Goal: Task Accomplishment & Management: Use online tool/utility

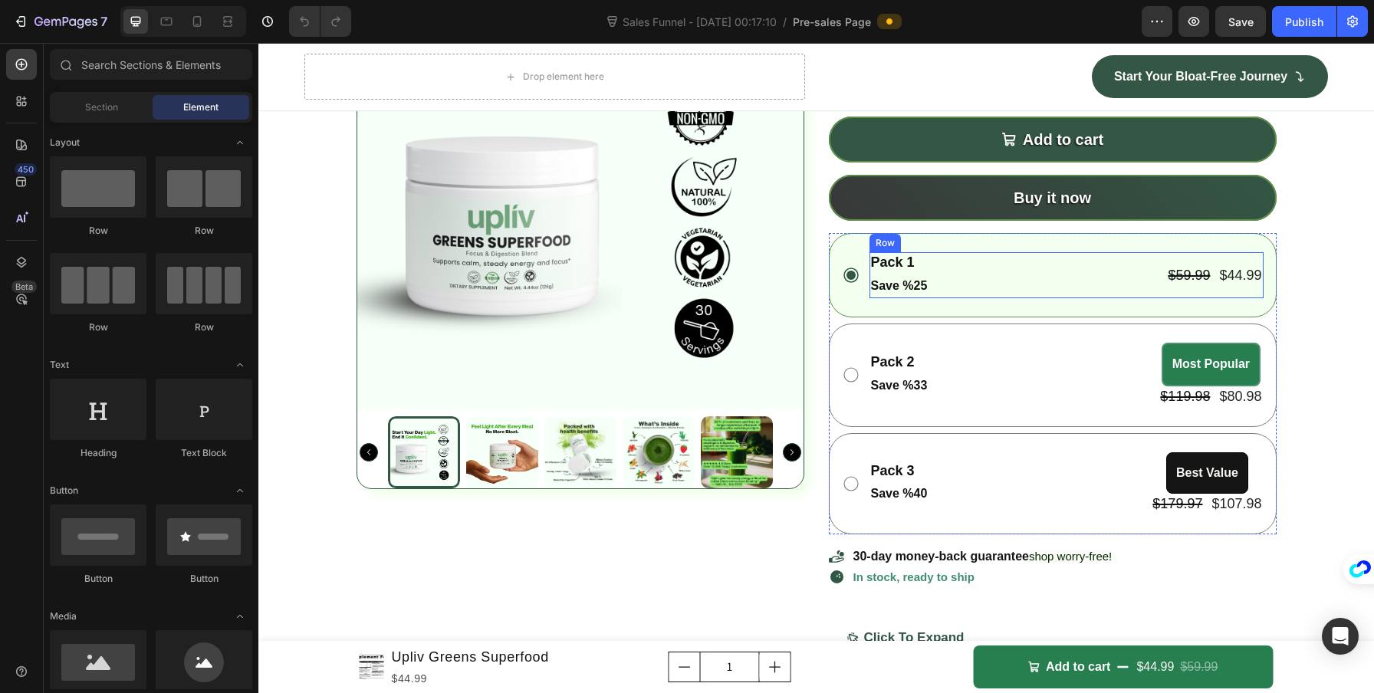
scroll to position [5085, 0]
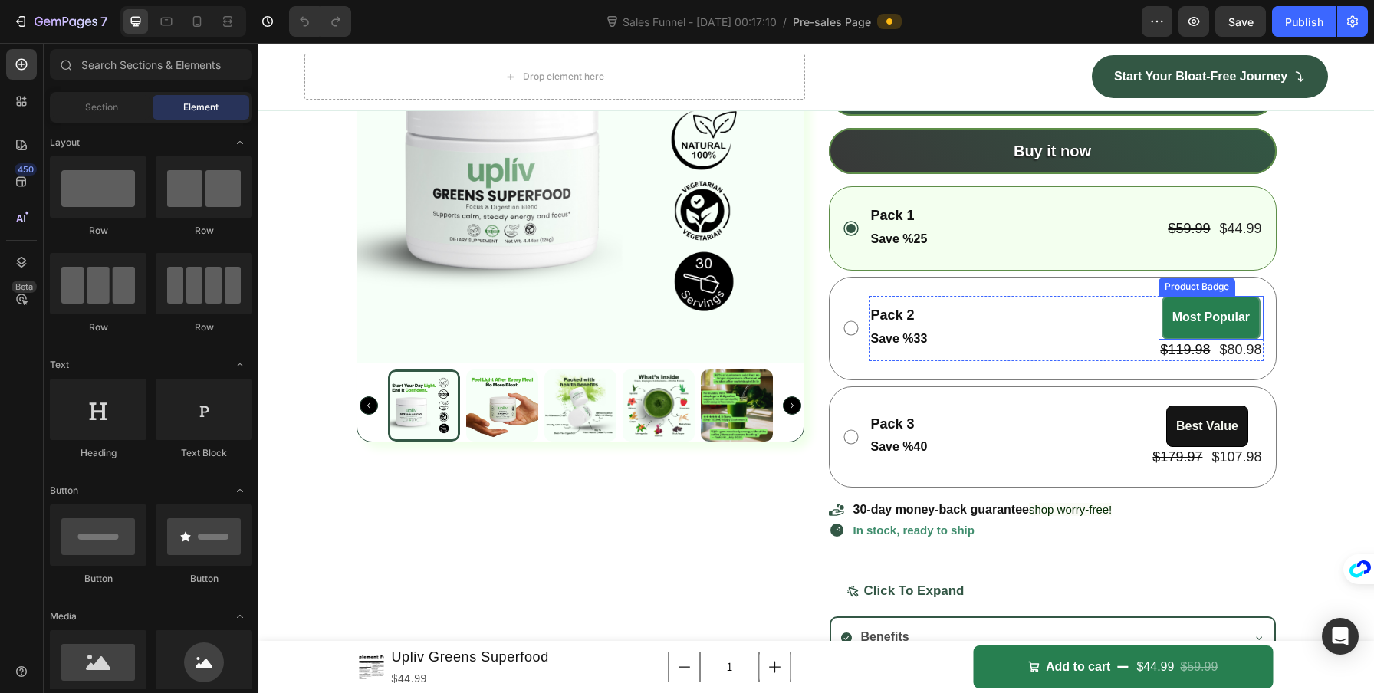
click at [1187, 338] on pre "Most Popular" at bounding box center [1211, 317] width 96 height 41
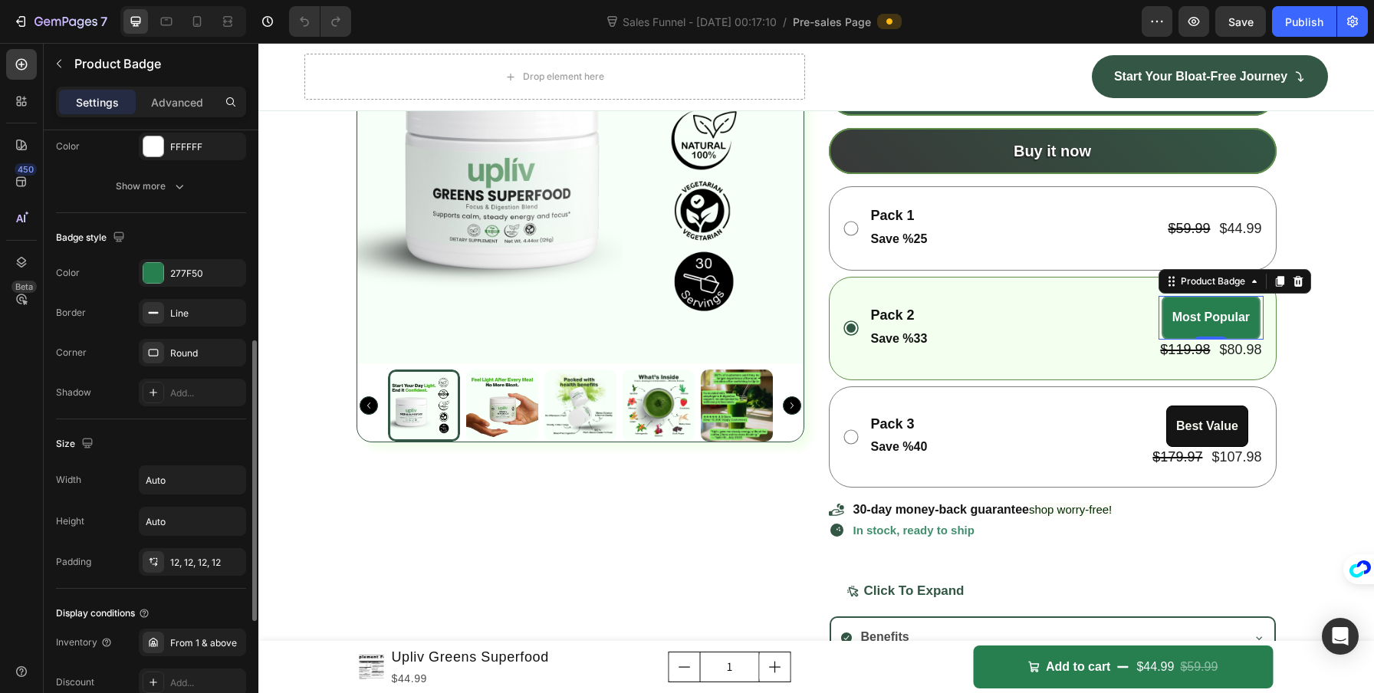
scroll to position [648, 0]
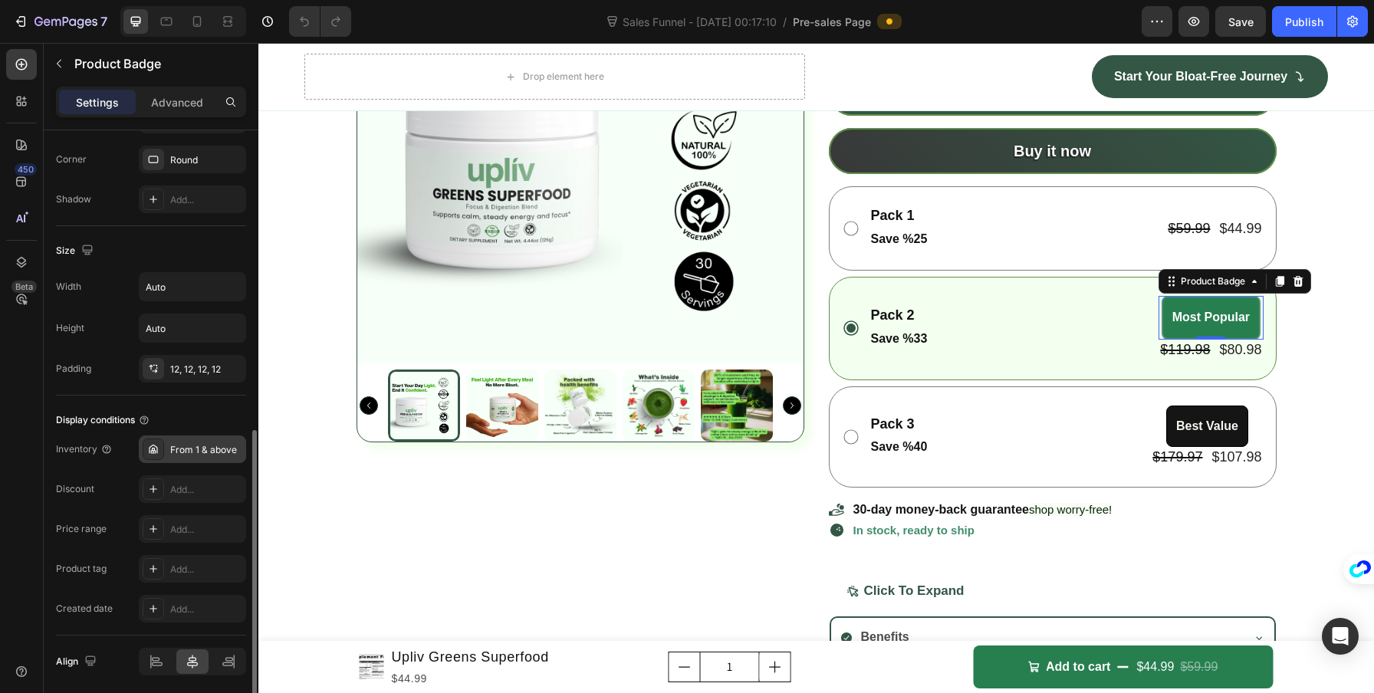
click at [186, 450] on div "From 1 & above" at bounding box center [206, 450] width 72 height 14
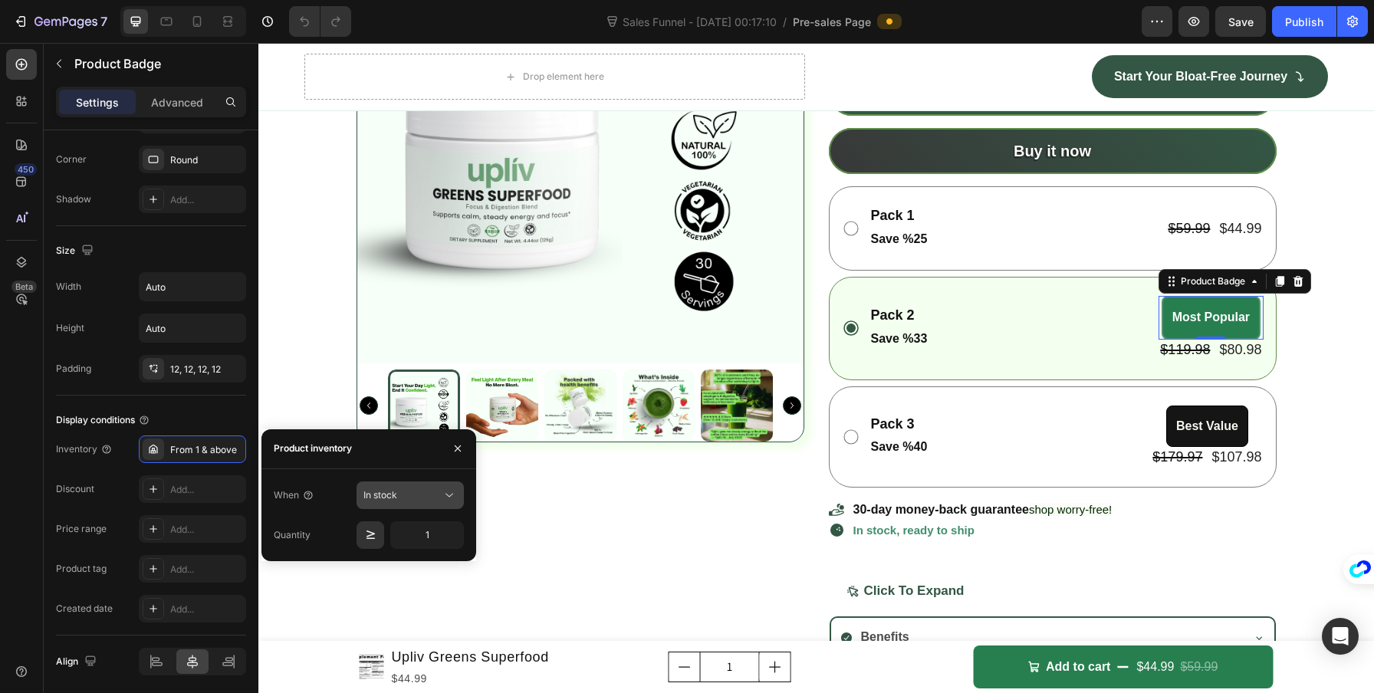
click at [431, 488] on div "In stock" at bounding box center [410, 495] width 94 height 15
click at [421, 530] on input "1" at bounding box center [427, 535] width 74 height 28
click at [75, 464] on div "Inventory From 1 & above Discount Add... Price range Add... Product tag Add... …" at bounding box center [151, 528] width 190 height 187
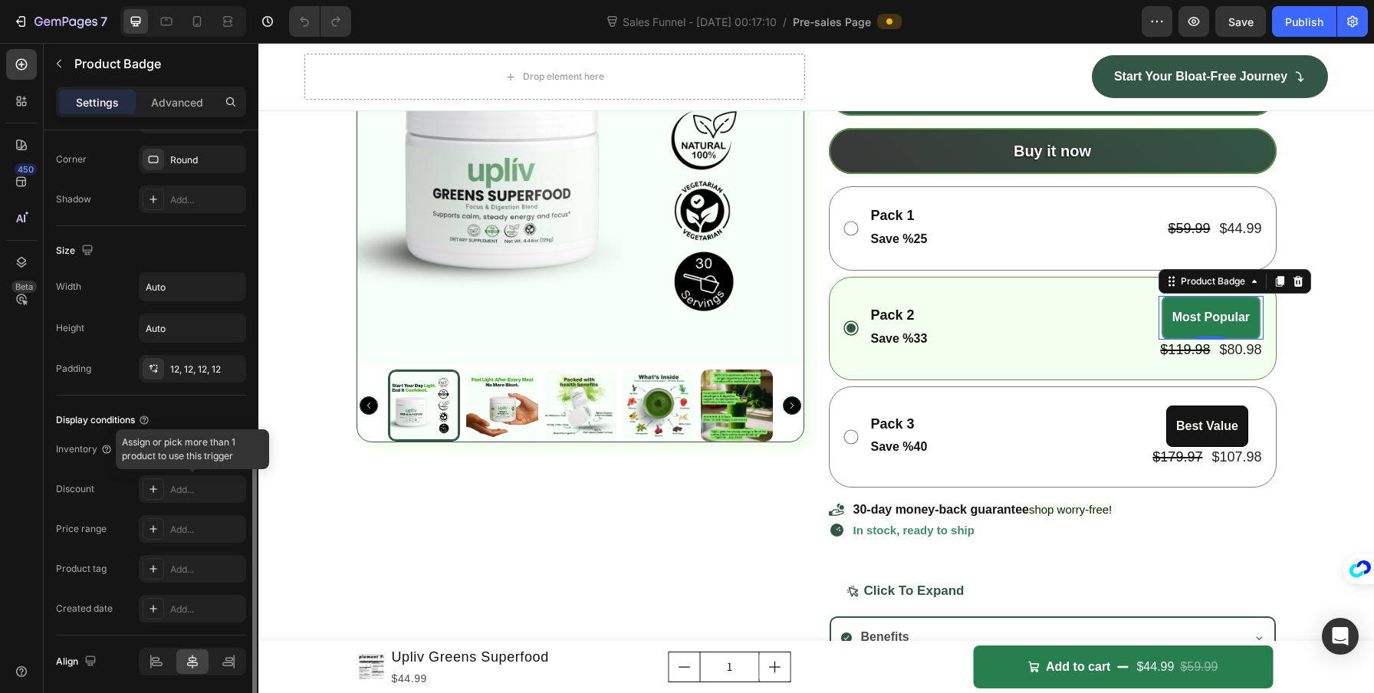
click at [155, 488] on div at bounding box center [192, 489] width 107 height 28
click at [201, 493] on div at bounding box center [192, 489] width 107 height 28
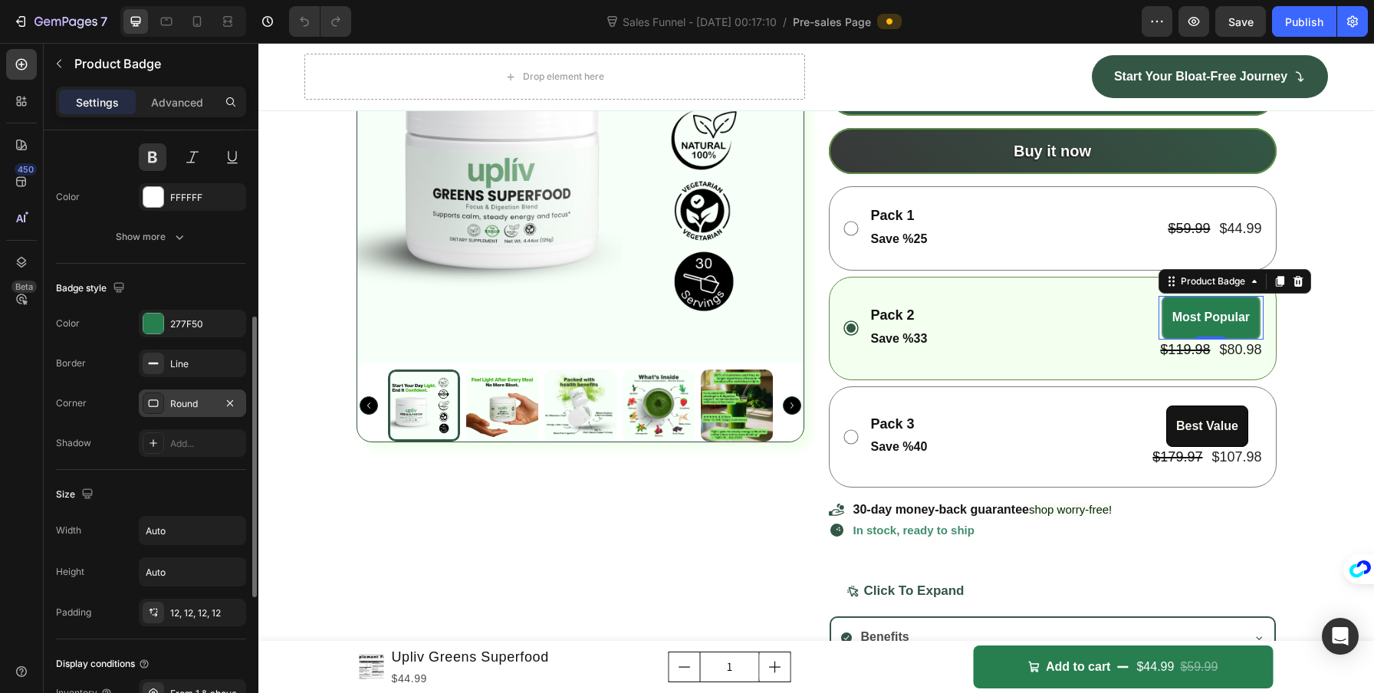
scroll to position [156, 0]
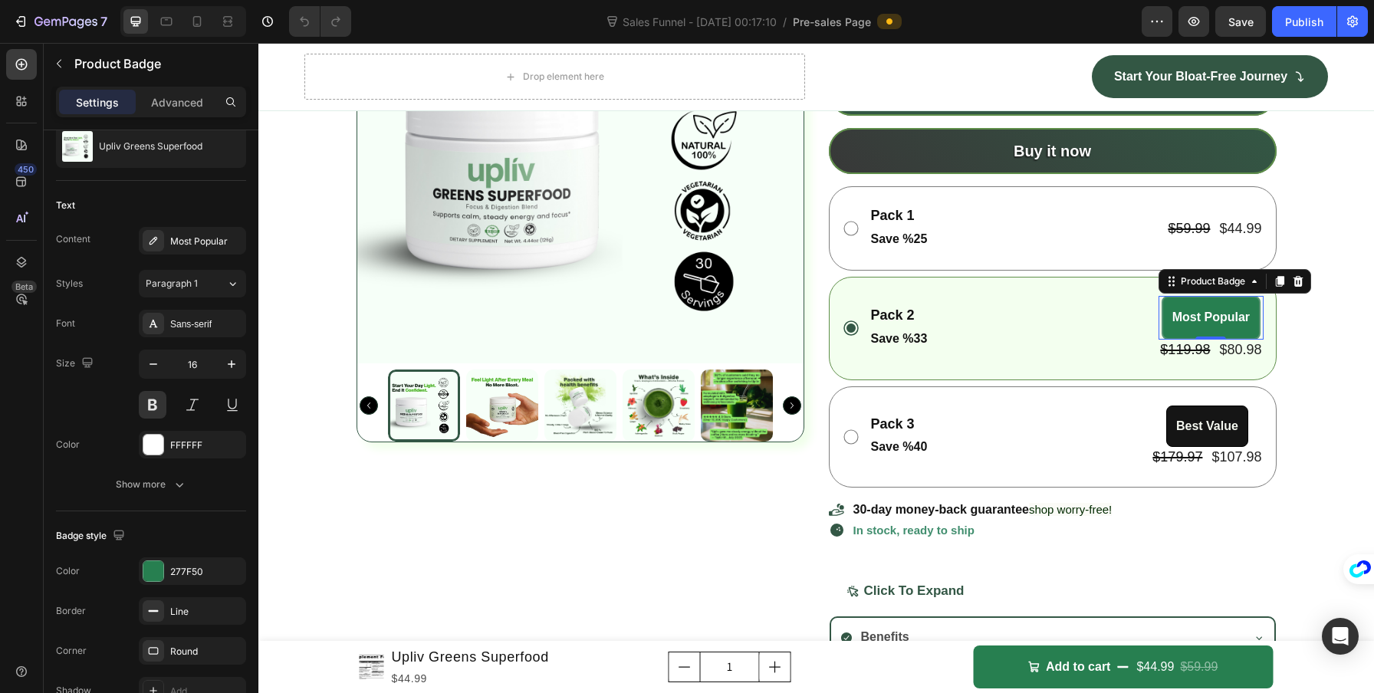
click at [1217, 338] on pre "Most Popular" at bounding box center [1211, 317] width 96 height 41
click at [1213, 288] on div "Product Badge" at bounding box center [1213, 281] width 71 height 14
click at [1296, 490] on div "Product Images Upliv Greens Superfood Product Title Setup options like colors, …" at bounding box center [815, 365] width 1115 height 898
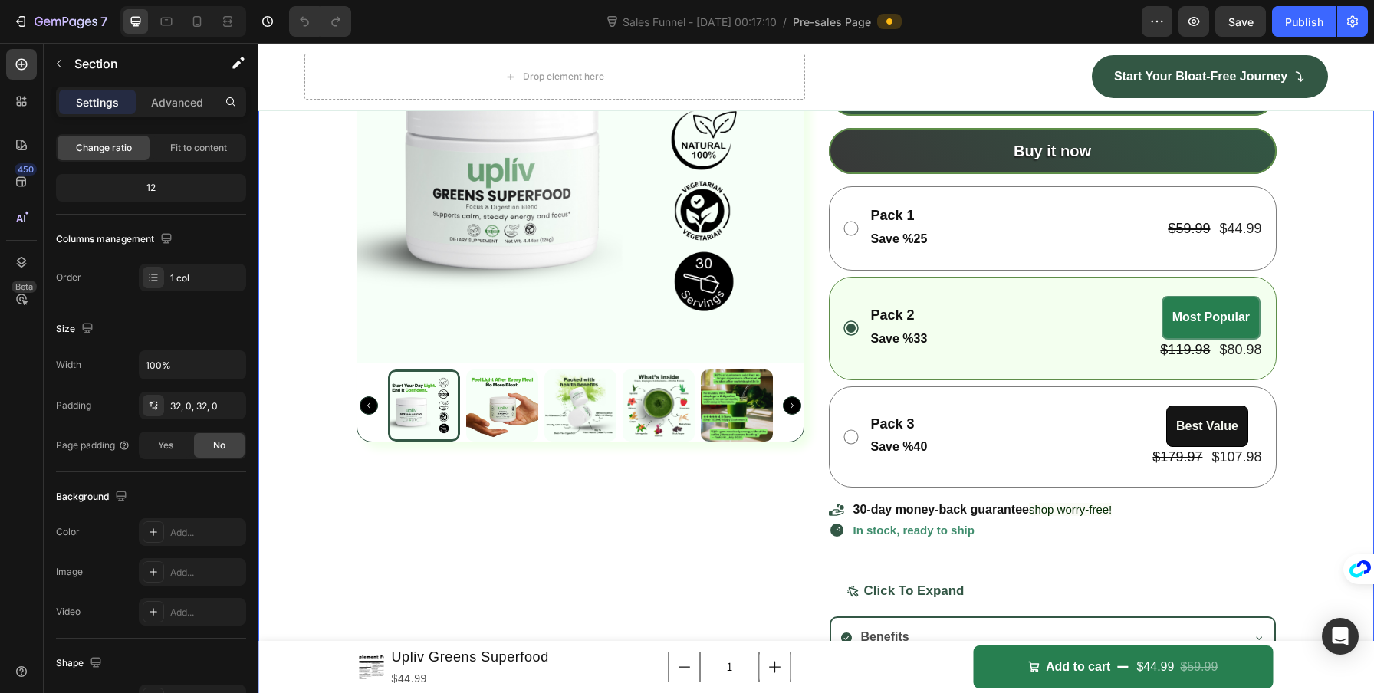
scroll to position [0, 0]
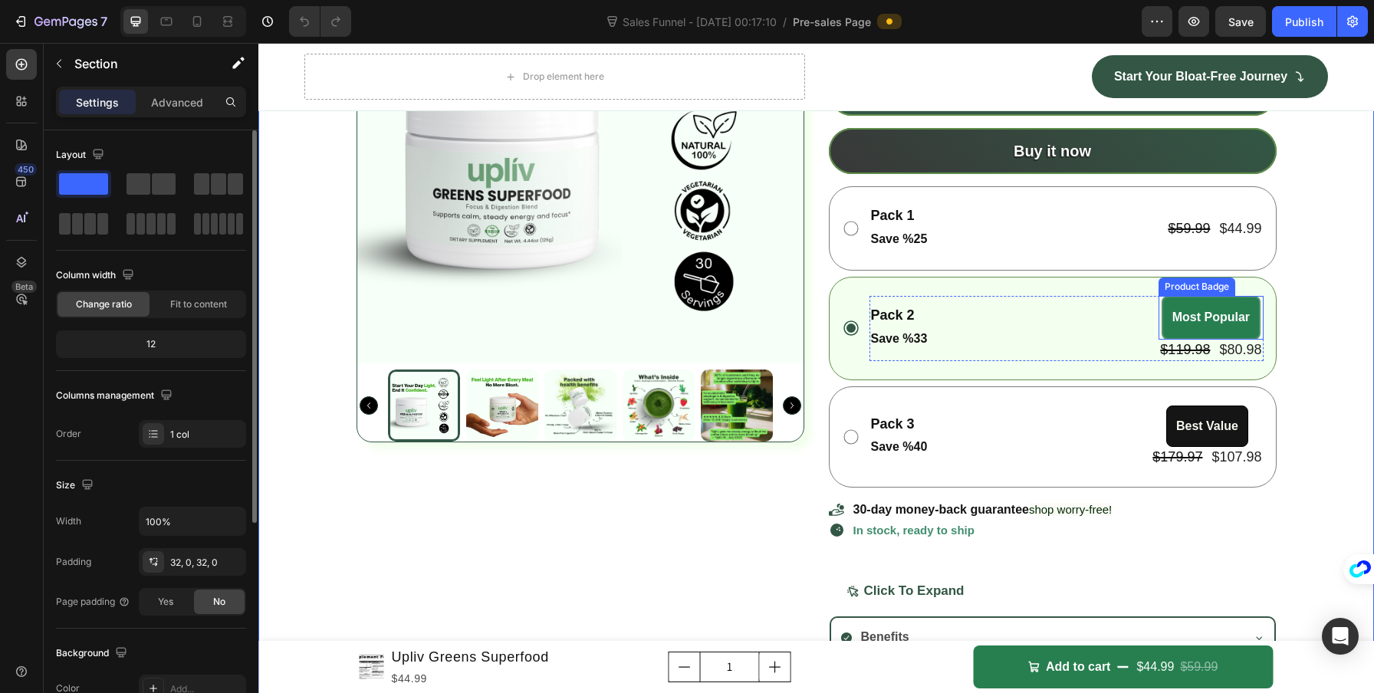
click at [1228, 338] on pre "Most Popular" at bounding box center [1211, 317] width 96 height 41
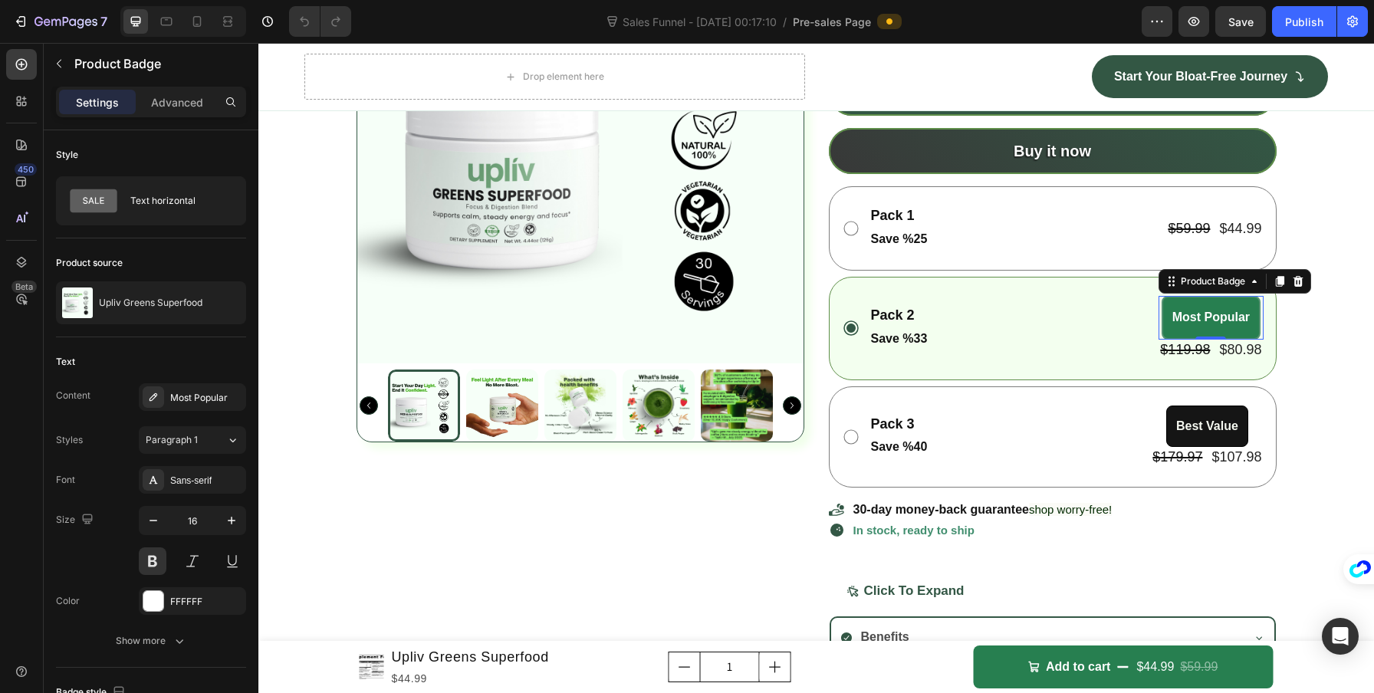
click at [180, 118] on div "Settings Advanced" at bounding box center [151, 109] width 215 height 44
click at [180, 106] on p "Advanced" at bounding box center [177, 102] width 52 height 16
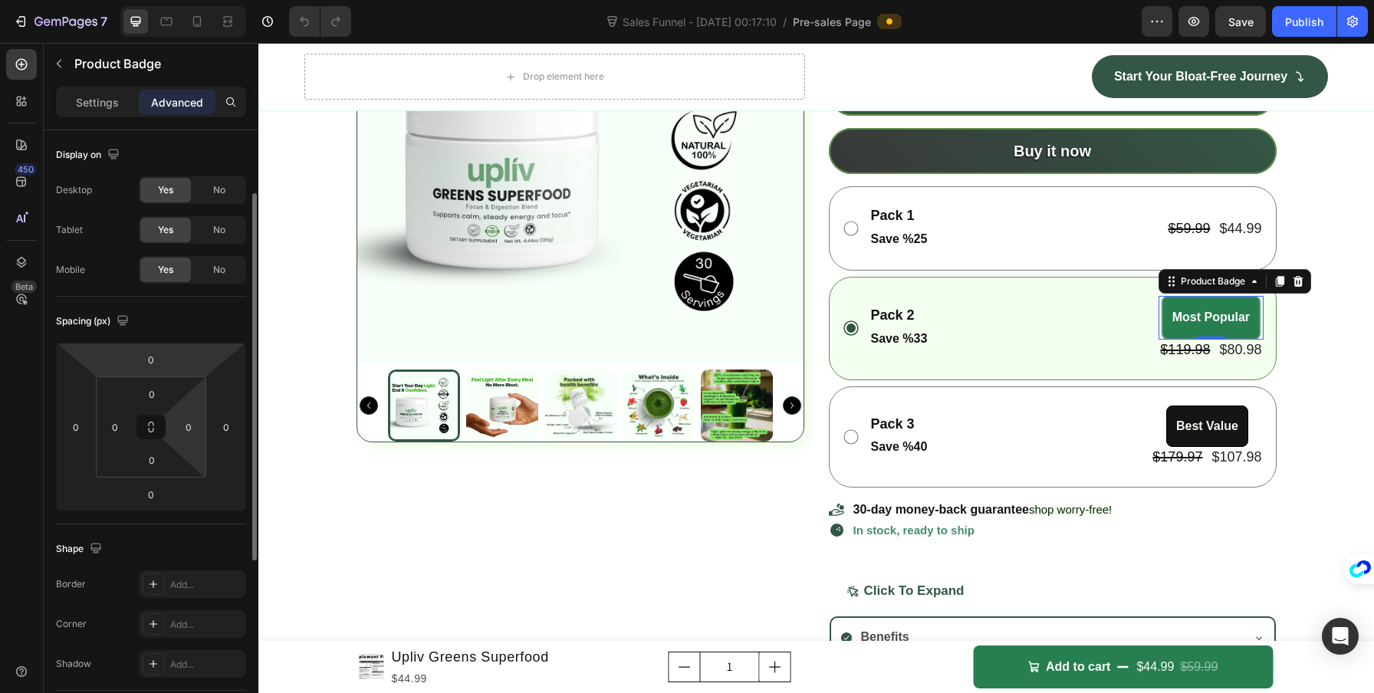
scroll to position [393, 0]
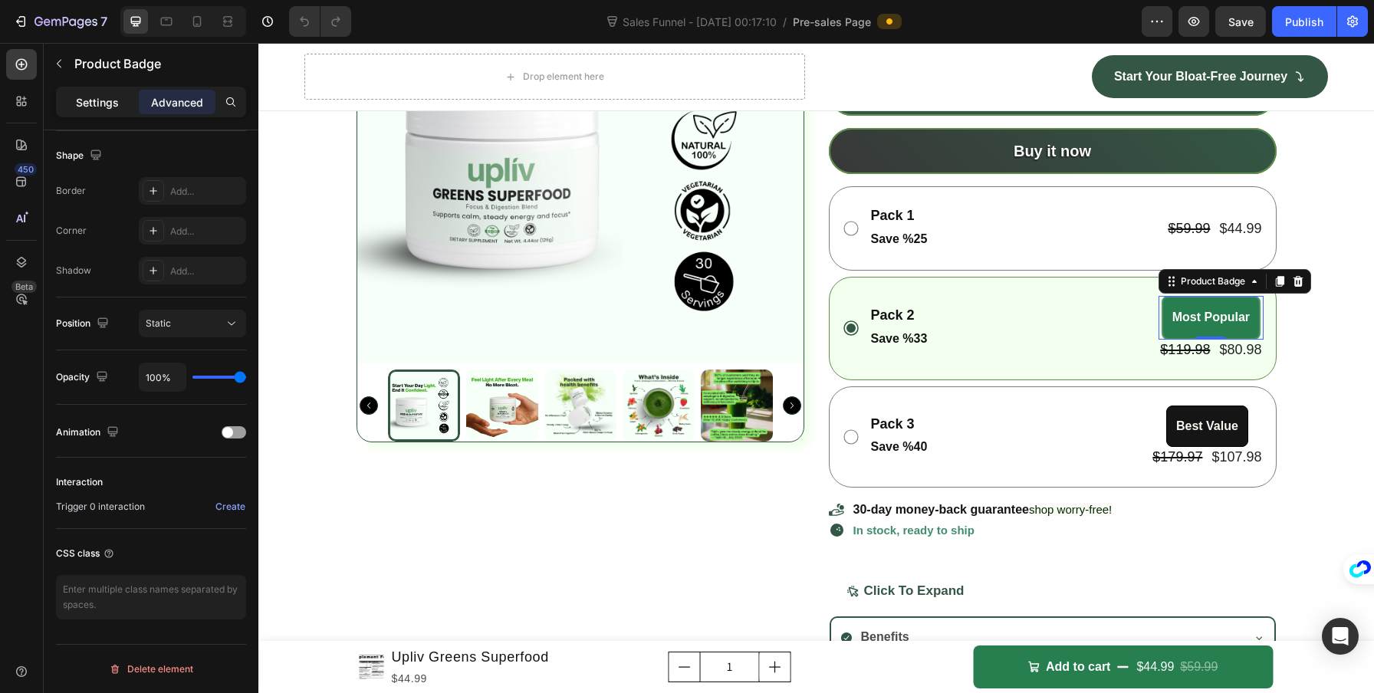
click at [86, 112] on div "Settings" at bounding box center [97, 102] width 77 height 25
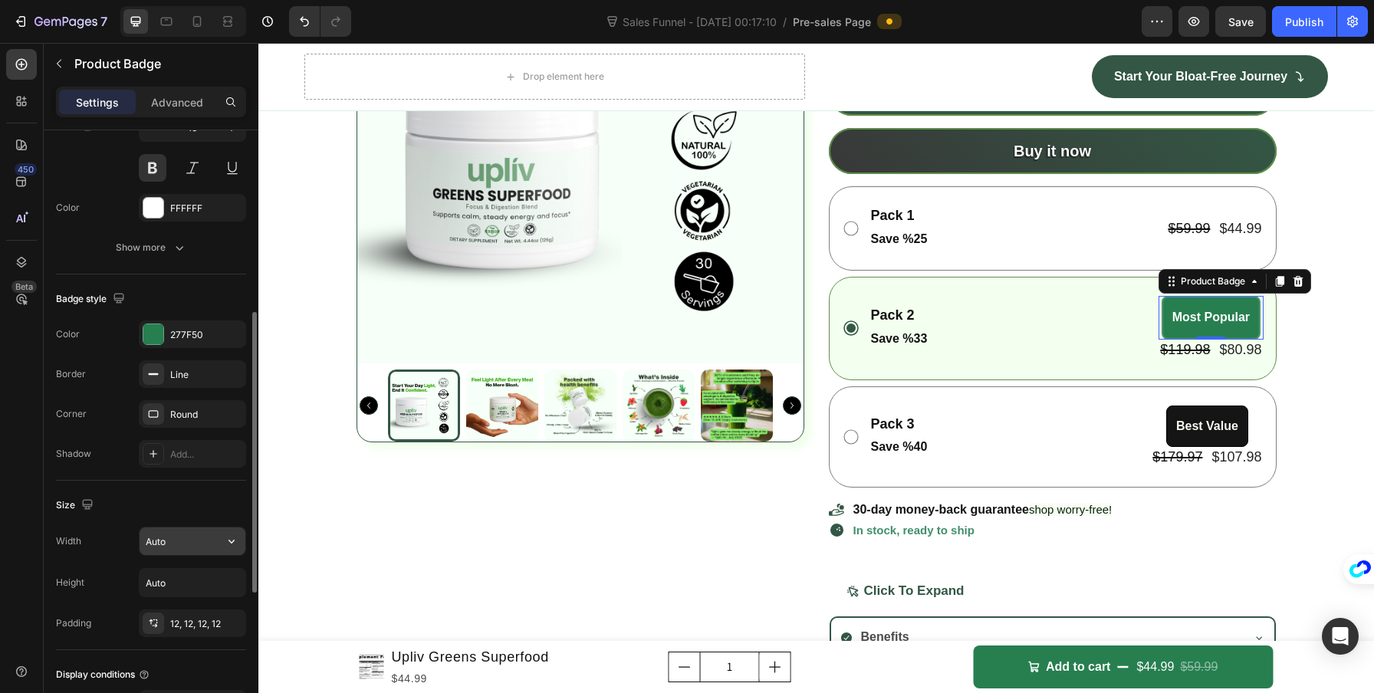
click at [185, 550] on input "Auto" at bounding box center [193, 541] width 106 height 28
click at [218, 545] on button "button" at bounding box center [232, 541] width 28 height 28
click at [90, 554] on div "Width Auto" at bounding box center [151, 541] width 190 height 29
click at [199, 580] on input "Auto" at bounding box center [193, 583] width 106 height 28
click at [222, 582] on button "button" at bounding box center [232, 583] width 28 height 28
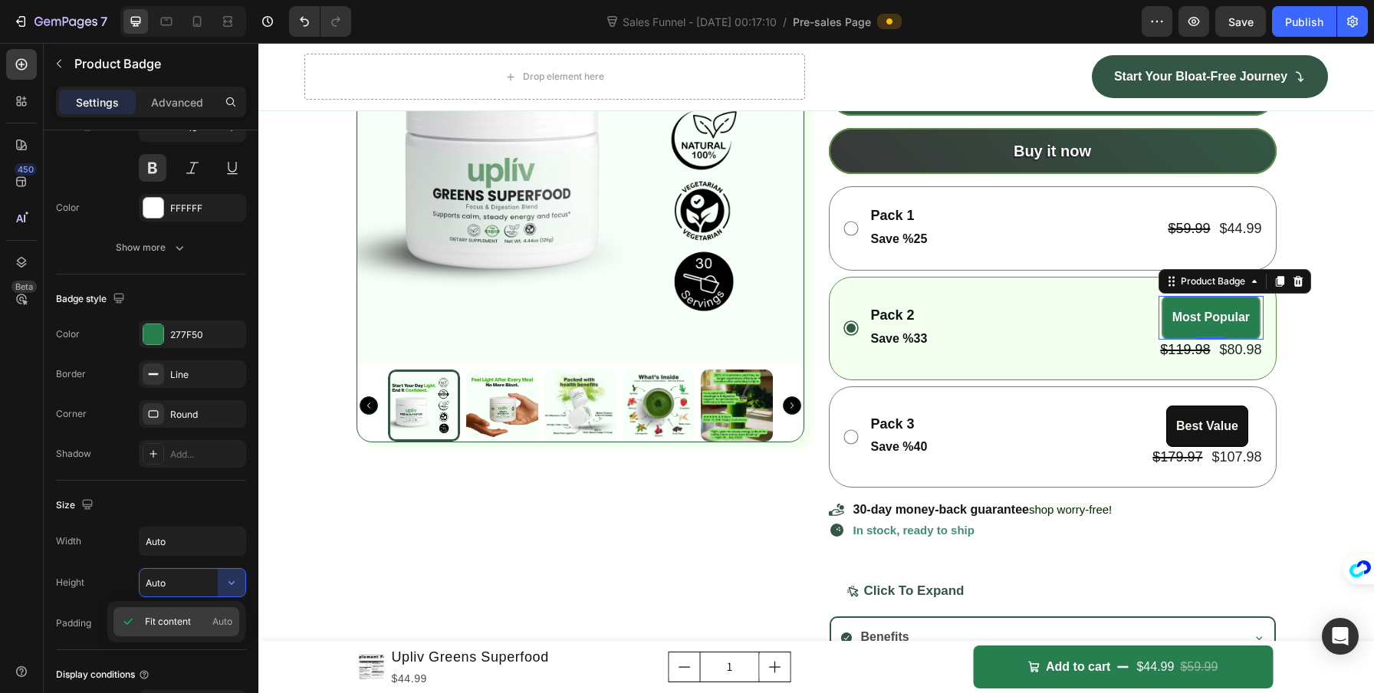
click at [200, 616] on p "Fit content Auto" at bounding box center [188, 622] width 87 height 14
click at [163, 588] on input "Auto" at bounding box center [193, 583] width 106 height 28
click at [99, 583] on div "Height Auto" at bounding box center [151, 582] width 190 height 29
click at [234, 590] on button "button" at bounding box center [232, 583] width 28 height 28
click at [234, 589] on icon "button" at bounding box center [231, 582] width 15 height 15
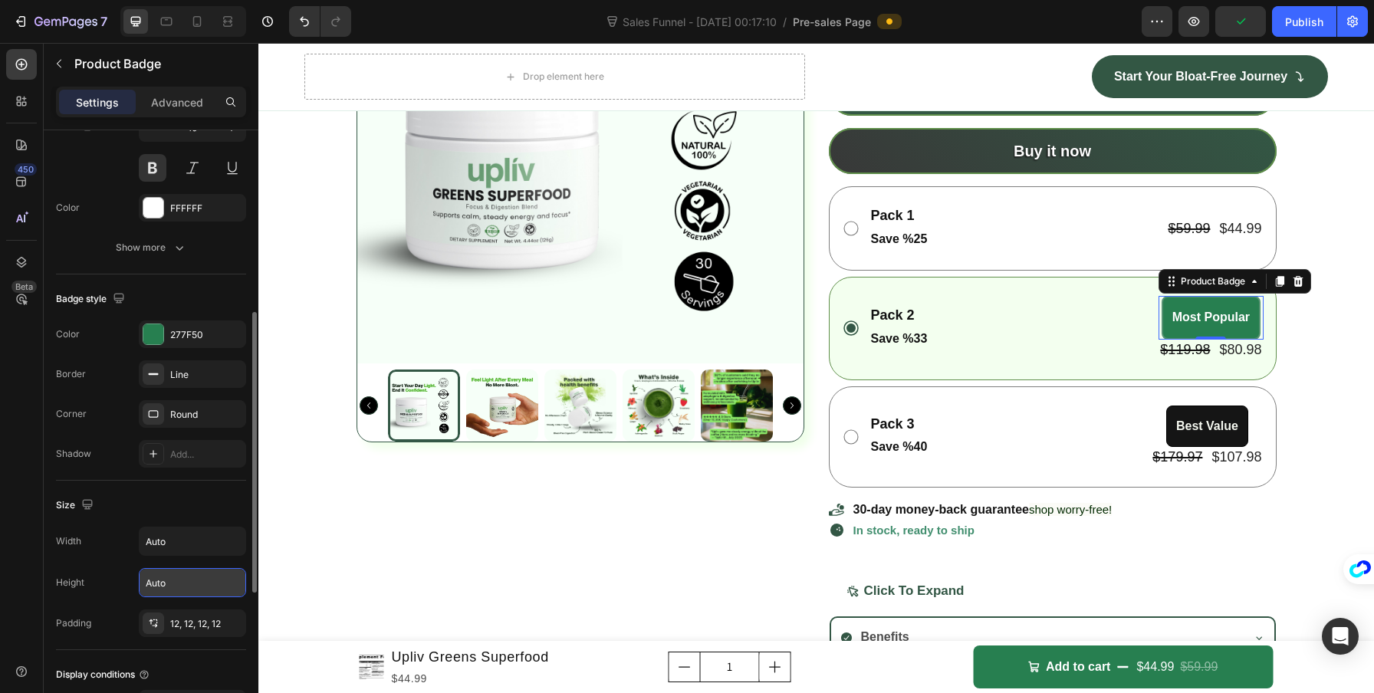
click at [80, 583] on div "Height" at bounding box center [70, 583] width 28 height 14
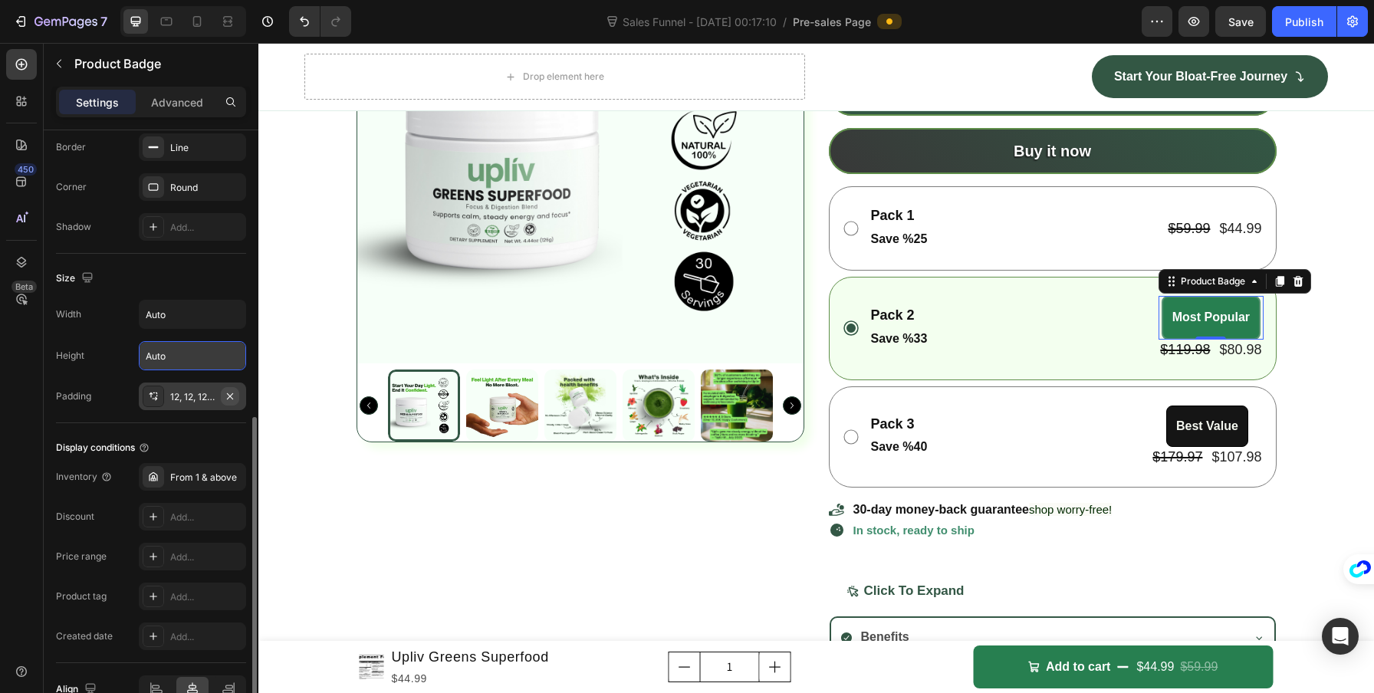
click at [238, 400] on button "button" at bounding box center [230, 396] width 18 height 18
click at [196, 399] on div "12, 12, 12, 12" at bounding box center [192, 397] width 44 height 14
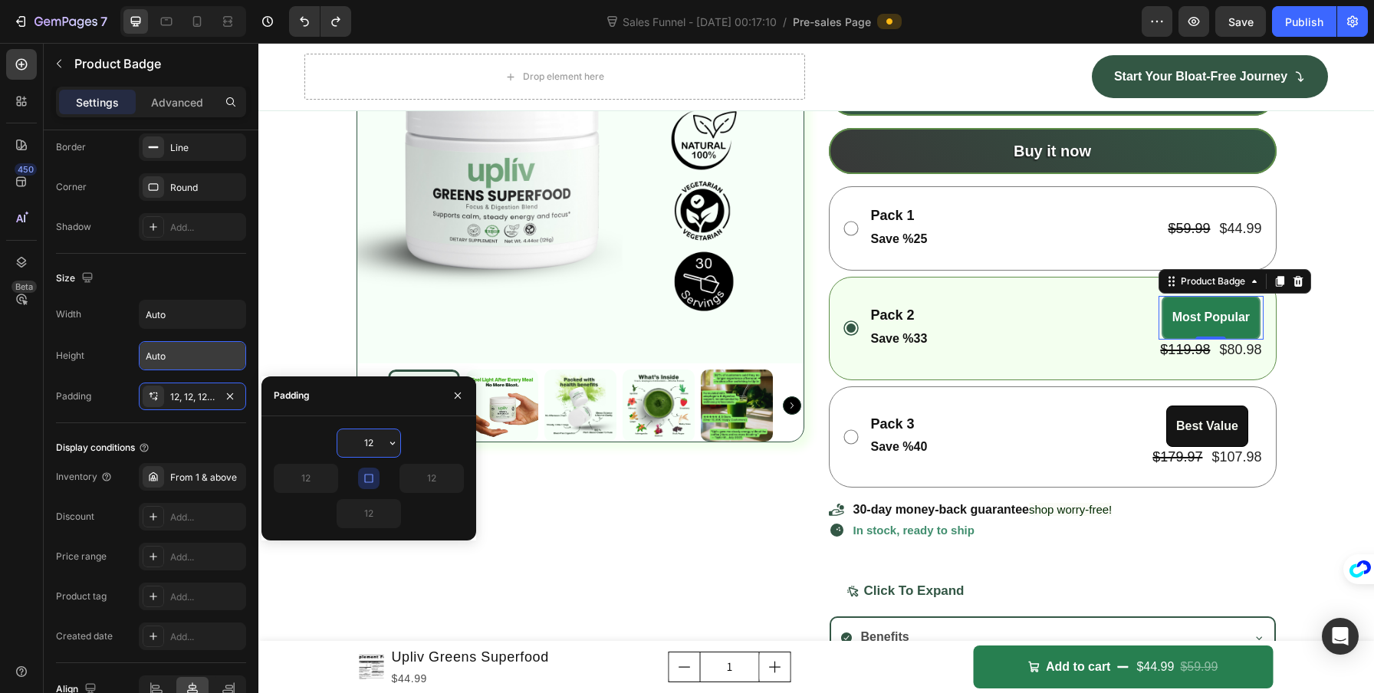
click at [382, 439] on input "12" at bounding box center [368, 443] width 63 height 28
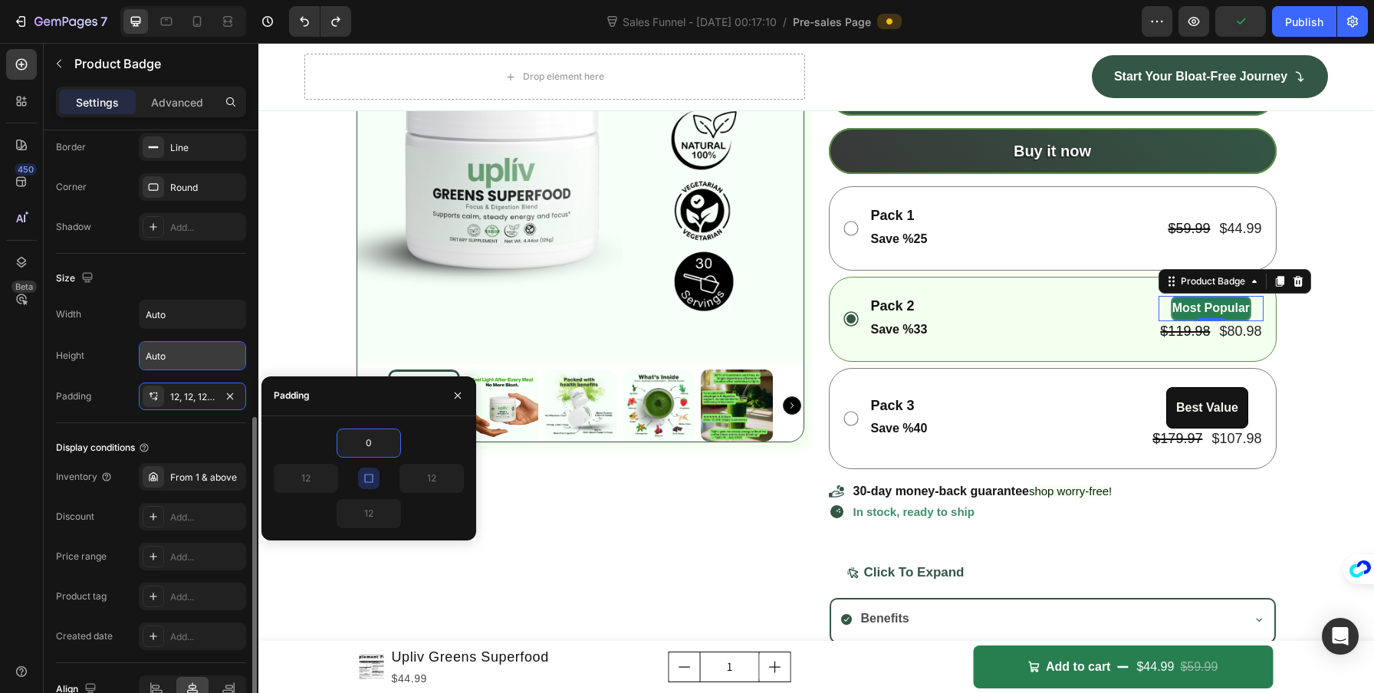
click at [203, 428] on div "Display conditions Inventory From 1 & above Discount Add... Price range Add... …" at bounding box center [151, 543] width 190 height 240
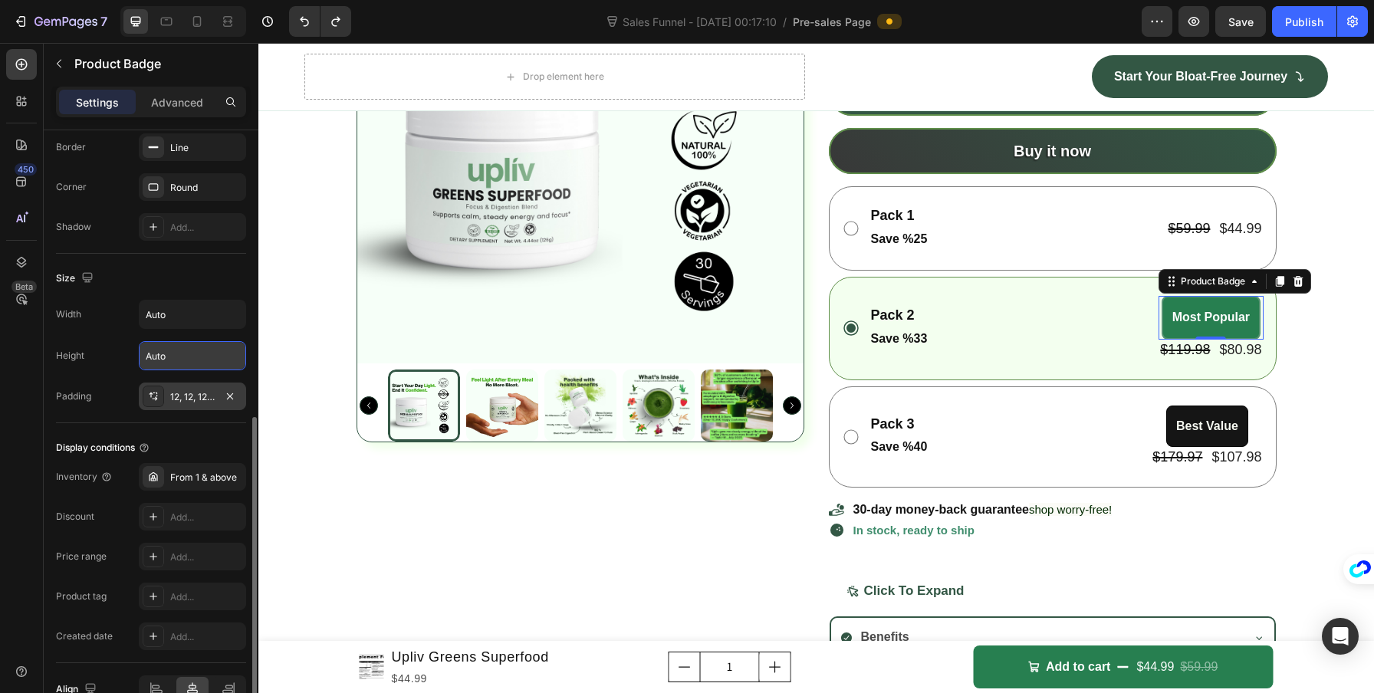
click at [199, 404] on div "12, 12, 12, 12" at bounding box center [192, 397] width 107 height 28
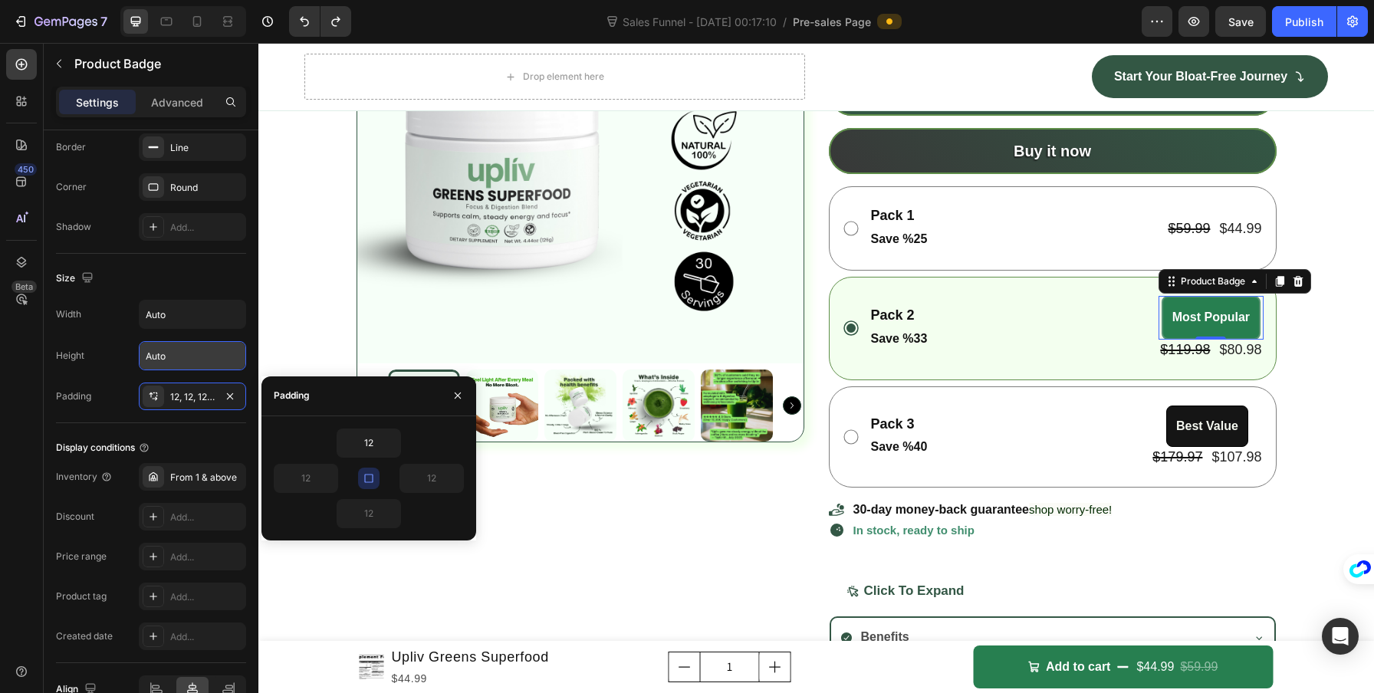
click at [374, 477] on icon "button" at bounding box center [369, 478] width 12 height 12
click at [393, 443] on icon "button" at bounding box center [392, 443] width 12 height 12
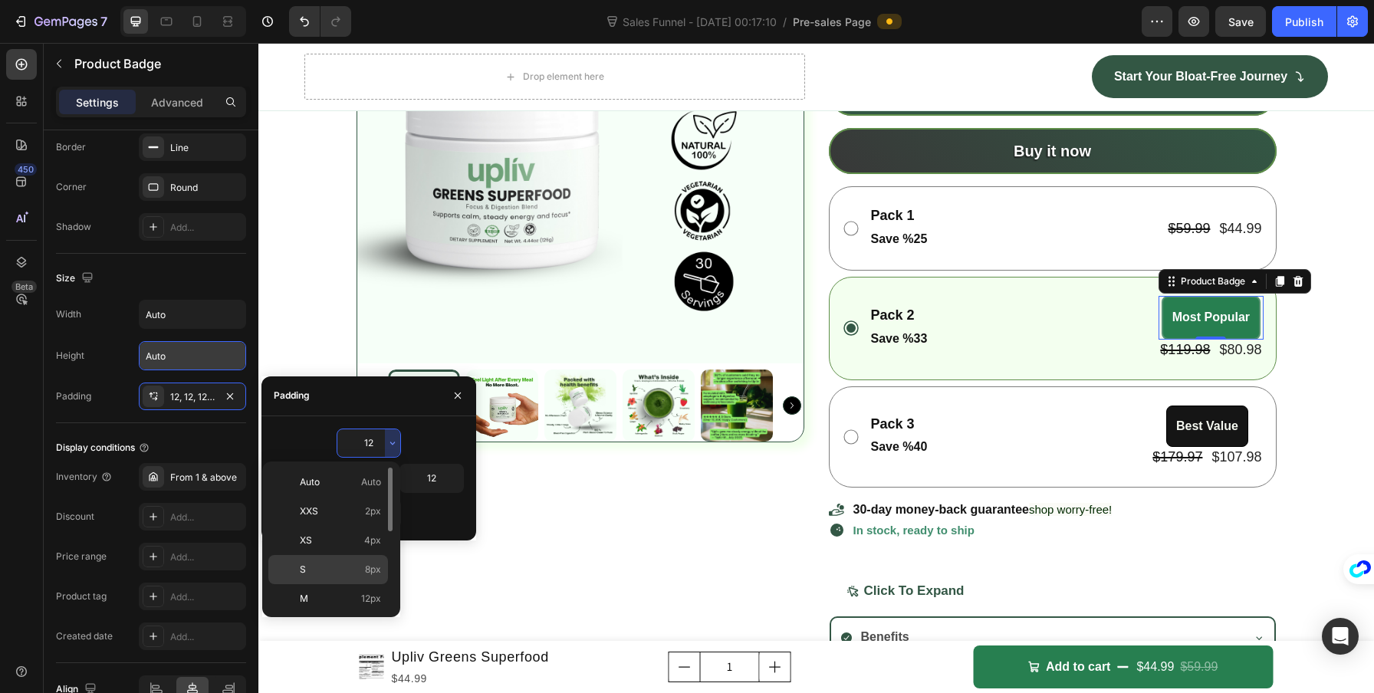
click at [339, 564] on p "S 8px" at bounding box center [340, 570] width 81 height 14
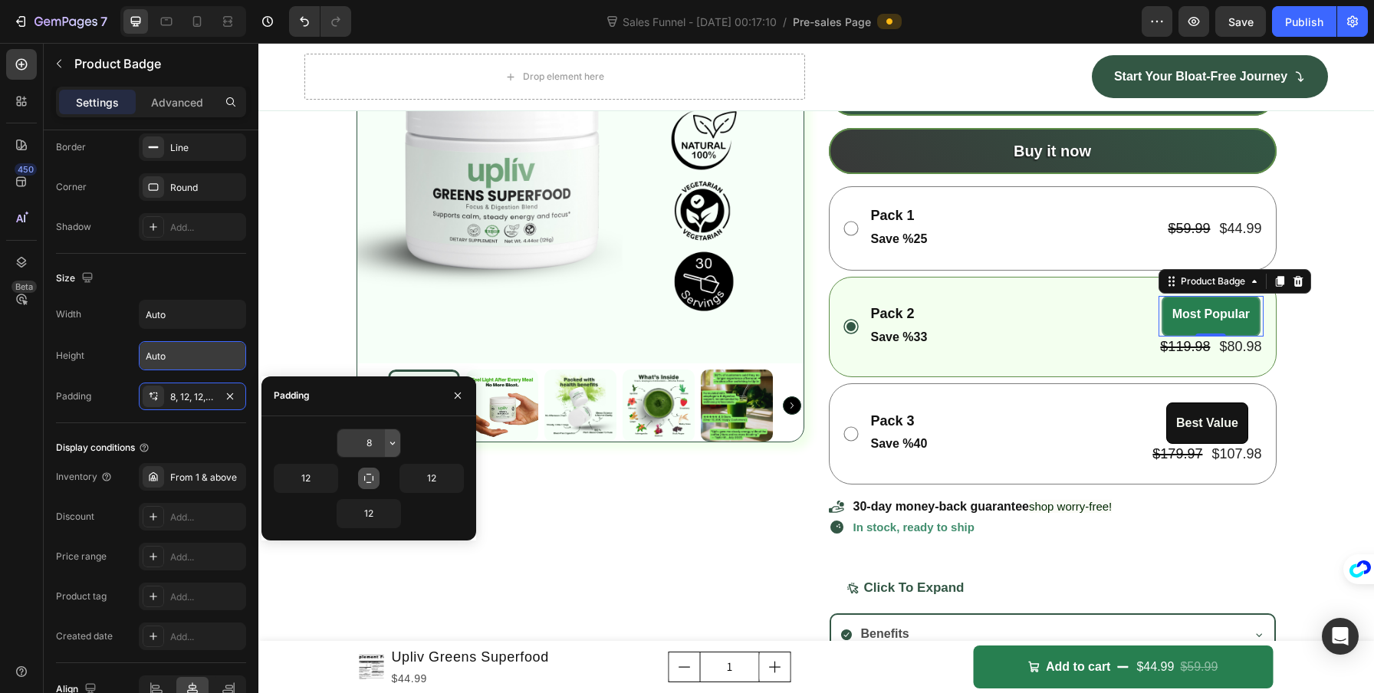
click at [392, 442] on icon "button" at bounding box center [392, 443] width 12 height 12
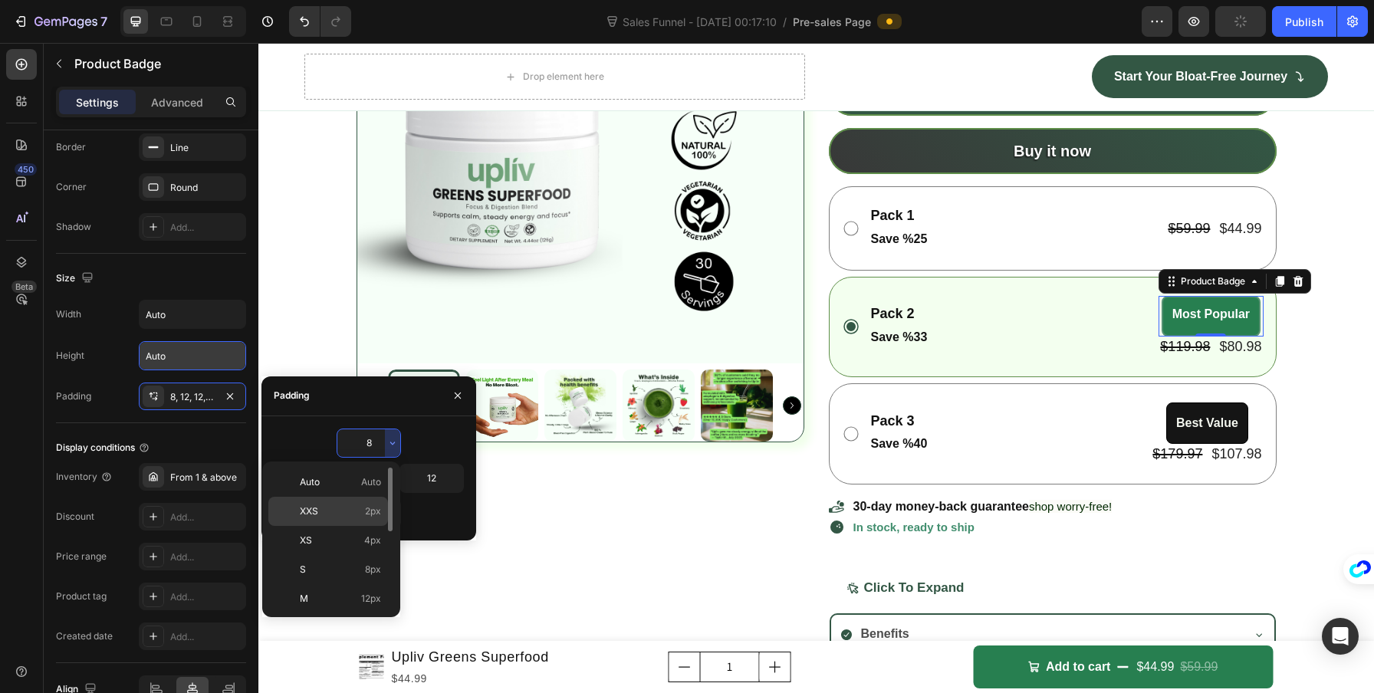
click at [361, 514] on p "XXS 2px" at bounding box center [340, 511] width 81 height 14
type input "2"
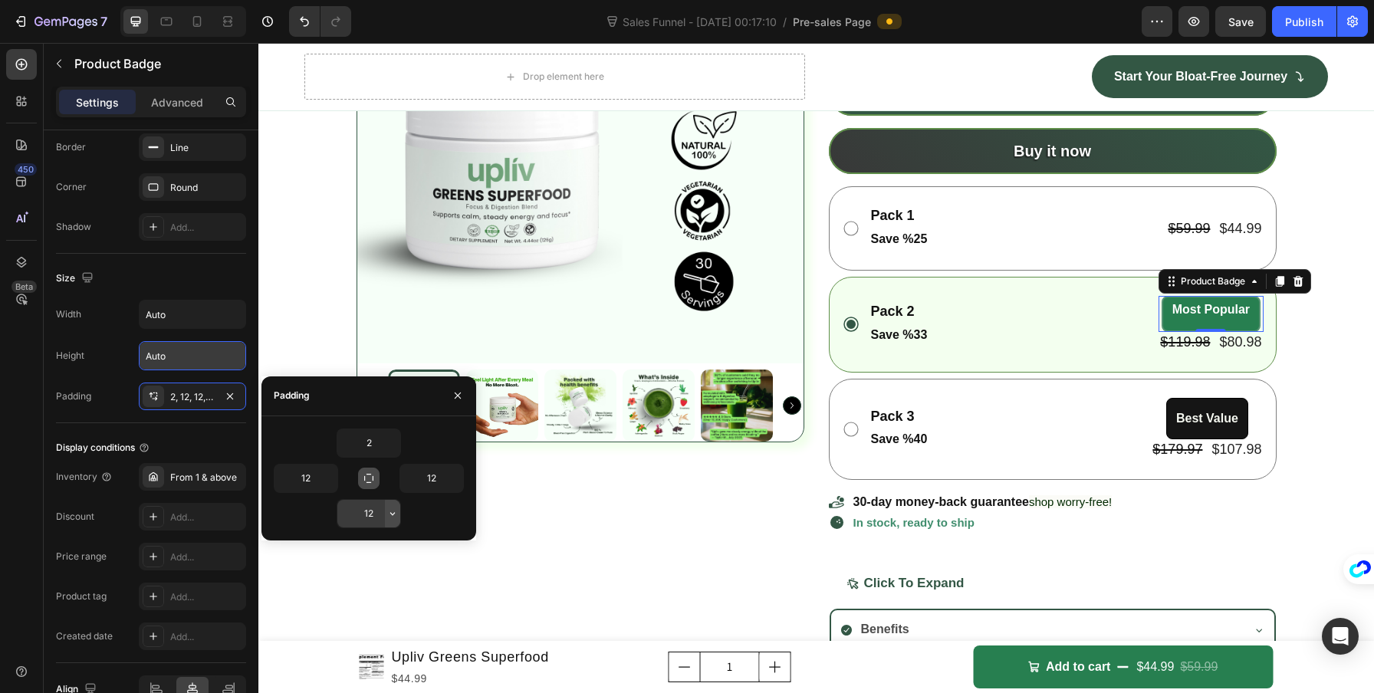
click at [391, 515] on icon "button" at bounding box center [392, 514] width 12 height 12
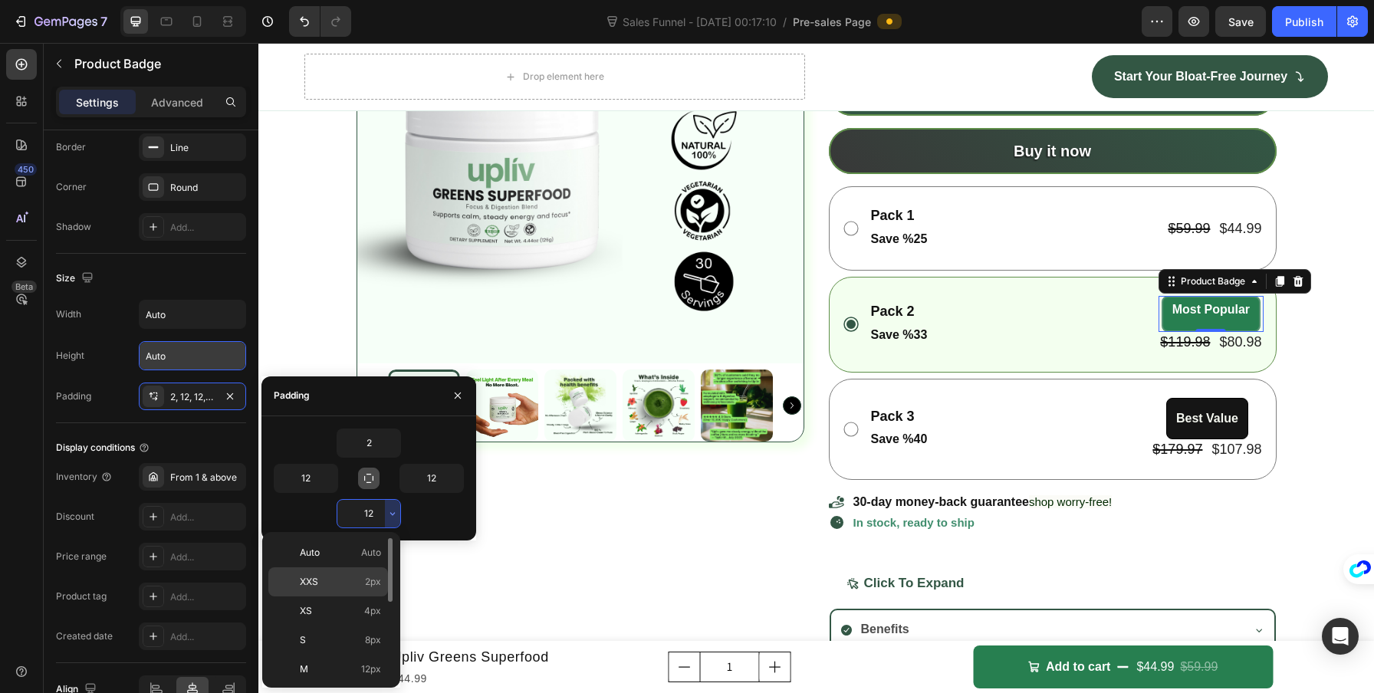
click at [352, 582] on p "XXS 2px" at bounding box center [340, 582] width 81 height 14
type input "2"
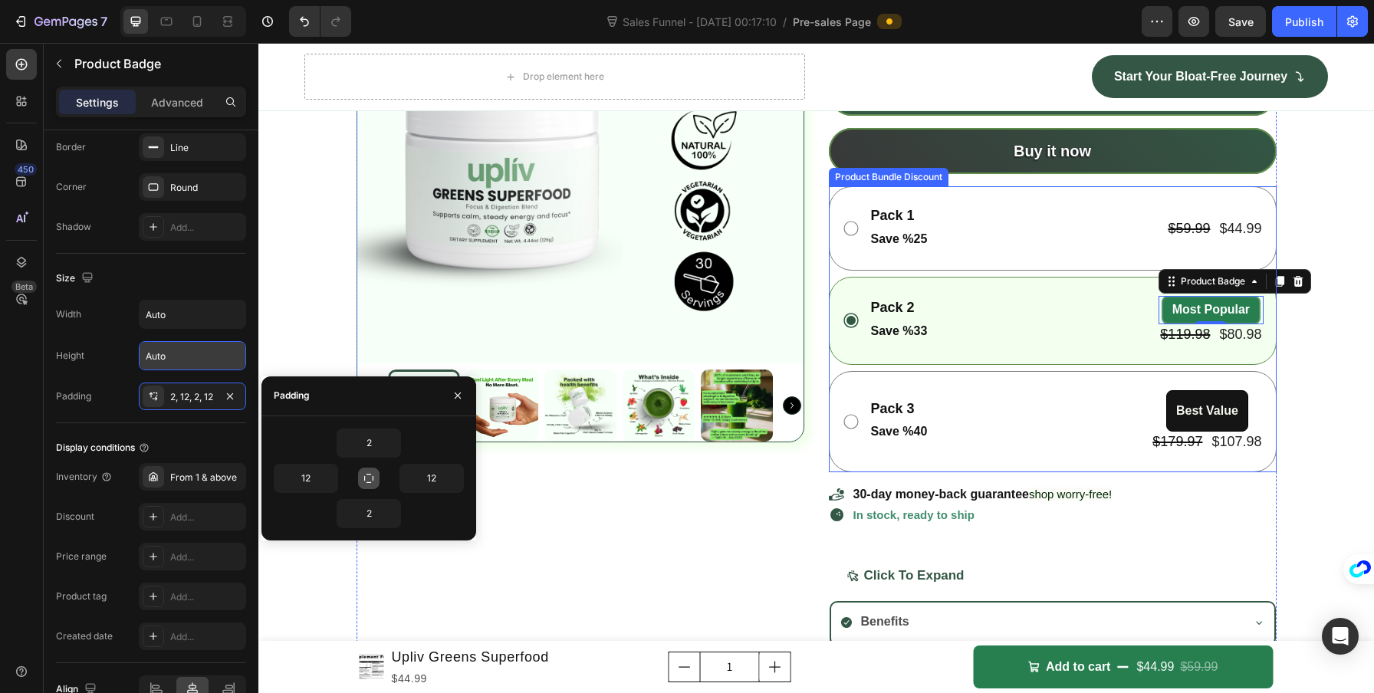
click at [1002, 472] on div "Pack 3 Text Block Save %40 Text Block Best Value Product Badge $179.97 Product …" at bounding box center [1053, 421] width 448 height 101
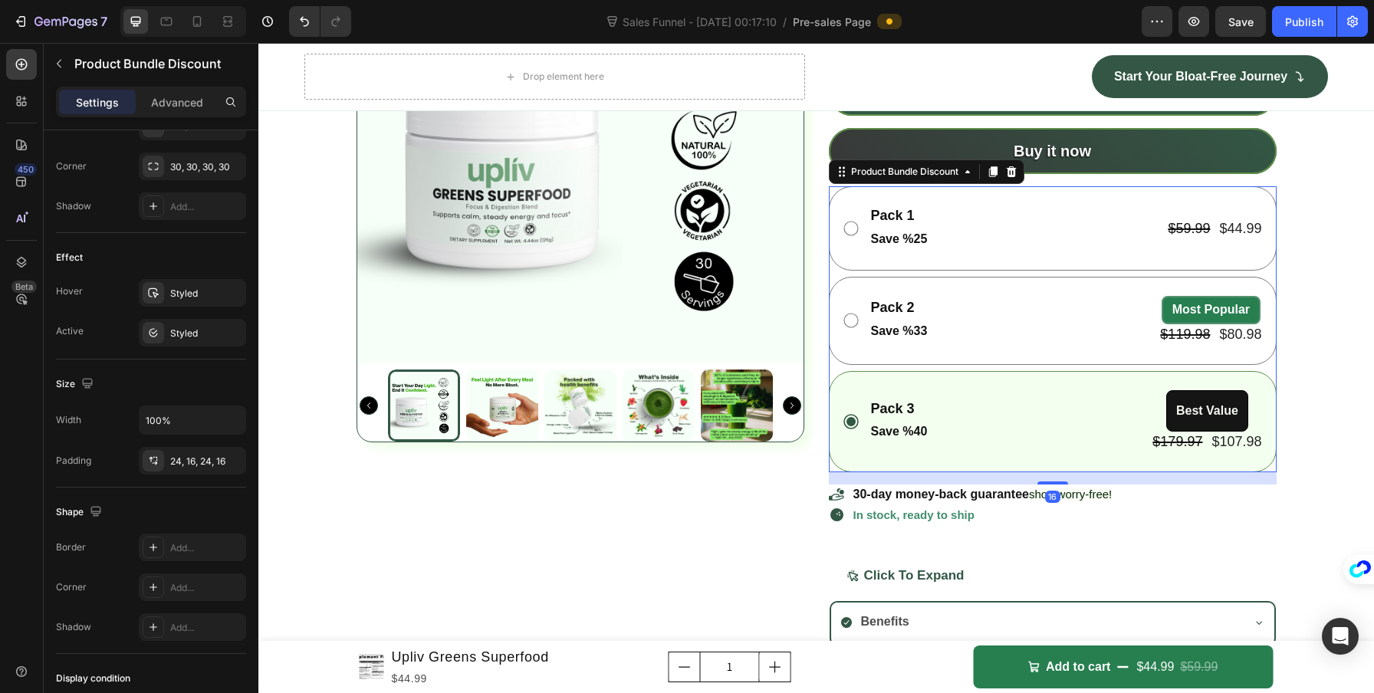
scroll to position [0, 0]
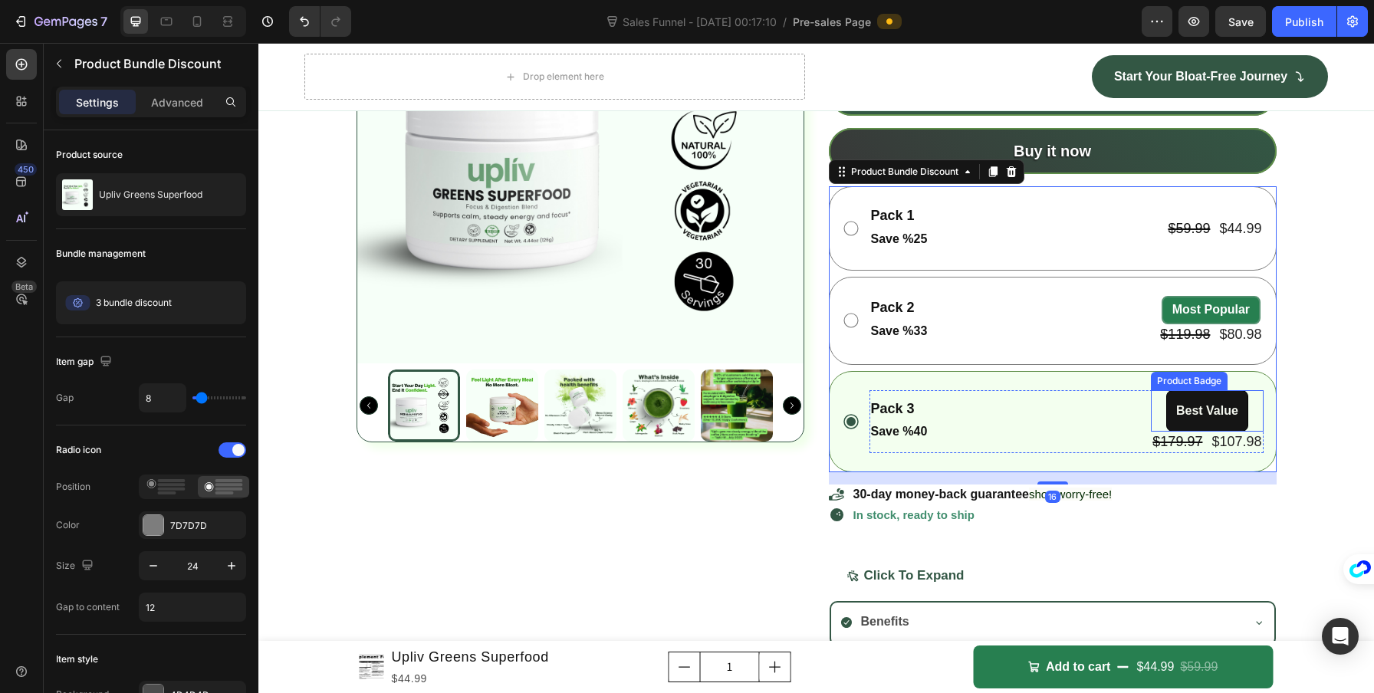
click at [1187, 432] on pre "Best Value" at bounding box center [1207, 411] width 80 height 41
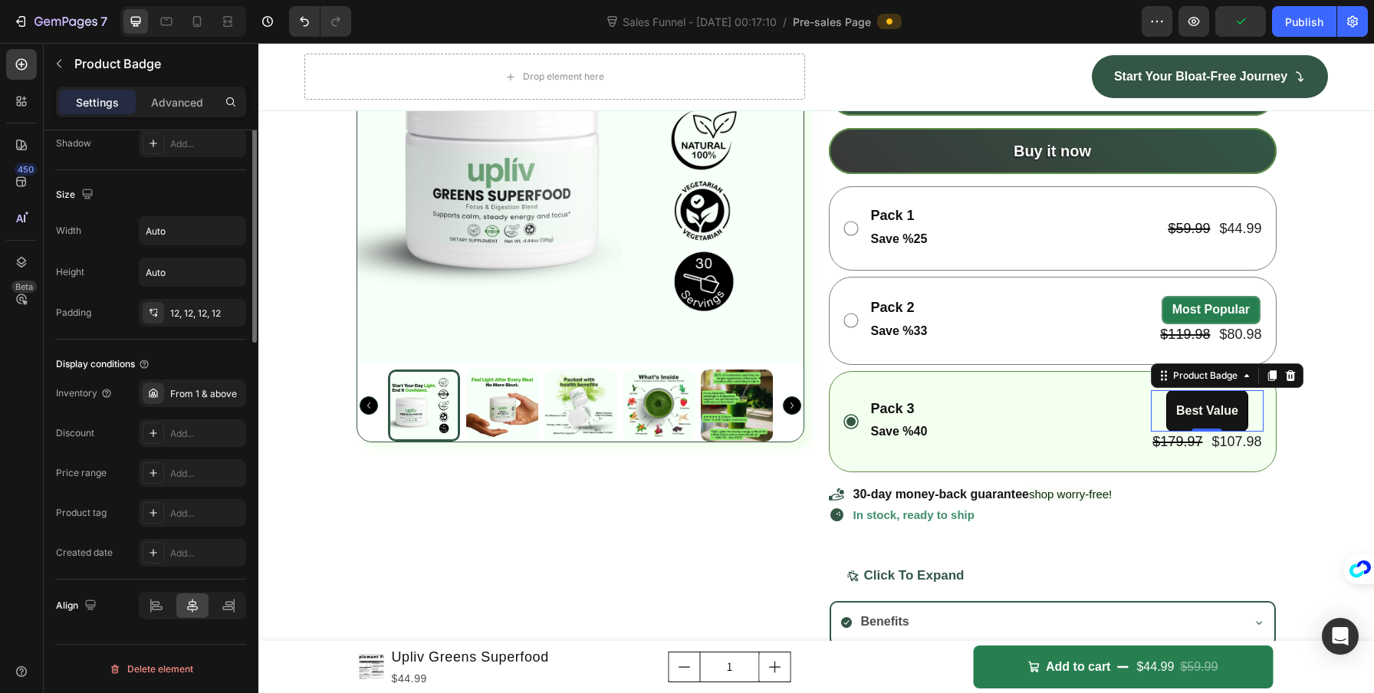
scroll to position [435, 0]
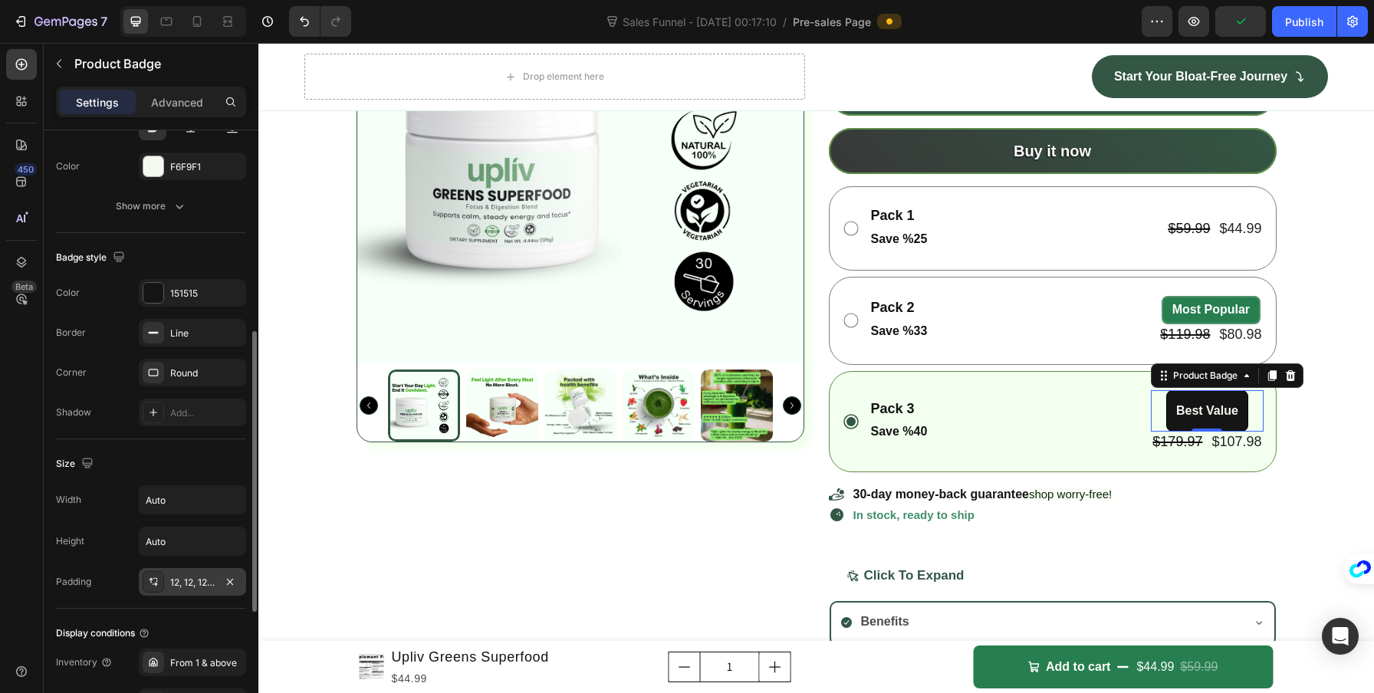
click at [195, 576] on div "12, 12, 12, 12" at bounding box center [192, 583] width 44 height 14
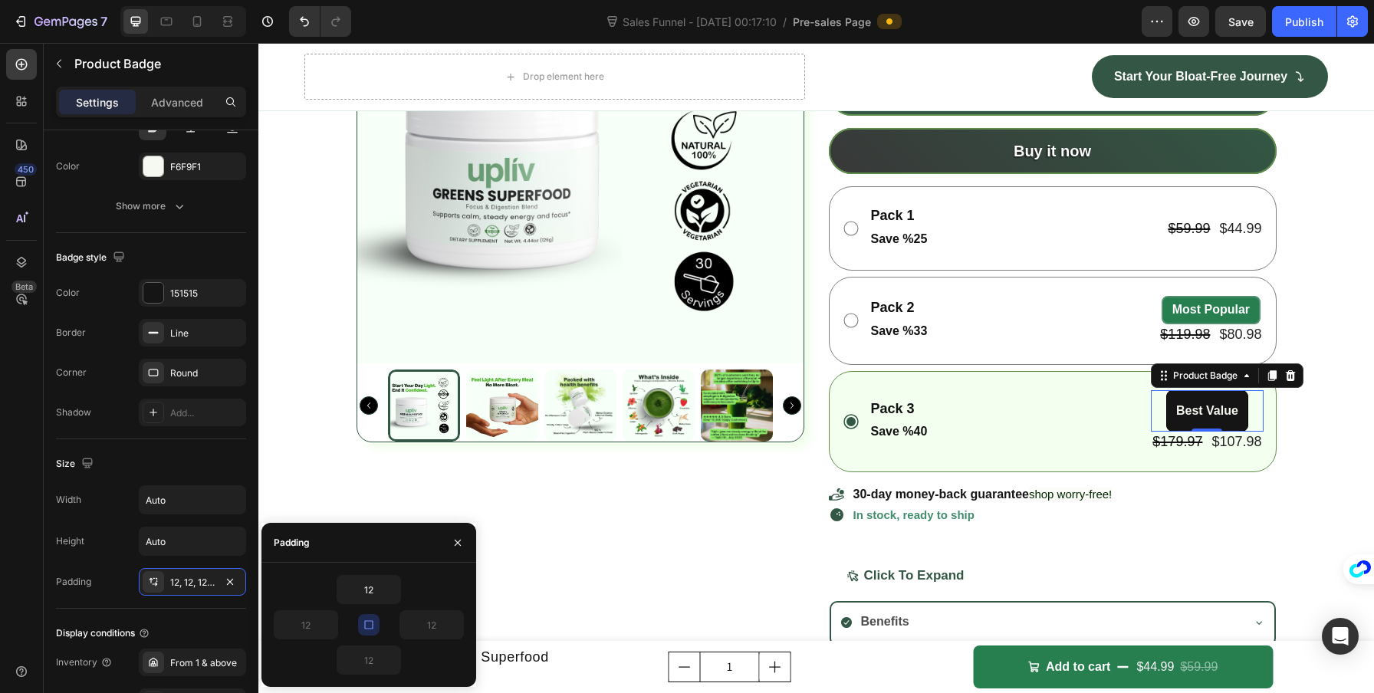
click at [363, 626] on icon "button" at bounding box center [369, 625] width 12 height 12
click at [396, 593] on icon "button" at bounding box center [392, 589] width 12 height 12
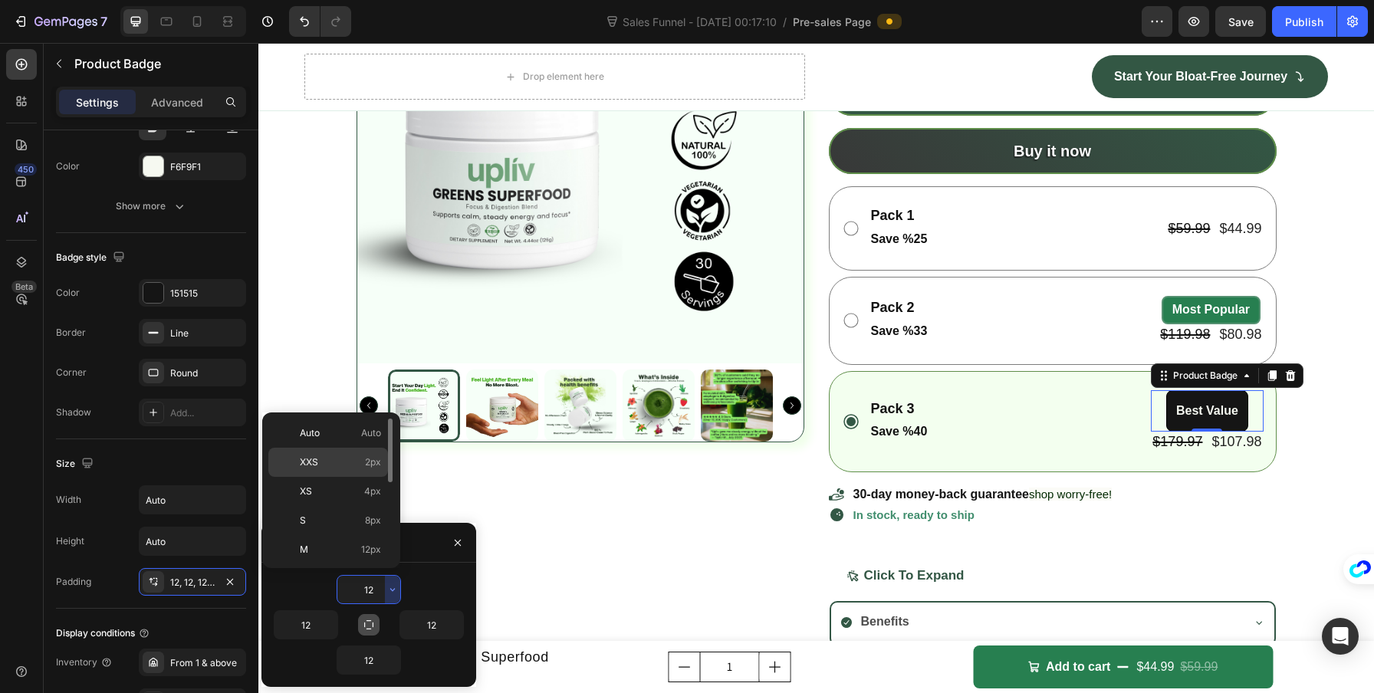
click at [339, 467] on p "XXS 2px" at bounding box center [340, 462] width 81 height 14
type input "2"
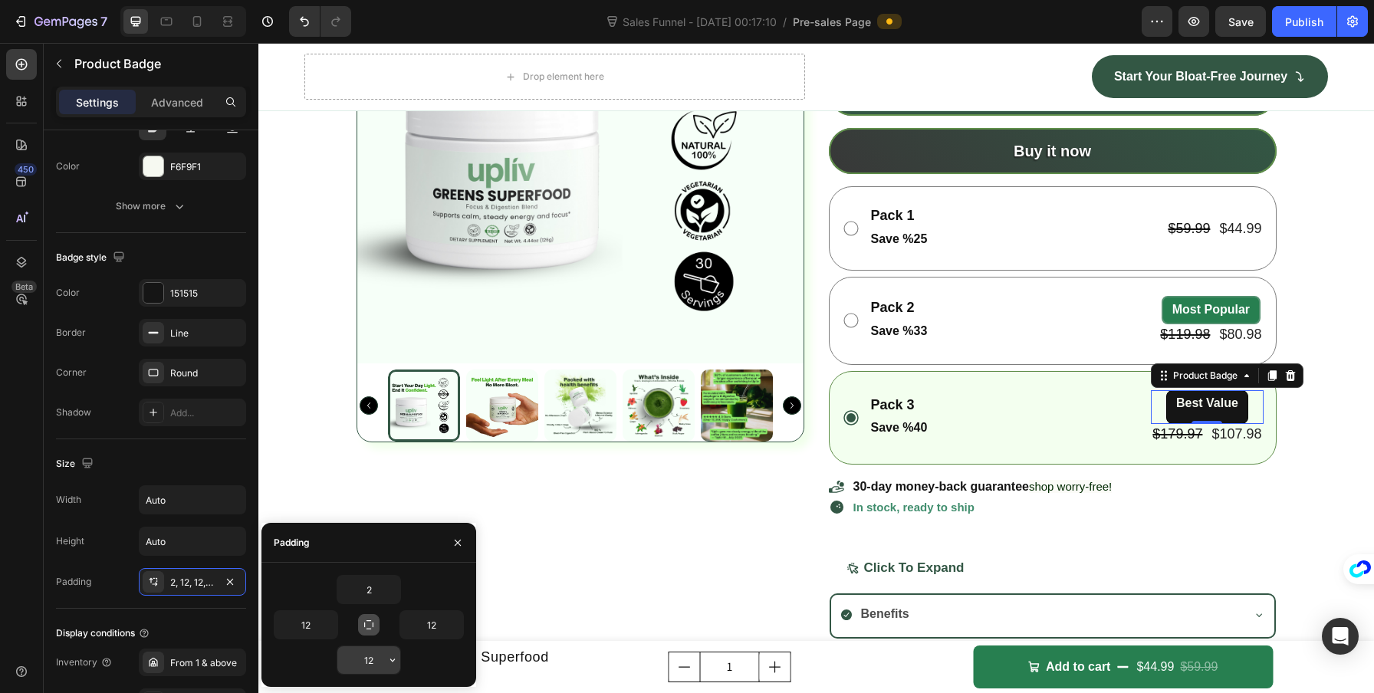
click at [390, 662] on icon "button" at bounding box center [392, 660] width 12 height 12
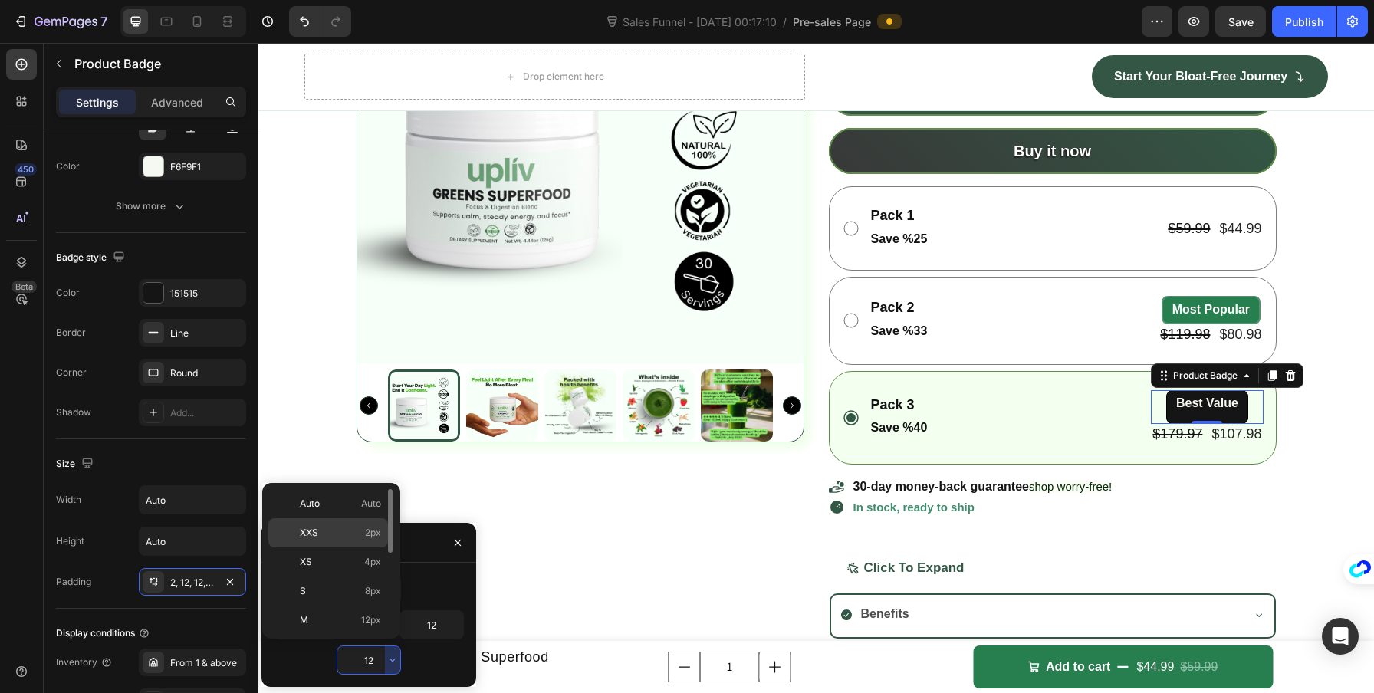
click at [353, 533] on p "XXS 2px" at bounding box center [340, 533] width 81 height 14
type input "2"
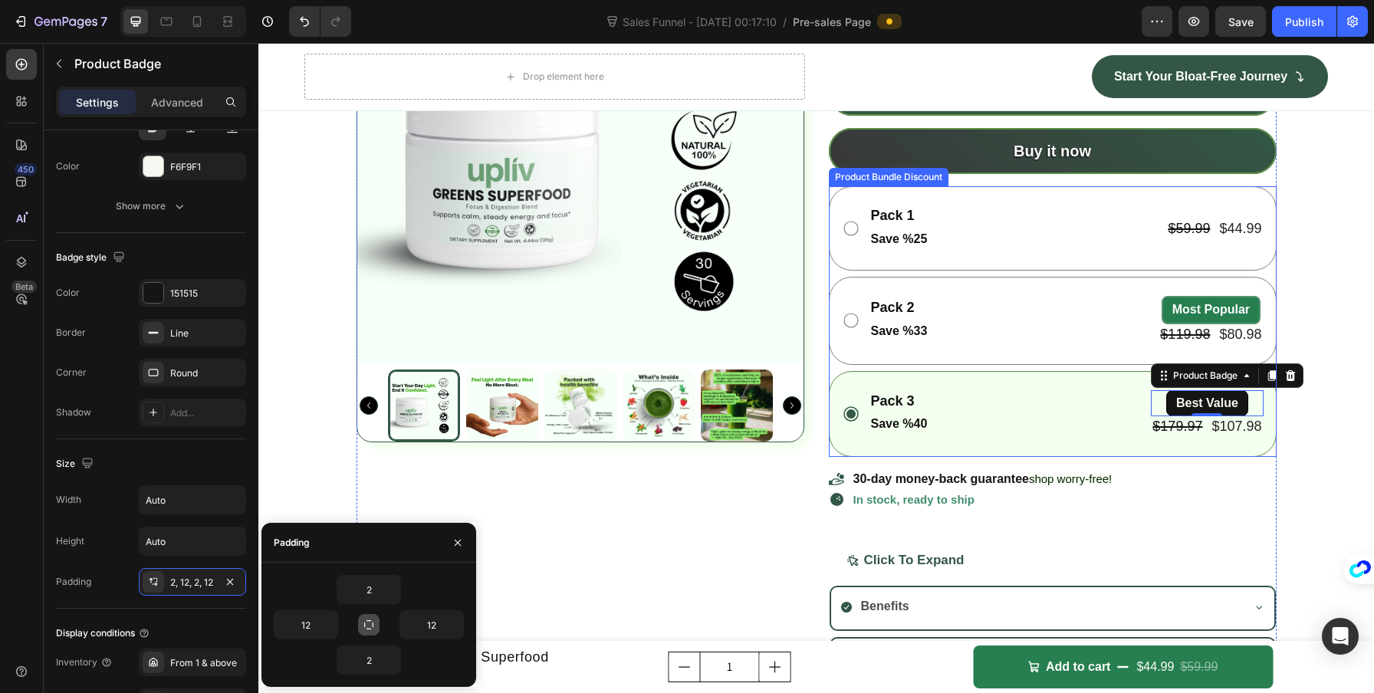
click at [933, 457] on div "Pack 1 Text Block Save %25 Text Block $59.99 Product Price Product Price $44.99…" at bounding box center [1053, 321] width 448 height 271
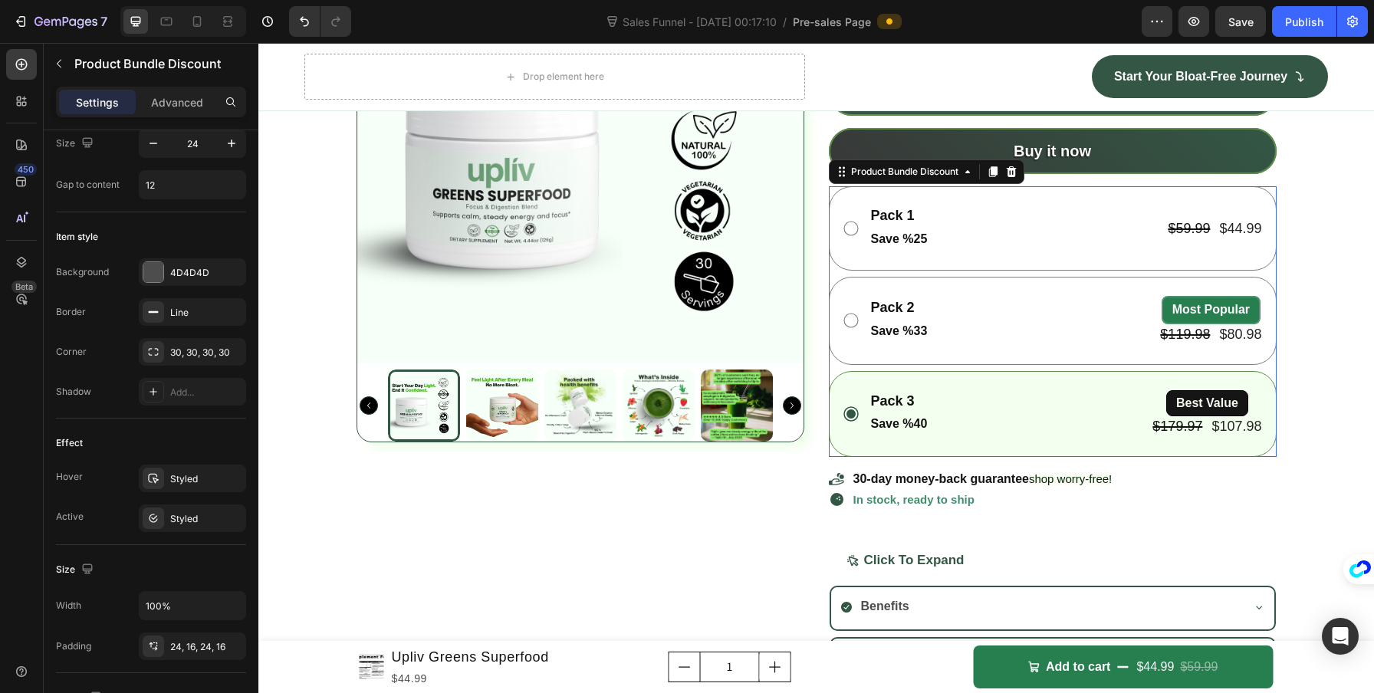
scroll to position [0, 0]
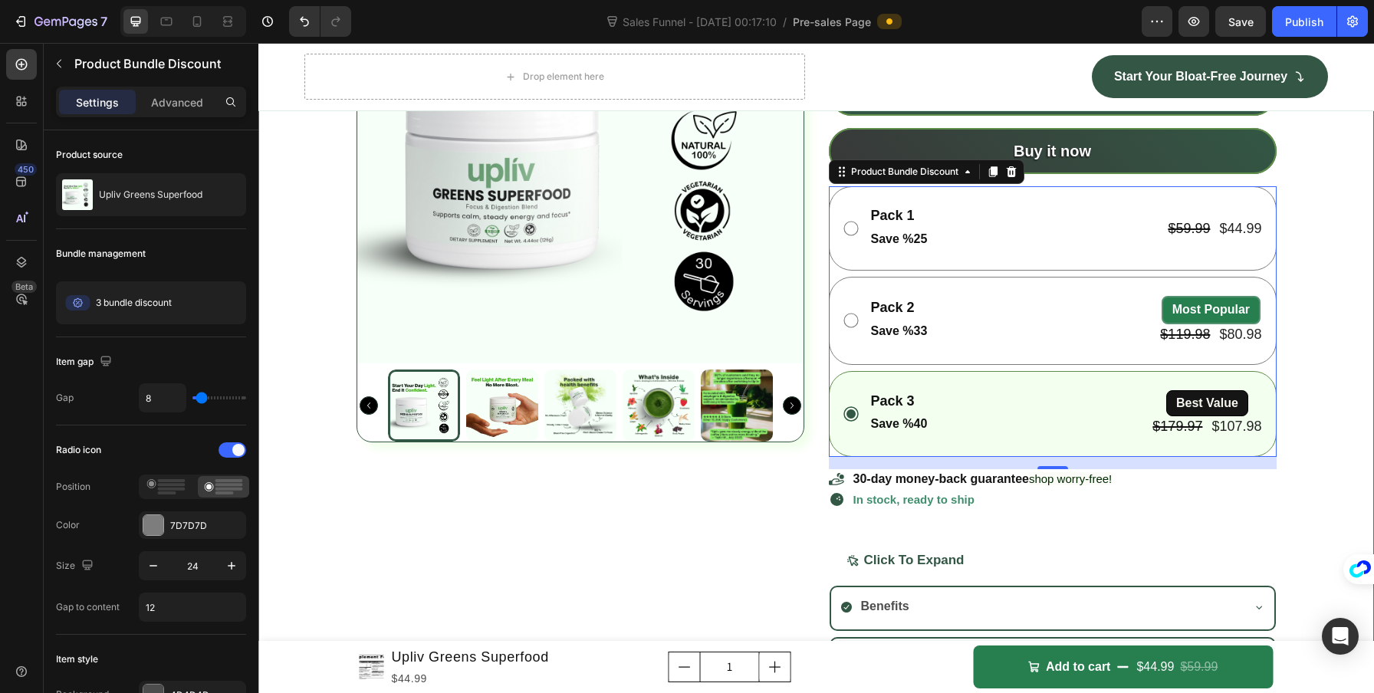
click at [1296, 411] on div "Product Images Upliv Greens Superfood Product Title Setup options like colors, …" at bounding box center [815, 350] width 1115 height 868
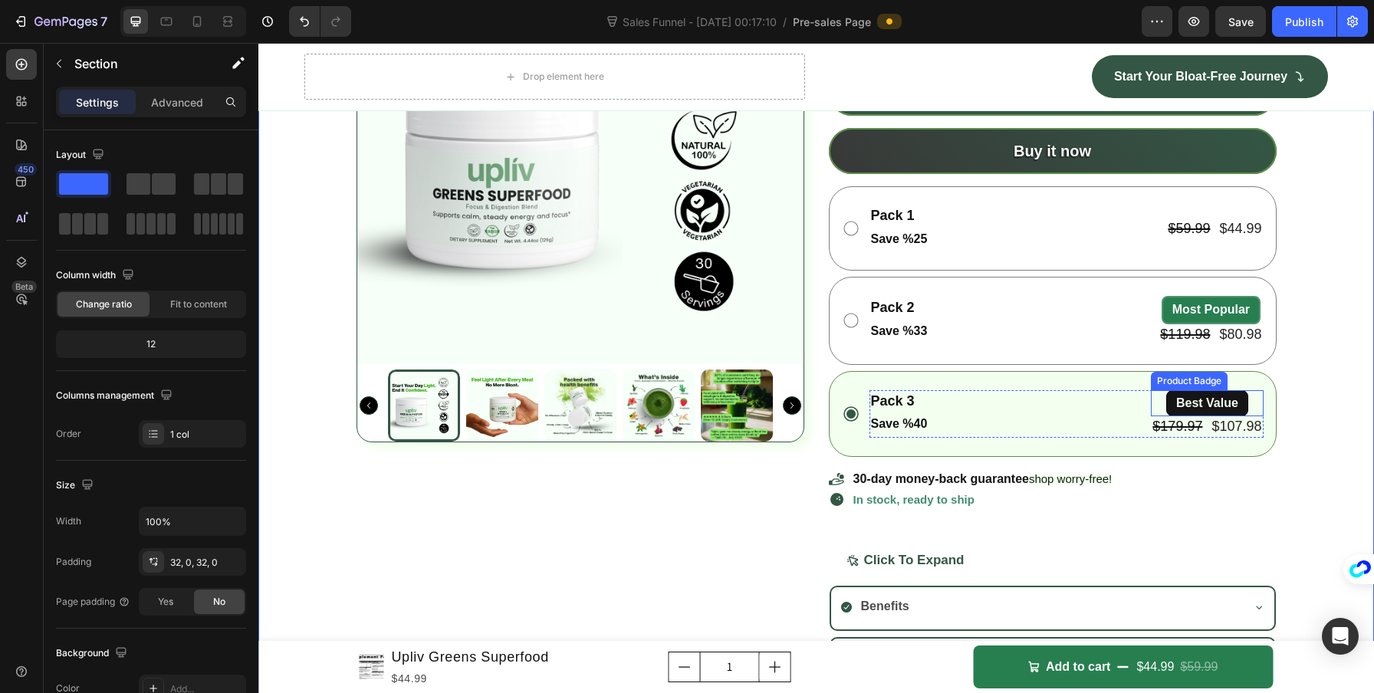
click at [1178, 416] on pre "Best Value" at bounding box center [1207, 403] width 80 height 25
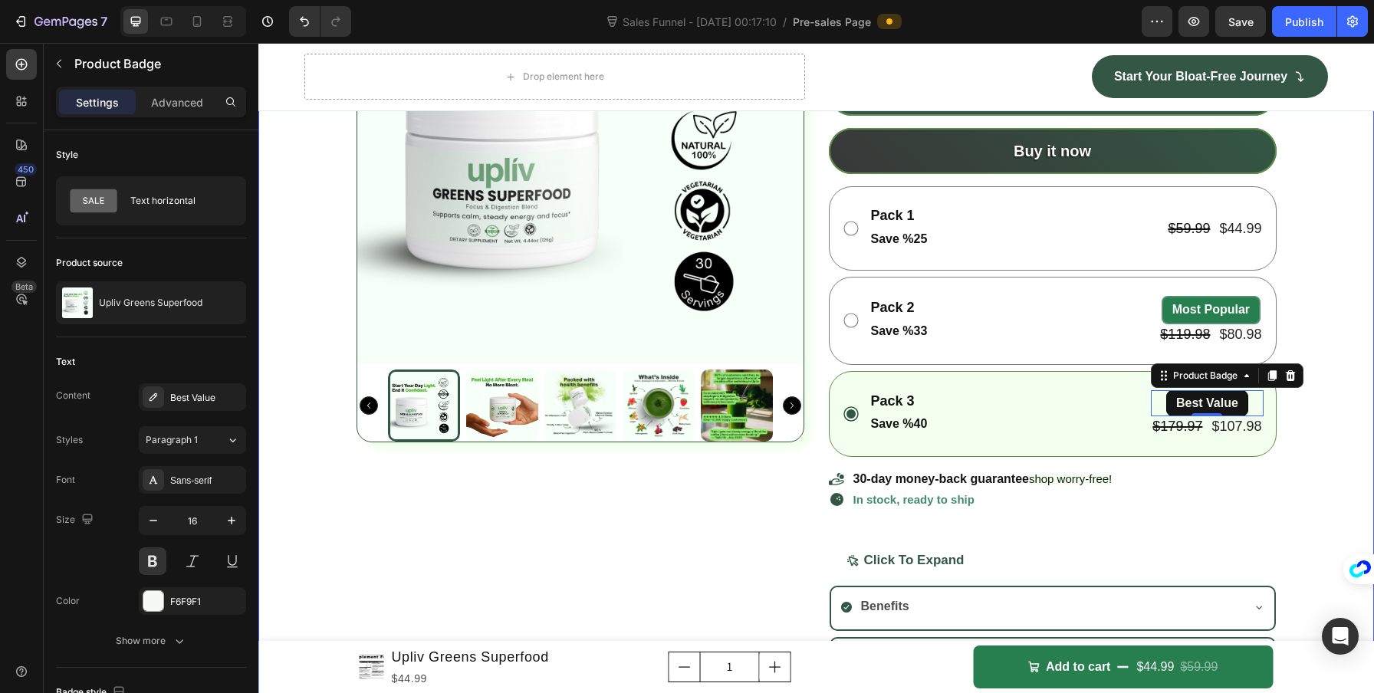
click at [1342, 184] on div "Product Images Upliv Greens Superfood Product Title Setup options like colors, …" at bounding box center [815, 350] width 1115 height 868
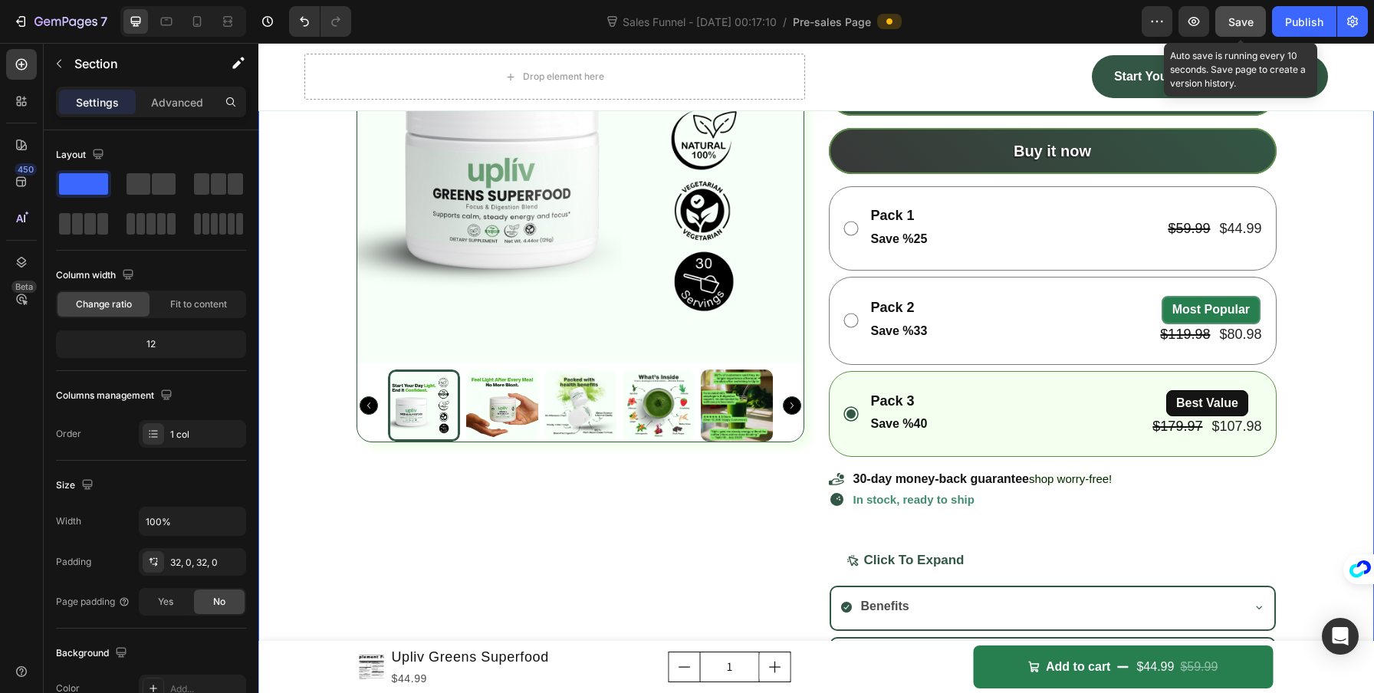
click at [1250, 36] on button "Save" at bounding box center [1240, 21] width 51 height 31
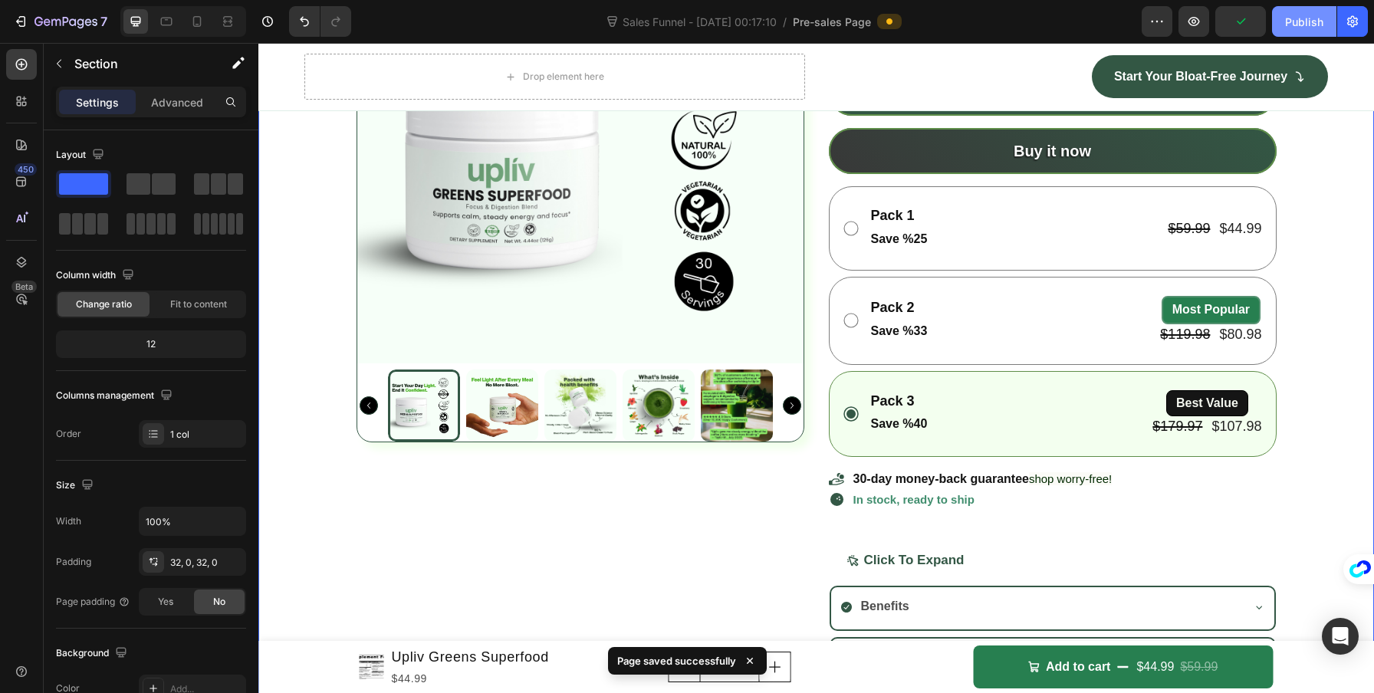
click at [1286, 21] on div "Publish" at bounding box center [1304, 22] width 38 height 16
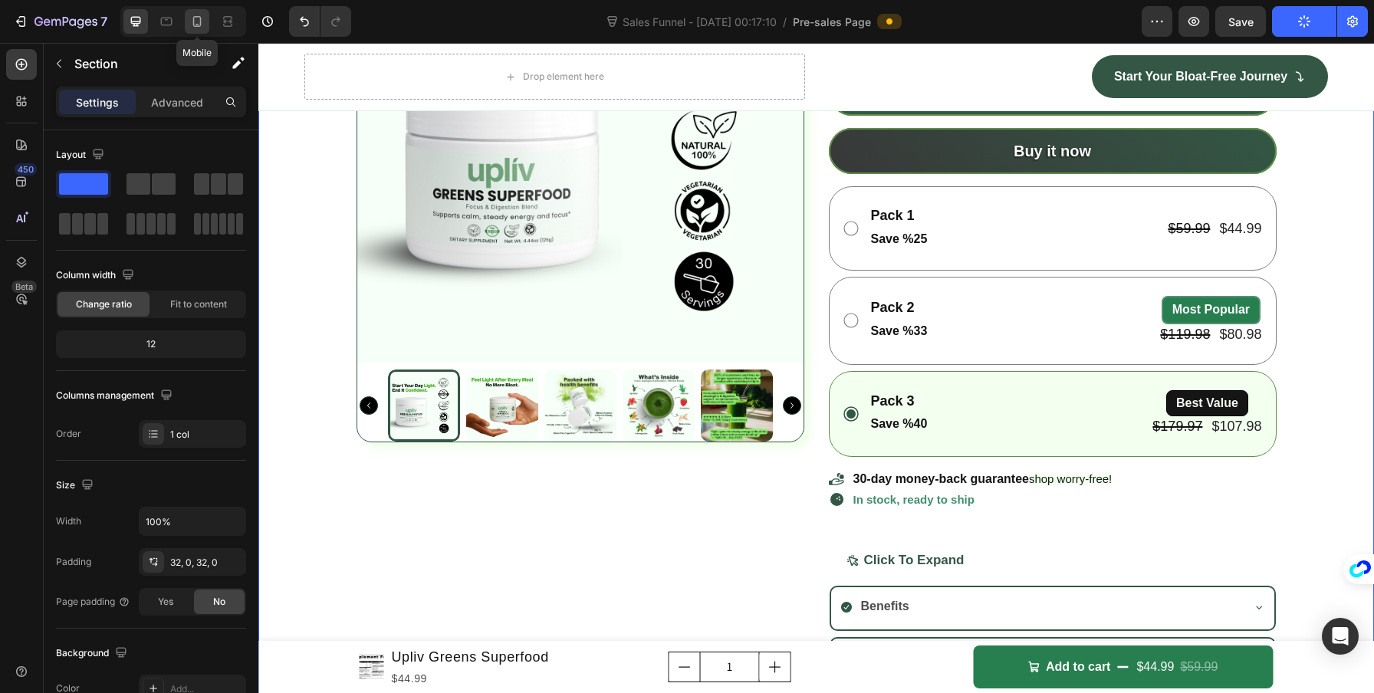
click at [202, 23] on icon at bounding box center [196, 21] width 15 height 15
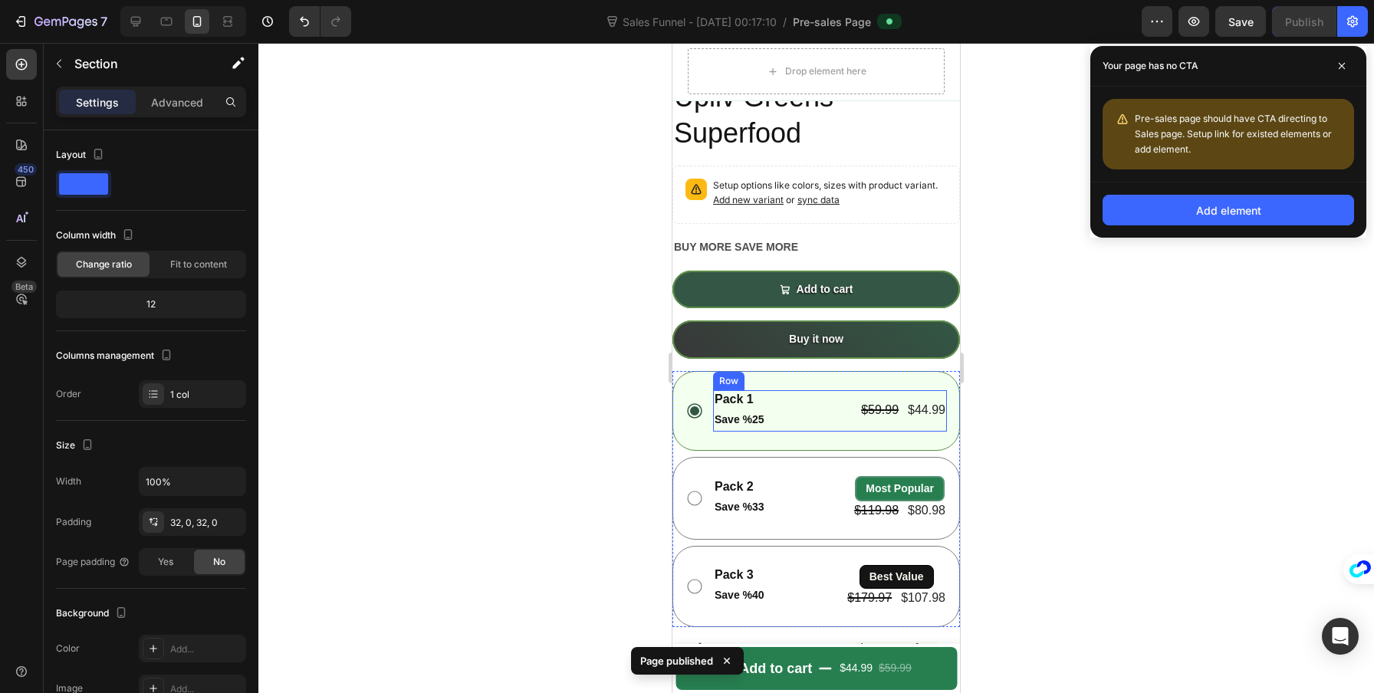
scroll to position [5420, 0]
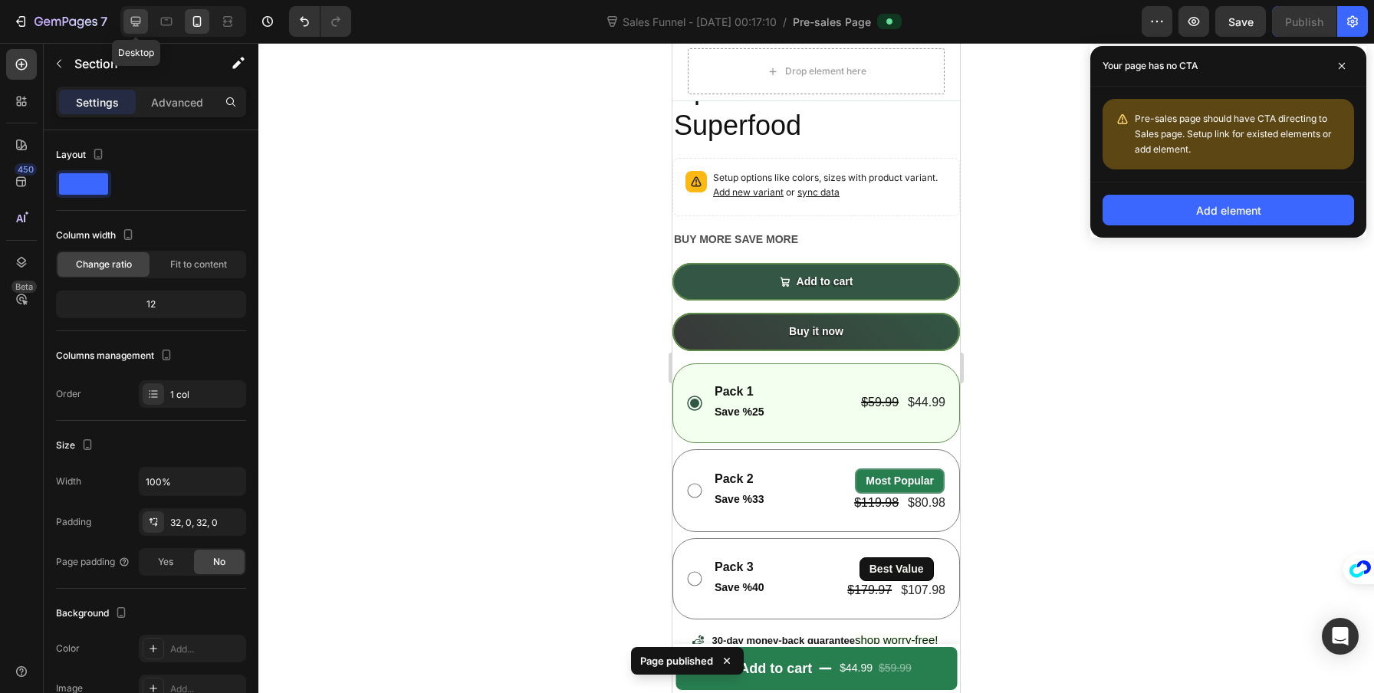
click at [134, 20] on icon at bounding box center [135, 21] width 15 height 15
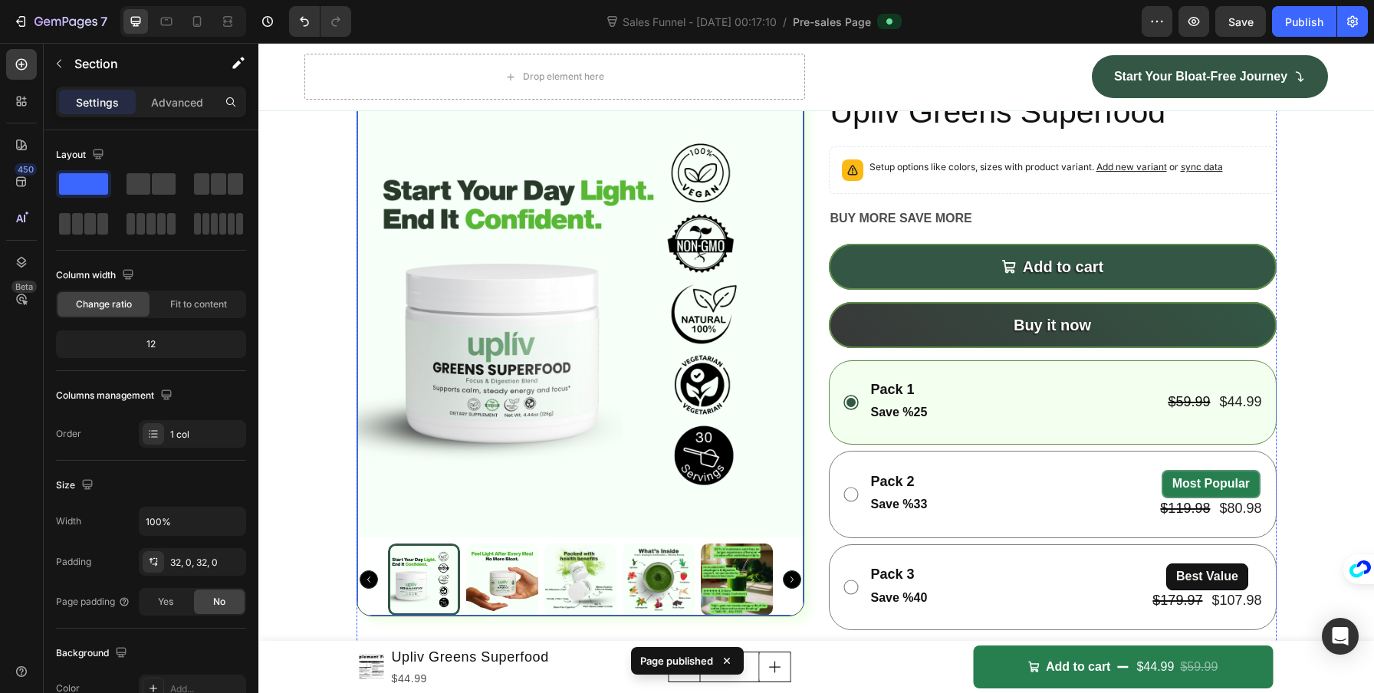
scroll to position [5022, 0]
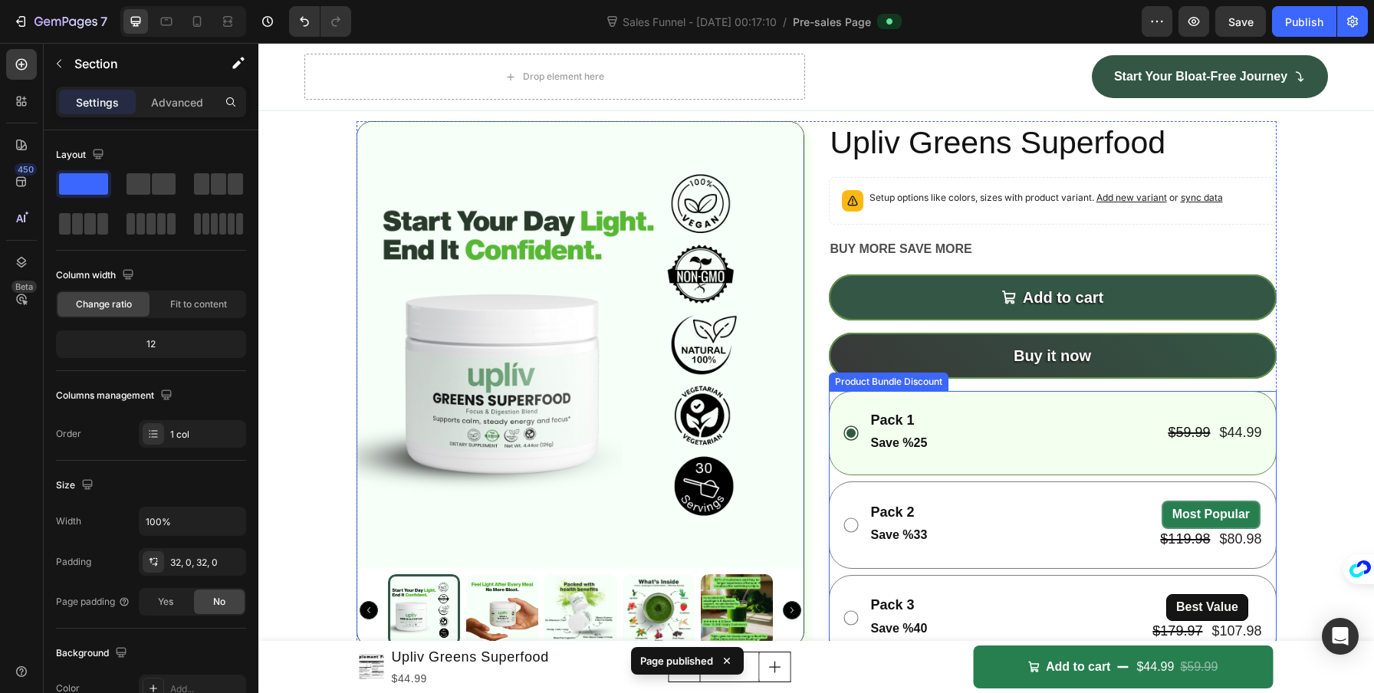
click at [932, 394] on div "Pack 1 Text Block Save %25 Text Block $59.99 Product Price Product Price $44.99…" at bounding box center [1053, 433] width 448 height 84
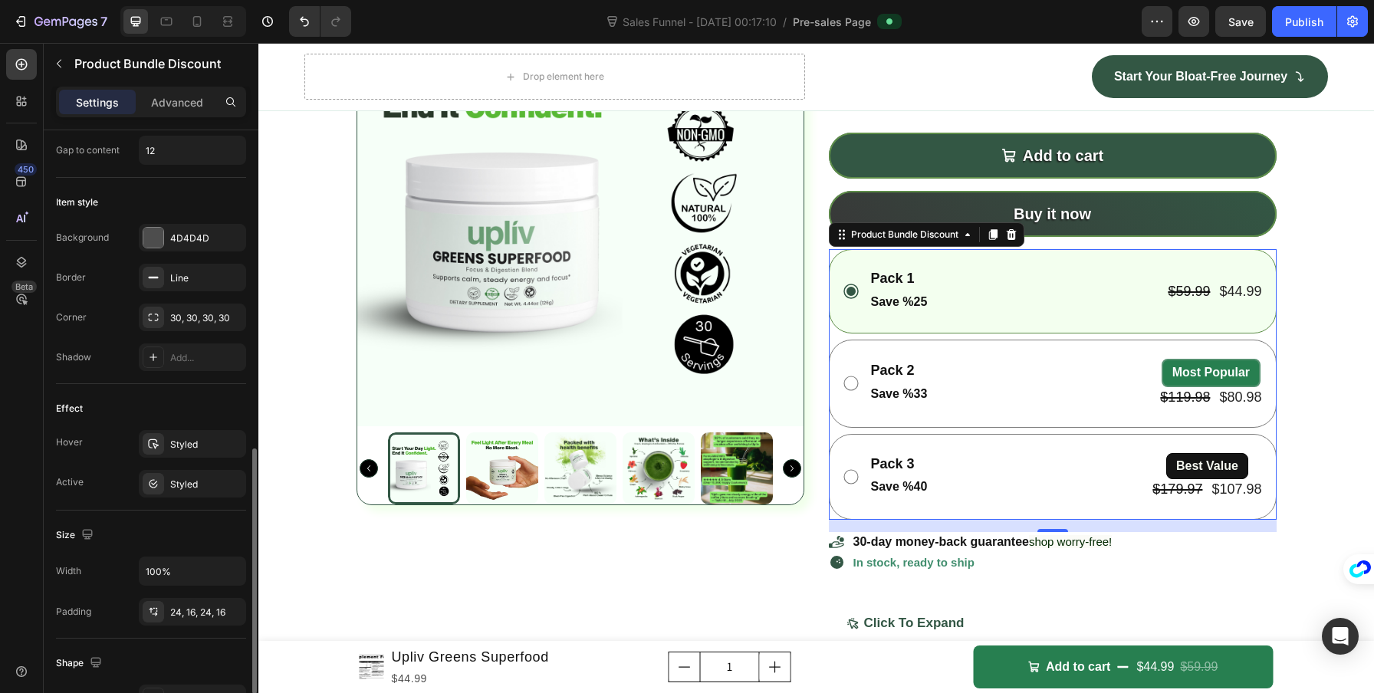
scroll to position [551, 0]
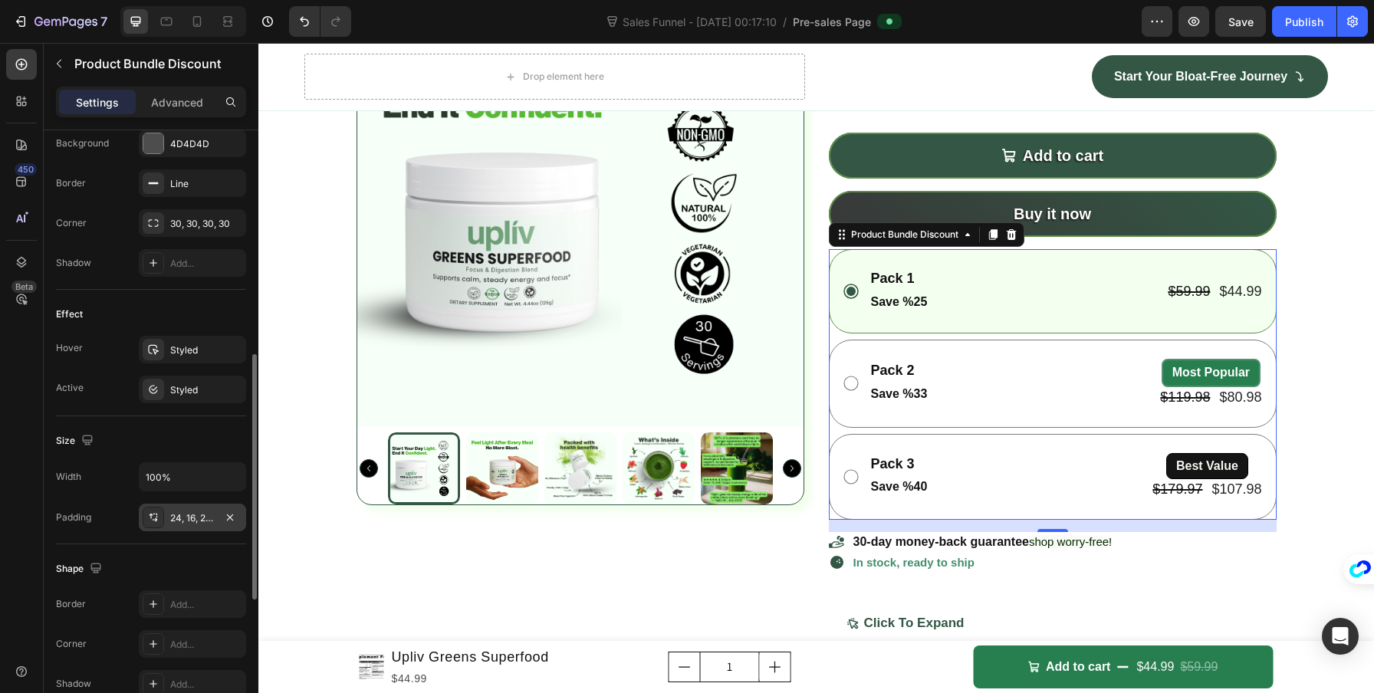
click at [188, 523] on div "24, 16, 24, 16" at bounding box center [192, 518] width 44 height 14
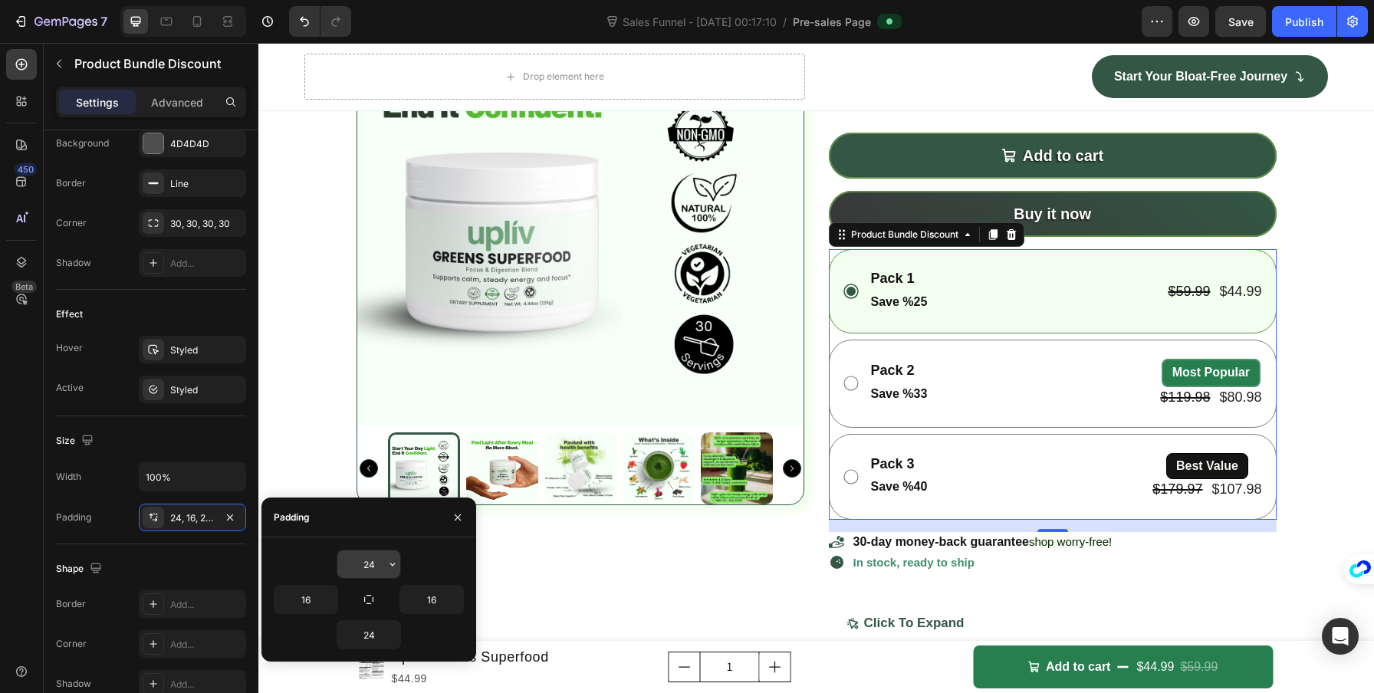
click at [391, 559] on icon "button" at bounding box center [392, 564] width 12 height 12
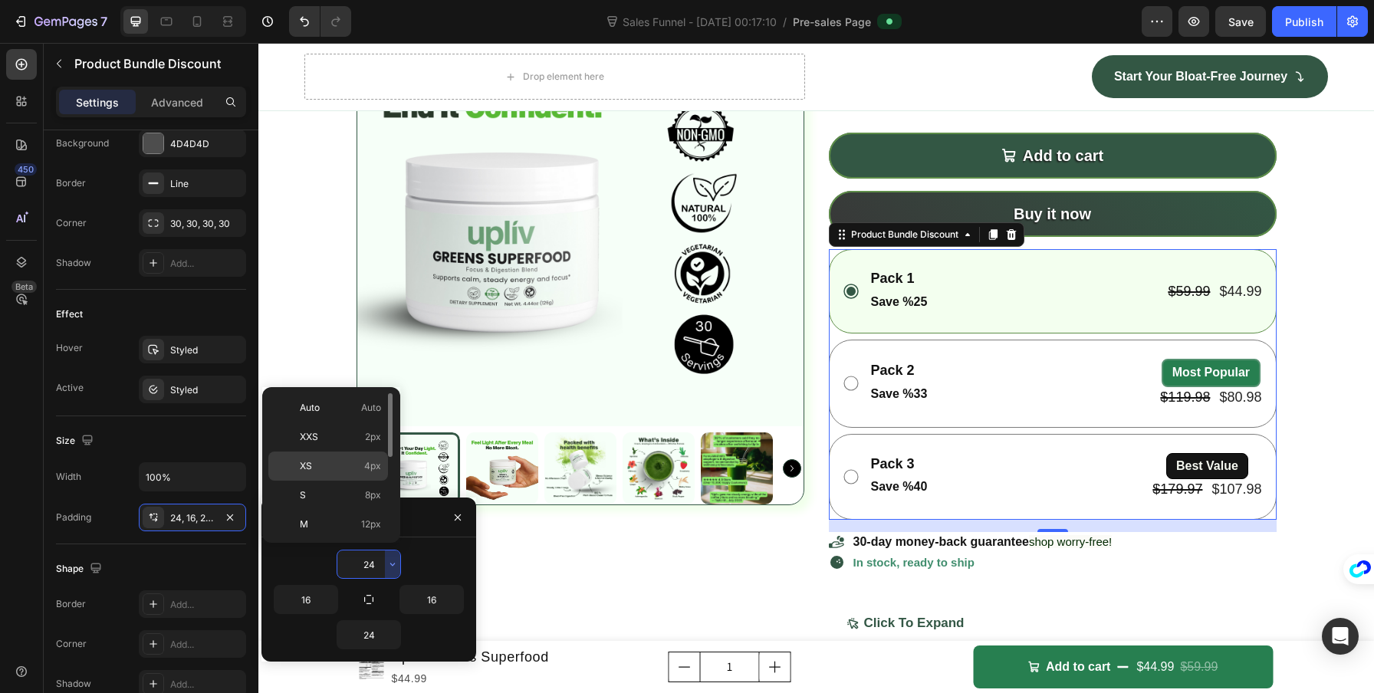
click at [379, 474] on div "XS 4px" at bounding box center [328, 466] width 120 height 29
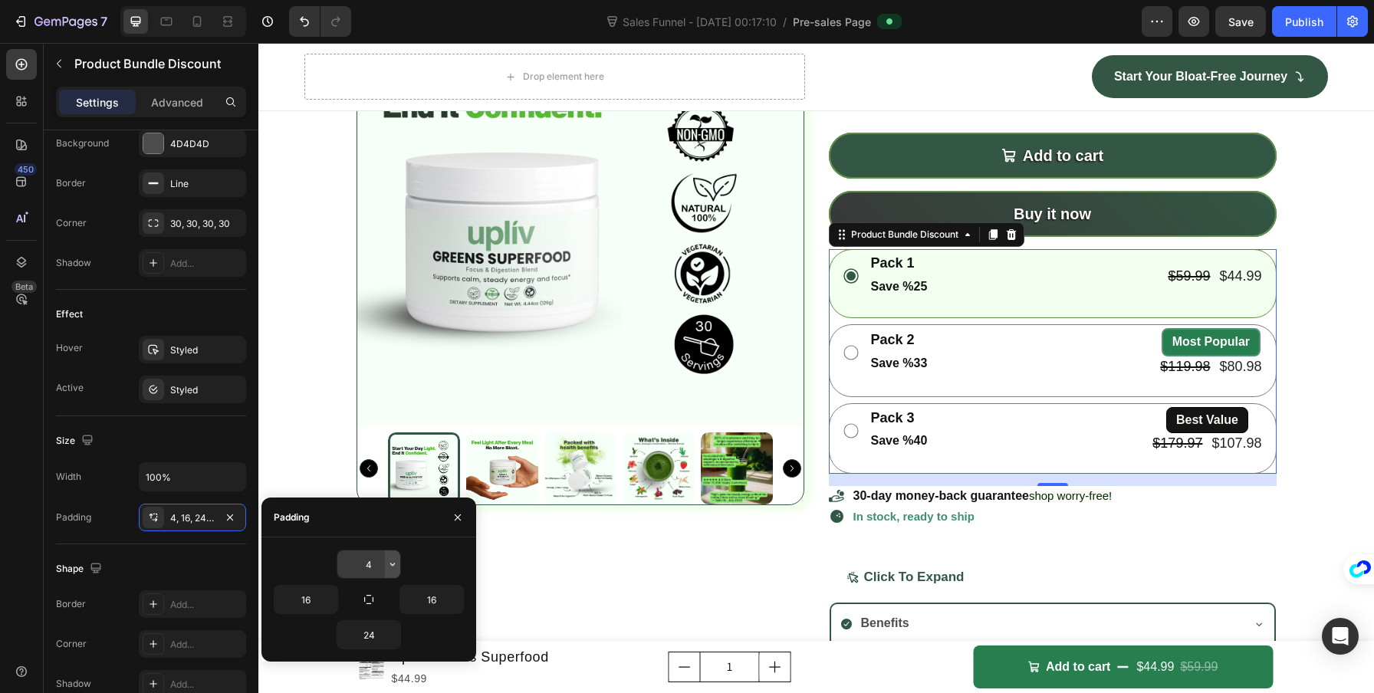
click at [392, 563] on icon "button" at bounding box center [392, 564] width 12 height 12
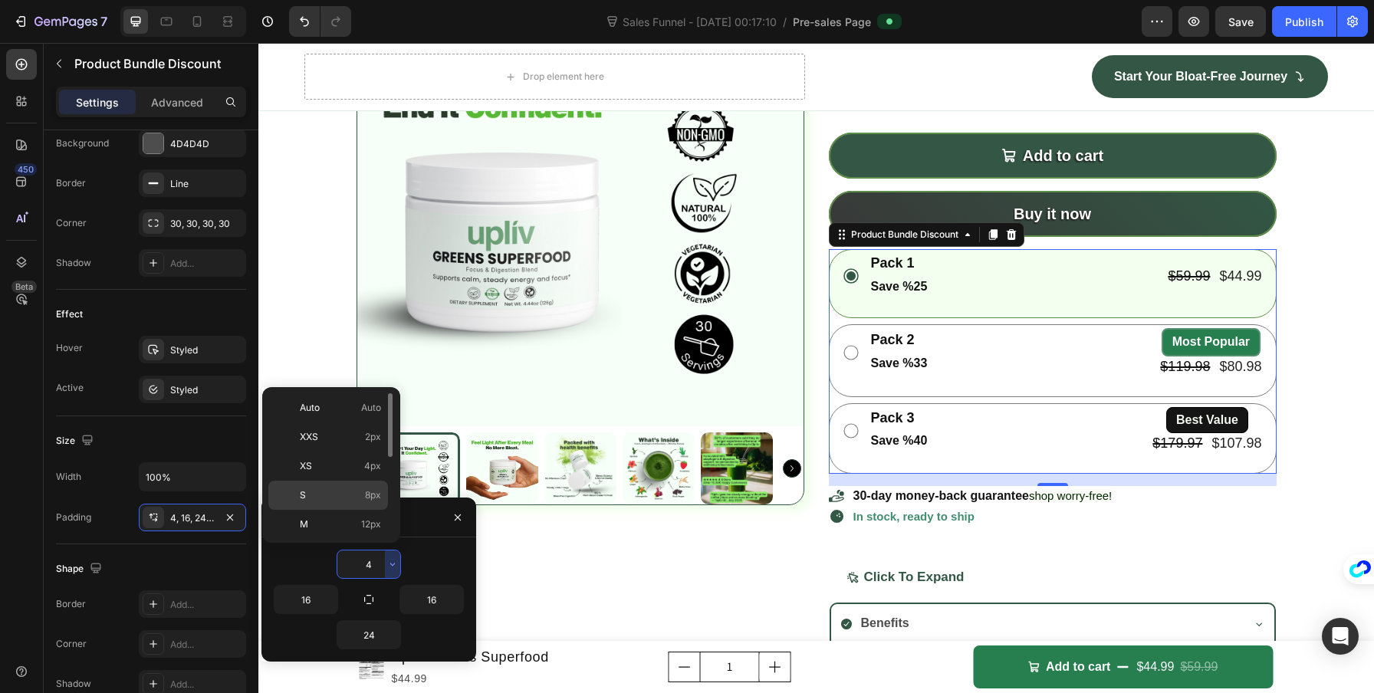
click at [373, 486] on div "S 8px" at bounding box center [328, 495] width 120 height 29
type input "8"
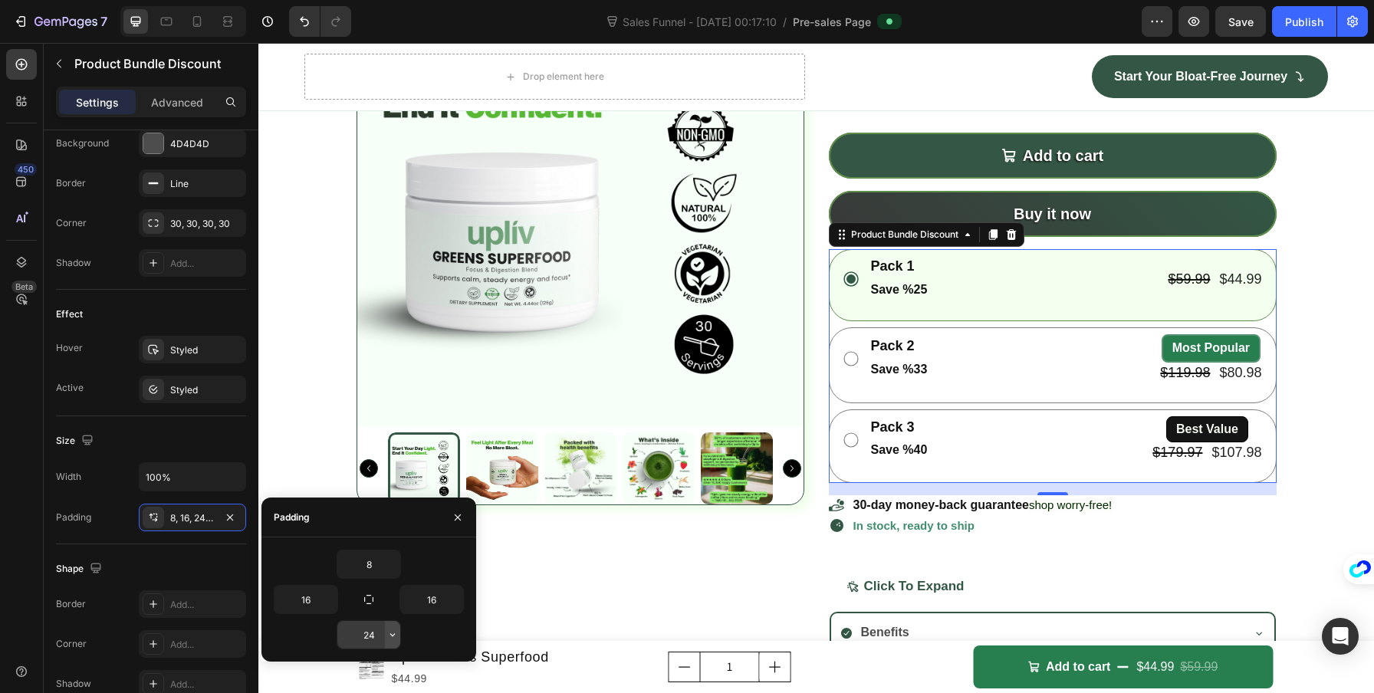
click at [390, 634] on icon "button" at bounding box center [392, 634] width 5 height 3
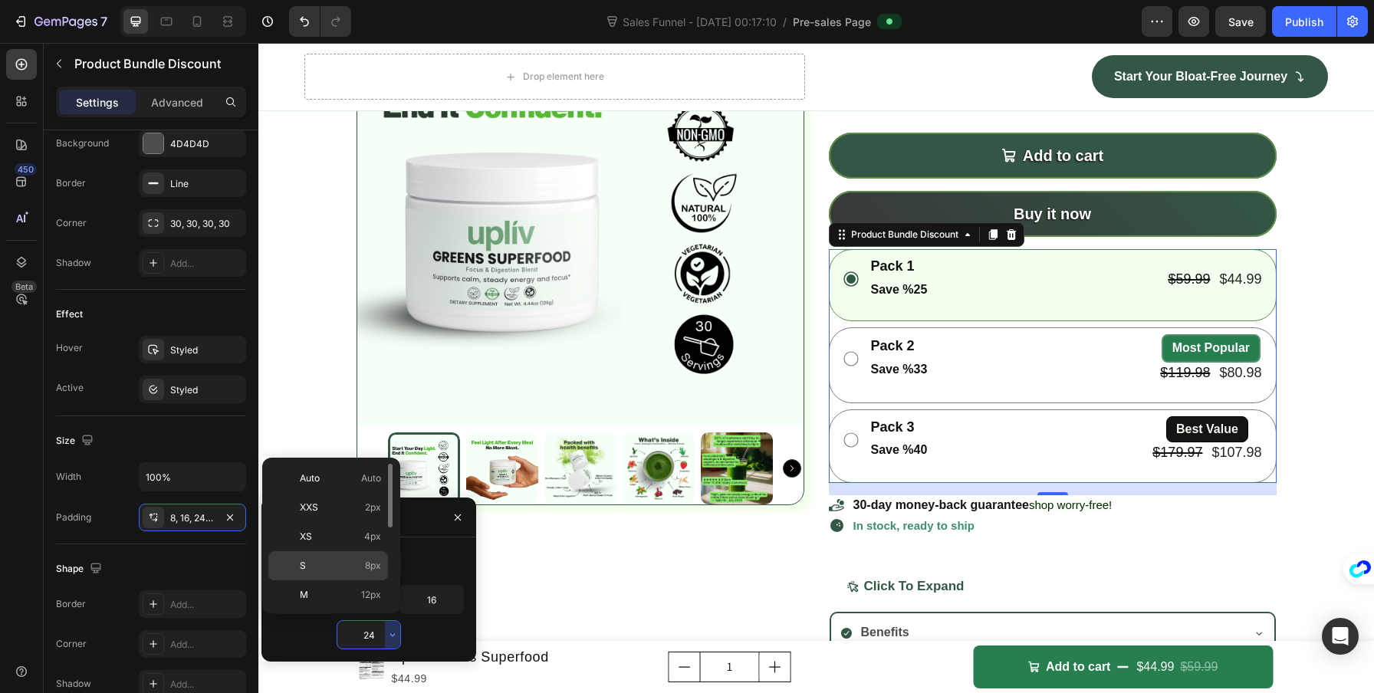
click at [378, 563] on span "8px" at bounding box center [373, 566] width 16 height 14
type input "8"
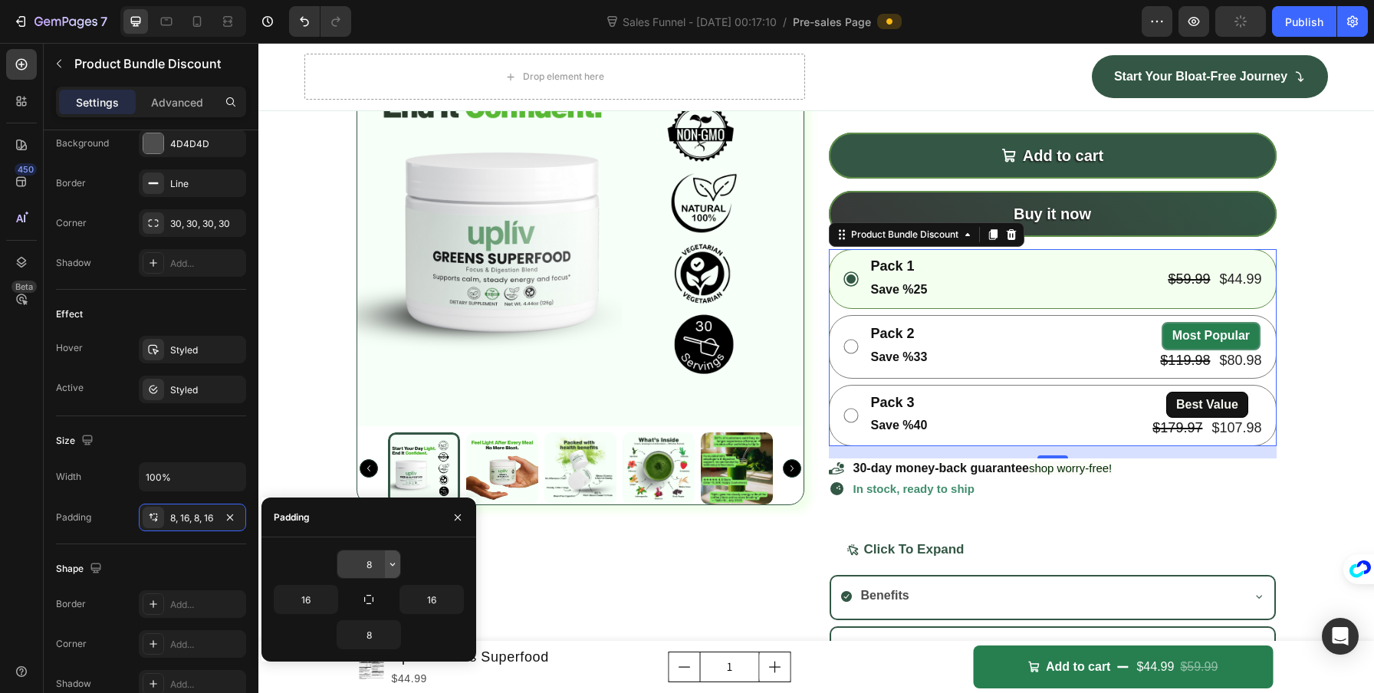
click at [395, 563] on icon "button" at bounding box center [392, 564] width 12 height 12
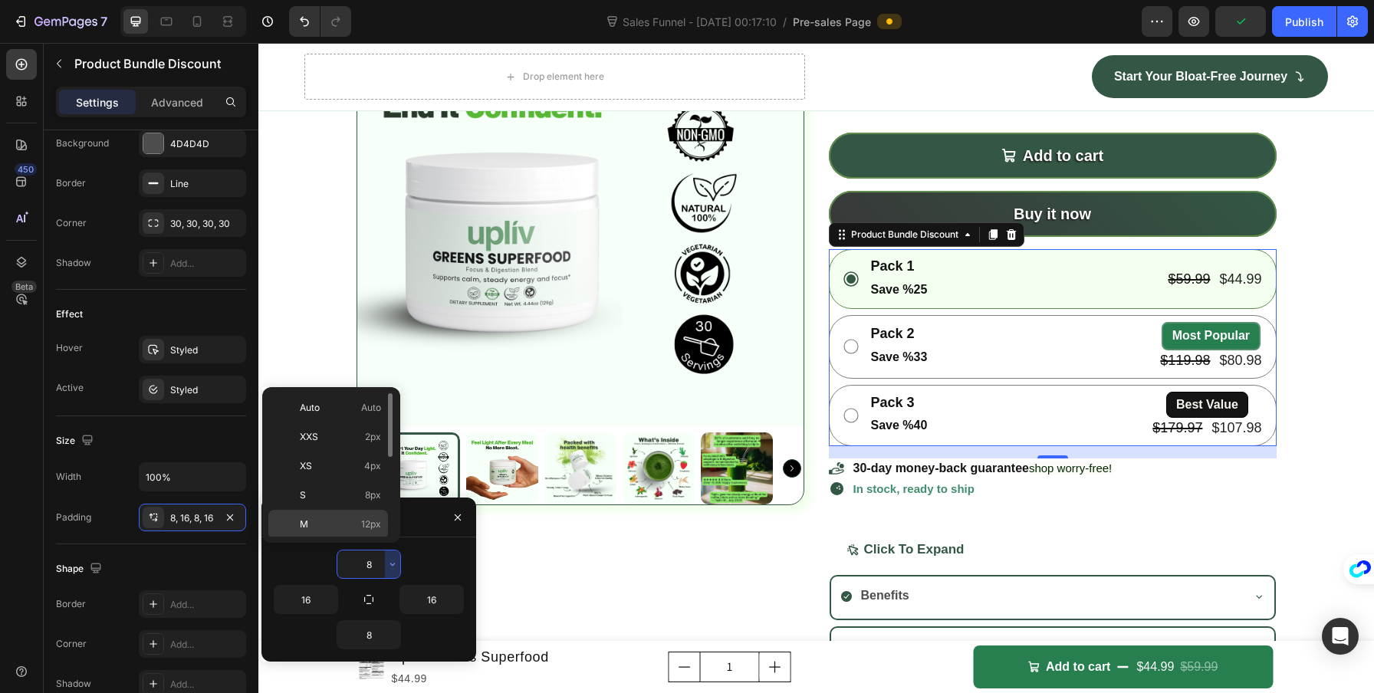
click at [371, 530] on span "12px" at bounding box center [371, 524] width 20 height 14
type input "12"
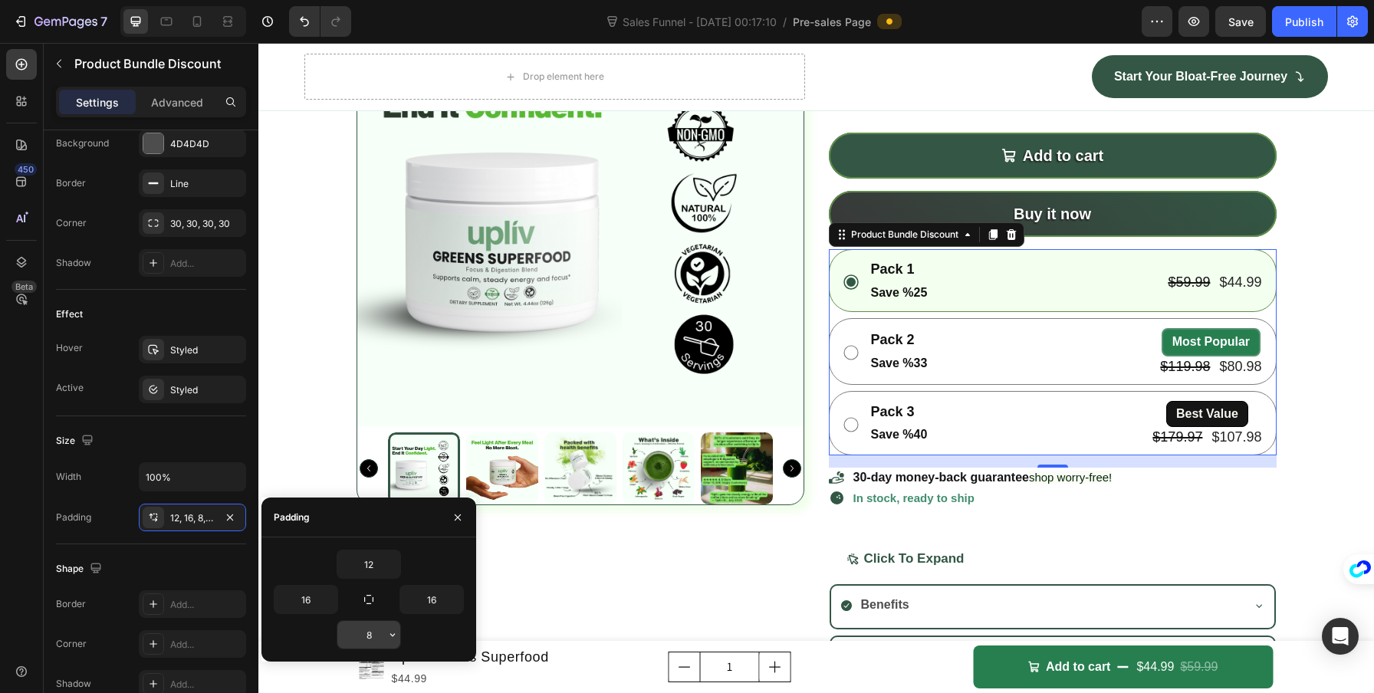
click at [388, 639] on icon "button" at bounding box center [392, 635] width 12 height 12
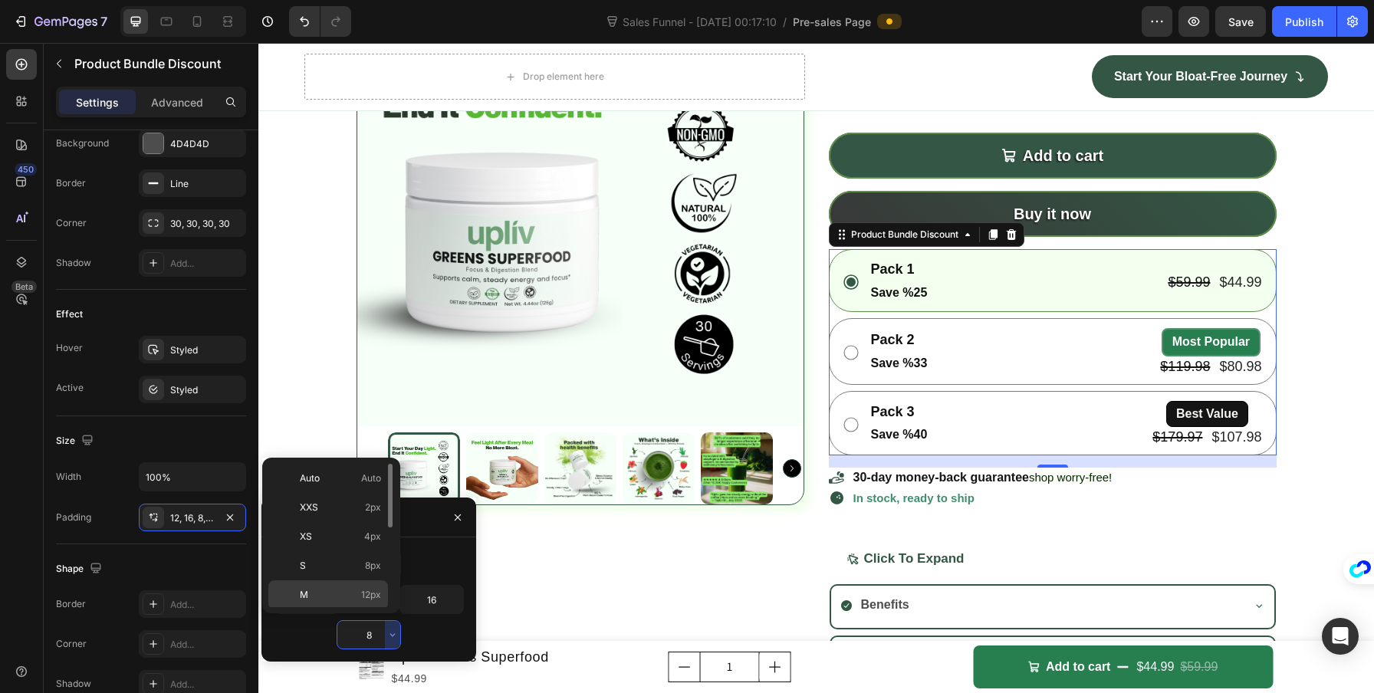
click at [360, 594] on p "M 12px" at bounding box center [340, 595] width 81 height 14
type input "12"
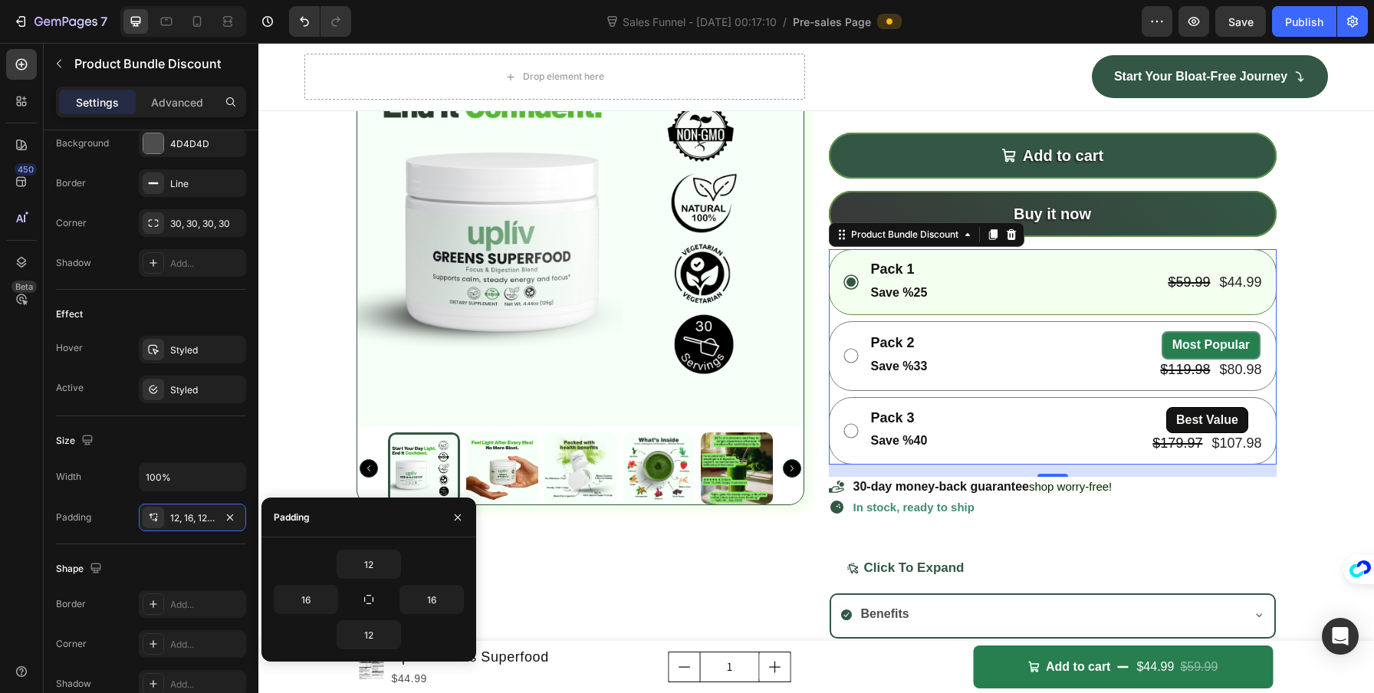
click at [1309, 475] on div "Product Images Upliv Greens Superfood Product Title Setup options like colors, …" at bounding box center [815, 385] width 1115 height 813
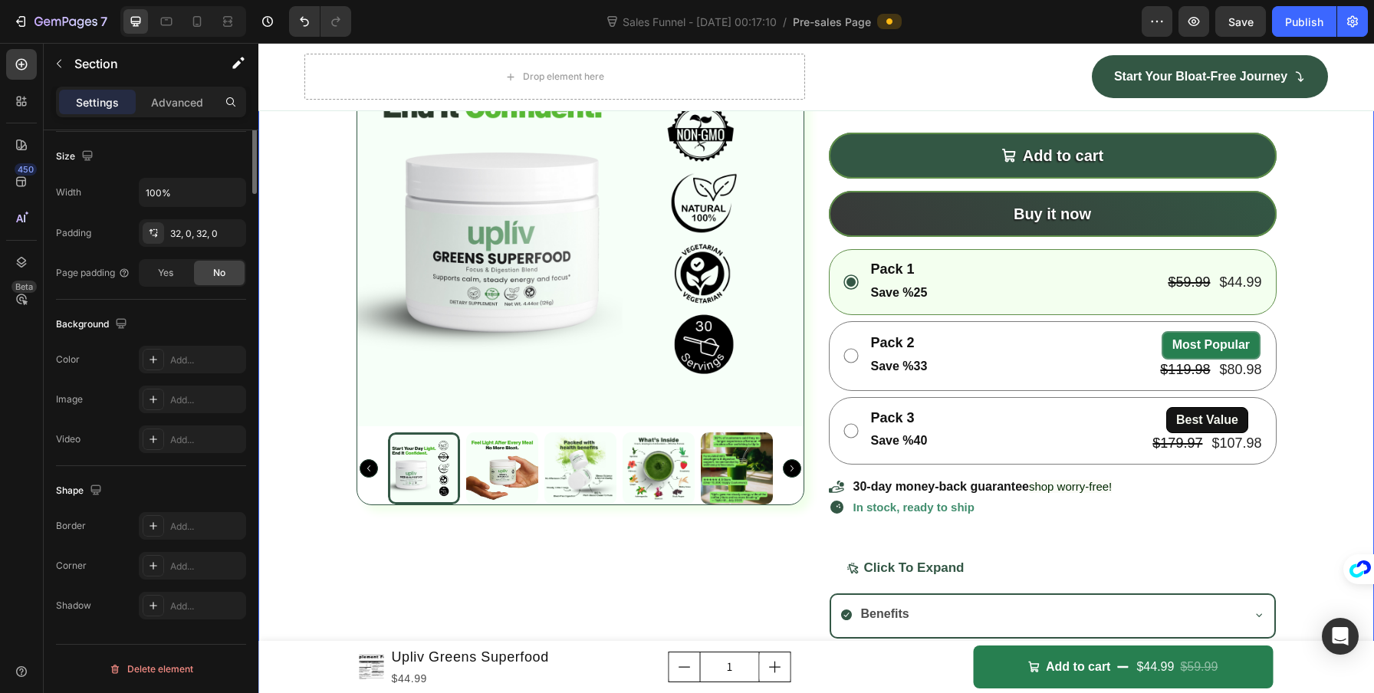
scroll to position [0, 0]
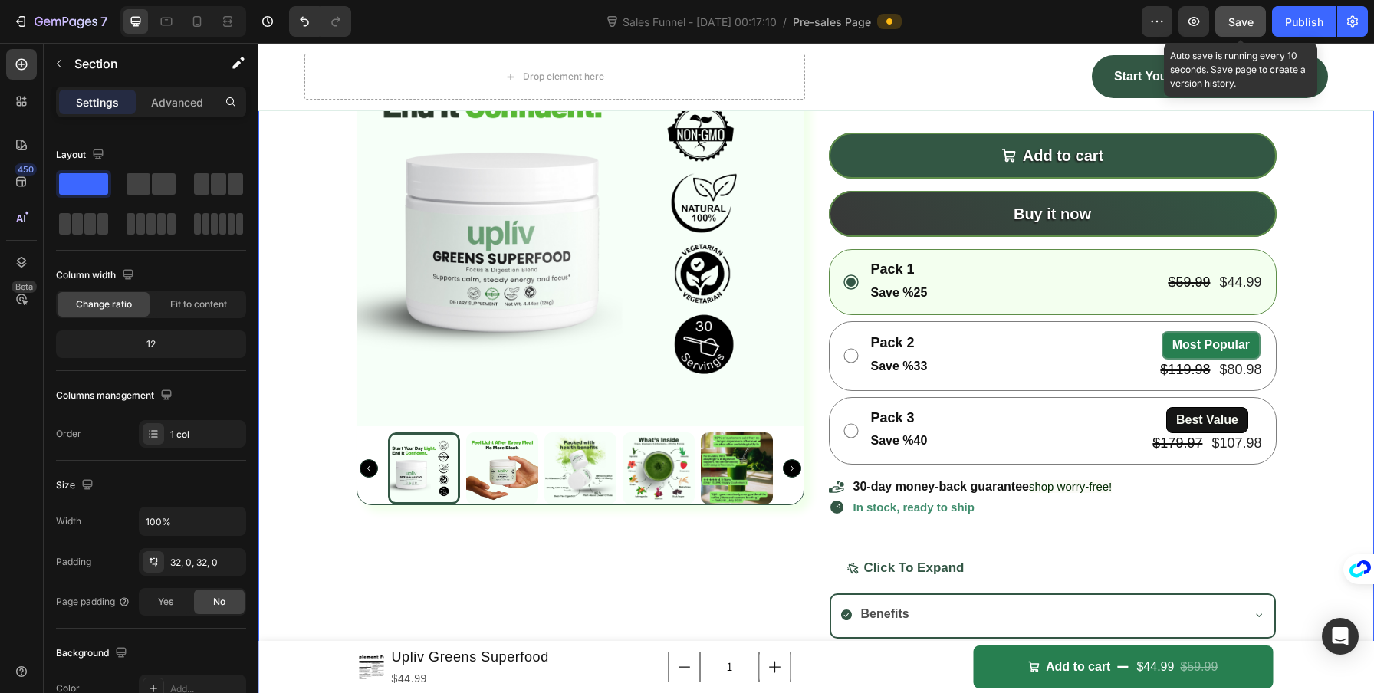
click at [1240, 21] on span "Save" at bounding box center [1240, 21] width 25 height 13
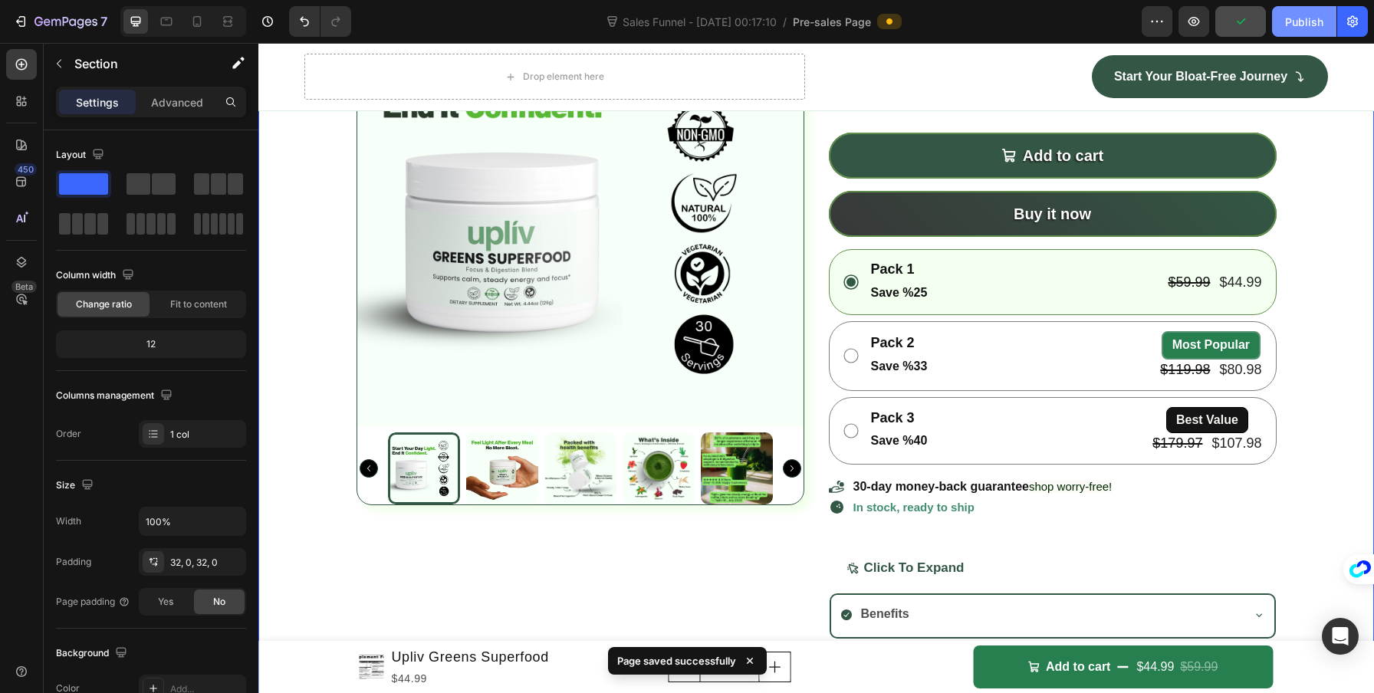
click at [1297, 21] on div "Publish" at bounding box center [1304, 22] width 38 height 16
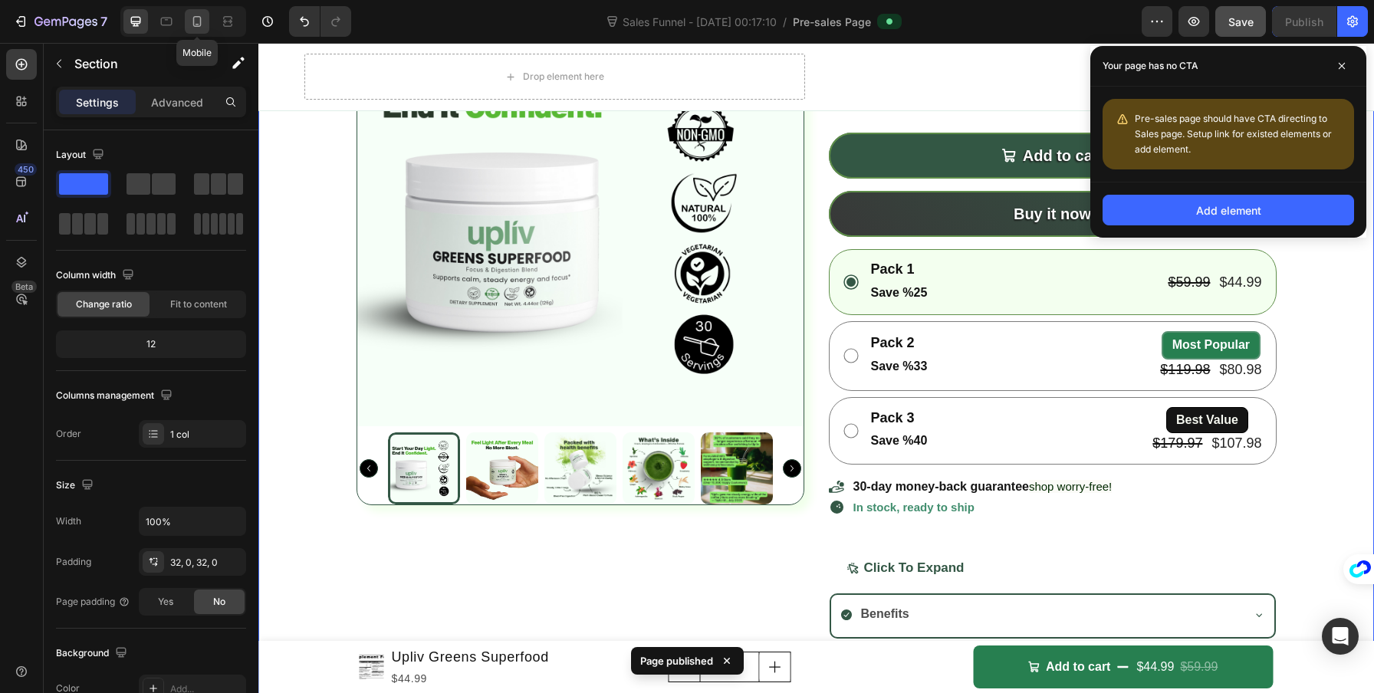
click at [204, 31] on div at bounding box center [197, 21] width 25 height 25
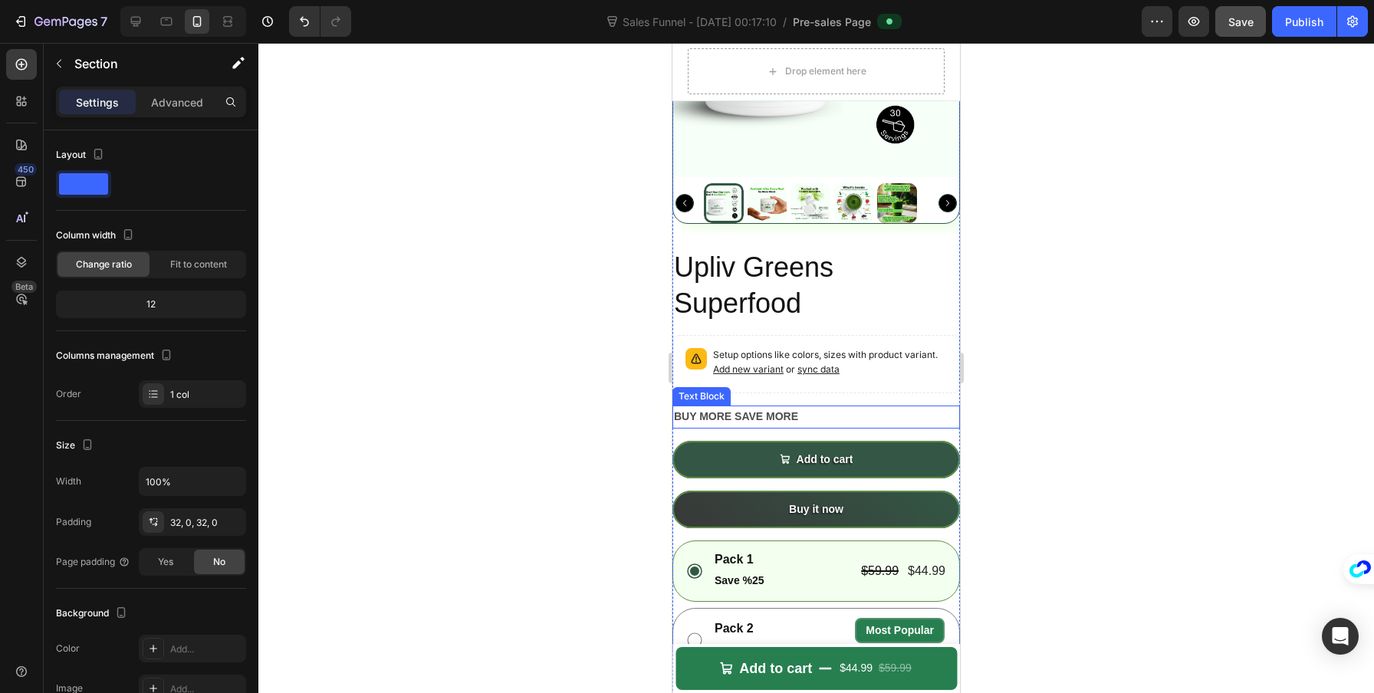
scroll to position [5867, 0]
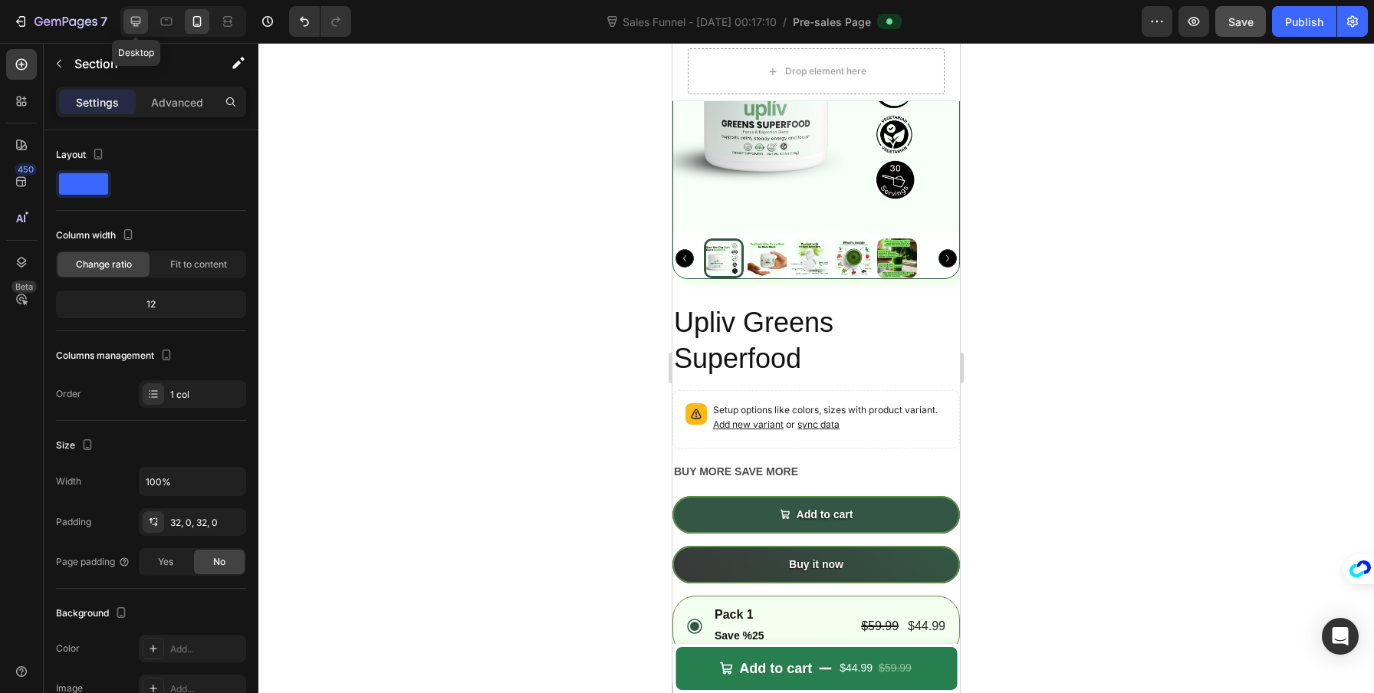
click at [130, 18] on icon at bounding box center [135, 21] width 15 height 15
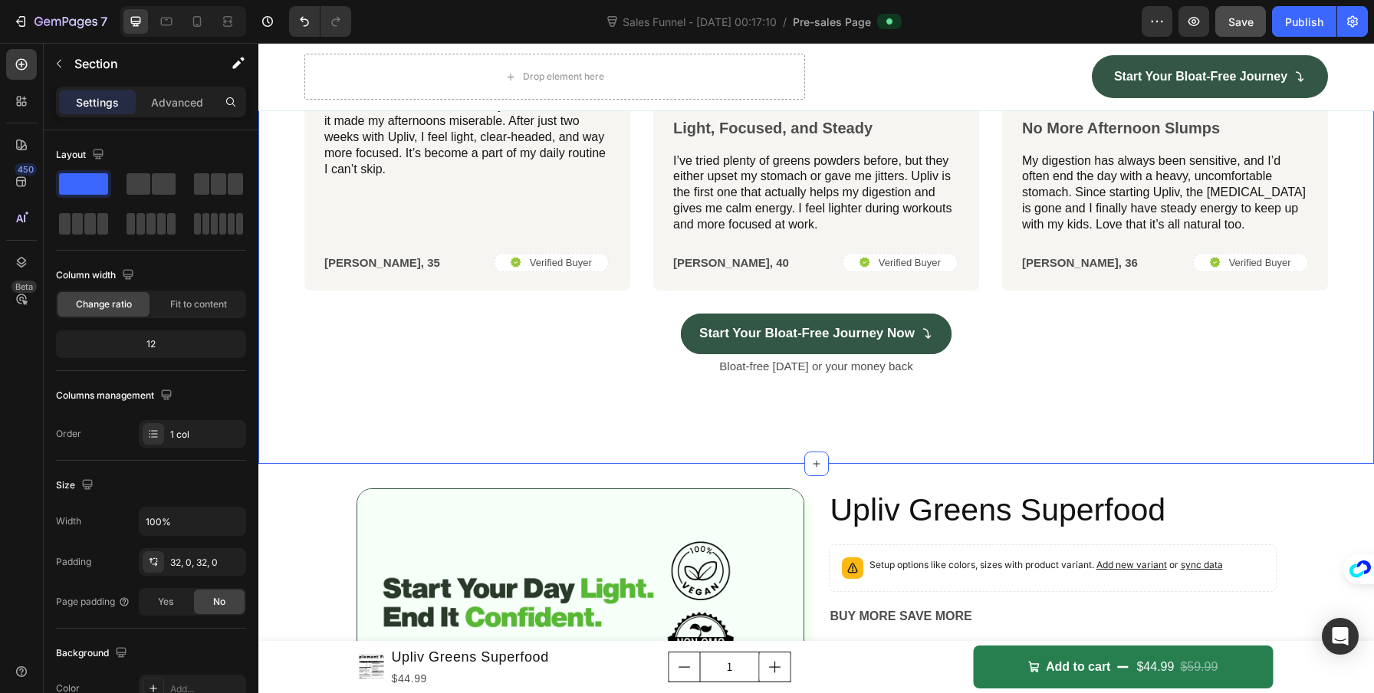
scroll to position [4846, 0]
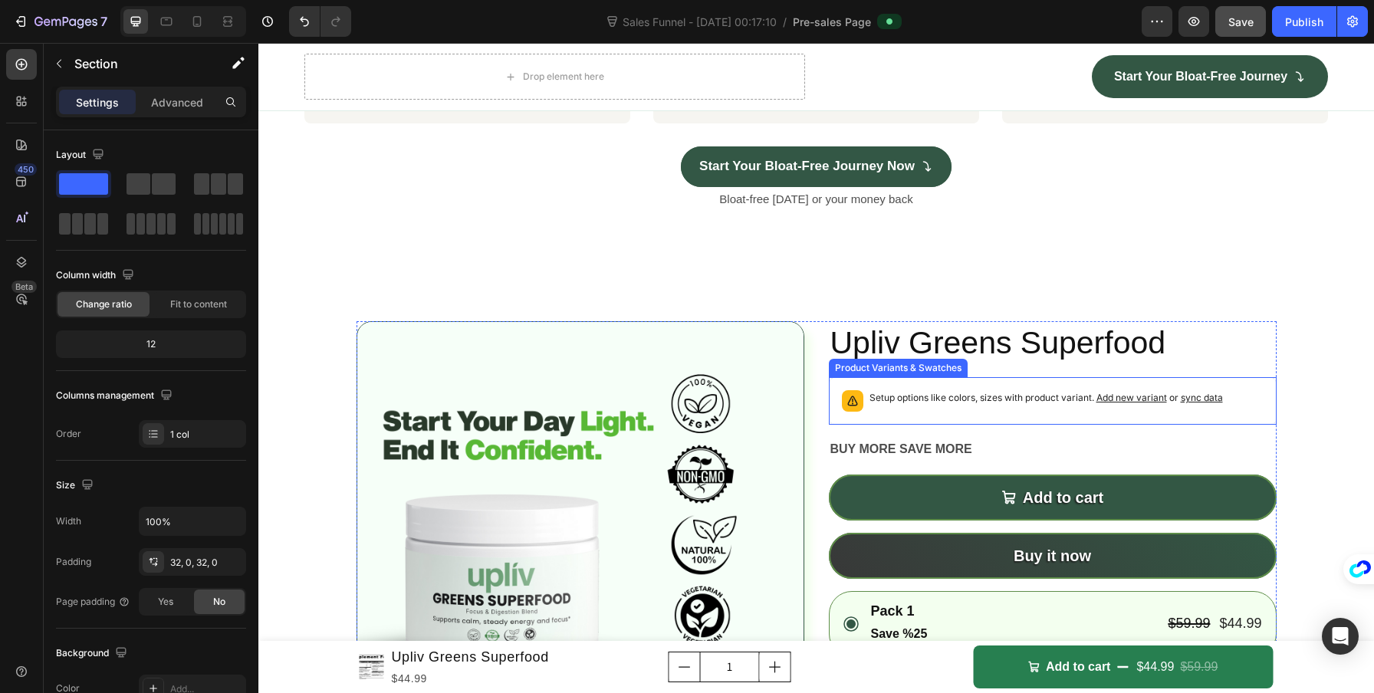
click at [1000, 409] on div "Setup options like colors, sizes with product variant. Add new variant or sync …" at bounding box center [1053, 401] width 434 height 34
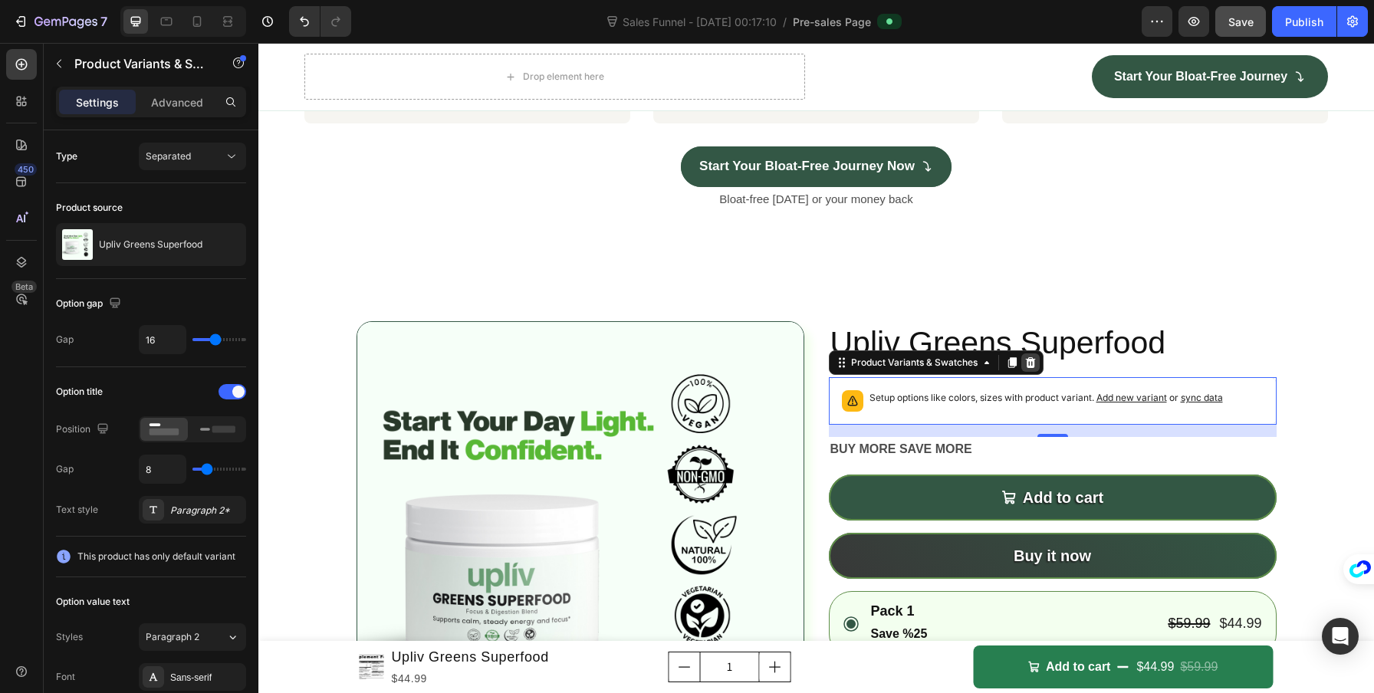
click at [1024, 366] on icon at bounding box center [1030, 362] width 12 height 12
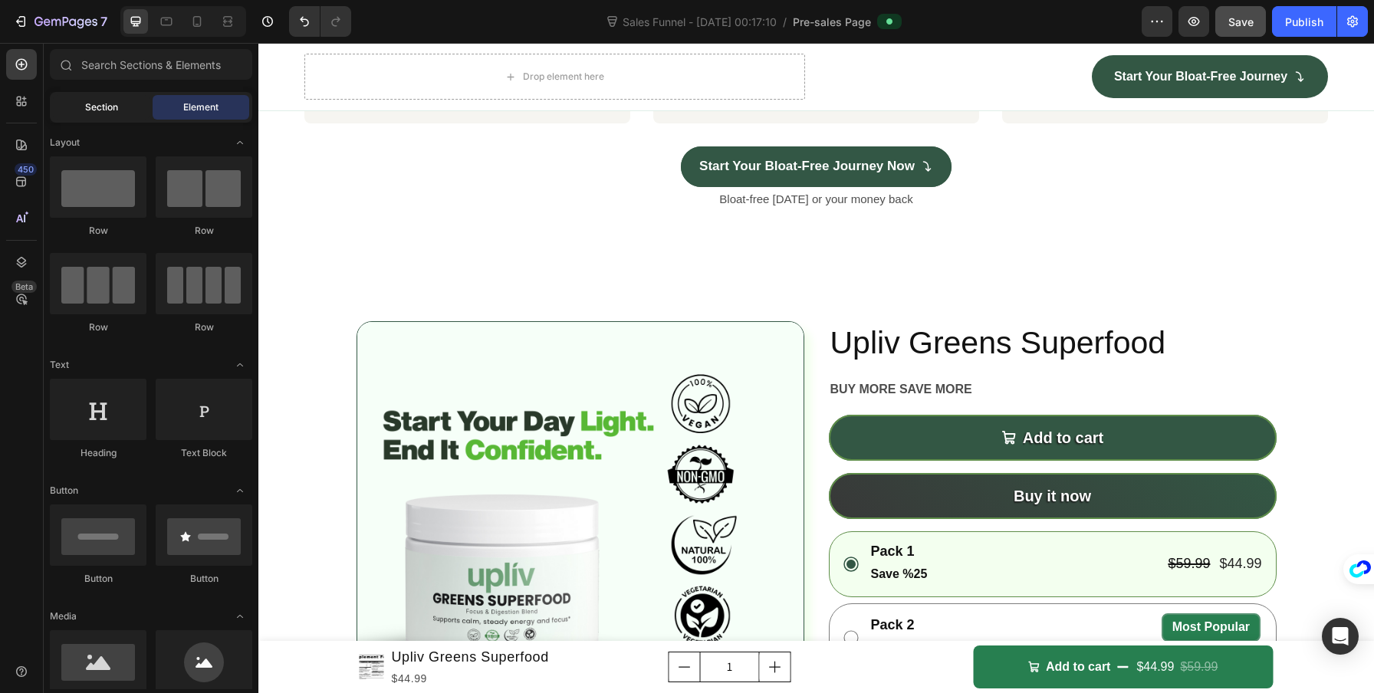
click at [98, 110] on span "Section" at bounding box center [101, 107] width 33 height 14
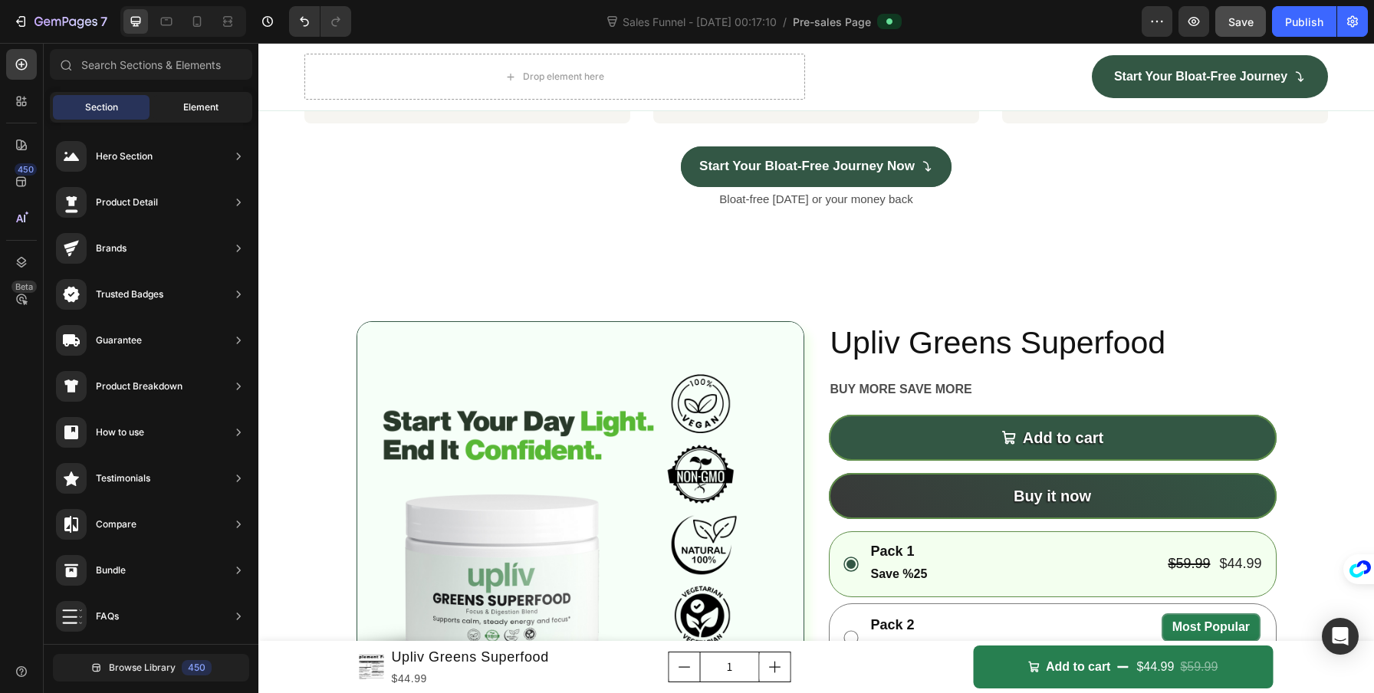
click at [194, 109] on span "Element" at bounding box center [200, 107] width 35 height 14
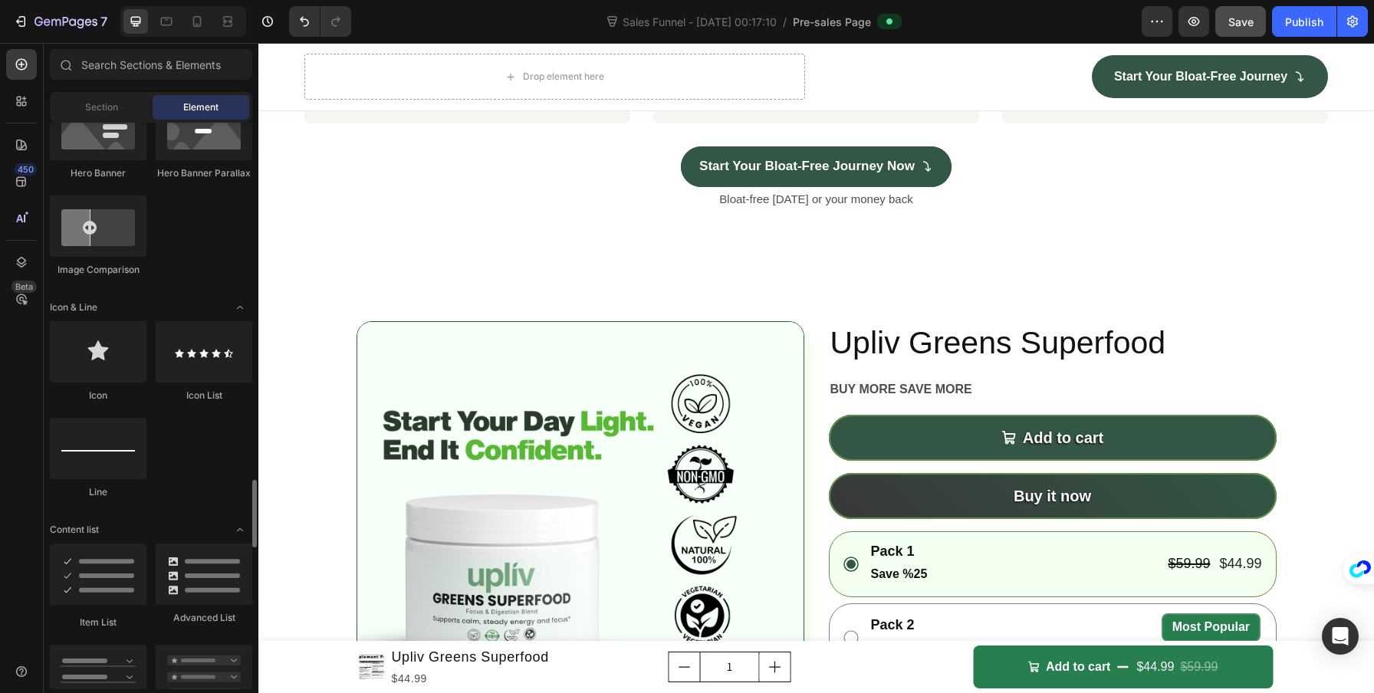
scroll to position [1053, 0]
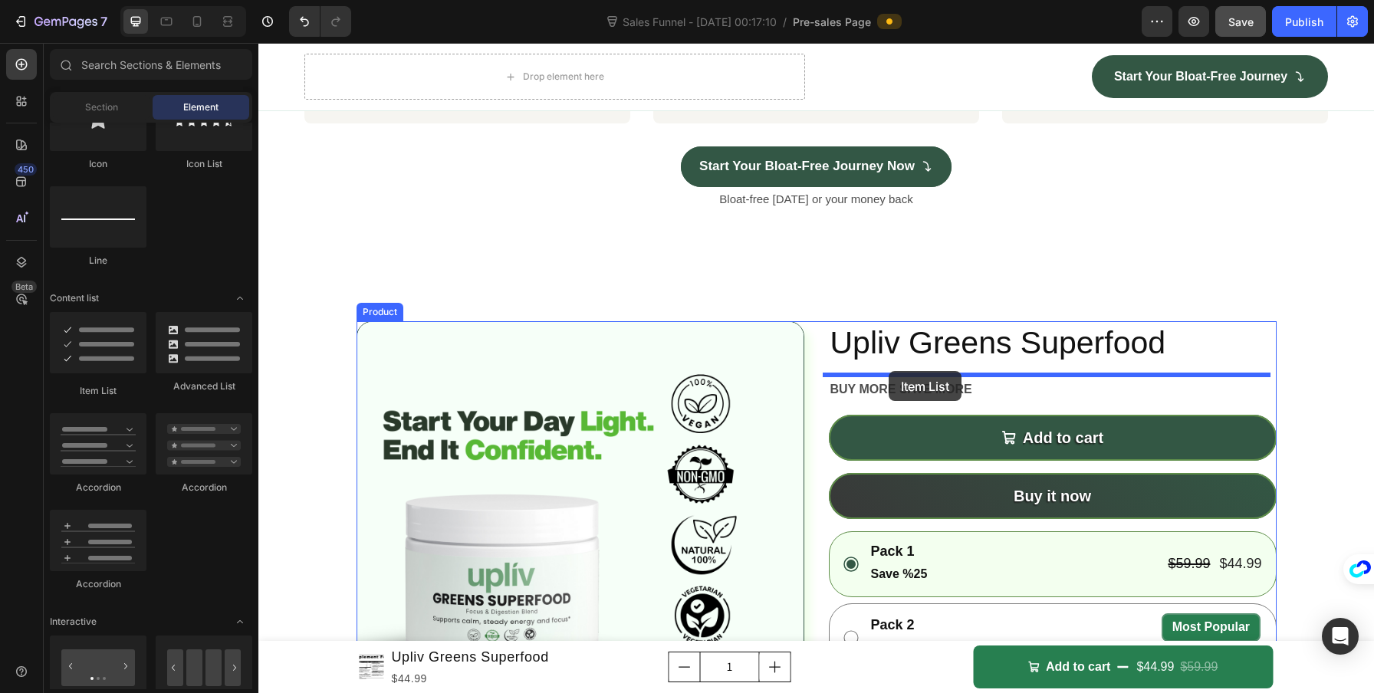
drag, startPoint x: 373, startPoint y: 393, endPoint x: 889, endPoint y: 371, distance: 516.4
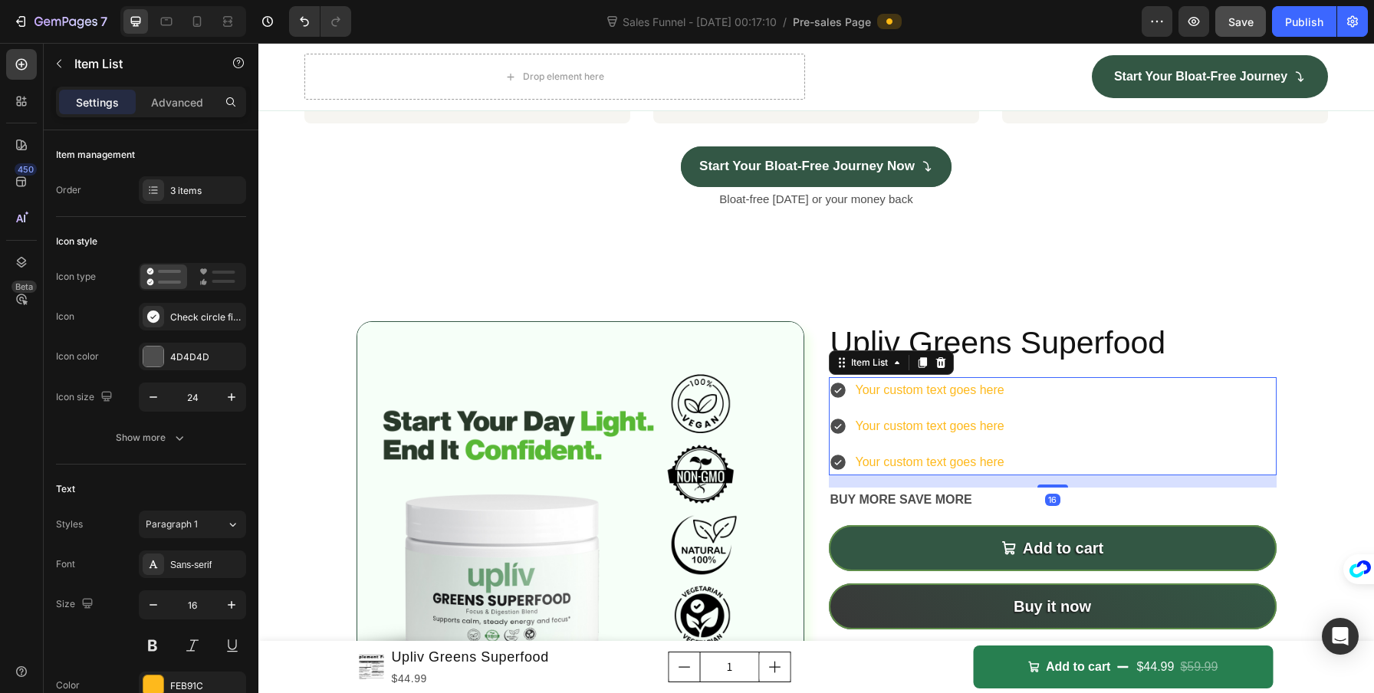
click at [1011, 424] on div "Your custom text goes here Your custom text goes here Your custom text goes here" at bounding box center [1053, 426] width 448 height 98
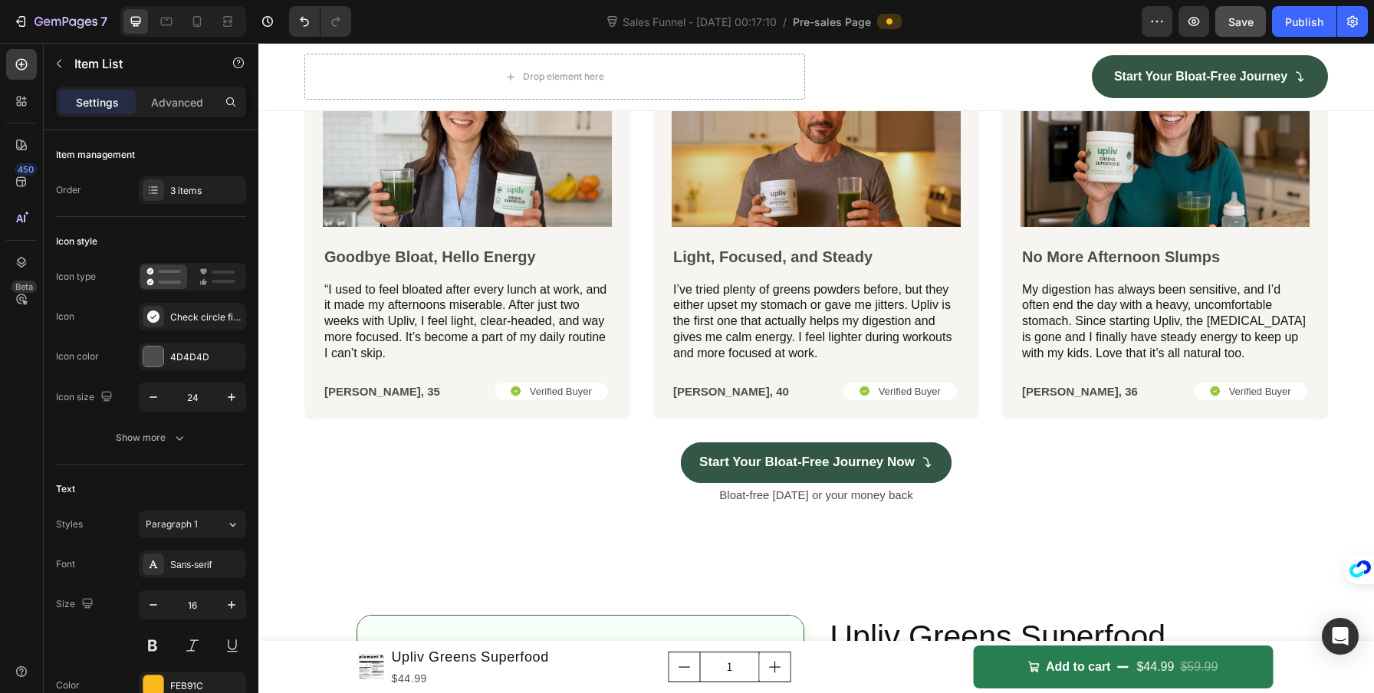
scroll to position [5060, 0]
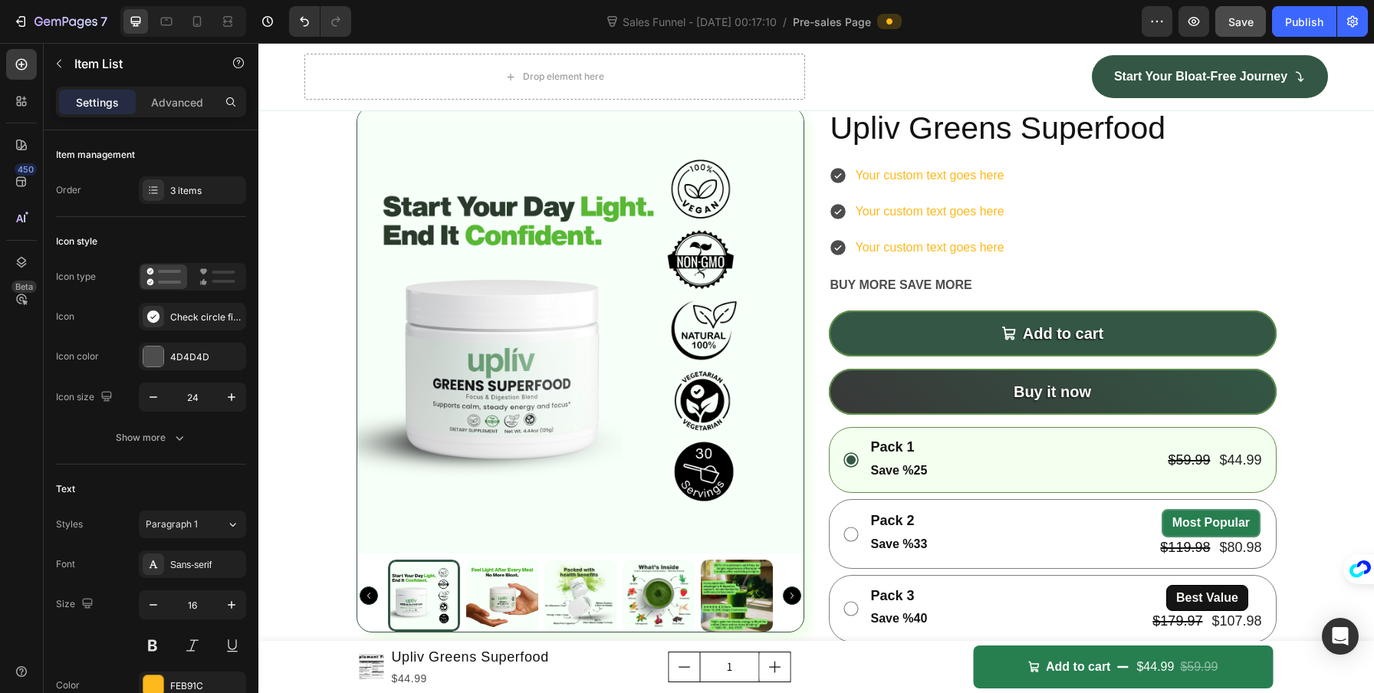
click at [909, 166] on div "Your custom text goes here" at bounding box center [929, 176] width 153 height 27
click at [830, 172] on icon at bounding box center [837, 176] width 15 height 15
click at [1108, 206] on div "Your custom text goes here Your custom text goes here Your custom text goes here" at bounding box center [1053, 212] width 448 height 98
click at [1097, 171] on div "Your custom text goes here Your custom text goes here Your custom text goes here" at bounding box center [1053, 212] width 448 height 98
click at [934, 165] on p "Your custom text goes here" at bounding box center [930, 176] width 149 height 22
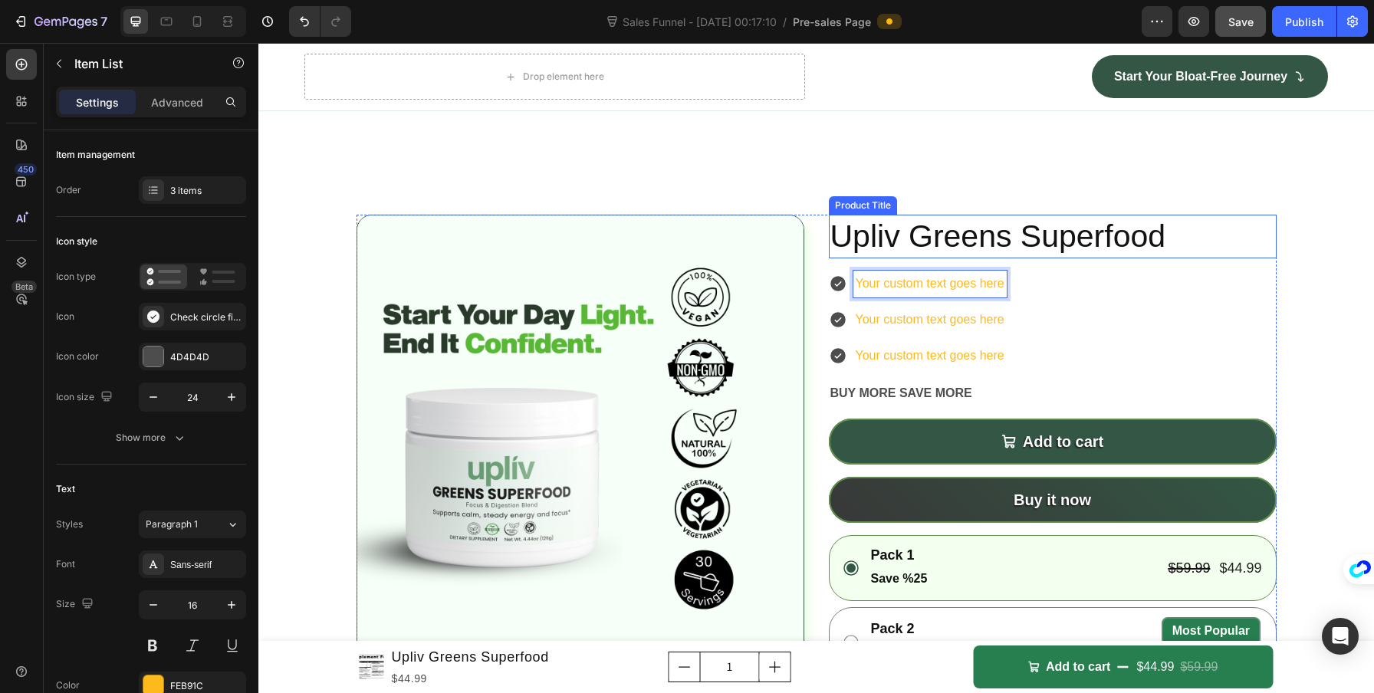
scroll to position [4917, 0]
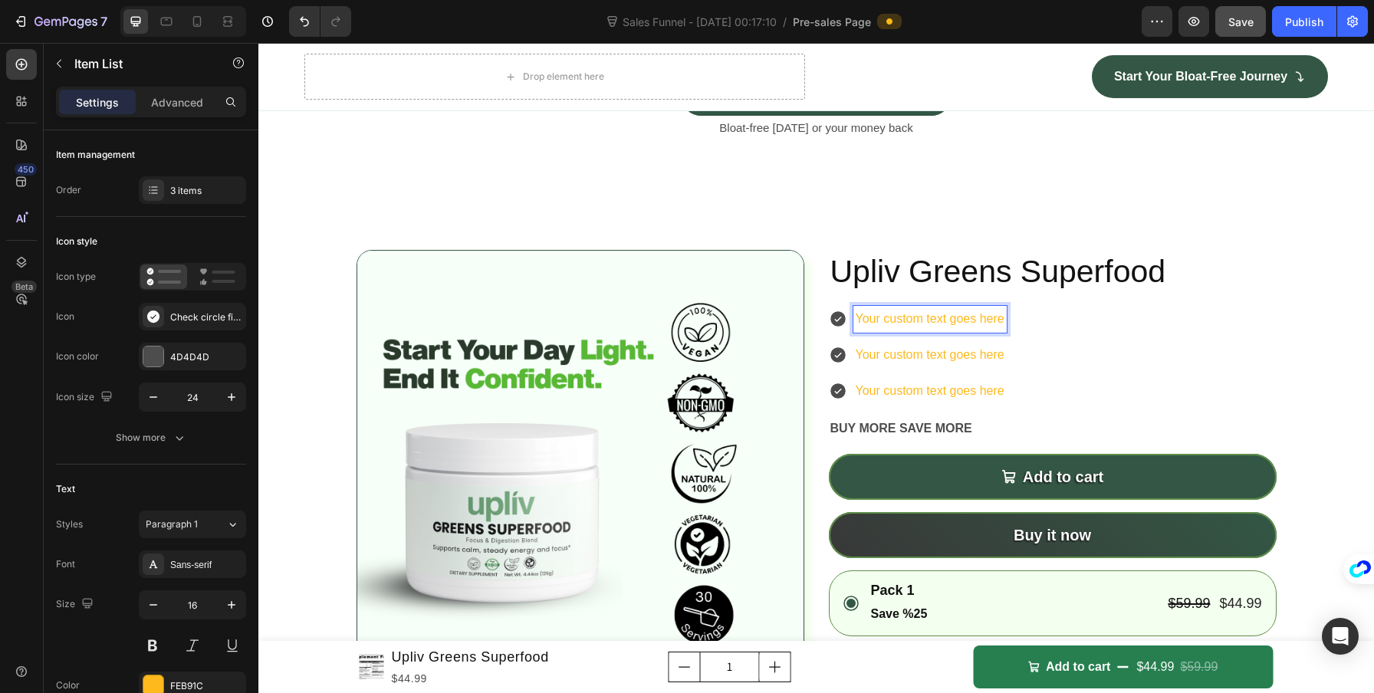
click at [974, 389] on p "Your custom text goes here" at bounding box center [930, 391] width 149 height 22
click at [1029, 370] on div "Your custom text goes here Your custom text goes here Your custom text goes here" at bounding box center [1053, 355] width 448 height 98
click at [169, 309] on div "Check circle filled" at bounding box center [192, 317] width 107 height 28
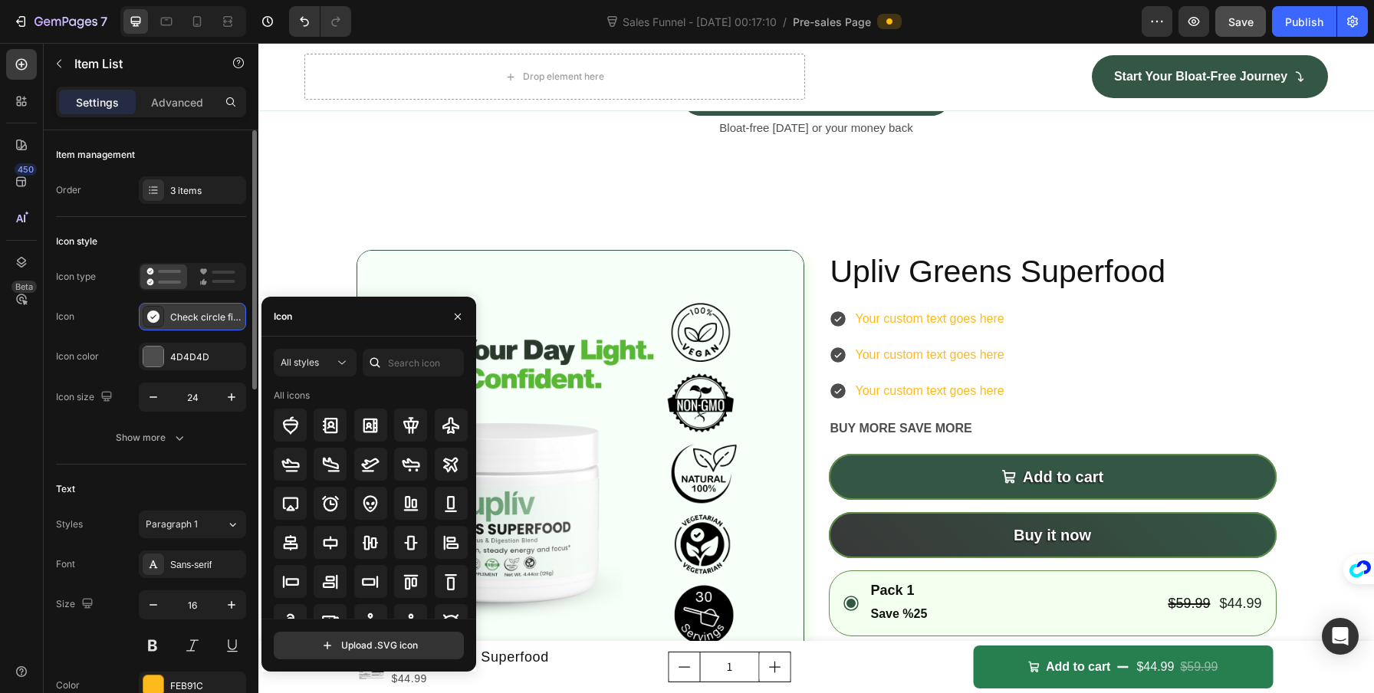
click at [169, 309] on div "Check circle filled" at bounding box center [192, 317] width 107 height 28
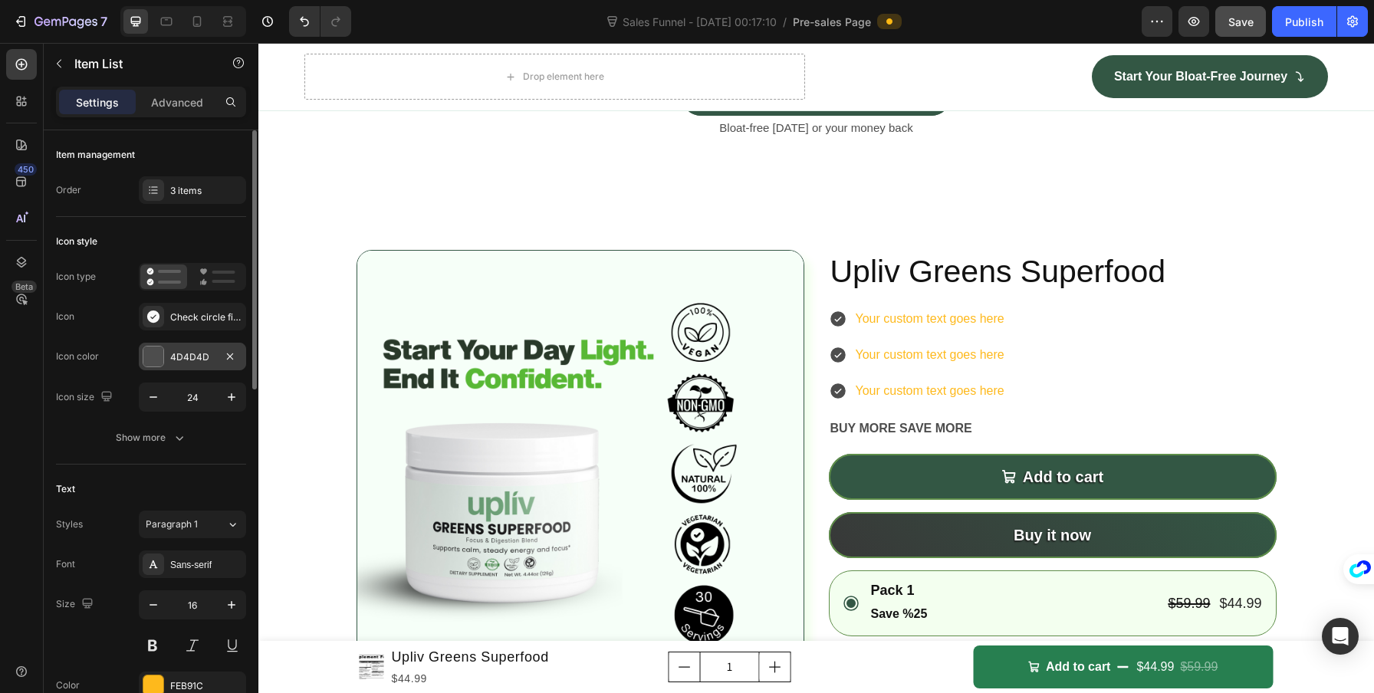
click at [162, 360] on div at bounding box center [153, 357] width 20 height 20
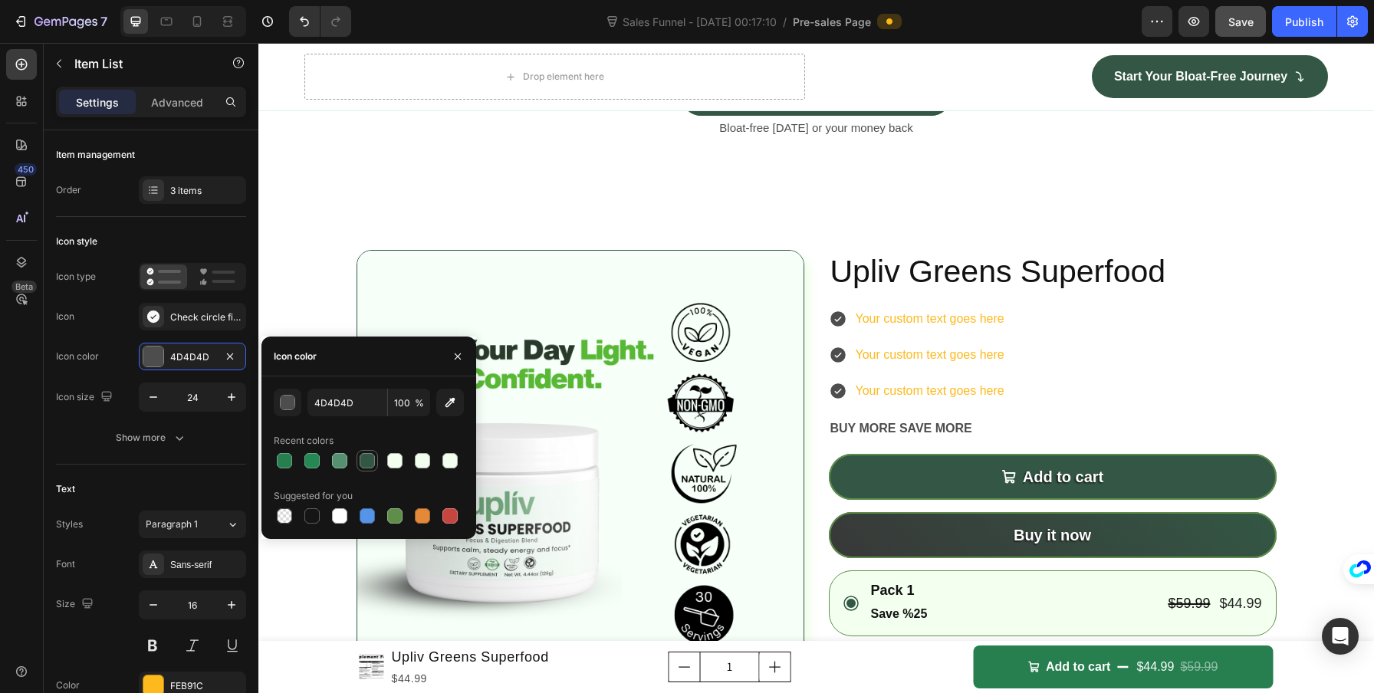
click at [367, 459] on div at bounding box center [367, 460] width 15 height 15
type input "335744"
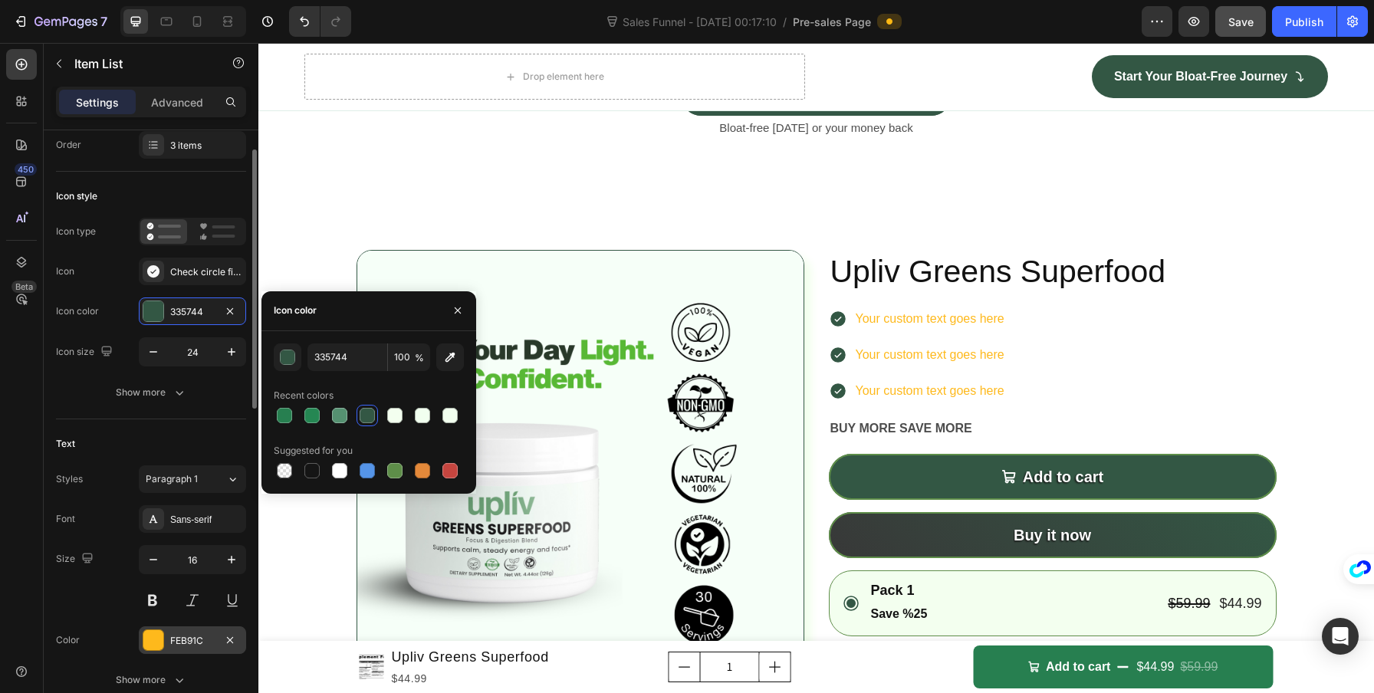
click at [181, 634] on div "FEB91C" at bounding box center [192, 641] width 44 height 14
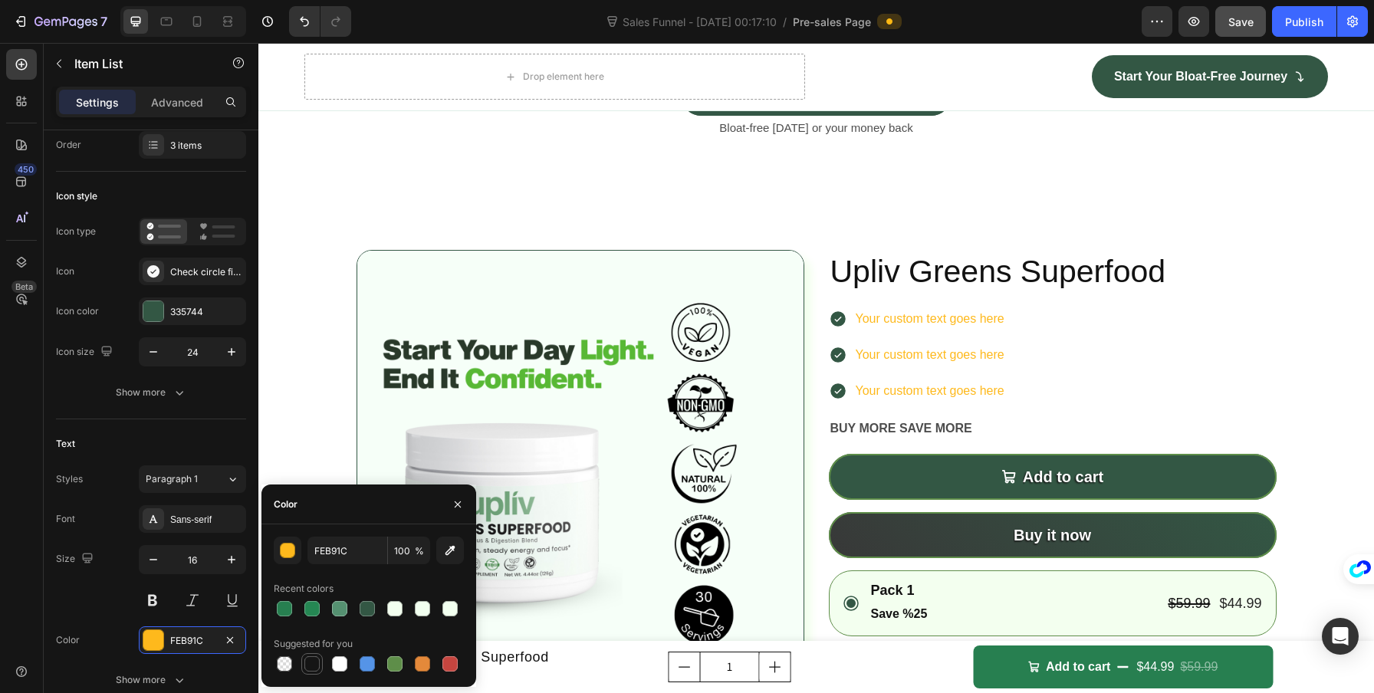
click at [310, 656] on div at bounding box center [311, 663] width 15 height 15
type input "151515"
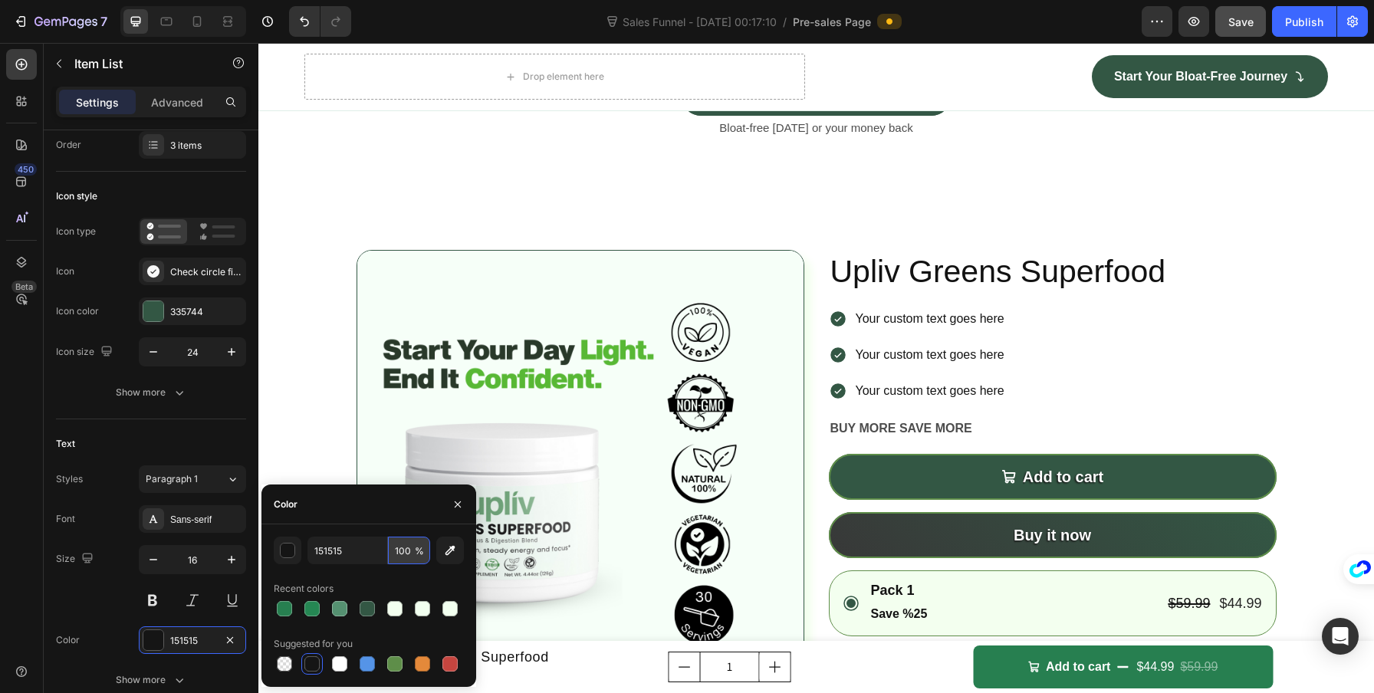
click at [412, 553] on input "100" at bounding box center [409, 551] width 42 height 28
click at [419, 551] on span "%" at bounding box center [419, 551] width 9 height 14
click at [403, 550] on input "100" at bounding box center [409, 551] width 42 height 28
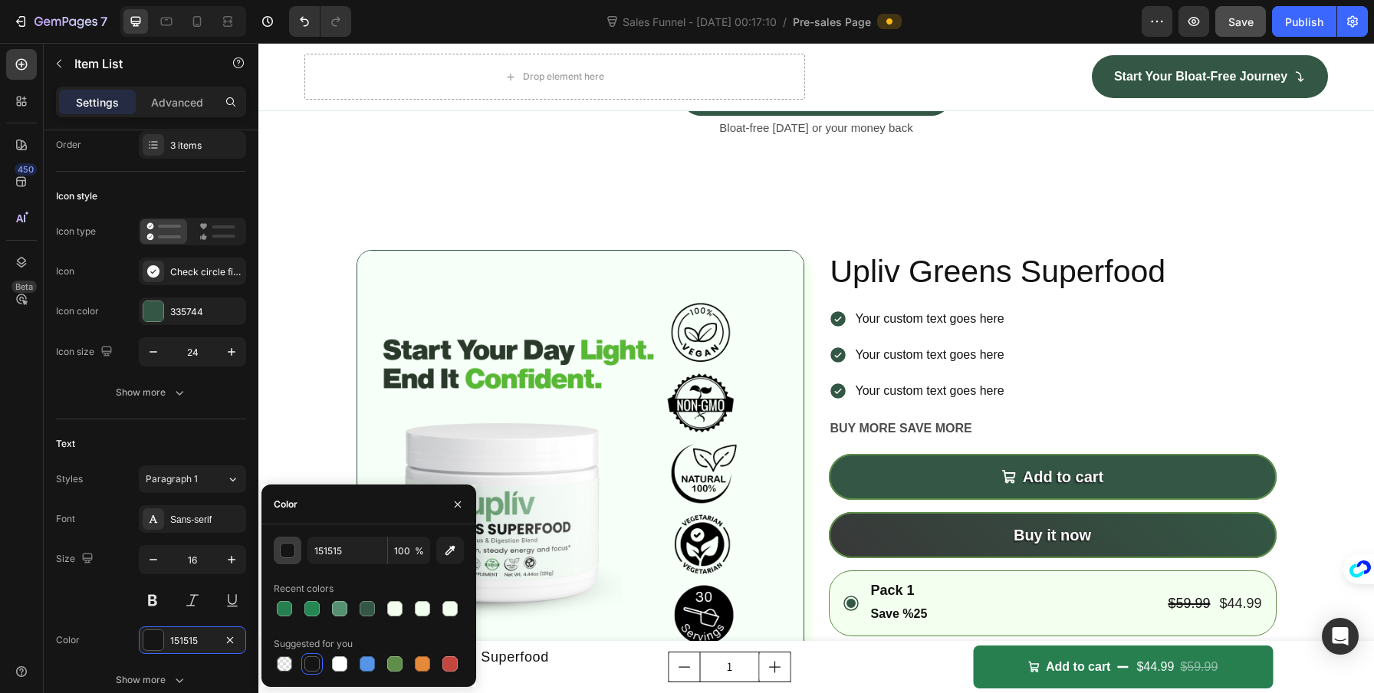
click at [284, 546] on div "button" at bounding box center [288, 551] width 15 height 15
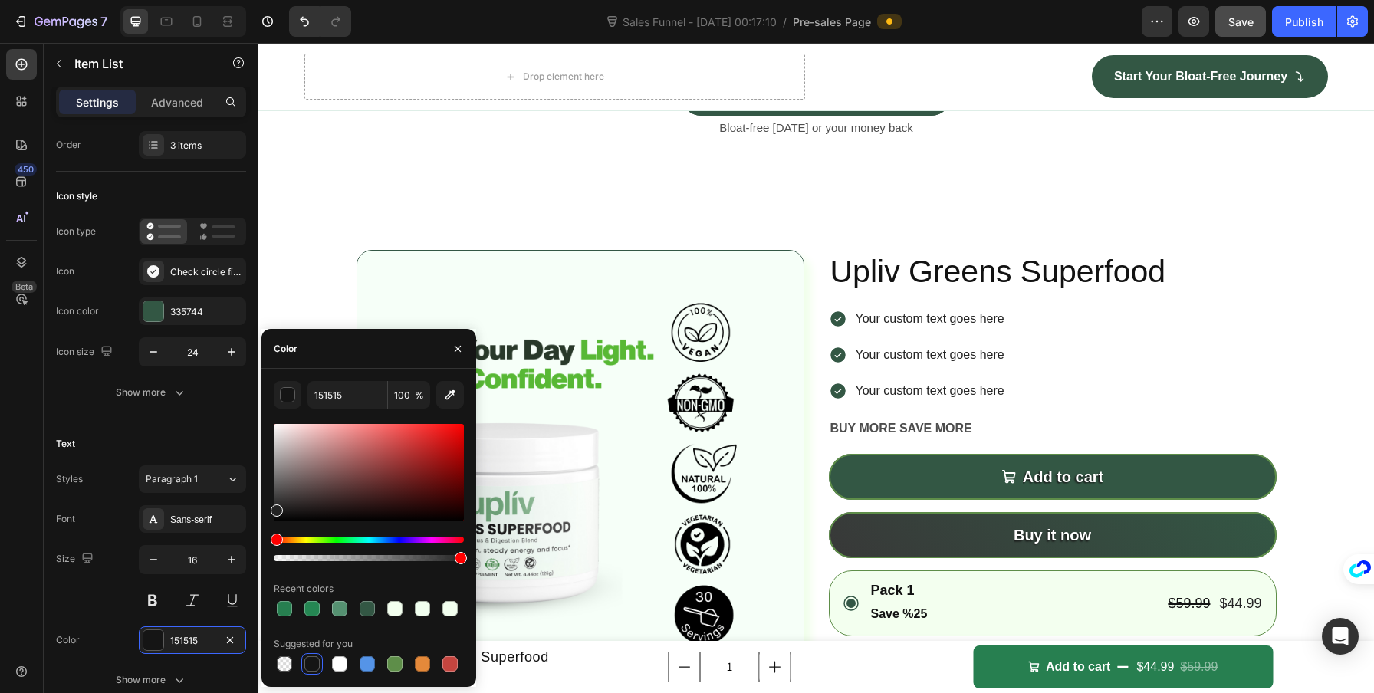
drag, startPoint x: 281, startPoint y: 514, endPoint x: 266, endPoint y: 507, distance: 16.1
click at [267, 507] on div "151515 100 % Recent colors Suggested for you" at bounding box center [368, 528] width 215 height 294
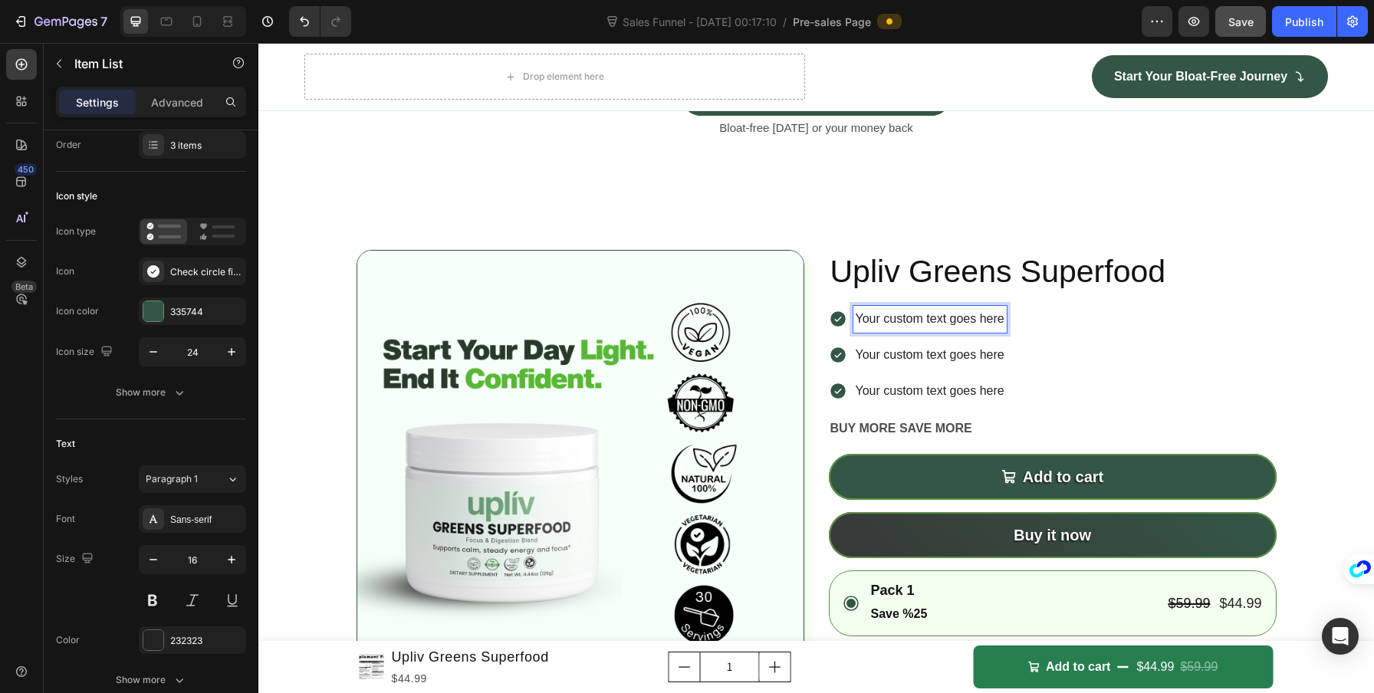
click at [879, 317] on p "Your custom text goes here" at bounding box center [930, 319] width 149 height 22
click at [1046, 374] on div "Reduce Bloating Your custom text goes here Your custom text goes here" at bounding box center [1053, 355] width 448 height 98
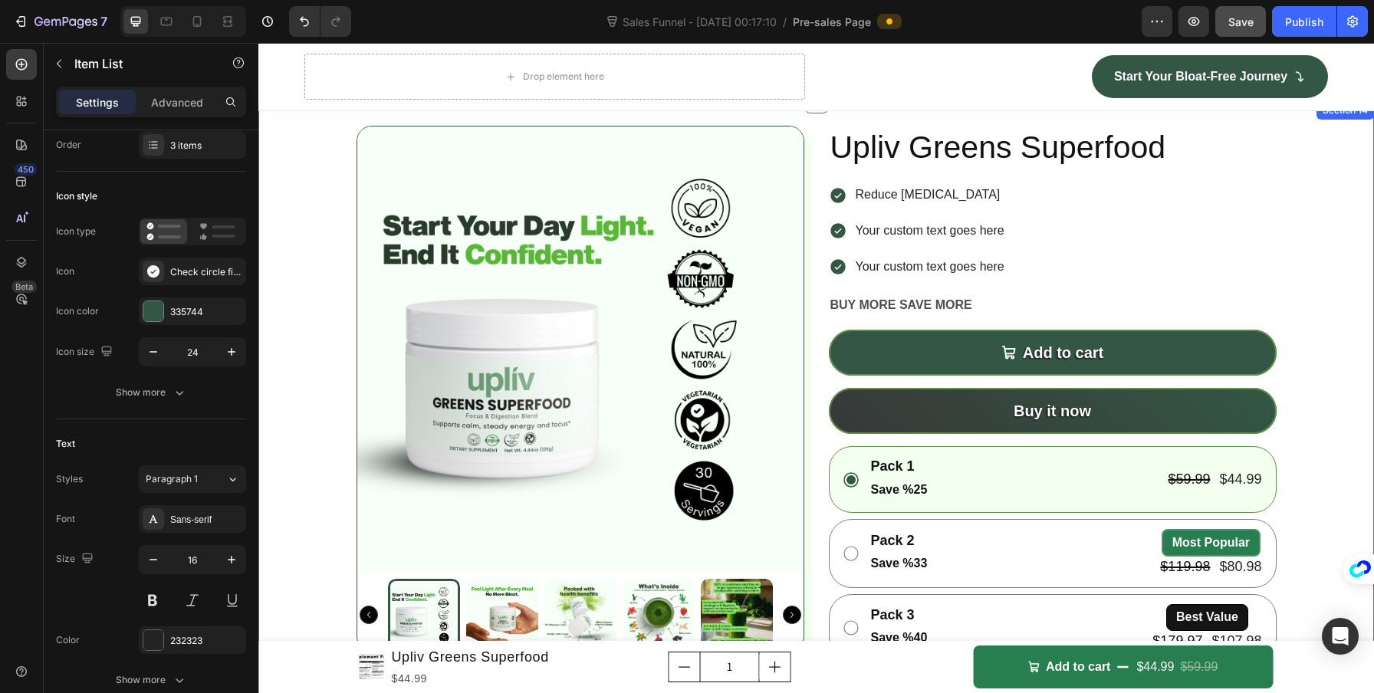
scroll to position [5035, 0]
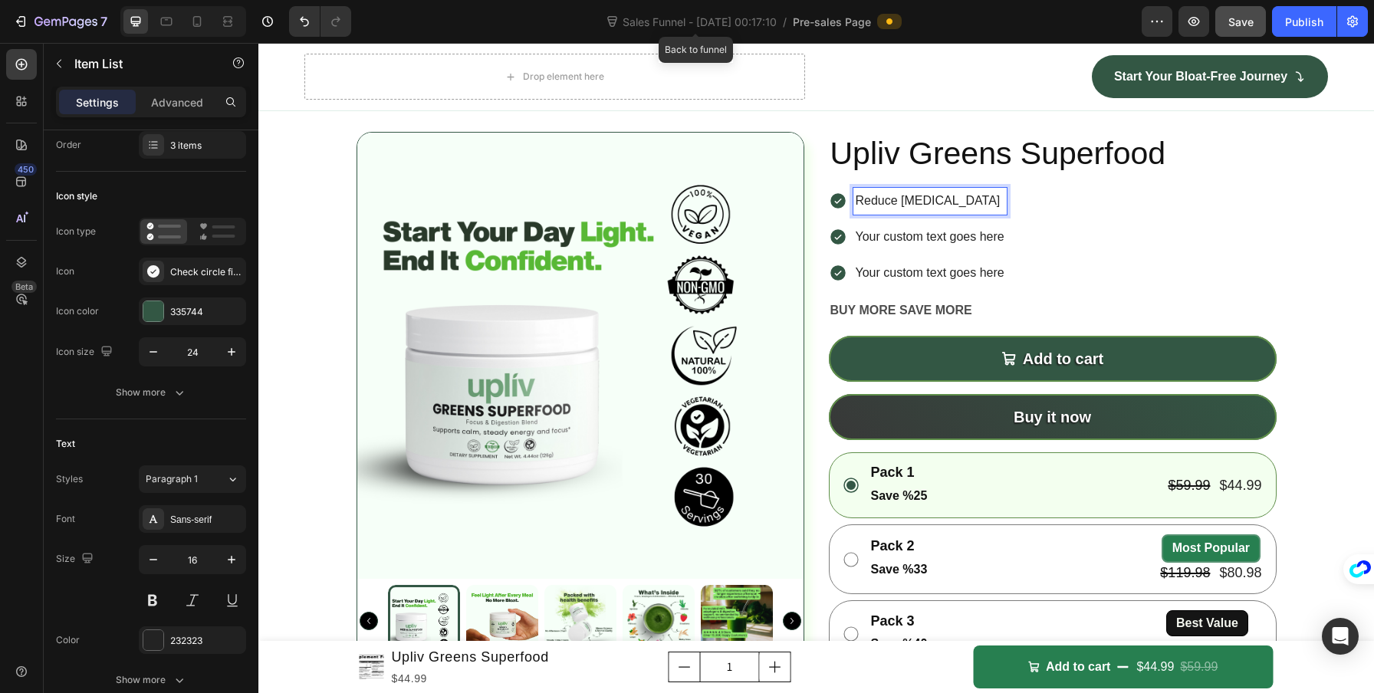
click at [912, 203] on p "Reduce Bloating" at bounding box center [930, 201] width 149 height 22
click at [1225, 203] on div "Supports Smooth Digestion – feel lighter after meals Your custom text goes here…" at bounding box center [1053, 237] width 448 height 98
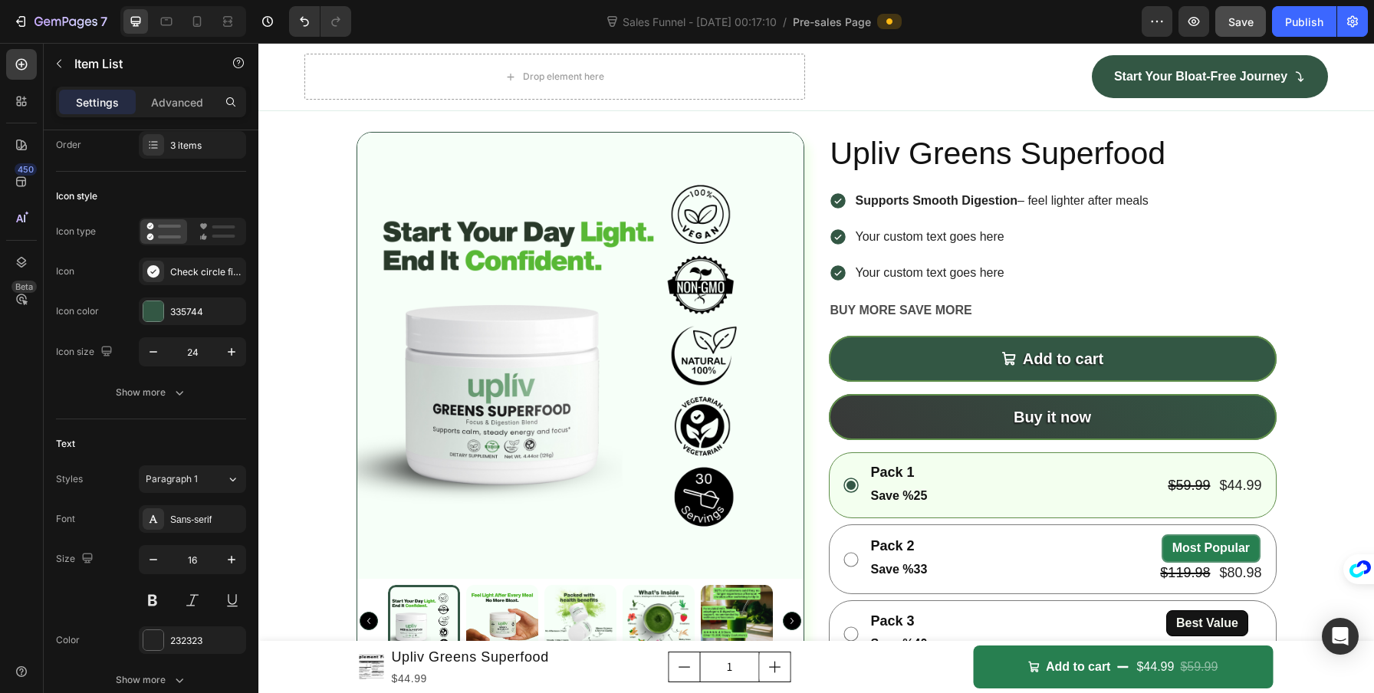
click at [910, 230] on p "Your custom text goes here" at bounding box center [1002, 237] width 293 height 22
click at [1210, 215] on div "Supports Smooth Digestion – feel lighter after meals Reduces Bloating & Discomf…" at bounding box center [1053, 237] width 448 height 98
click at [941, 263] on p "Your custom text goes here" at bounding box center [1025, 273] width 338 height 22
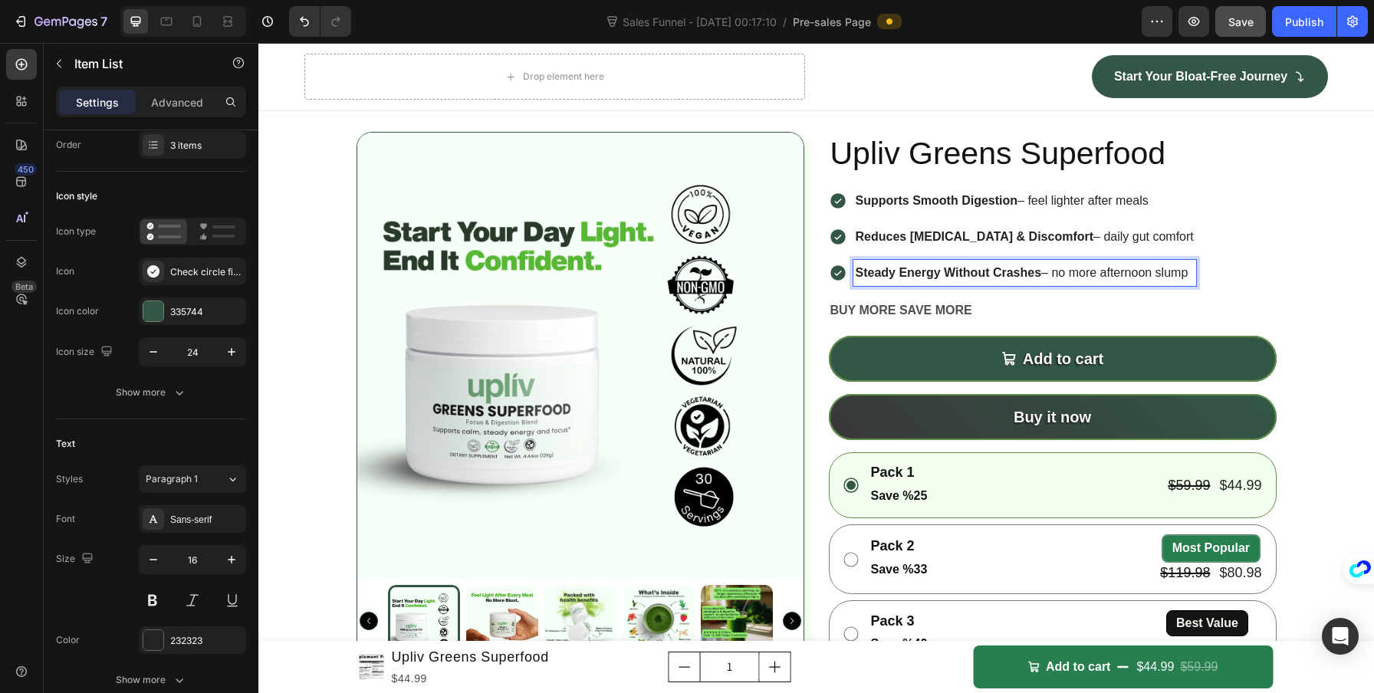
click at [1299, 258] on div "Product Images Upliv Greens Superfood Product Title Supports Smooth Digestion –…" at bounding box center [815, 564] width 1115 height 864
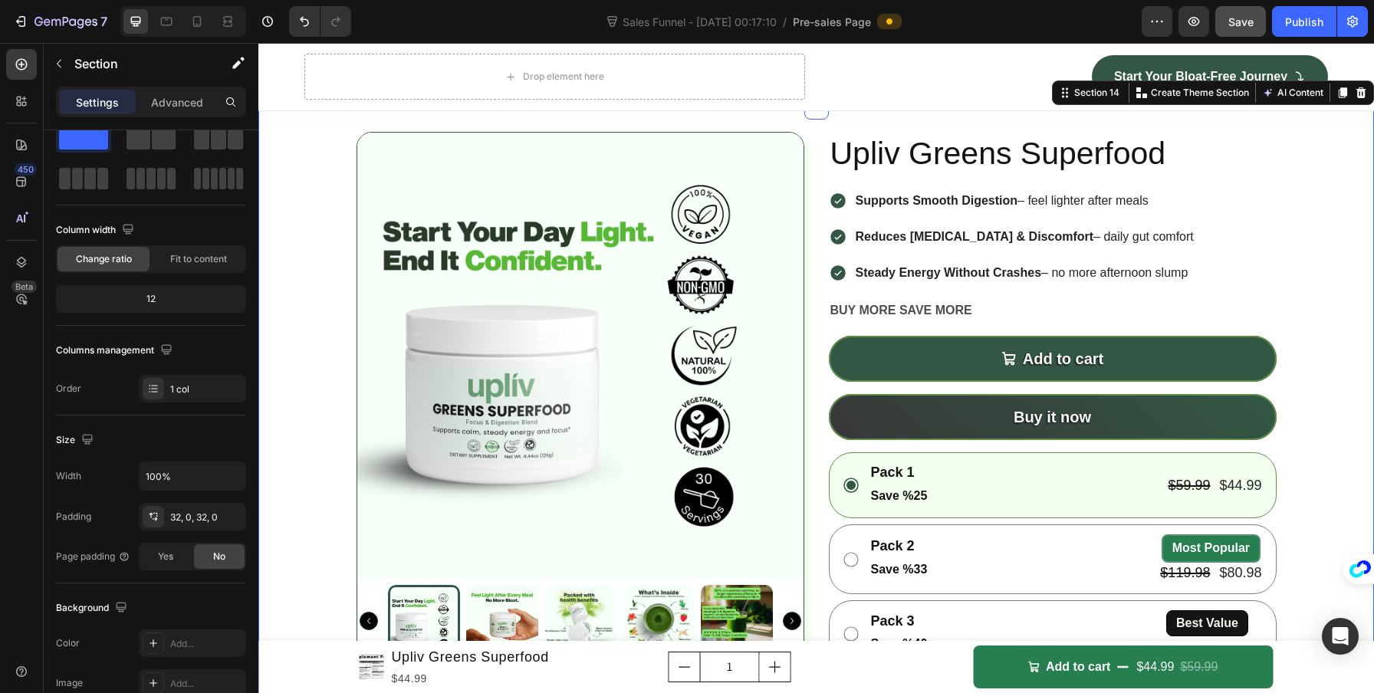
scroll to position [0, 0]
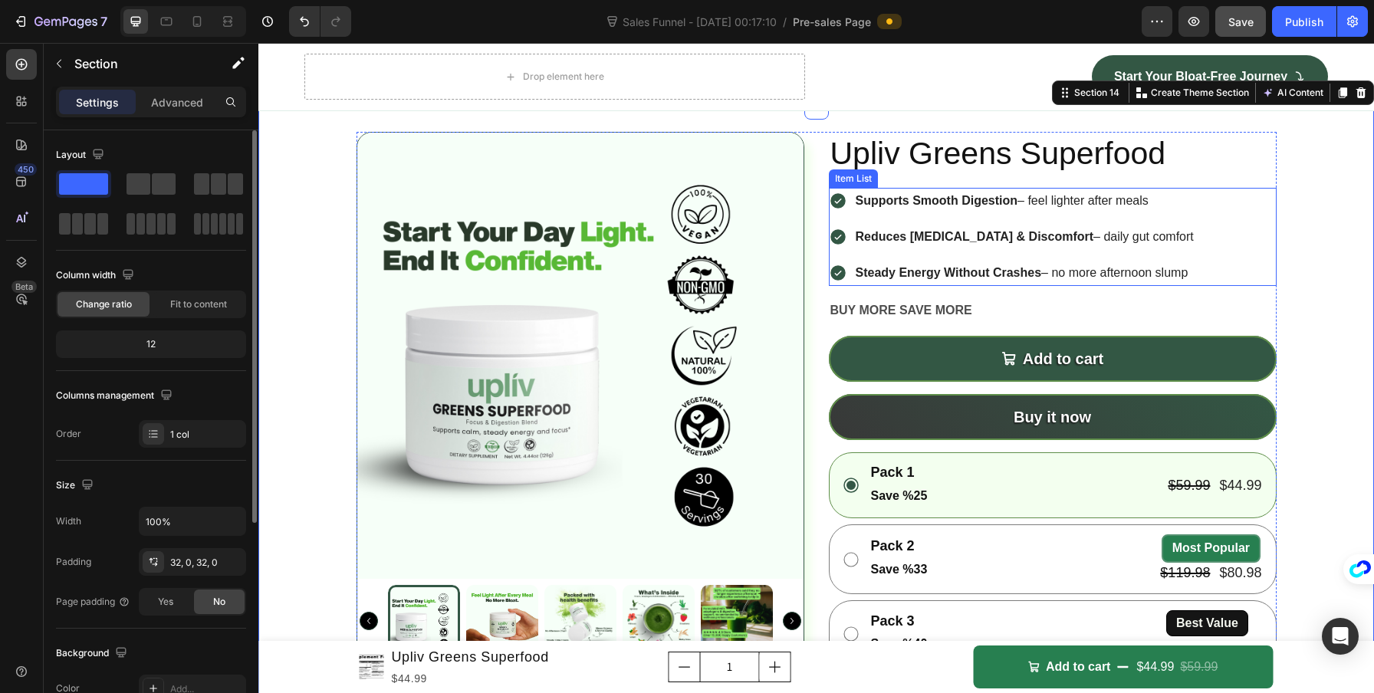
click at [1212, 263] on div "Supports Smooth Digestion – feel lighter after meals Reduces Bloating & Discomf…" at bounding box center [1053, 237] width 448 height 98
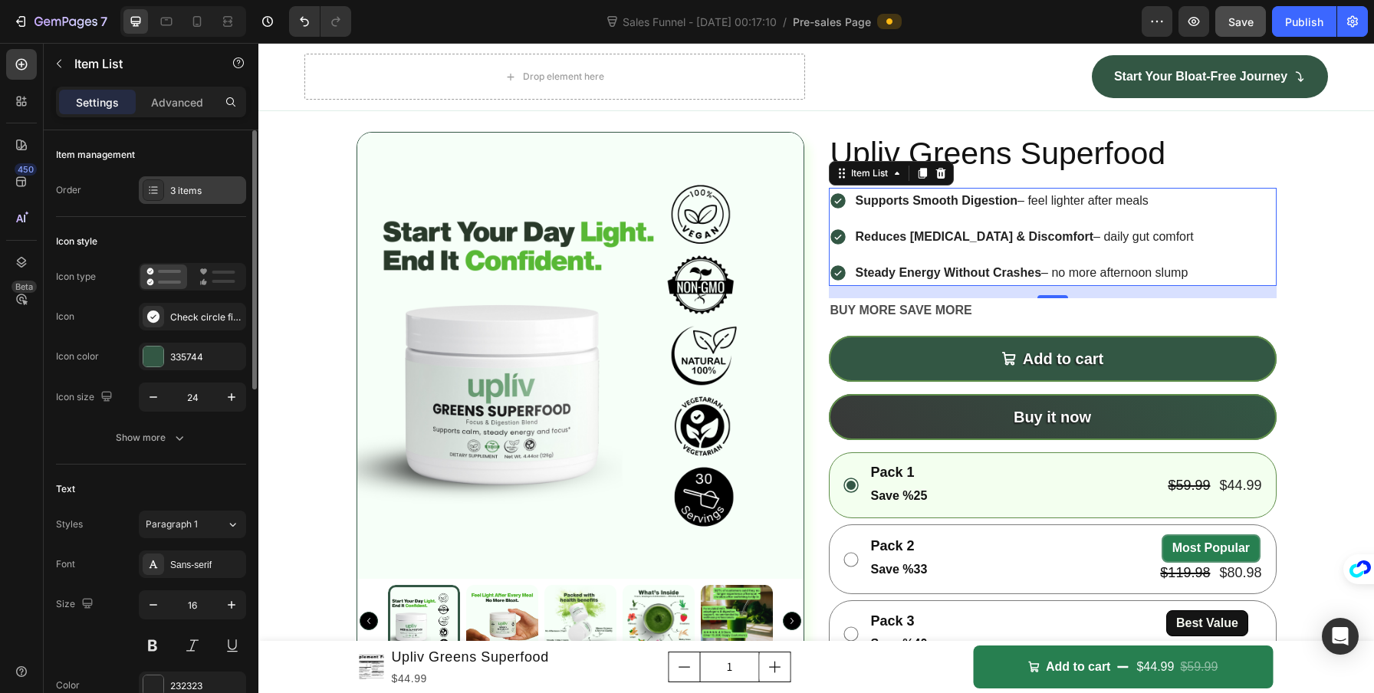
click at [192, 191] on div "3 items" at bounding box center [206, 191] width 72 height 14
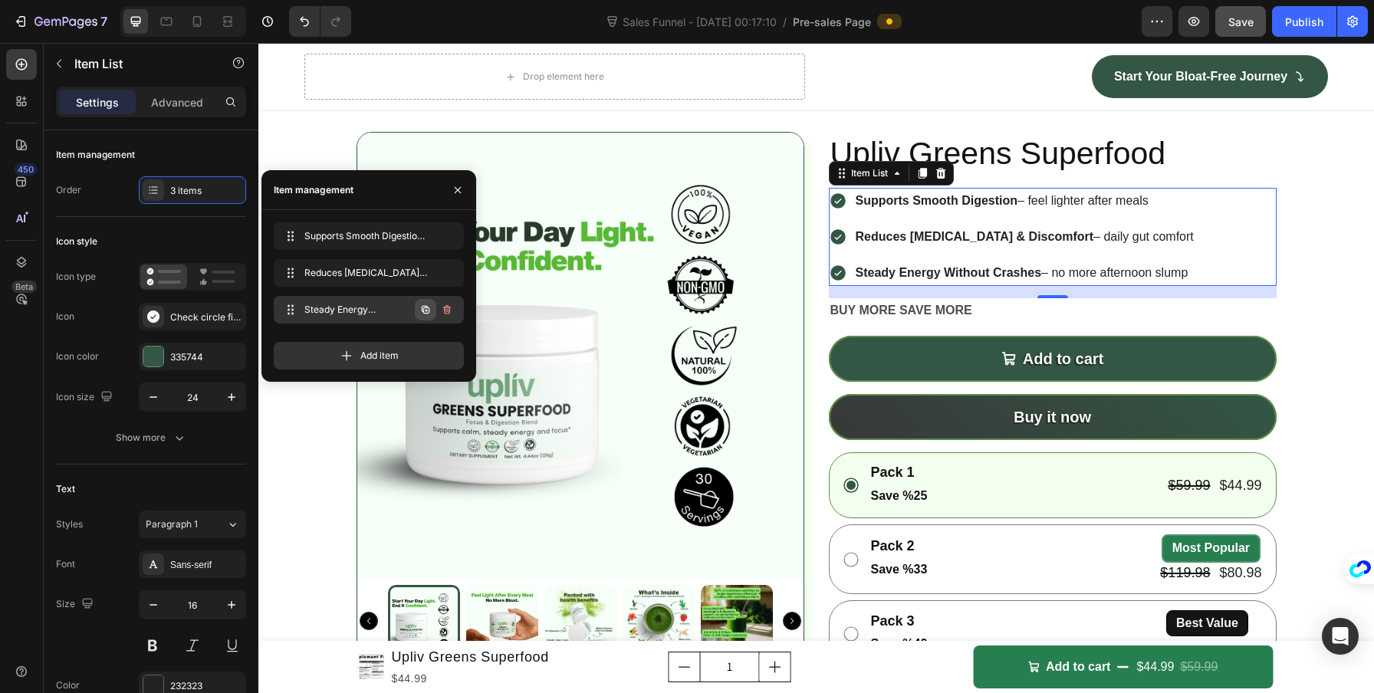
click at [421, 311] on icon "button" at bounding box center [425, 310] width 12 height 12
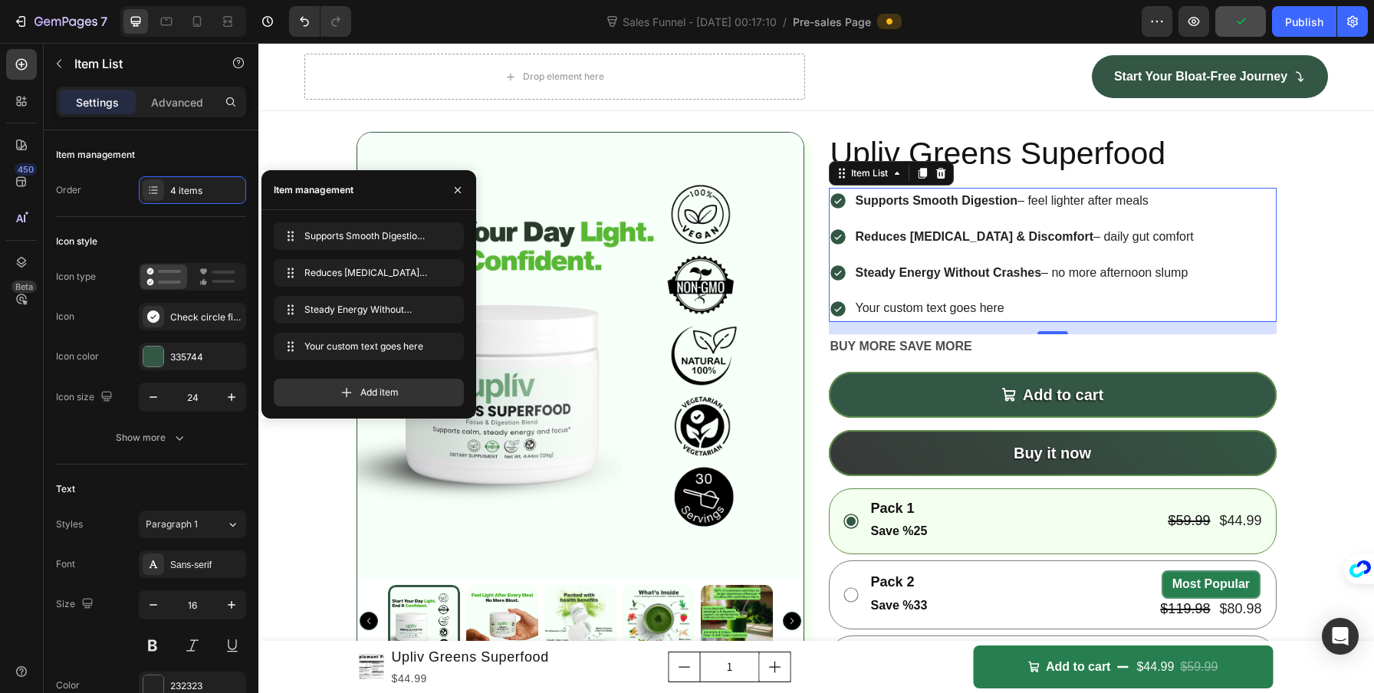
click at [896, 303] on div "Your custom text goes here" at bounding box center [1024, 308] width 343 height 27
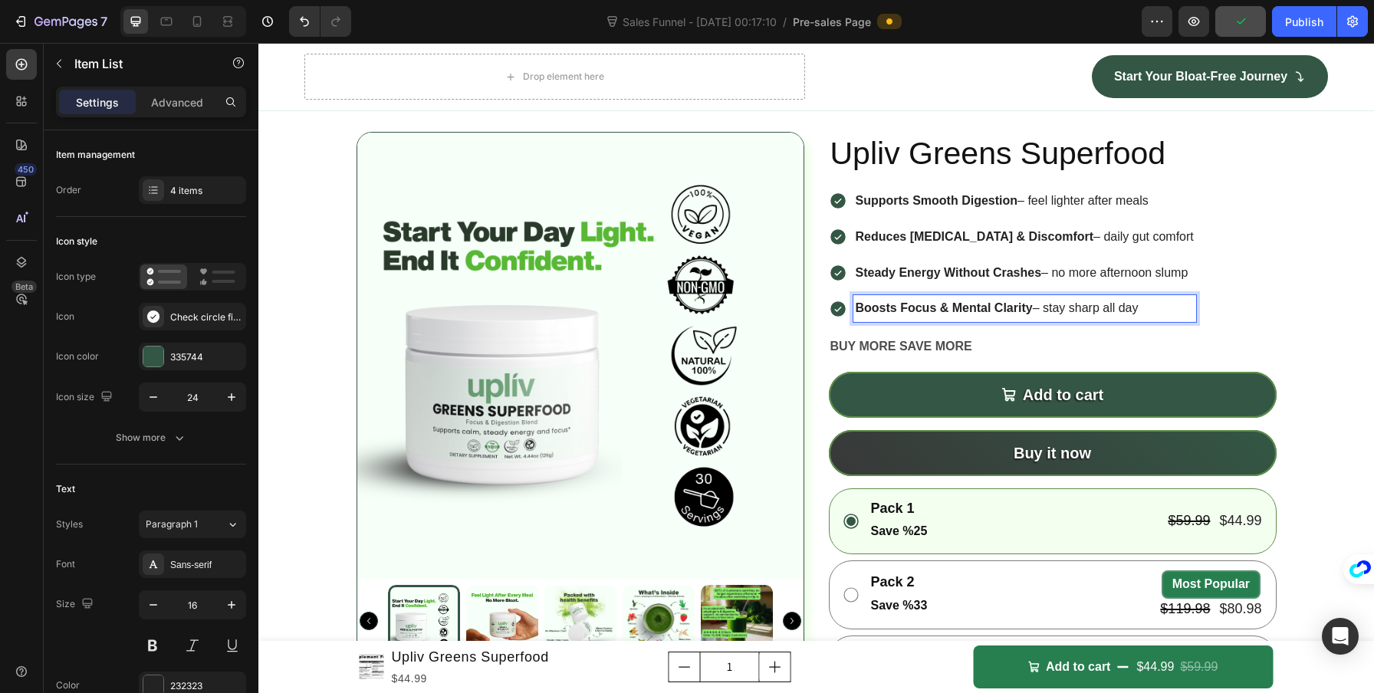
click at [1321, 263] on div "Product Images Upliv Greens Superfood Product Title Supports Smooth Digestion –…" at bounding box center [815, 581] width 1115 height 899
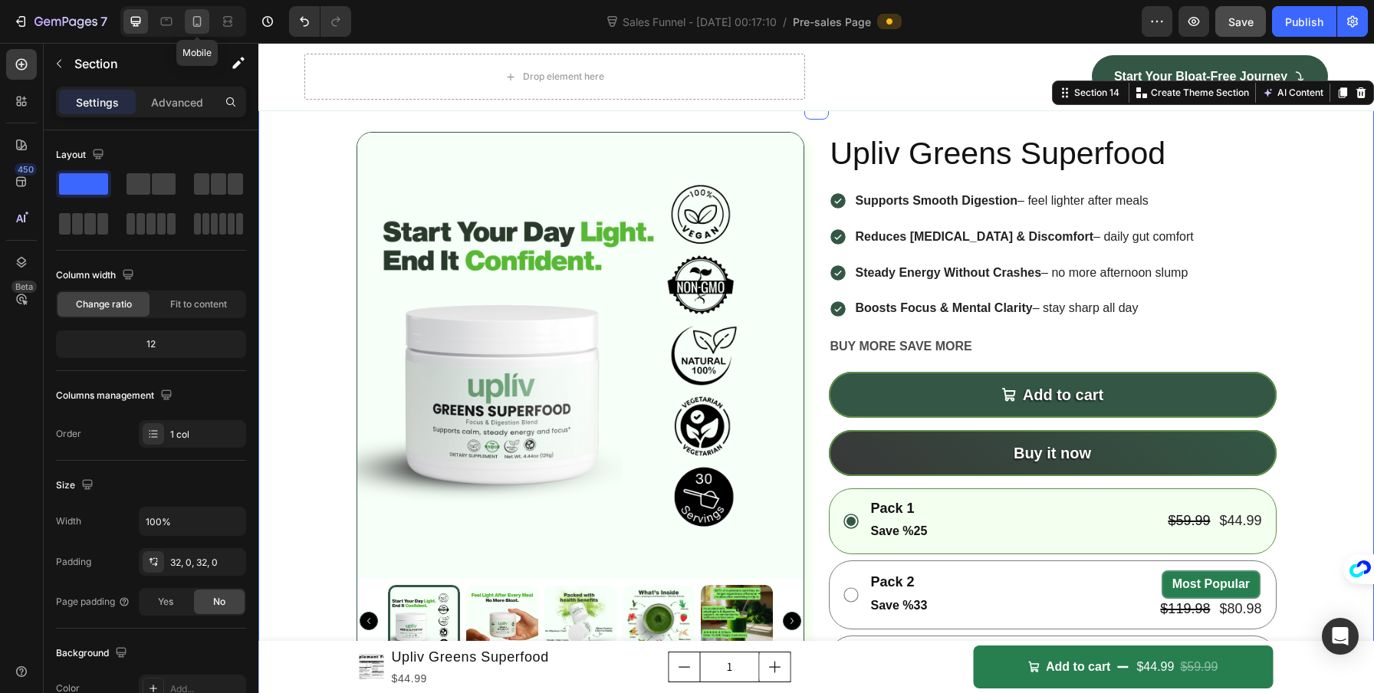
click at [202, 28] on icon at bounding box center [196, 21] width 15 height 15
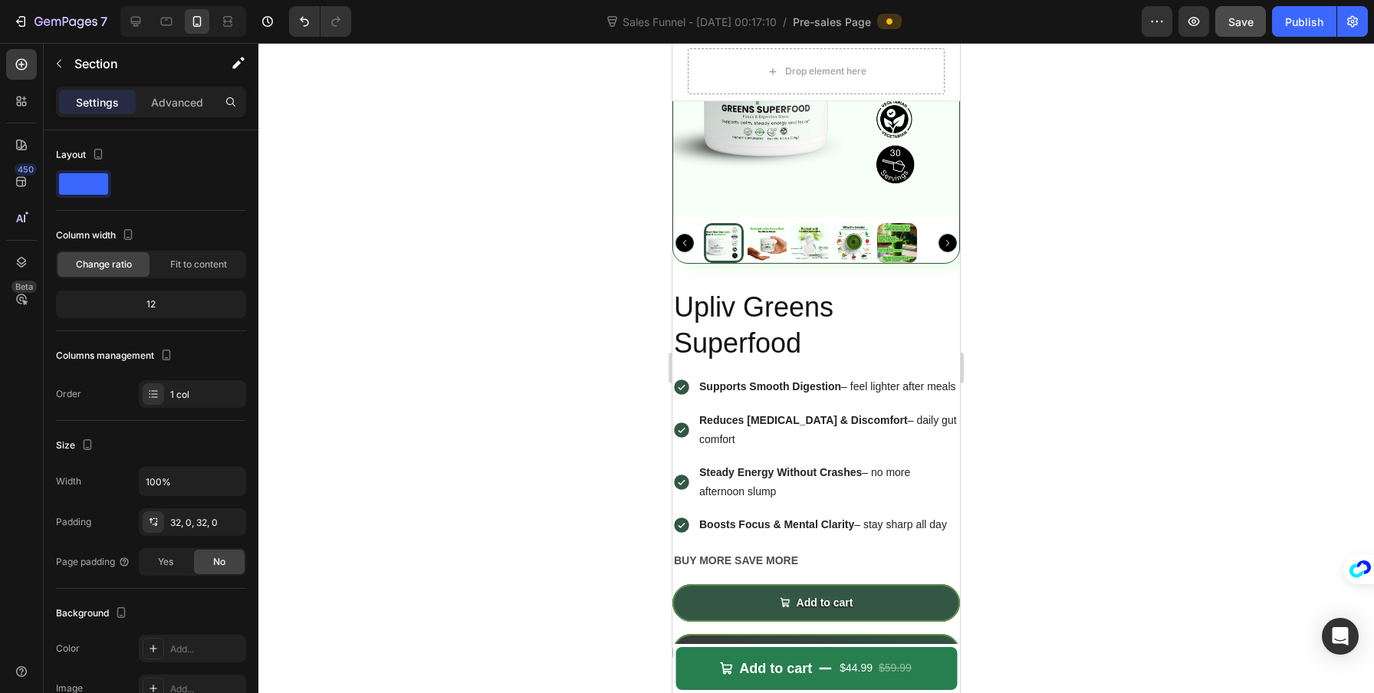
scroll to position [5886, 0]
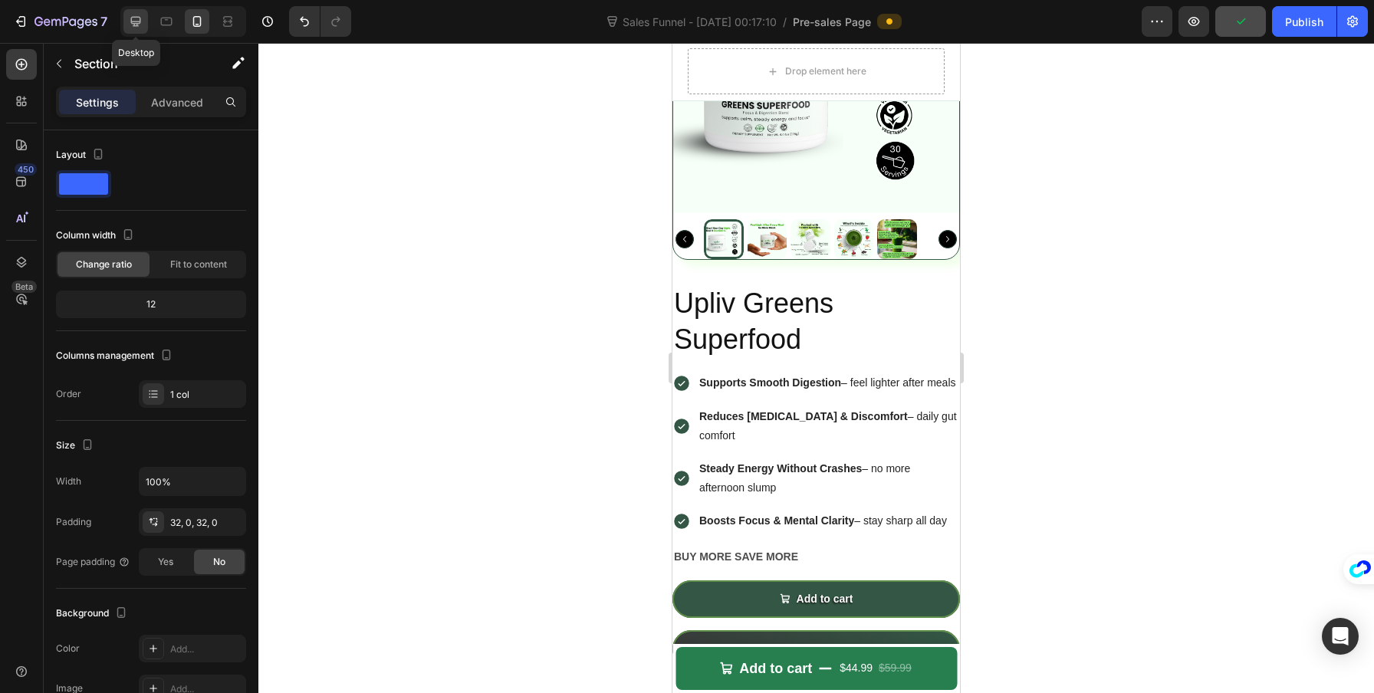
click at [133, 30] on div at bounding box center [135, 21] width 25 height 25
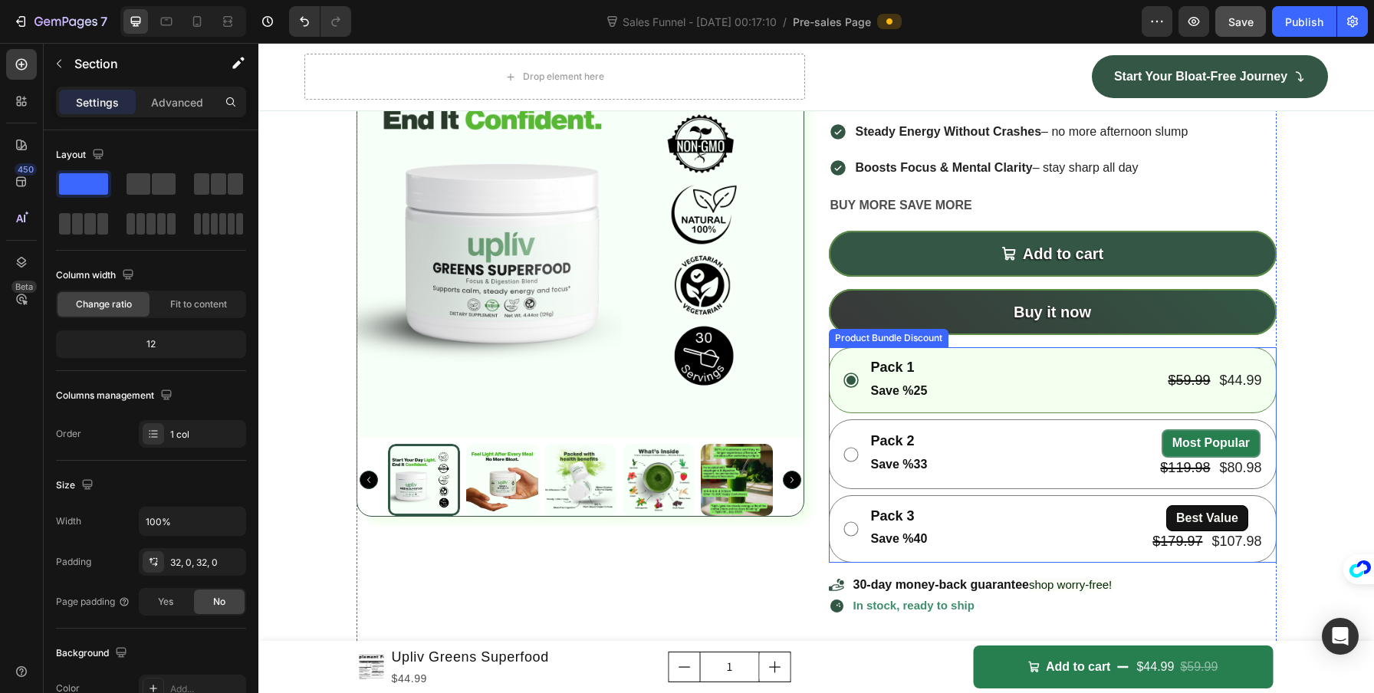
scroll to position [4935, 0]
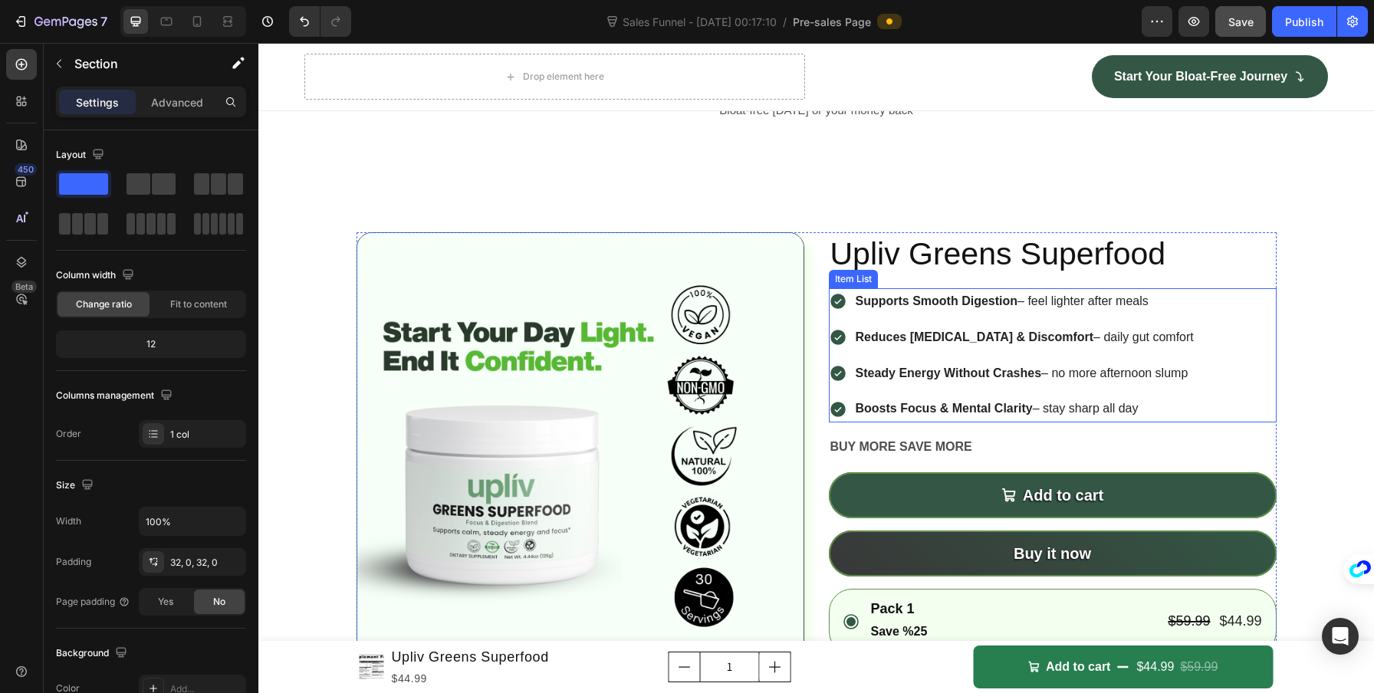
click at [1042, 306] on p "Supports Smooth Digestion – feel lighter after meals" at bounding box center [1025, 302] width 338 height 22
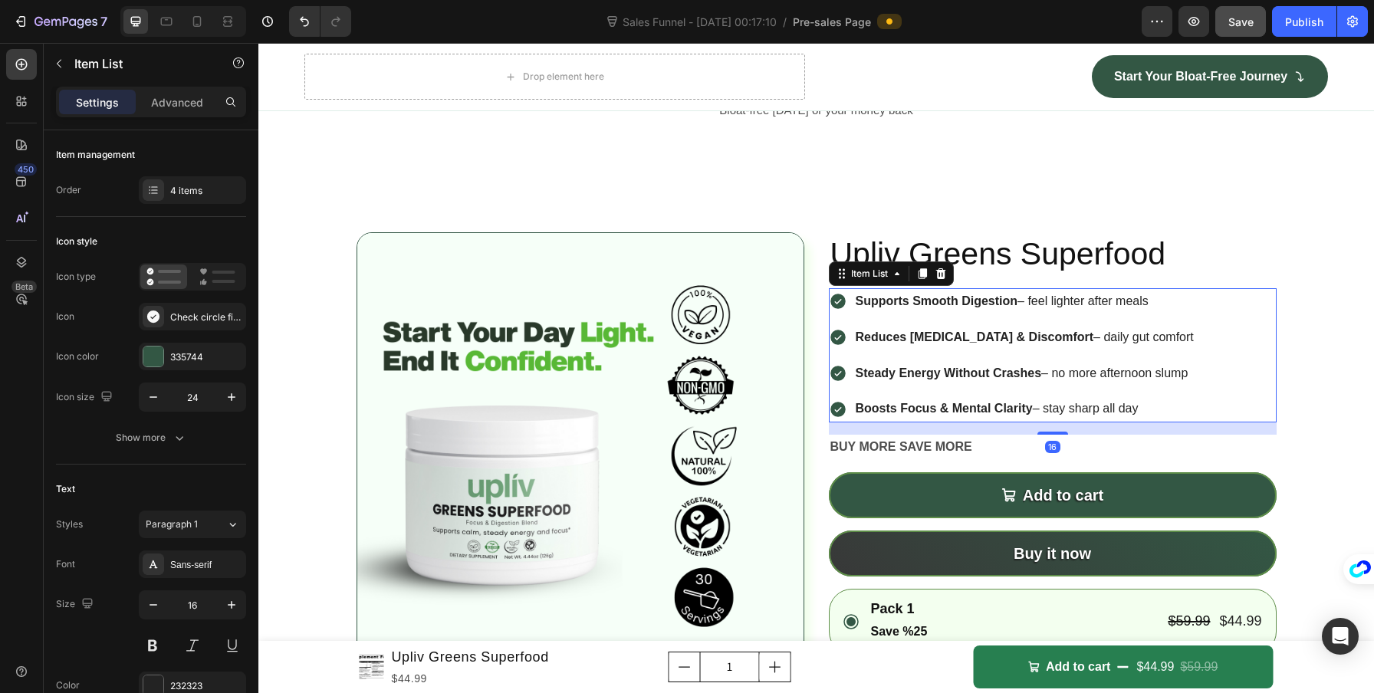
click at [1023, 299] on p "Supports Smooth Digestion – feel lighter after meals" at bounding box center [1025, 302] width 338 height 22
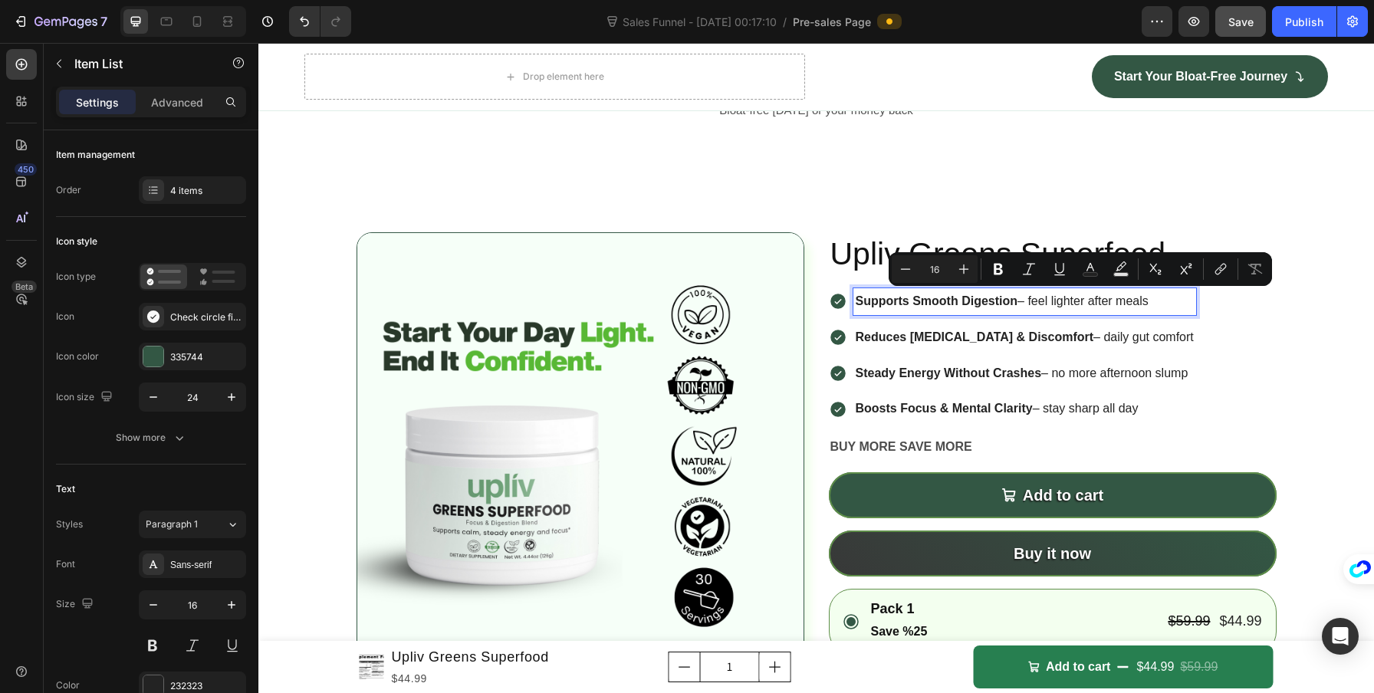
drag, startPoint x: 1015, startPoint y: 300, endPoint x: 1161, endPoint y: 304, distance: 145.7
click at [1161, 304] on p "Supports Smooth Digestion – feel lighter after meals" at bounding box center [1025, 302] width 338 height 22
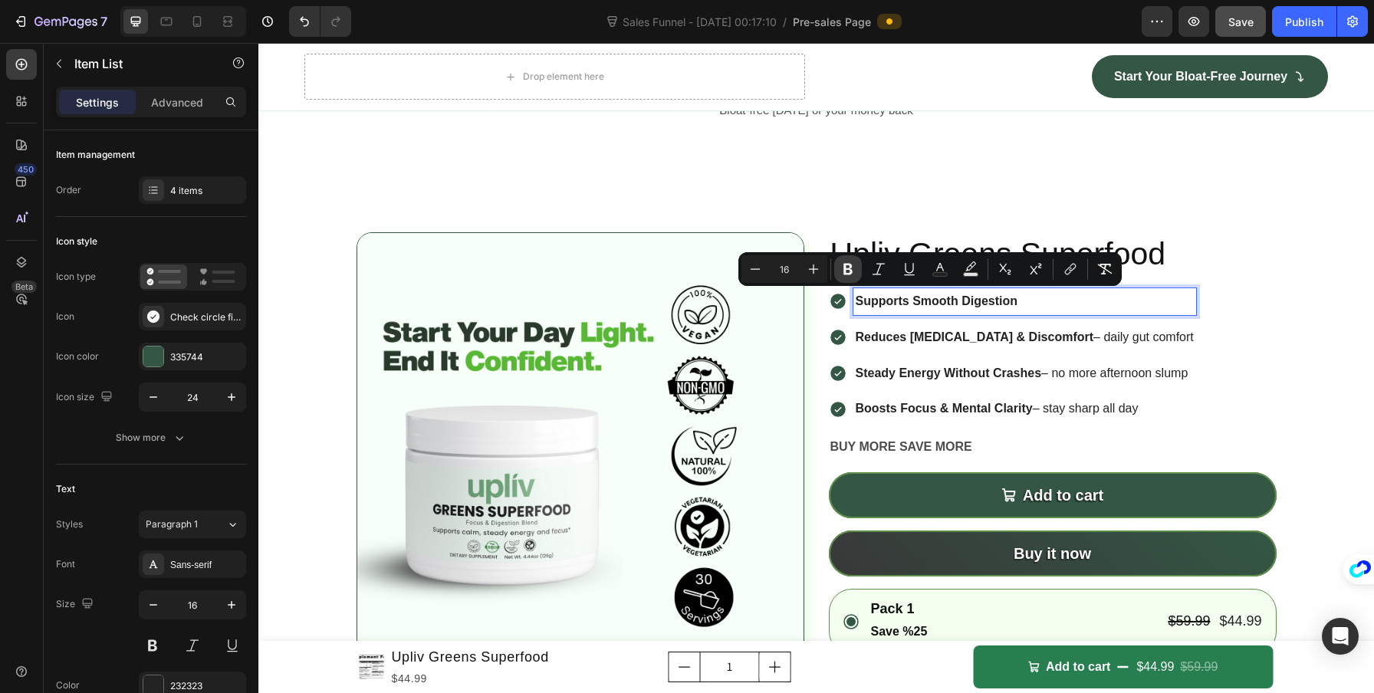
click at [840, 274] on icon "Editor contextual toolbar" at bounding box center [847, 268] width 15 height 15
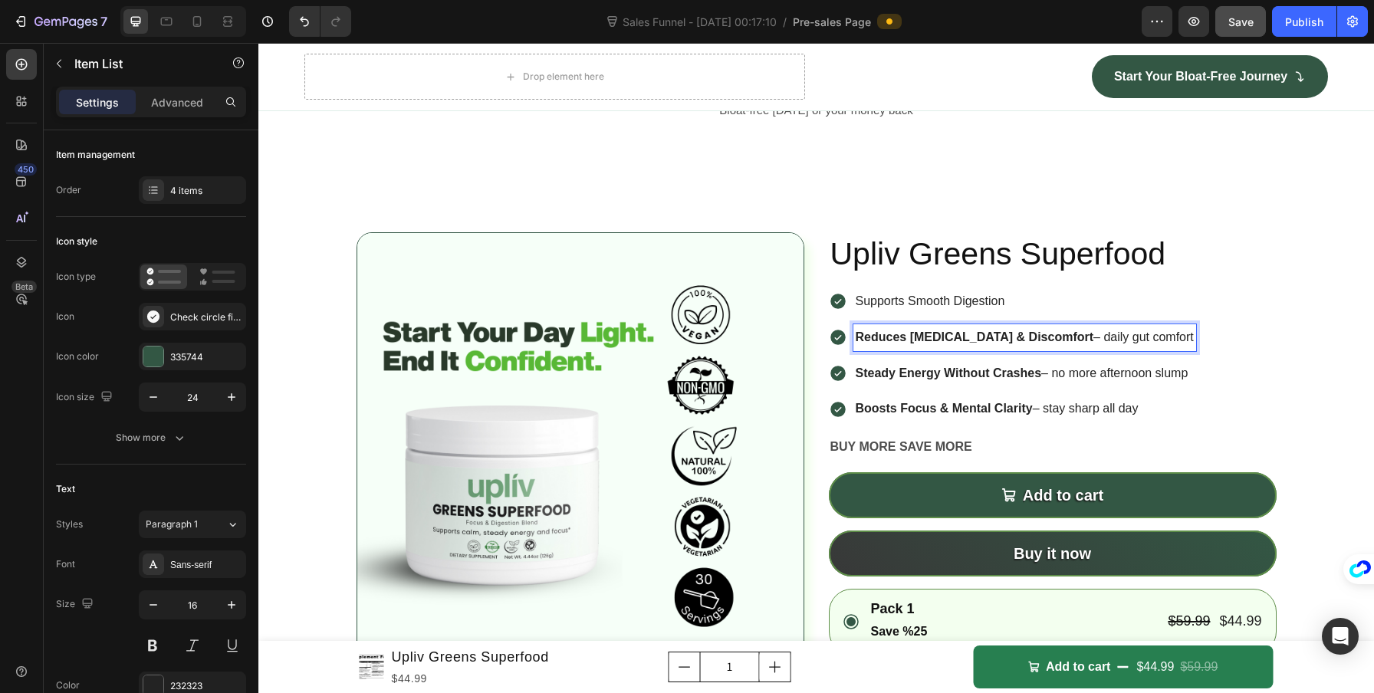
click at [1093, 346] on div "Reduces Bloating & Discomfort – daily gut comfort" at bounding box center [1024, 337] width 343 height 27
click at [1046, 339] on p "Reduces Bloating & Discomfort – daily gut comfort" at bounding box center [1025, 338] width 338 height 22
drag, startPoint x: 1036, startPoint y: 340, endPoint x: 1151, endPoint y: 353, distance: 116.5
click at [1151, 353] on div "Supports Smooth Digestion Reduces Bloating & Discomfort – daily gut comfort Ste…" at bounding box center [1012, 355] width 367 height 134
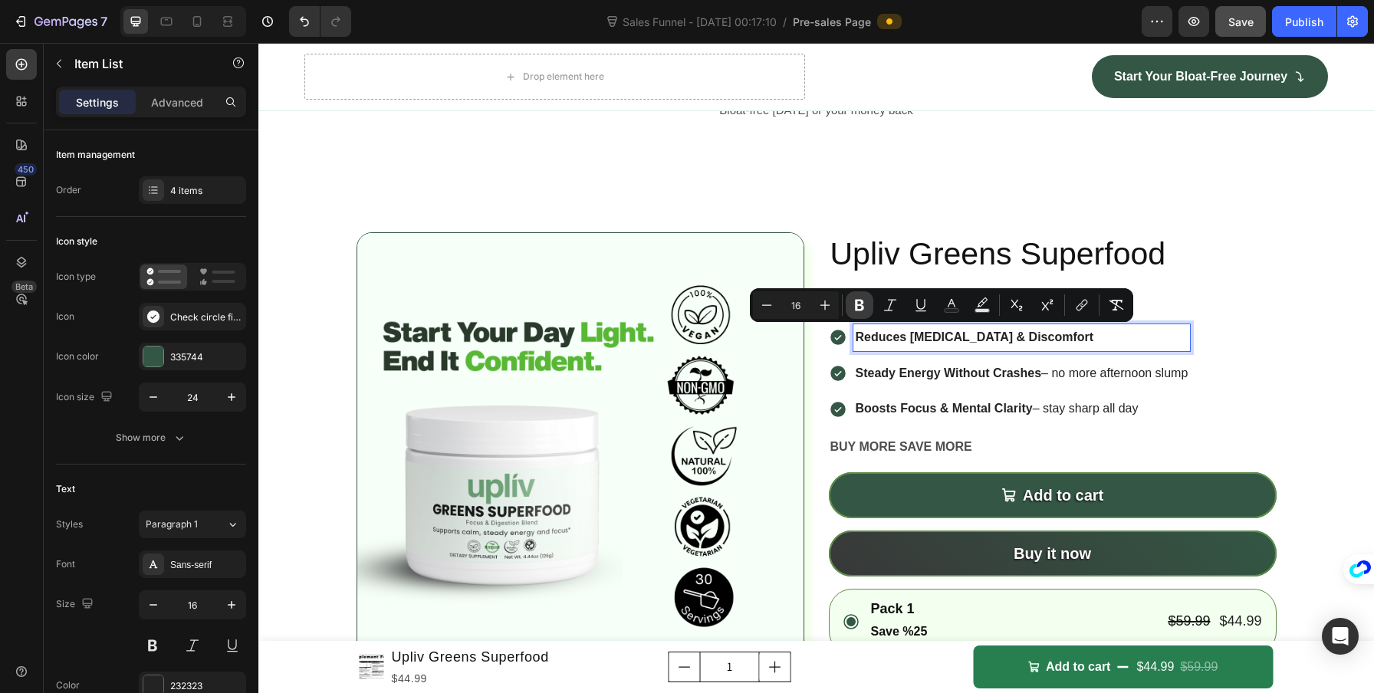
click at [865, 306] on icon "Editor contextual toolbar" at bounding box center [859, 304] width 15 height 15
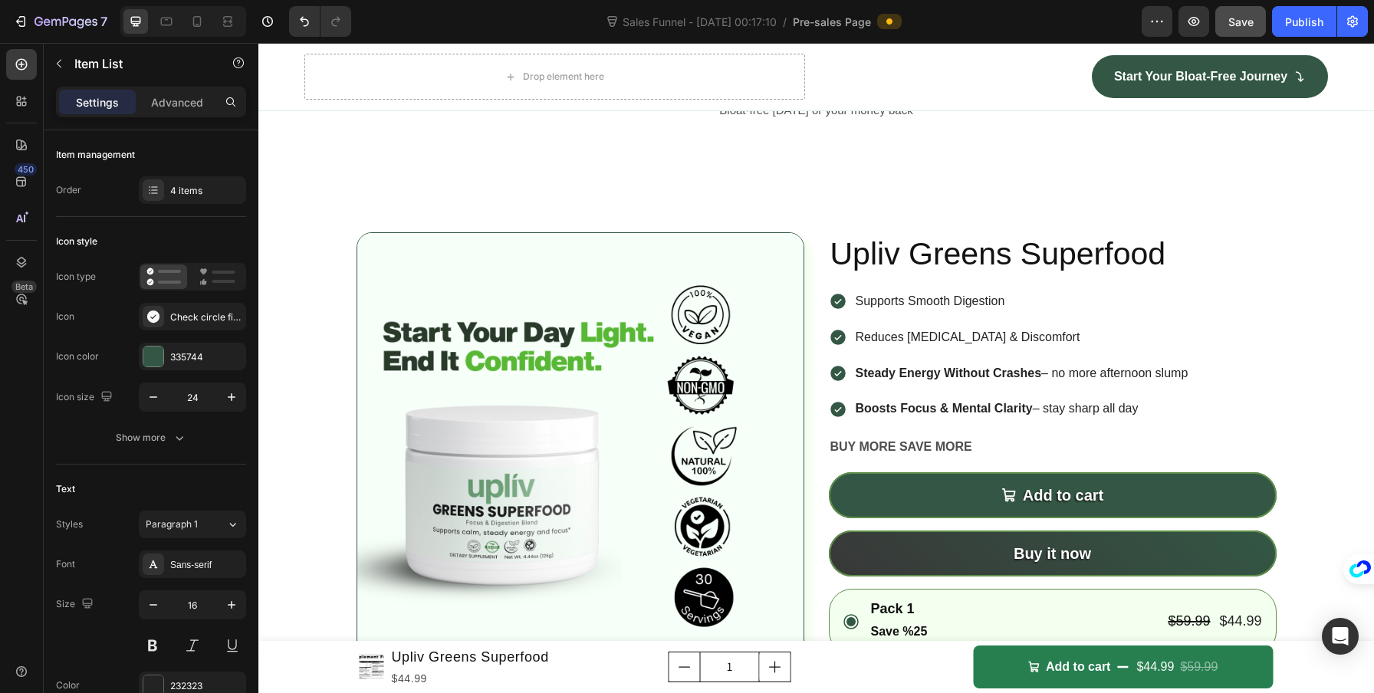
click at [1082, 398] on p "Boosts Focus & Mental Clarity – stay sharp all day" at bounding box center [1022, 409] width 333 height 22
click at [1052, 375] on p "Steady Energy Without Crashes – no more afternoon slump" at bounding box center [1022, 374] width 333 height 22
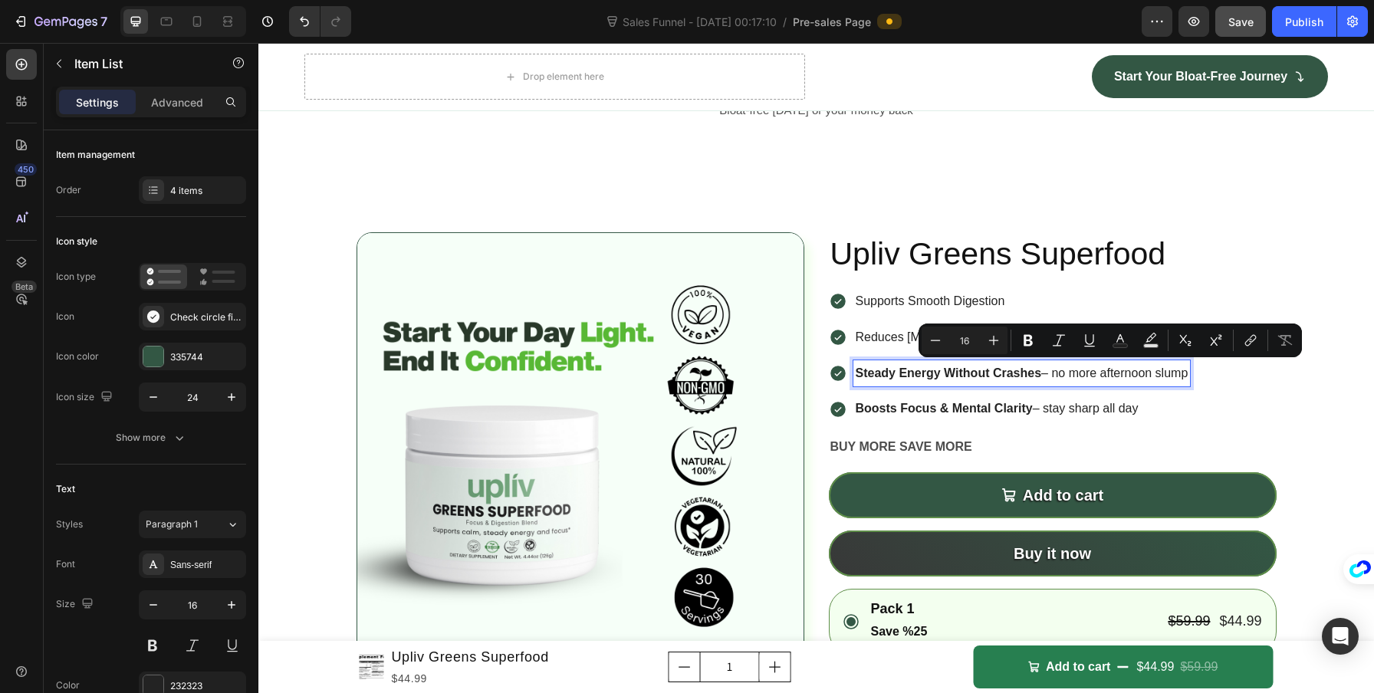
drag, startPoint x: 1036, startPoint y: 373, endPoint x: 1138, endPoint y: 390, distance: 104.2
click at [1138, 390] on div "Supports Smooth Digestion Reduces Bloating & Discomfort Steady Energy Without C…" at bounding box center [1010, 355] width 362 height 134
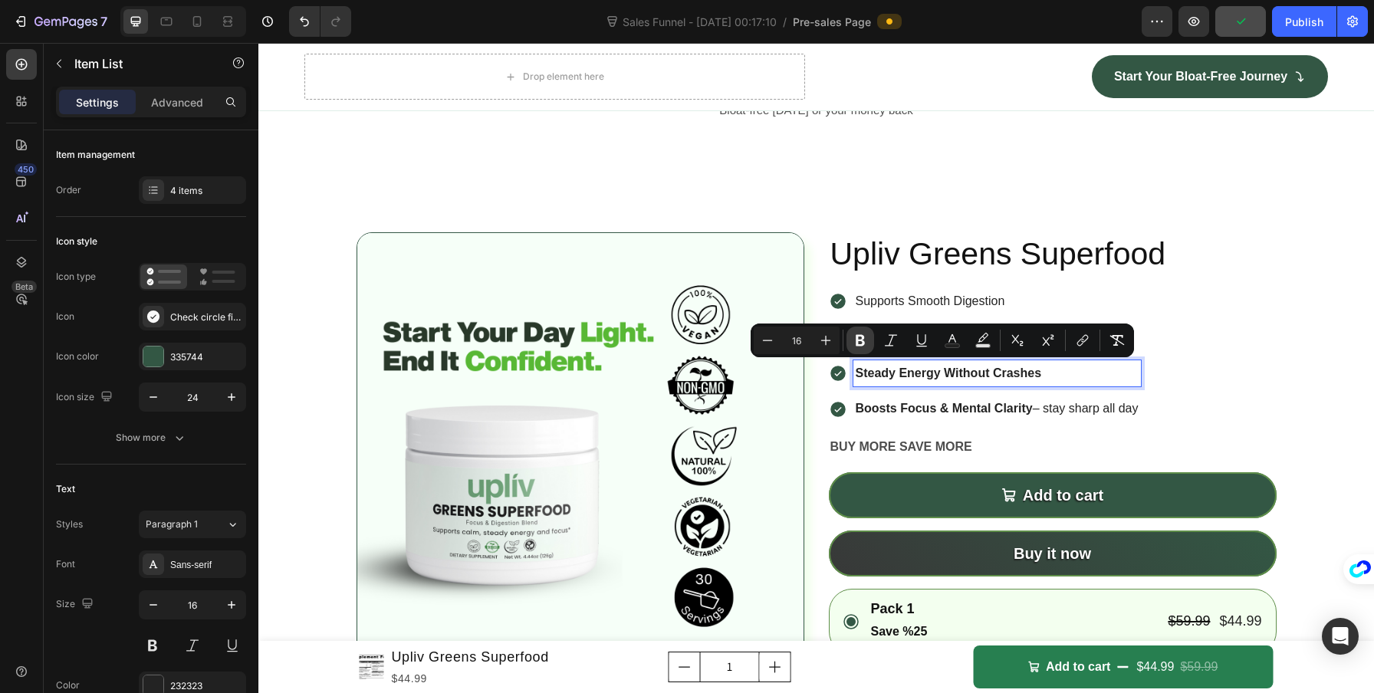
click at [861, 336] on icon "Editor contextual toolbar" at bounding box center [860, 340] width 9 height 11
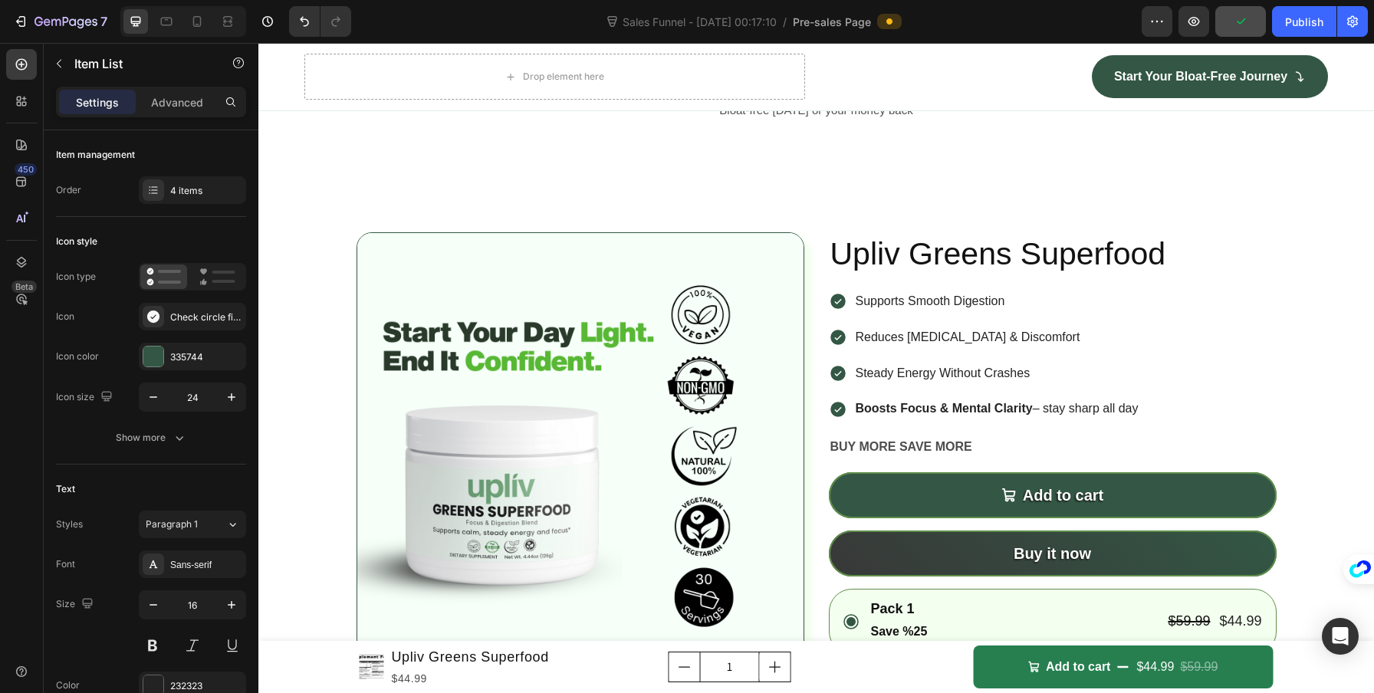
click at [1062, 405] on p "Boosts Focus & Mental Clarity – stay sharp all day" at bounding box center [997, 409] width 283 height 22
drag, startPoint x: 1028, startPoint y: 406, endPoint x: 1128, endPoint y: 419, distance: 100.5
click at [1128, 419] on div "Boosts Focus & Mental Clarity – stay sharp all day" at bounding box center [996, 409] width 287 height 27
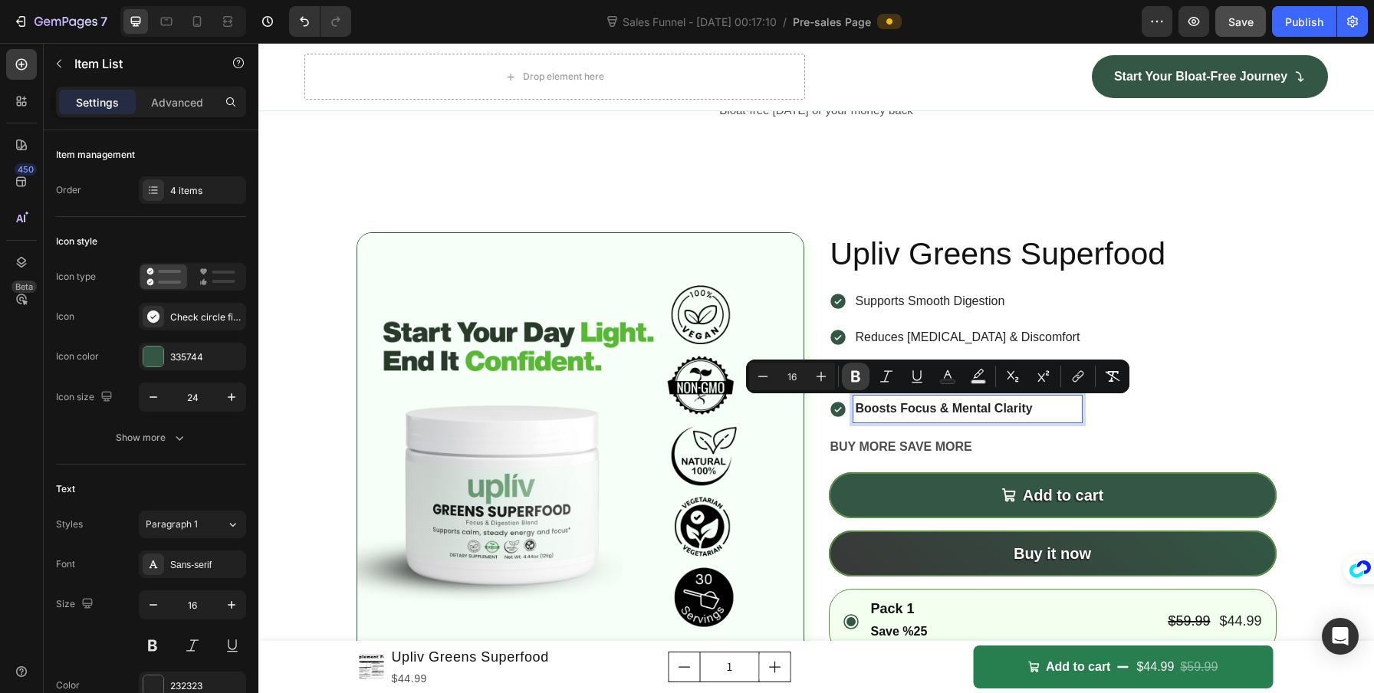
click at [851, 374] on icon "Editor contextual toolbar" at bounding box center [855, 376] width 9 height 11
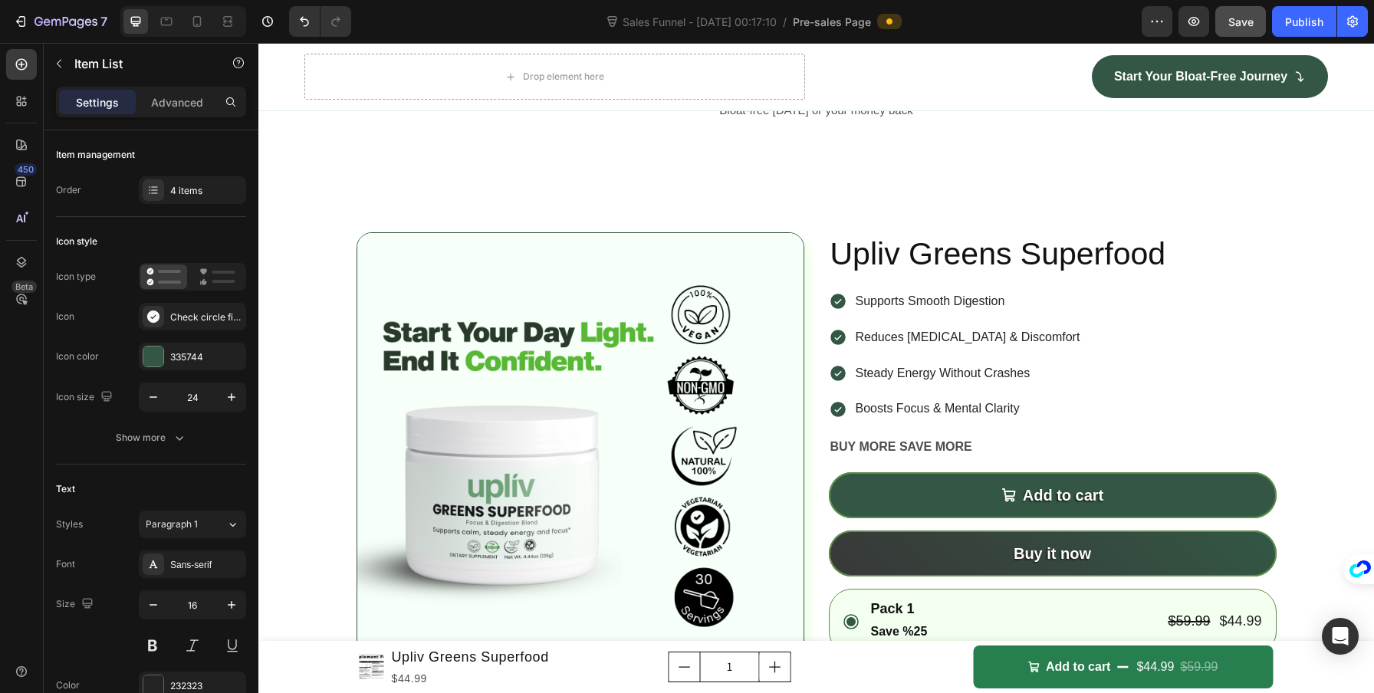
click at [1242, 372] on div "Supports Smooth Digestion Reduces Bloating & Discomfort Steady Energy Without C…" at bounding box center [1053, 355] width 448 height 134
click at [207, 25] on div at bounding box center [197, 21] width 25 height 25
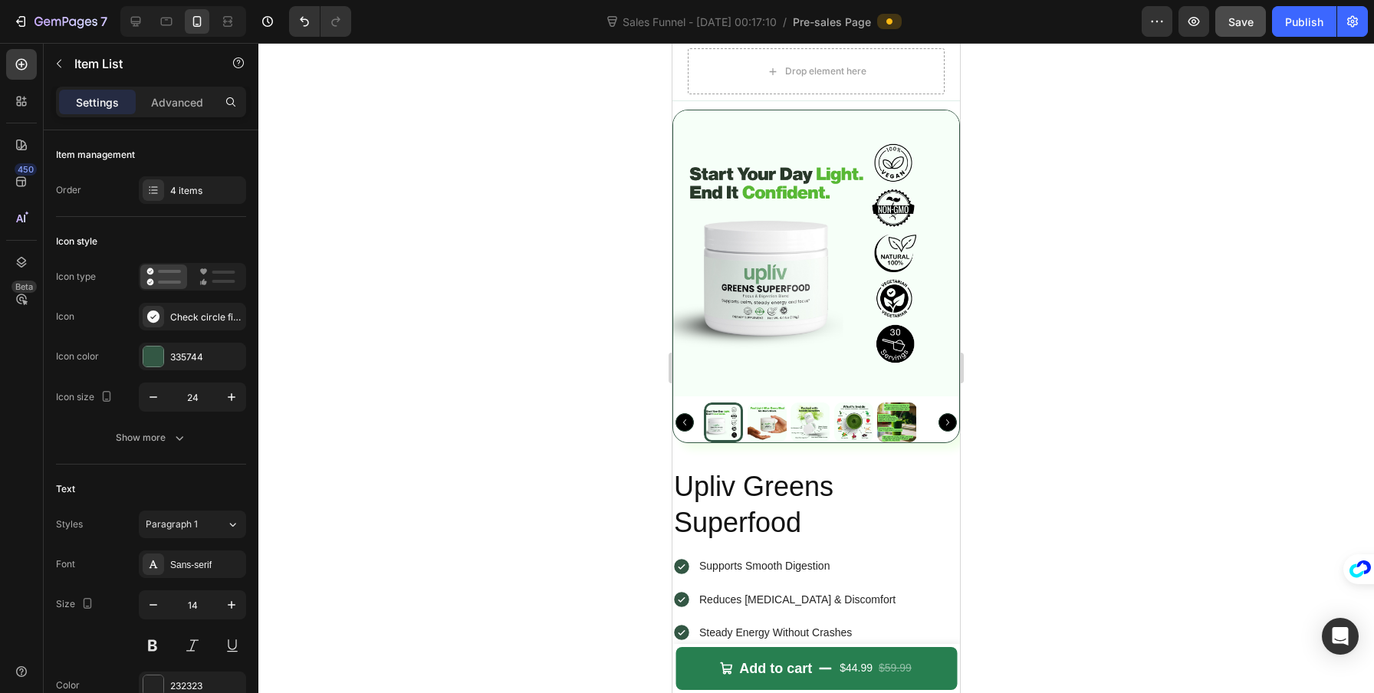
scroll to position [5813, 0]
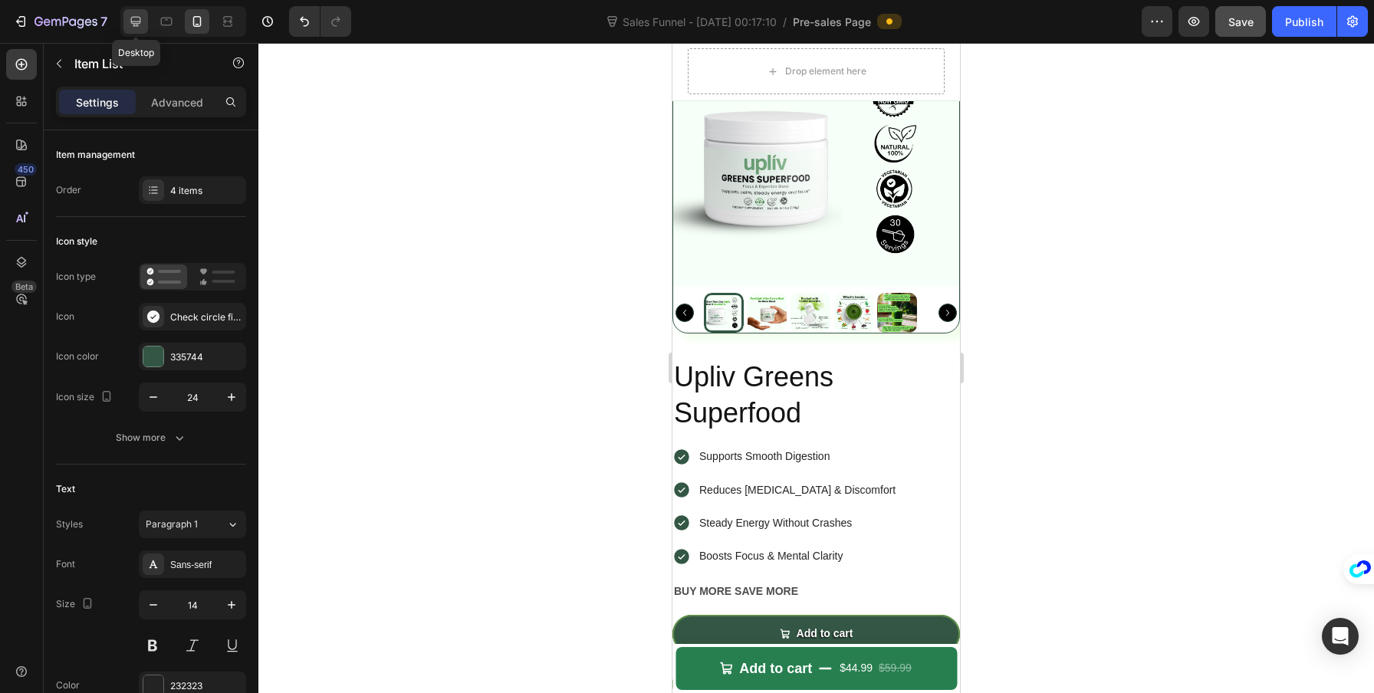
click at [143, 21] on icon at bounding box center [135, 21] width 15 height 15
type input "16"
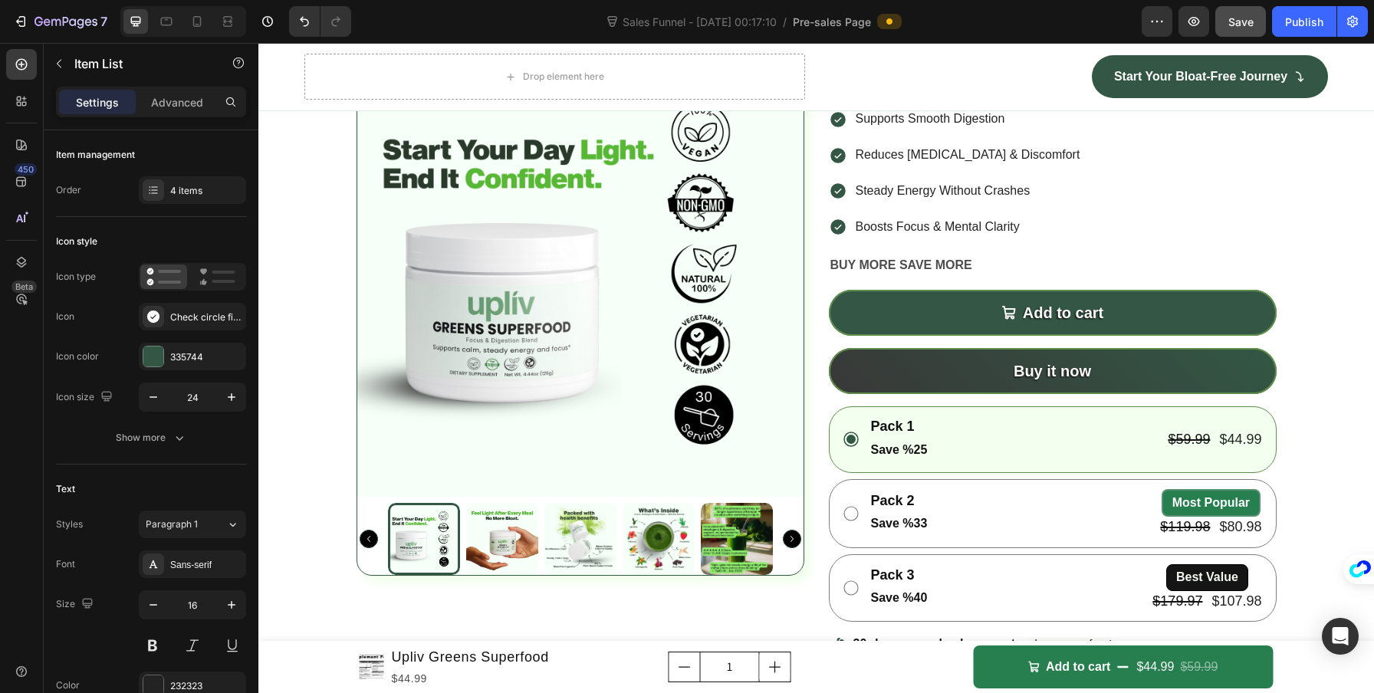
scroll to position [5747, 0]
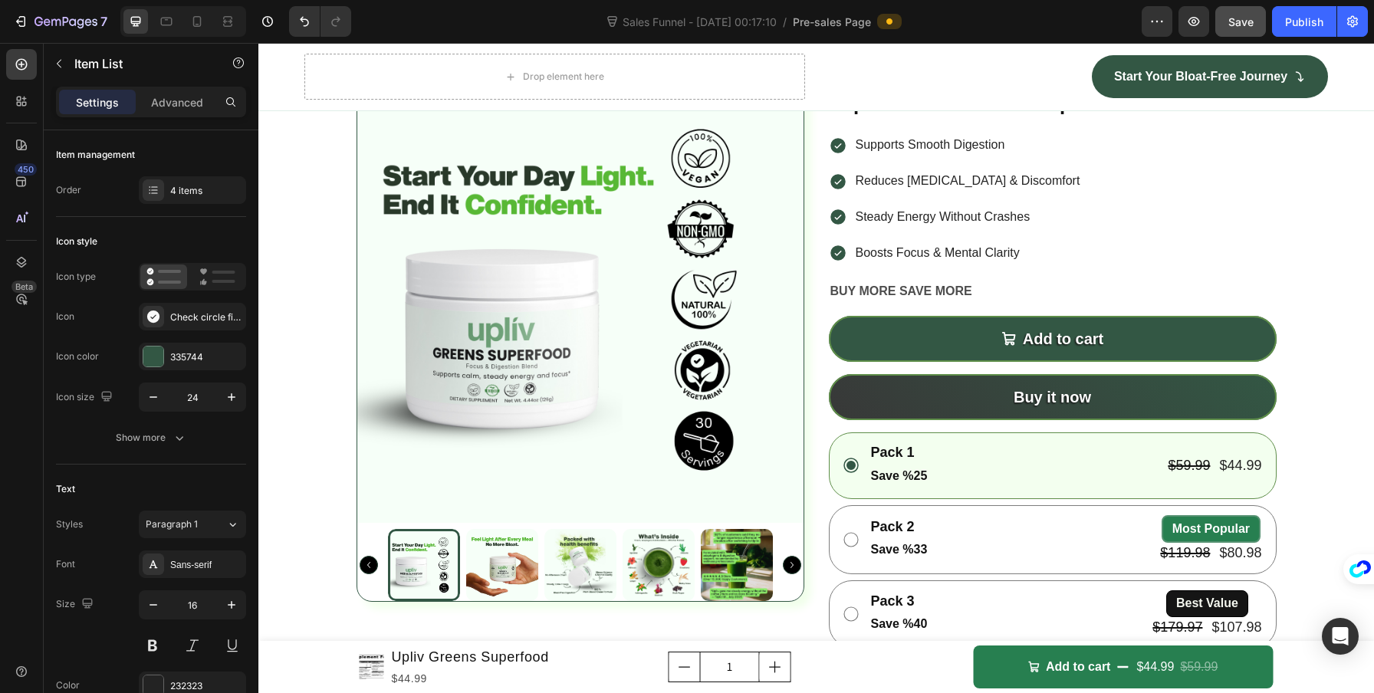
click at [1102, 219] on div "Supports Smooth Digestion Reduces Bloating & Discomfort Steady Energy Without C…" at bounding box center [1053, 199] width 448 height 134
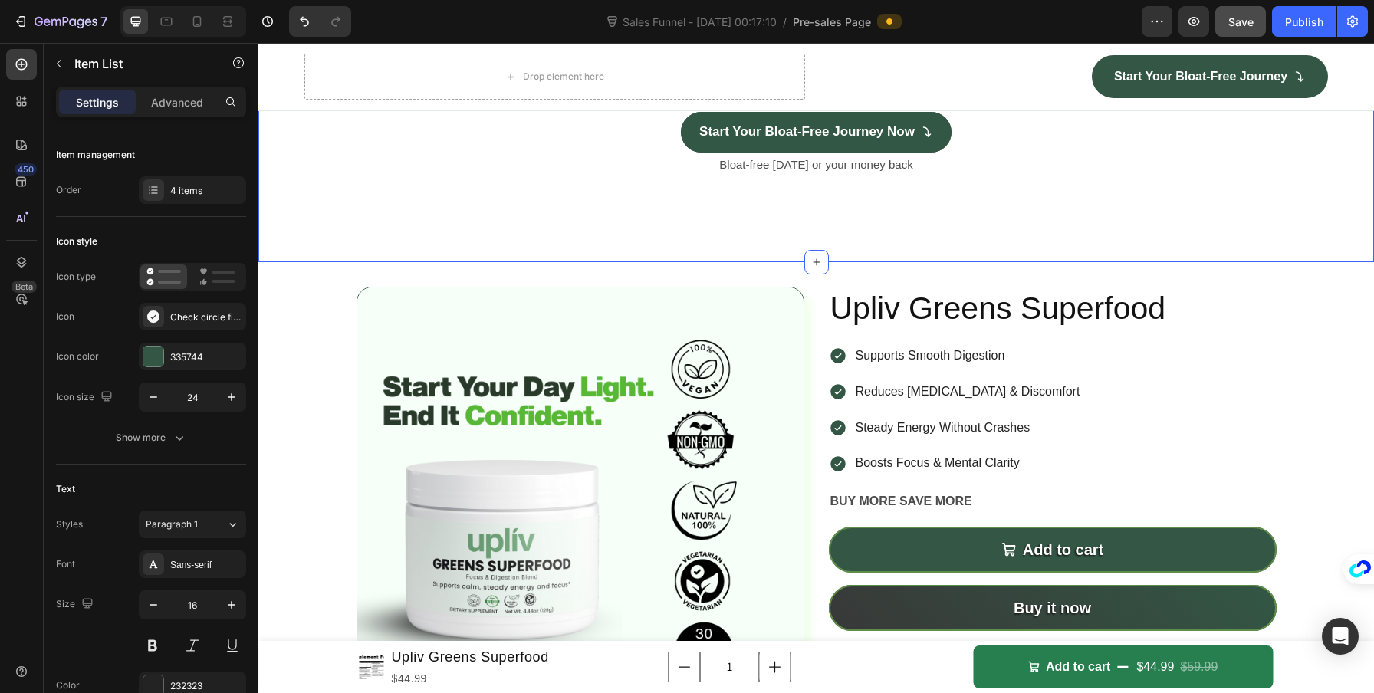
scroll to position [4870, 0]
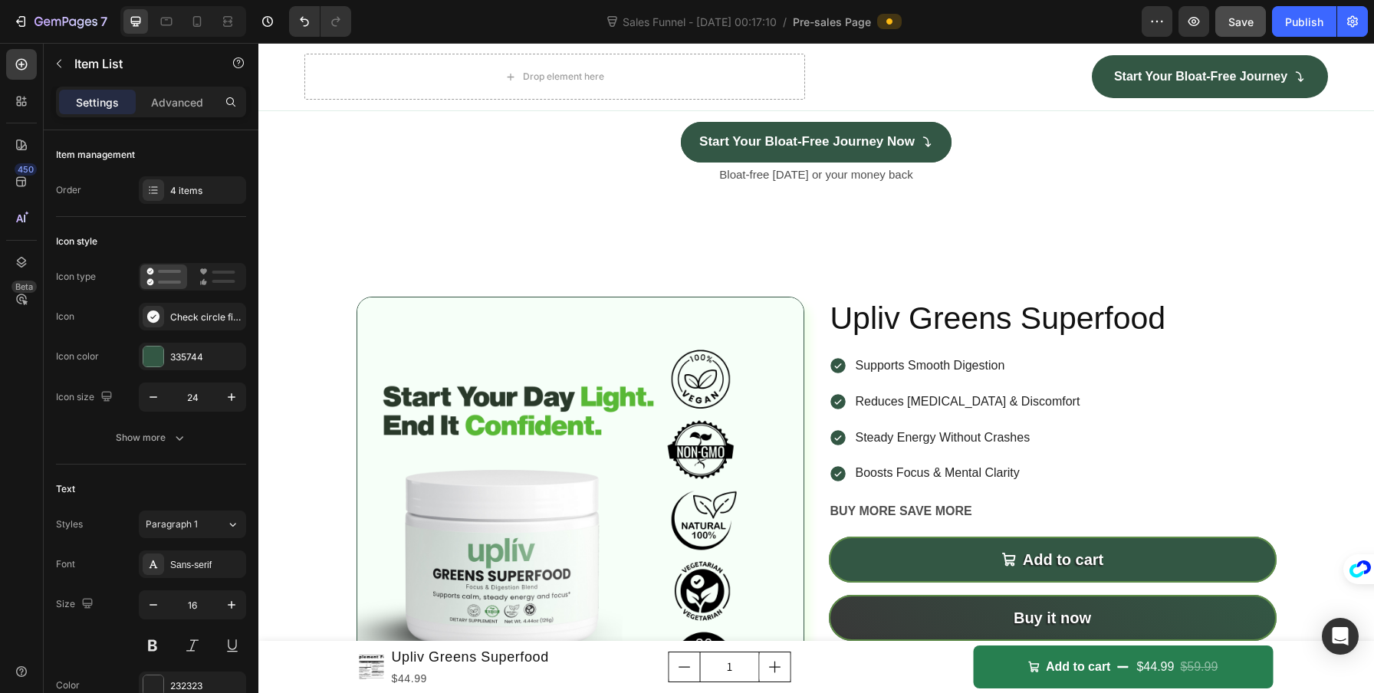
click at [1036, 369] on div "Supports Smooth Digestion Reduces Bloating & Discomfort Steady Energy Without C…" at bounding box center [1053, 420] width 448 height 134
click at [987, 360] on p "Supports Smooth Digestion" at bounding box center [968, 366] width 225 height 22
click at [1056, 364] on div "Supports Smooth Digestion Reduces Bloating & Discomfort Steady Energy Without C…" at bounding box center [1053, 420] width 448 height 134
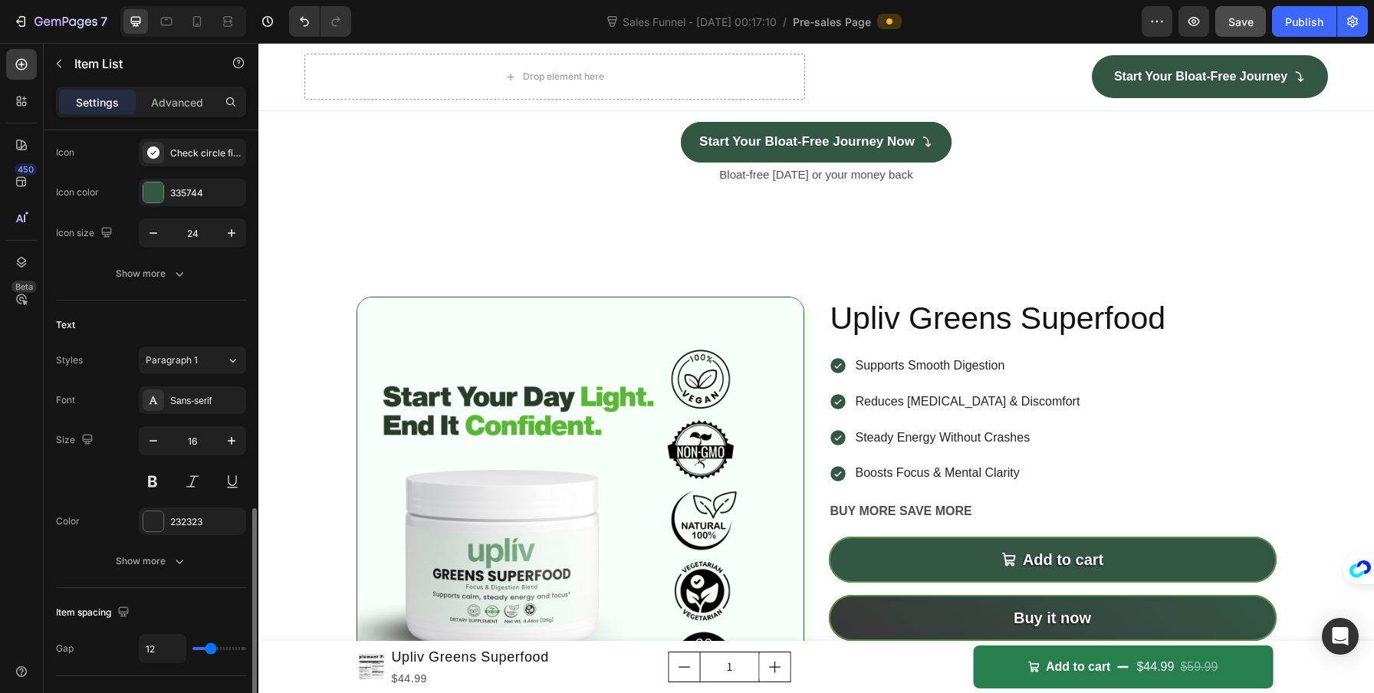
scroll to position [379, 0]
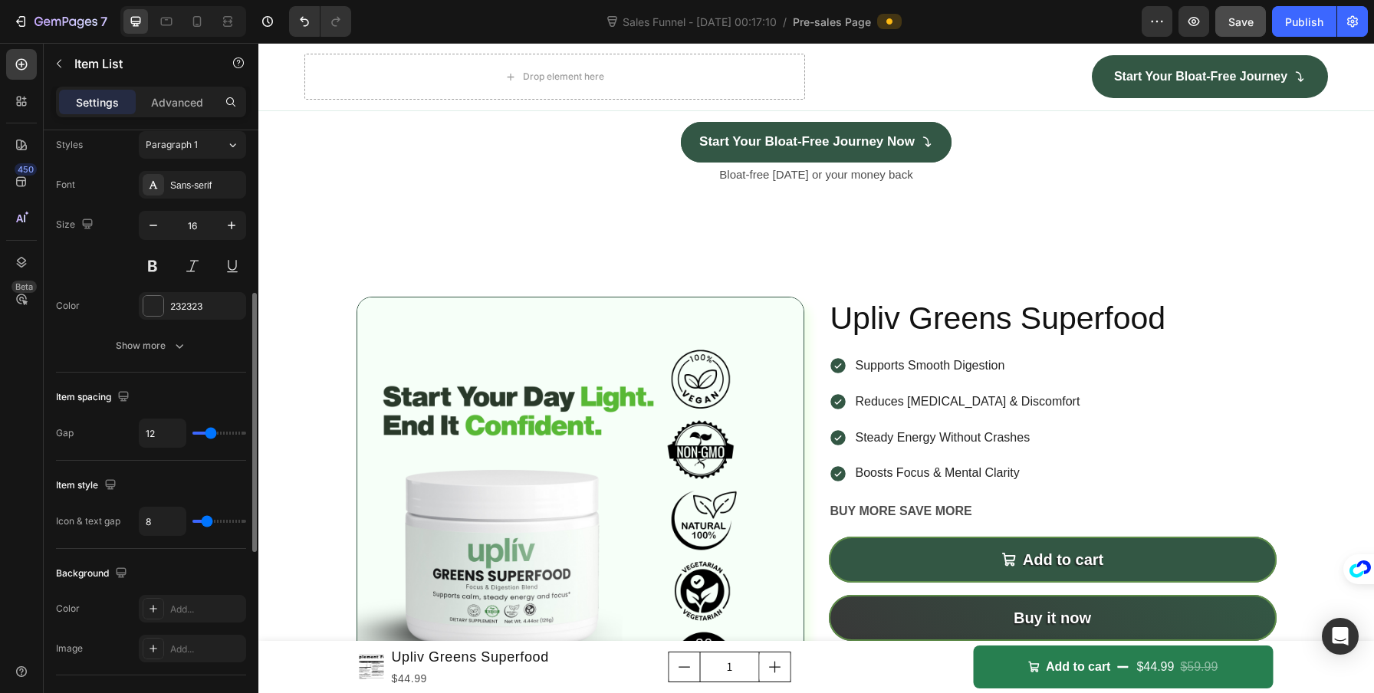
drag, startPoint x: 211, startPoint y: 439, endPoint x: 199, endPoint y: 437, distance: 12.4
click at [199, 437] on div "12" at bounding box center [192, 433] width 107 height 29
type input "0"
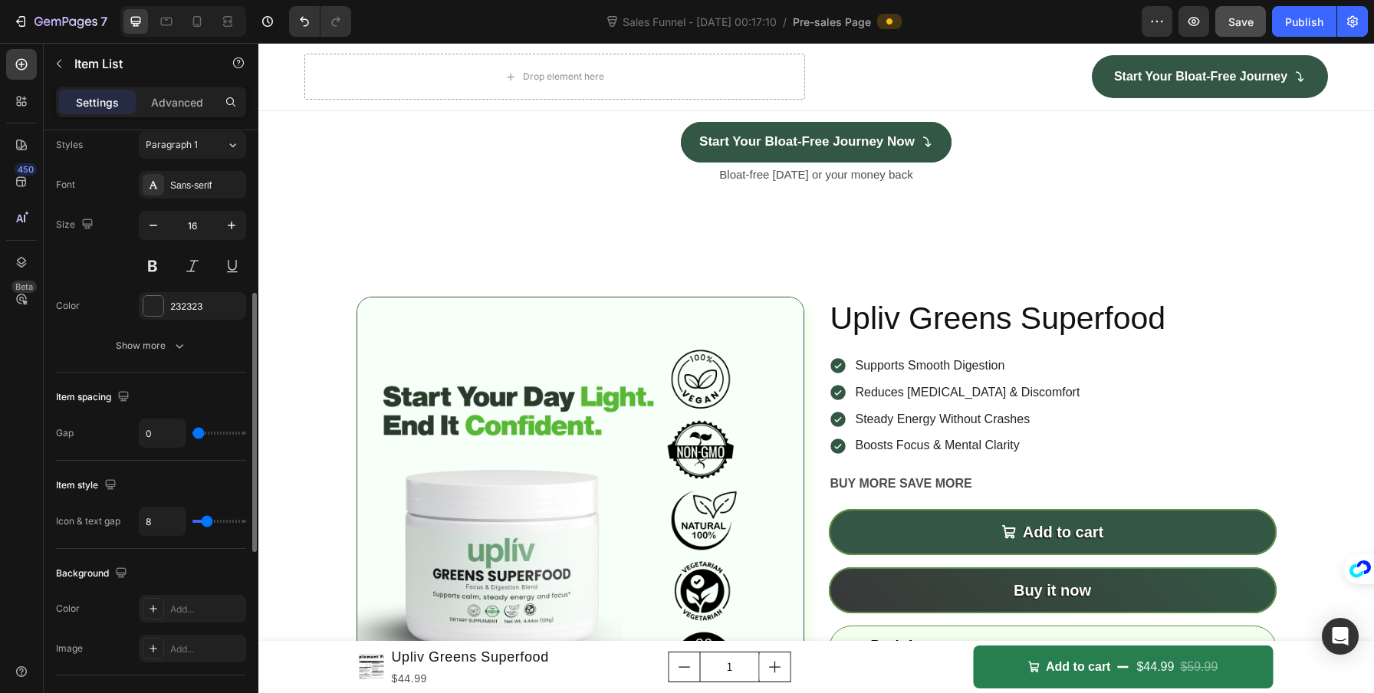
type input "1"
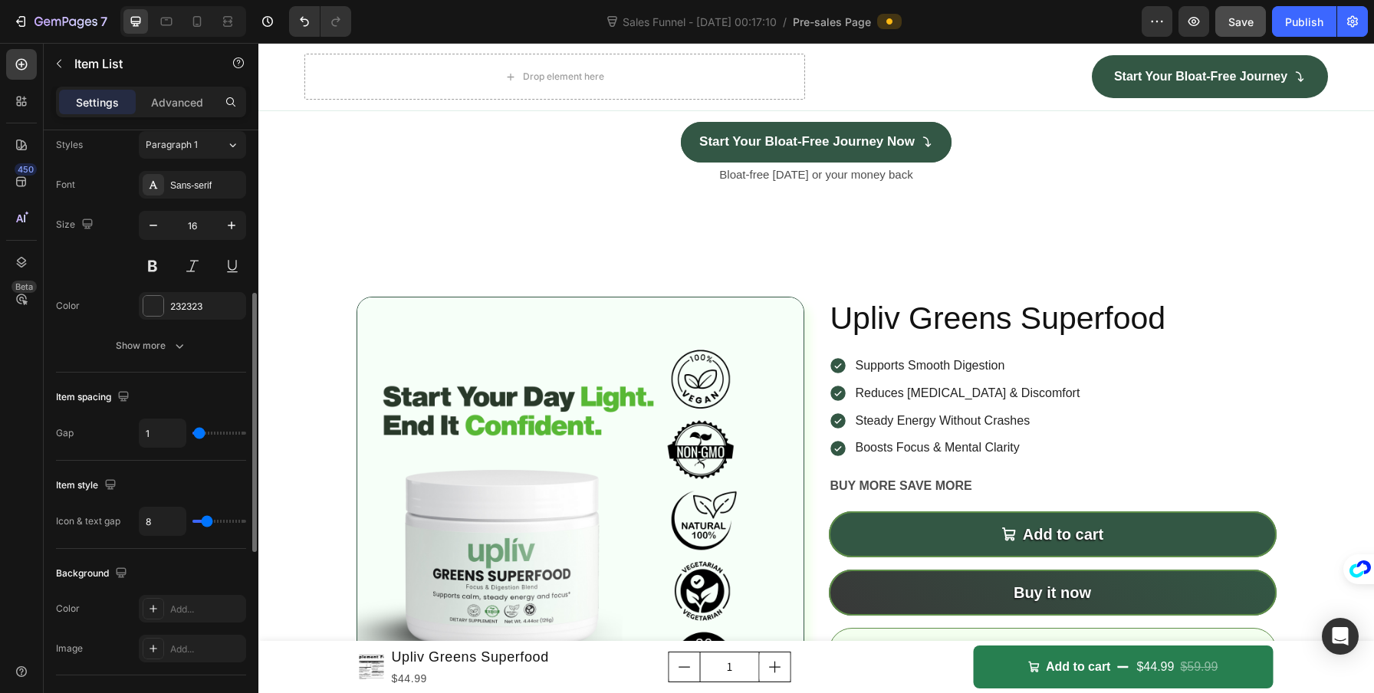
type input "2"
type input "3"
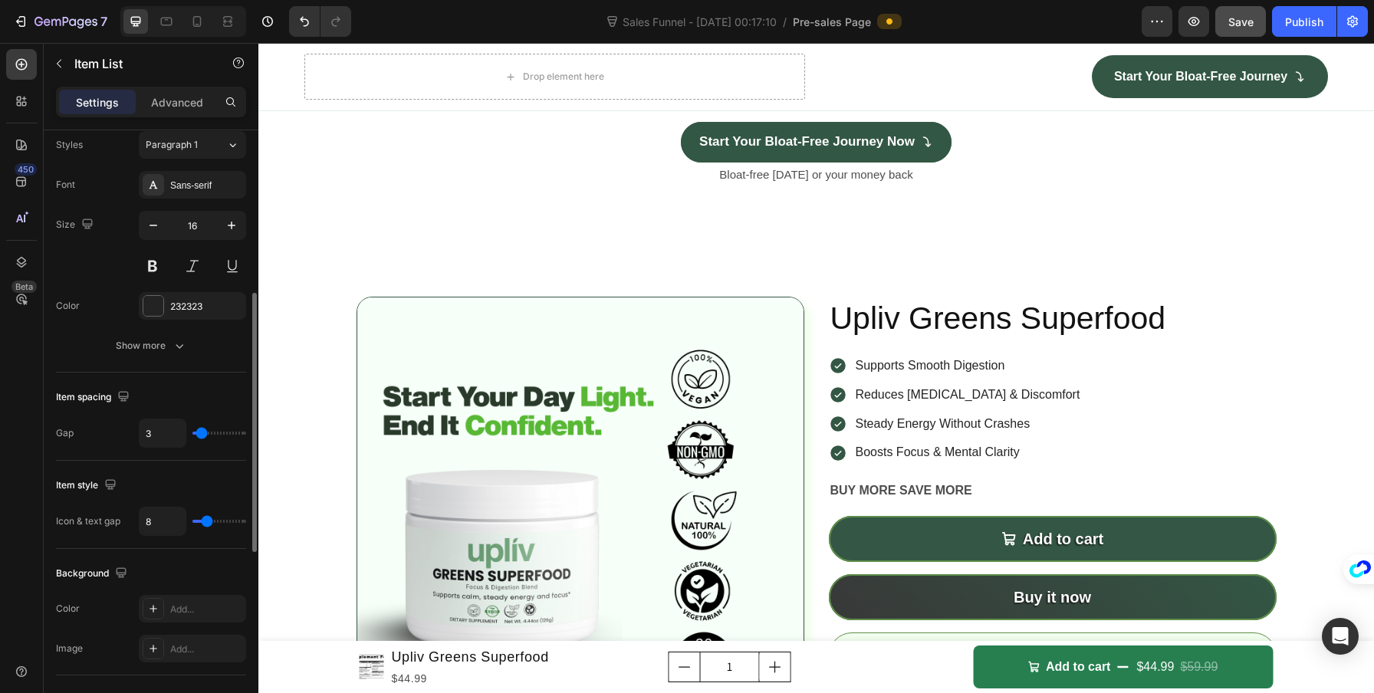
type input "4"
type input "2"
type input "0"
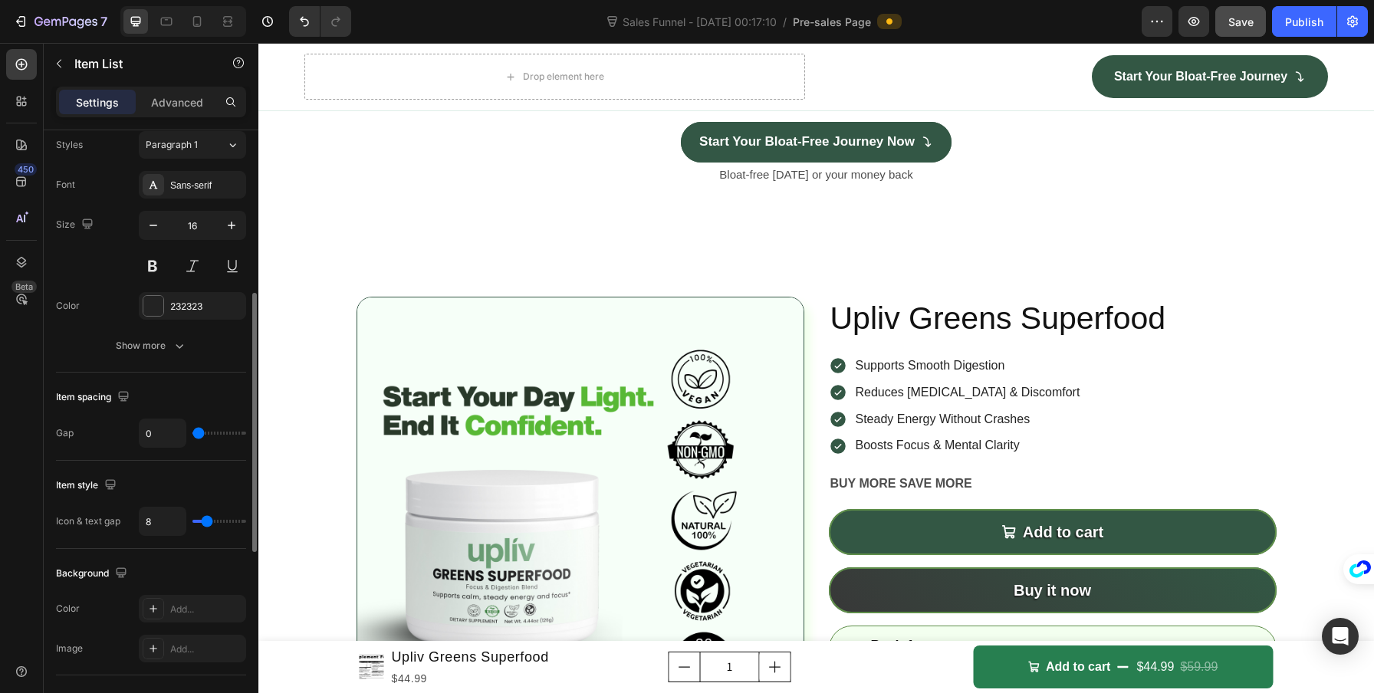
drag, startPoint x: 197, startPoint y: 433, endPoint x: 180, endPoint y: 432, distance: 16.9
type input "0"
click at [192, 432] on input "range" at bounding box center [219, 433] width 54 height 3
type input "6"
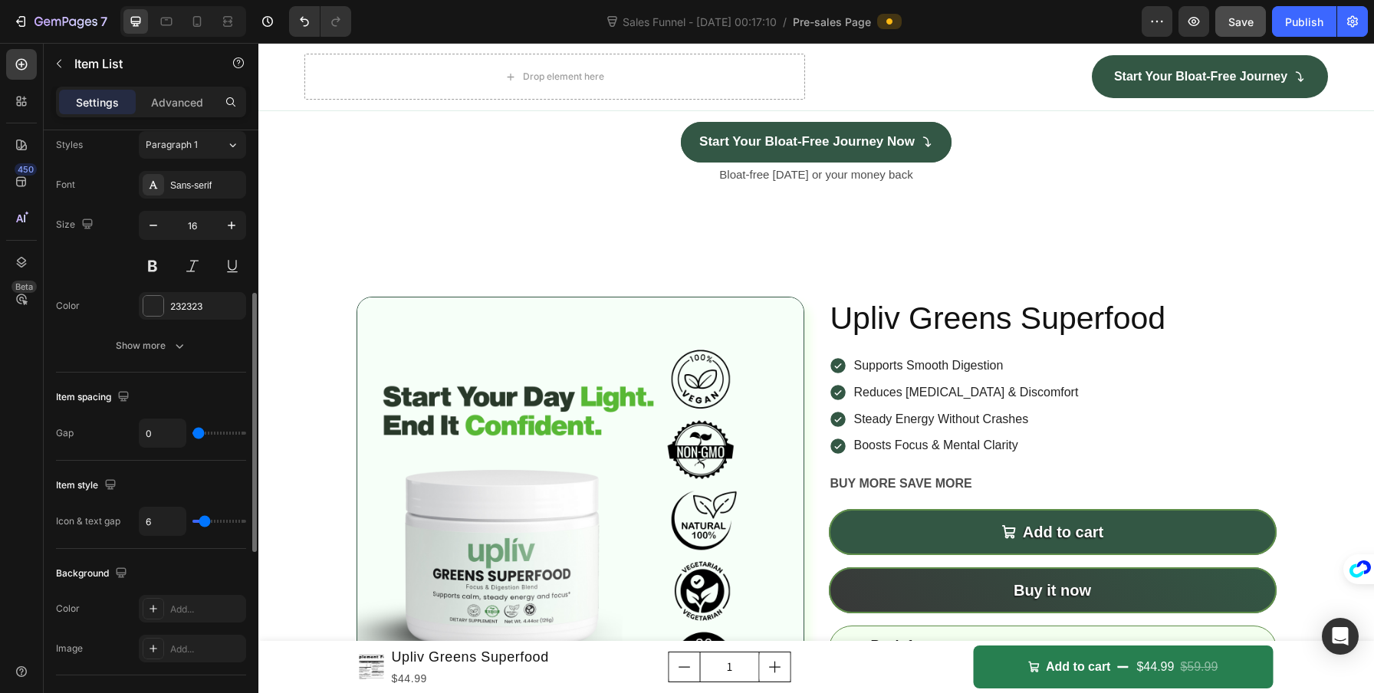
type input "5"
type input "4"
type input "3"
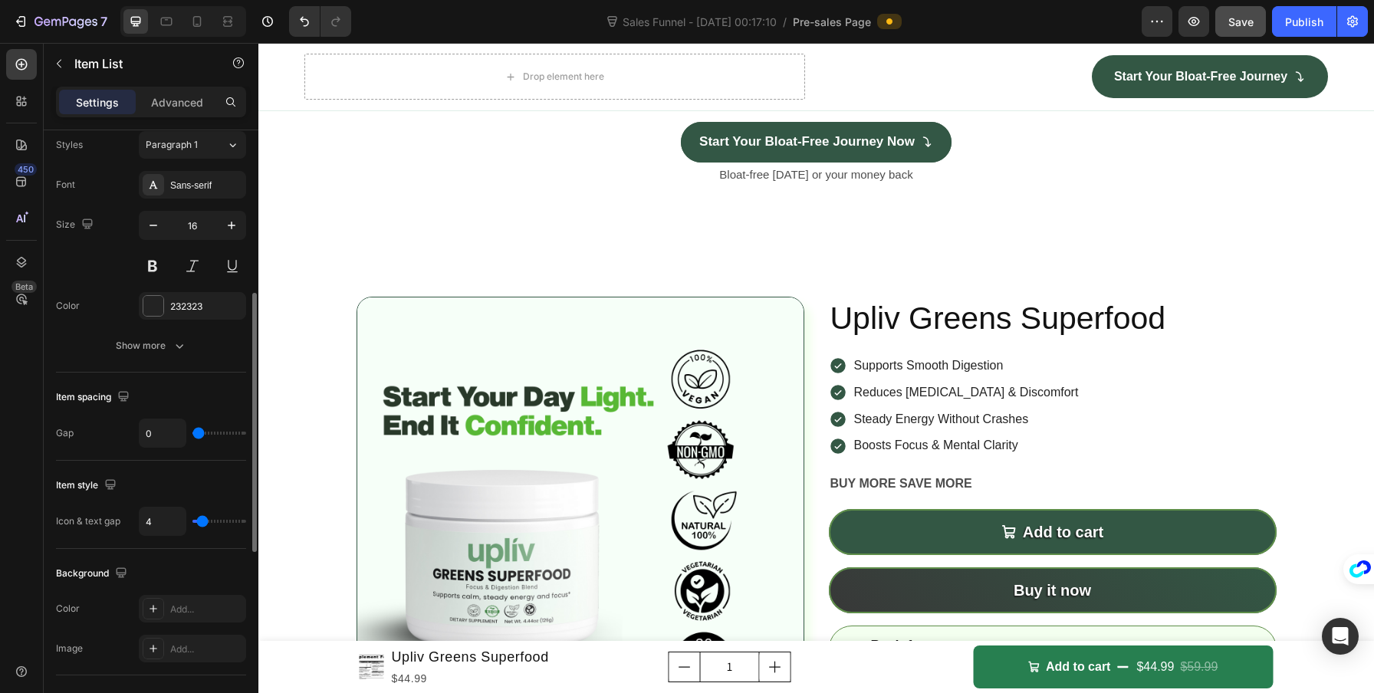
type input "3"
type input "0"
type input "1"
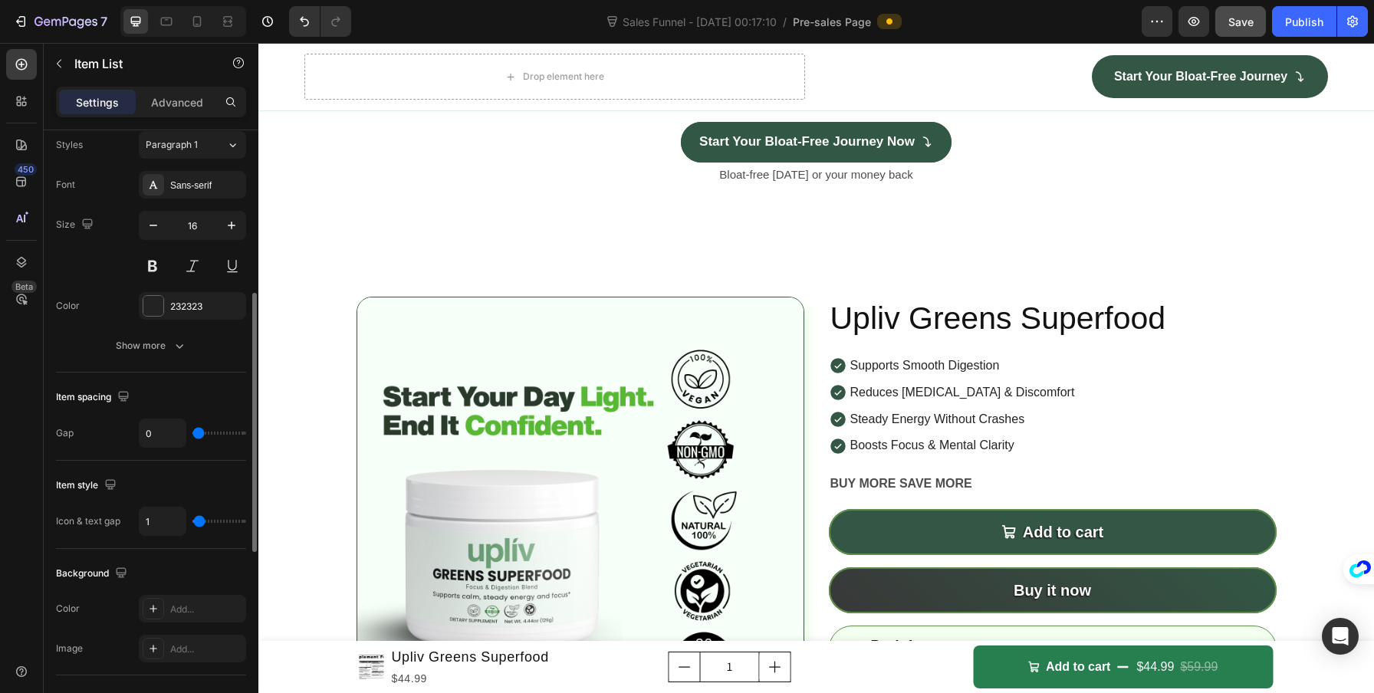
type input "2"
type input "3"
type input "4"
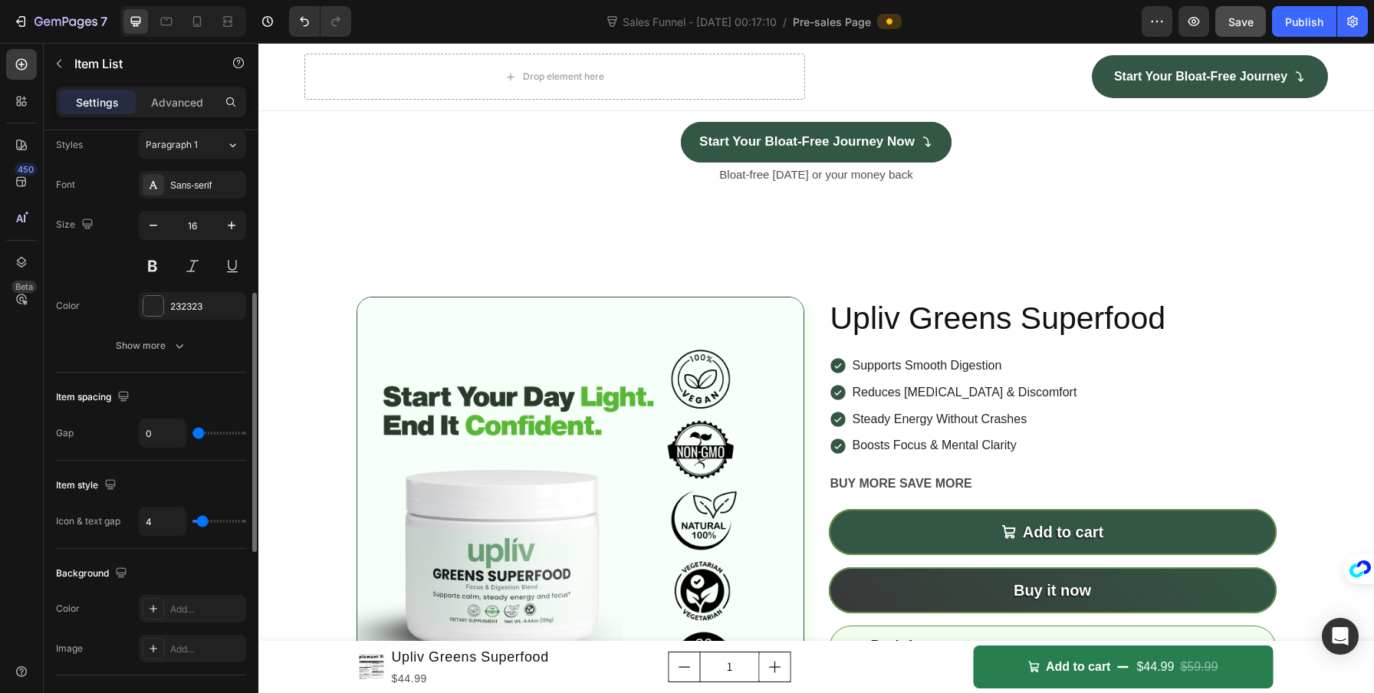
type input "4"
click at [202, 520] on input "range" at bounding box center [219, 521] width 54 height 3
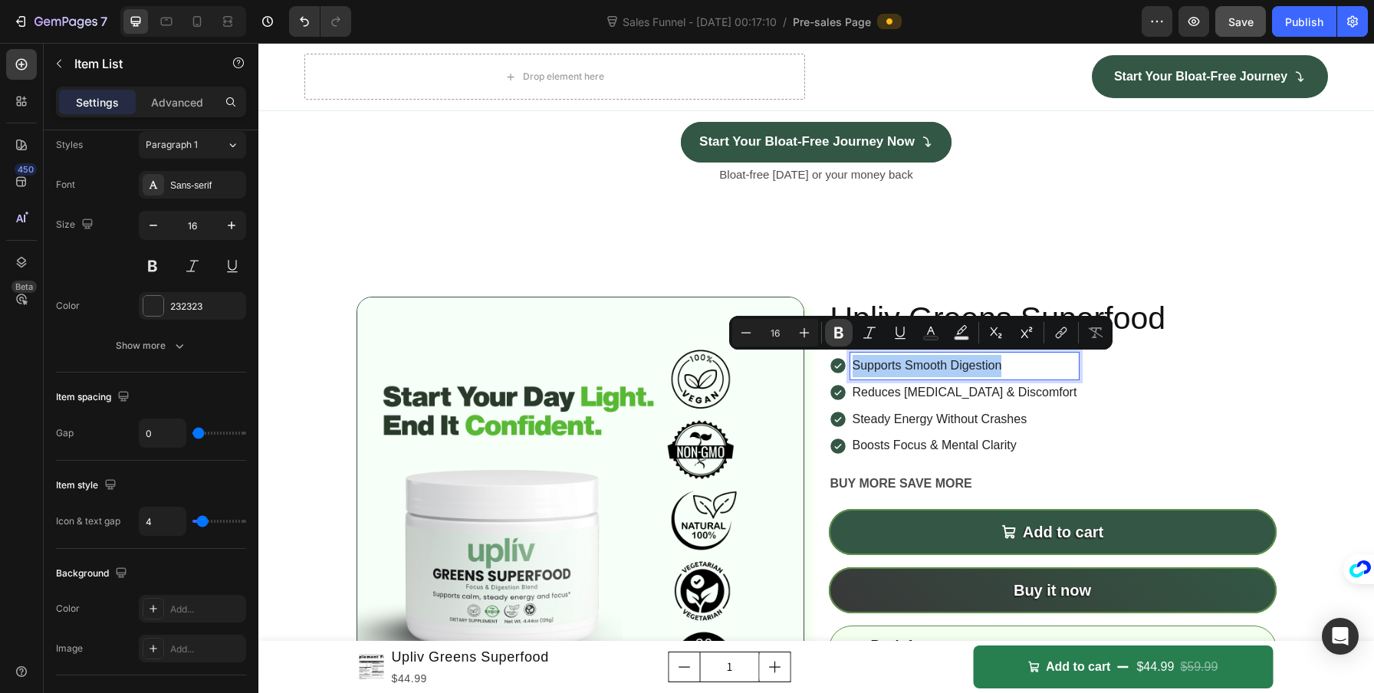
click at [837, 329] on icon "Editor contextual toolbar" at bounding box center [838, 332] width 15 height 15
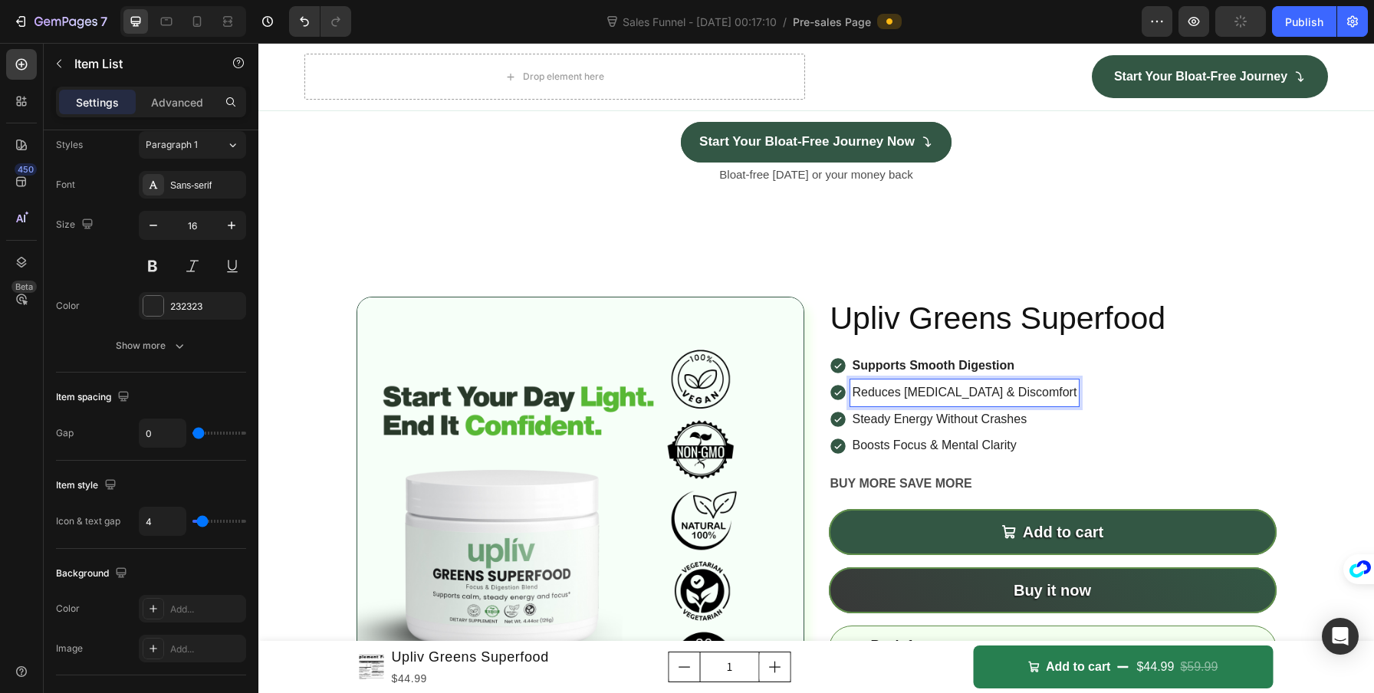
click at [904, 389] on p "Reduces [MEDICAL_DATA] & Discomfort" at bounding box center [964, 393] width 225 height 22
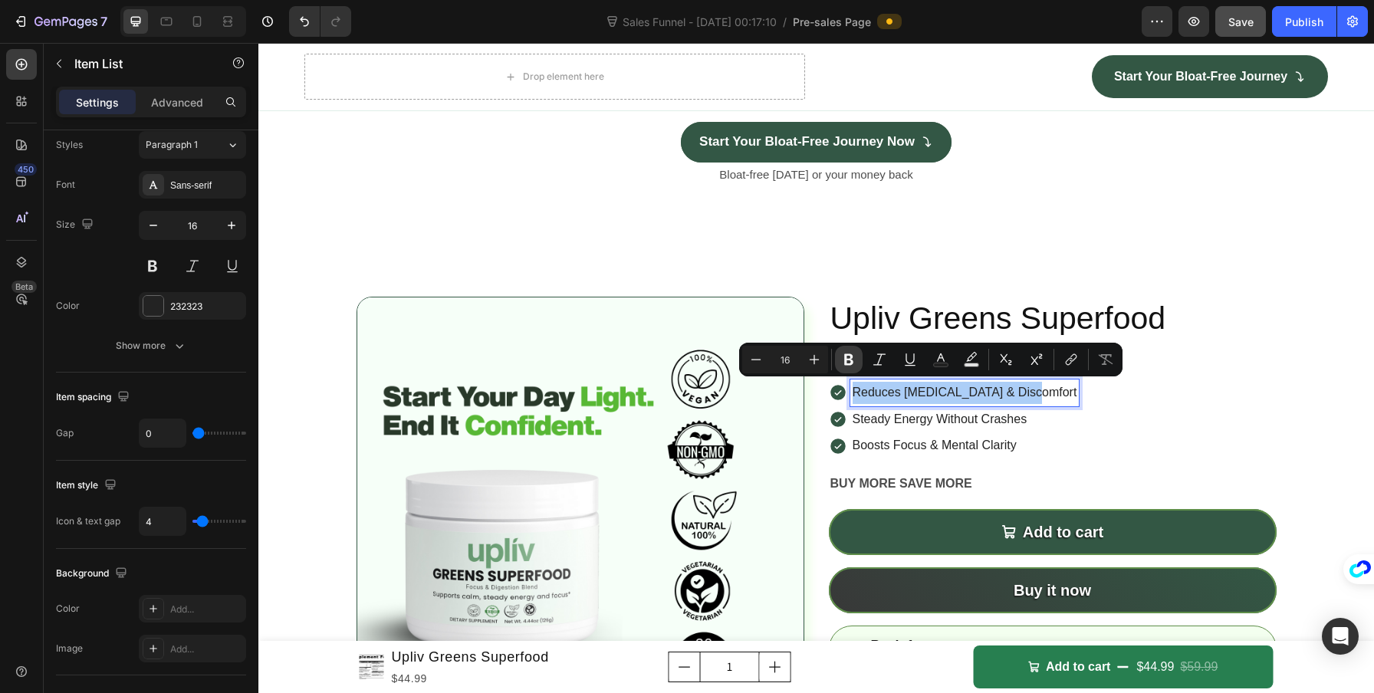
click at [839, 359] on button "Bold" at bounding box center [849, 360] width 28 height 28
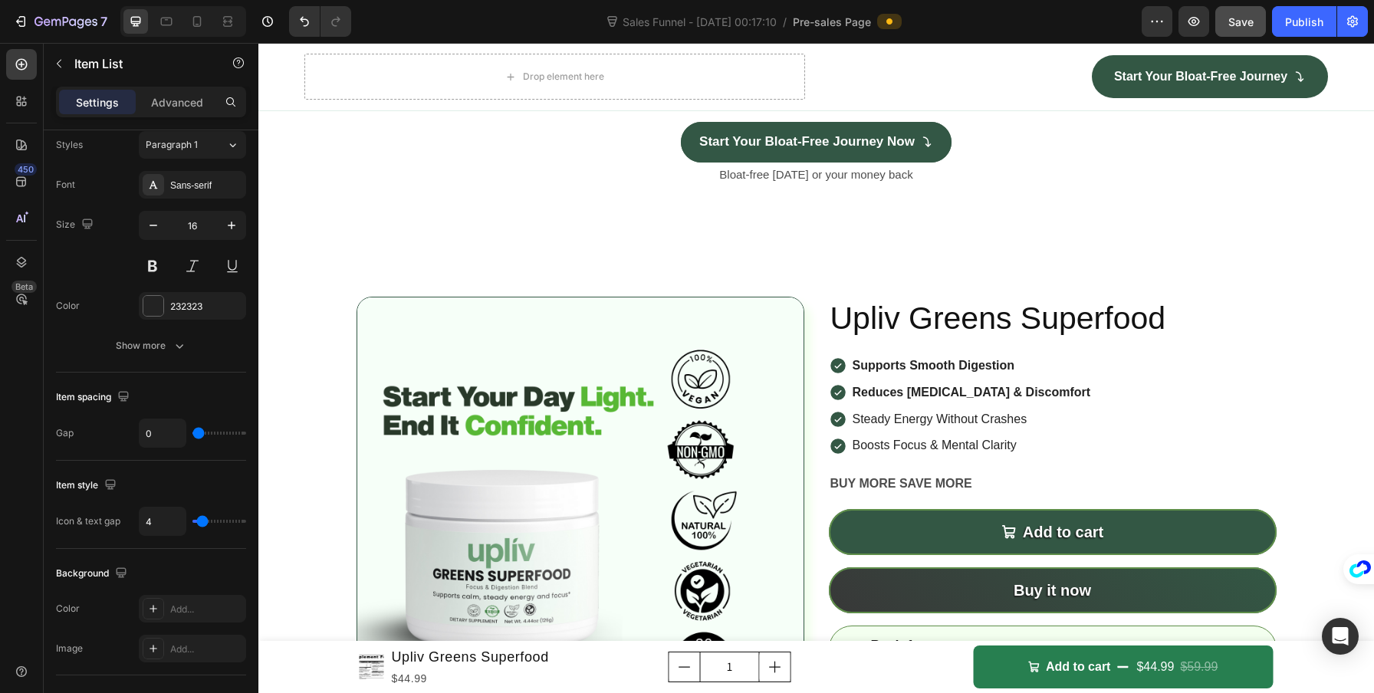
drag, startPoint x: 1112, startPoint y: 416, endPoint x: 898, endPoint y: 412, distance: 213.1
click at [898, 412] on p "Steady Energy Without Crashes" at bounding box center [971, 420] width 238 height 22
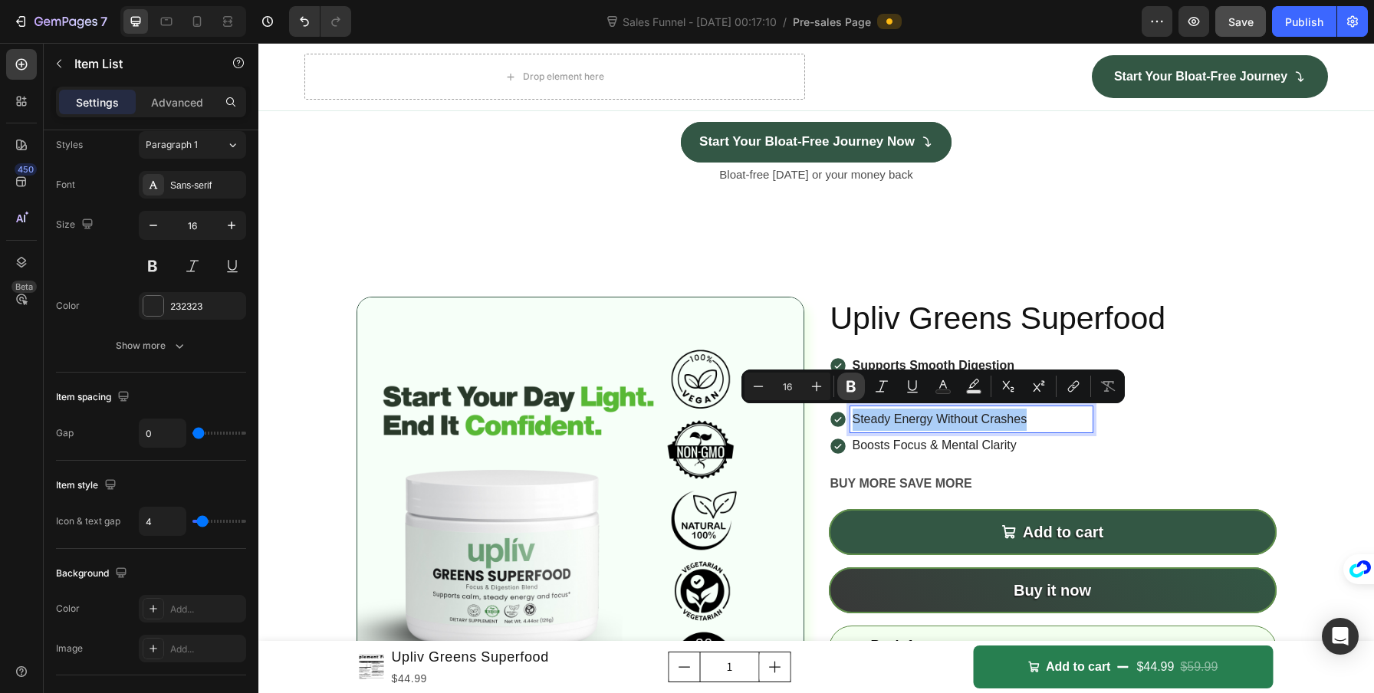
click at [853, 389] on icon "Editor contextual toolbar" at bounding box center [850, 386] width 9 height 11
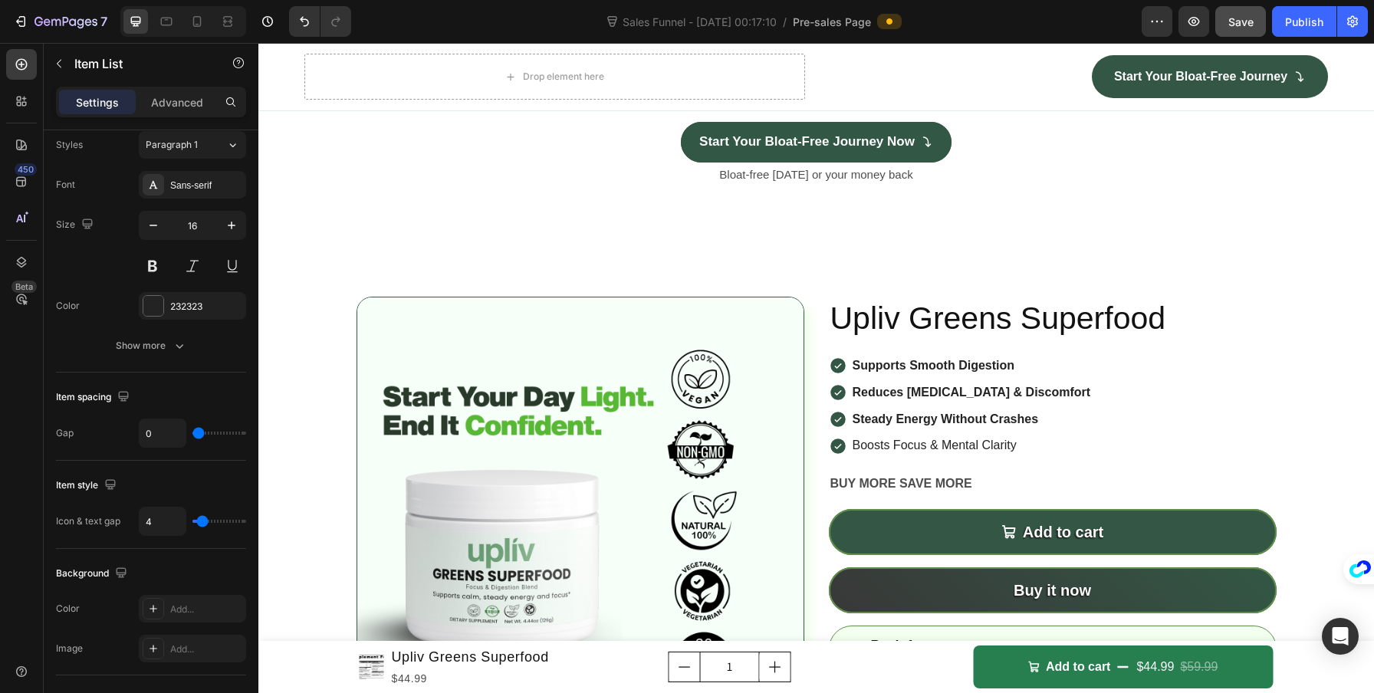
click at [893, 445] on p "Boosts Focus & Mental Clarity" at bounding box center [971, 446] width 238 height 22
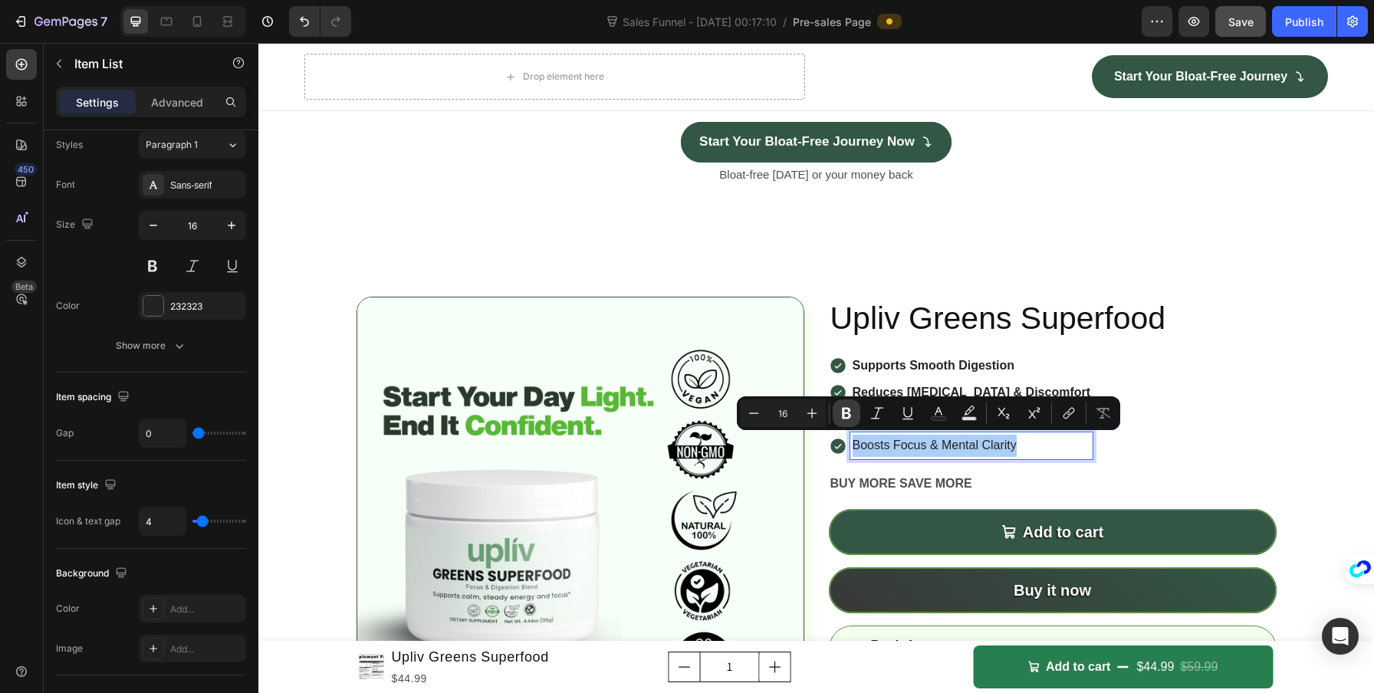
click at [842, 405] on button "Bold" at bounding box center [847, 413] width 28 height 28
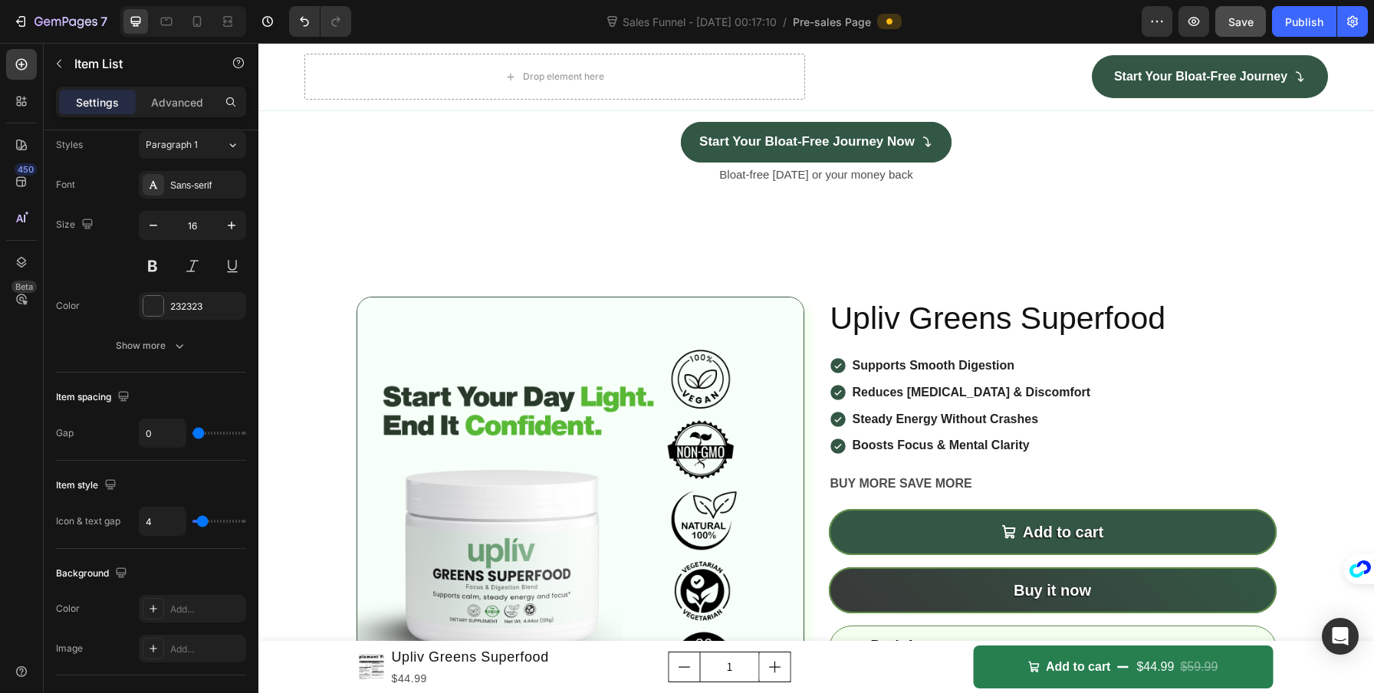
click at [1170, 456] on div "Supports Smooth Digestion Reduces Bloating & Discomfort Steady Energy Without C…" at bounding box center [1053, 406] width 448 height 107
click at [1155, 314] on h2 "Upliv Greens Superfood" at bounding box center [1053, 319] width 448 height 44
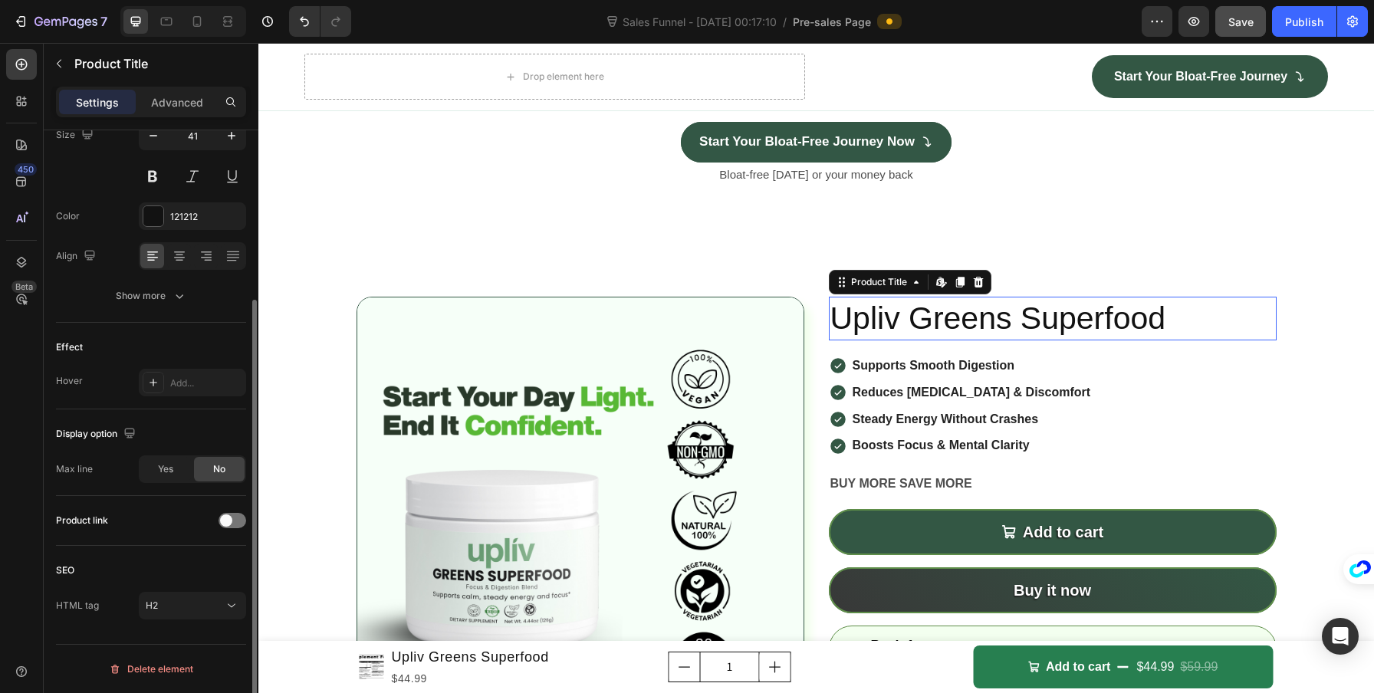
scroll to position [0, 0]
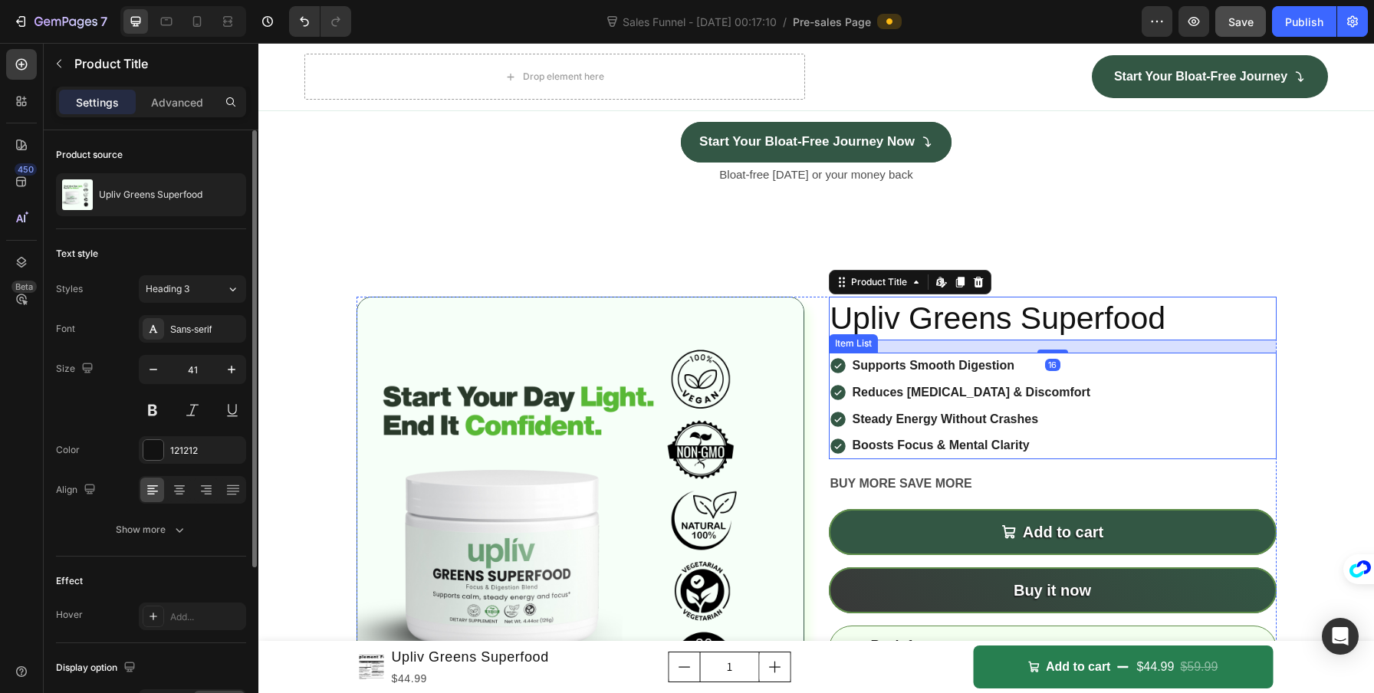
click at [1153, 376] on div "Supports Smooth Digestion Reduces Bloating & Discomfort Steady Energy Without C…" at bounding box center [1053, 406] width 448 height 107
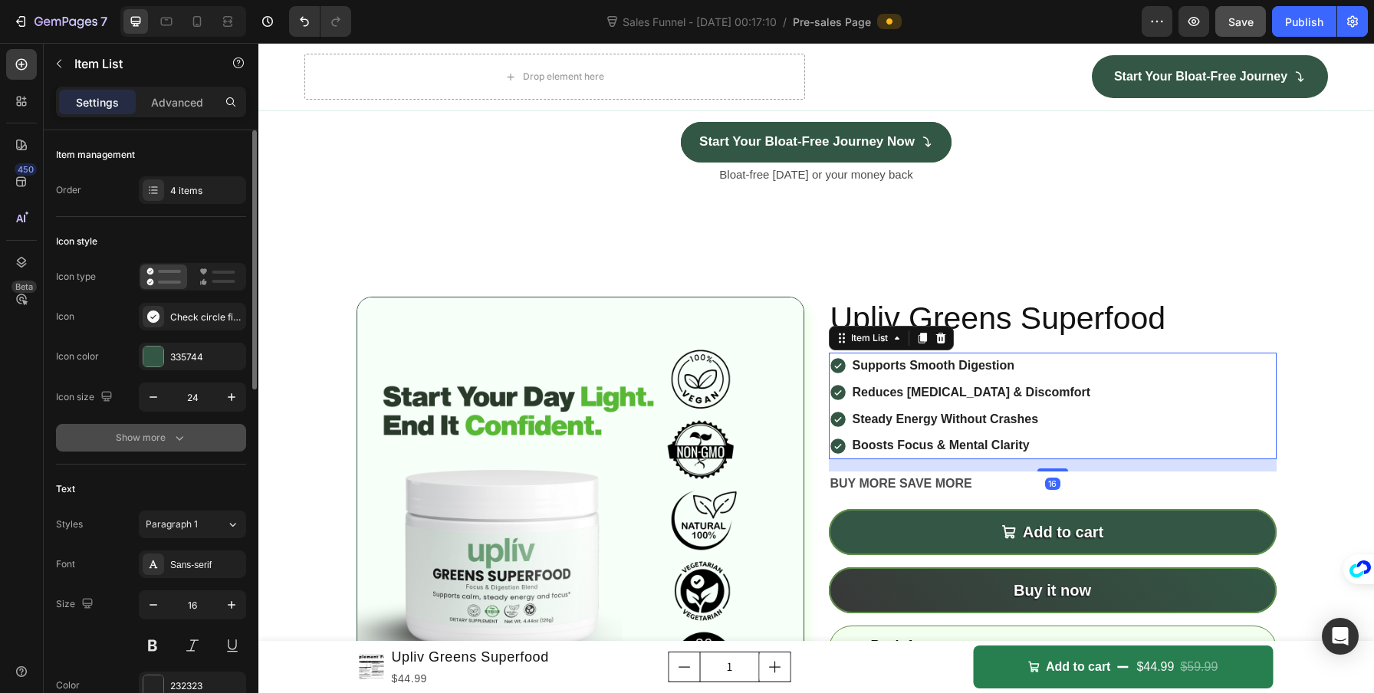
click at [150, 448] on button "Show more" at bounding box center [151, 438] width 190 height 28
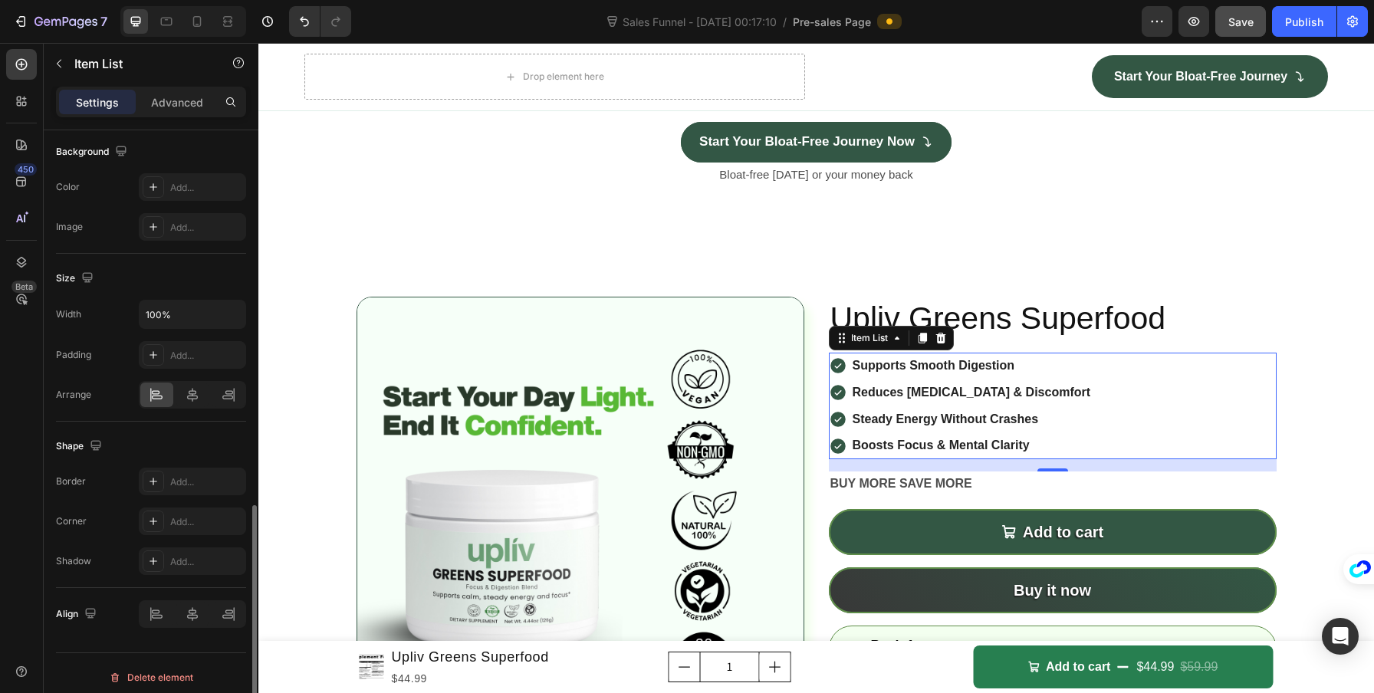
scroll to position [1007, 0]
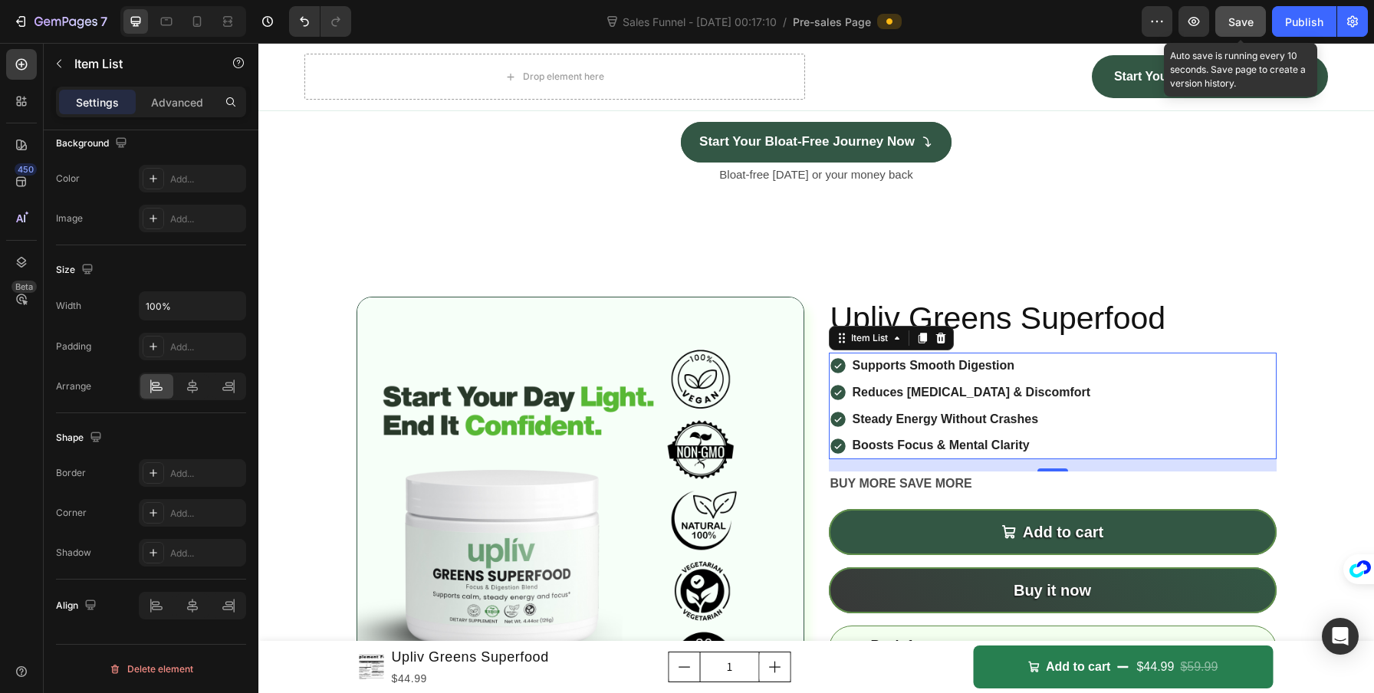
click at [1250, 21] on span "Save" at bounding box center [1240, 21] width 25 height 13
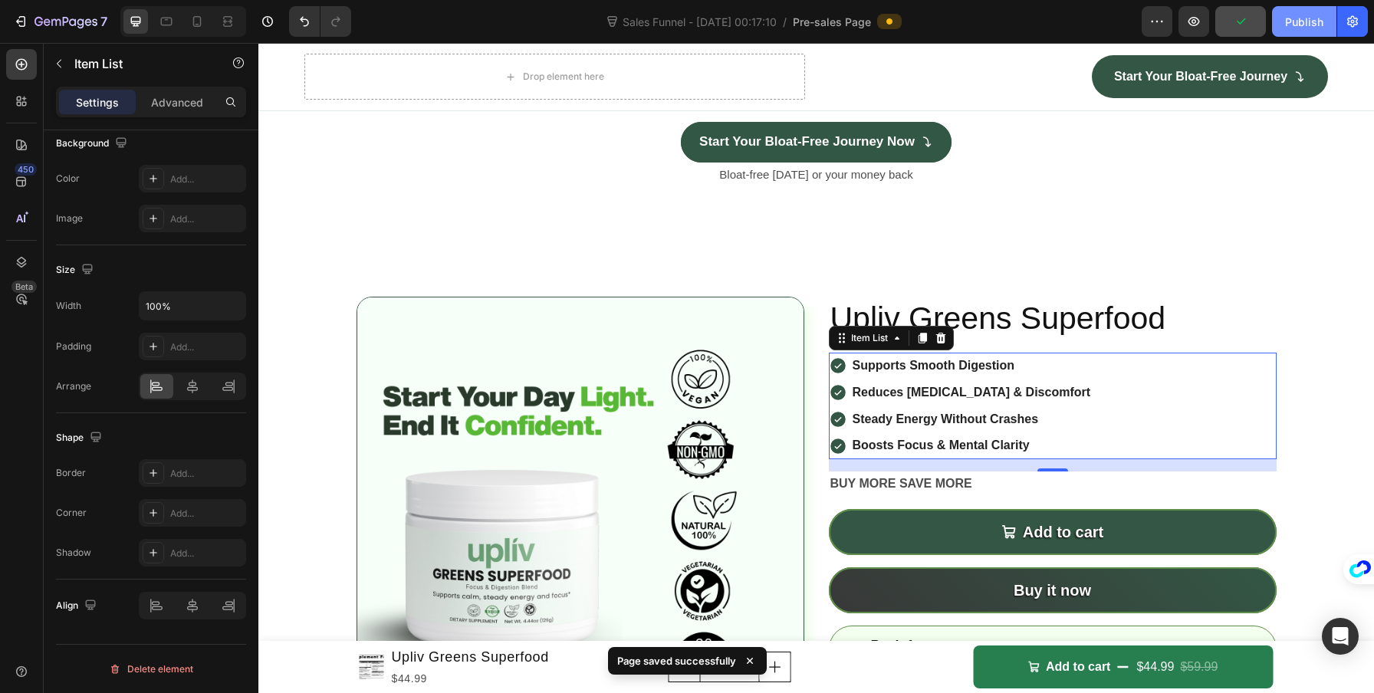
click at [1283, 24] on button "Publish" at bounding box center [1304, 21] width 64 height 31
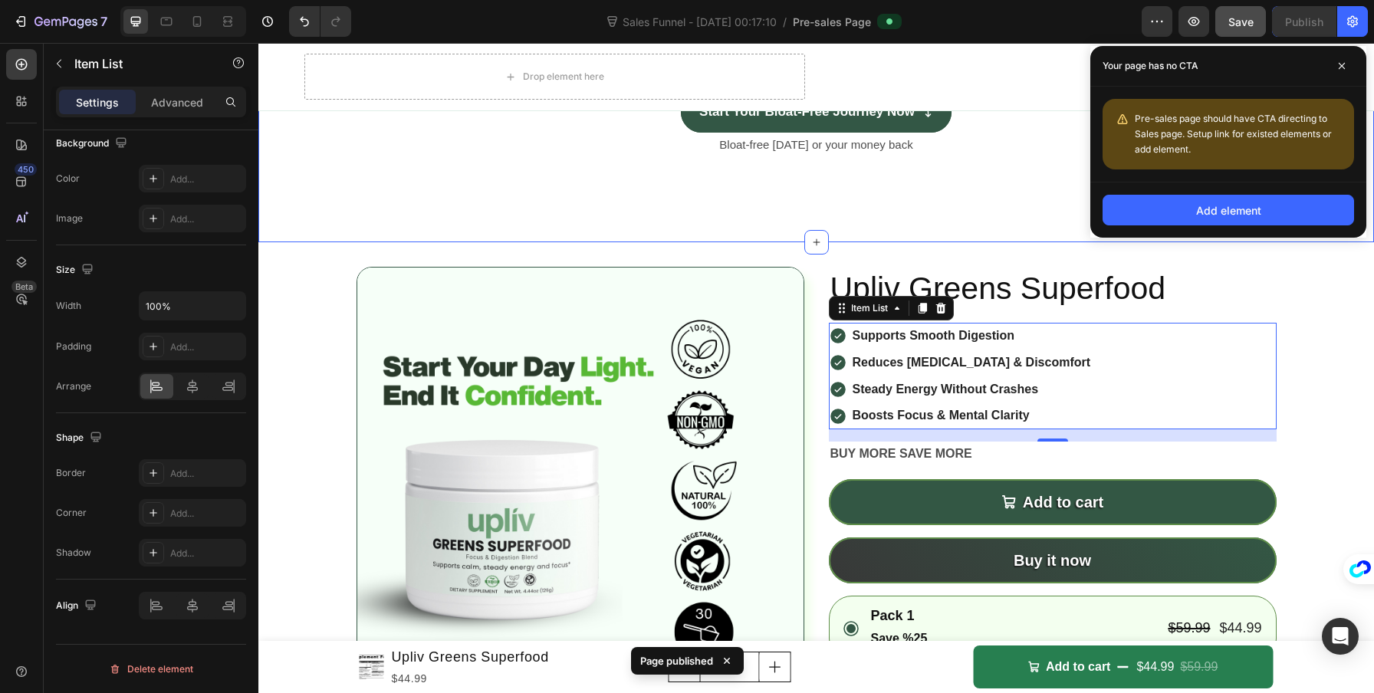
scroll to position [4909, 0]
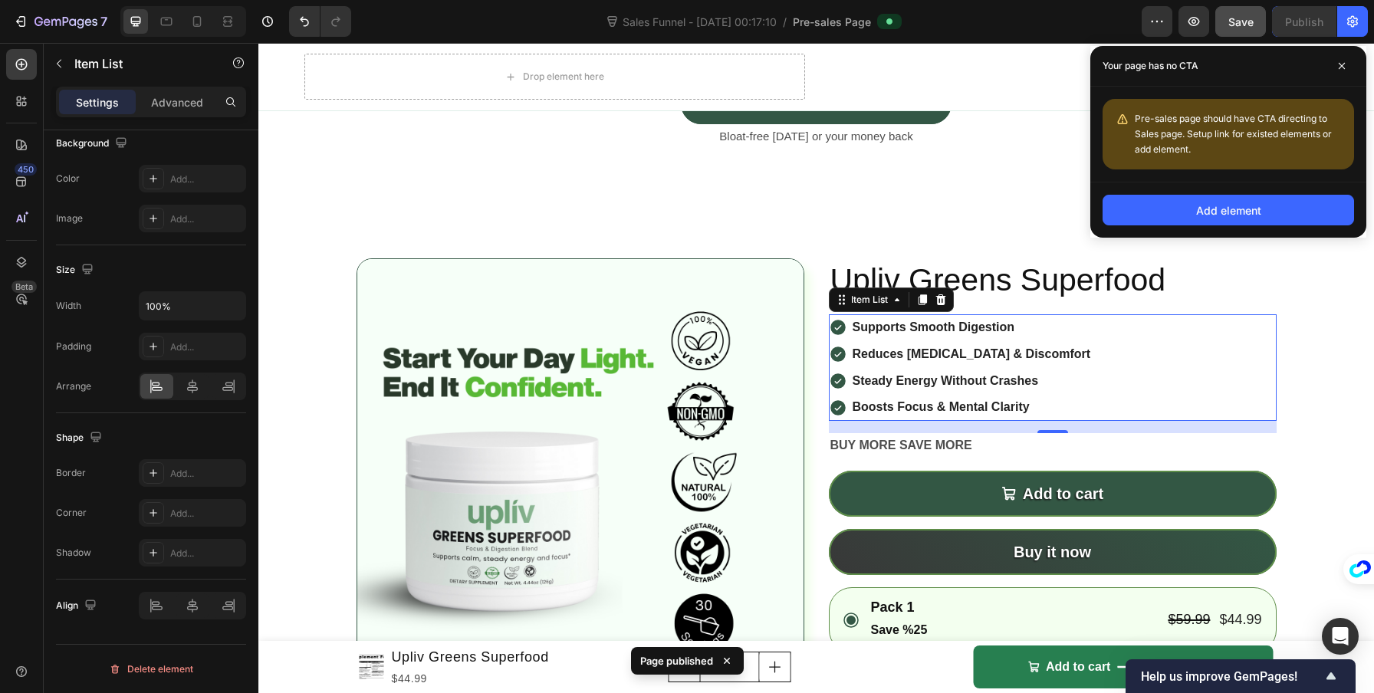
click at [1049, 443] on div "16" at bounding box center [1052, 445] width 15 height 12
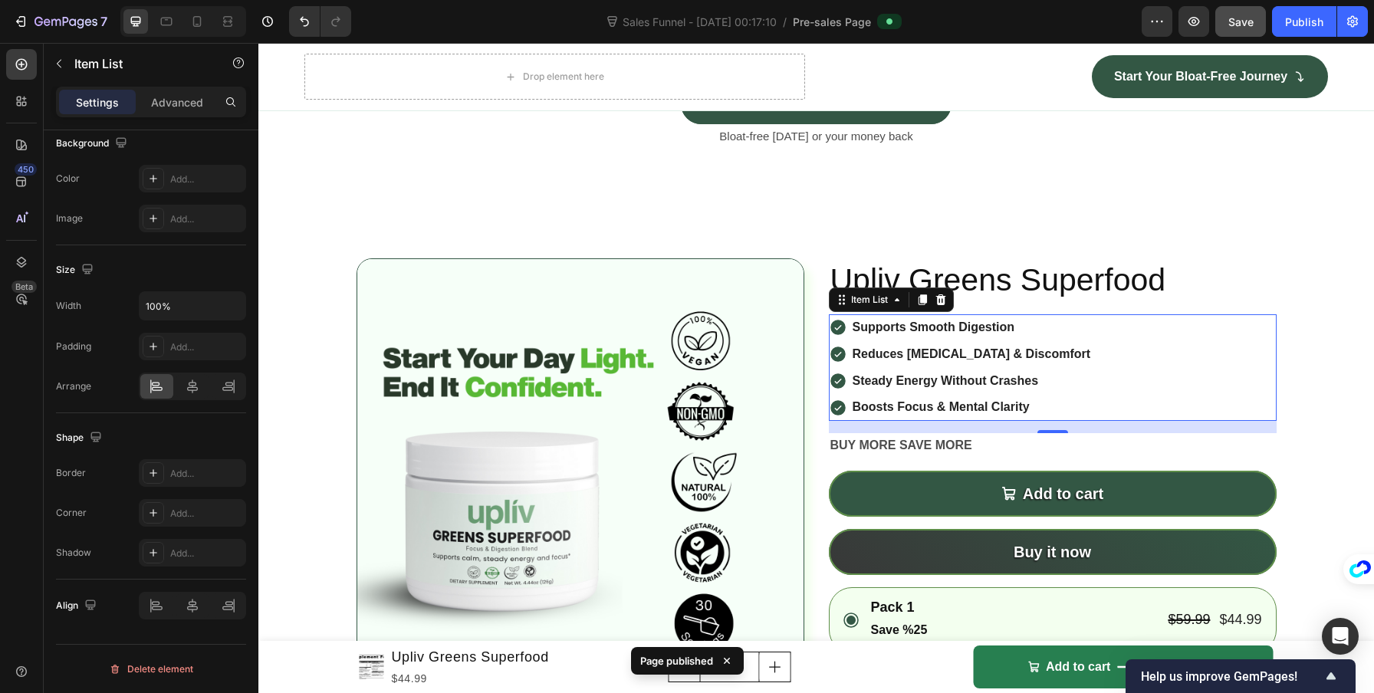
click at [1019, 441] on p "BUY MORE SAVE MORE" at bounding box center [1052, 446] width 445 height 22
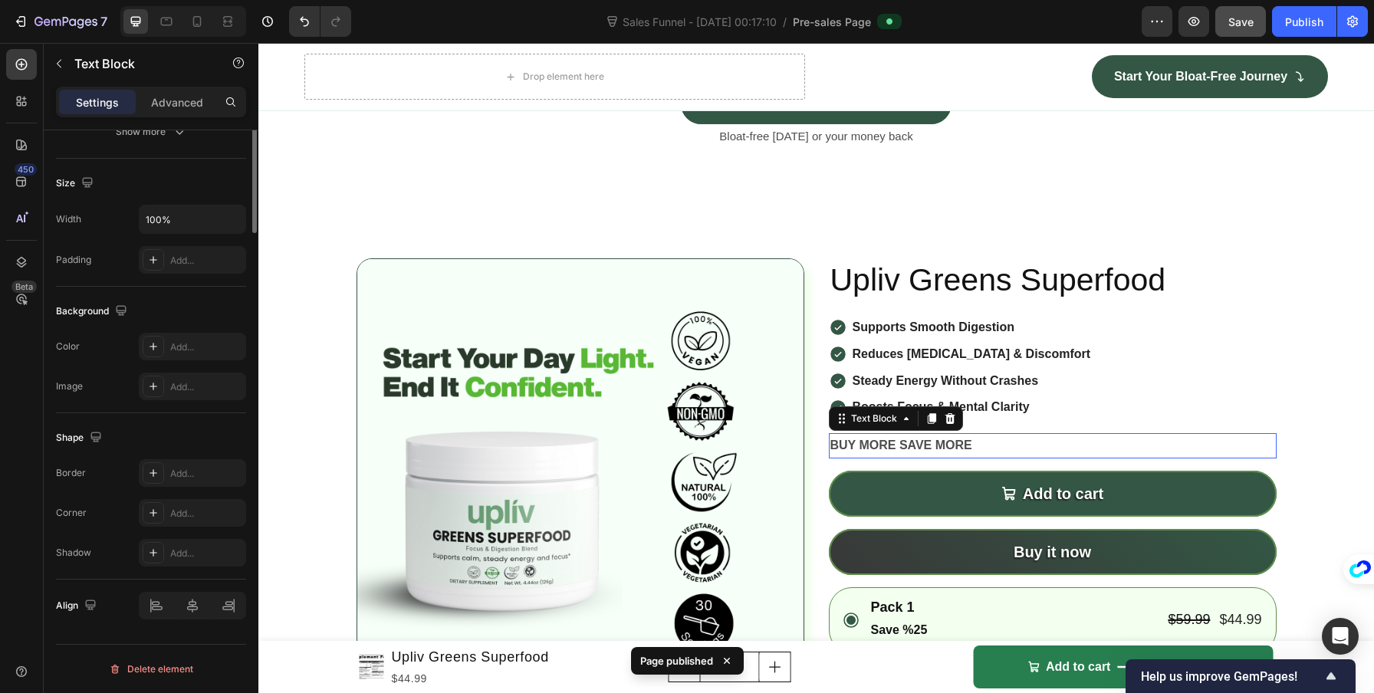
scroll to position [0, 0]
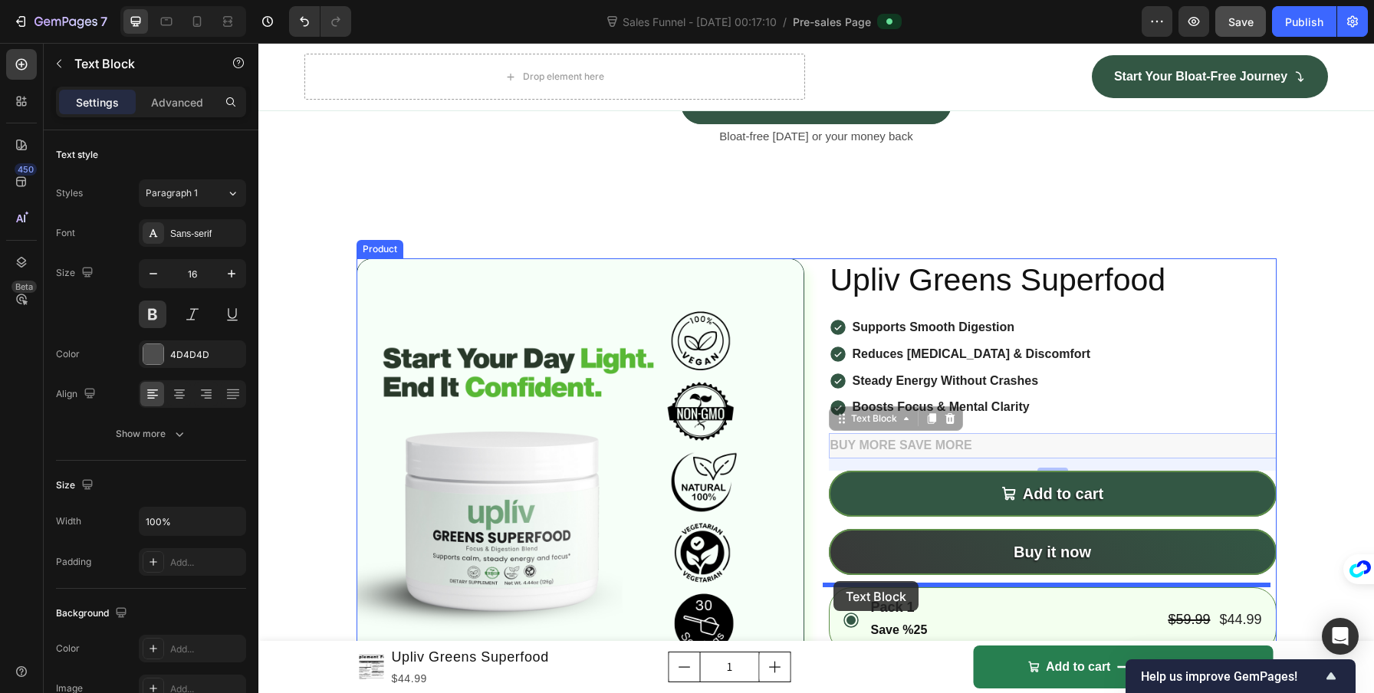
drag, startPoint x: 834, startPoint y: 418, endPoint x: 836, endPoint y: 570, distance: 152.6
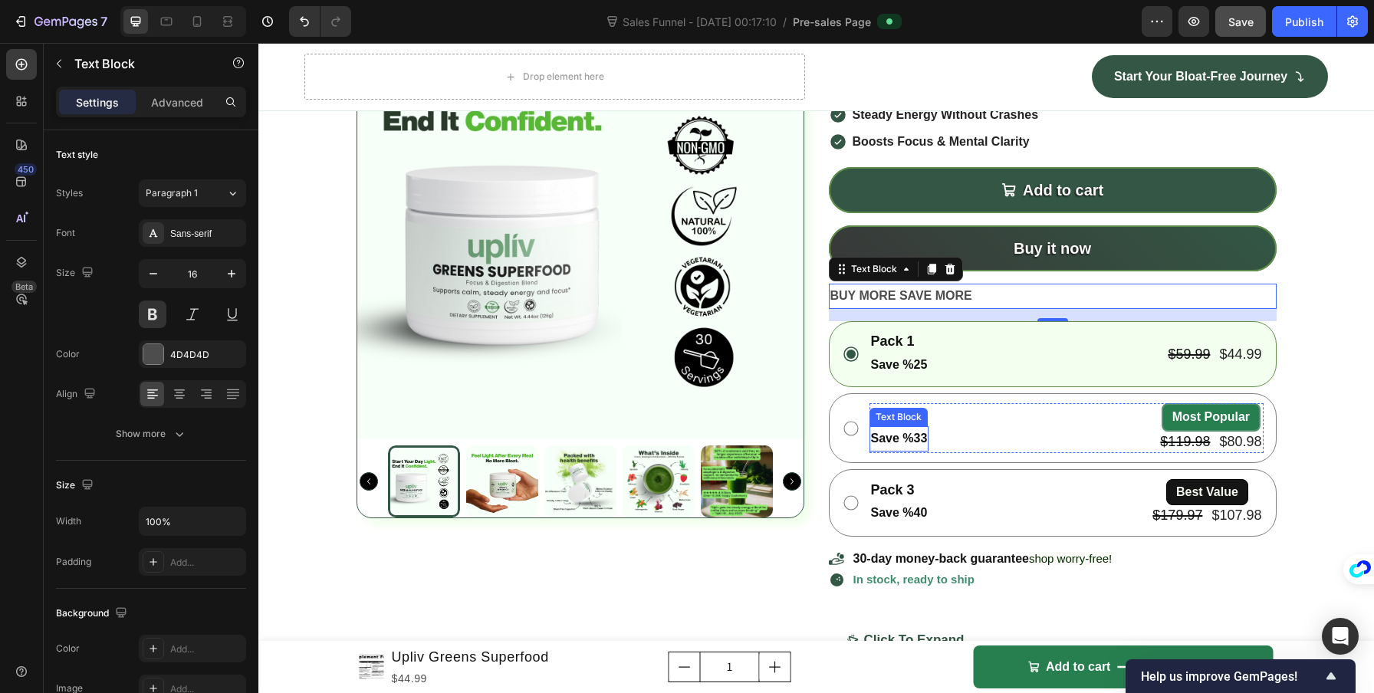
scroll to position [5179, 0]
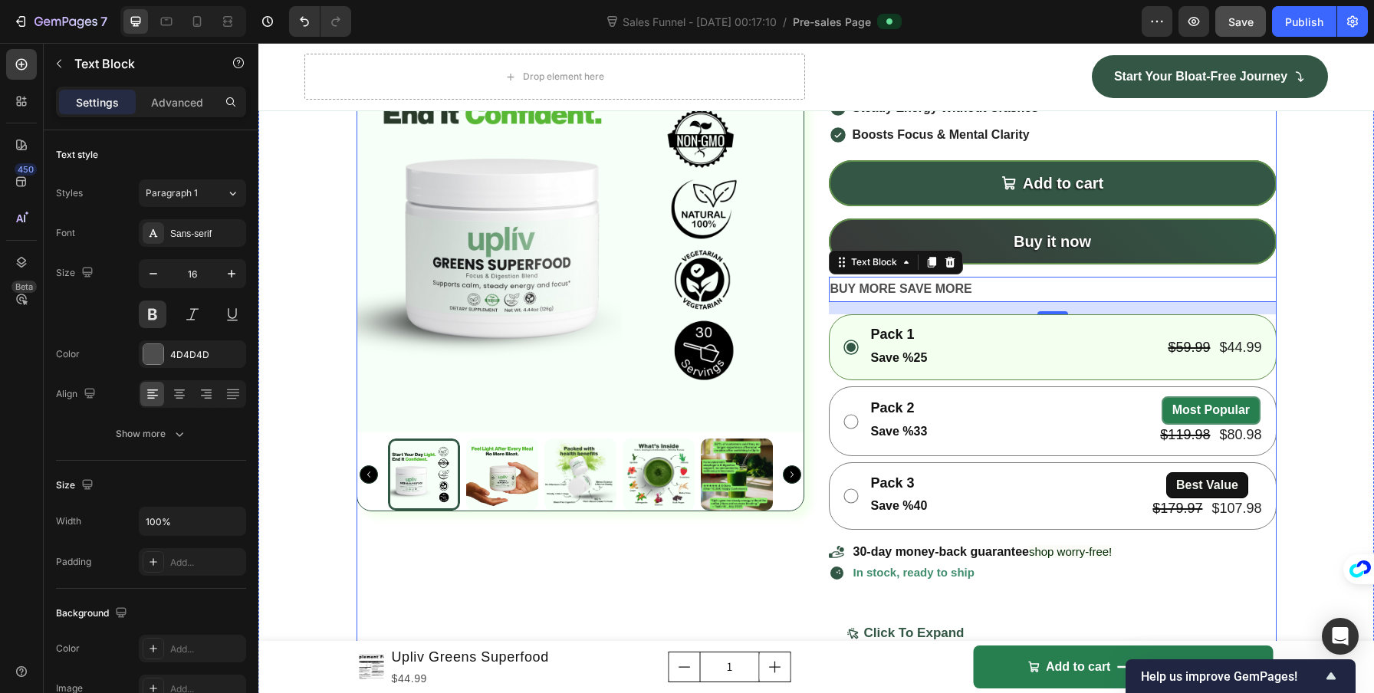
click at [867, 212] on div "Add to cart Add to Cart" at bounding box center [1053, 189] width 448 height 58
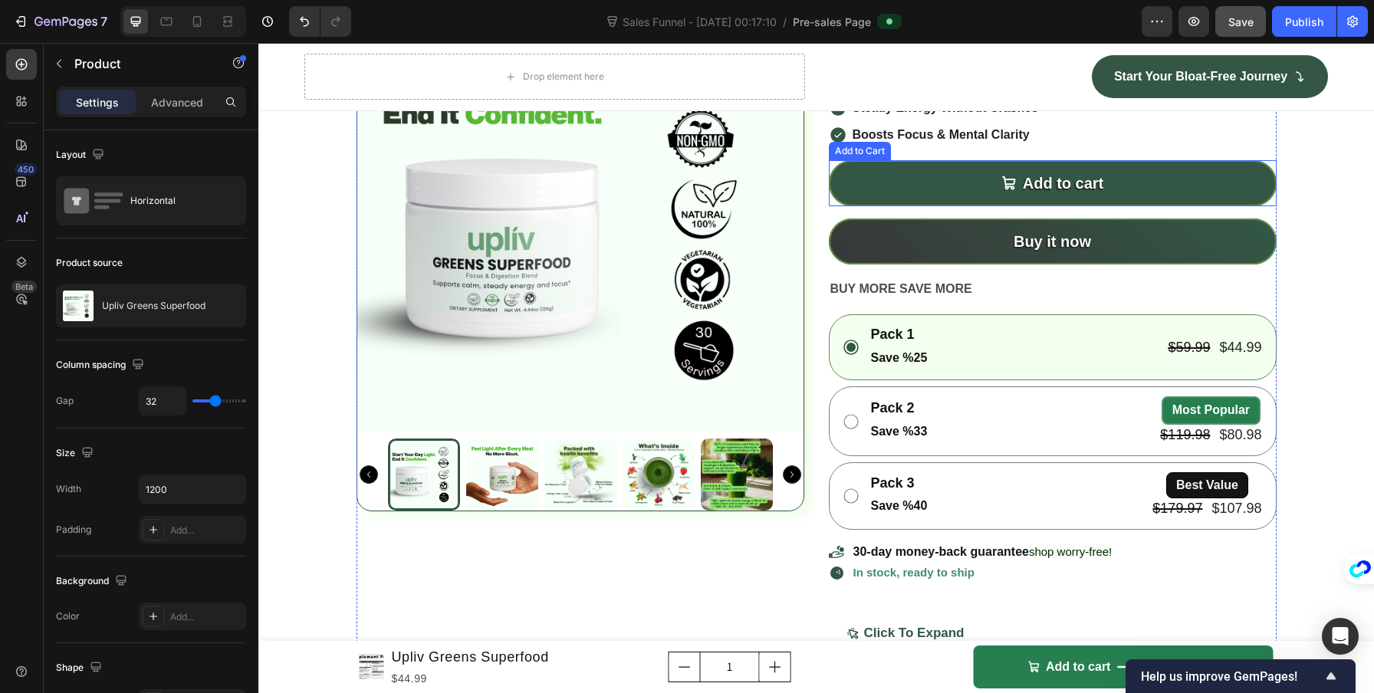
click at [833, 152] on div "Add to Cart" at bounding box center [860, 151] width 56 height 14
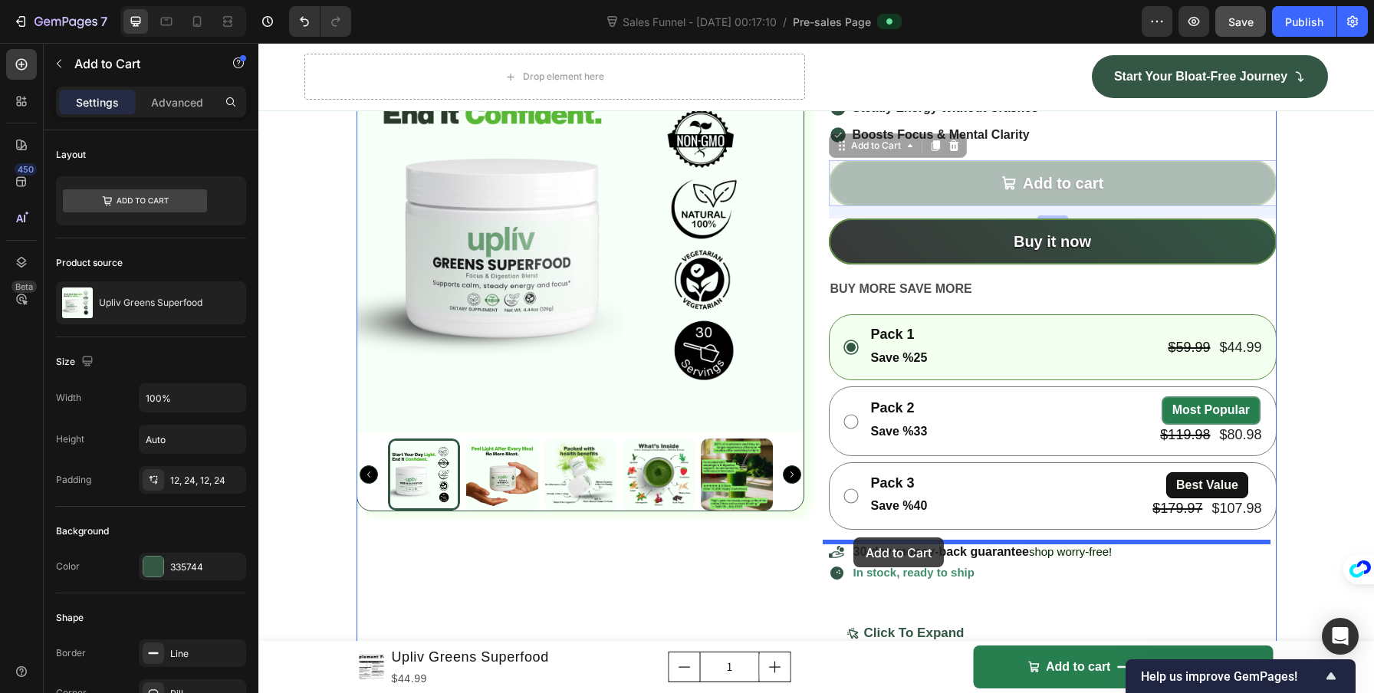
drag, startPoint x: 833, startPoint y: 152, endPoint x: 853, endPoint y: 537, distance: 386.1
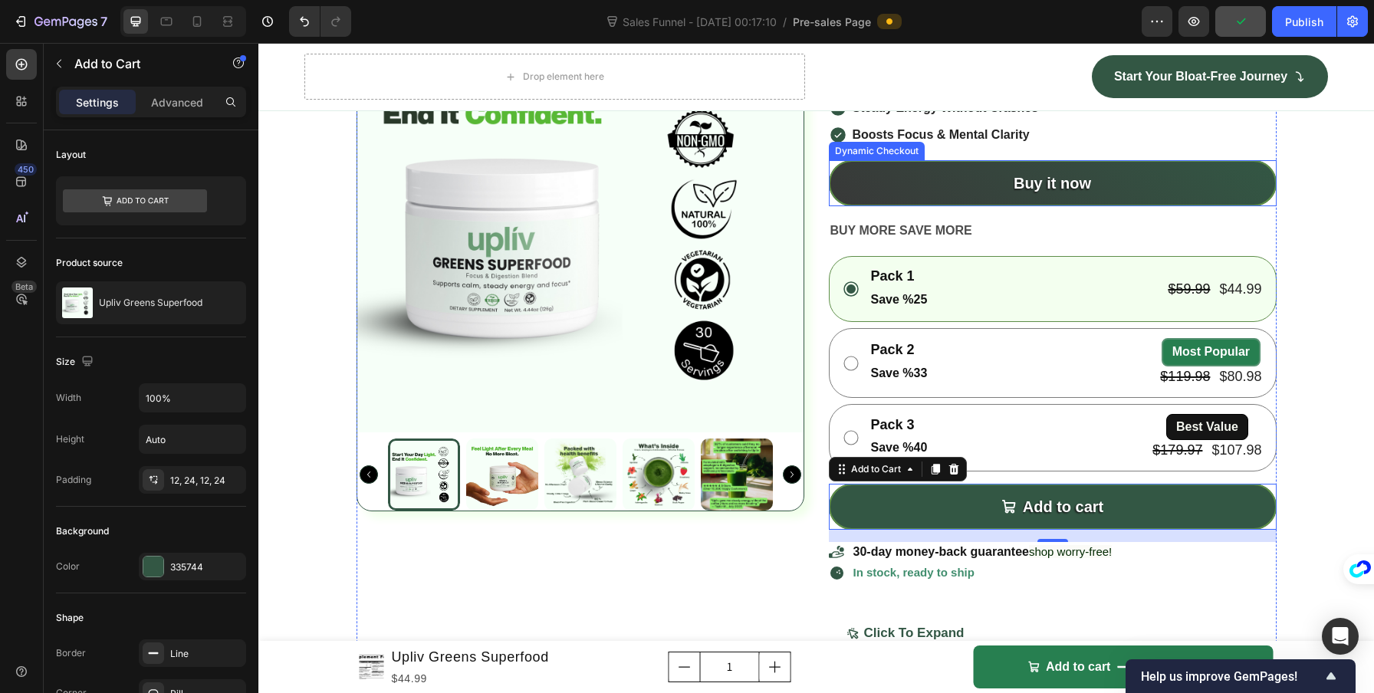
click at [836, 153] on div "Dynamic Checkout" at bounding box center [877, 151] width 90 height 14
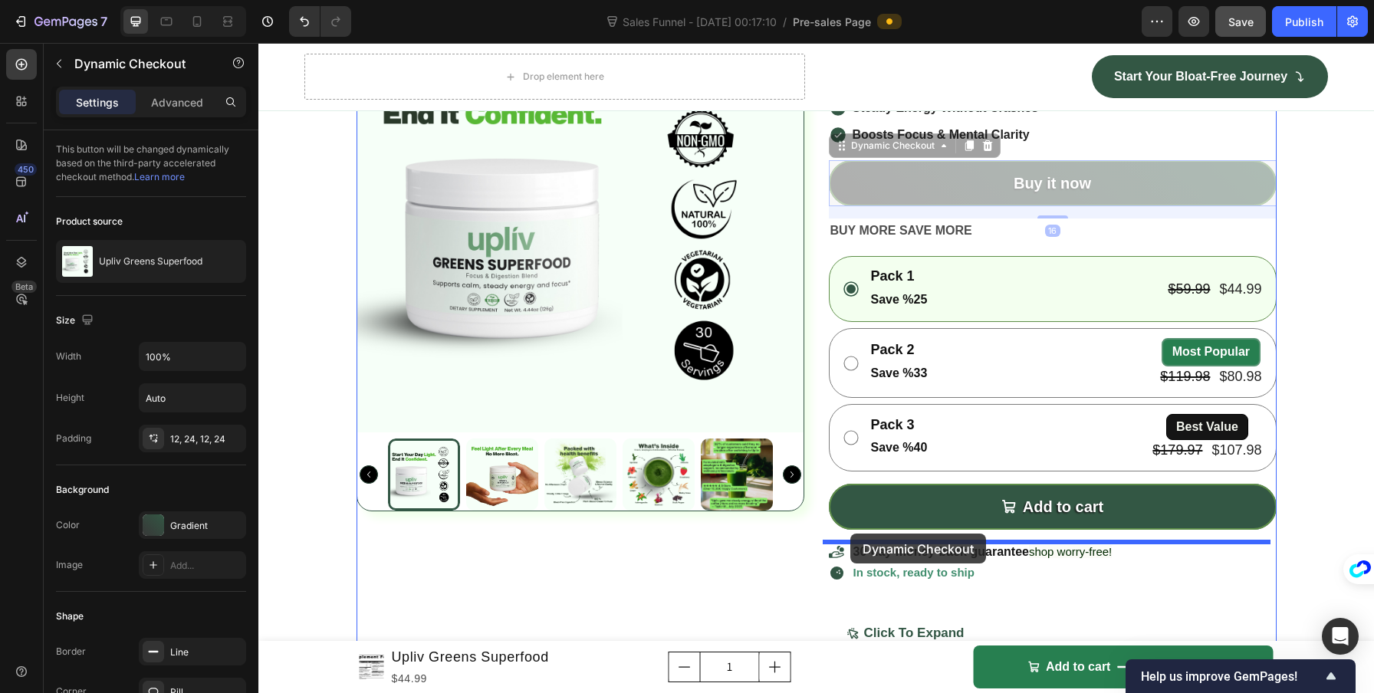
drag, startPoint x: 834, startPoint y: 150, endPoint x: 850, endPoint y: 534, distance: 383.6
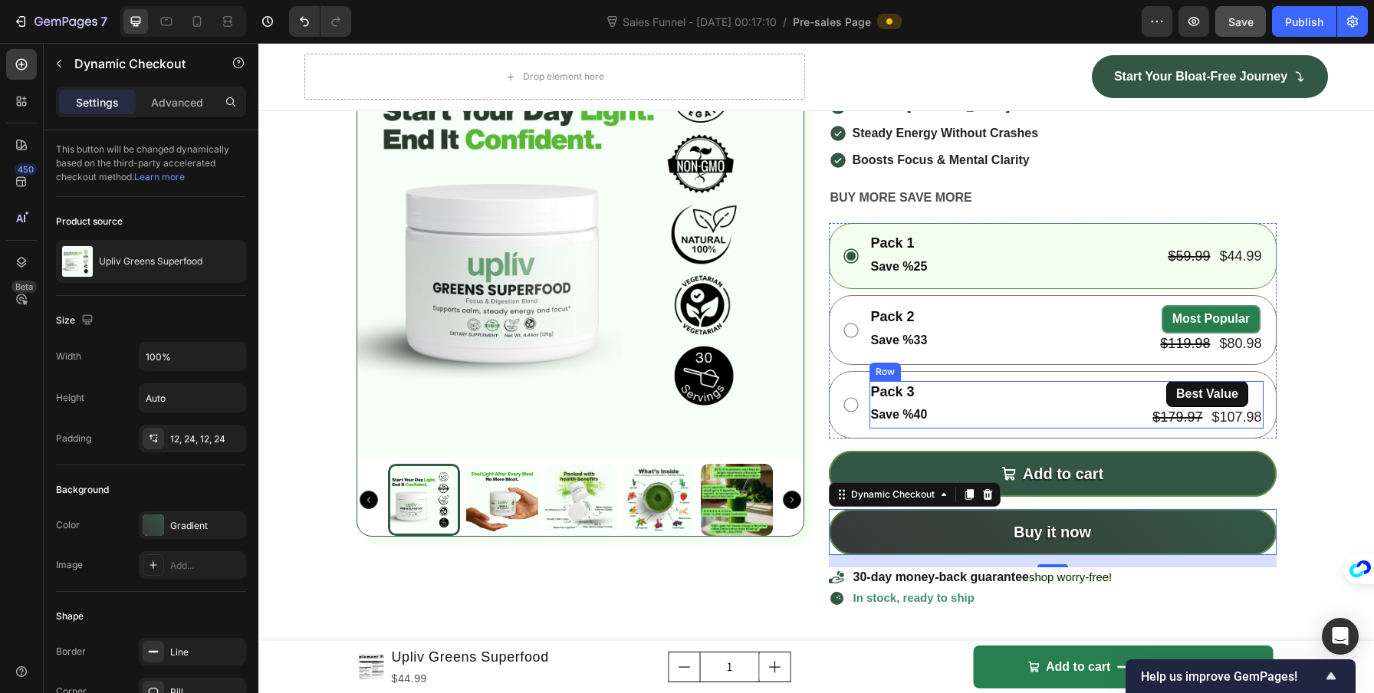
scroll to position [4978, 0]
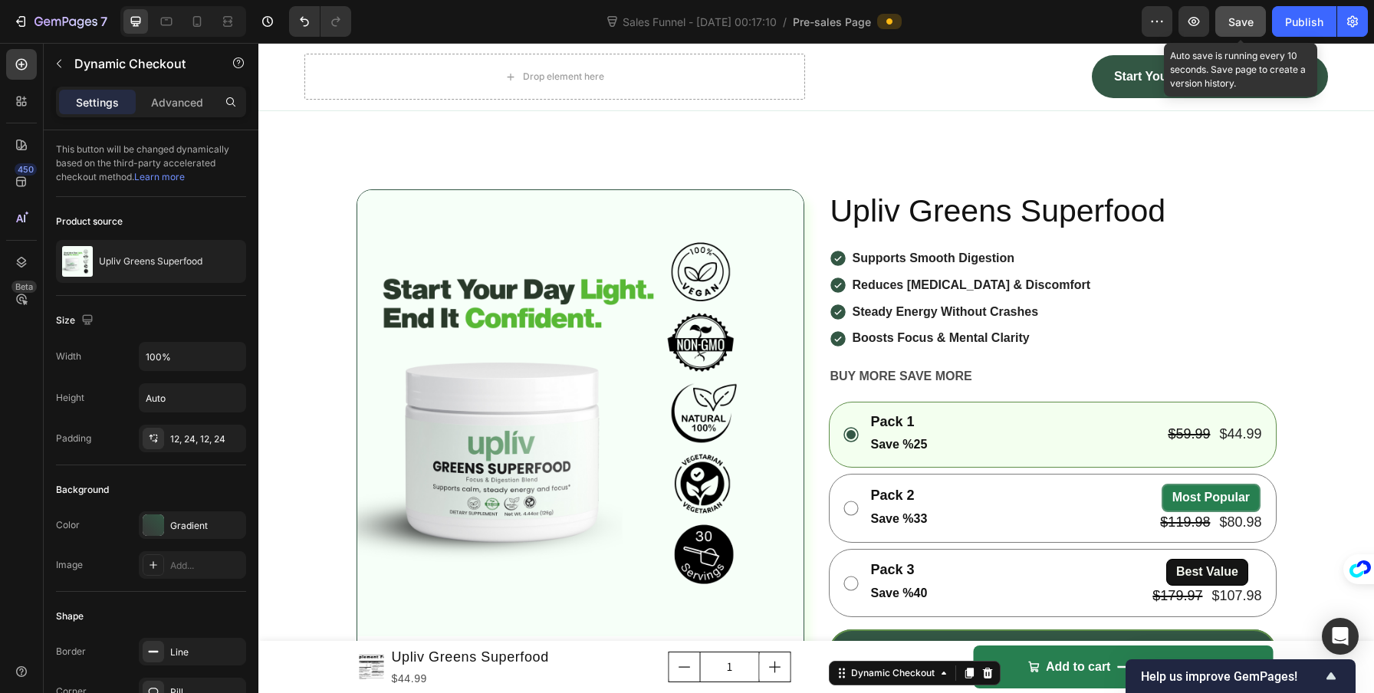
click at [1237, 29] on div "Save" at bounding box center [1240, 22] width 25 height 16
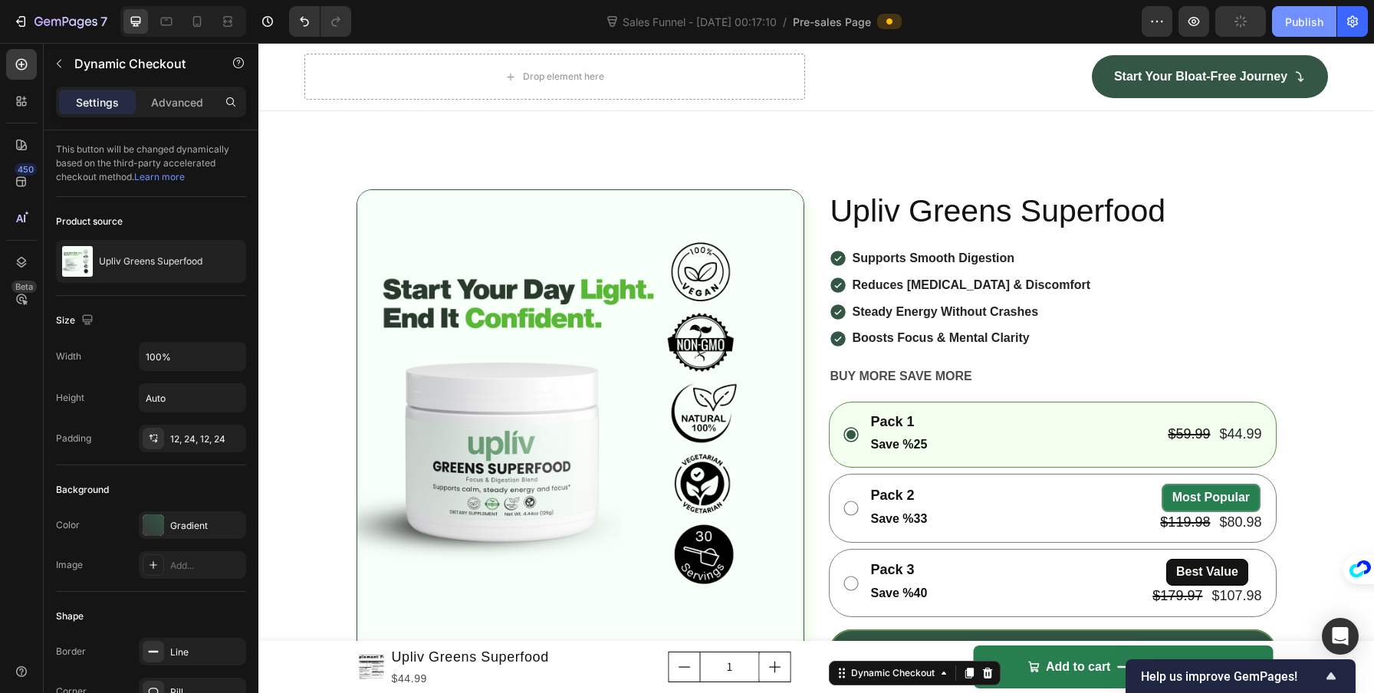
click at [1285, 20] on div "Publish" at bounding box center [1304, 22] width 38 height 16
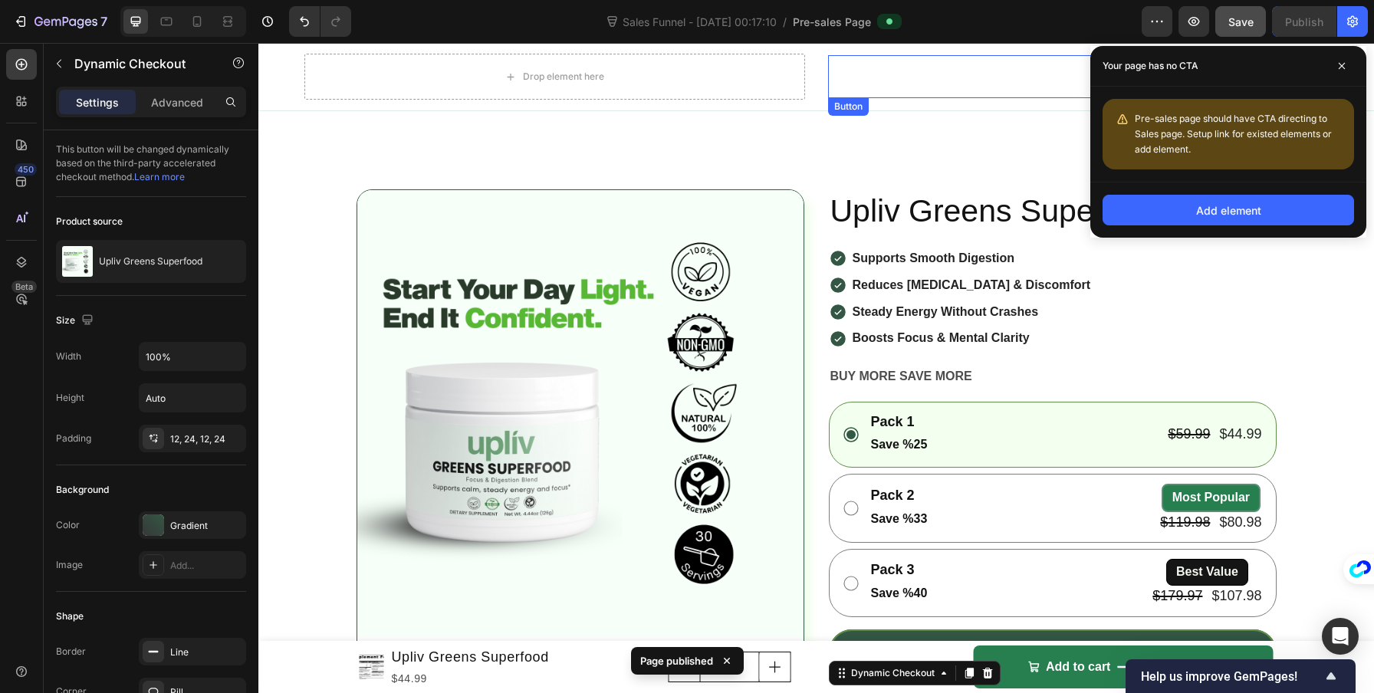
click at [989, 81] on div "Start Your Bloat-Free Journey Button" at bounding box center [1078, 76] width 501 height 43
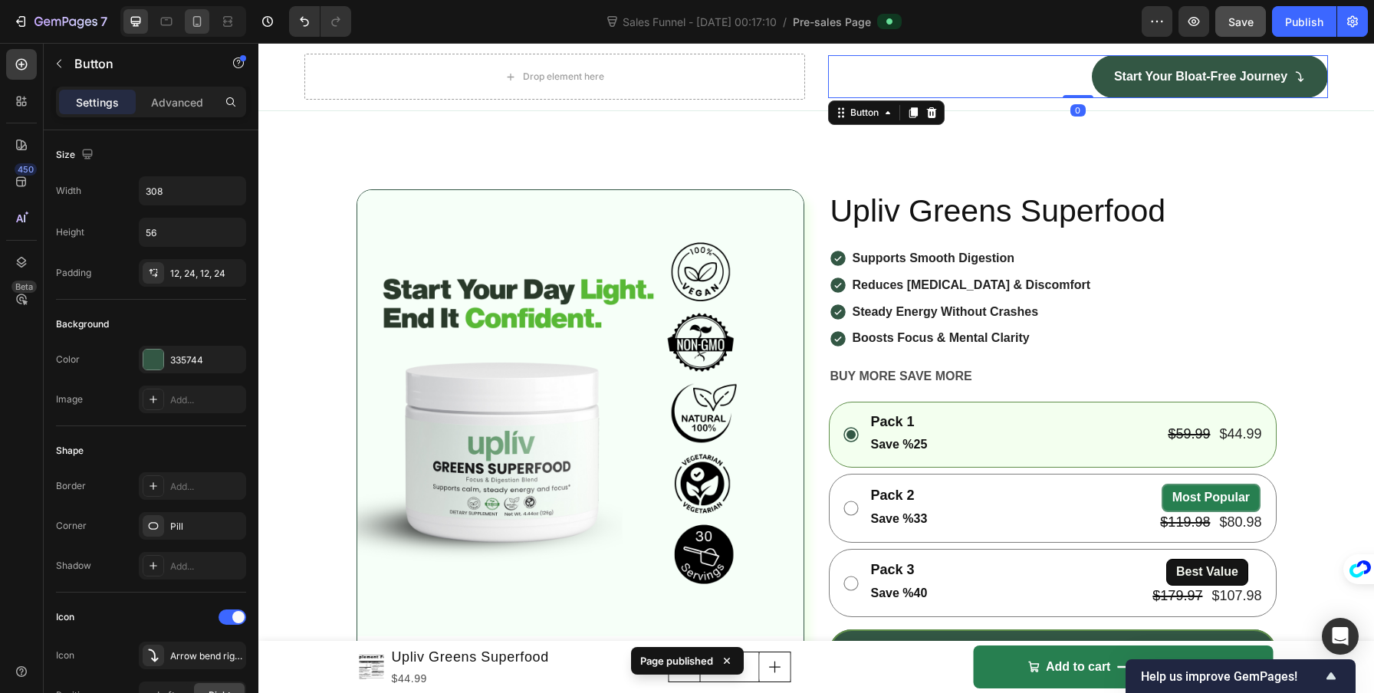
click at [203, 18] on icon at bounding box center [196, 21] width 15 height 15
type input "14"
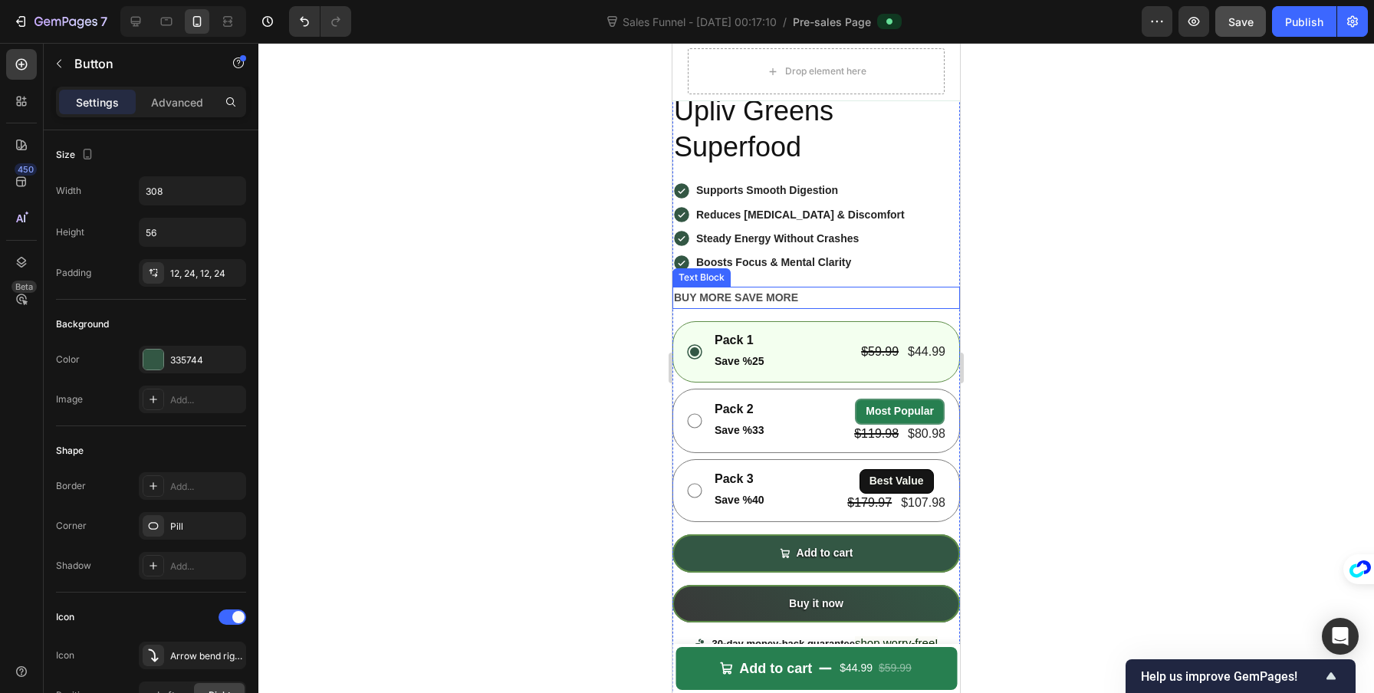
scroll to position [5853, 0]
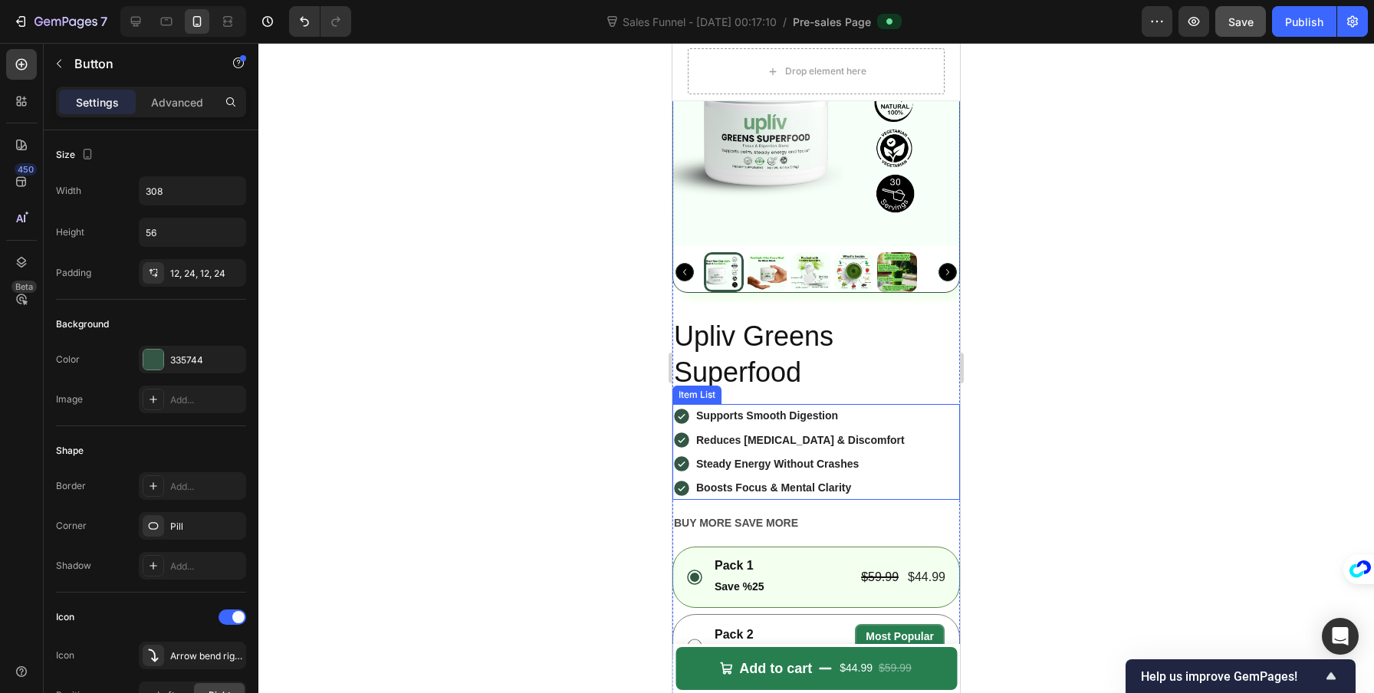
click at [908, 423] on div "Supports Smooth Digestion Reduces Bloating & Discomfort Steady Energy Without C…" at bounding box center [815, 452] width 287 height 96
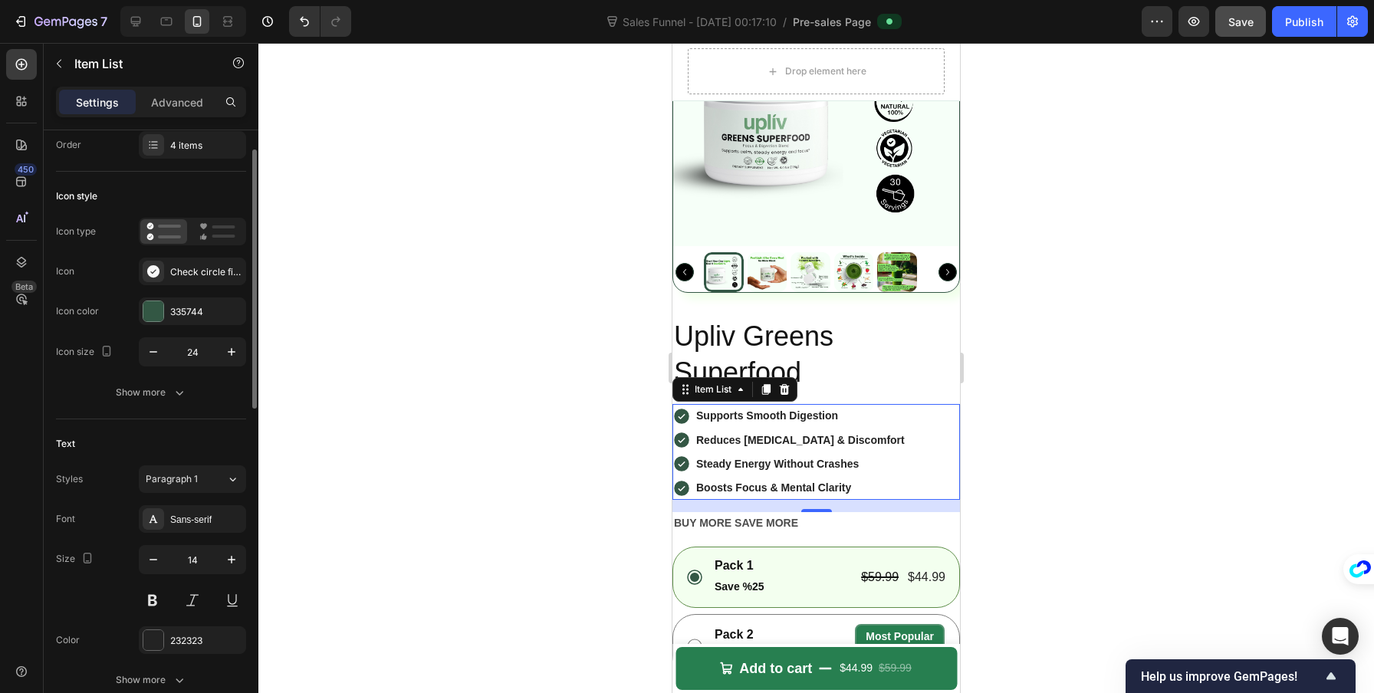
scroll to position [267, 0]
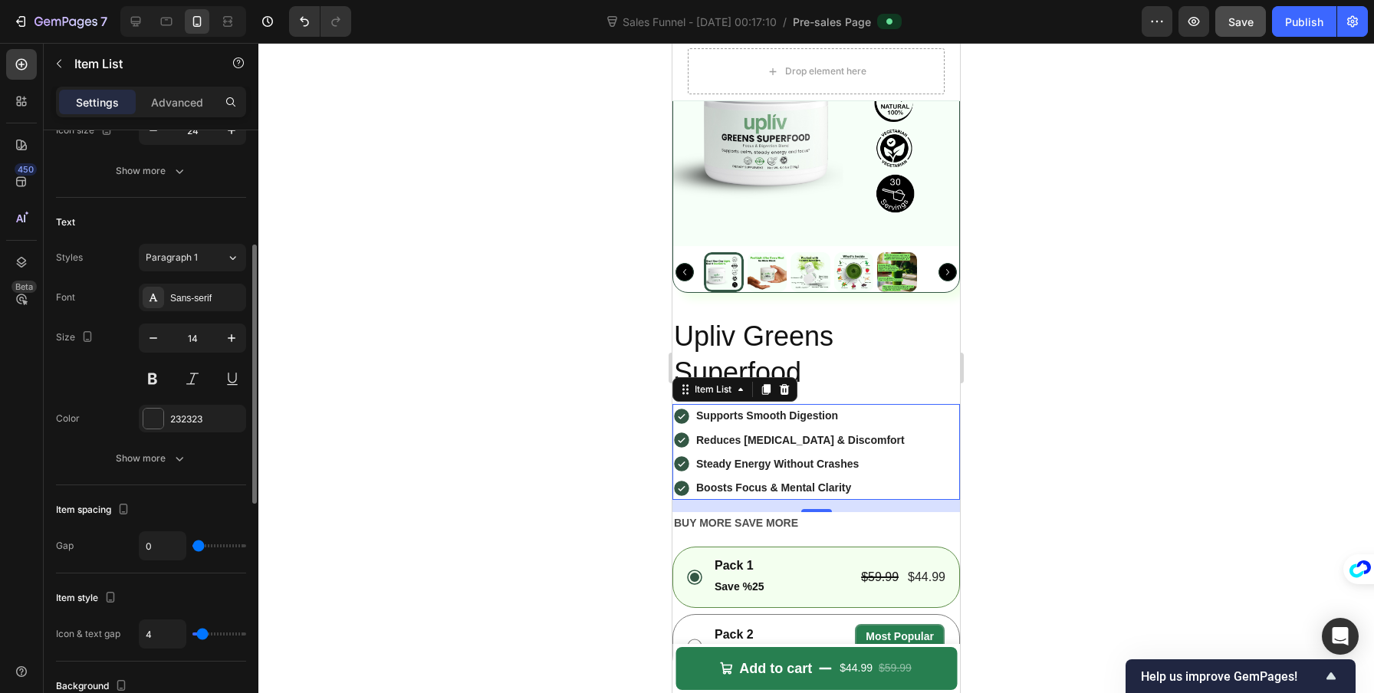
type input "11"
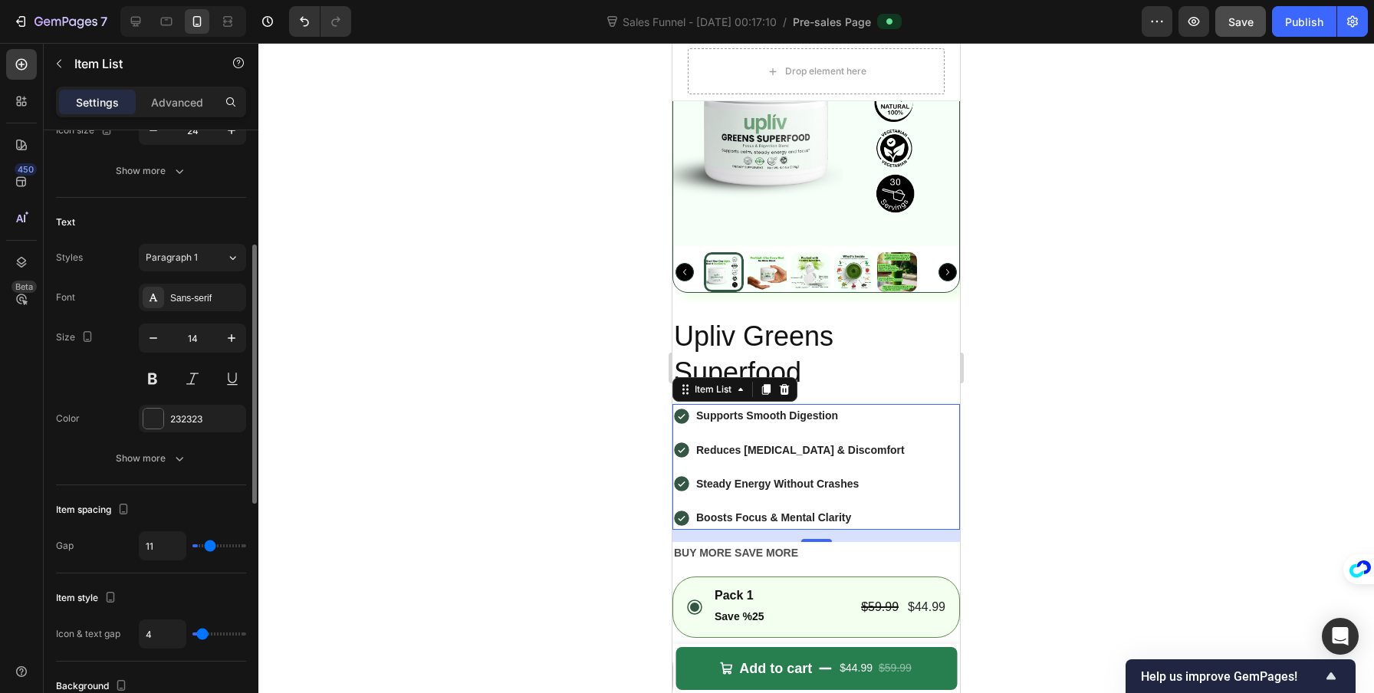
type input "13"
type input "15"
type input "16"
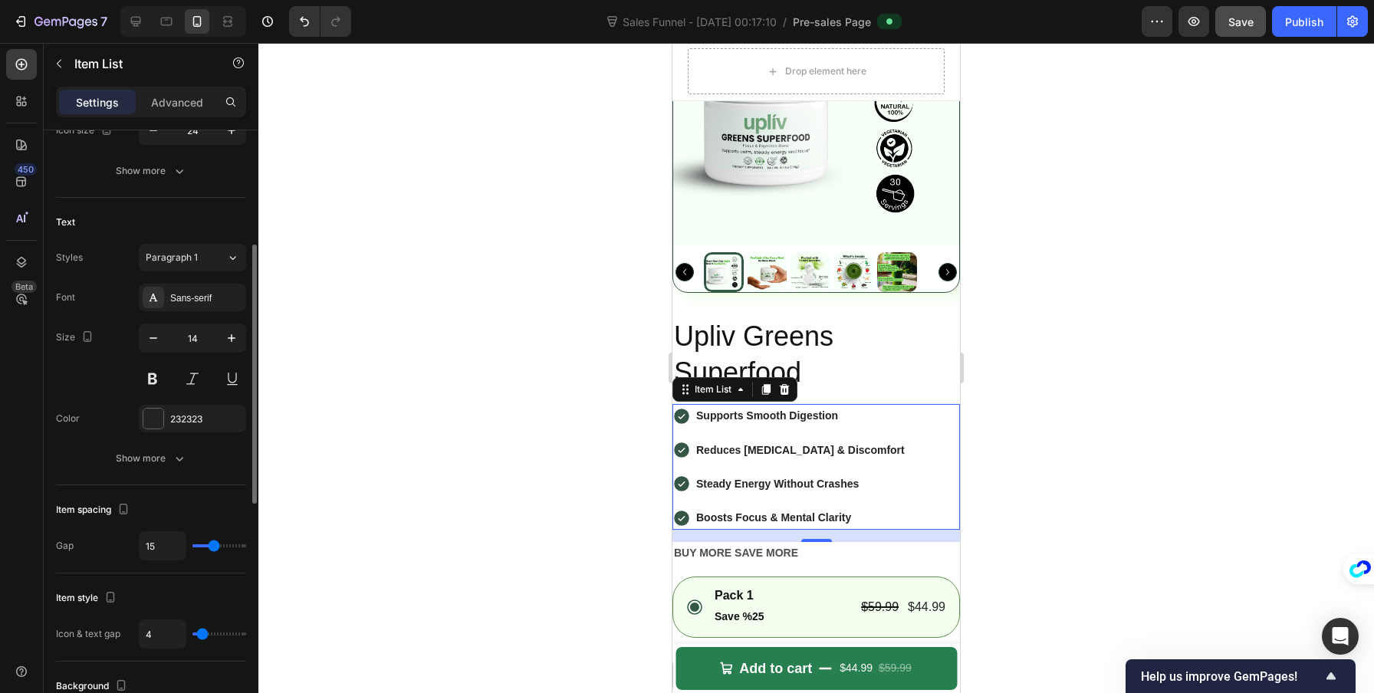
type input "16"
type input "17"
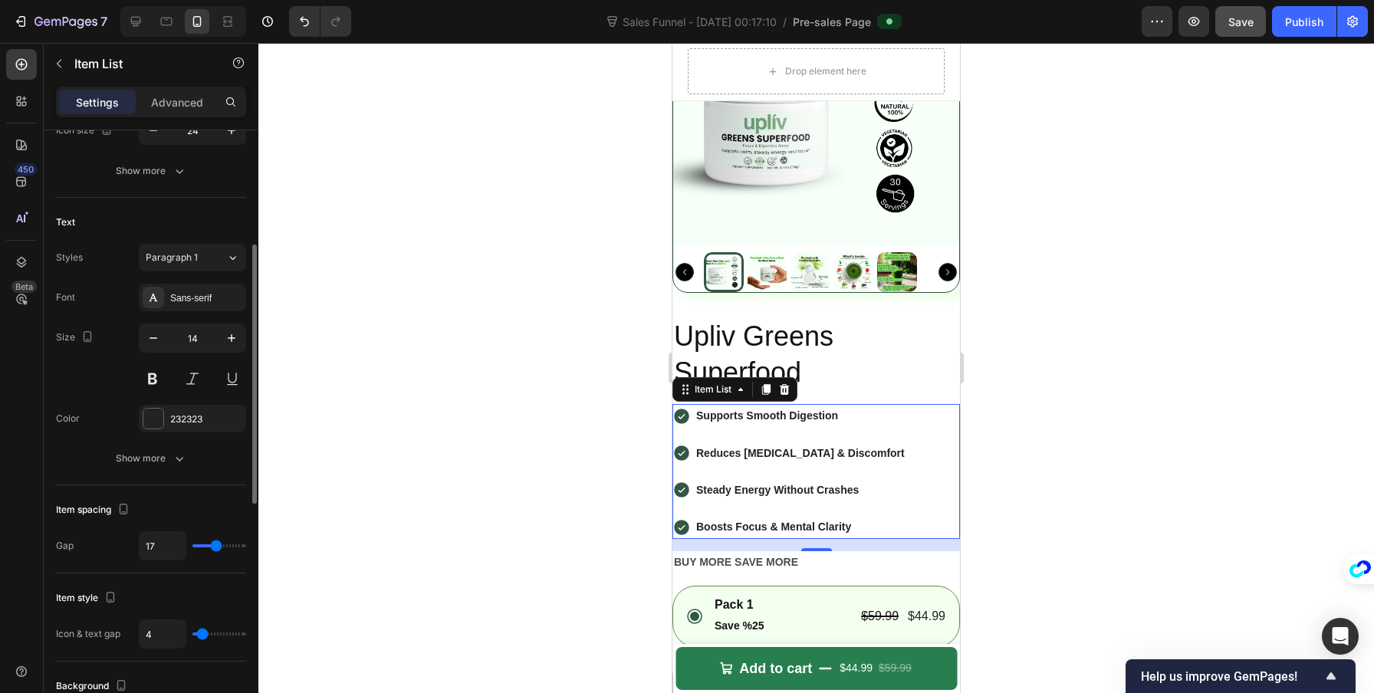
type input "16"
type input "0"
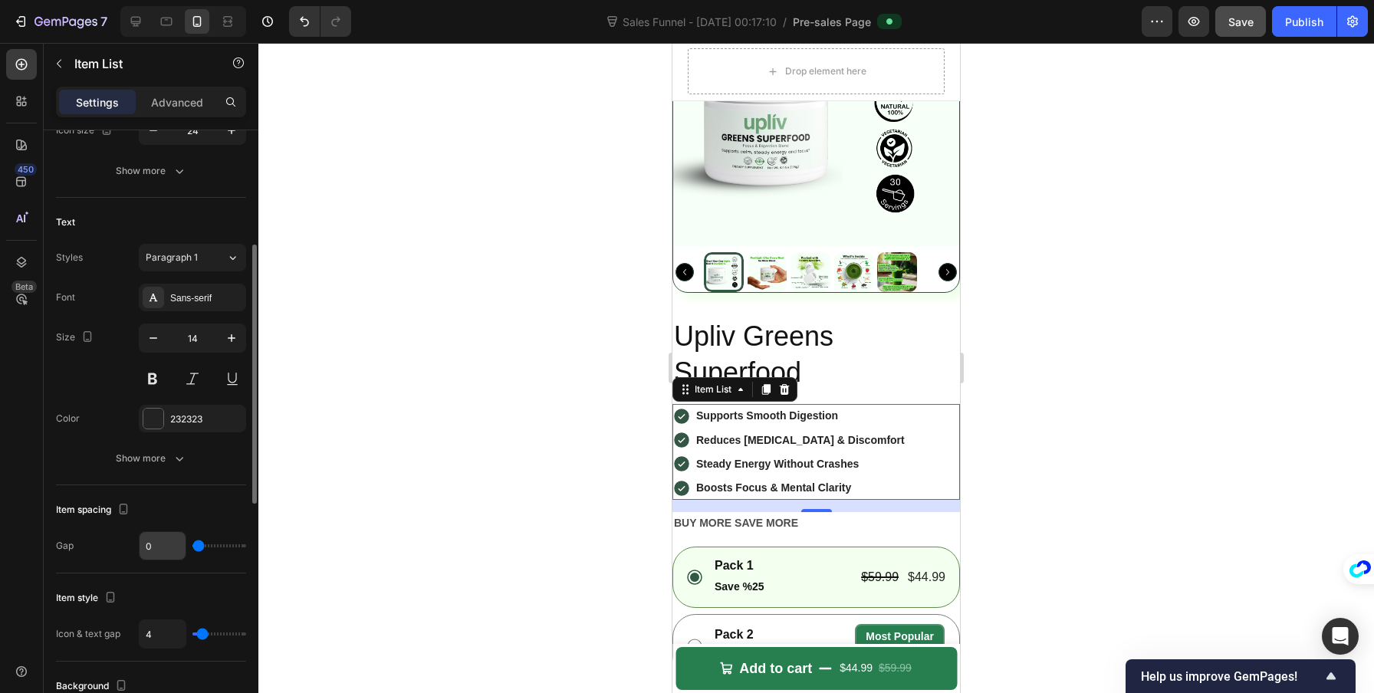
drag, startPoint x: 198, startPoint y: 546, endPoint x: 166, endPoint y: 546, distance: 32.2
click at [192, 546] on input "range" at bounding box center [219, 545] width 54 height 3
type input "0"
type input "1"
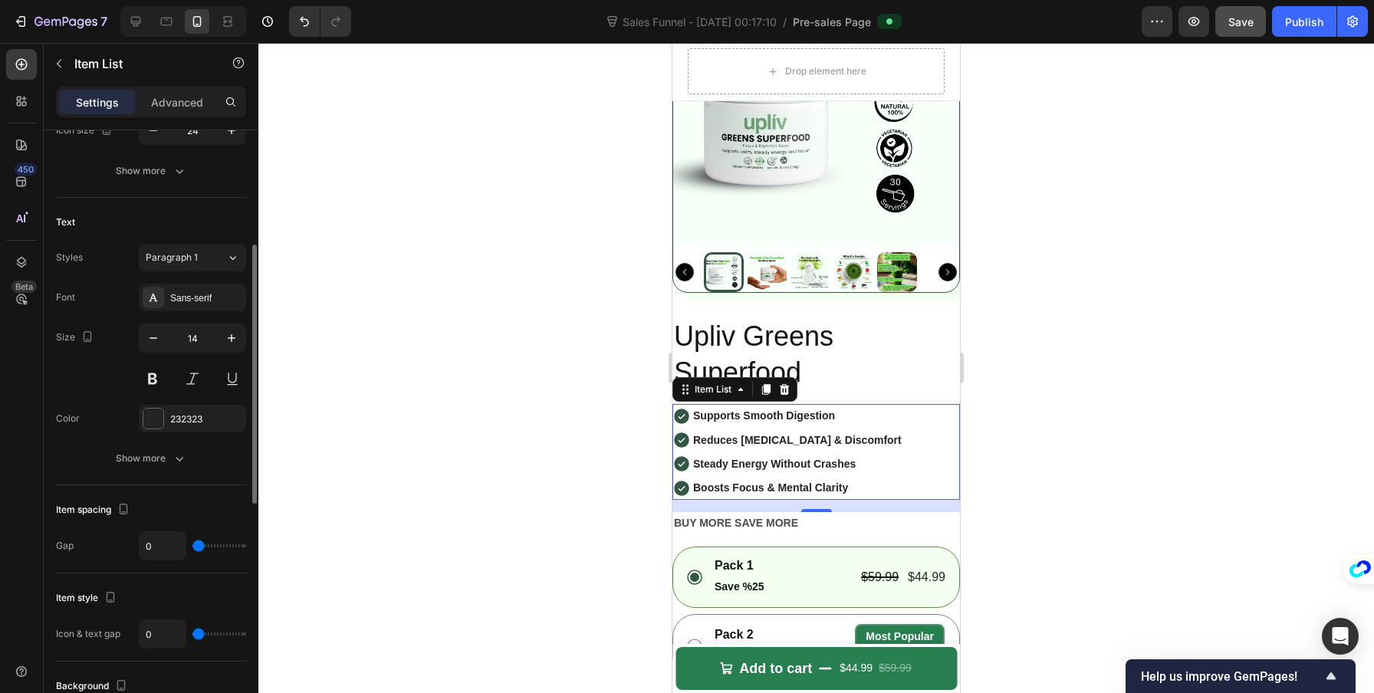
type input "1"
type input "2"
type input "3"
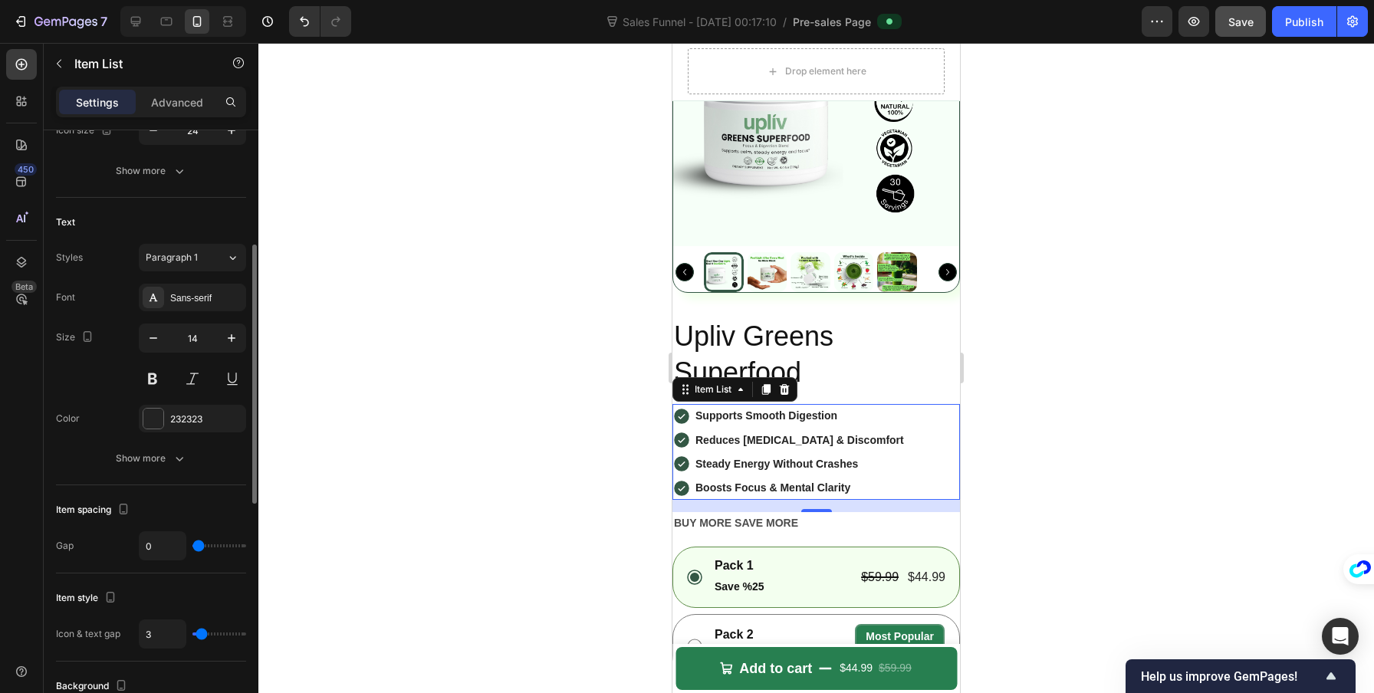
type input "4"
click at [202, 636] on input "range" at bounding box center [219, 633] width 54 height 3
click at [67, 494] on div "Item spacing Gap 0" at bounding box center [151, 529] width 190 height 88
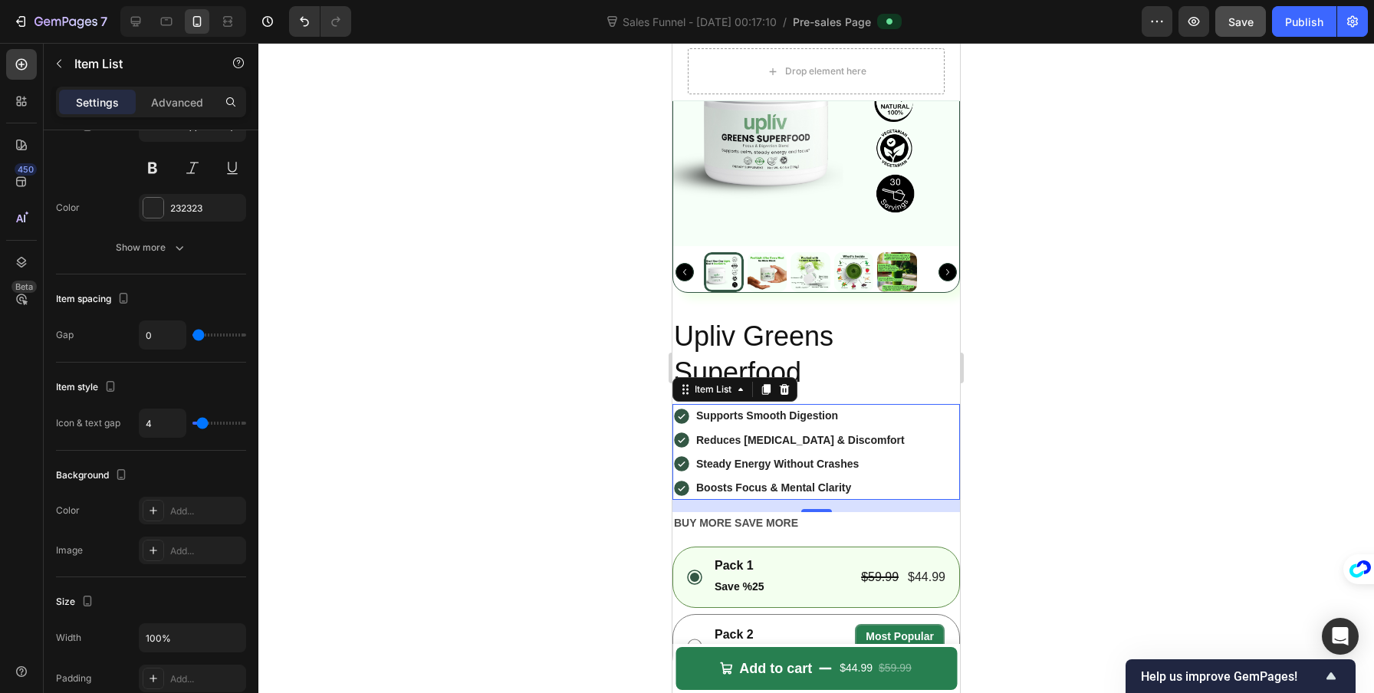
scroll to position [810, 0]
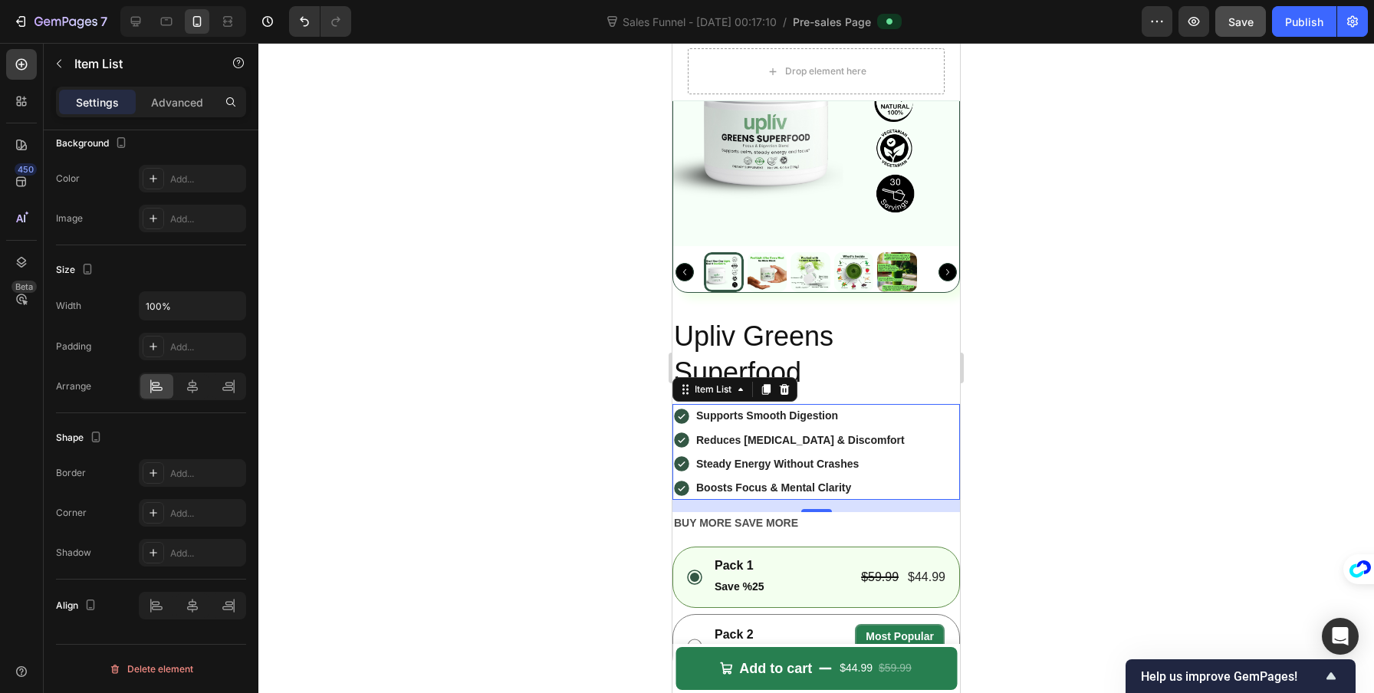
click at [928, 452] on div "Supports Smooth Digestion Reduces Bloating & Discomfort Steady Energy Without C…" at bounding box center [815, 452] width 287 height 96
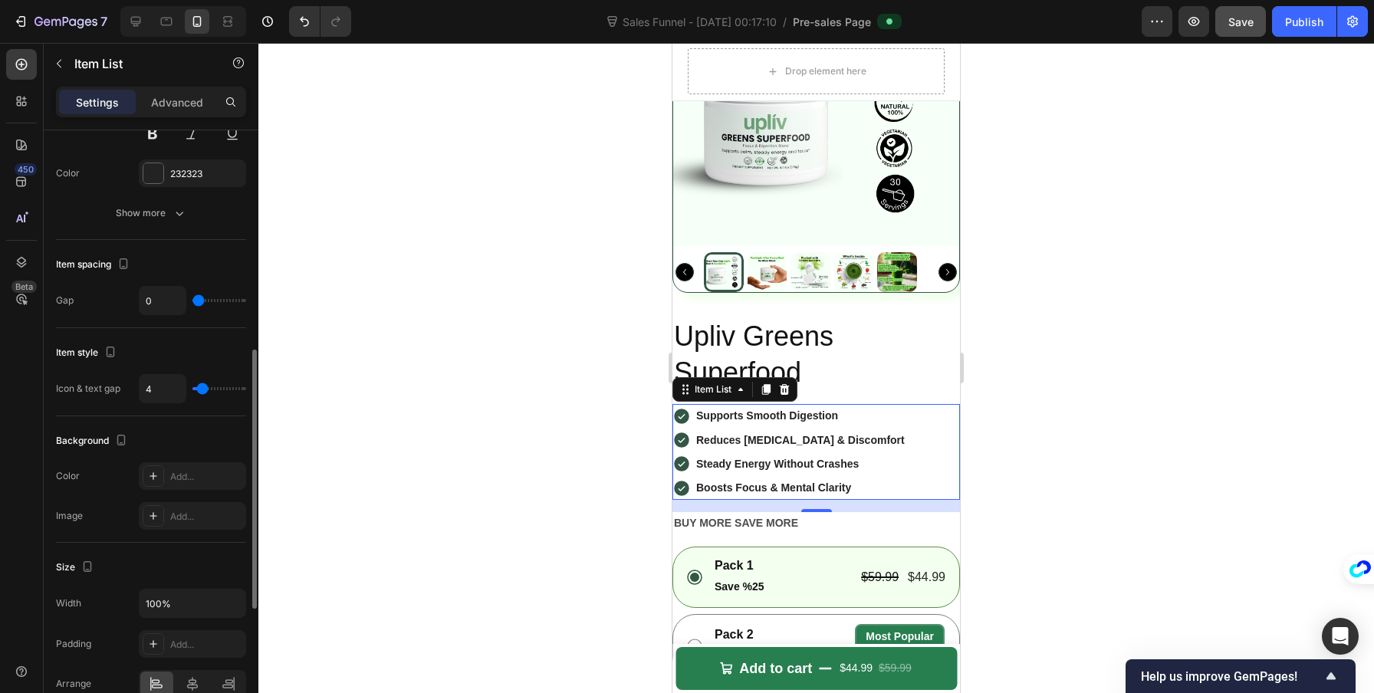
scroll to position [0, 0]
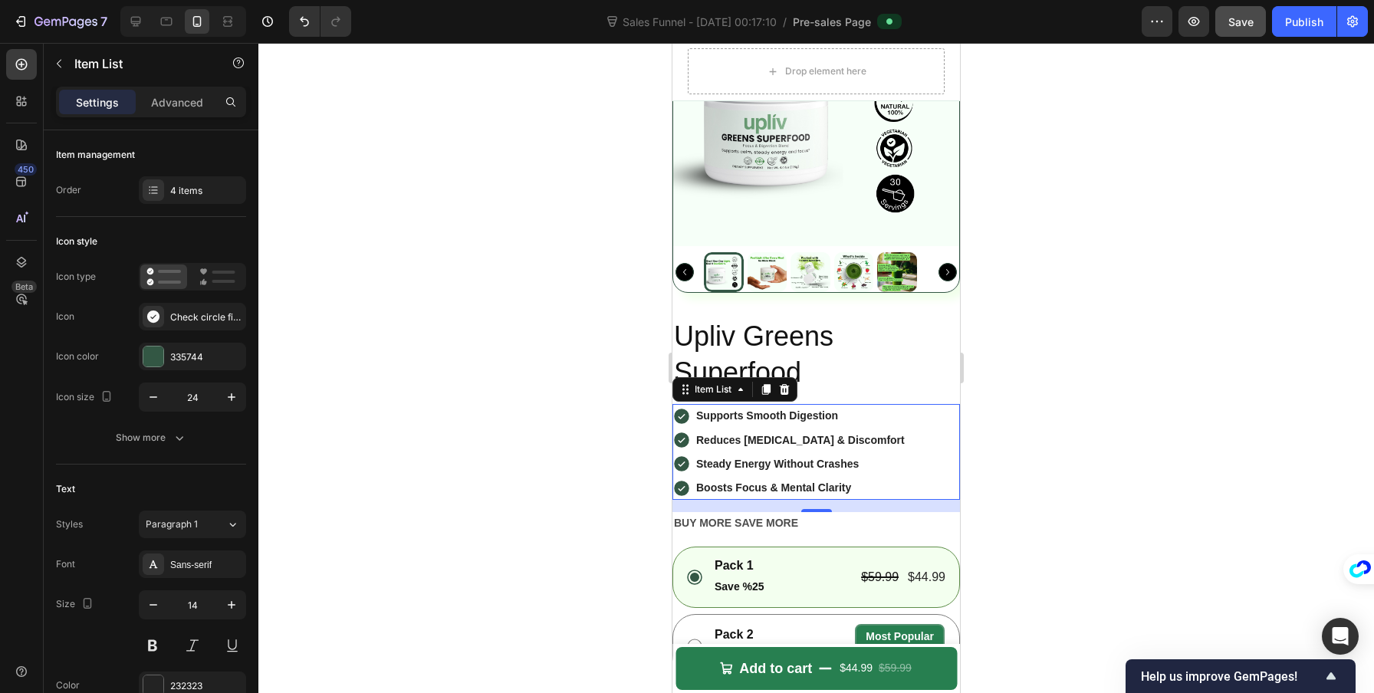
click at [170, 88] on div "Settings Advanced" at bounding box center [151, 102] width 190 height 31
click at [173, 98] on p "Advanced" at bounding box center [177, 102] width 52 height 16
type input "100%"
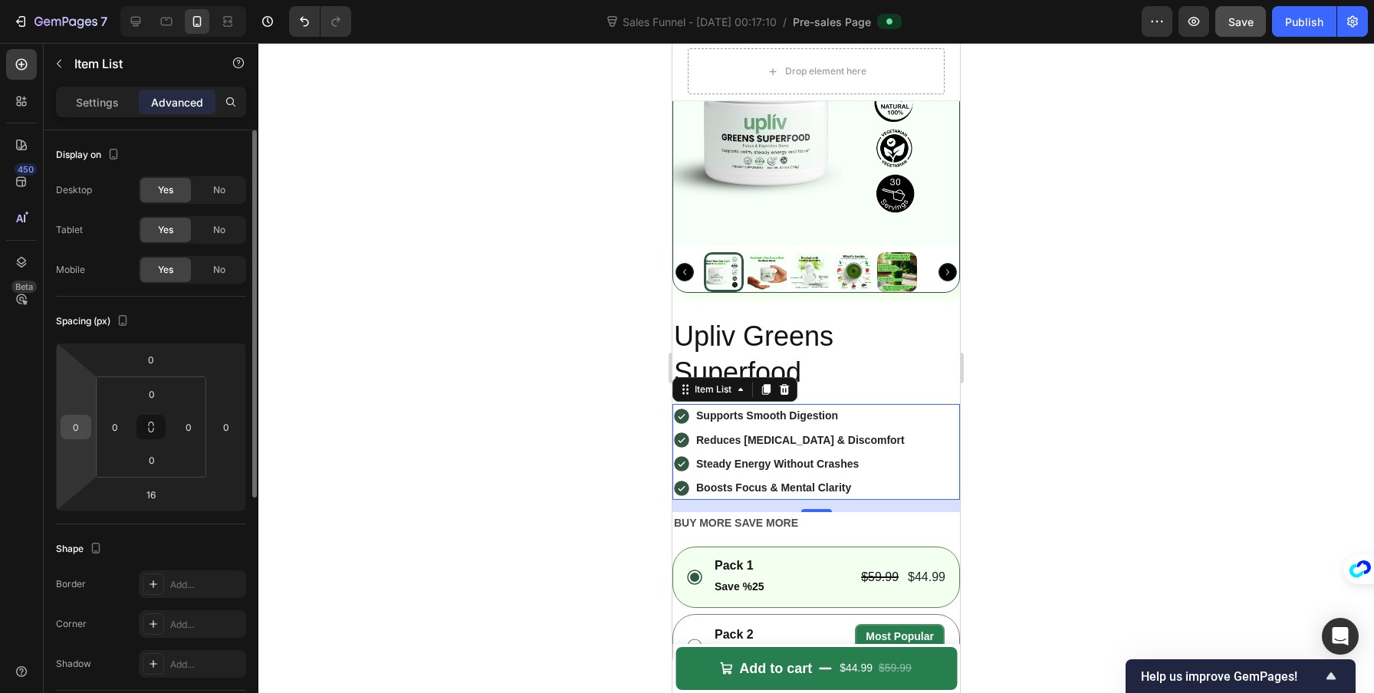
click at [75, 422] on input "0" at bounding box center [75, 427] width 23 height 23
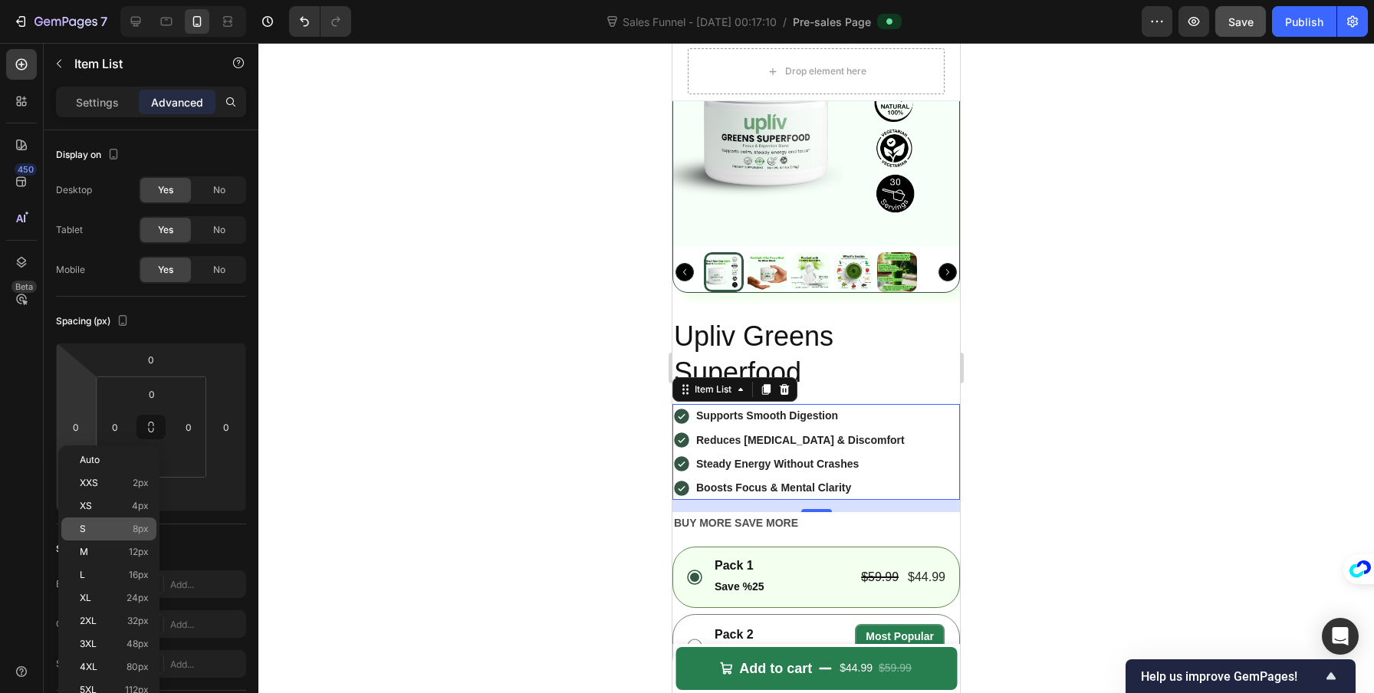
click at [123, 526] on p "S 8px" at bounding box center [114, 529] width 69 height 11
type input "8"
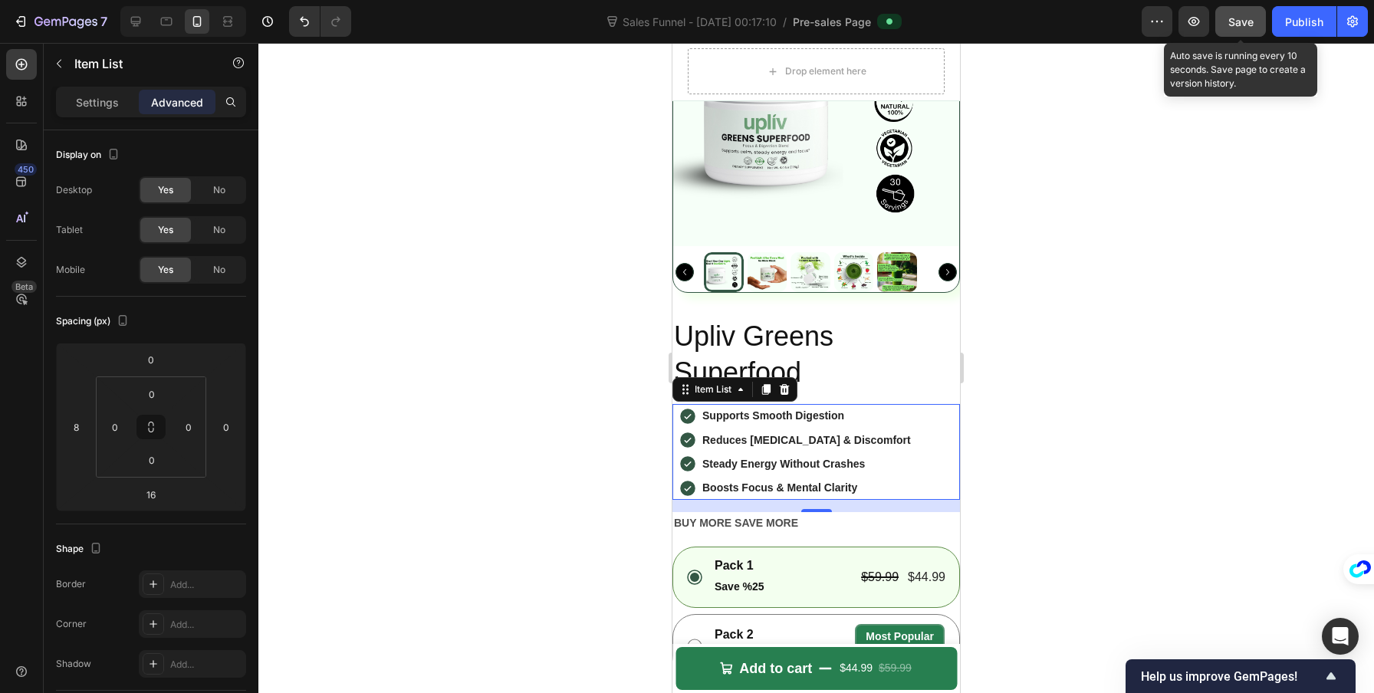
click at [1253, 21] on button "Save" at bounding box center [1240, 21] width 51 height 31
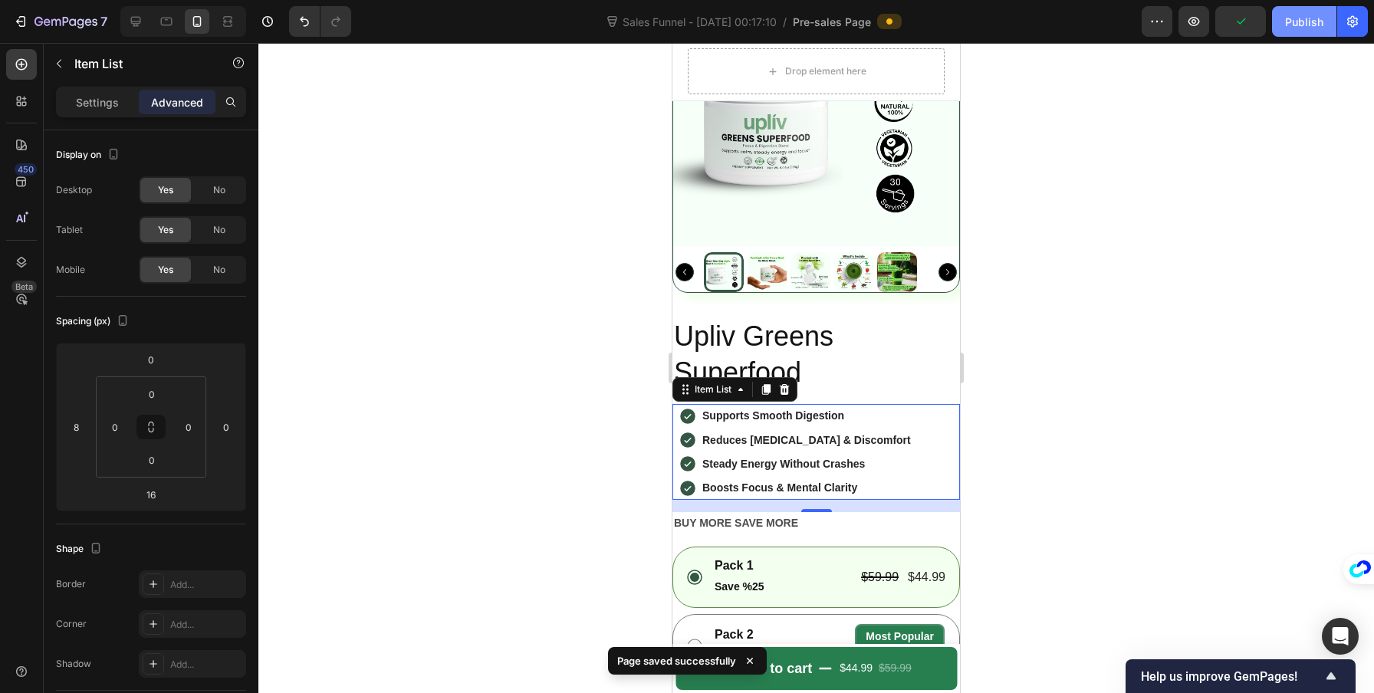
click at [1296, 22] on div "Publish" at bounding box center [1304, 22] width 38 height 16
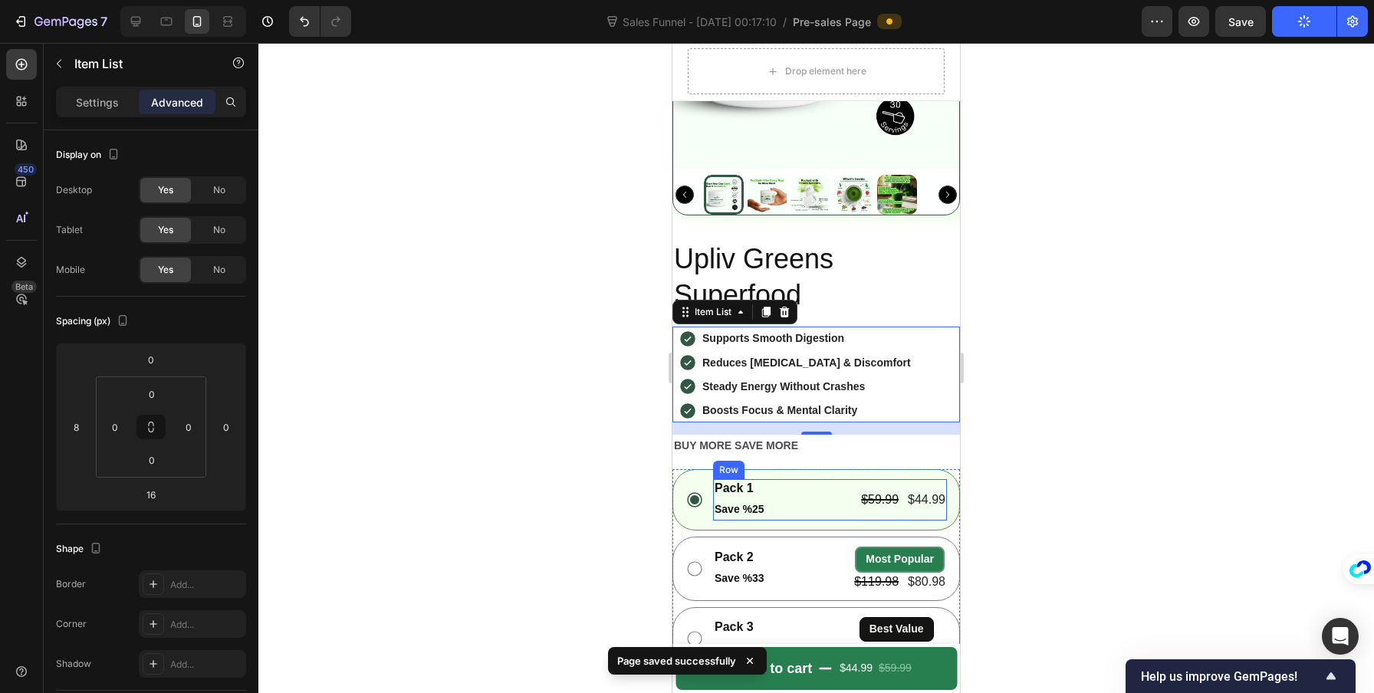
scroll to position [5934, 0]
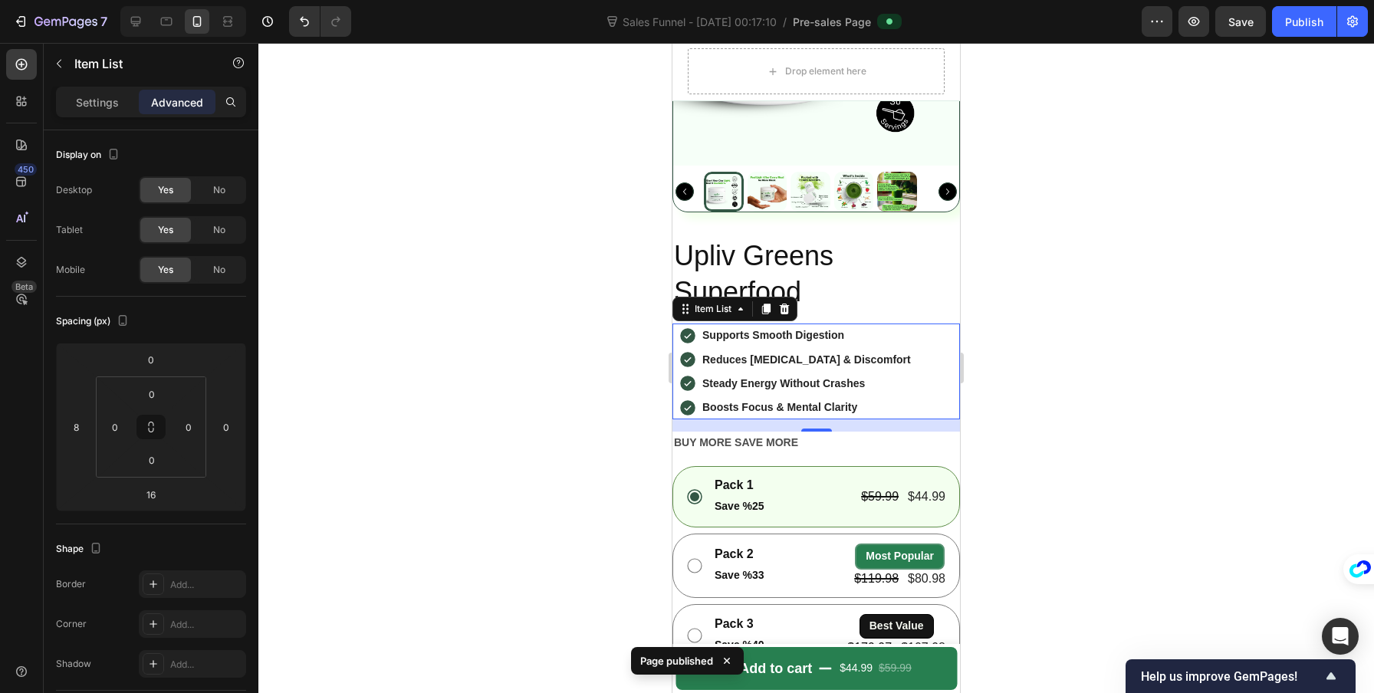
click at [1168, 429] on div at bounding box center [815, 368] width 1115 height 650
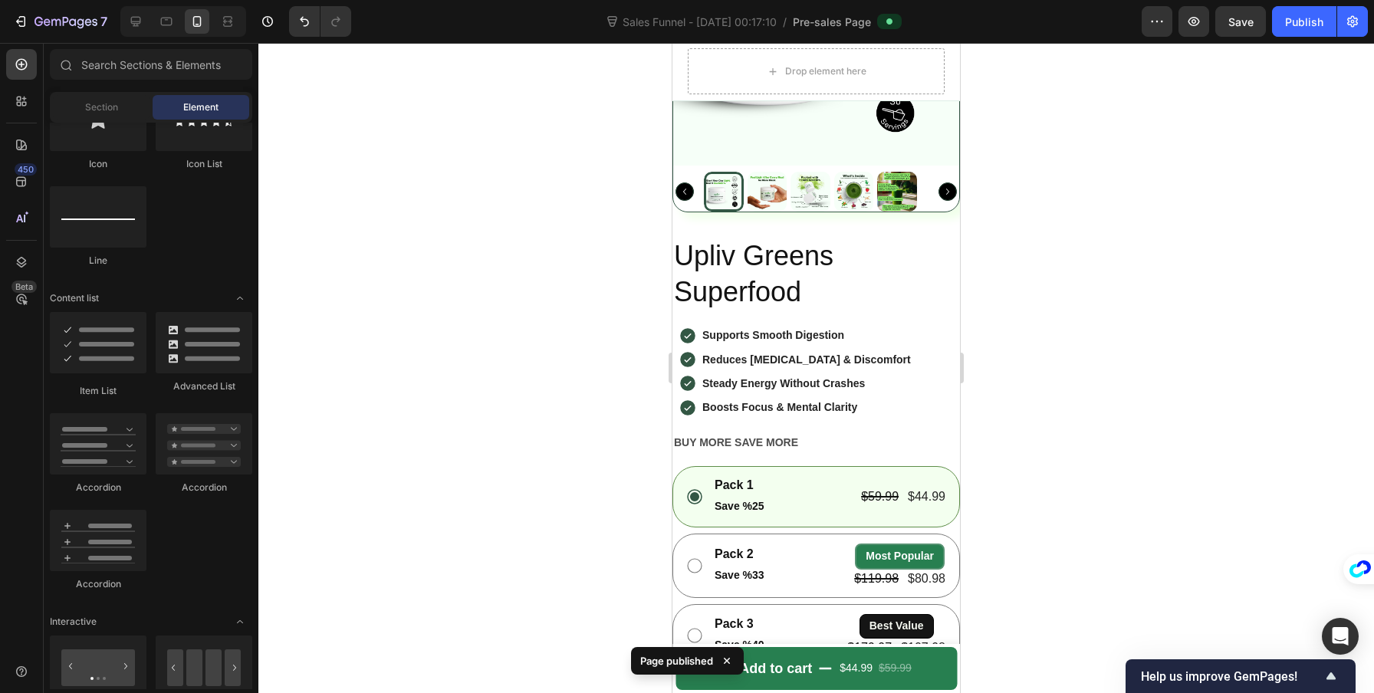
click at [139, 38] on div "7 Version history Sales Funnel - Sep 21, 00:17:10 / Pre-sales Page Preview Save…" at bounding box center [687, 22] width 1374 height 44
click at [137, 27] on icon at bounding box center [135, 21] width 15 height 15
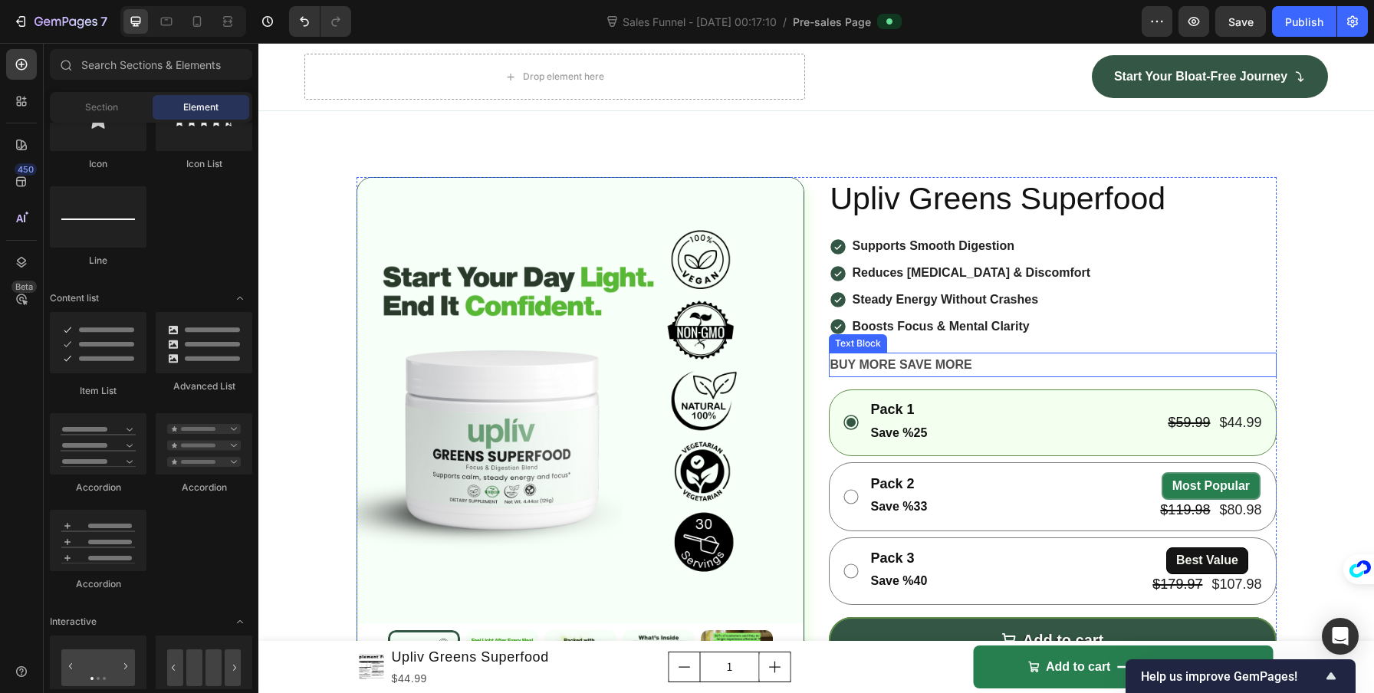
scroll to position [5635, 0]
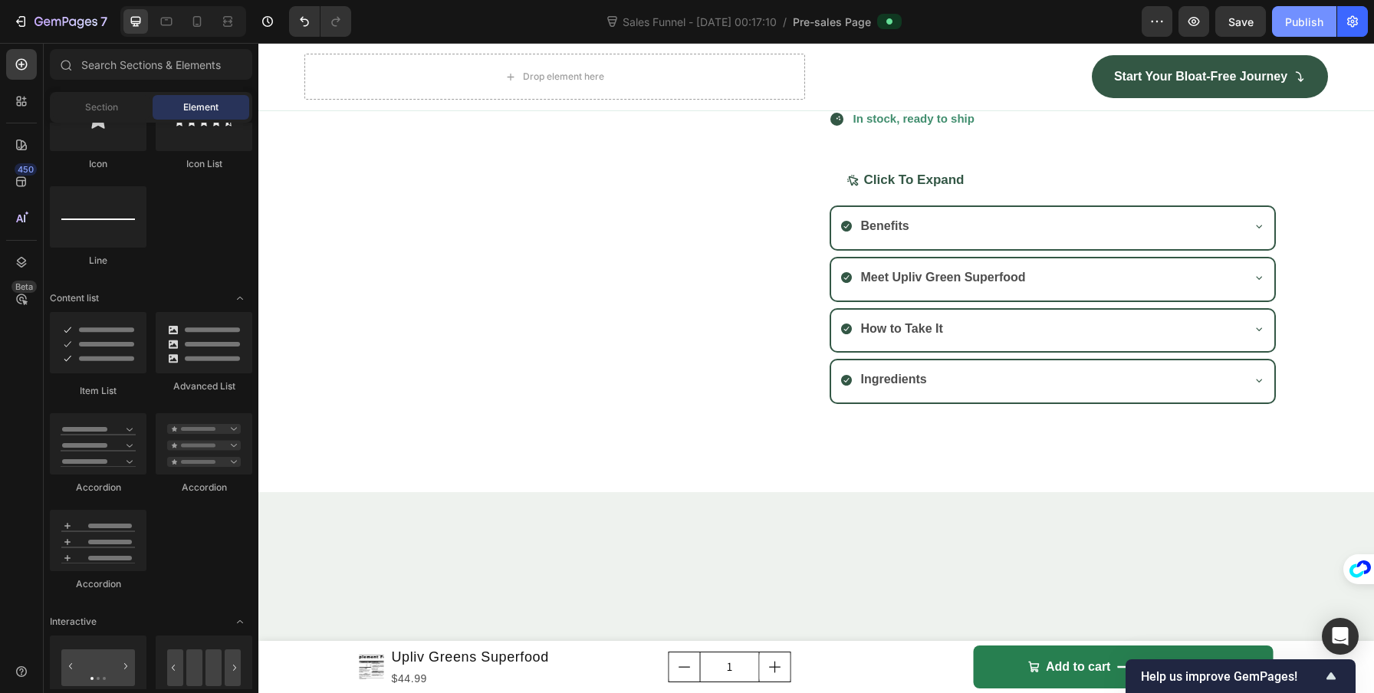
click at [1283, 29] on button "Publish" at bounding box center [1304, 21] width 64 height 31
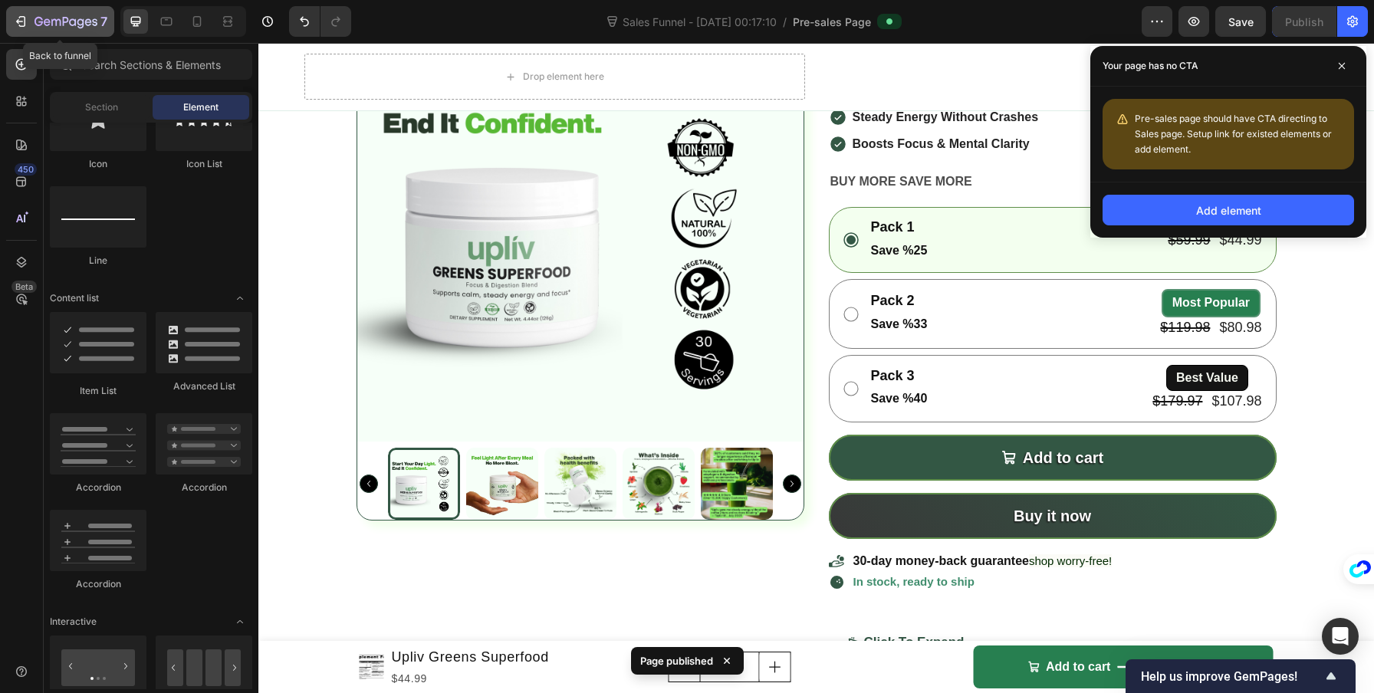
click at [34, 21] on div "7" at bounding box center [60, 21] width 94 height 18
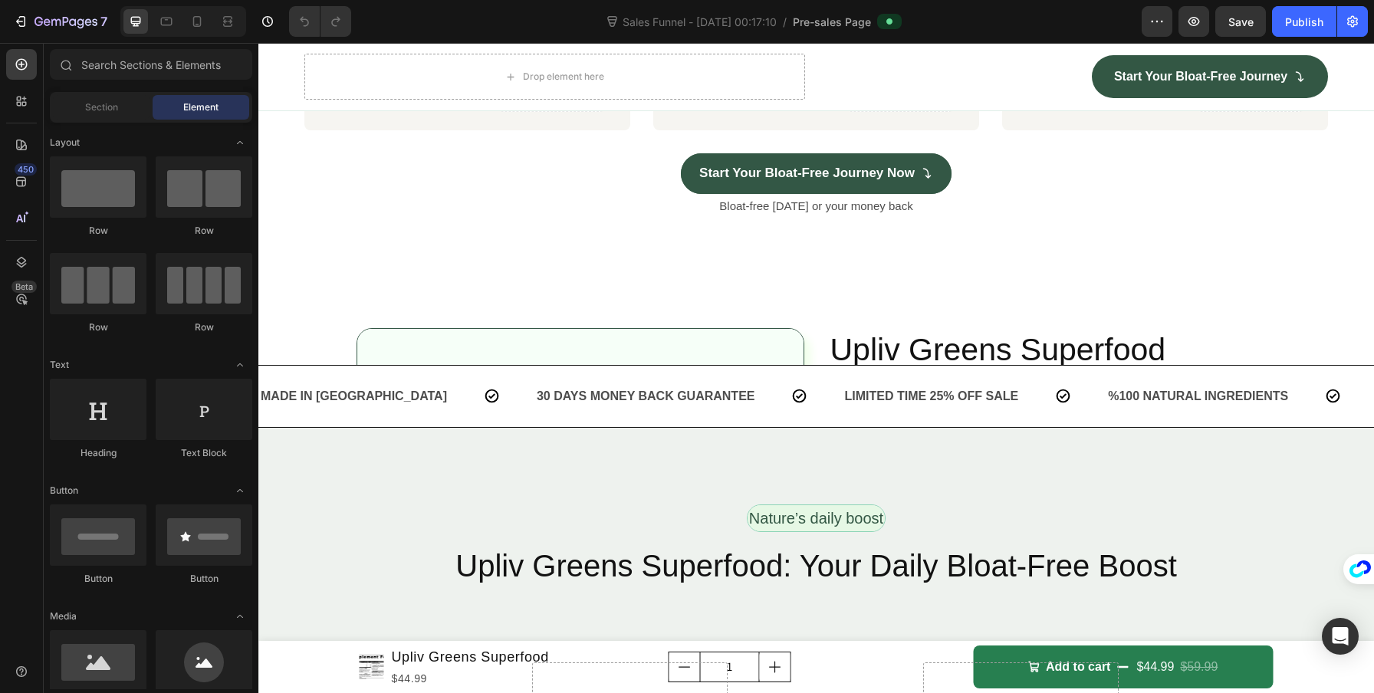
scroll to position [4426, 0]
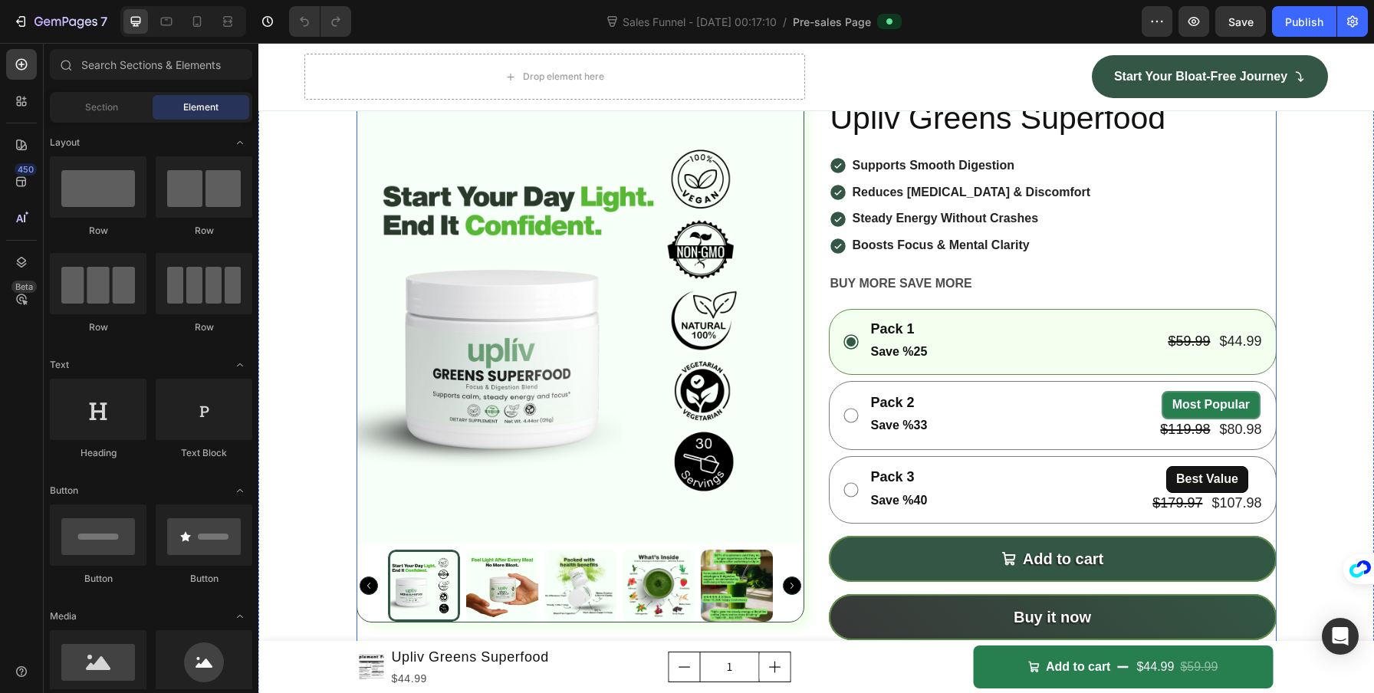
click at [1265, 310] on div "Upliv Greens Superfood Product Title Supports Smooth Digestion Reduces [MEDICAL…" at bounding box center [1053, 533] width 448 height 872
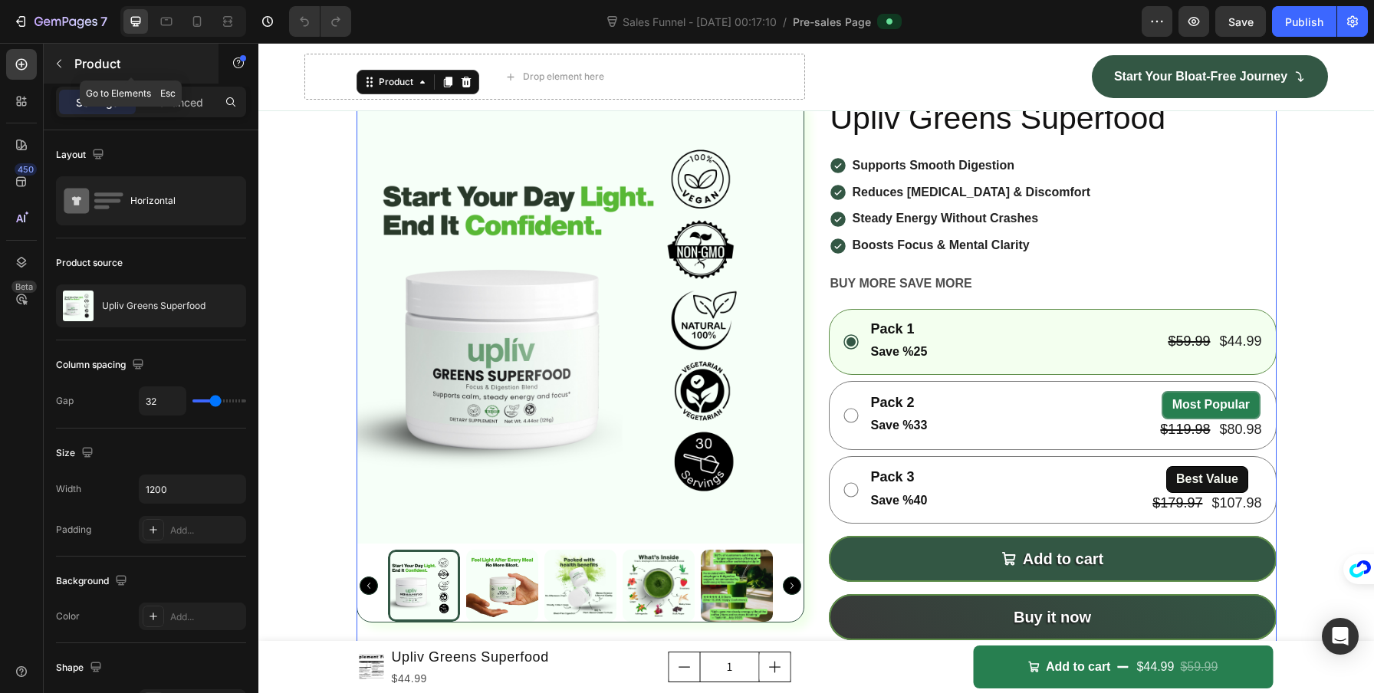
click at [70, 64] on button "button" at bounding box center [59, 63] width 25 height 25
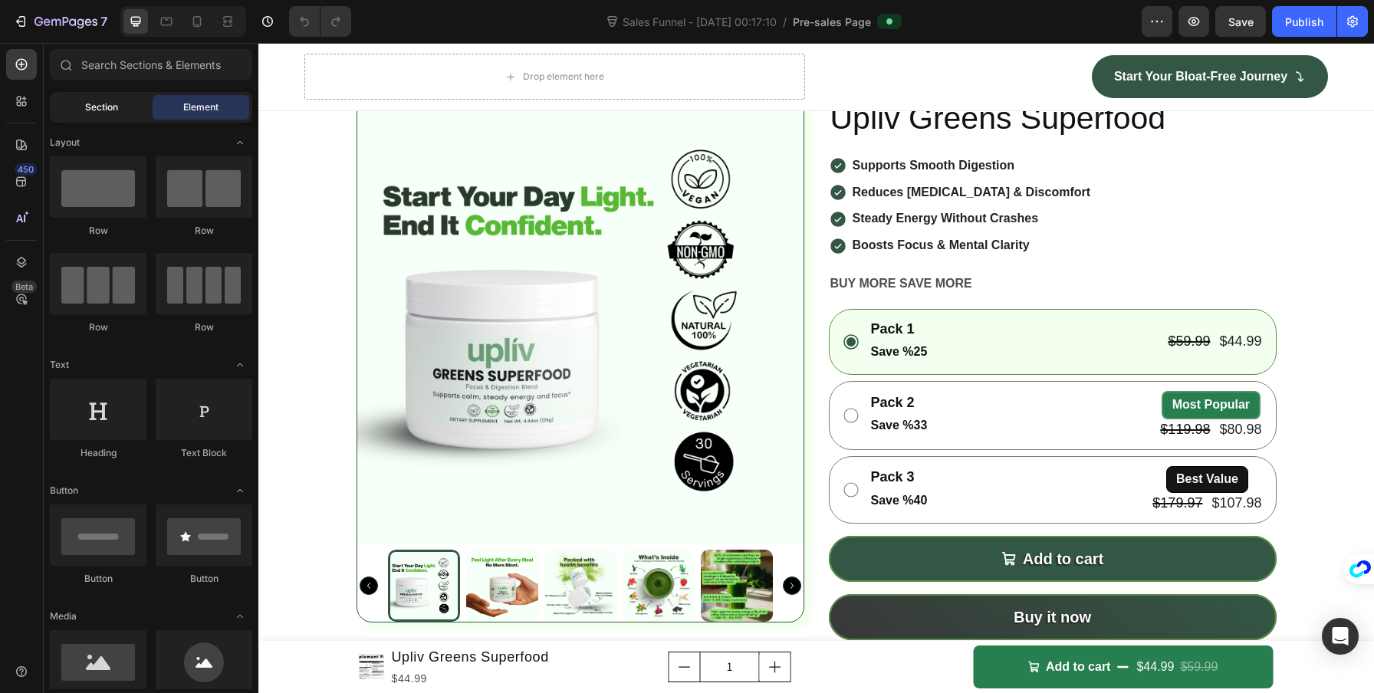
click at [110, 106] on span "Section" at bounding box center [101, 107] width 33 height 14
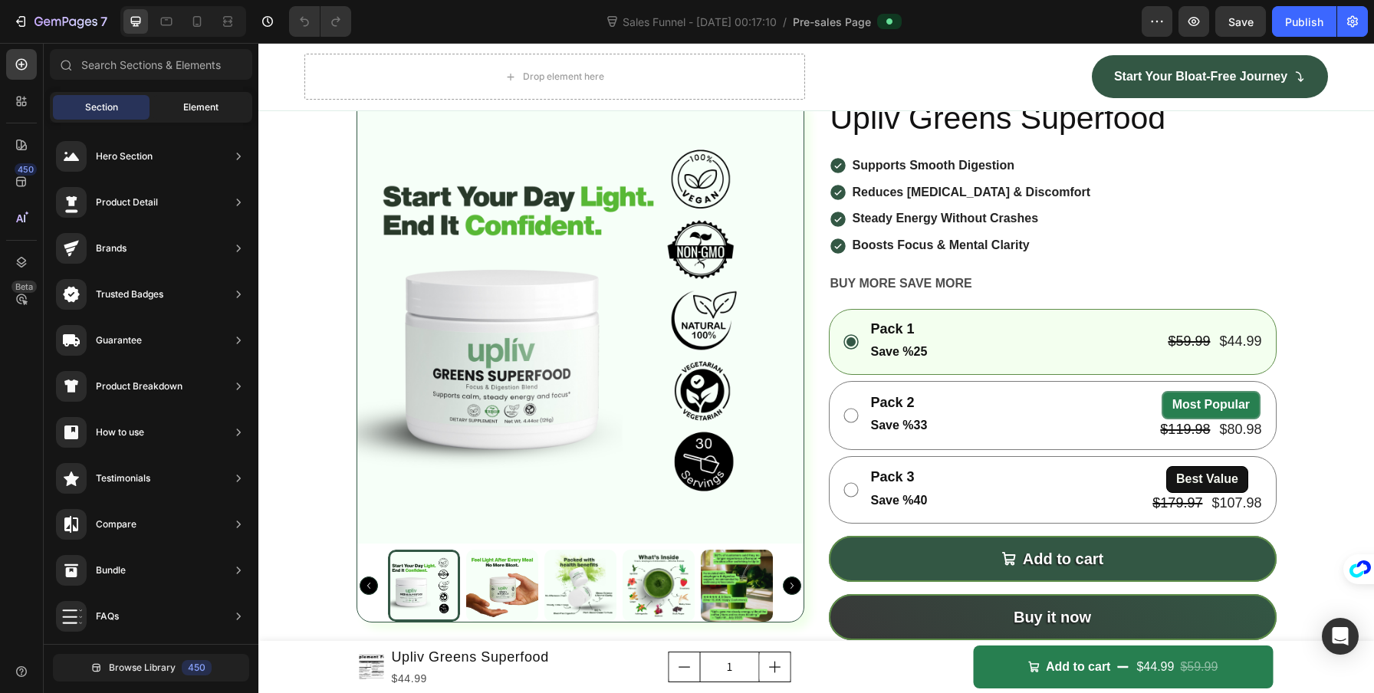
click at [201, 106] on span "Element" at bounding box center [200, 107] width 35 height 14
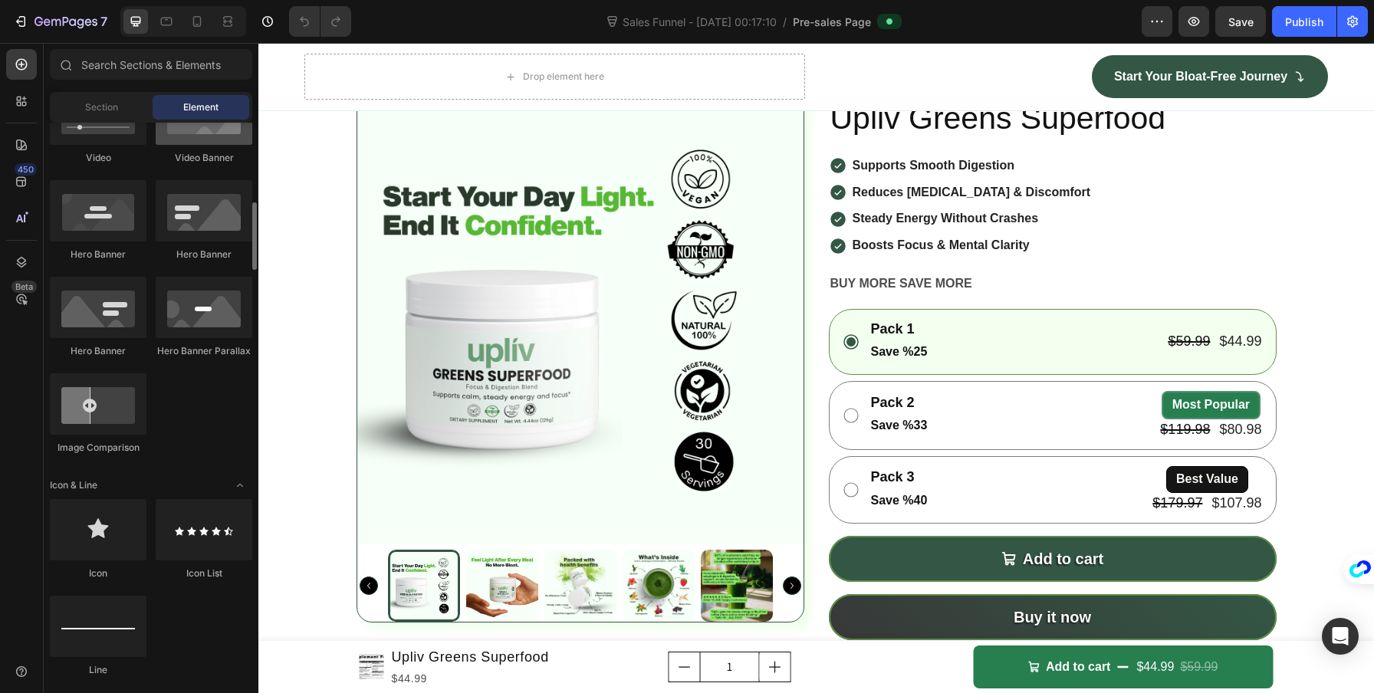
scroll to position [689, 0]
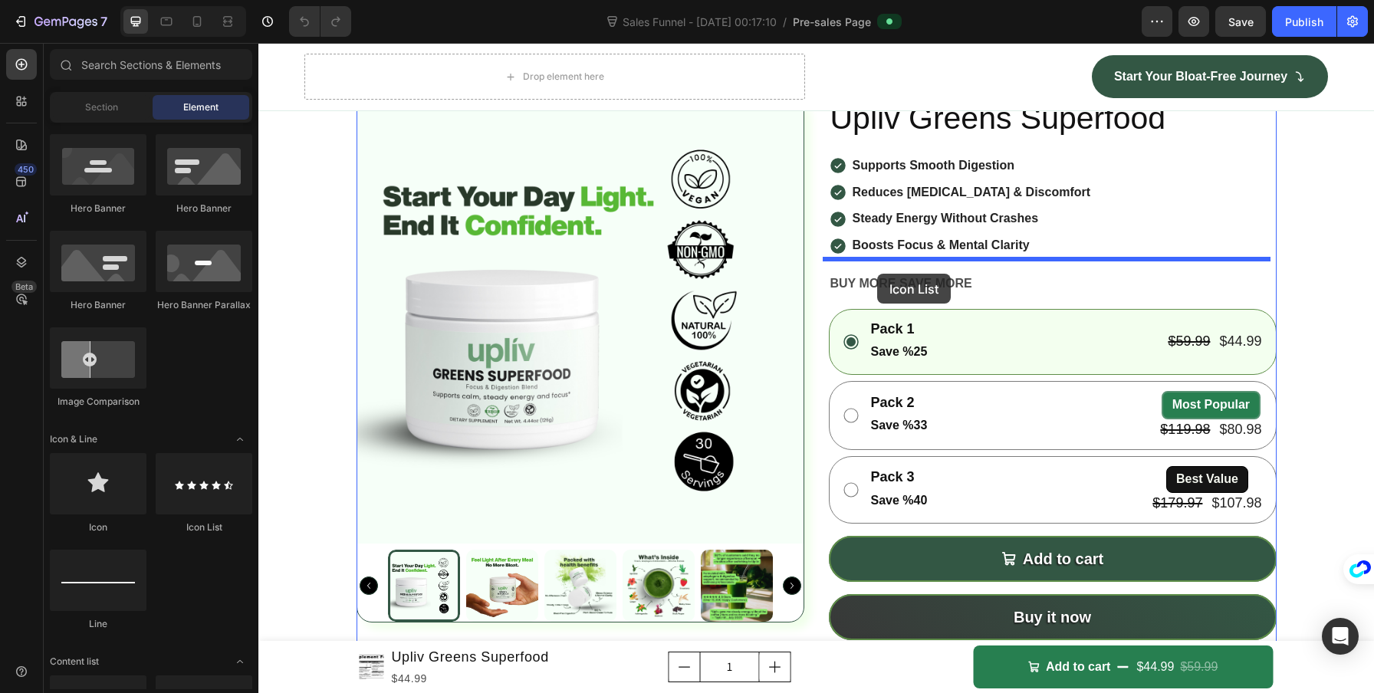
drag, startPoint x: 452, startPoint y: 525, endPoint x: 877, endPoint y: 274, distance: 493.6
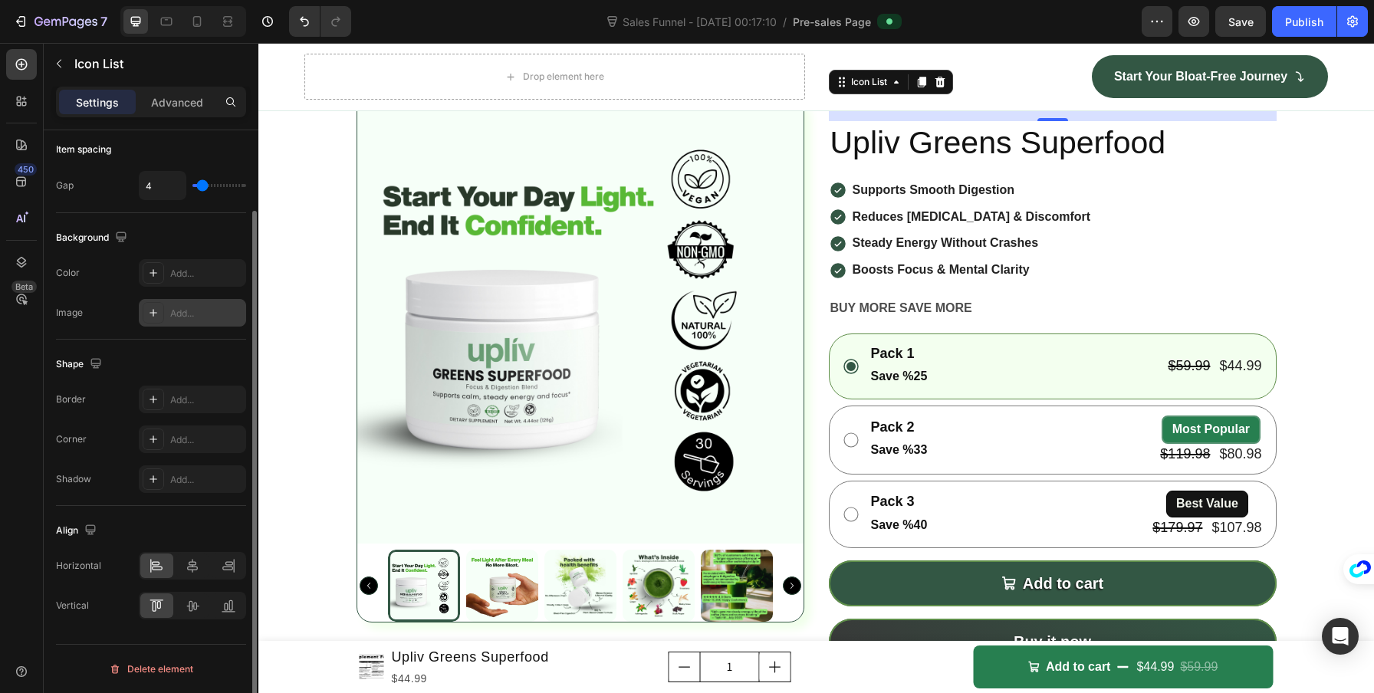
scroll to position [0, 0]
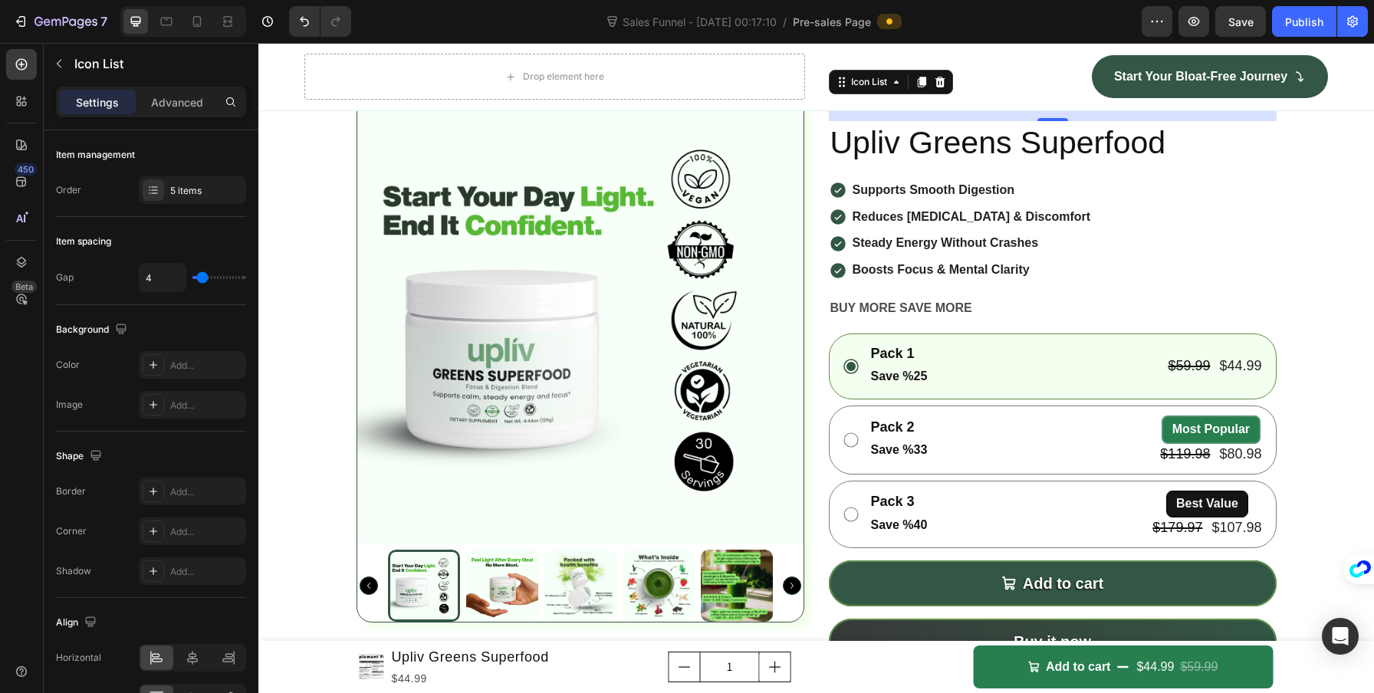
click at [829, 107] on icon at bounding box center [834, 102] width 11 height 10
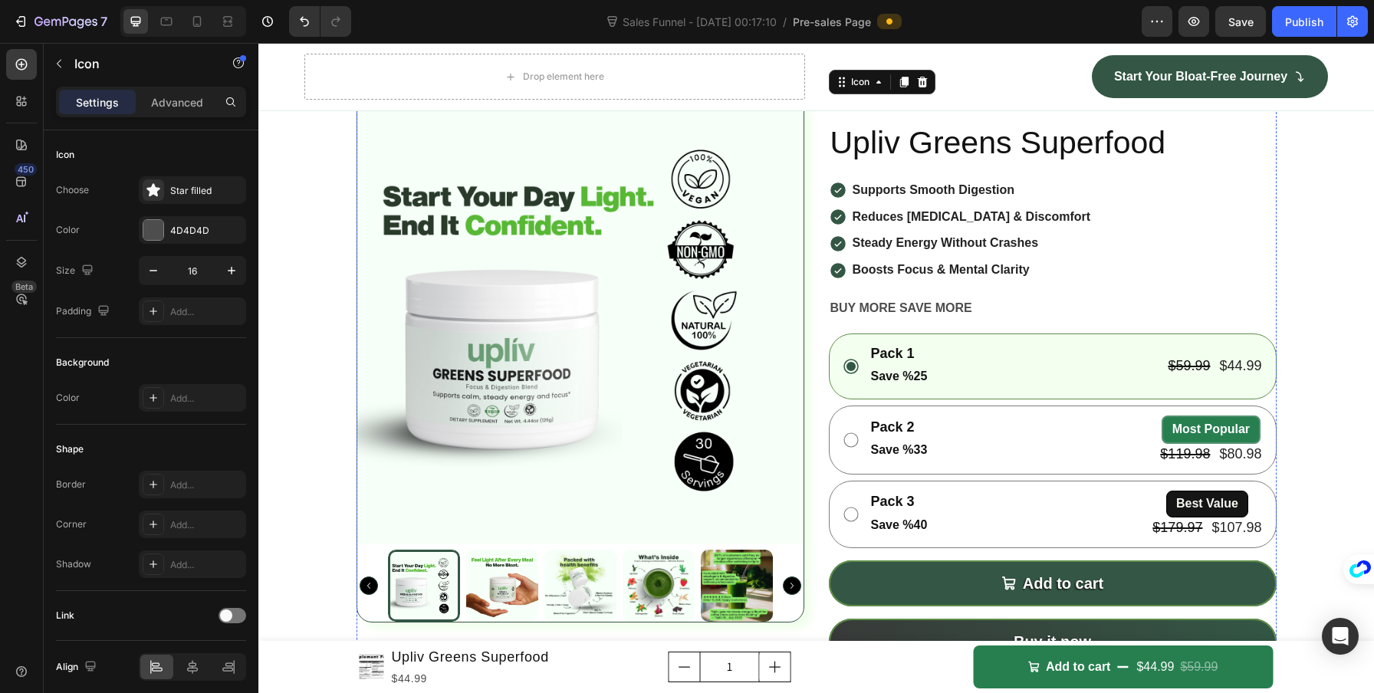
click at [920, 109] on div "Icon 0 Icon Icon Icon Icon" at bounding box center [1053, 103] width 448 height 12
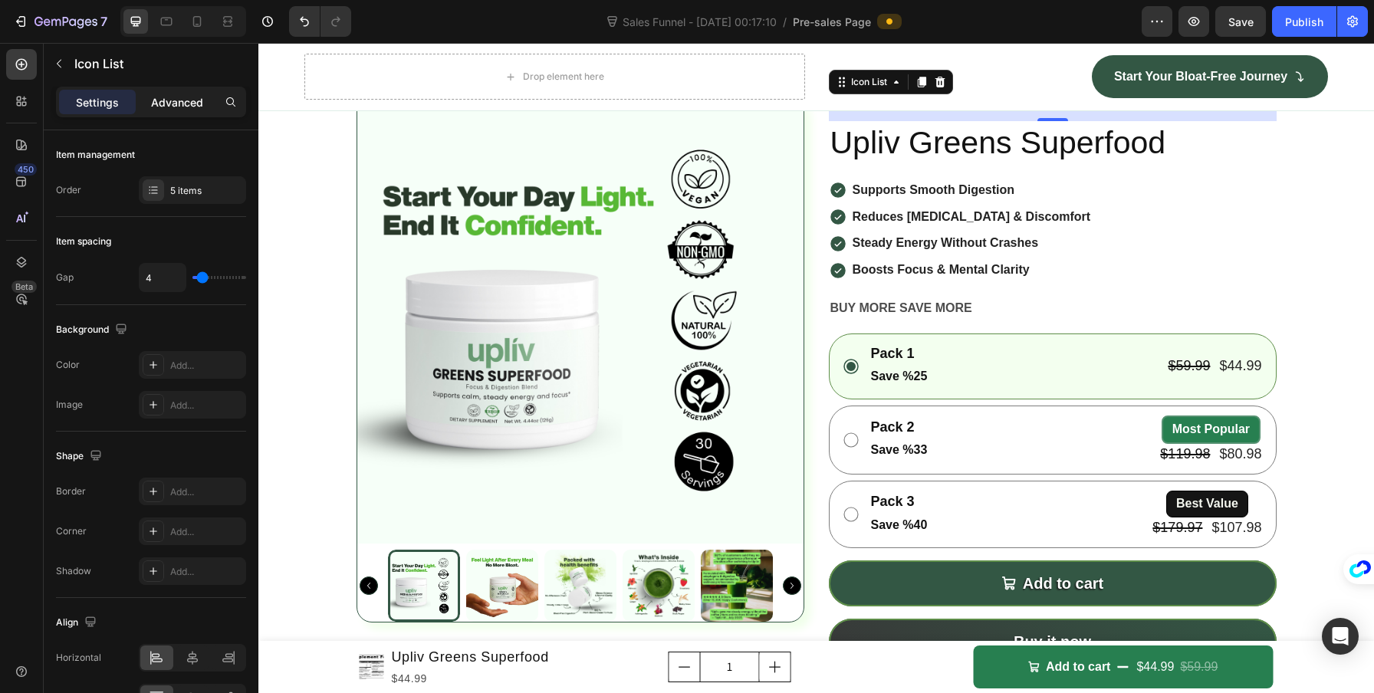
click at [170, 112] on div "Advanced" at bounding box center [177, 102] width 77 height 25
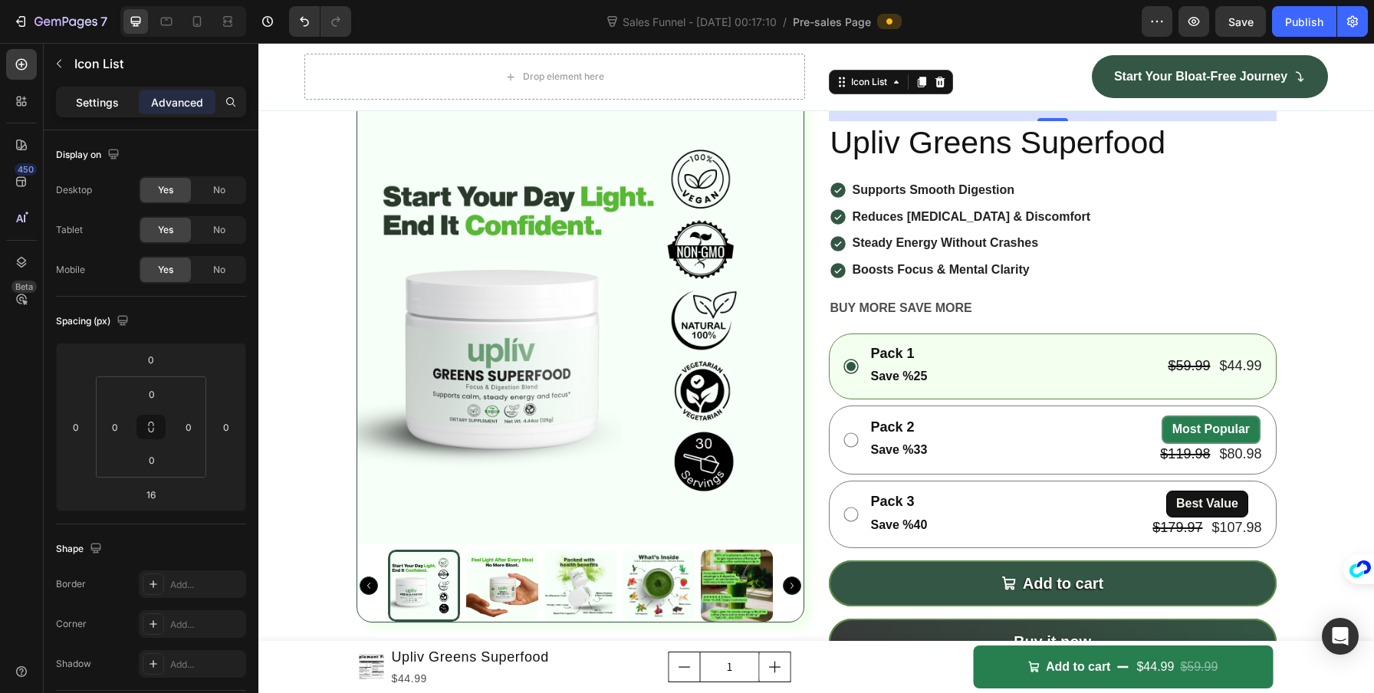
click at [68, 103] on div "Settings" at bounding box center [97, 102] width 77 height 25
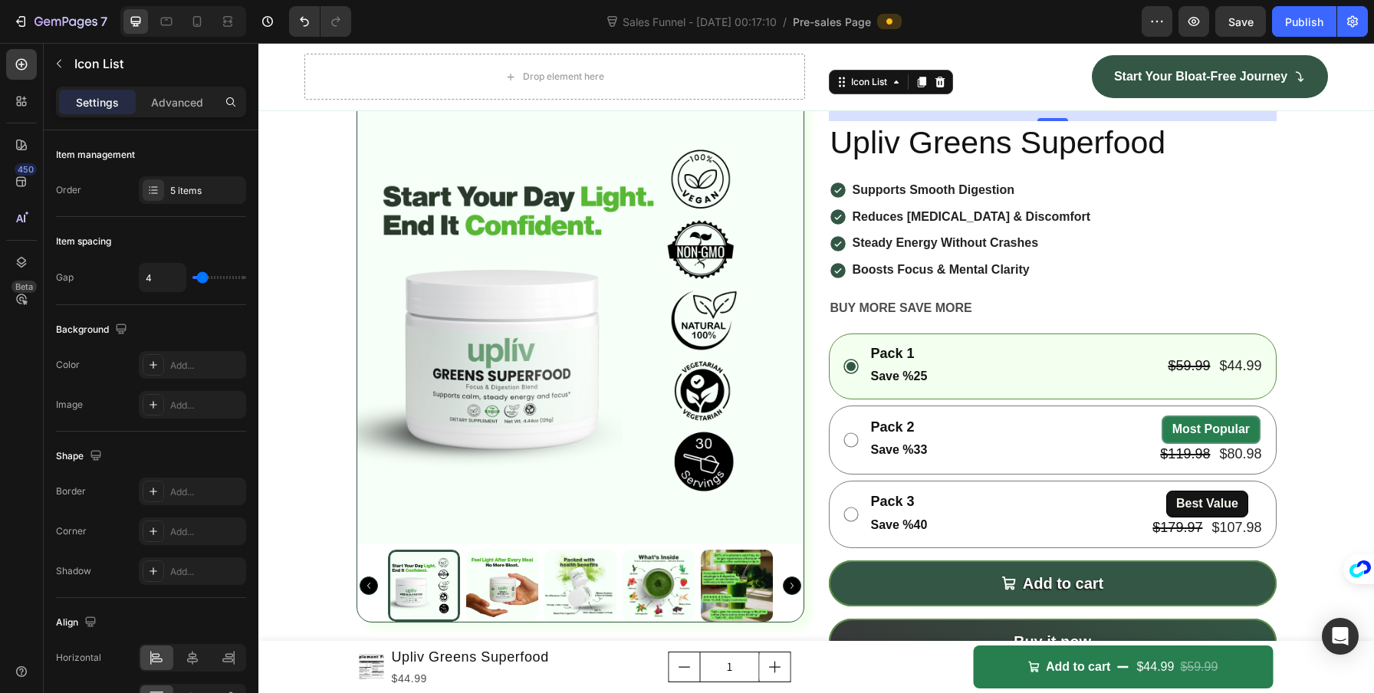
click at [830, 107] on icon at bounding box center [834, 102] width 11 height 10
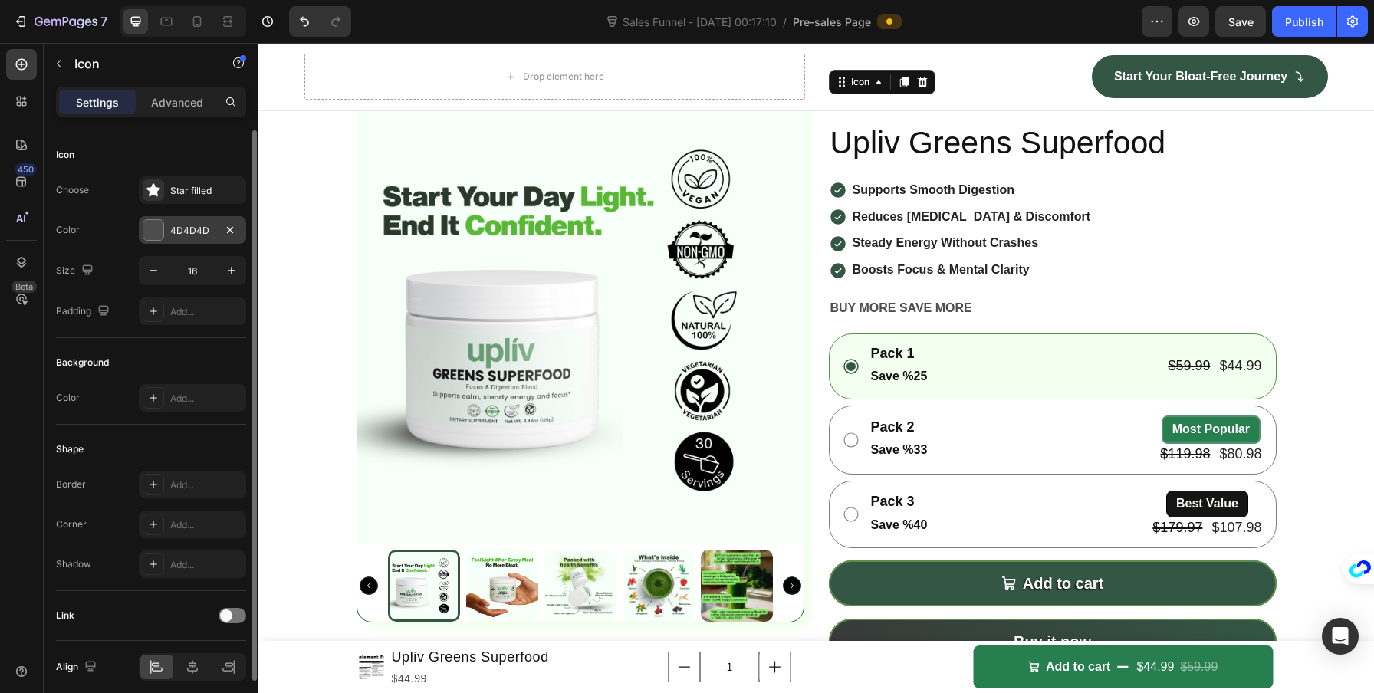
click at [156, 232] on div at bounding box center [153, 230] width 20 height 20
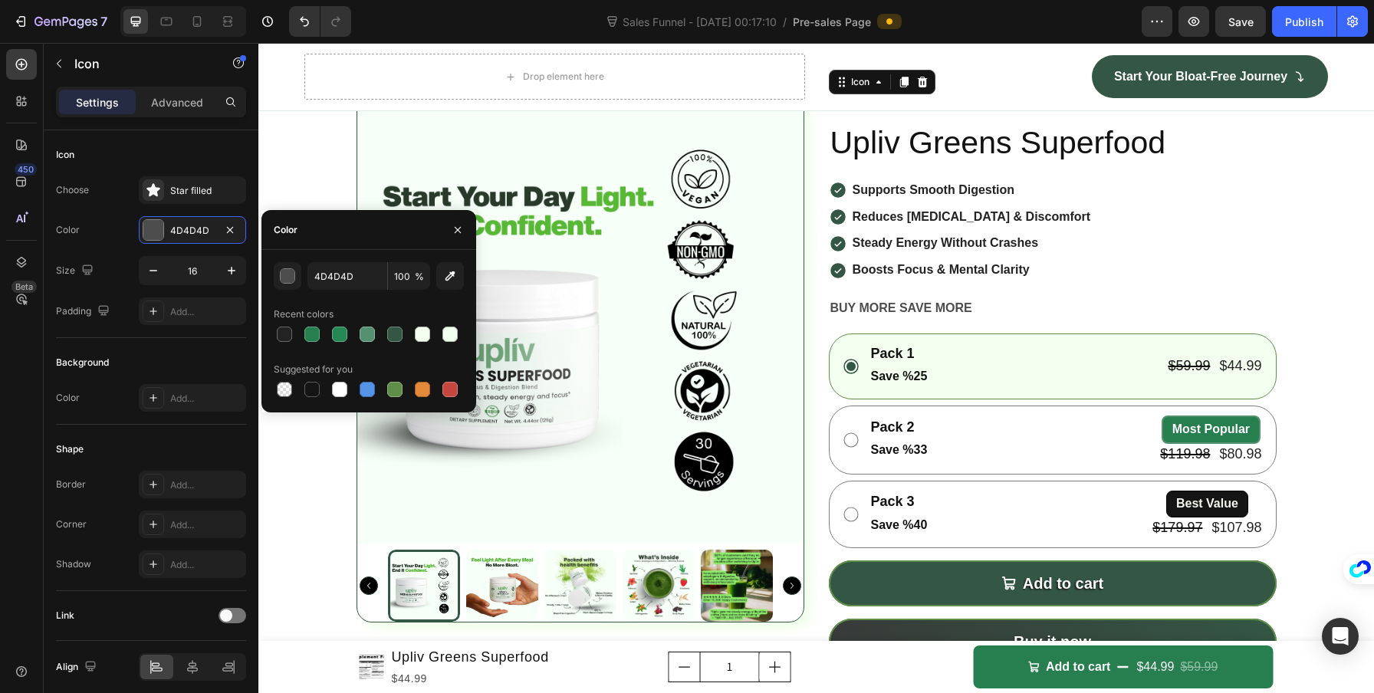
click at [434, 391] on div at bounding box center [369, 389] width 190 height 21
click at [430, 391] on div at bounding box center [422, 389] width 18 height 18
click at [295, 271] on button "button" at bounding box center [288, 276] width 28 height 28
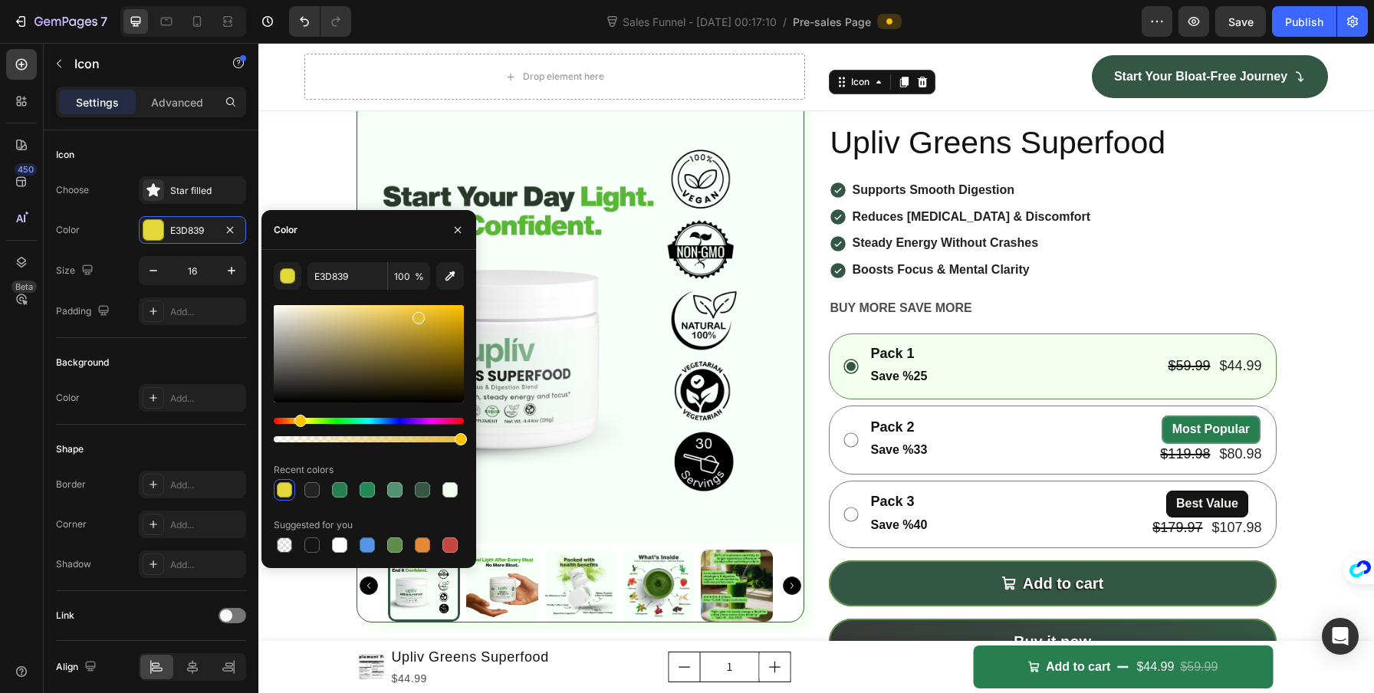
click at [298, 421] on div "Hue" at bounding box center [300, 421] width 12 height 12
drag, startPoint x: 418, startPoint y: 314, endPoint x: 416, endPoint y: 297, distance: 17.7
click at [416, 297] on div "E3BC39 100 % Recent colors Suggested for you" at bounding box center [369, 409] width 190 height 294
drag, startPoint x: 412, startPoint y: 308, endPoint x: 396, endPoint y: 305, distance: 15.6
click at [396, 306] on div at bounding box center [369, 353] width 190 height 97
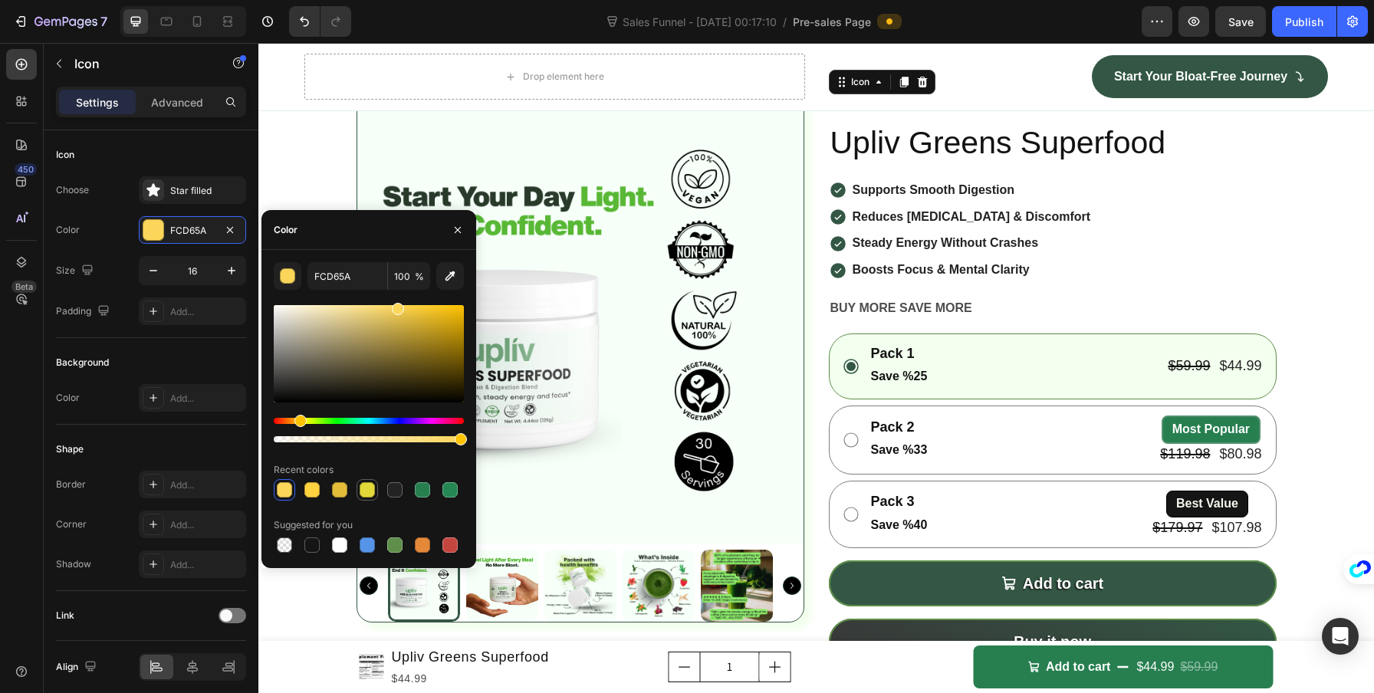
click at [367, 494] on div at bounding box center [367, 489] width 15 height 15
click at [347, 492] on div at bounding box center [339, 489] width 15 height 15
click at [282, 487] on div at bounding box center [284, 489] width 15 height 15
type input "FCD65A"
click at [827, 115] on div "0" at bounding box center [834, 109] width 15 height 12
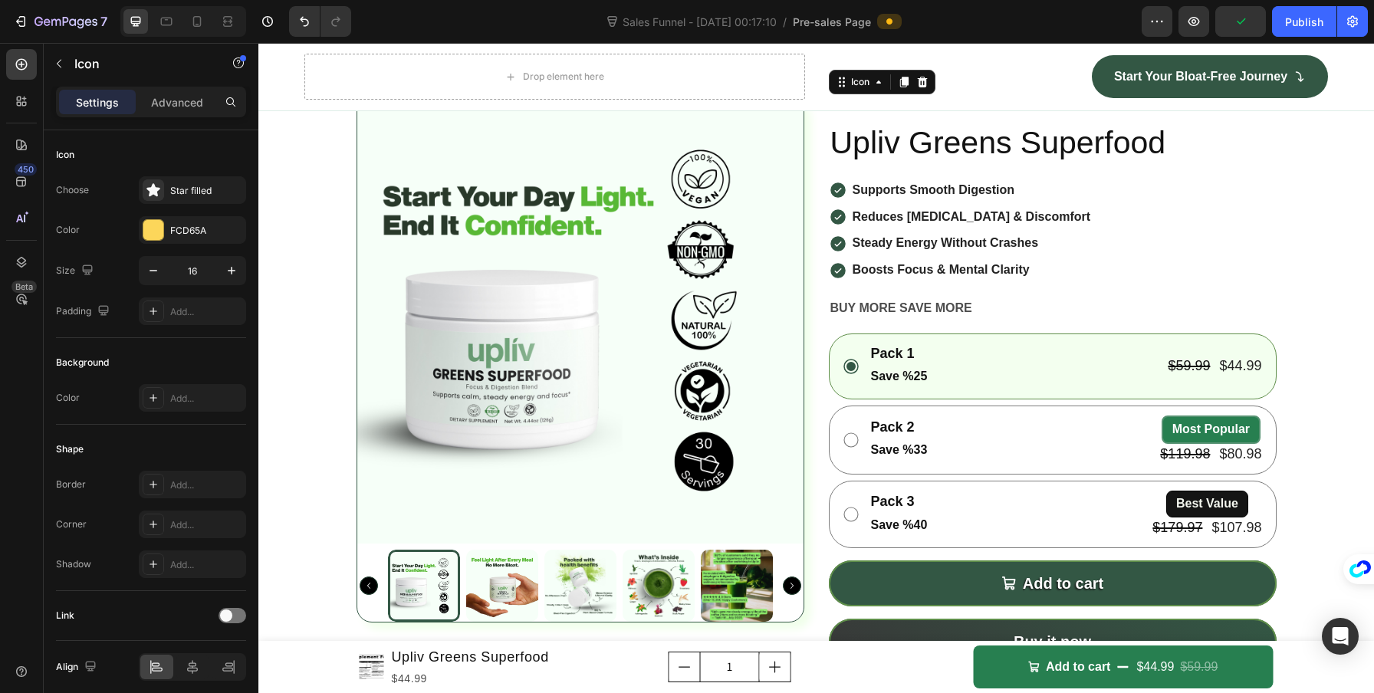
click at [845, 107] on icon at bounding box center [850, 102] width 11 height 10
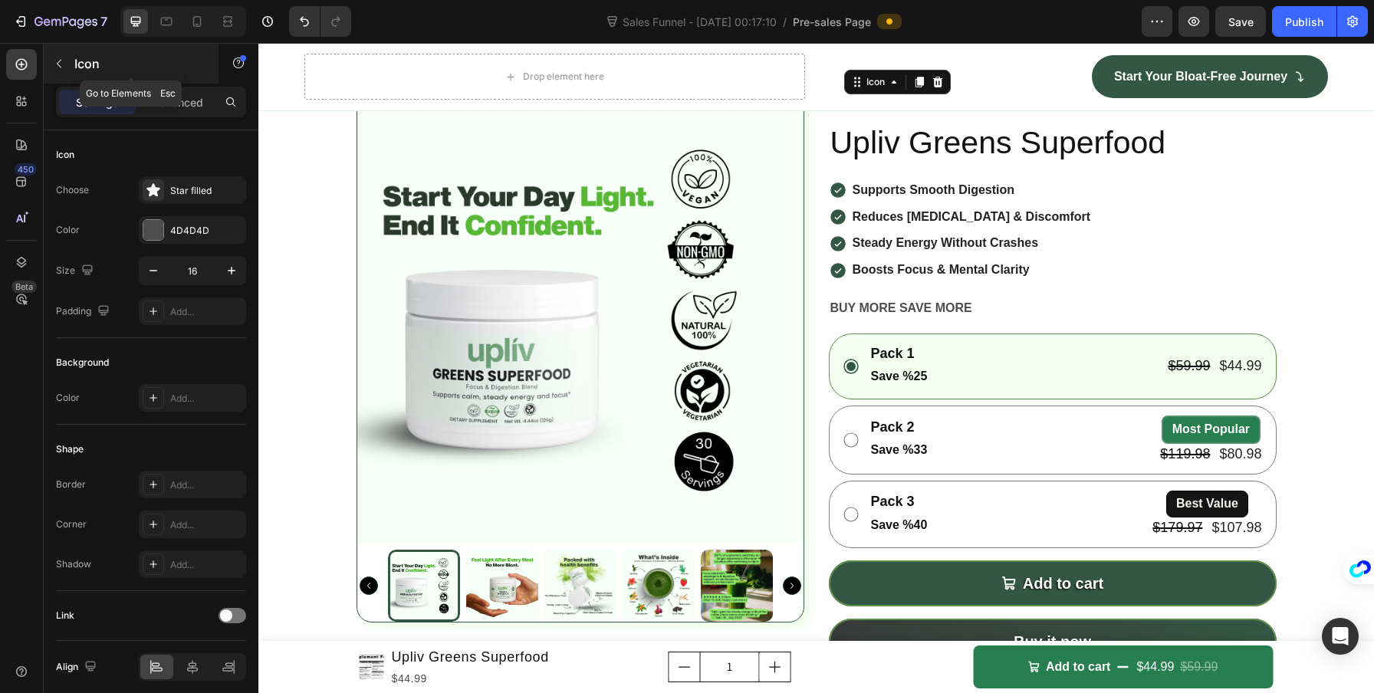
click at [57, 67] on icon "button" at bounding box center [59, 63] width 12 height 12
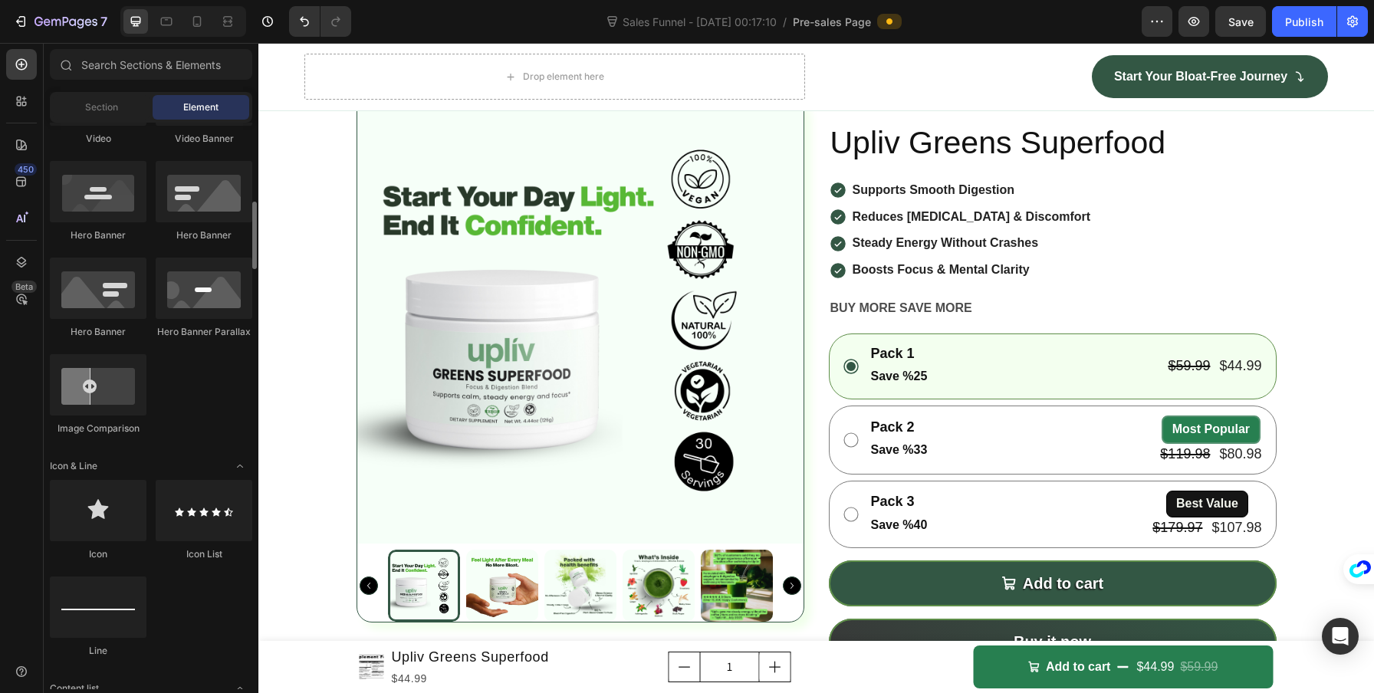
scroll to position [659, 0]
click at [845, 109] on icon at bounding box center [850, 103] width 12 height 12
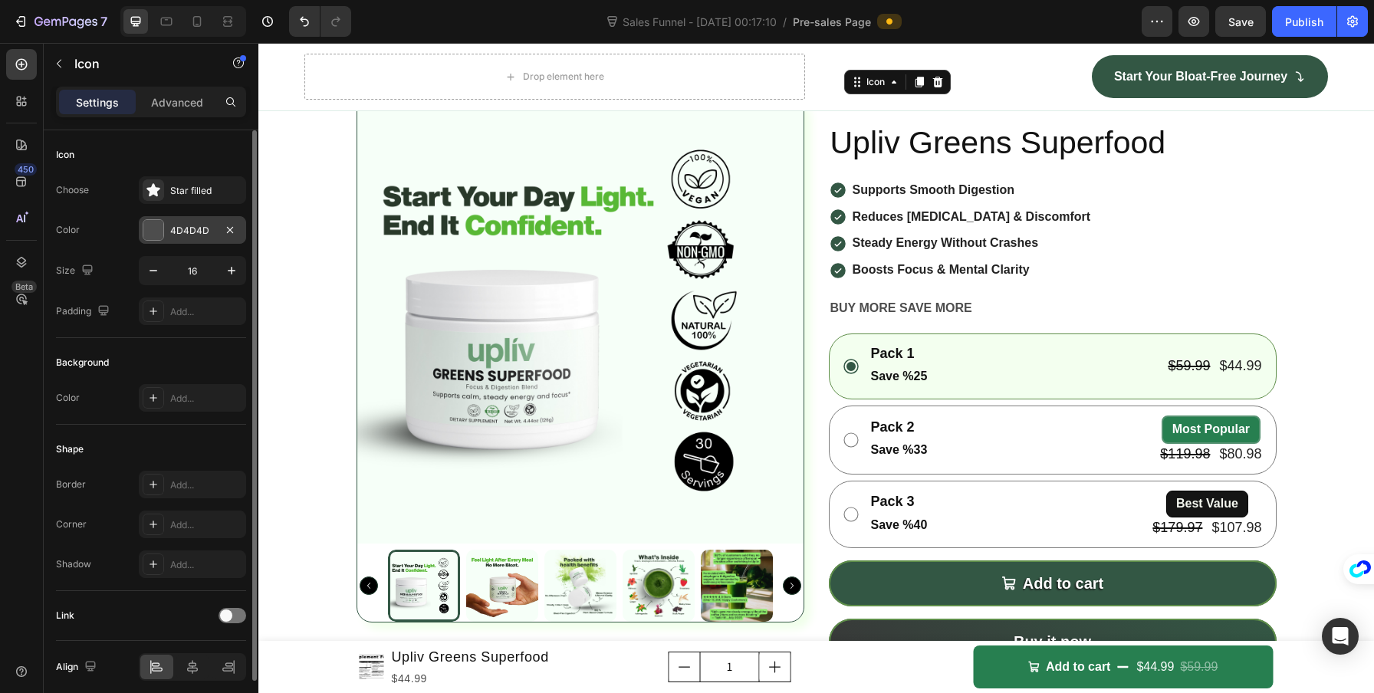
click at [171, 228] on div "4D4D4D" at bounding box center [192, 231] width 44 height 14
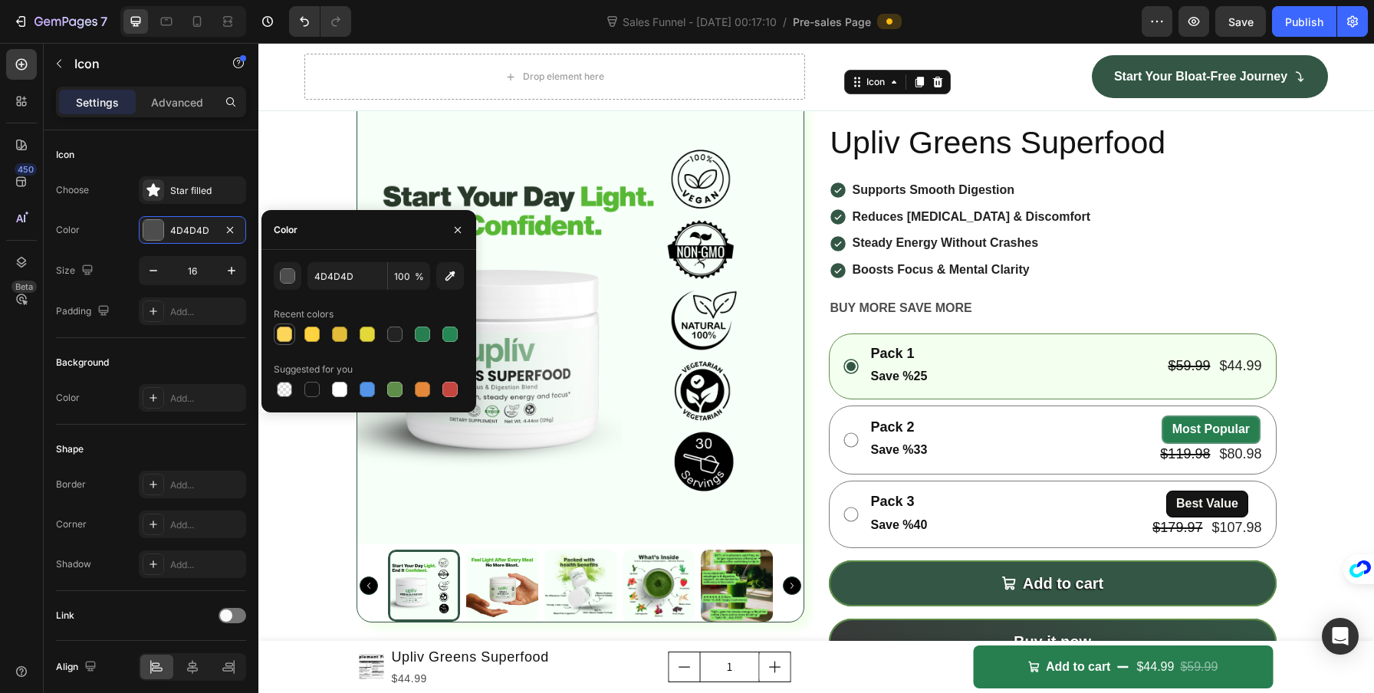
click at [291, 330] on div at bounding box center [284, 334] width 15 height 15
type input "FCD65A"
click at [862, 107] on icon at bounding box center [865, 102] width 11 height 10
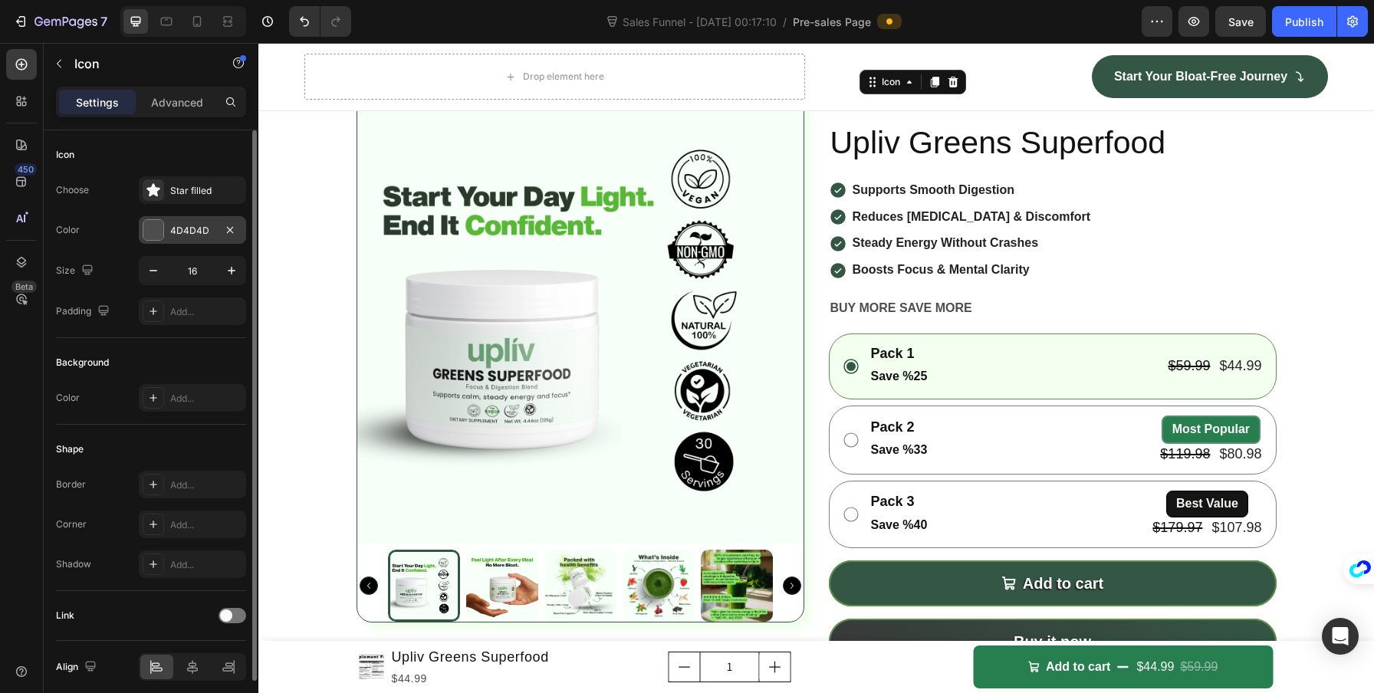
click at [182, 219] on div "4D4D4D" at bounding box center [192, 230] width 107 height 28
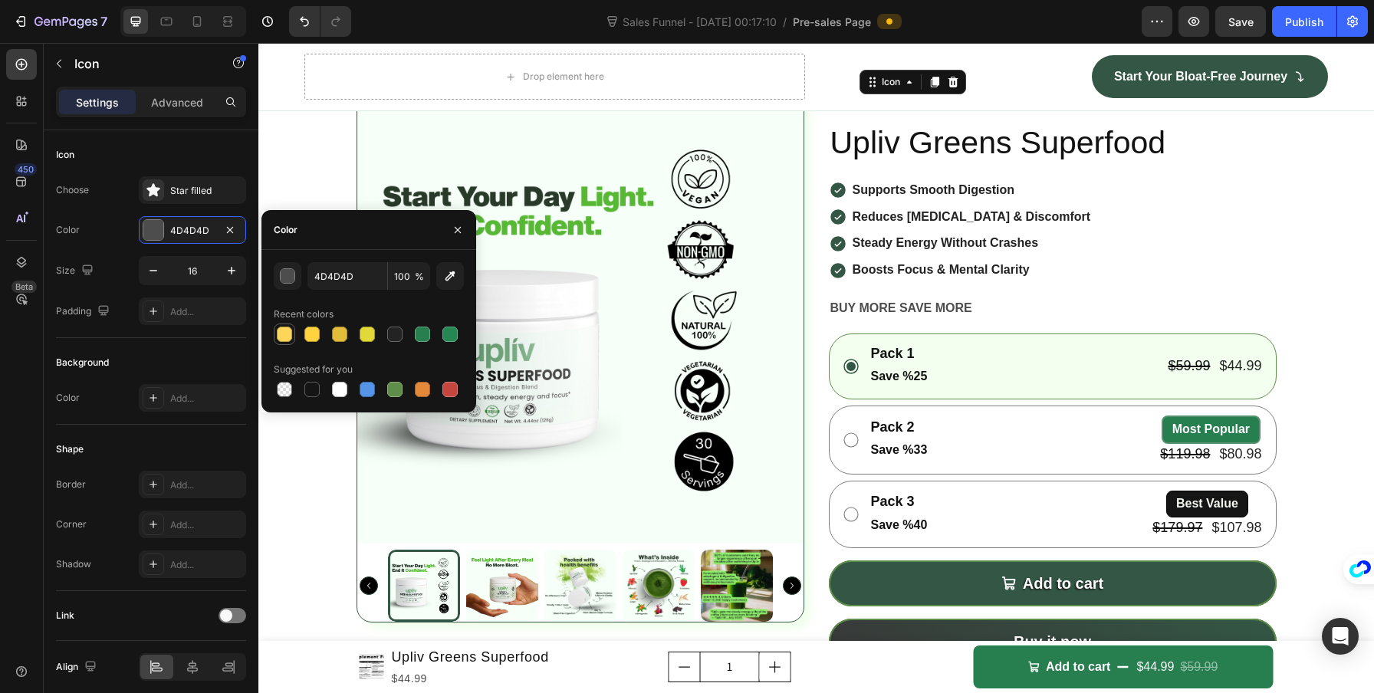
click at [294, 330] on div at bounding box center [284, 334] width 21 height 21
type input "FCD65A"
click at [875, 107] on icon at bounding box center [880, 102] width 11 height 10
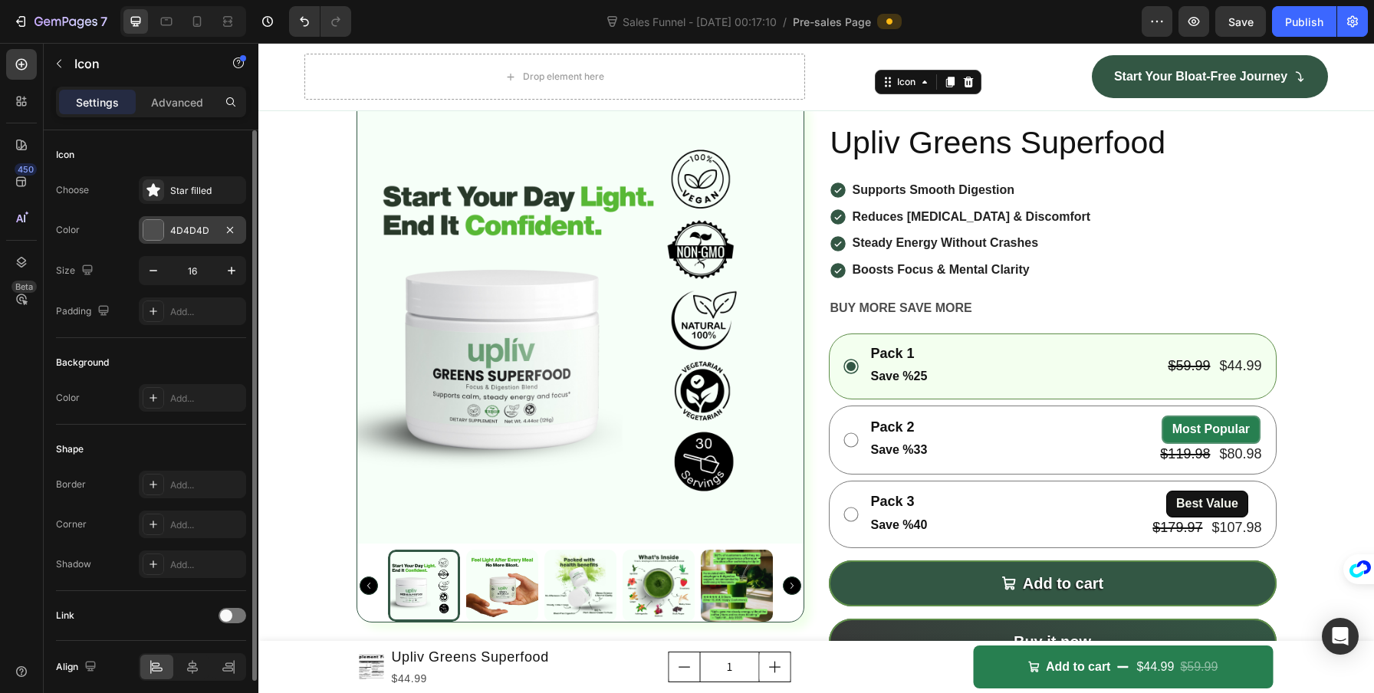
click at [174, 229] on div "4D4D4D" at bounding box center [192, 231] width 44 height 14
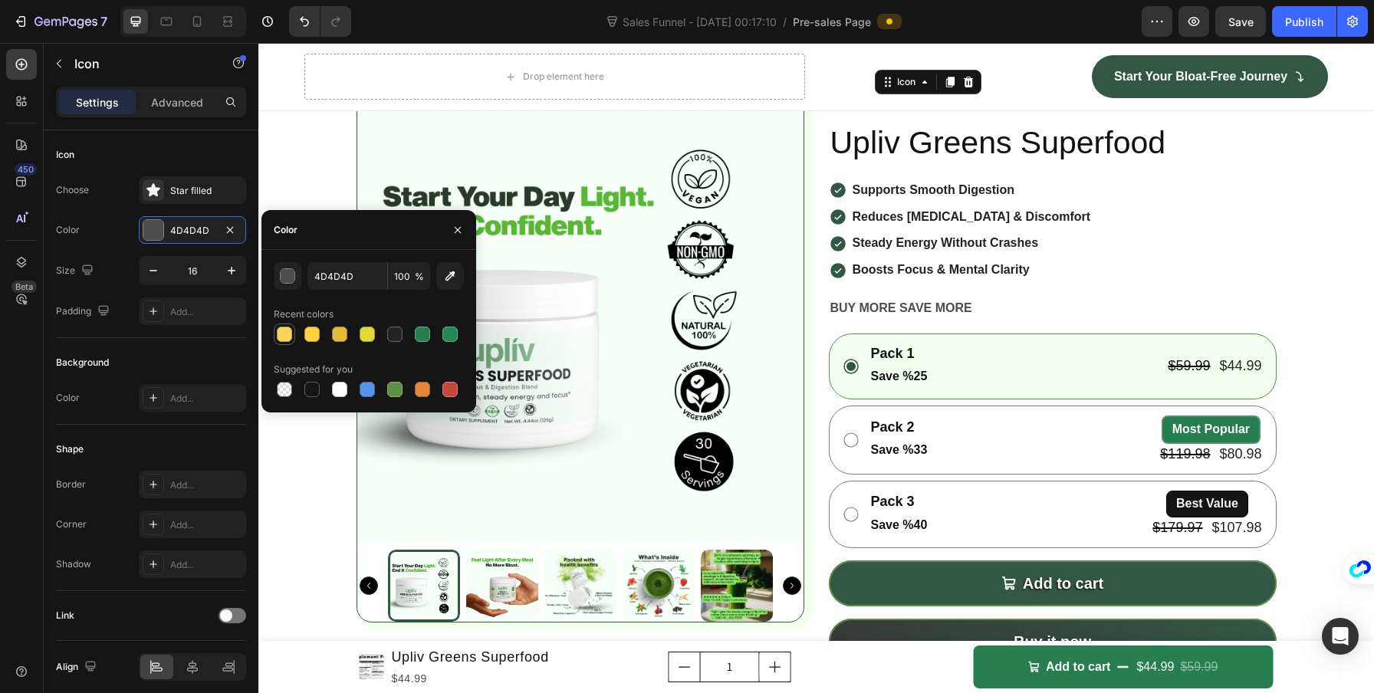
click at [286, 332] on div at bounding box center [284, 334] width 15 height 15
type input "FCD65A"
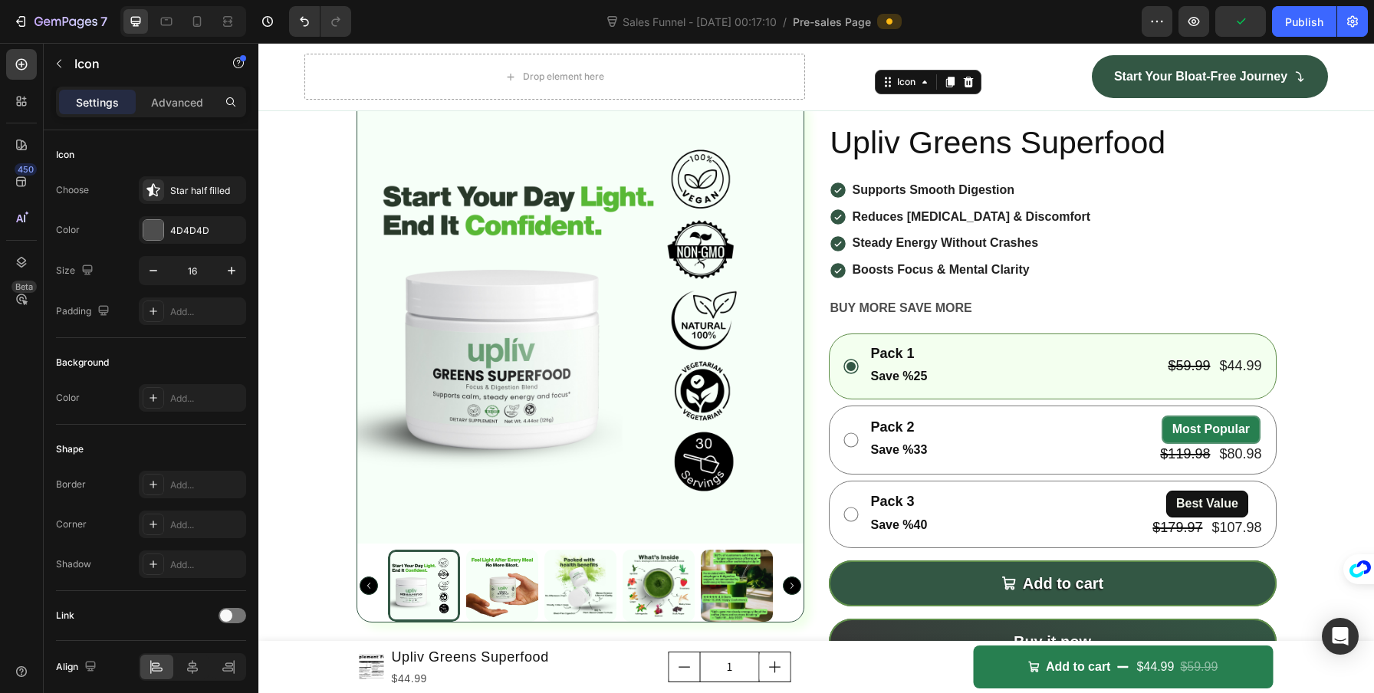
click at [895, 109] on div "Icon" at bounding box center [896, 103] width 12 height 12
click at [183, 231] on div "4D4D4D" at bounding box center [192, 231] width 44 height 14
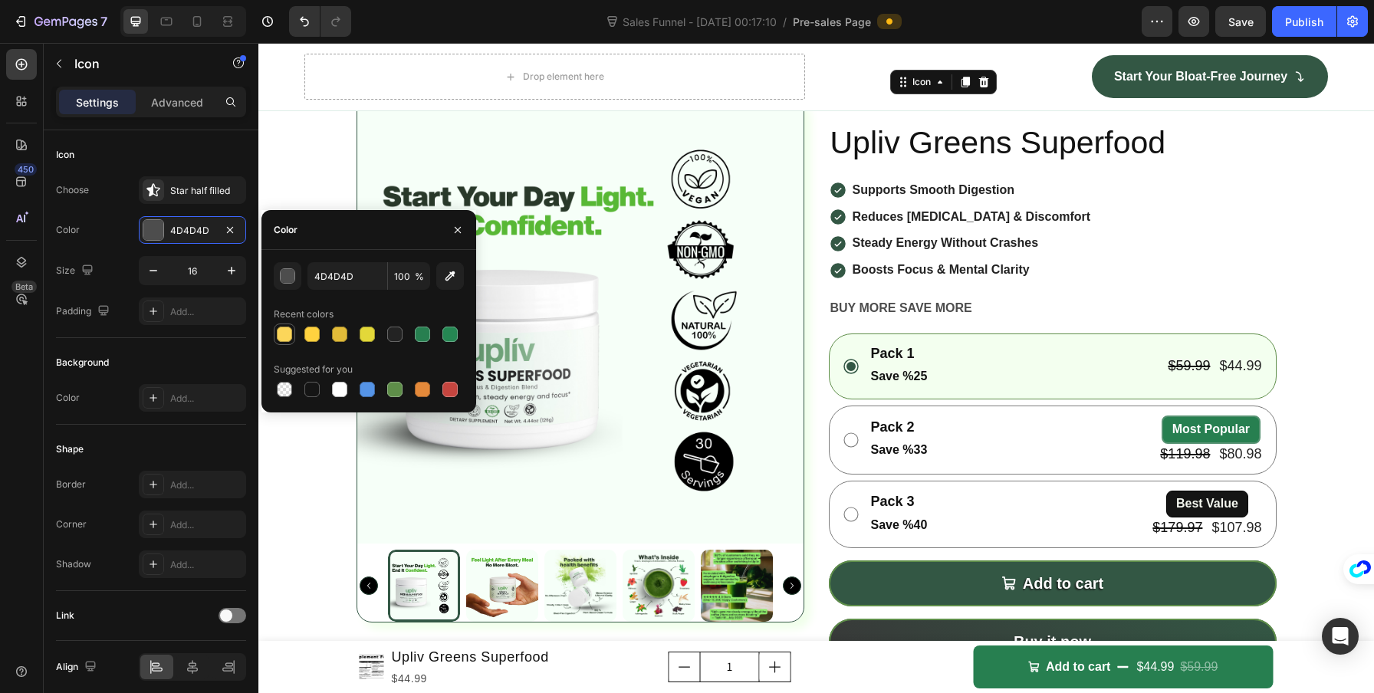
click at [284, 330] on div at bounding box center [284, 334] width 15 height 15
type input "FCD65A"
click at [79, 303] on div "Padding" at bounding box center [84, 311] width 57 height 21
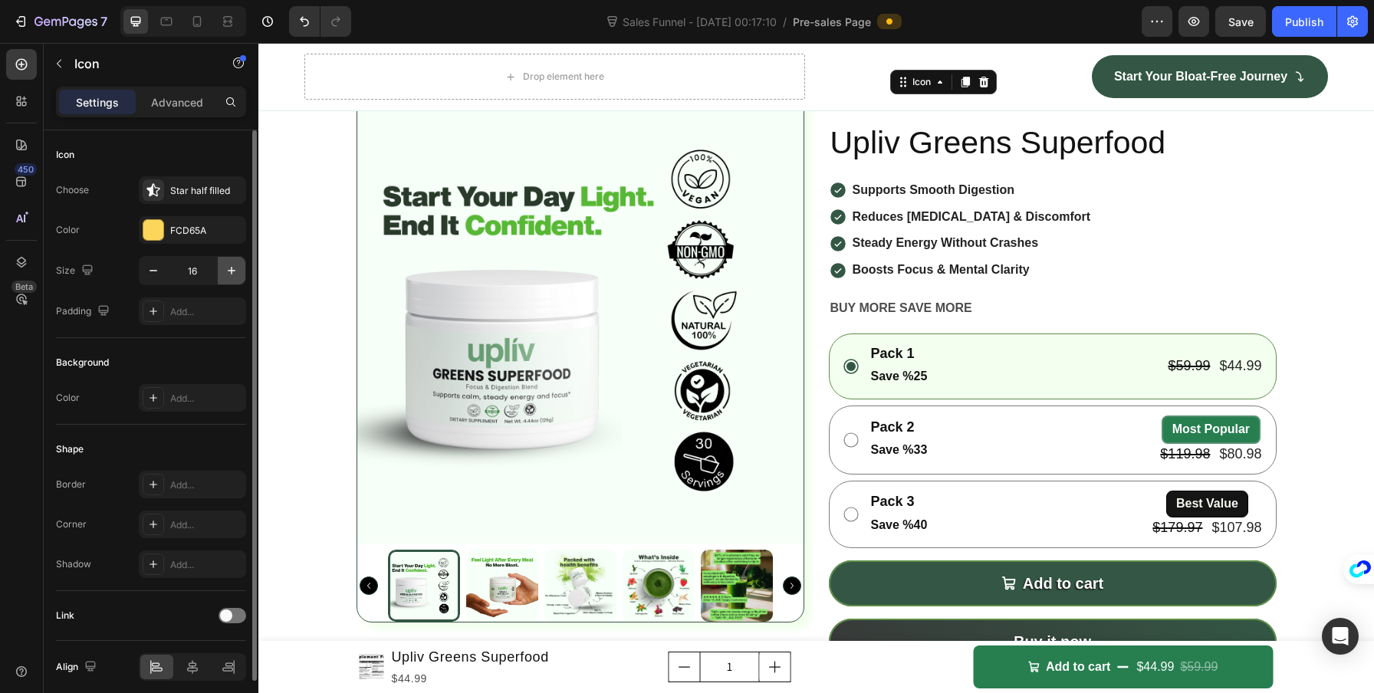
click at [228, 268] on icon "button" at bounding box center [231, 270] width 15 height 15
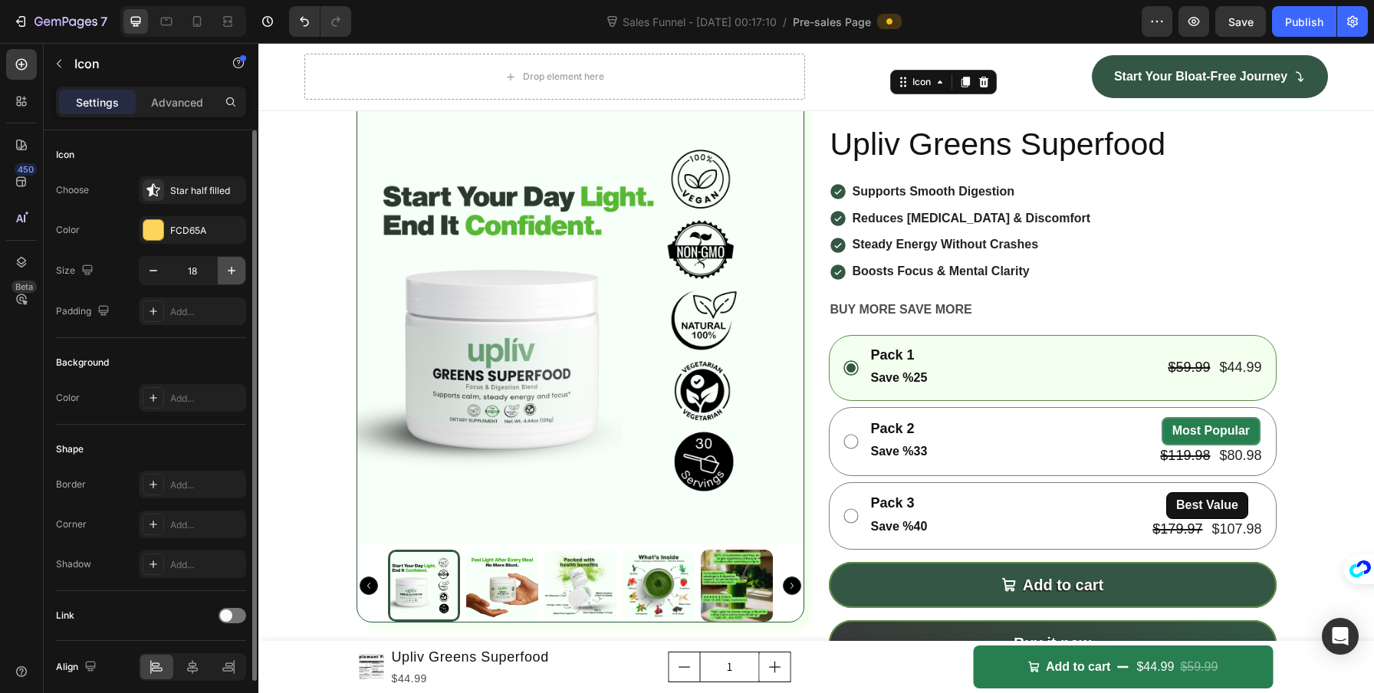
click at [228, 267] on icon "button" at bounding box center [231, 270] width 15 height 15
type input "20"
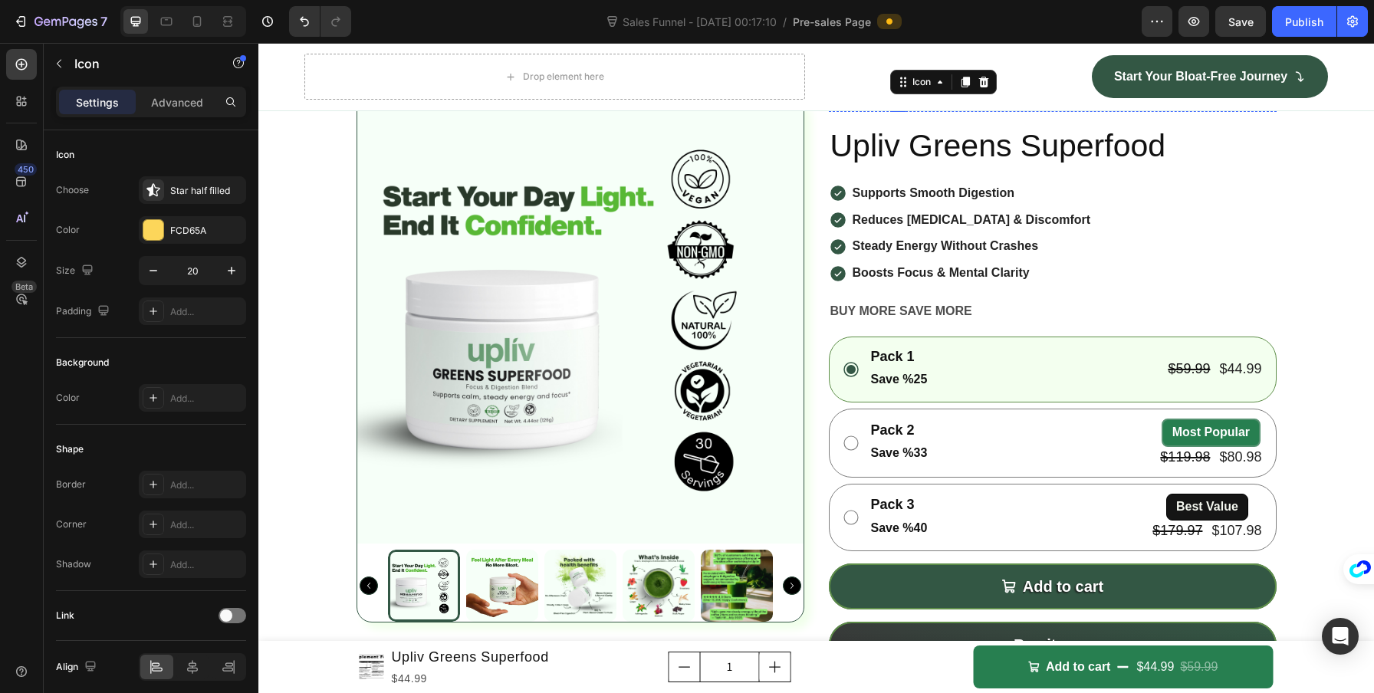
click at [830, 107] on icon at bounding box center [834, 102] width 11 height 10
click at [962, 112] on div "Icon 0 Icon Icon Icon Icon" at bounding box center [1053, 104] width 448 height 15
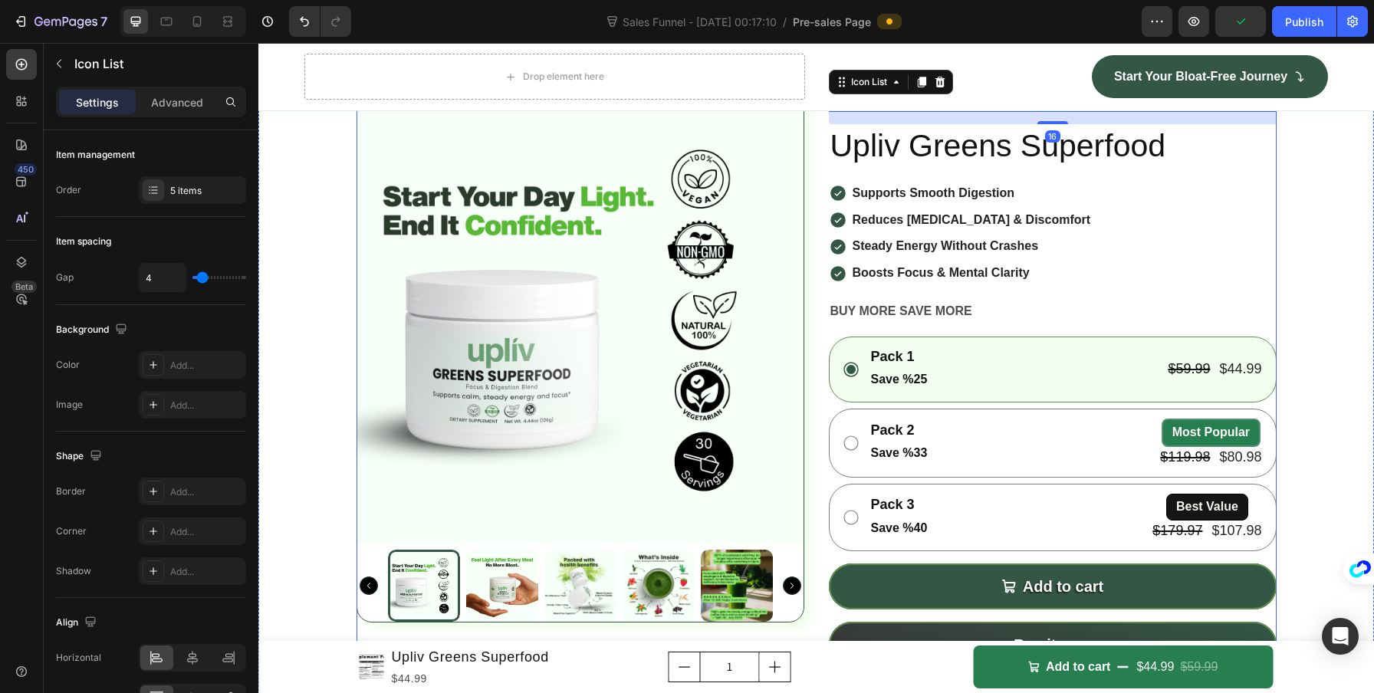
click at [830, 107] on icon at bounding box center [834, 102] width 11 height 10
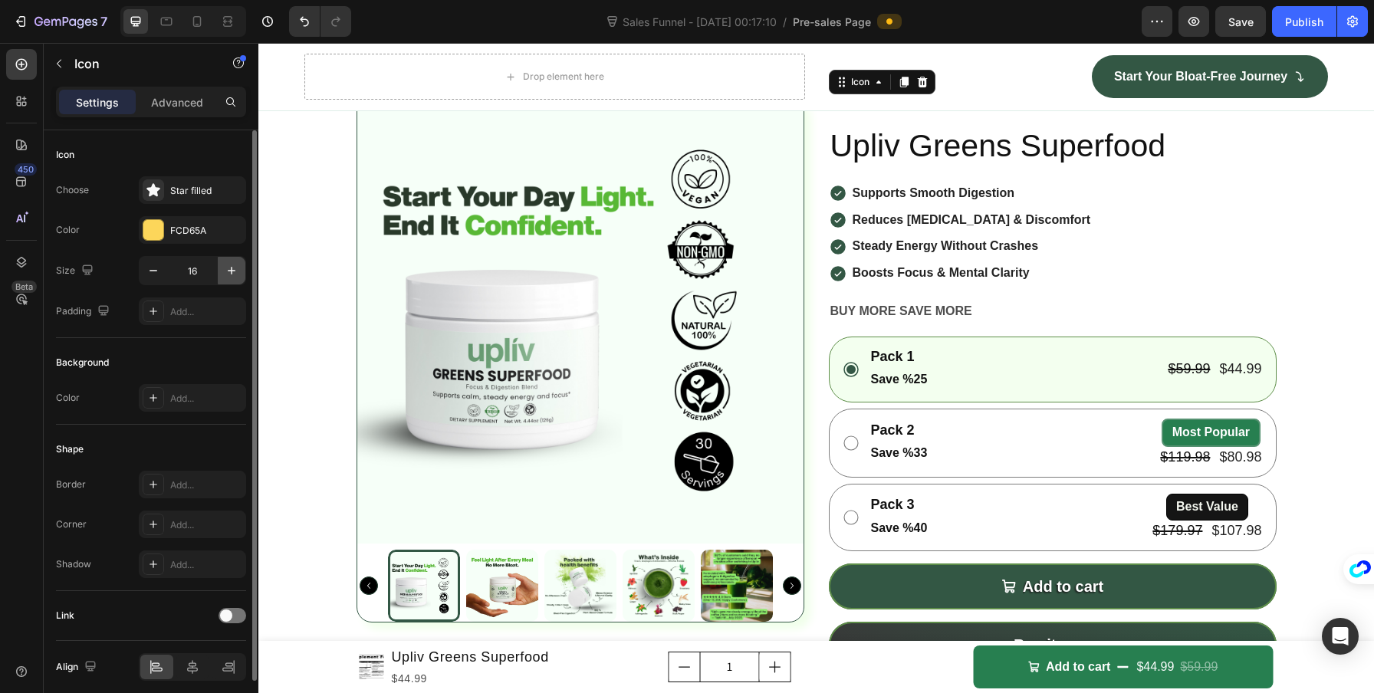
click at [234, 268] on icon "button" at bounding box center [231, 270] width 15 height 15
click at [235, 268] on icon "button" at bounding box center [231, 270] width 15 height 15
click at [234, 268] on icon "button" at bounding box center [231, 270] width 15 height 15
type input "20"
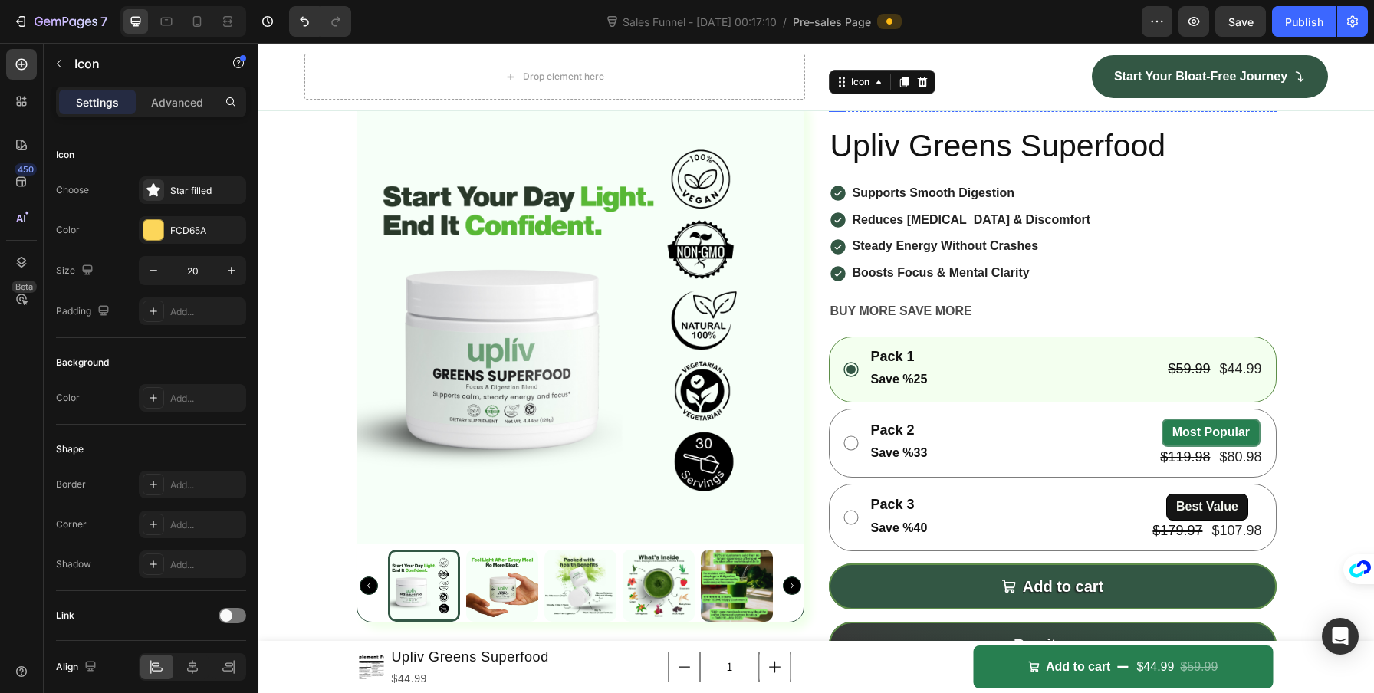
click at [849, 107] on icon at bounding box center [853, 102] width 11 height 10
click at [231, 268] on icon "button" at bounding box center [232, 271] width 8 height 8
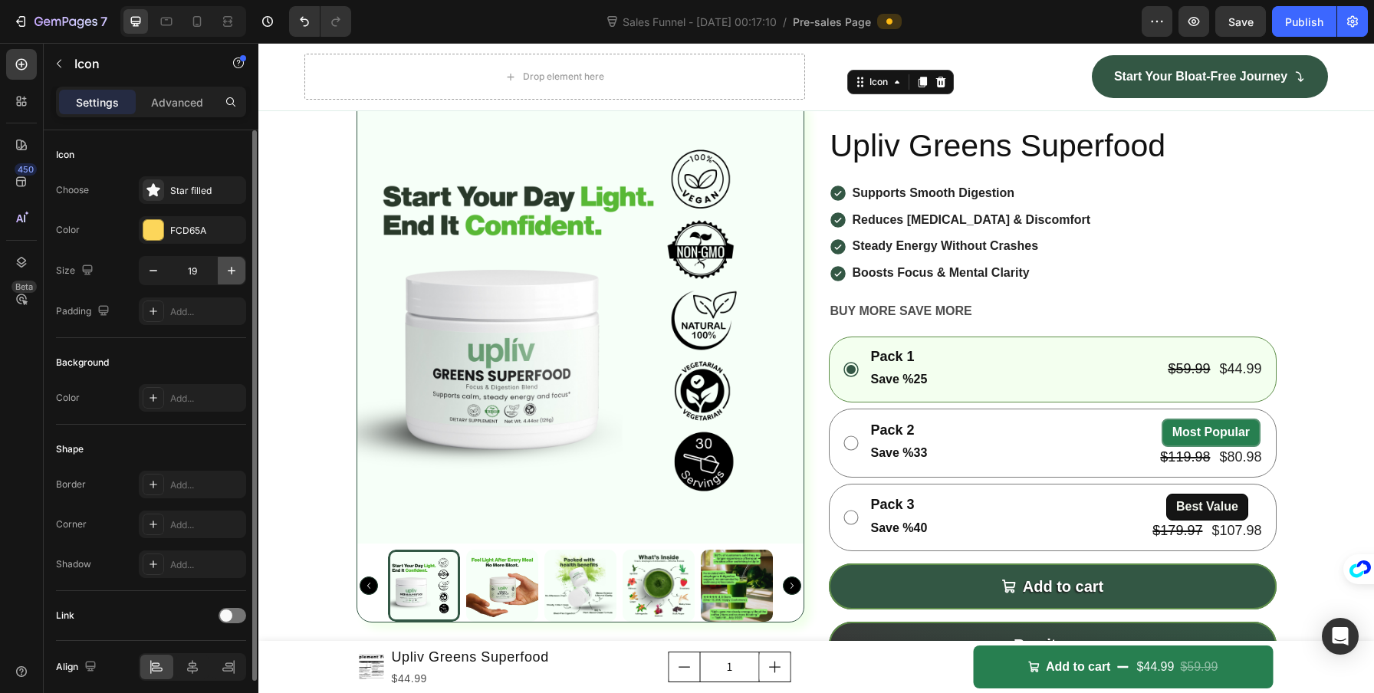
type input "20"
click at [866, 109] on div "Icon" at bounding box center [872, 103] width 12 height 12
click at [231, 264] on icon "button" at bounding box center [231, 270] width 15 height 15
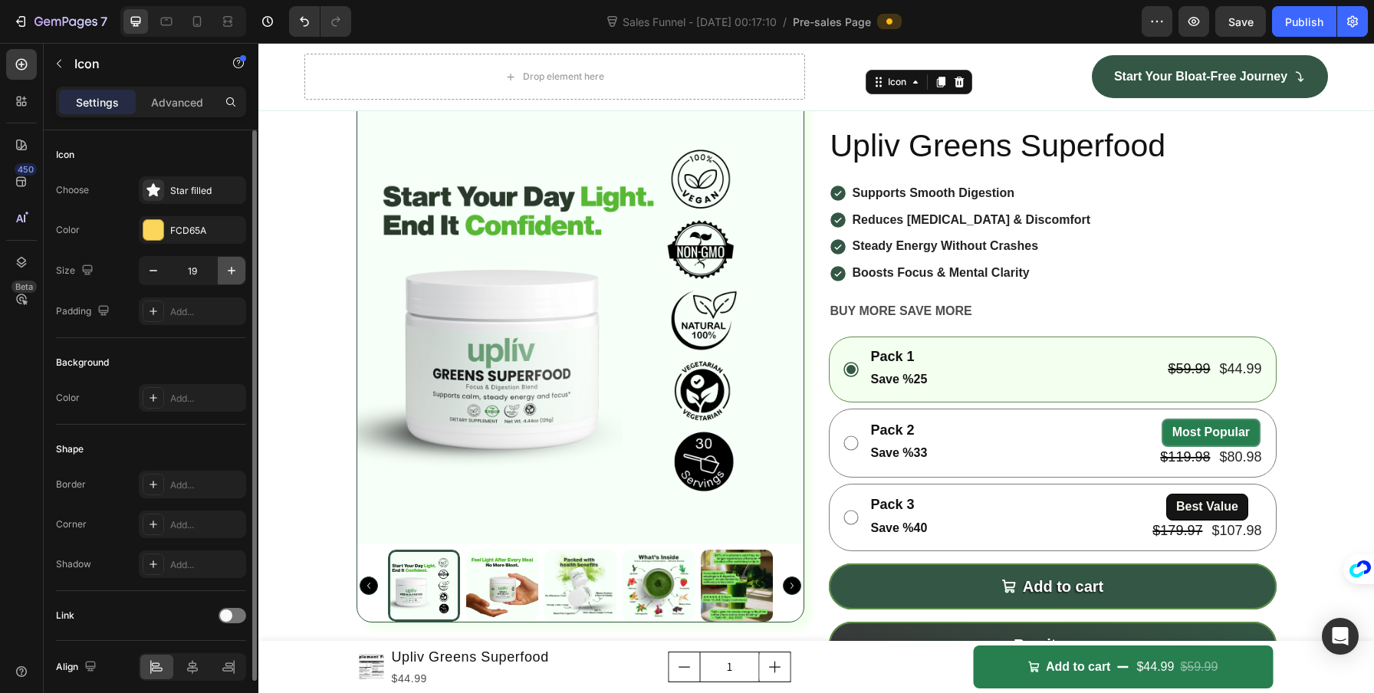
click at [231, 264] on icon "button" at bounding box center [231, 270] width 15 height 15
type input "20"
click at [887, 109] on icon at bounding box center [890, 103] width 12 height 12
click at [227, 264] on icon "button" at bounding box center [231, 270] width 15 height 15
click at [227, 265] on icon "button" at bounding box center [231, 270] width 15 height 15
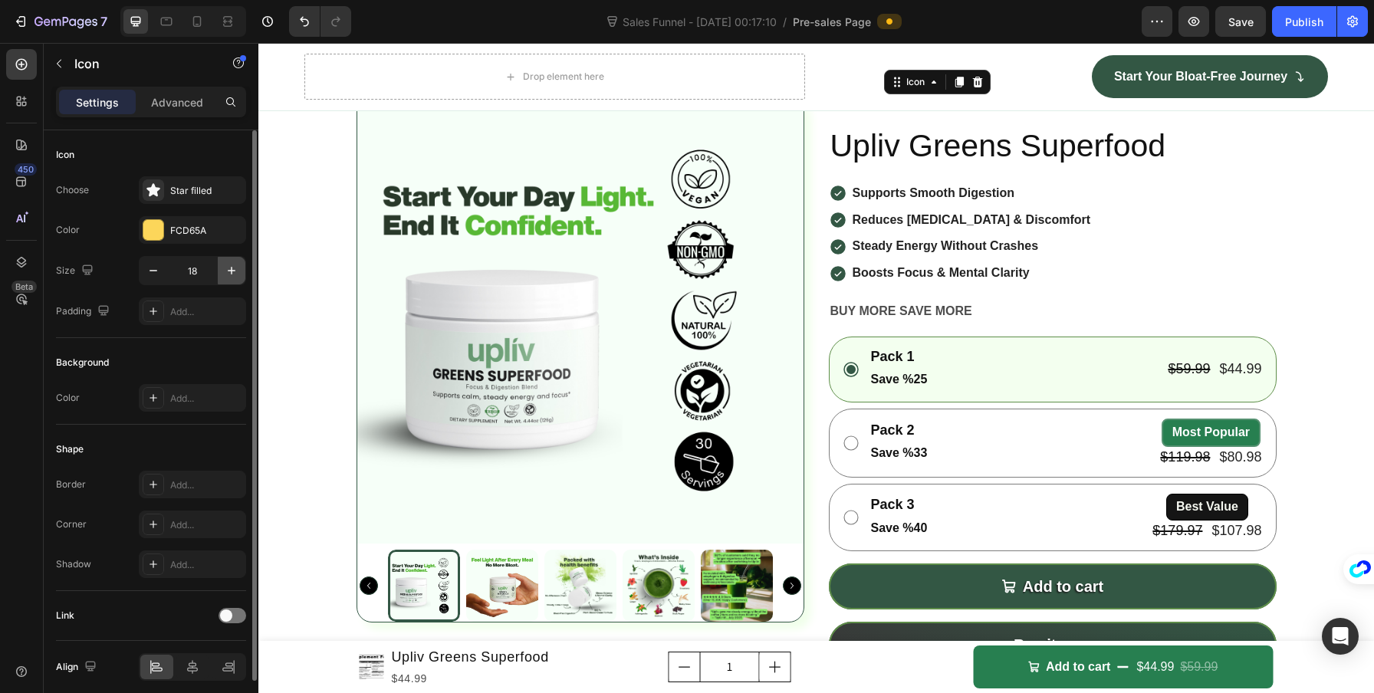
click at [227, 265] on icon "button" at bounding box center [231, 270] width 15 height 15
click at [153, 269] on icon "button" at bounding box center [153, 270] width 15 height 15
type input "20"
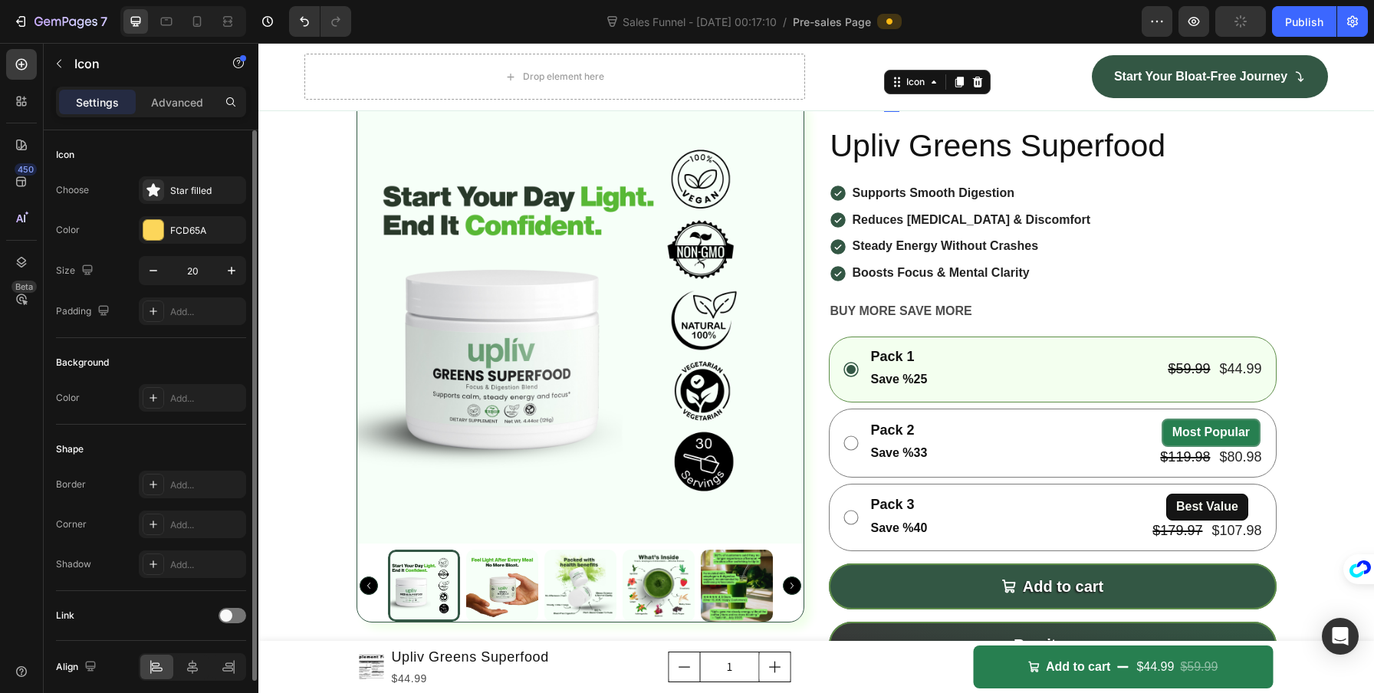
click at [133, 290] on div "Choose Star filled Color FCD65A Size 20 Padding Add..." at bounding box center [151, 250] width 190 height 149
click at [1006, 112] on div "Icon Icon Icon Icon 0 Icon" at bounding box center [1053, 104] width 448 height 15
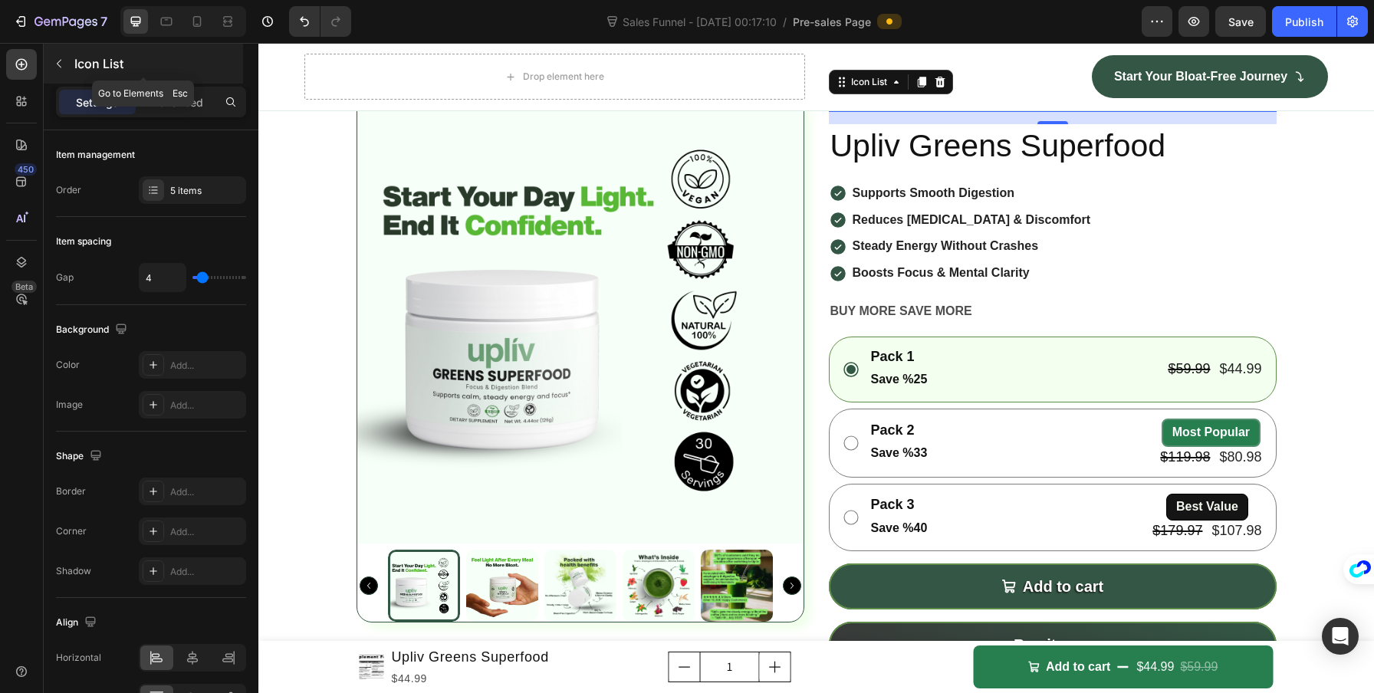
click at [66, 67] on button "button" at bounding box center [59, 63] width 25 height 25
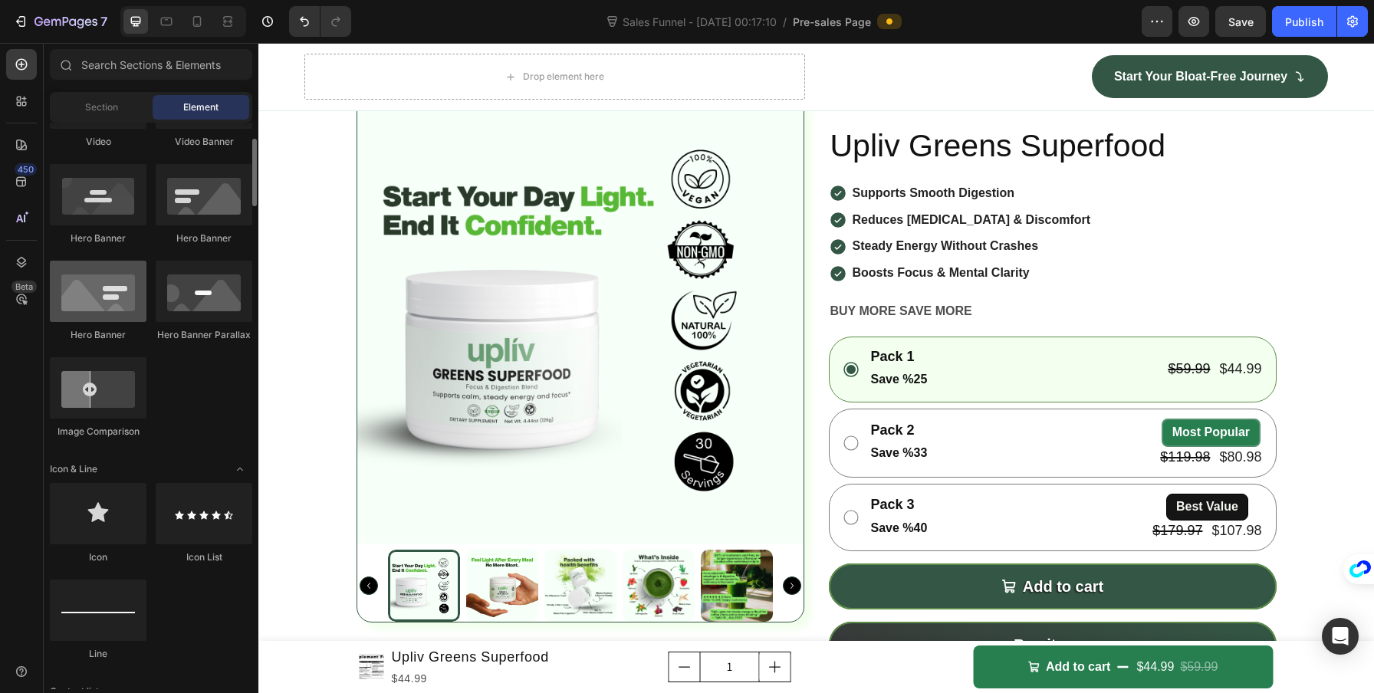
scroll to position [0, 0]
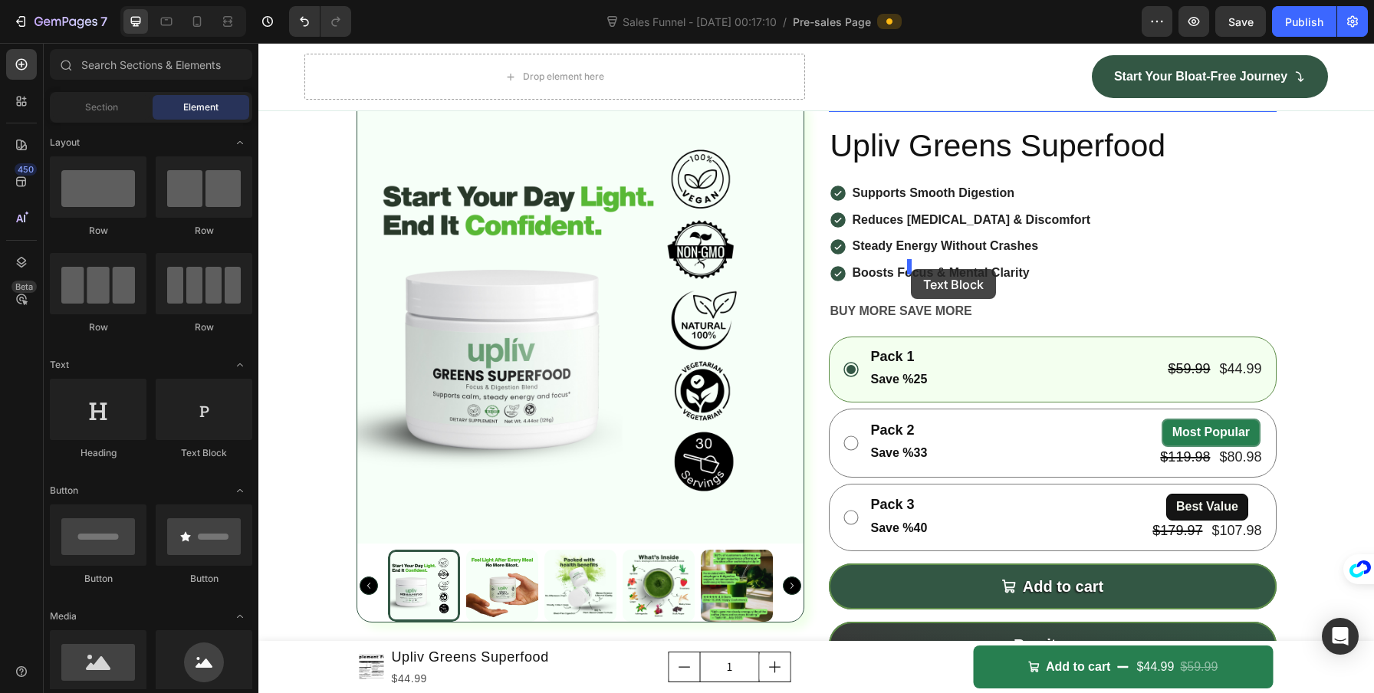
drag, startPoint x: 385, startPoint y: 389, endPoint x: 911, endPoint y: 269, distance: 539.3
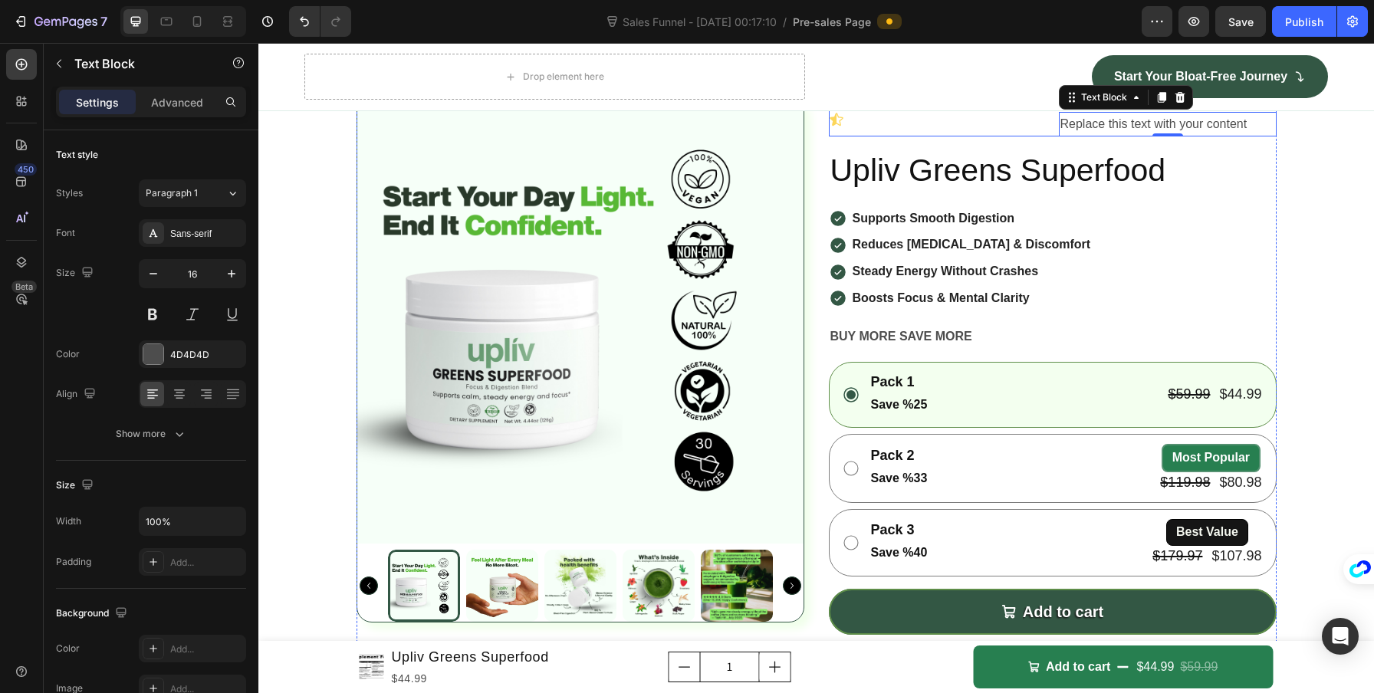
click at [1039, 137] on div "Icon Icon Icon Icon Icon Replace this text with your content Text Block 0 Row" at bounding box center [1053, 117] width 448 height 41
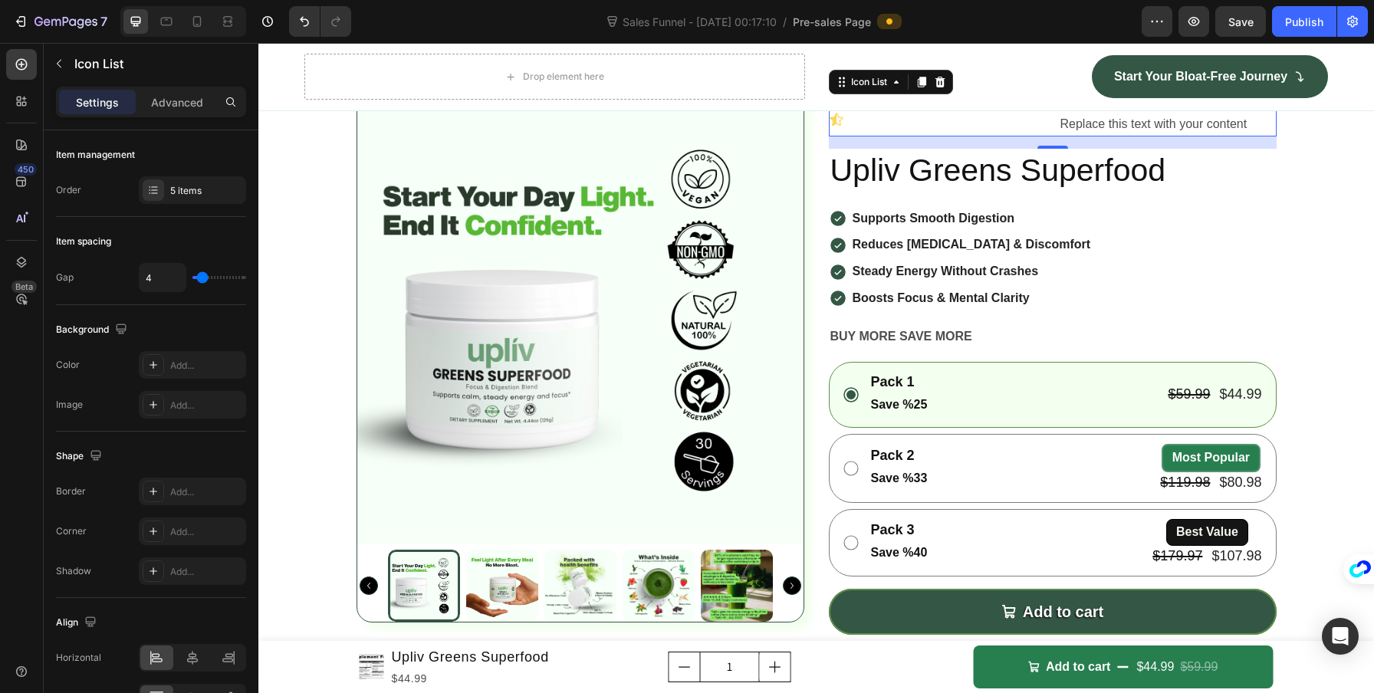
click at [997, 137] on div "Icon Icon Icon Icon Icon Replace this text with your content Text Block Row" at bounding box center [1053, 117] width 448 height 41
click at [1116, 137] on div "Replace this text with your content" at bounding box center [1168, 124] width 218 height 25
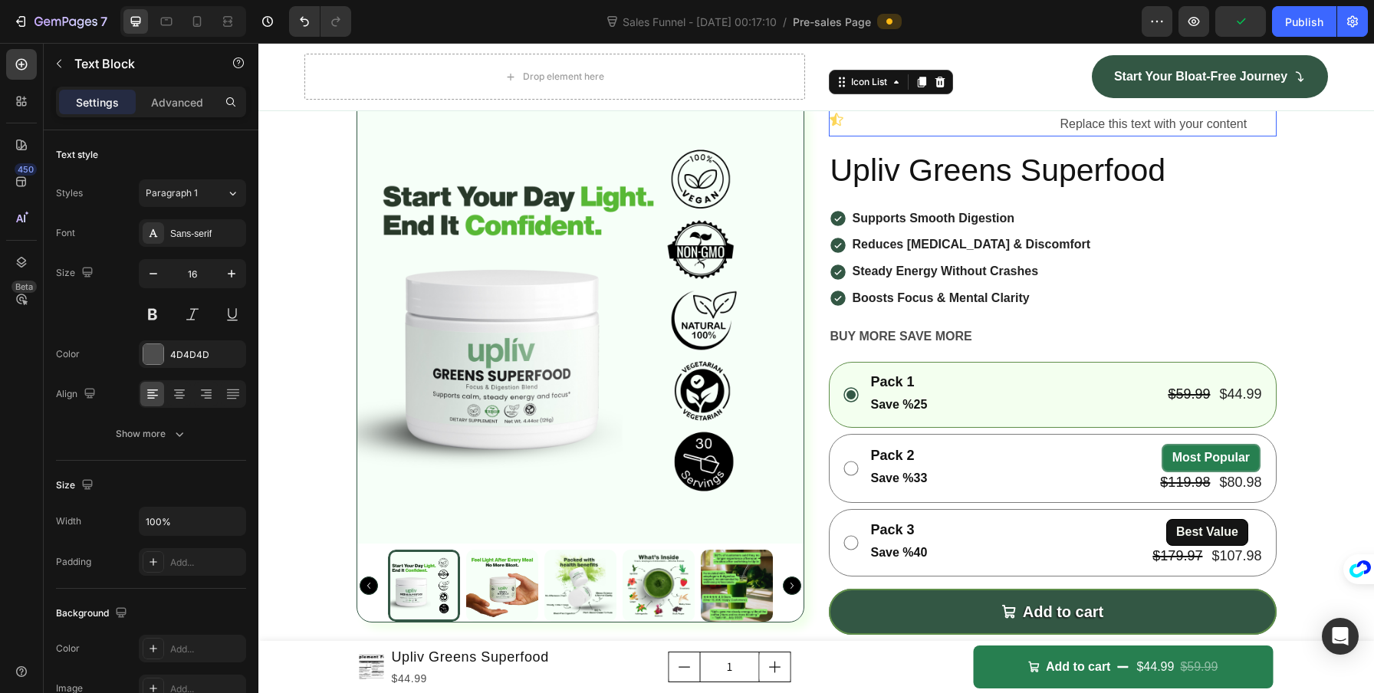
click at [1218, 137] on div "Icon Icon Icon Icon Icon Replace this text with your content Text Block Row" at bounding box center [1053, 117] width 448 height 41
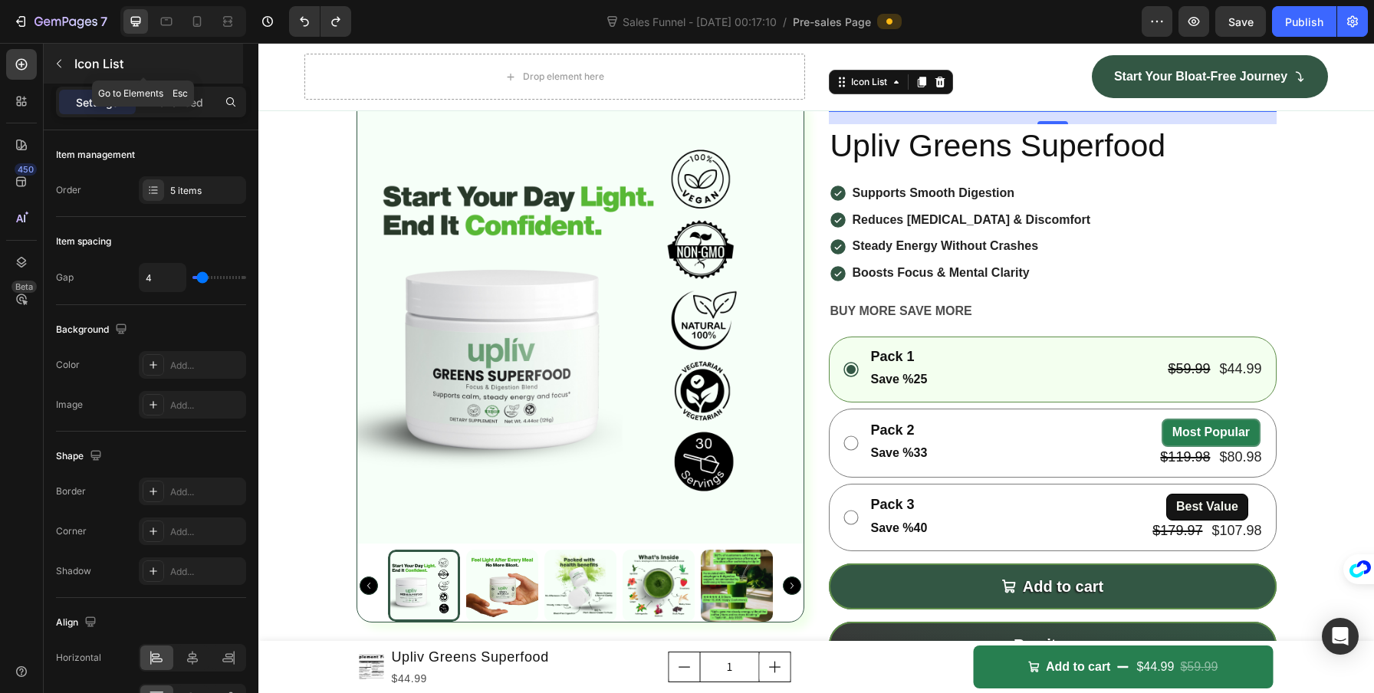
click at [68, 71] on button "button" at bounding box center [59, 63] width 25 height 25
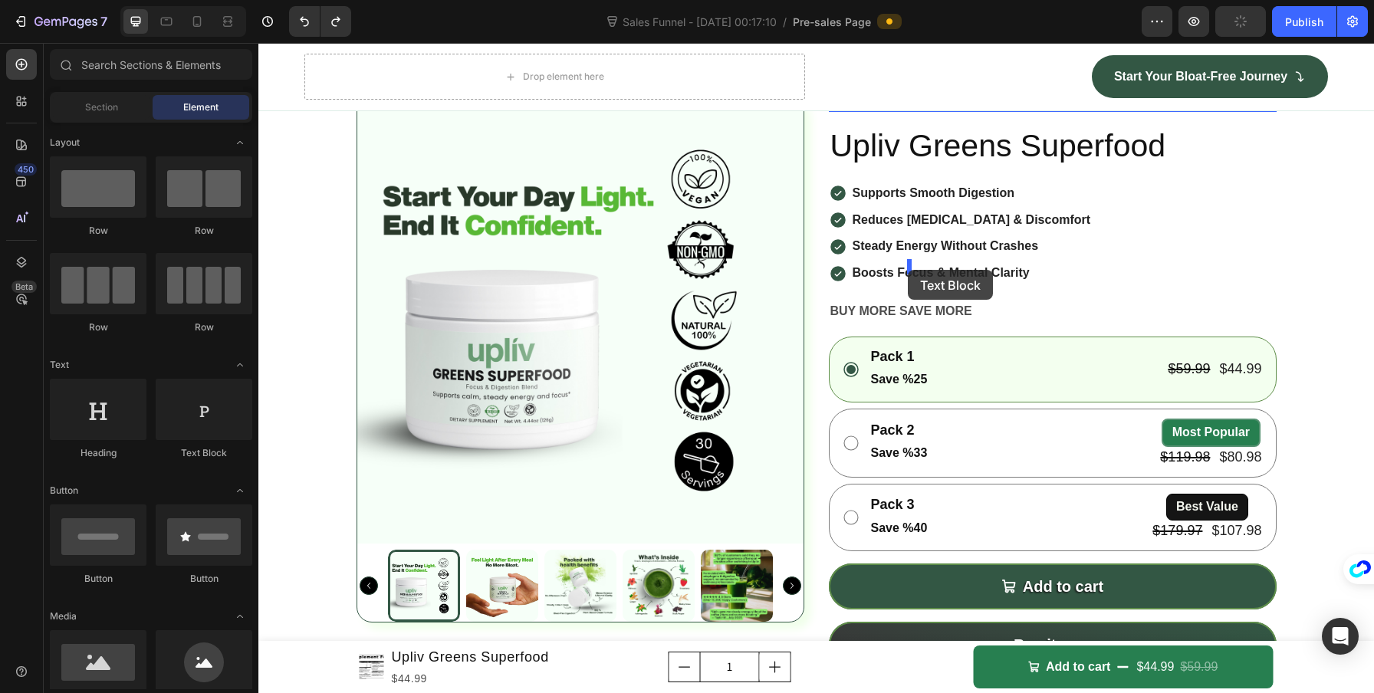
drag, startPoint x: 462, startPoint y: 471, endPoint x: 908, endPoint y: 270, distance: 489.3
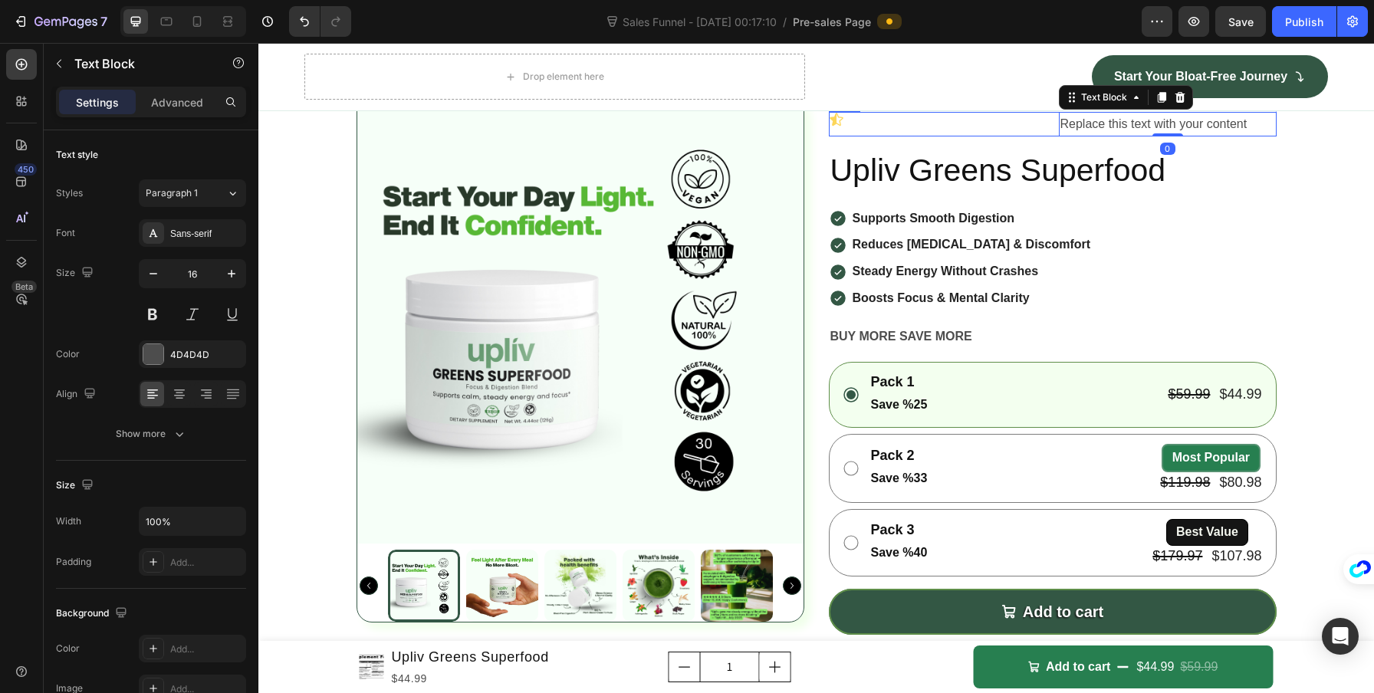
click at [961, 137] on div "Icon" at bounding box center [938, 124] width 218 height 25
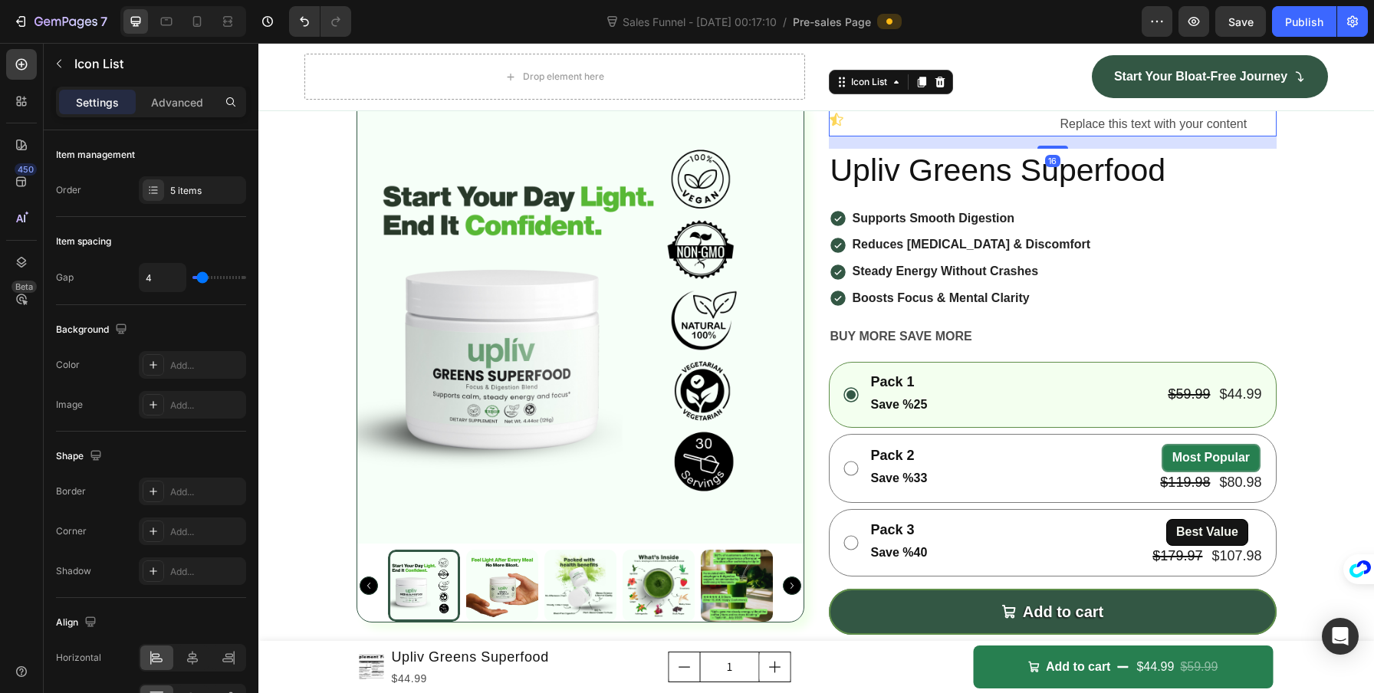
click at [974, 137] on div "Icon Icon Icon Icon Icon Replace this text with your content Text Block Row" at bounding box center [1053, 117] width 448 height 41
type input "0"
type input "9"
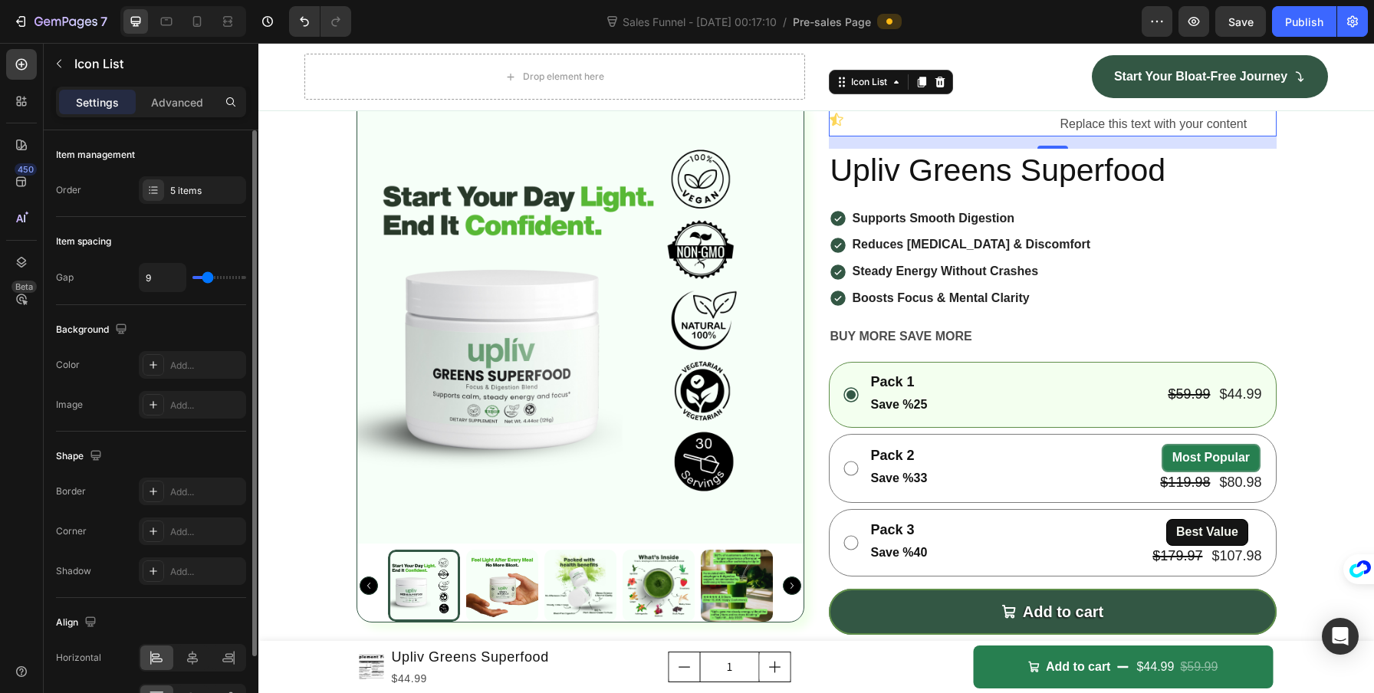
type input "8"
type input "7"
type input "6"
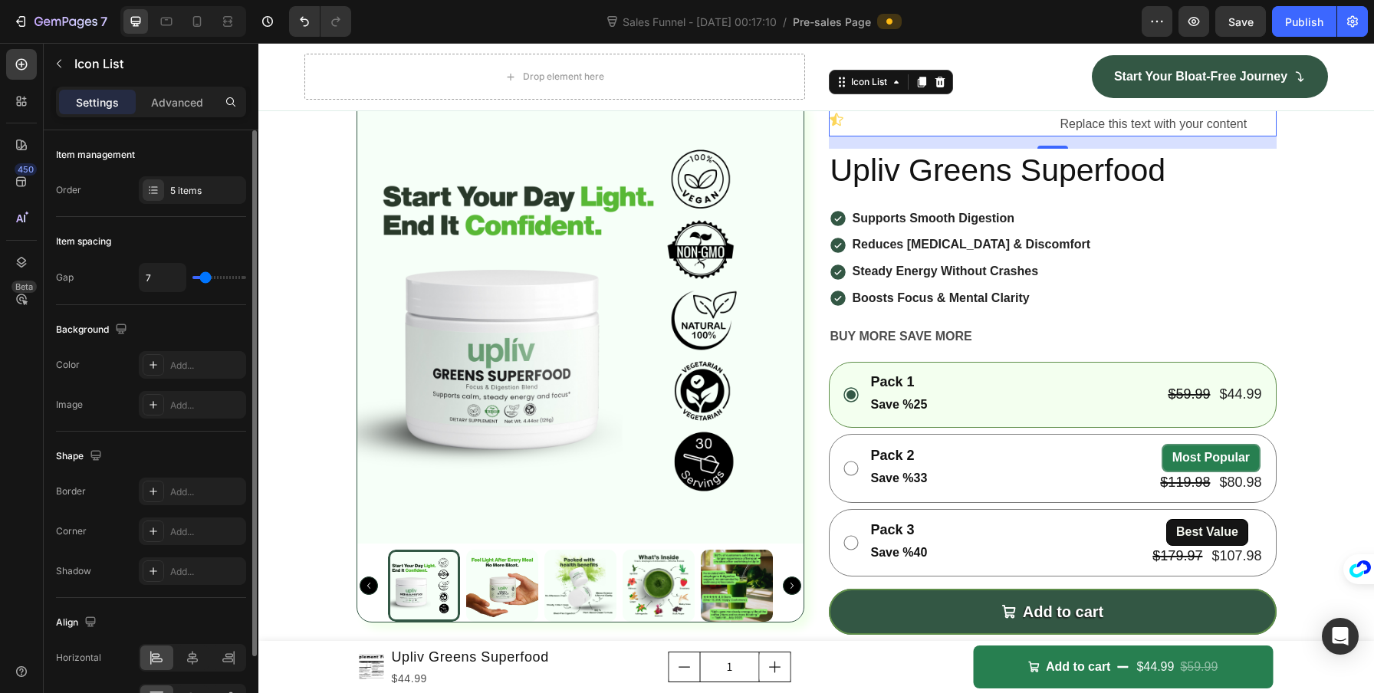
type input "6"
type input "5"
type input "4"
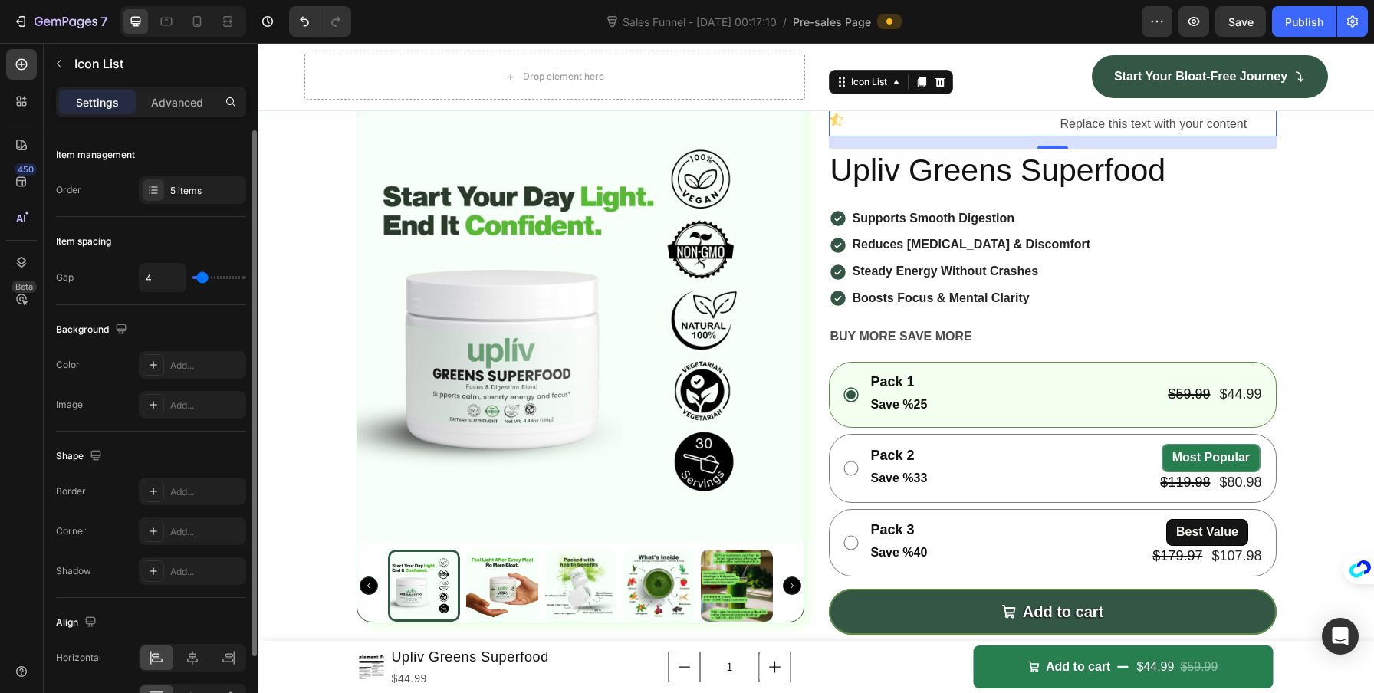
type input "0"
click at [195, 279] on input "range" at bounding box center [219, 277] width 54 height 3
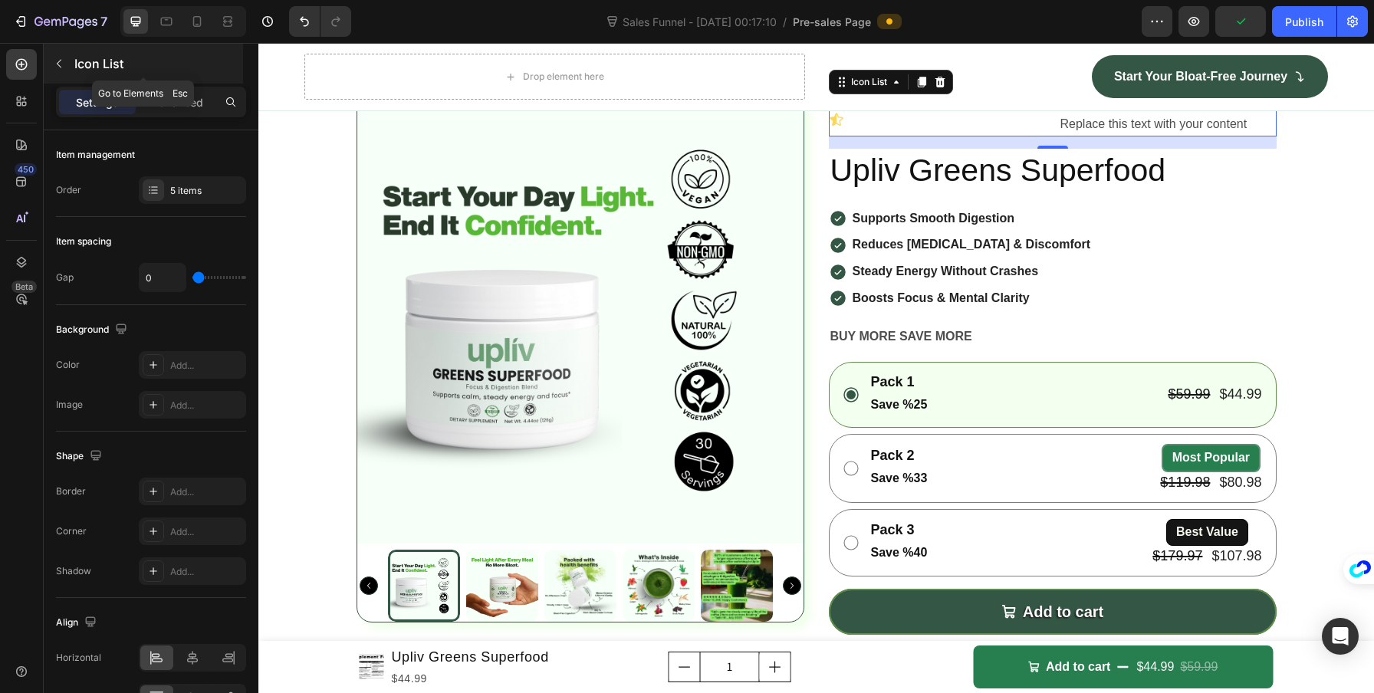
click at [60, 64] on icon "button" at bounding box center [59, 63] width 12 height 12
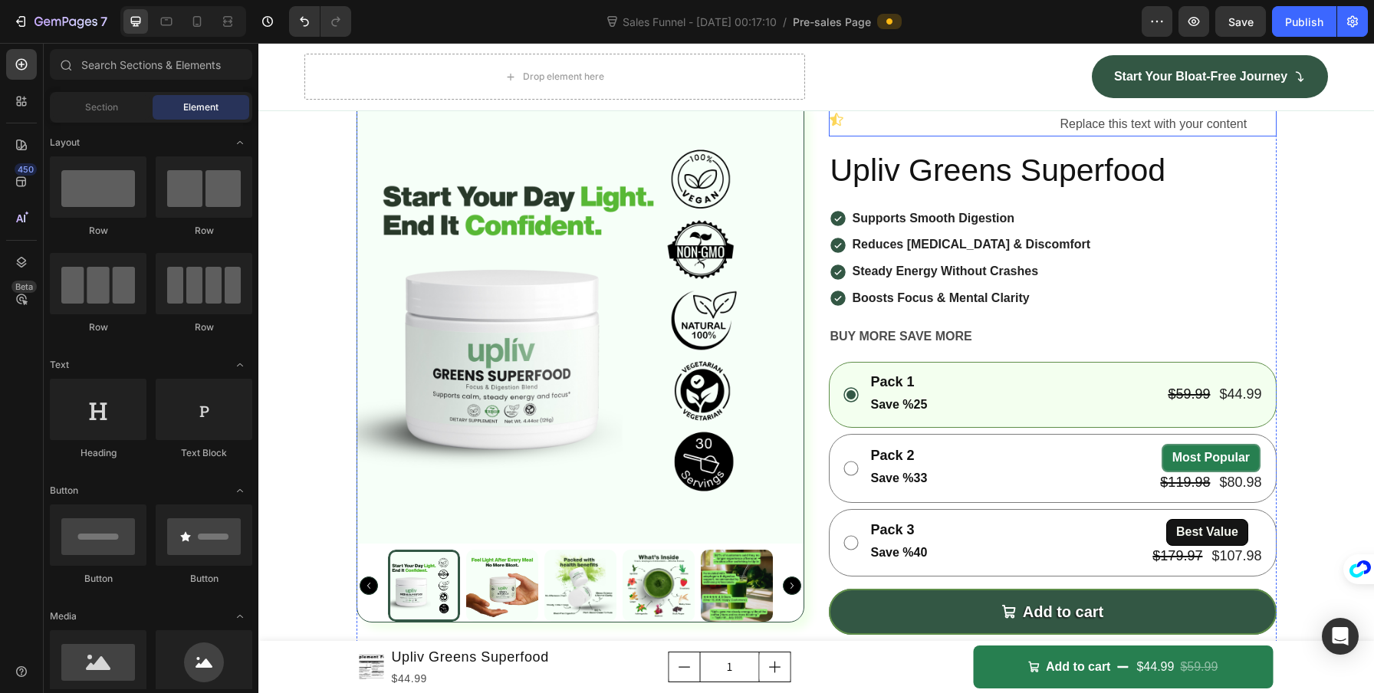
click at [1016, 137] on div "Icon Icon Icon Icon Icon Replace this text with your content Text Block Row" at bounding box center [1053, 117] width 448 height 41
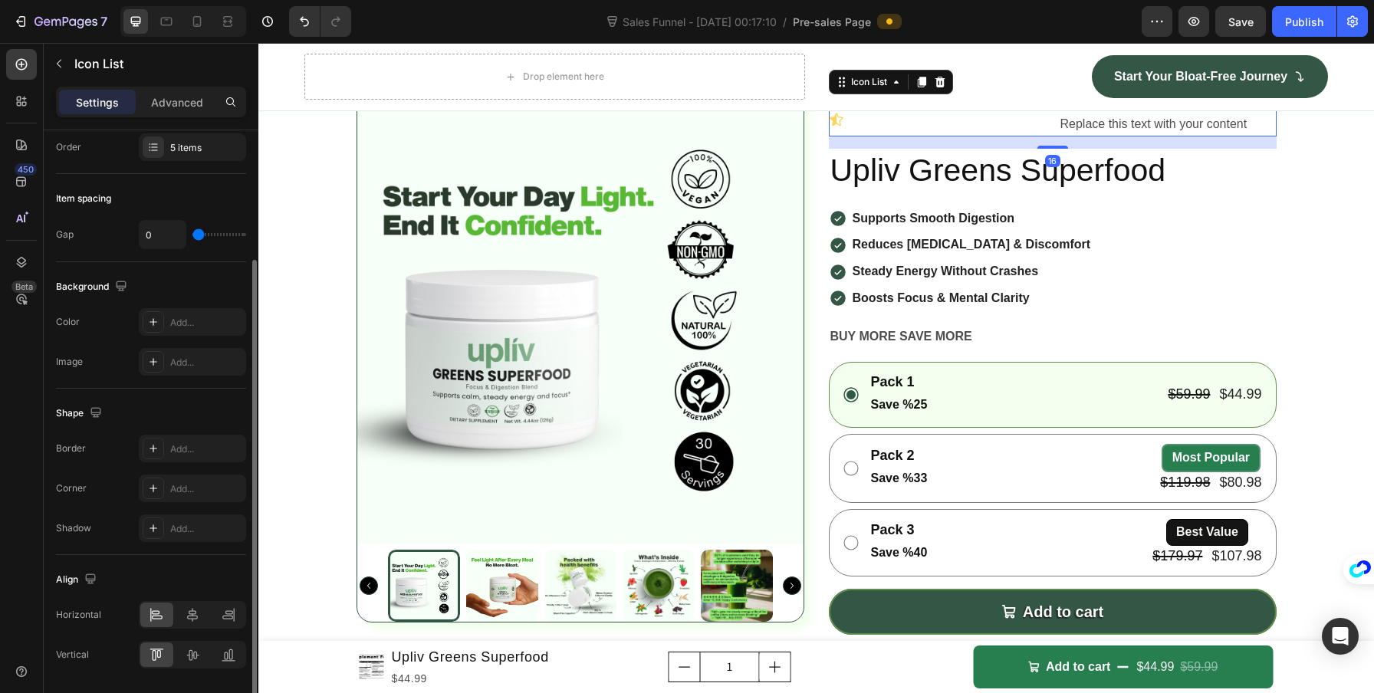
scroll to position [92, 0]
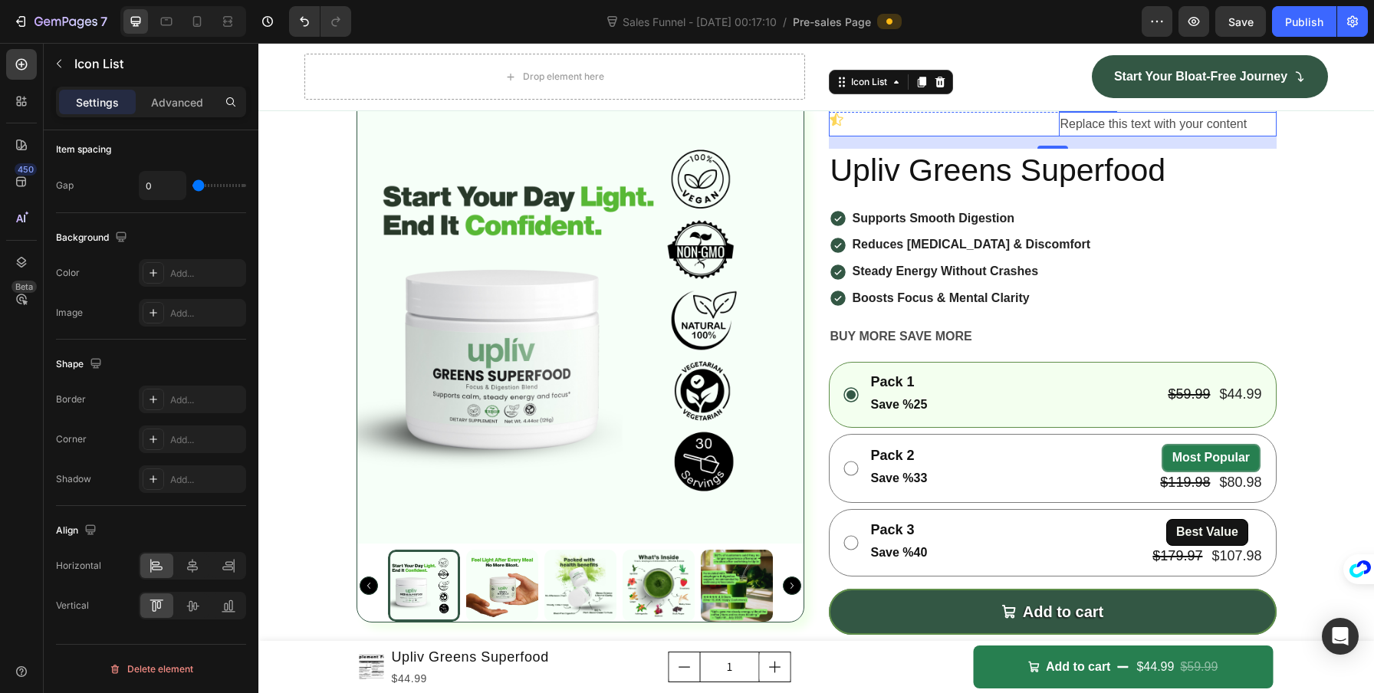
click at [1151, 137] on div "Replace this text with your content" at bounding box center [1168, 124] width 218 height 25
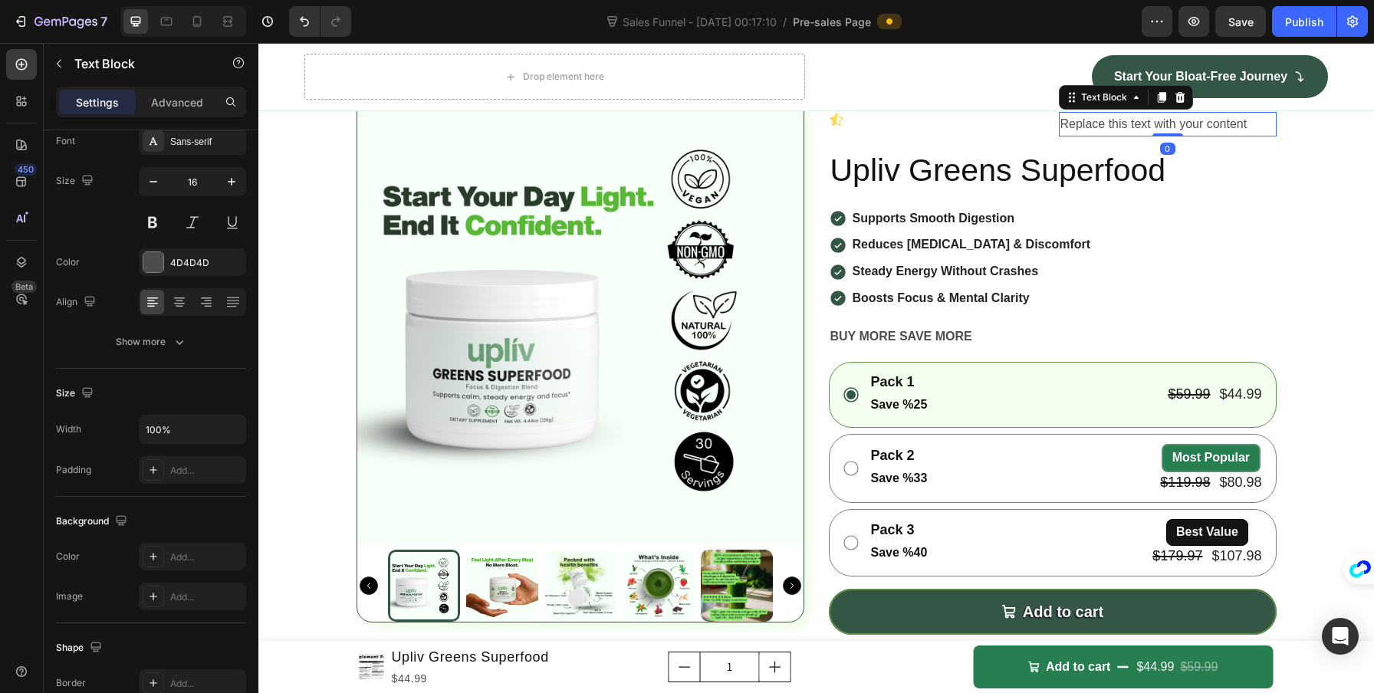
scroll to position [0, 0]
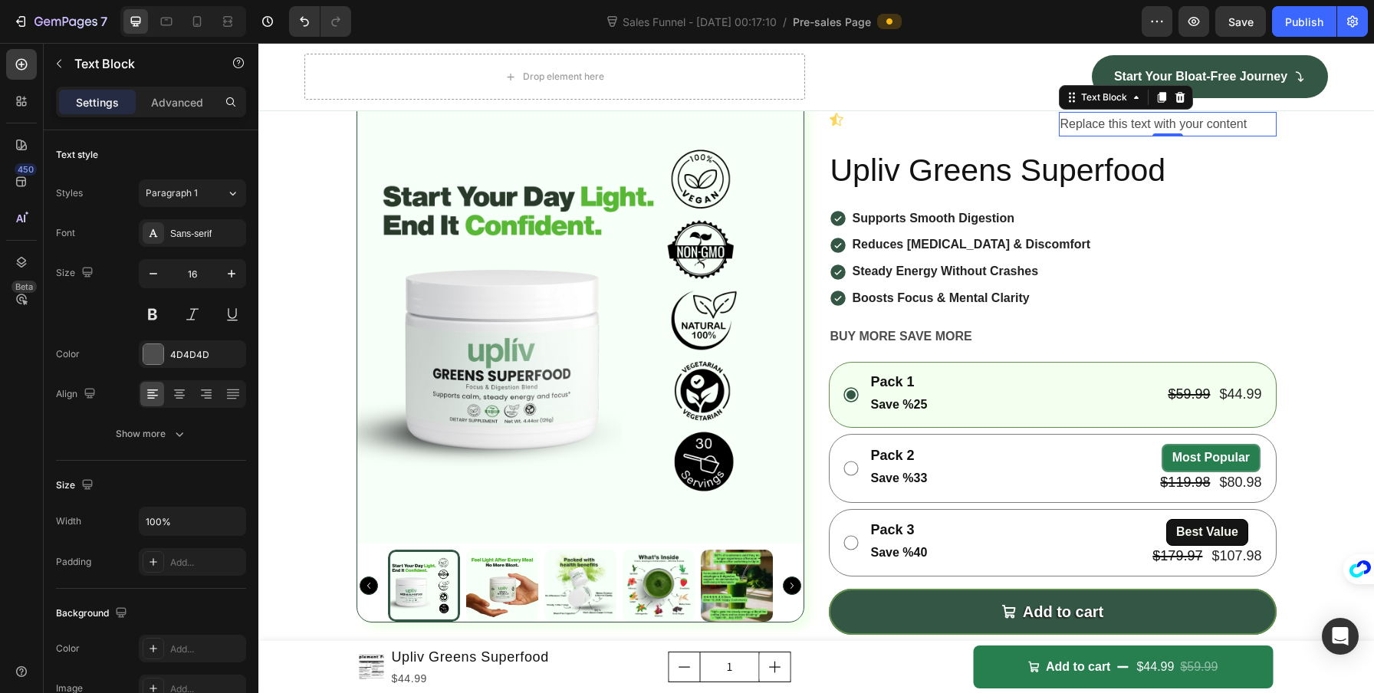
click at [1174, 102] on icon at bounding box center [1179, 96] width 10 height 11
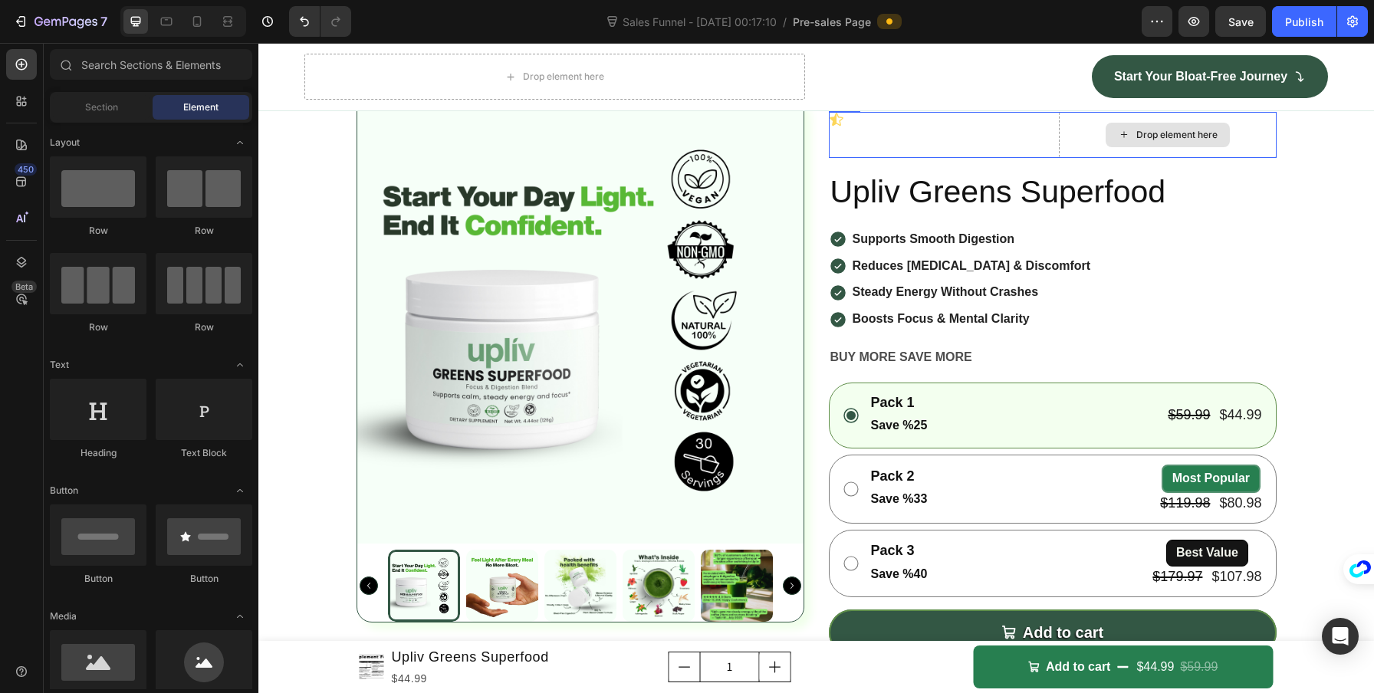
click at [1066, 158] on div "Drop element here" at bounding box center [1168, 135] width 218 height 46
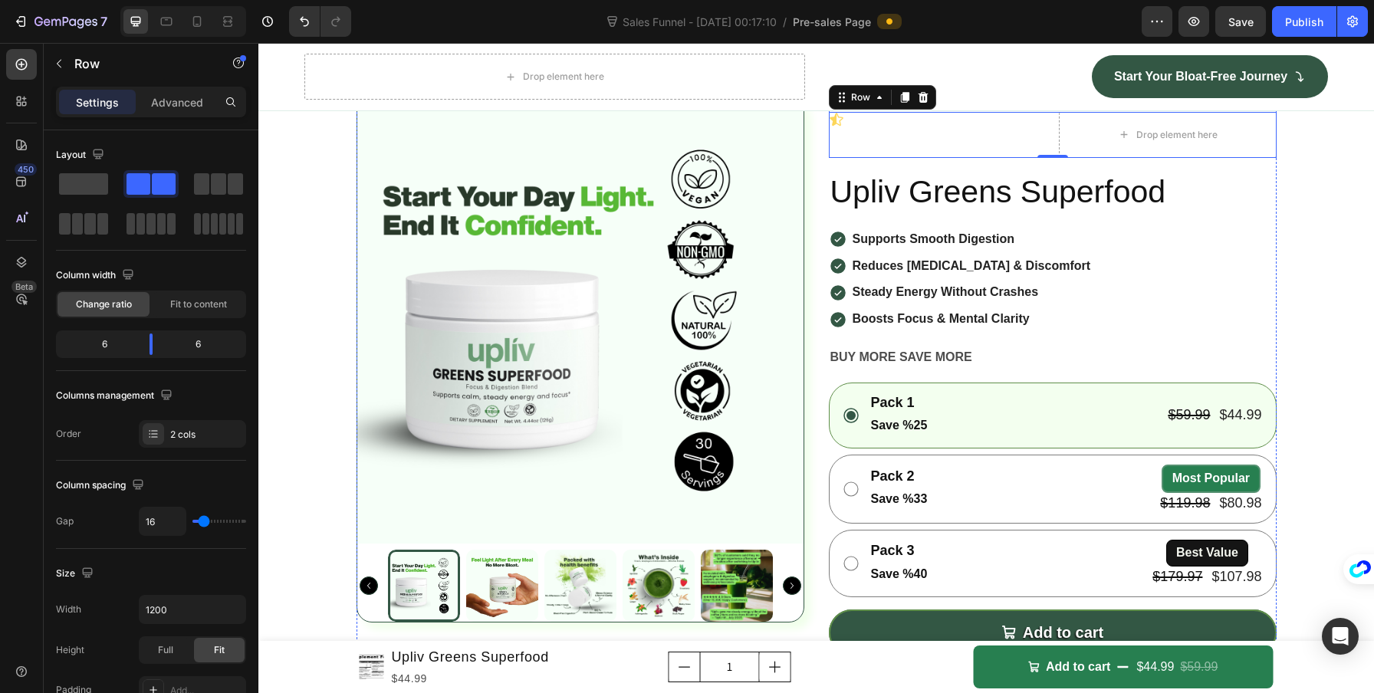
scroll to position [4221, 0]
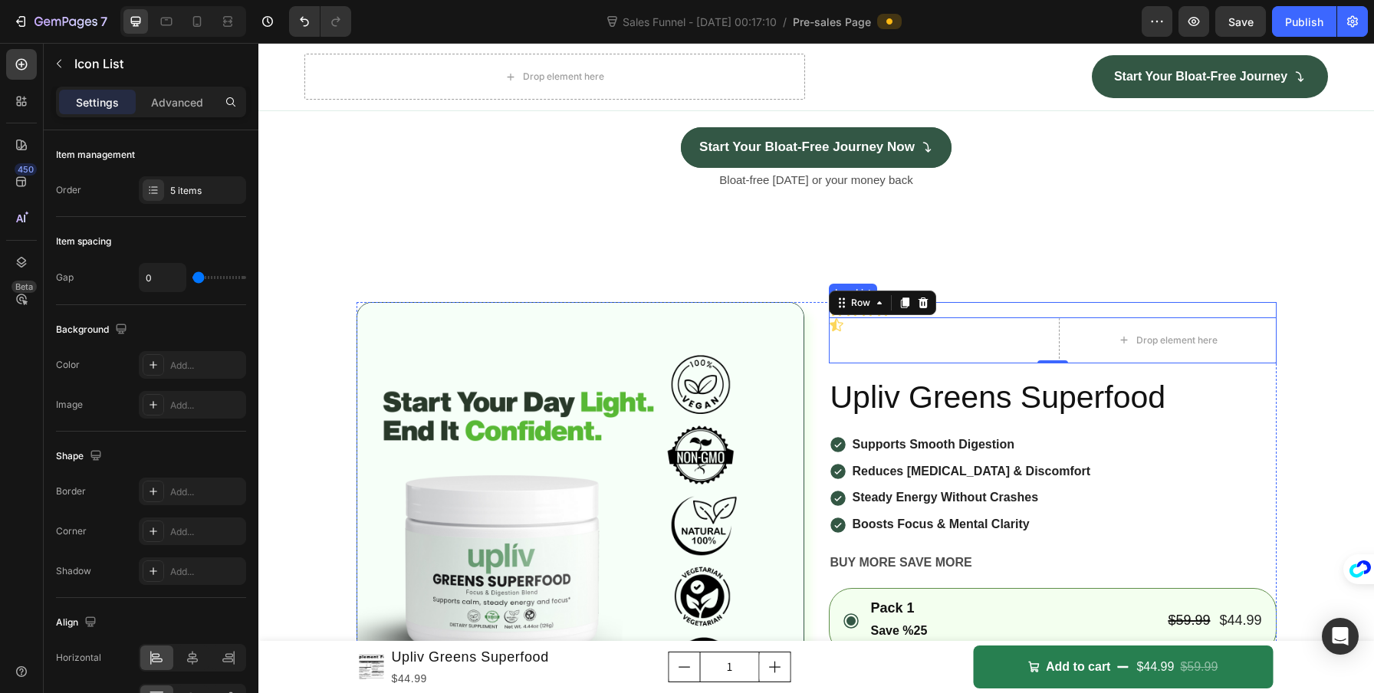
click at [996, 363] on div "Icon Icon Icon Icon Icon Drop element here Row 0" at bounding box center [1053, 332] width 448 height 61
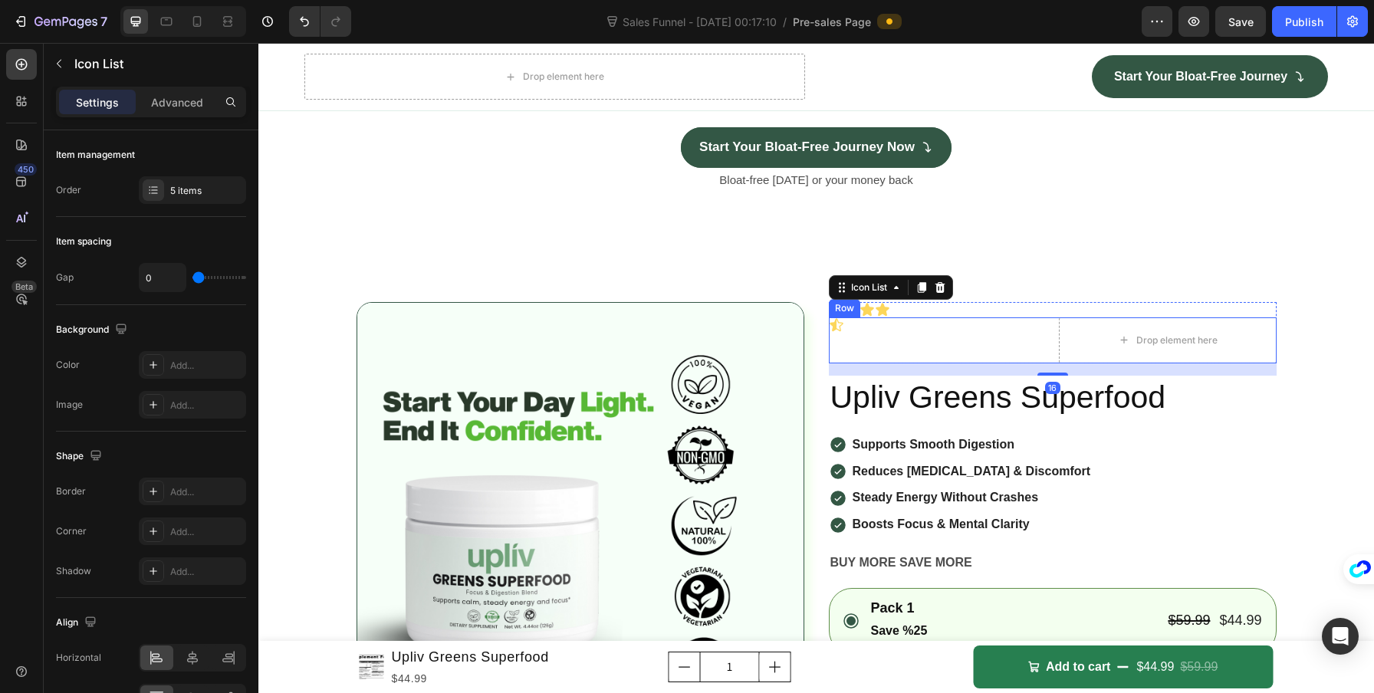
click at [1038, 363] on div "Icon" at bounding box center [938, 340] width 218 height 46
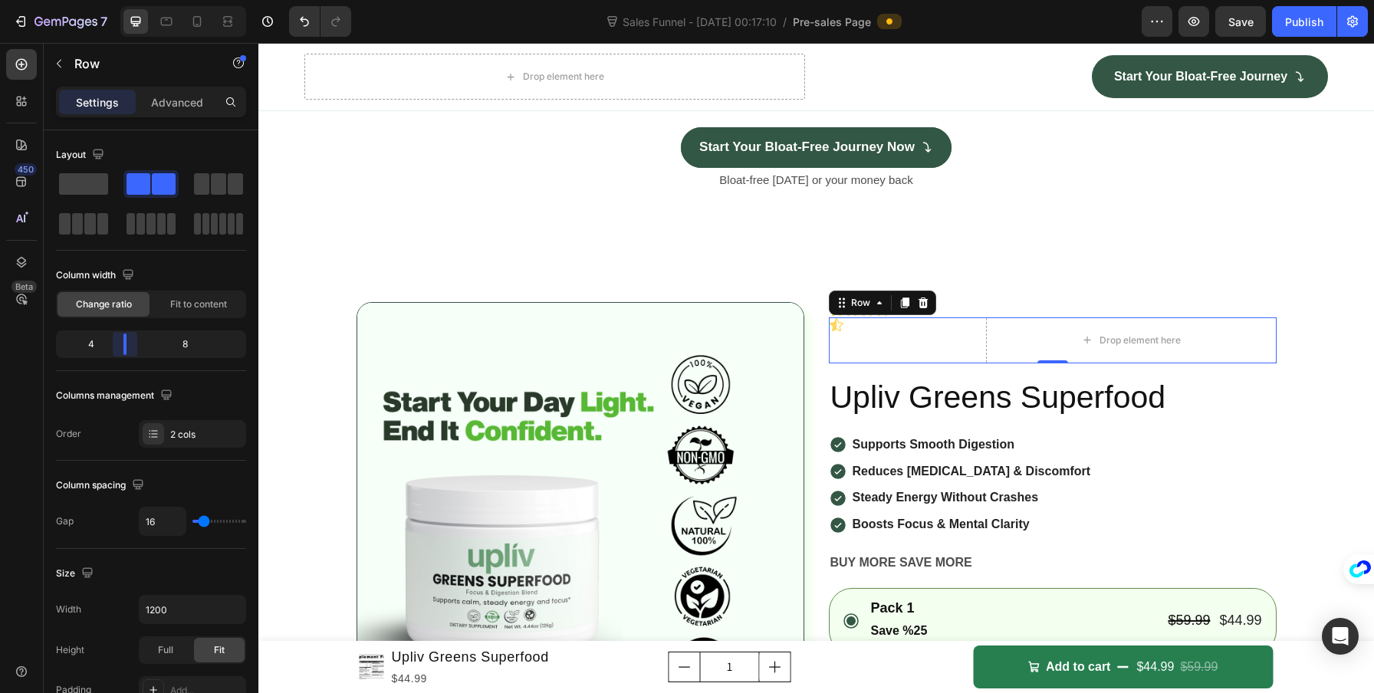
drag, startPoint x: 159, startPoint y: 347, endPoint x: 114, endPoint y: 348, distance: 44.5
click at [114, 0] on body "7 Version history Sales Funnel - [DATE] 00:17:10 / Pre-sales Page Preview Save …" at bounding box center [687, 0] width 1374 height 0
click at [868, 363] on div "Icon" at bounding box center [901, 340] width 145 height 46
click at [831, 331] on icon at bounding box center [835, 324] width 13 height 13
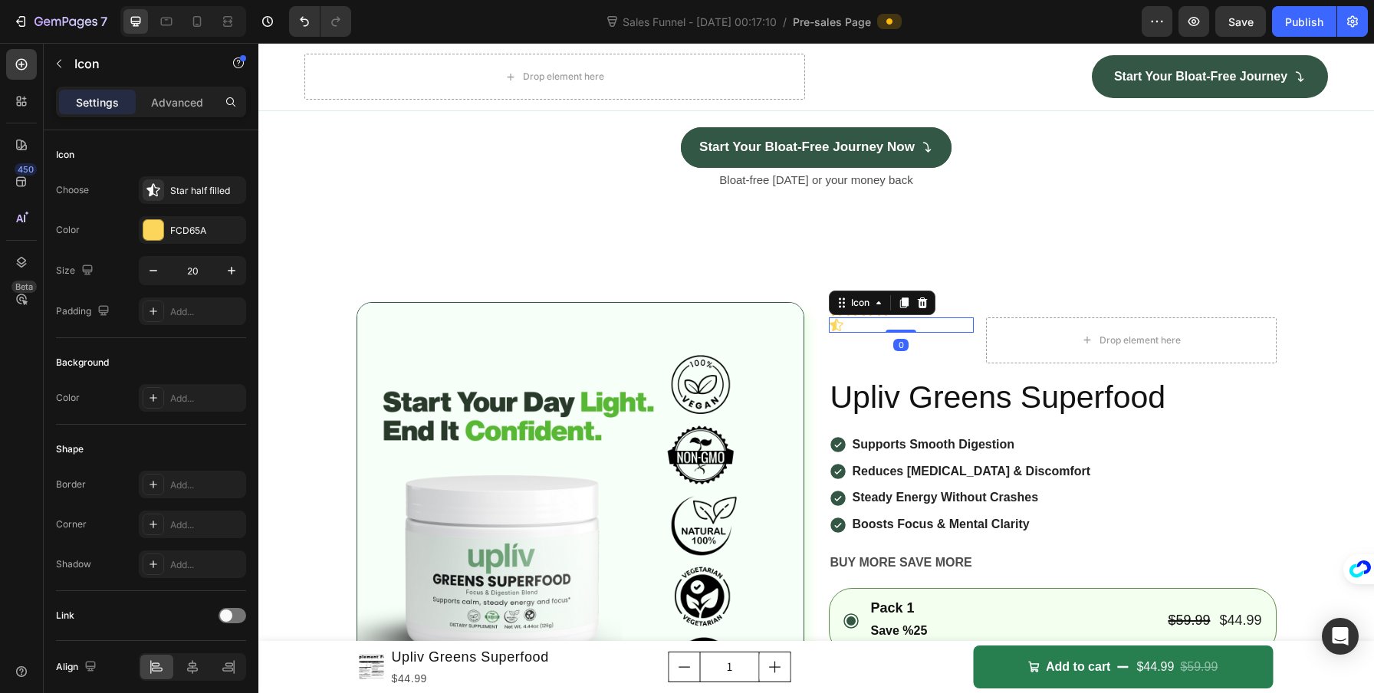
click at [852, 333] on div "Icon 0" at bounding box center [901, 324] width 145 height 15
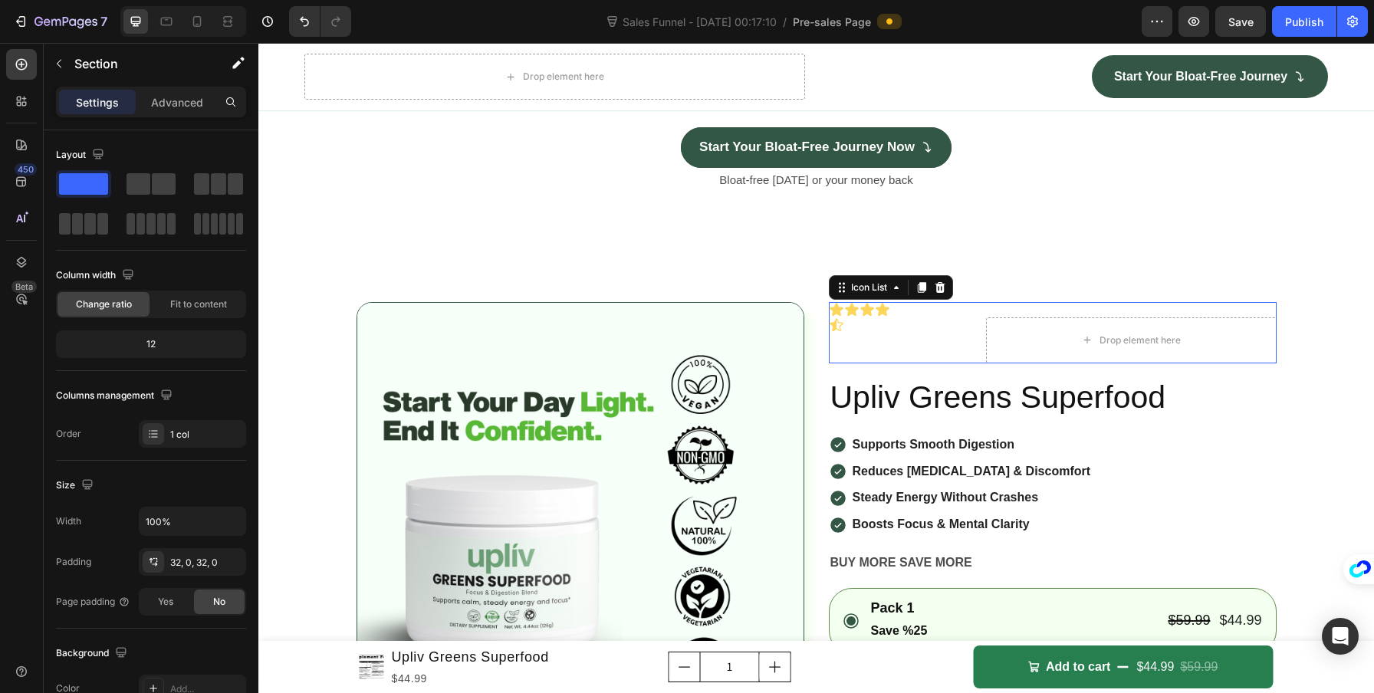
click at [897, 363] on div "Icon Icon Icon Icon Icon Drop element here Row" at bounding box center [1053, 332] width 448 height 61
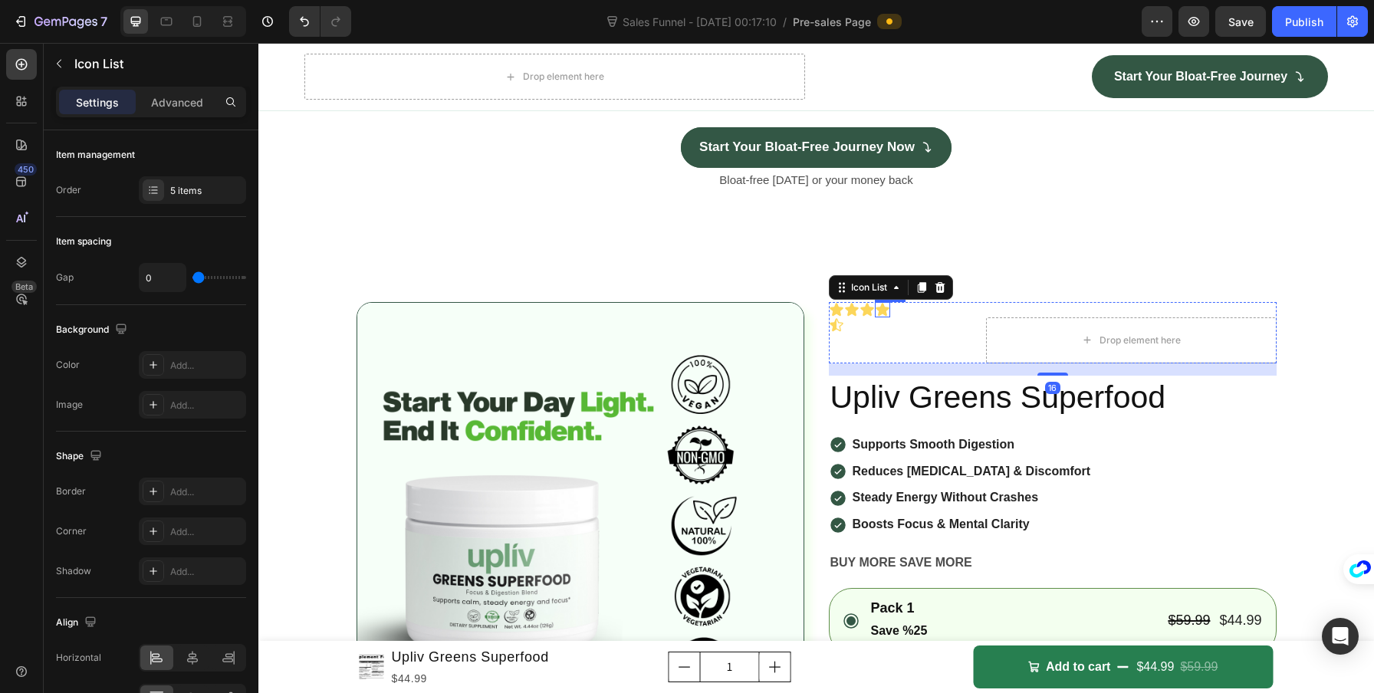
click at [878, 316] on icon at bounding box center [881, 309] width 13 height 13
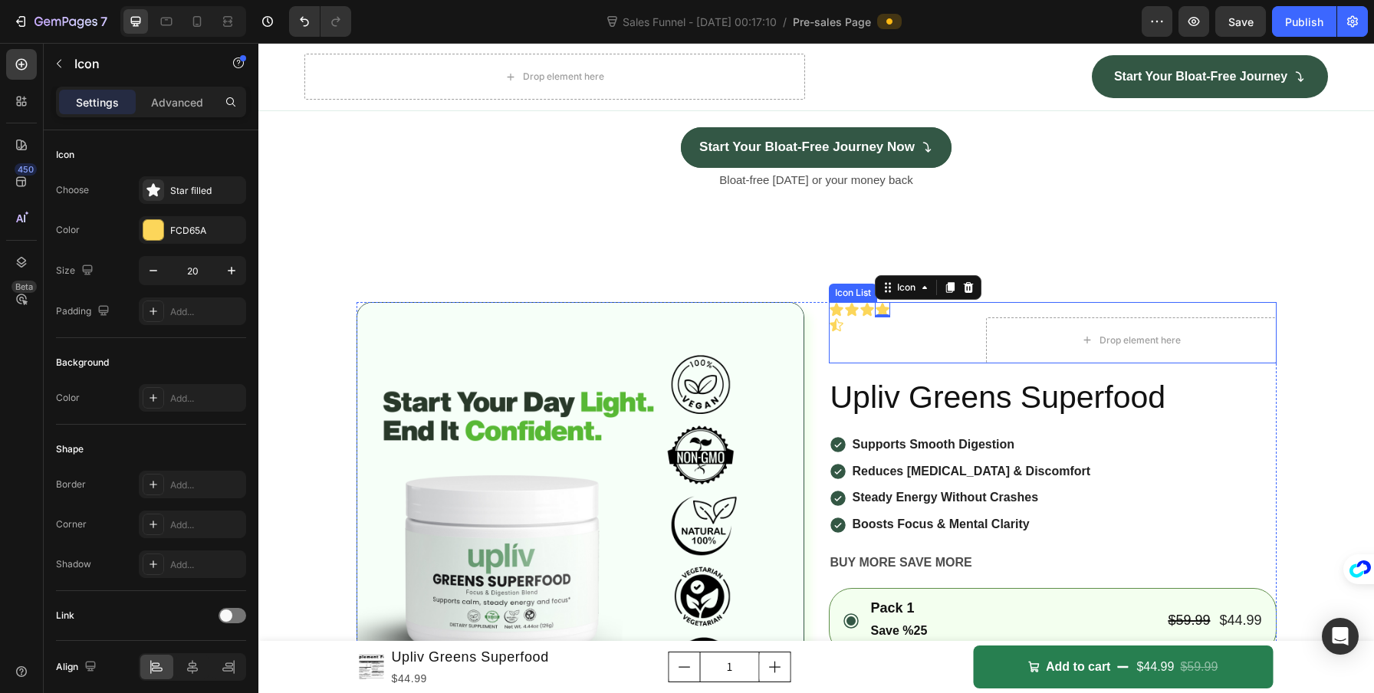
click at [897, 363] on div "Icon Icon Icon Icon 0 Icon Drop element here Row" at bounding box center [1053, 332] width 448 height 61
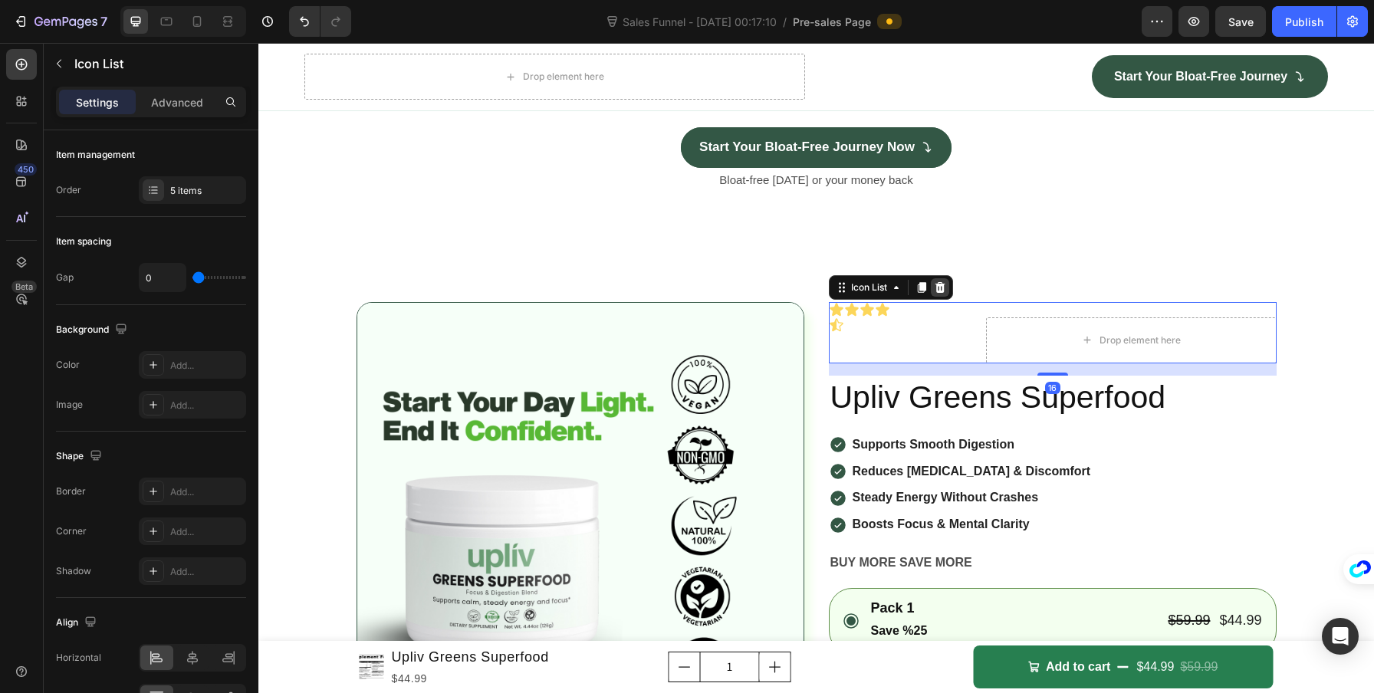
click at [941, 297] on div at bounding box center [940, 287] width 18 height 18
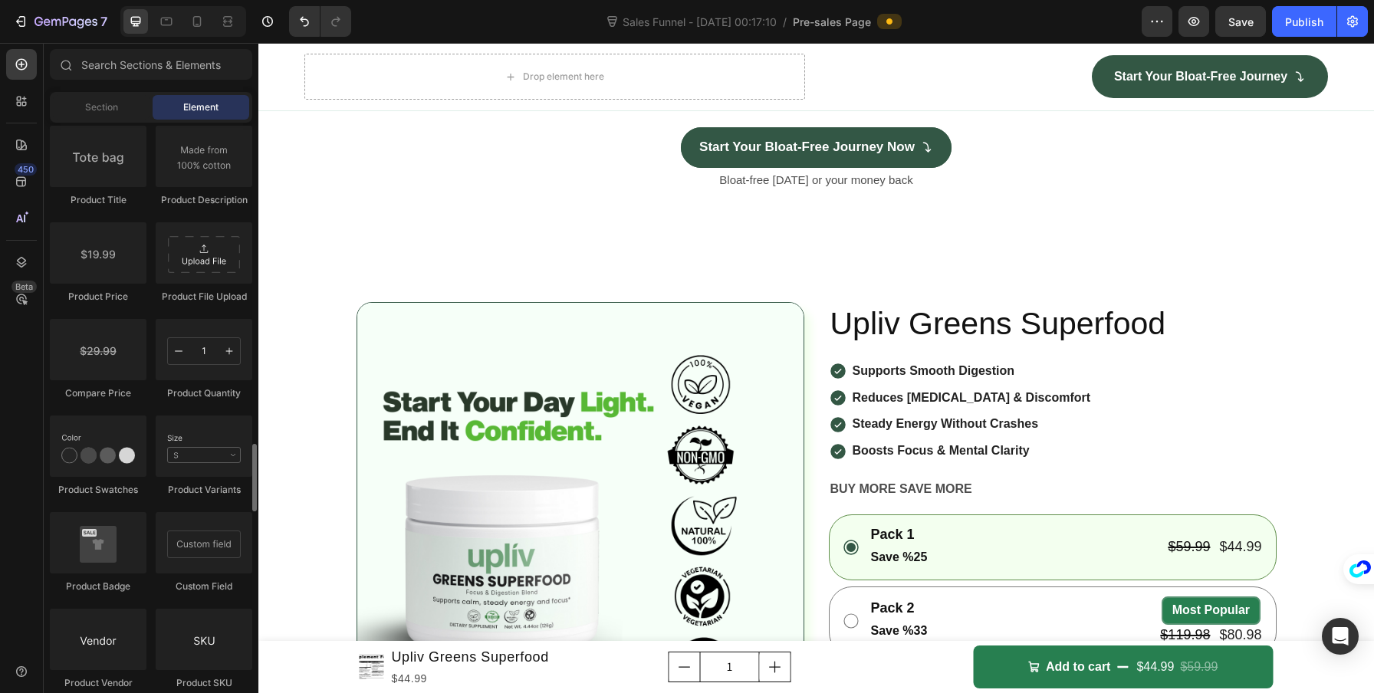
scroll to position [2703, 0]
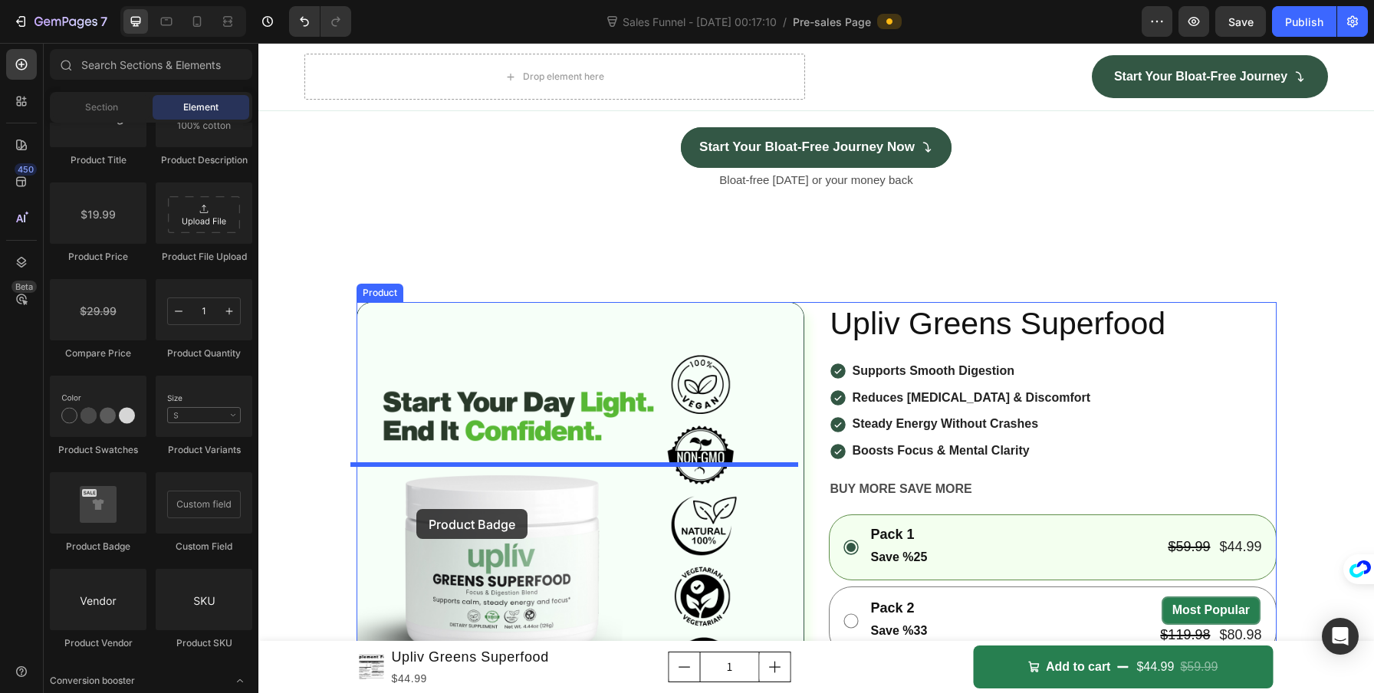
drag, startPoint x: 376, startPoint y: 542, endPoint x: 416, endPoint y: 509, distance: 51.7
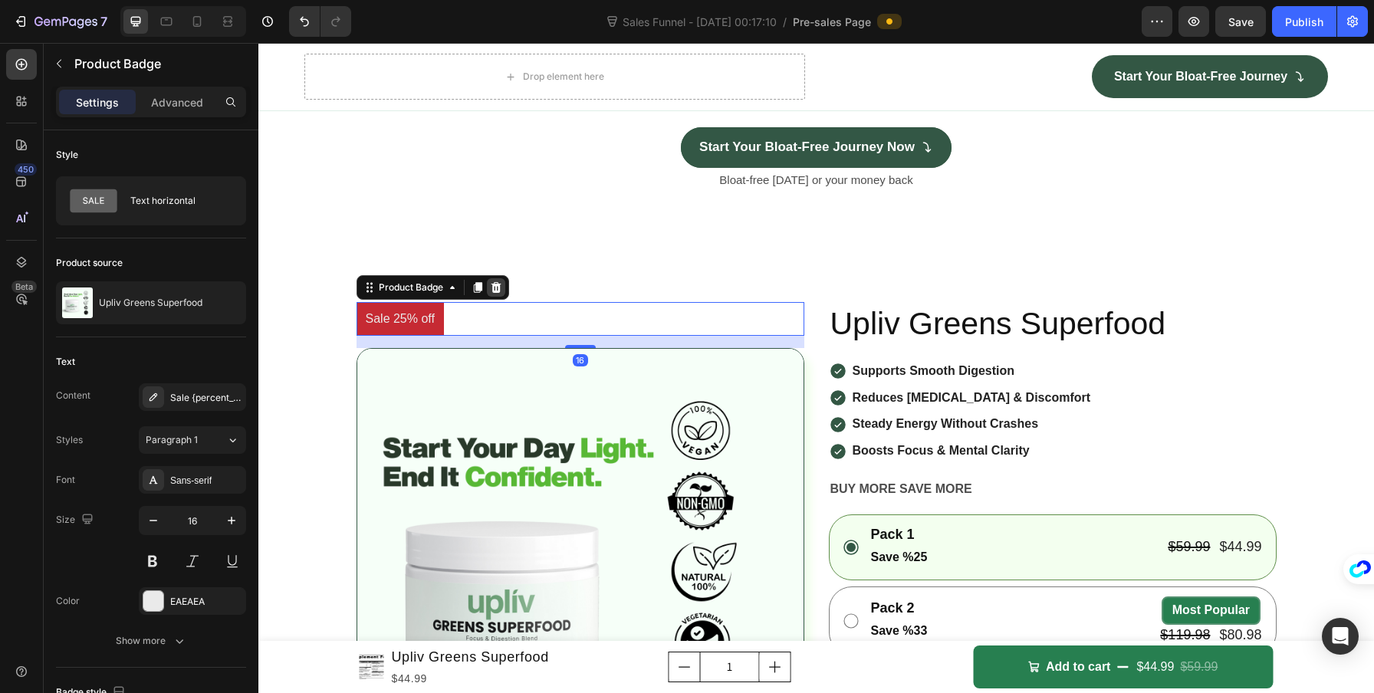
click at [496, 294] on icon at bounding box center [496, 287] width 12 height 12
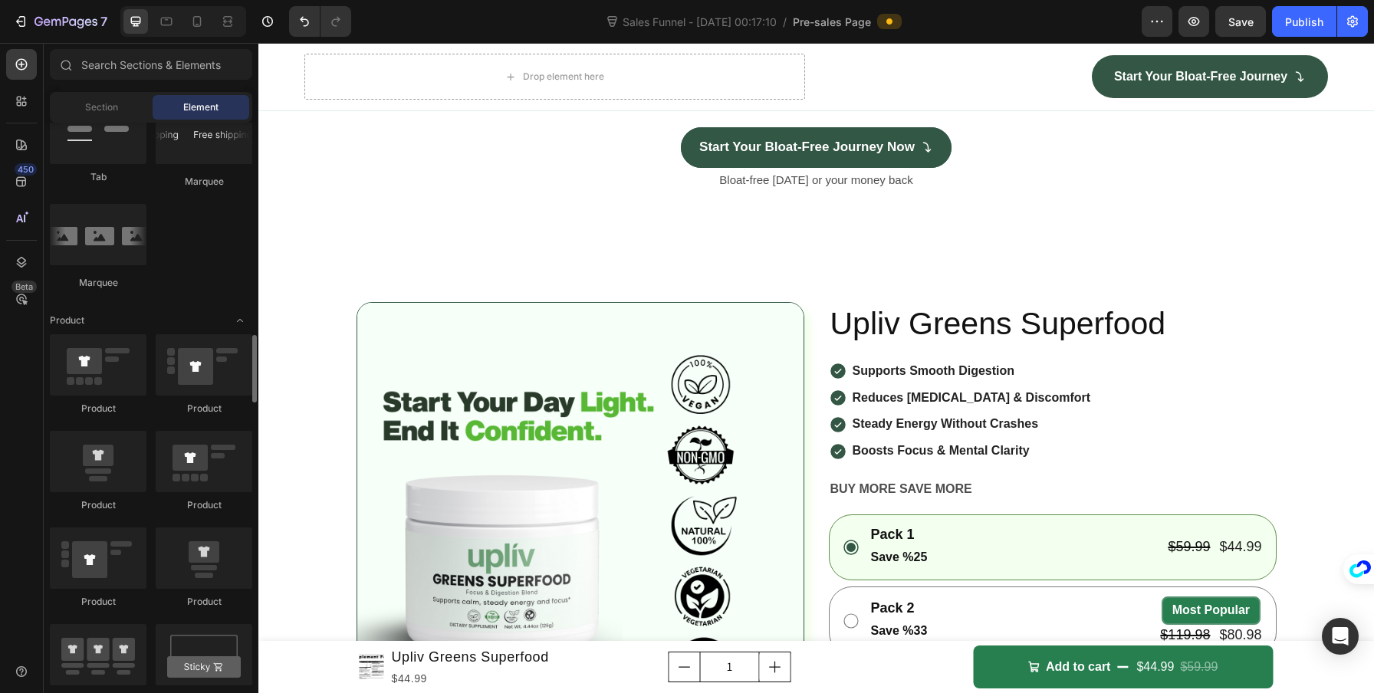
scroll to position [0, 0]
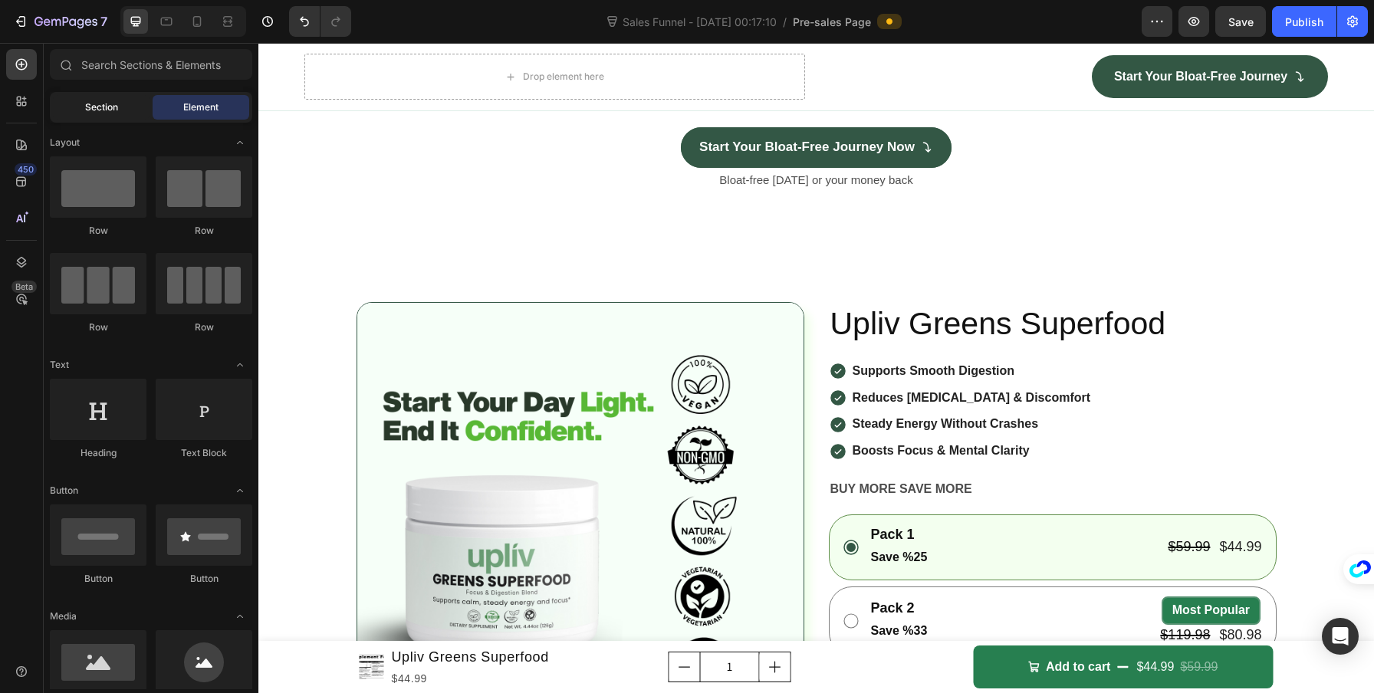
click at [90, 104] on span "Section" at bounding box center [101, 107] width 33 height 14
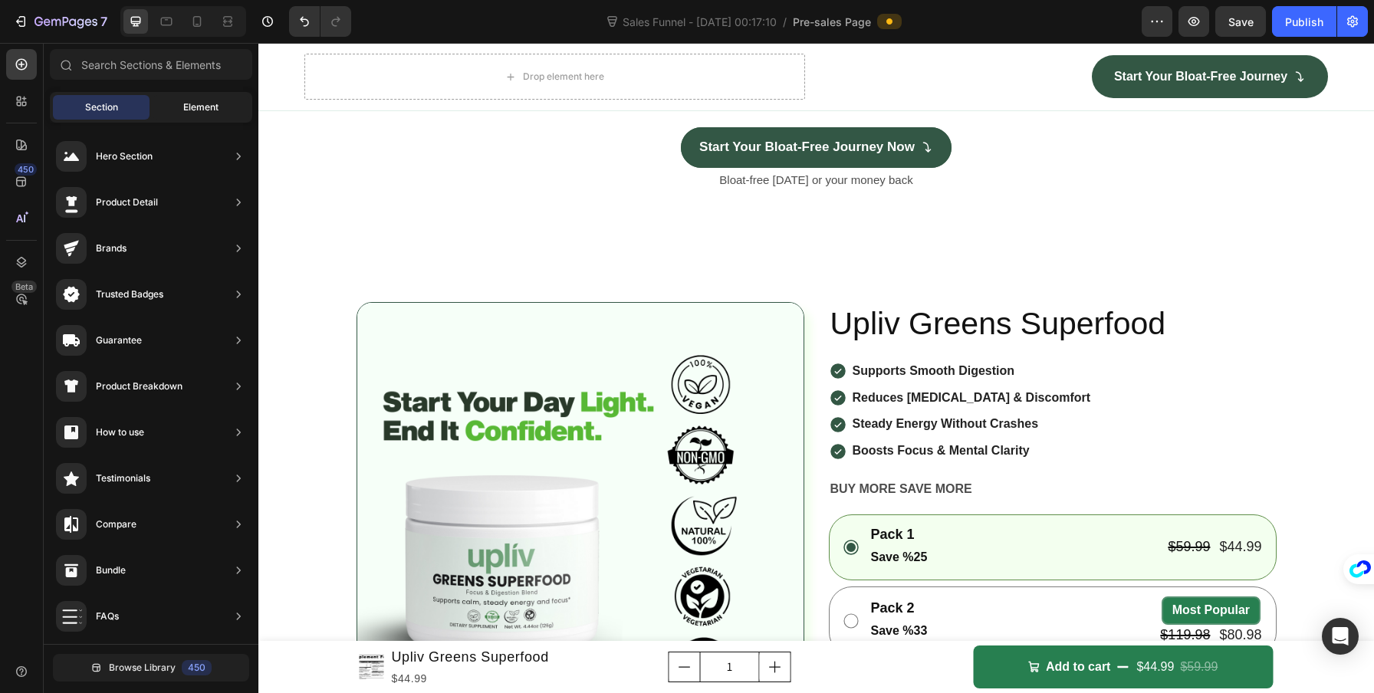
click at [192, 103] on span "Element" at bounding box center [200, 107] width 35 height 14
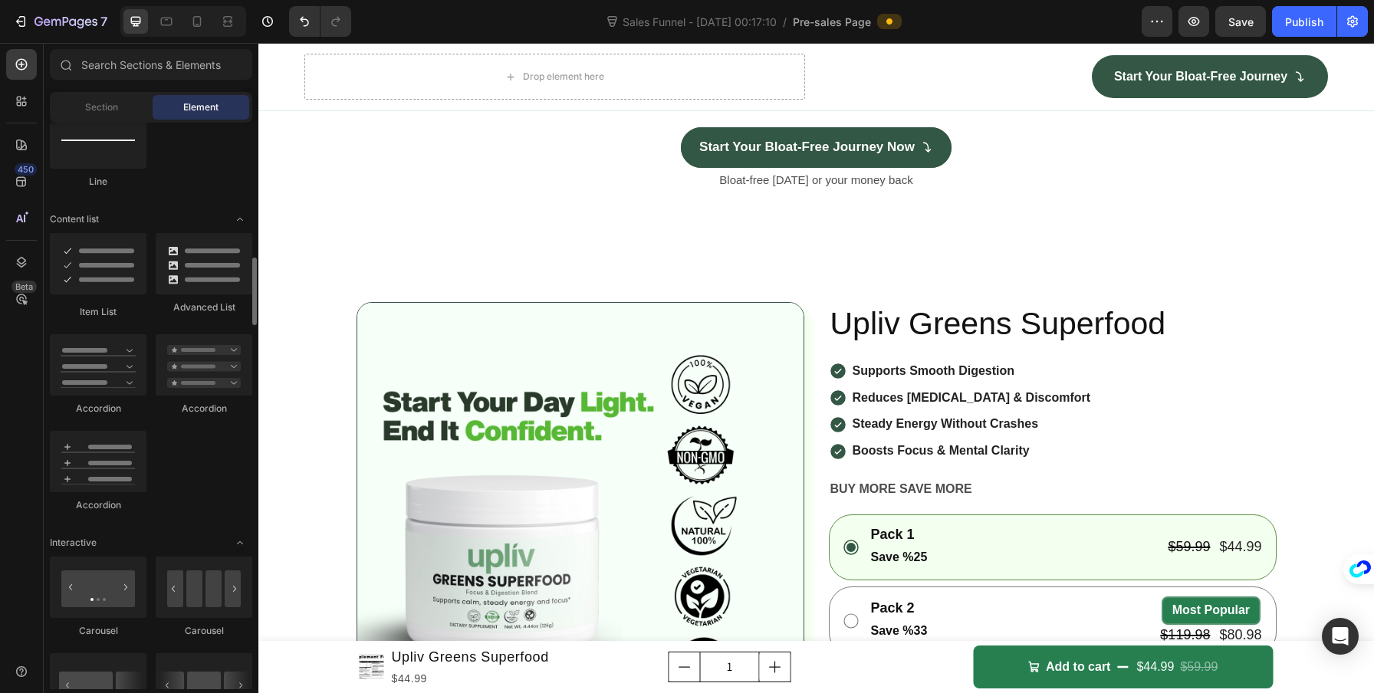
scroll to position [133, 0]
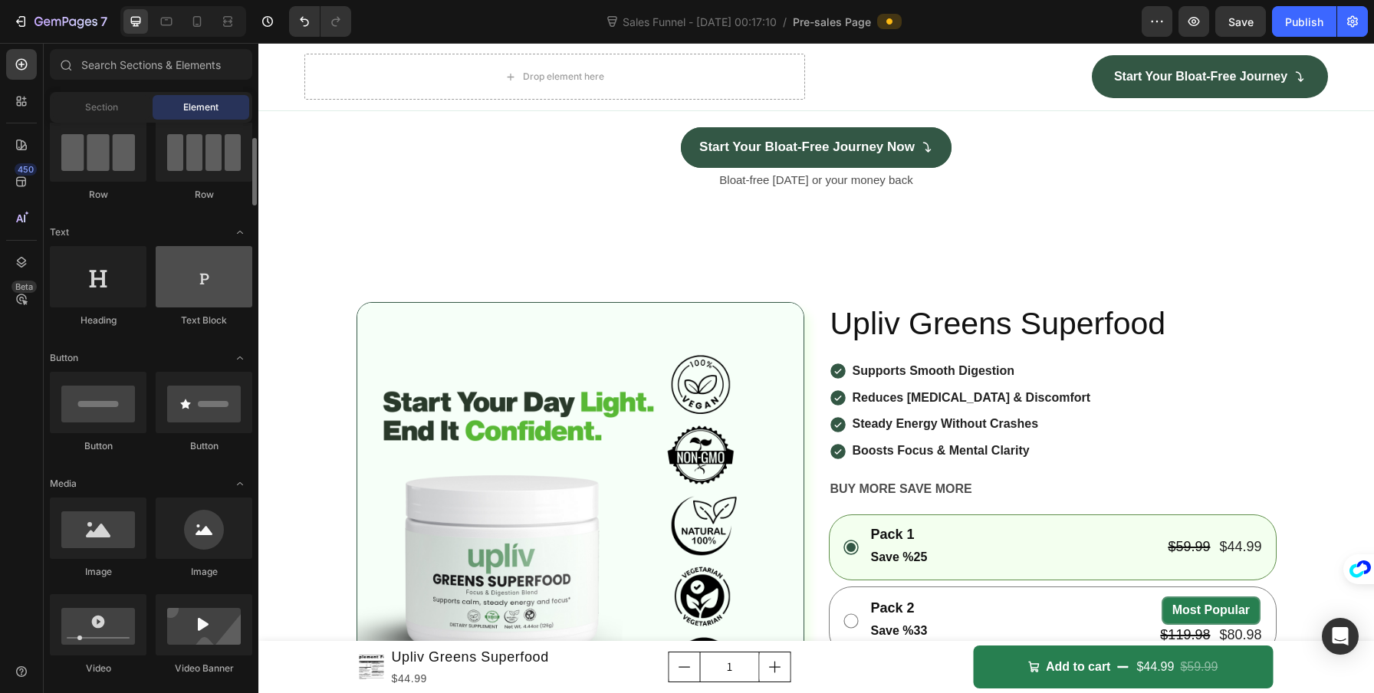
click at [181, 297] on div at bounding box center [204, 276] width 97 height 61
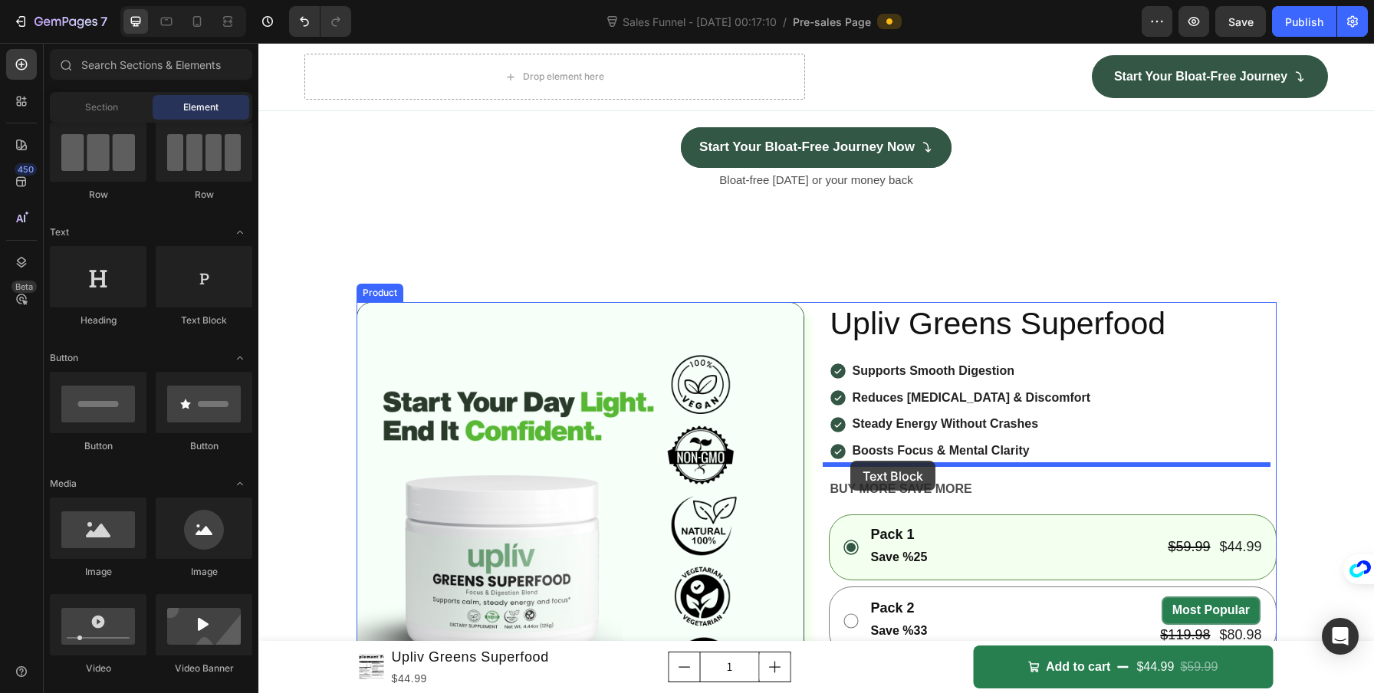
drag, startPoint x: 442, startPoint y: 334, endPoint x: 850, endPoint y: 461, distance: 427.7
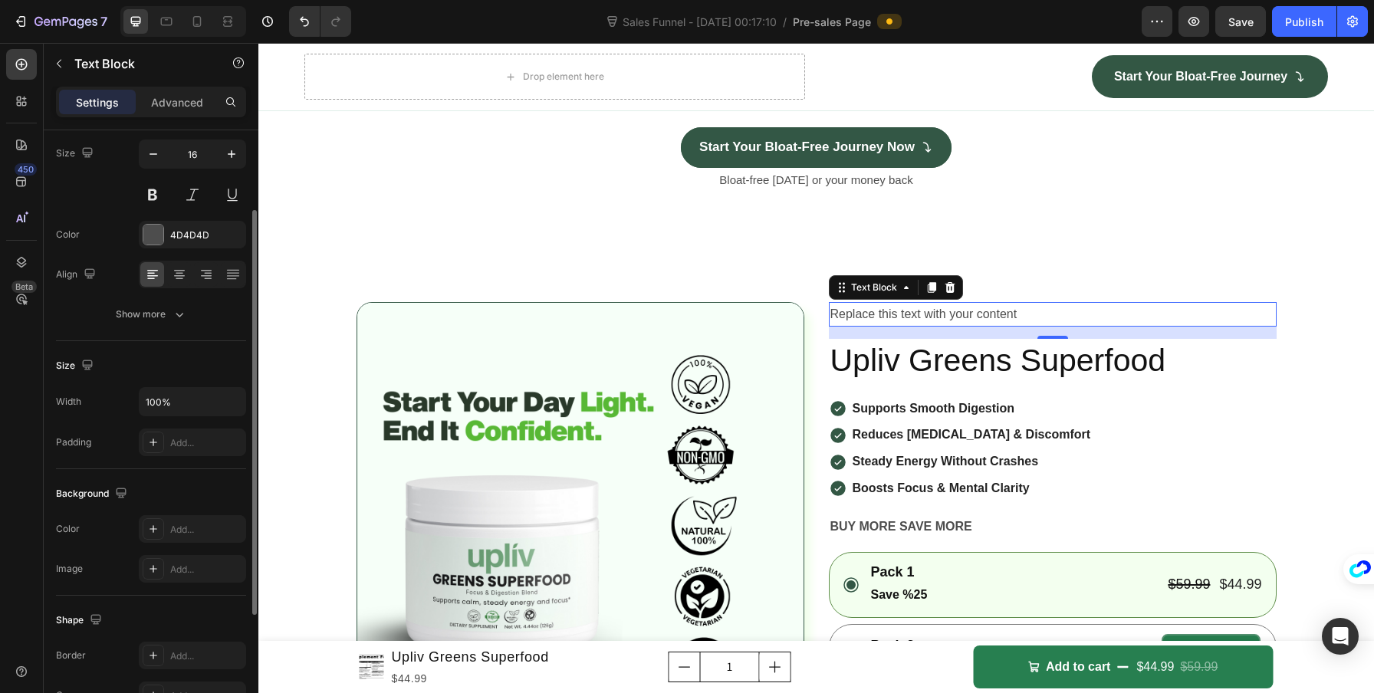
scroll to position [0, 0]
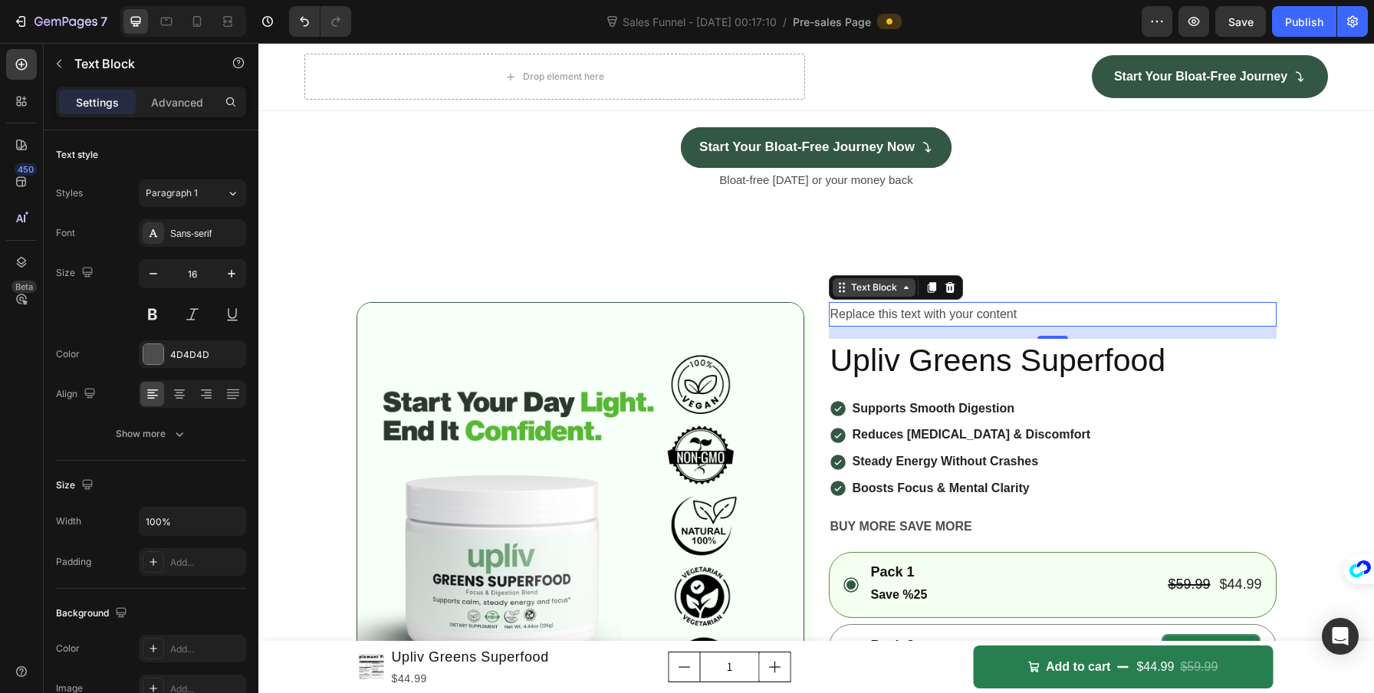
click at [884, 294] on div "Text Block" at bounding box center [874, 288] width 52 height 14
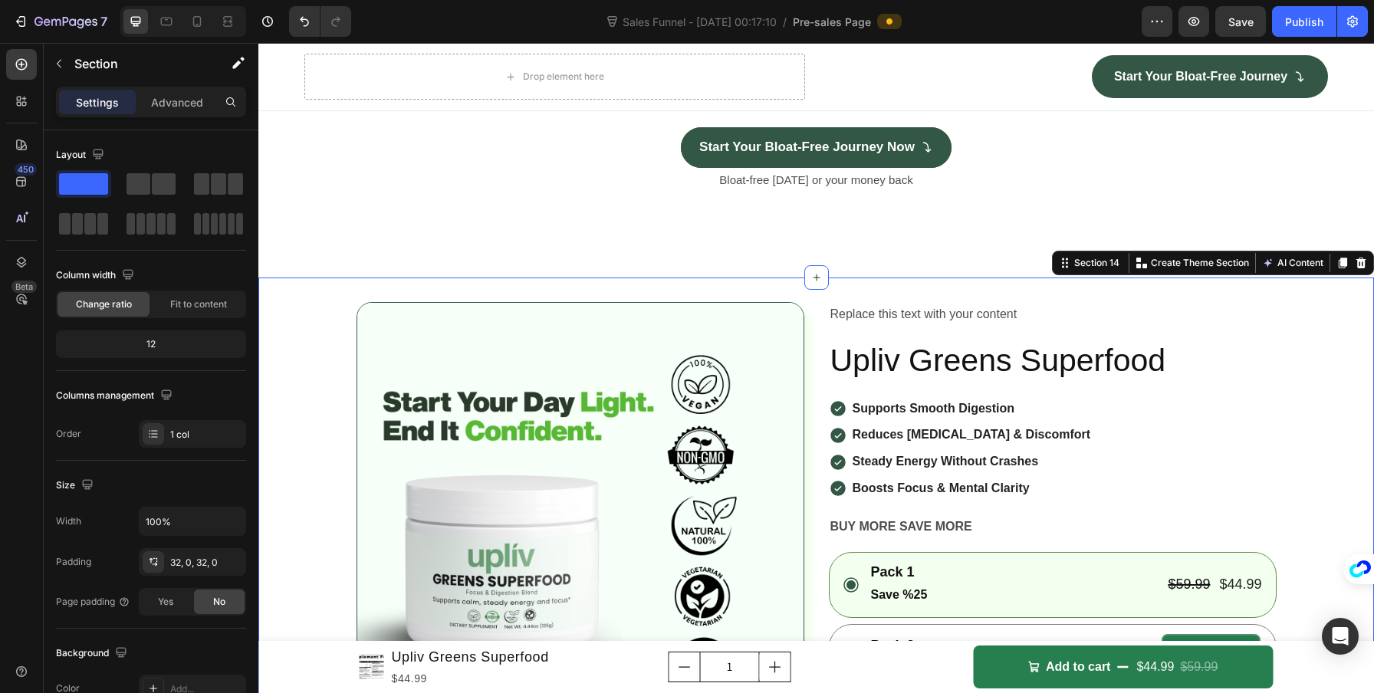
click at [1252, 327] on div "Replace this text with your content" at bounding box center [1053, 314] width 448 height 25
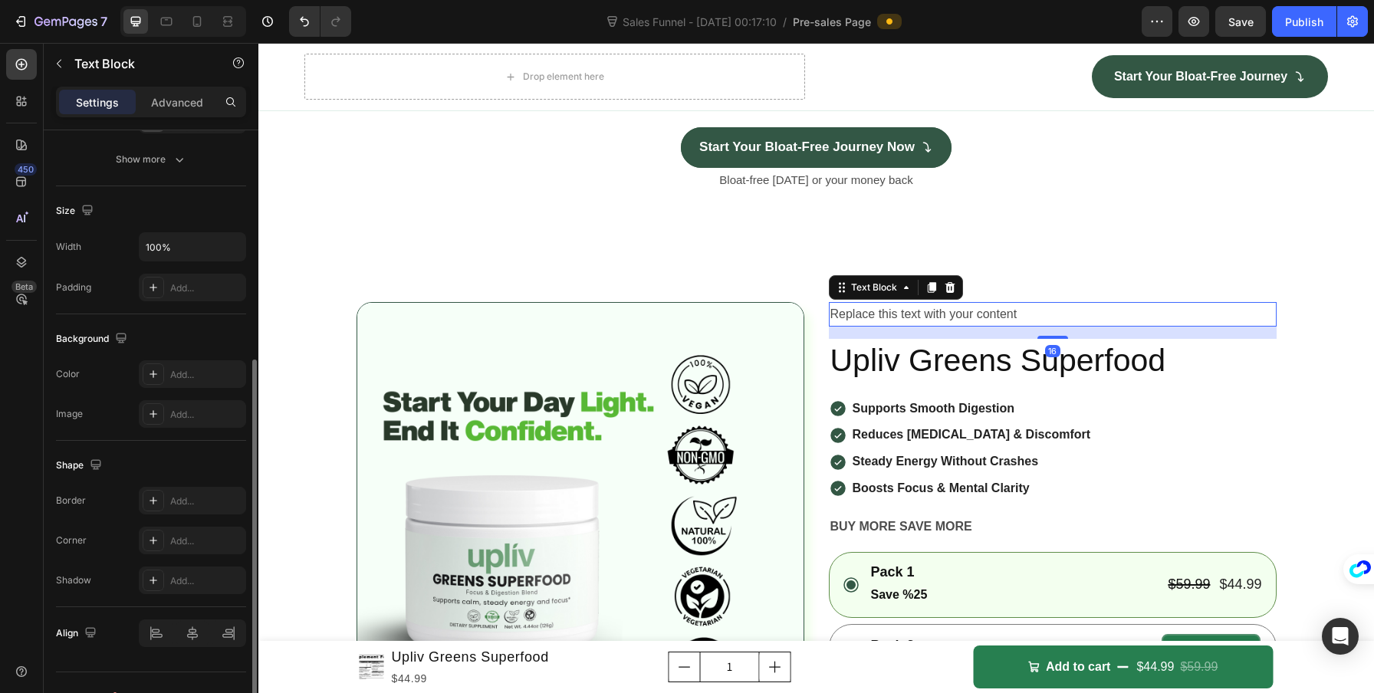
scroll to position [302, 0]
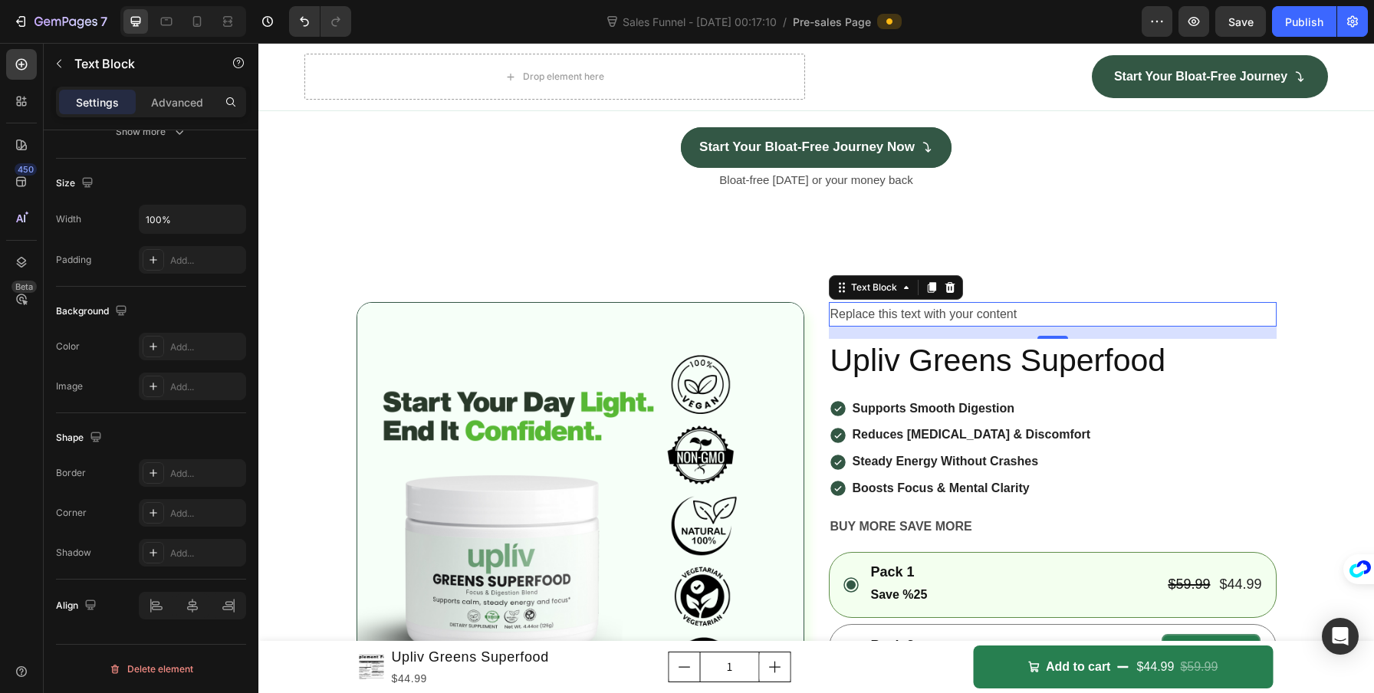
click at [127, 659] on button "Delete element" at bounding box center [151, 669] width 190 height 25
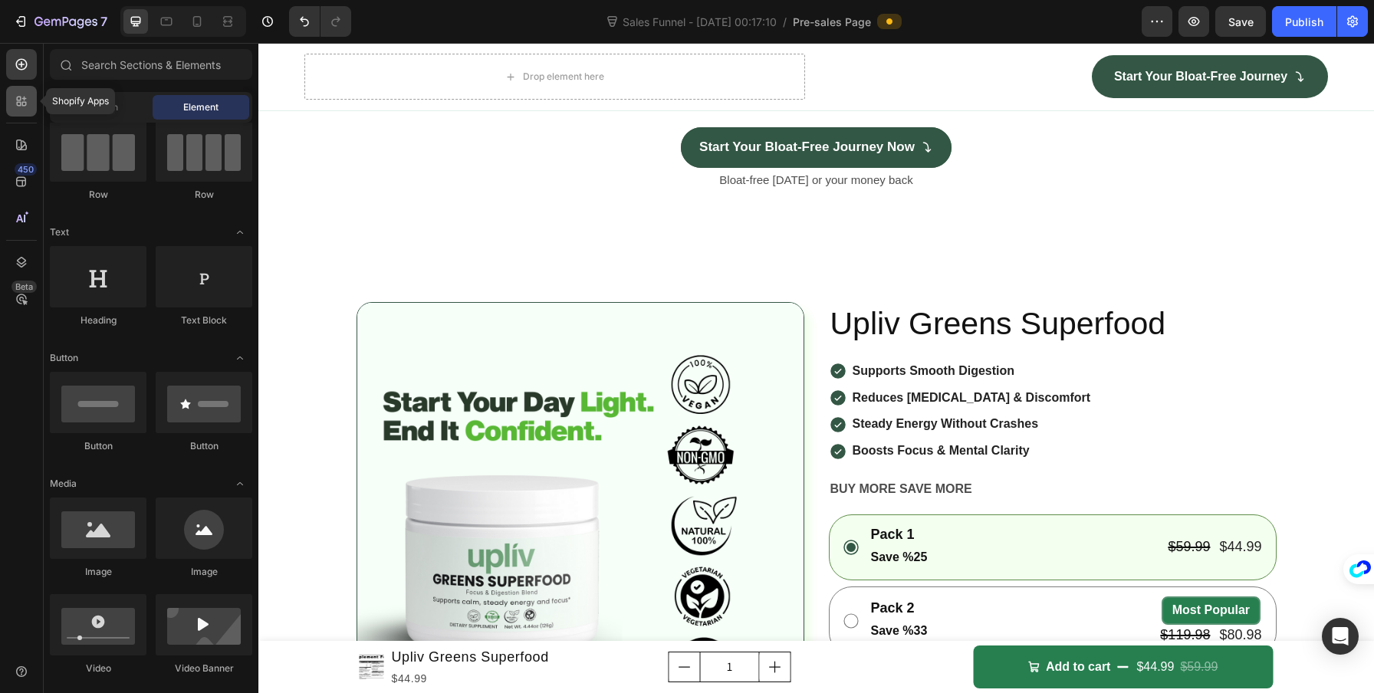
click at [26, 104] on icon at bounding box center [21, 101] width 15 height 15
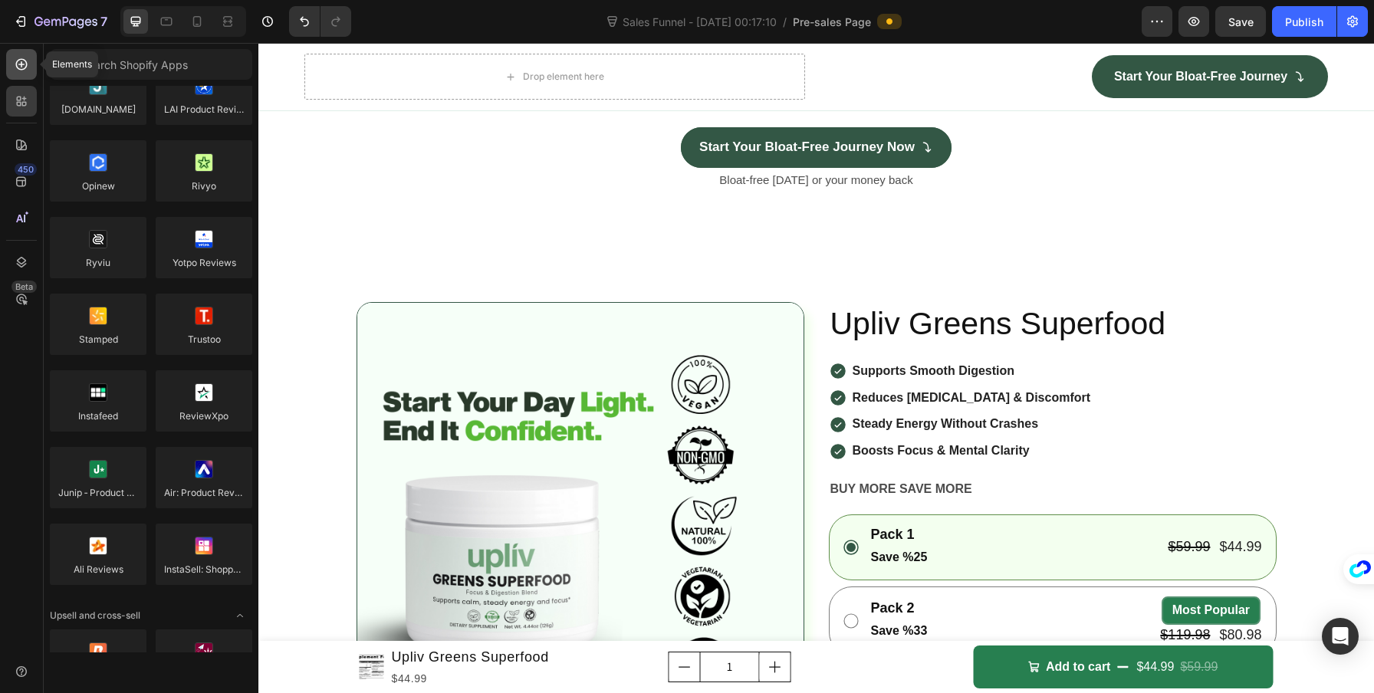
click at [23, 64] on icon at bounding box center [21, 64] width 15 height 15
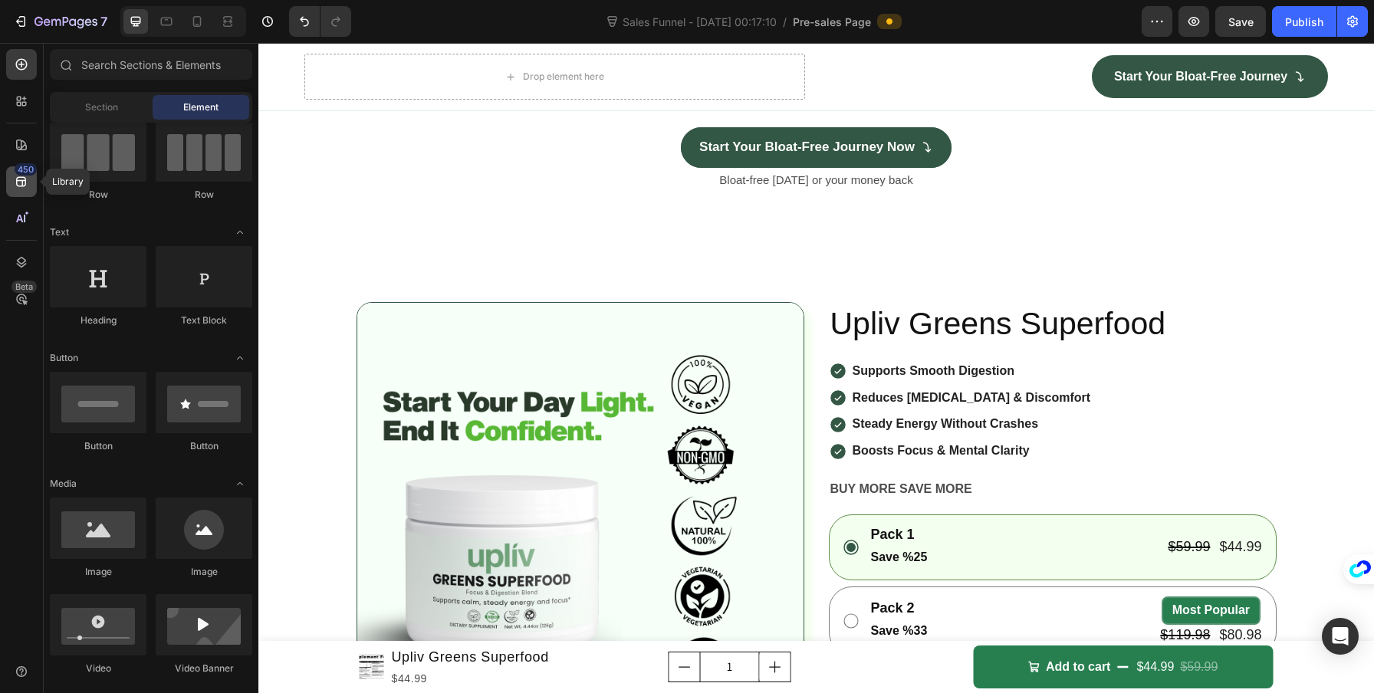
click at [20, 173] on div "450" at bounding box center [26, 169] width 22 height 12
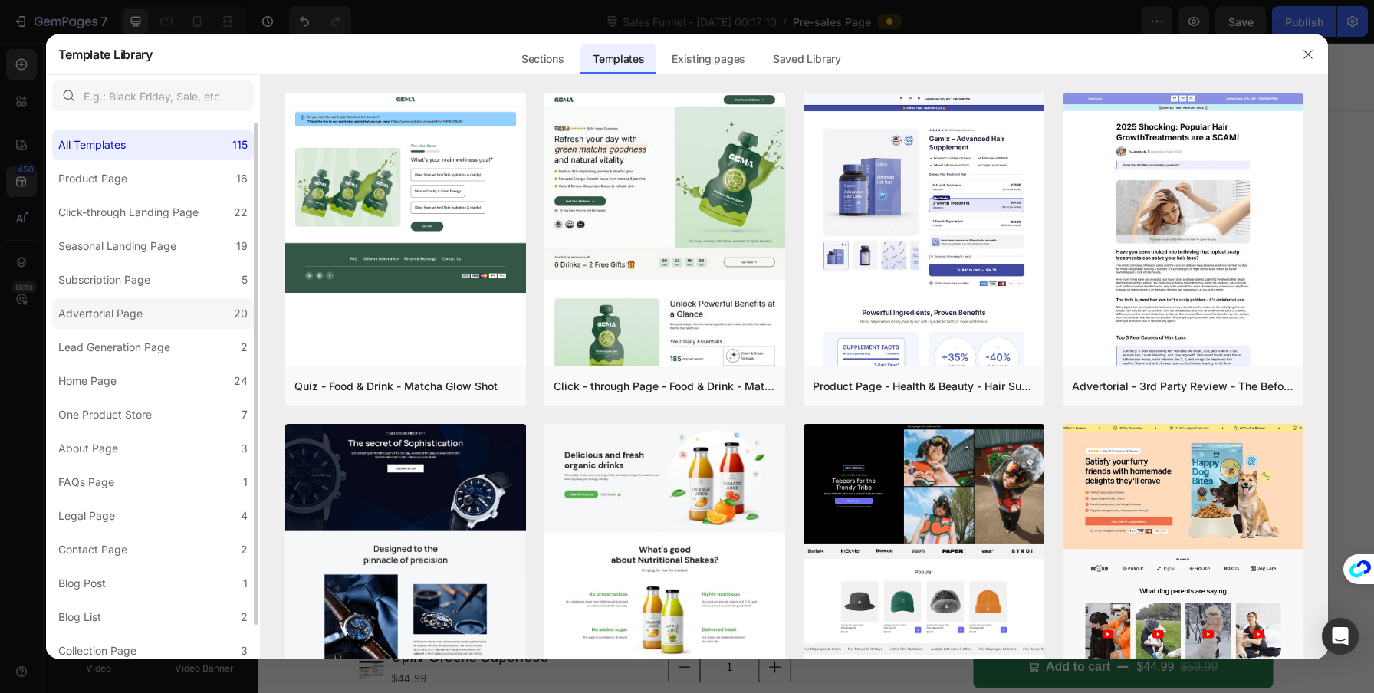
scroll to position [41, 0]
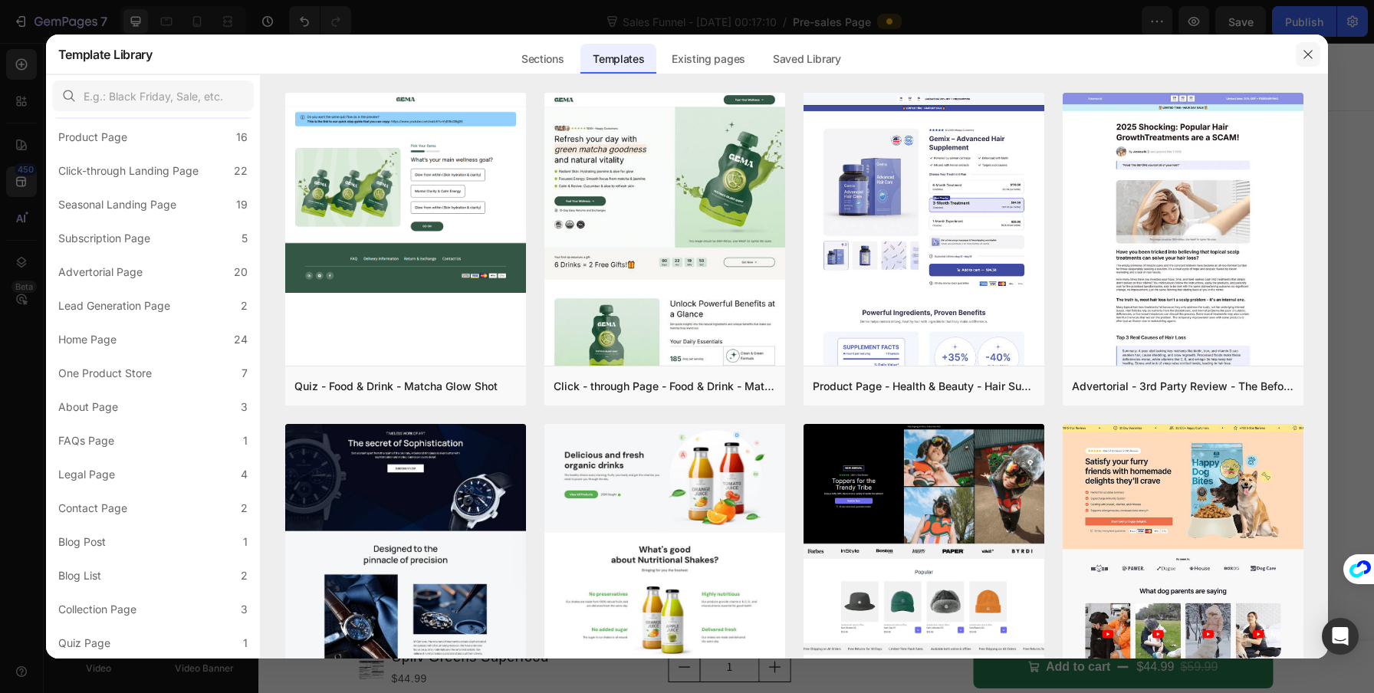
click at [1299, 56] on button "button" at bounding box center [1308, 54] width 25 height 25
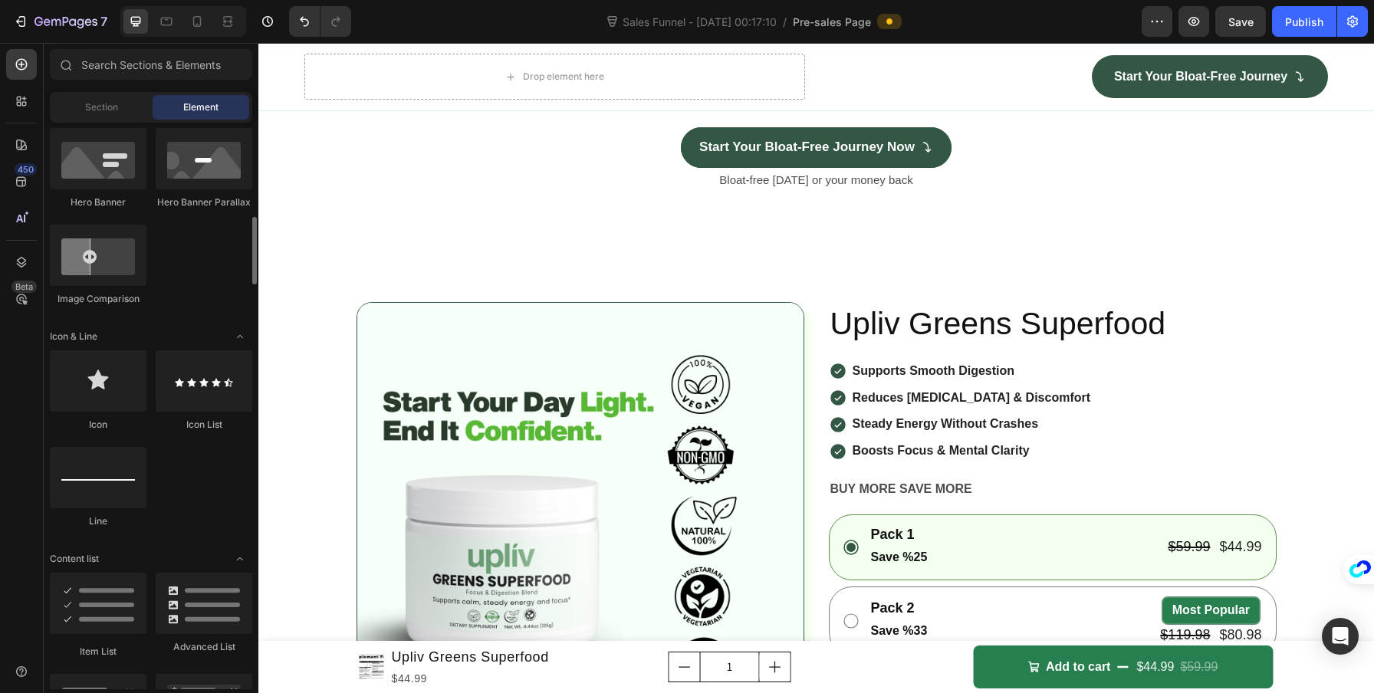
scroll to position [789, 0]
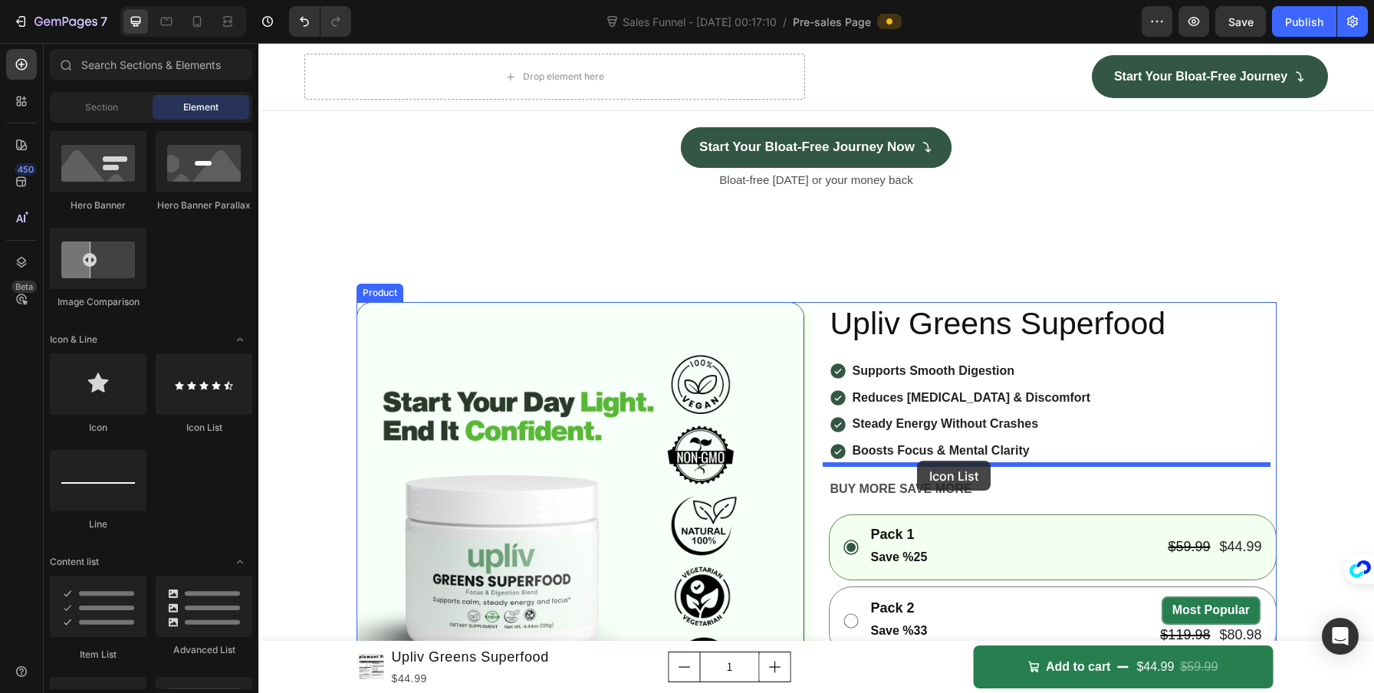
drag, startPoint x: 449, startPoint y: 409, endPoint x: 917, endPoint y: 461, distance: 470.4
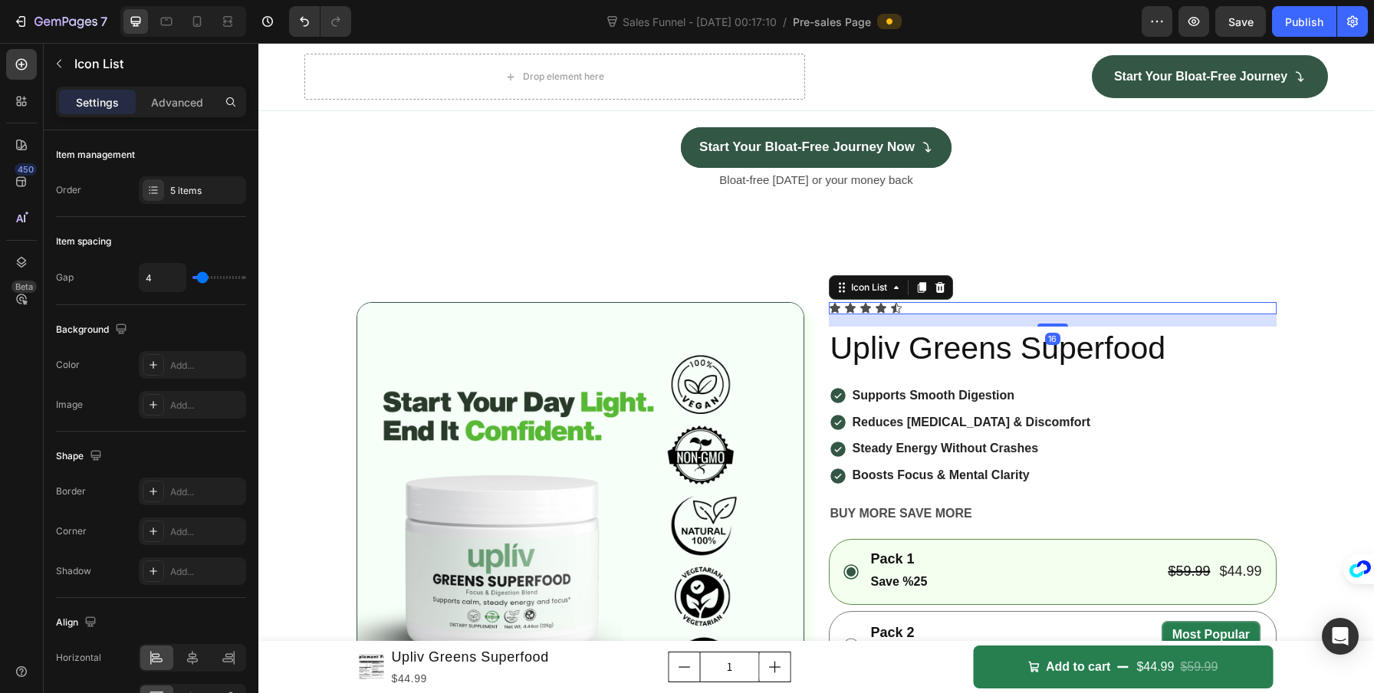
click at [930, 314] on div "Icon Icon Icon Icon Icon" at bounding box center [1053, 308] width 448 height 12
click at [945, 314] on div "Icon Icon Icon Icon Icon" at bounding box center [1053, 308] width 448 height 12
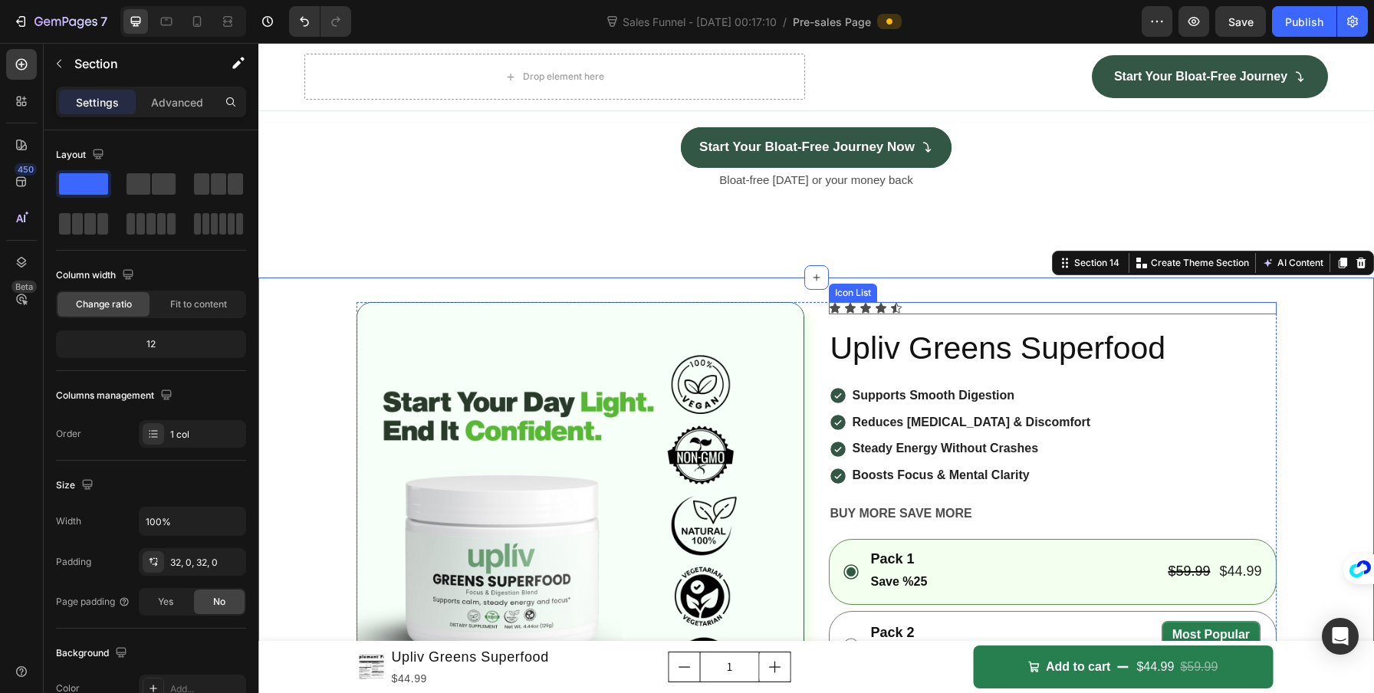
click at [1246, 314] on div "Icon Icon Icon Icon Icon" at bounding box center [1053, 308] width 448 height 12
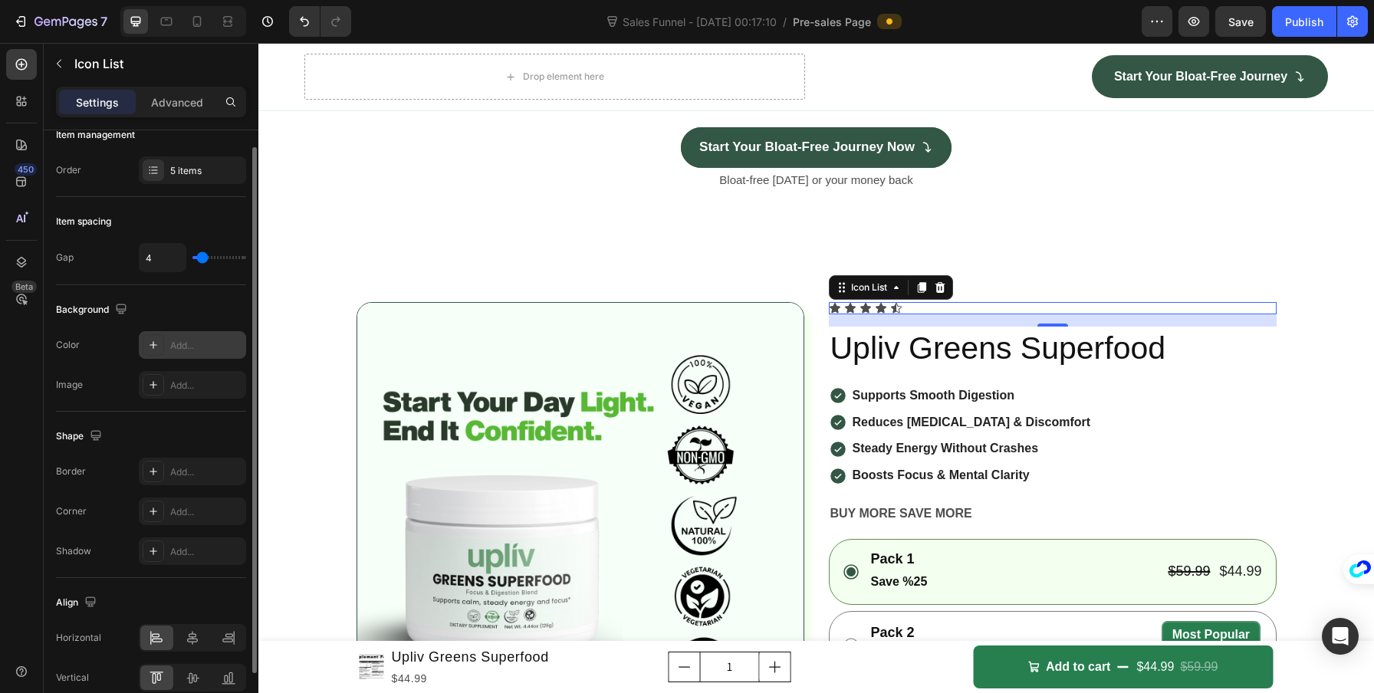
scroll to position [0, 0]
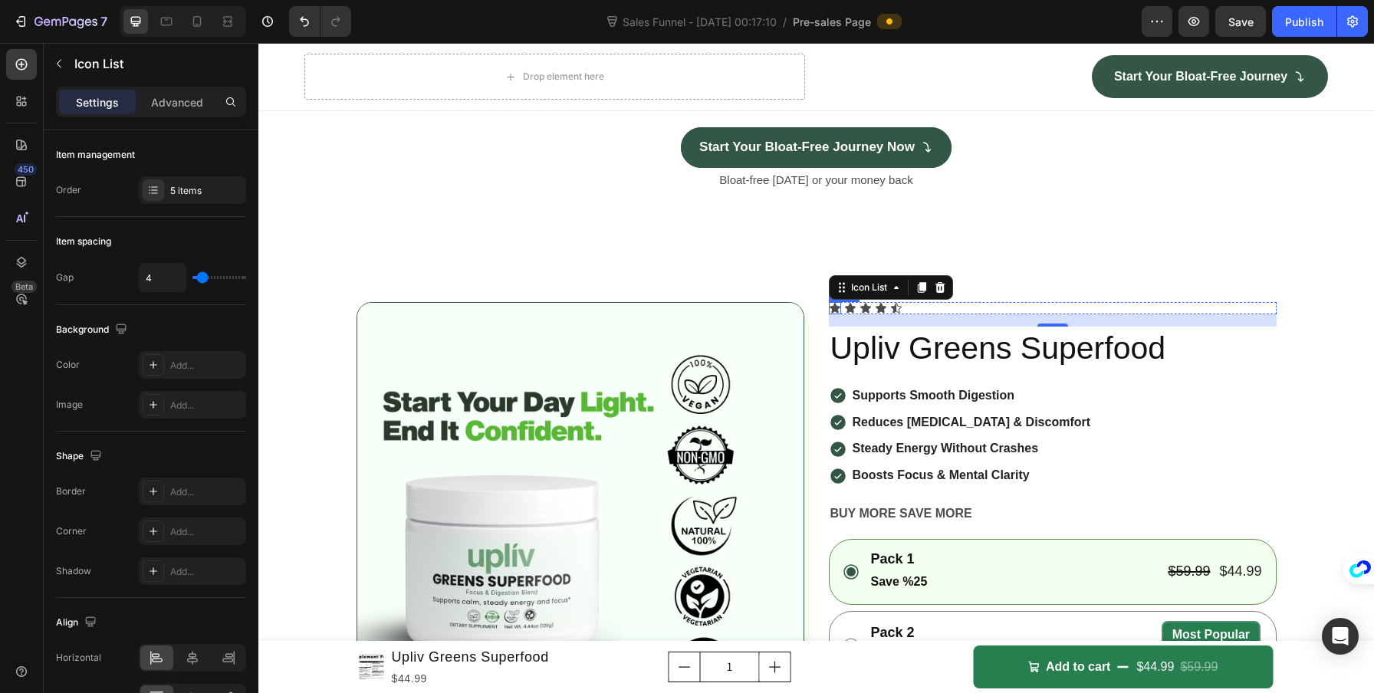
click at [833, 314] on icon at bounding box center [835, 308] width 12 height 12
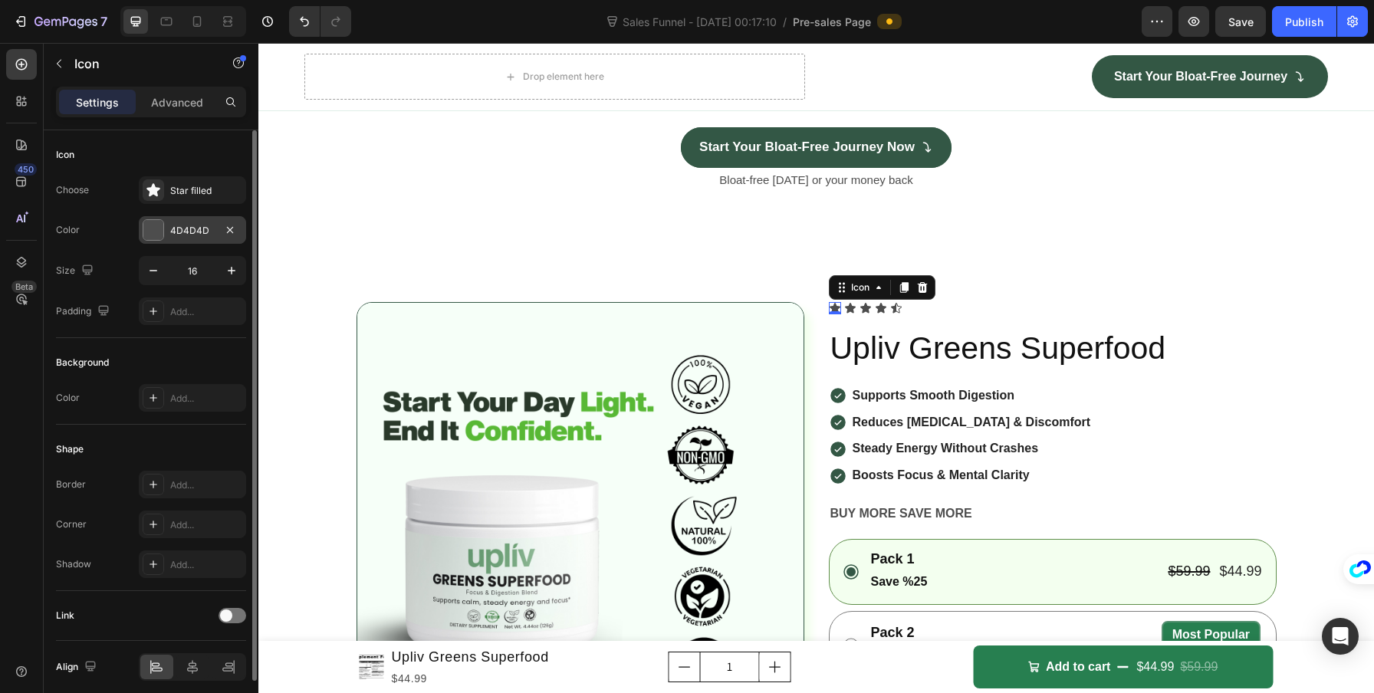
click at [192, 225] on div "4D4D4D" at bounding box center [192, 231] width 44 height 14
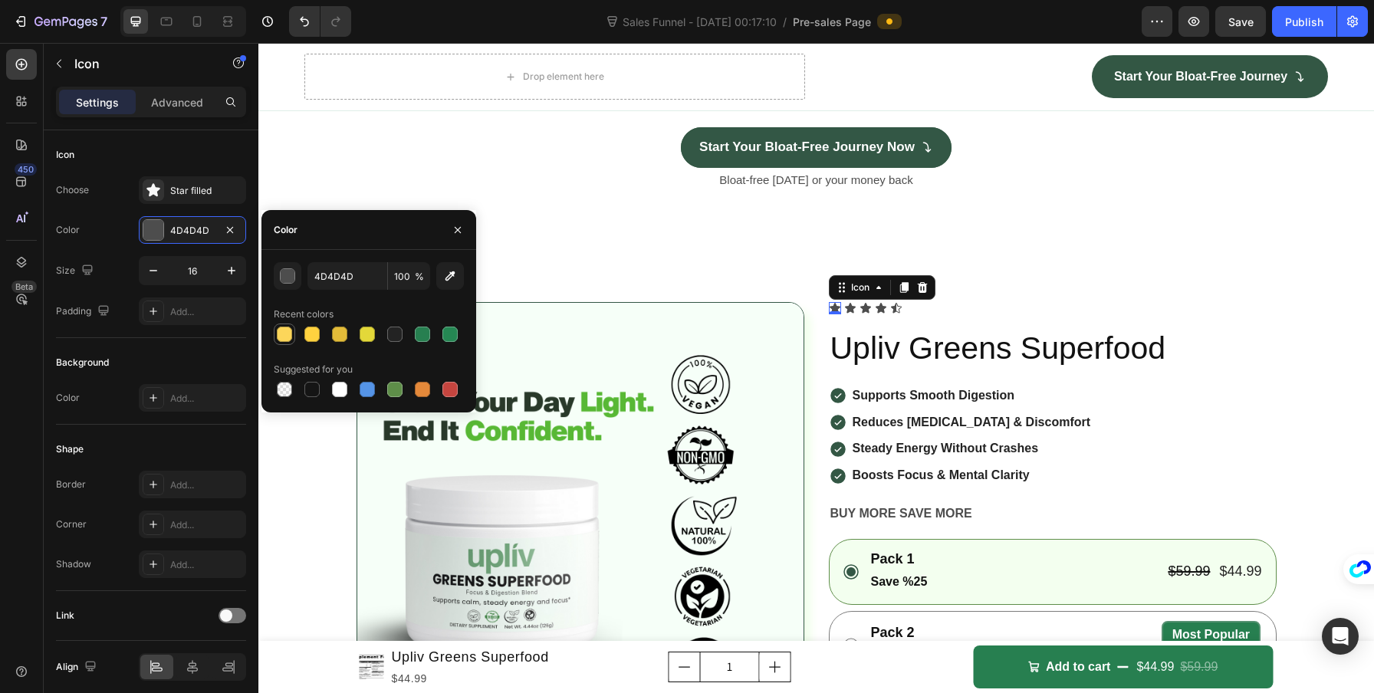
click at [282, 330] on div at bounding box center [284, 334] width 15 height 15
type input "FCD65A"
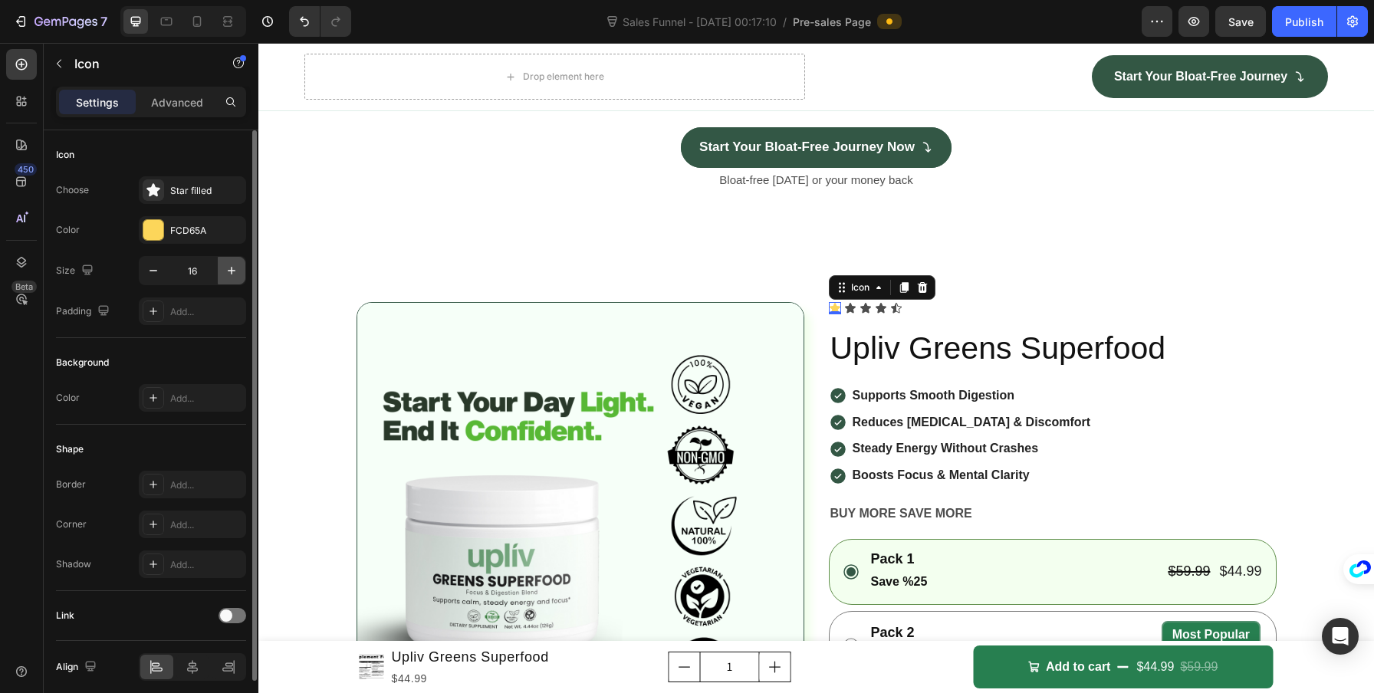
click at [235, 270] on icon "button" at bounding box center [231, 270] width 15 height 15
type input "18"
click at [846, 314] on icon at bounding box center [852, 308] width 12 height 12
click at [235, 264] on icon "button" at bounding box center [231, 270] width 15 height 15
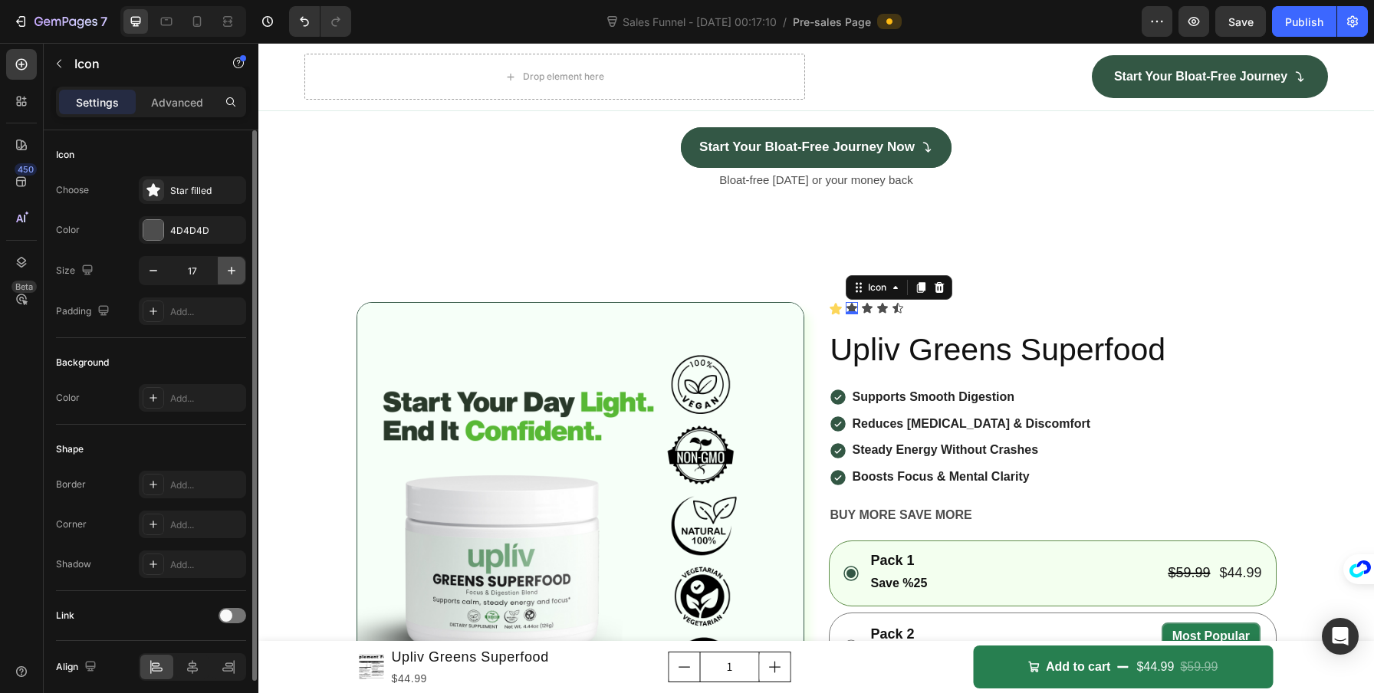
click at [235, 264] on icon "button" at bounding box center [231, 270] width 15 height 15
type input "18"
click at [172, 231] on div "4D4D4D" at bounding box center [192, 231] width 44 height 14
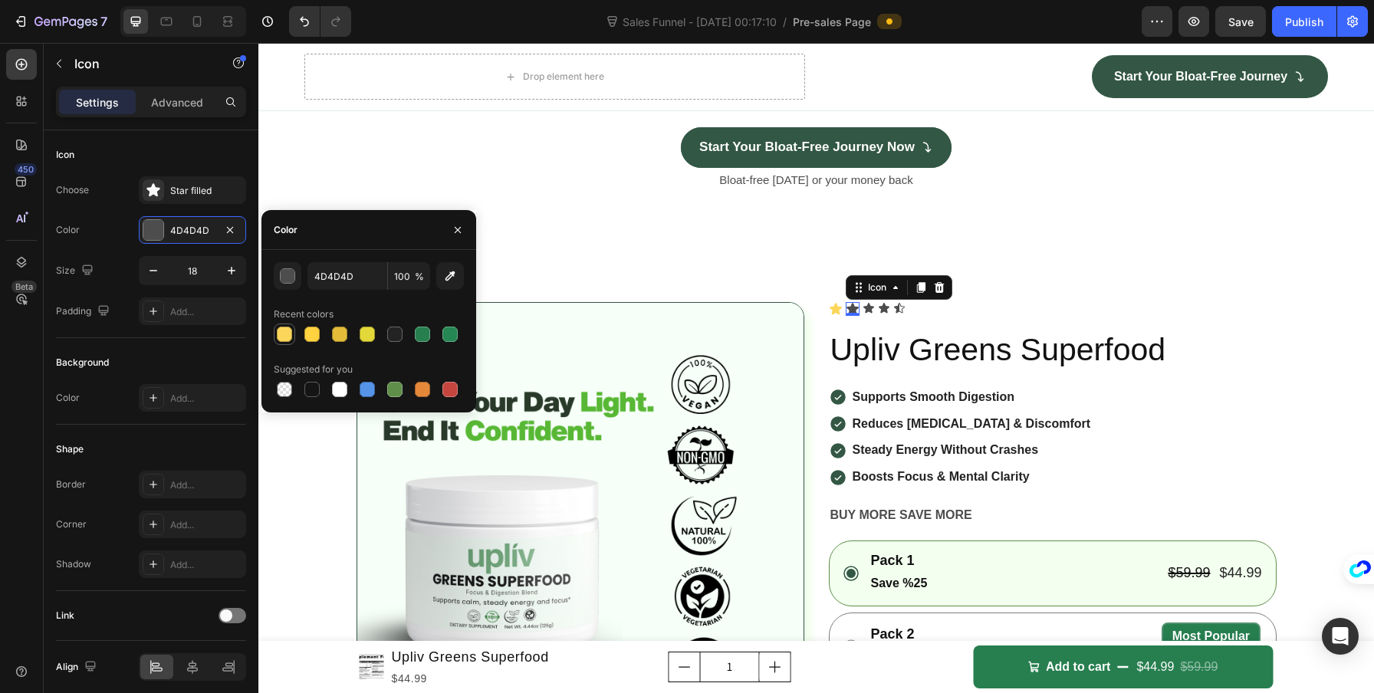
click at [286, 334] on div at bounding box center [284, 334] width 15 height 15
type input "FCD65A"
click at [865, 313] on icon at bounding box center [868, 308] width 11 height 10
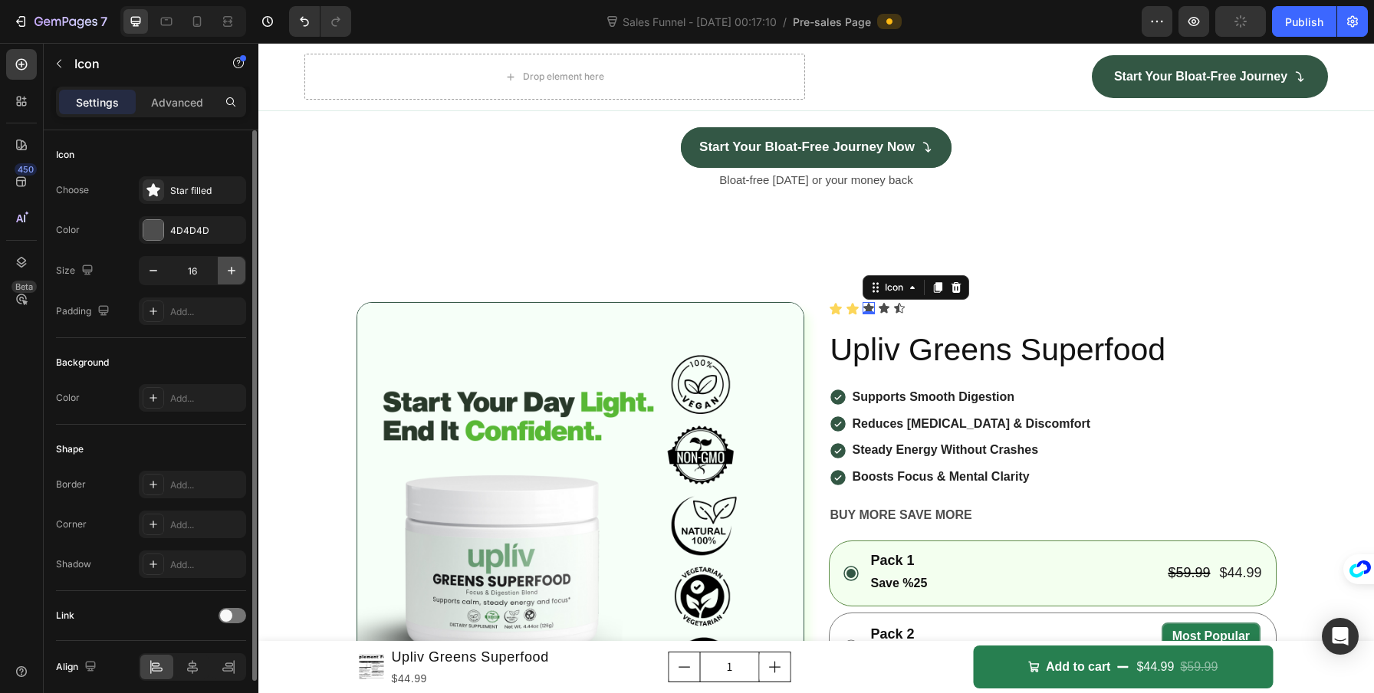
click at [241, 270] on button "button" at bounding box center [232, 271] width 28 height 28
type input "18"
click at [185, 239] on div "4D4D4D" at bounding box center [192, 230] width 107 height 28
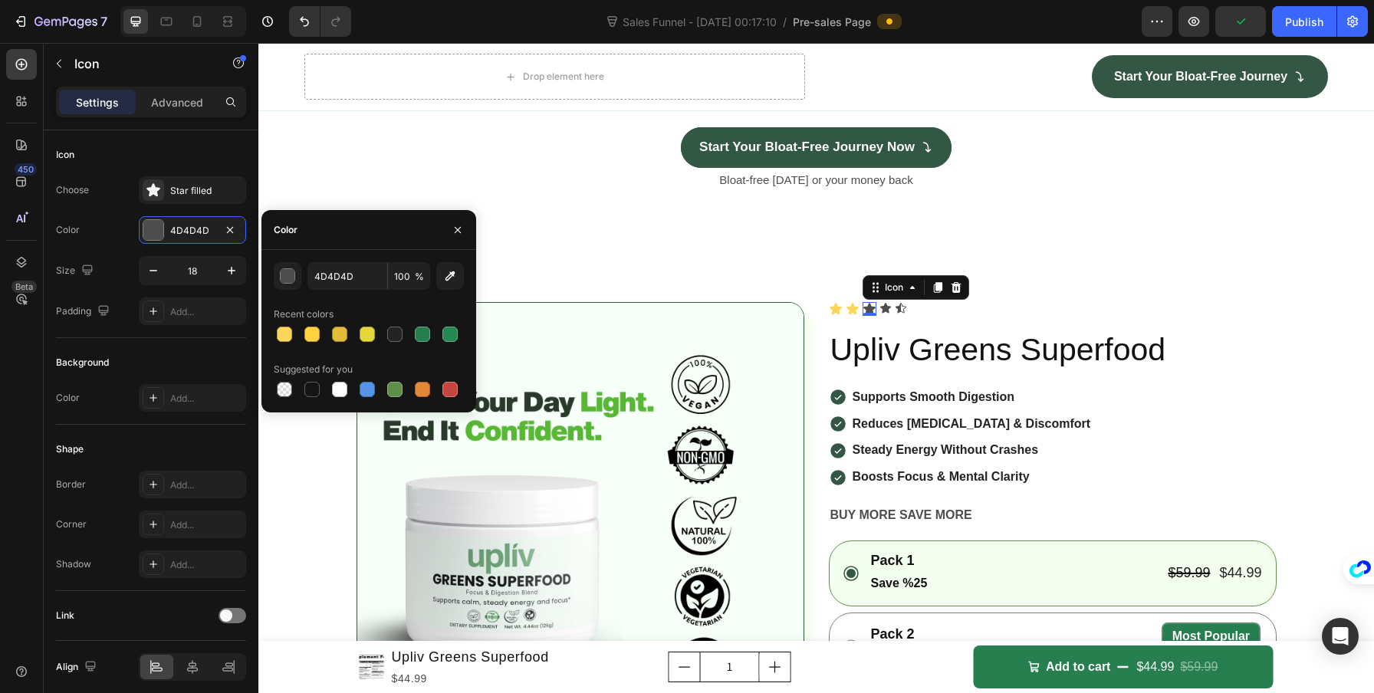
click at [297, 328] on div at bounding box center [369, 334] width 190 height 21
click at [283, 336] on div at bounding box center [284, 334] width 15 height 15
type input "FCD65A"
click at [880, 313] on icon at bounding box center [885, 308] width 11 height 10
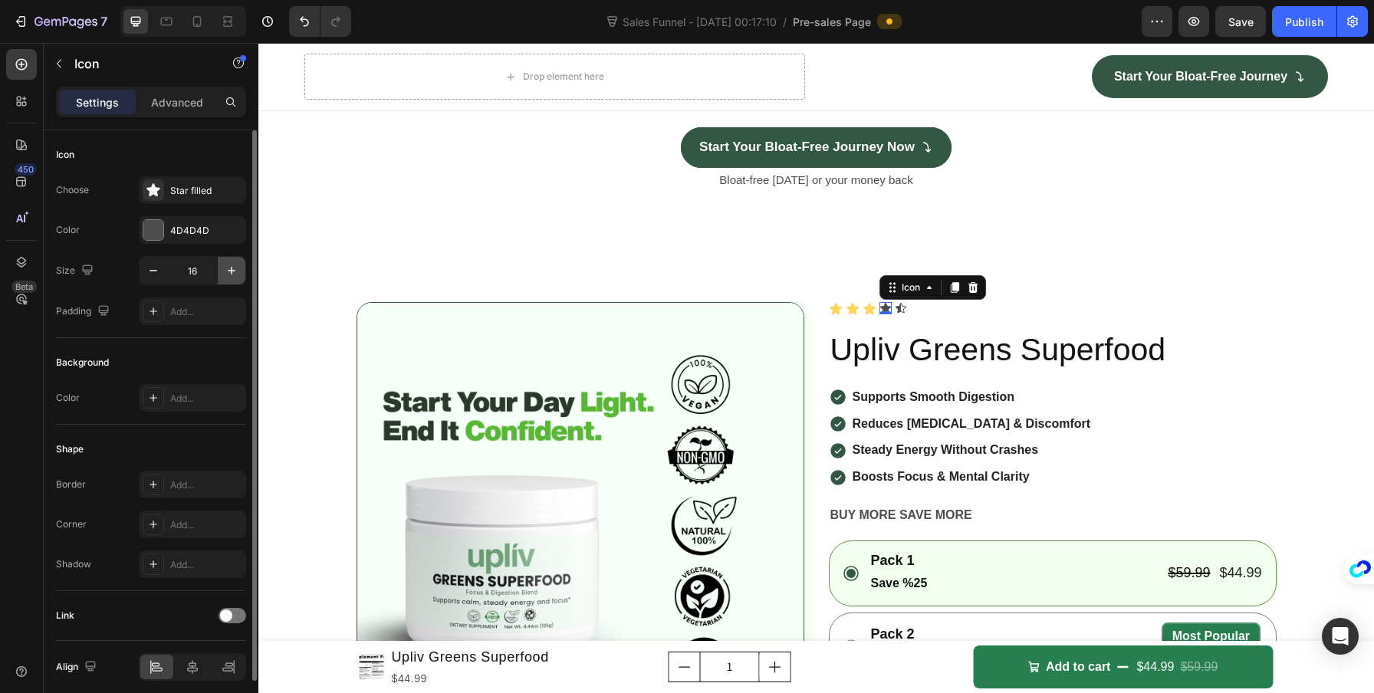
click at [234, 261] on button "button" at bounding box center [232, 271] width 28 height 28
type input "18"
click at [184, 230] on div "4D4D4D" at bounding box center [192, 231] width 44 height 14
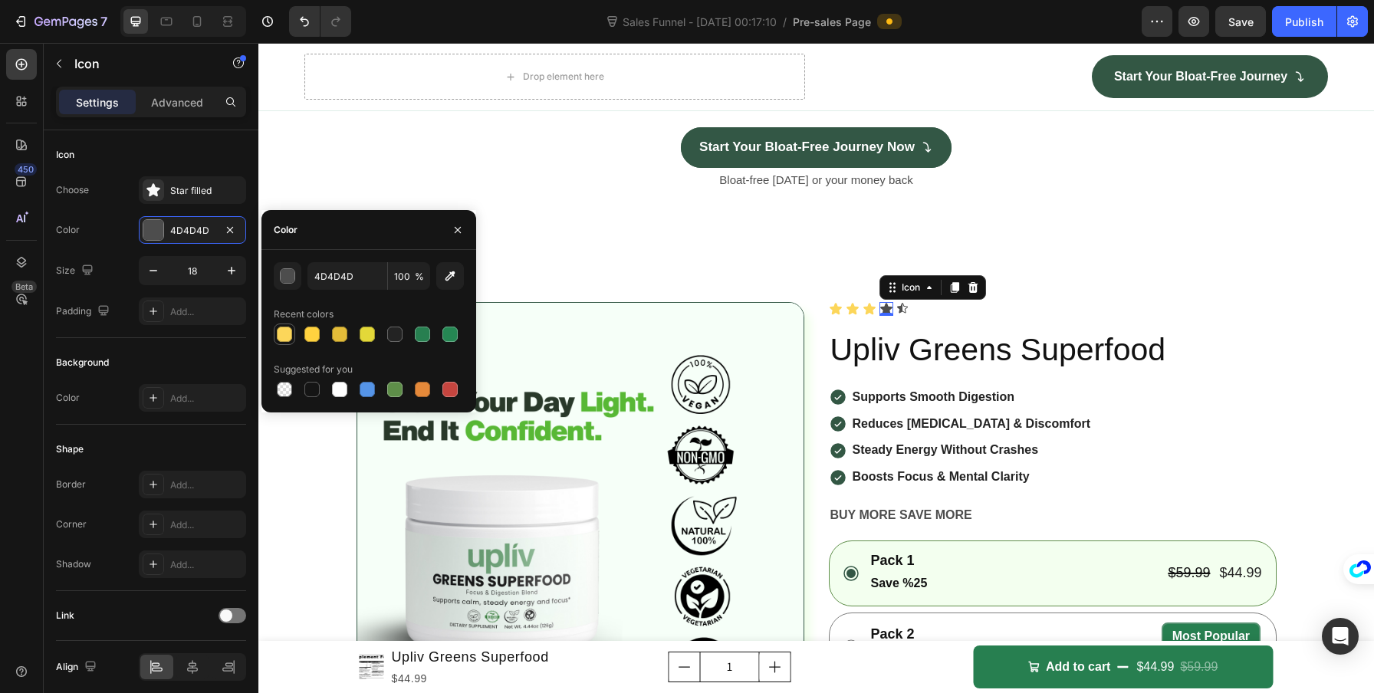
click at [291, 330] on div at bounding box center [284, 334] width 15 height 15
type input "FCD65A"
click at [906, 316] on div "Icon Icon Icon Icon 0 Icon" at bounding box center [1053, 309] width 448 height 14
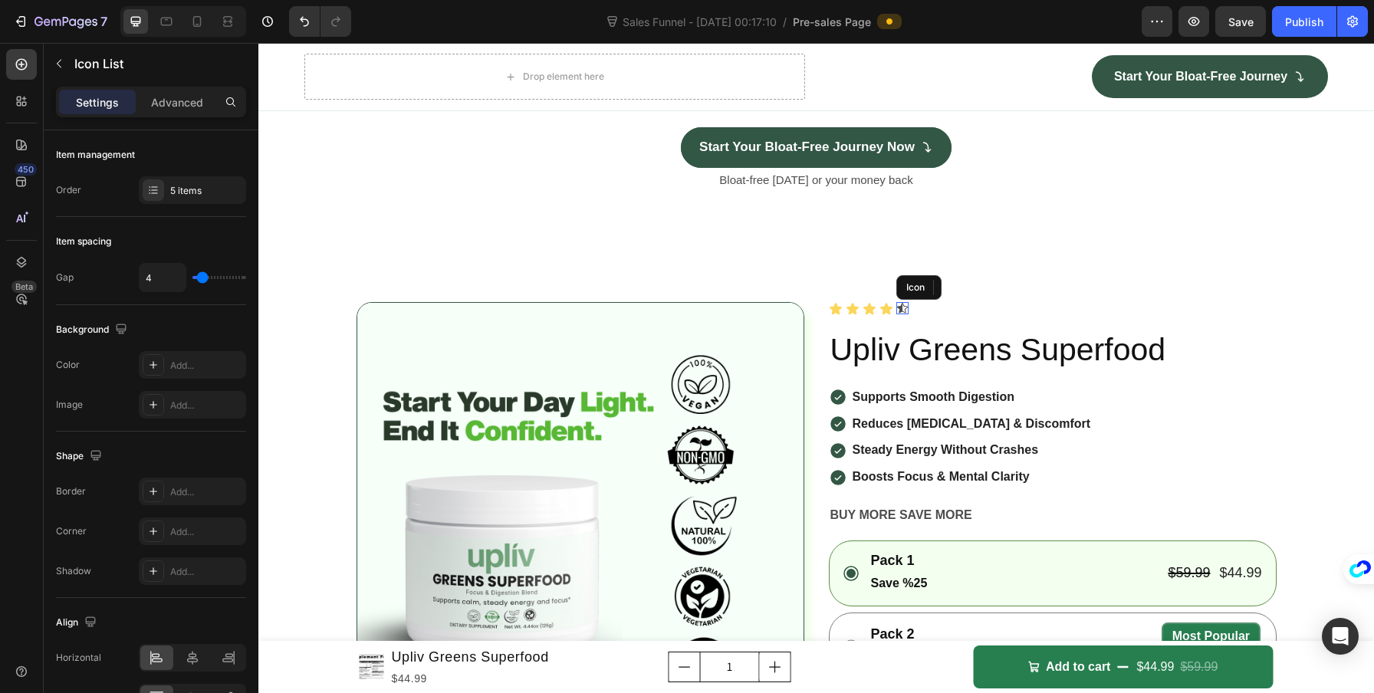
click at [897, 313] on icon at bounding box center [902, 308] width 11 height 10
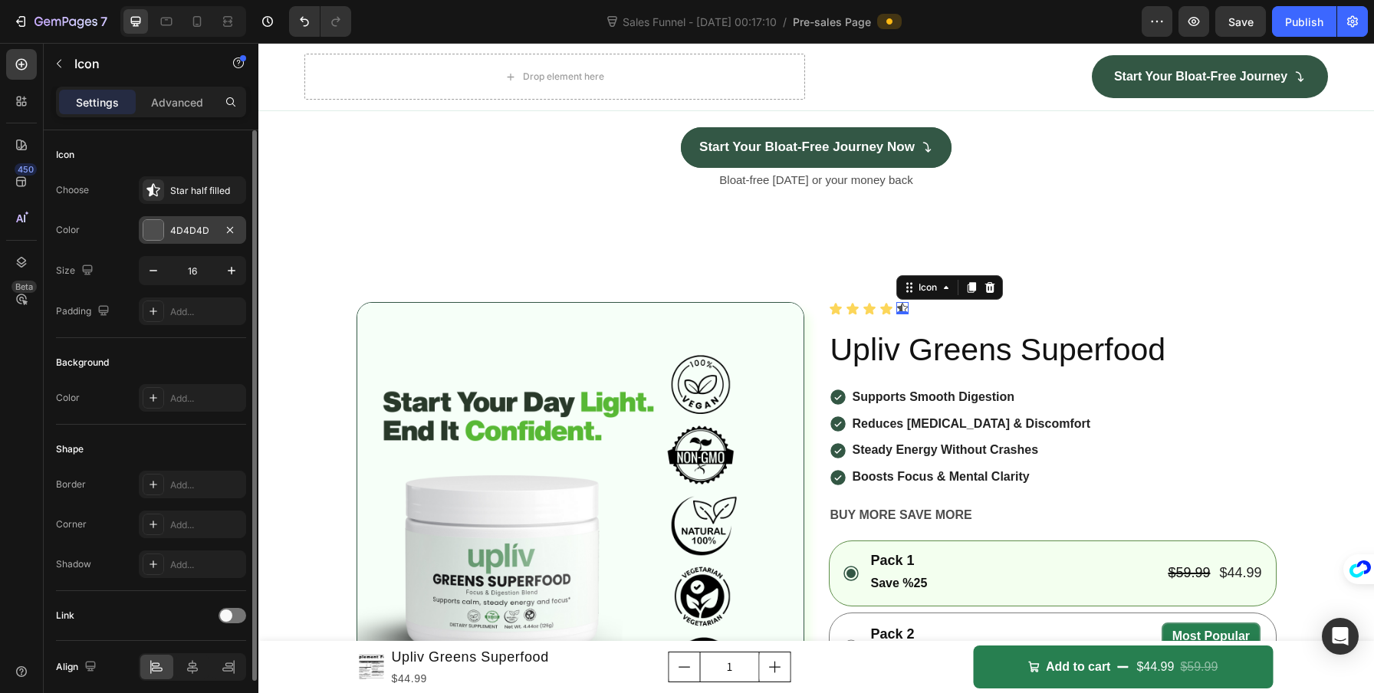
click at [154, 228] on div at bounding box center [153, 230] width 20 height 20
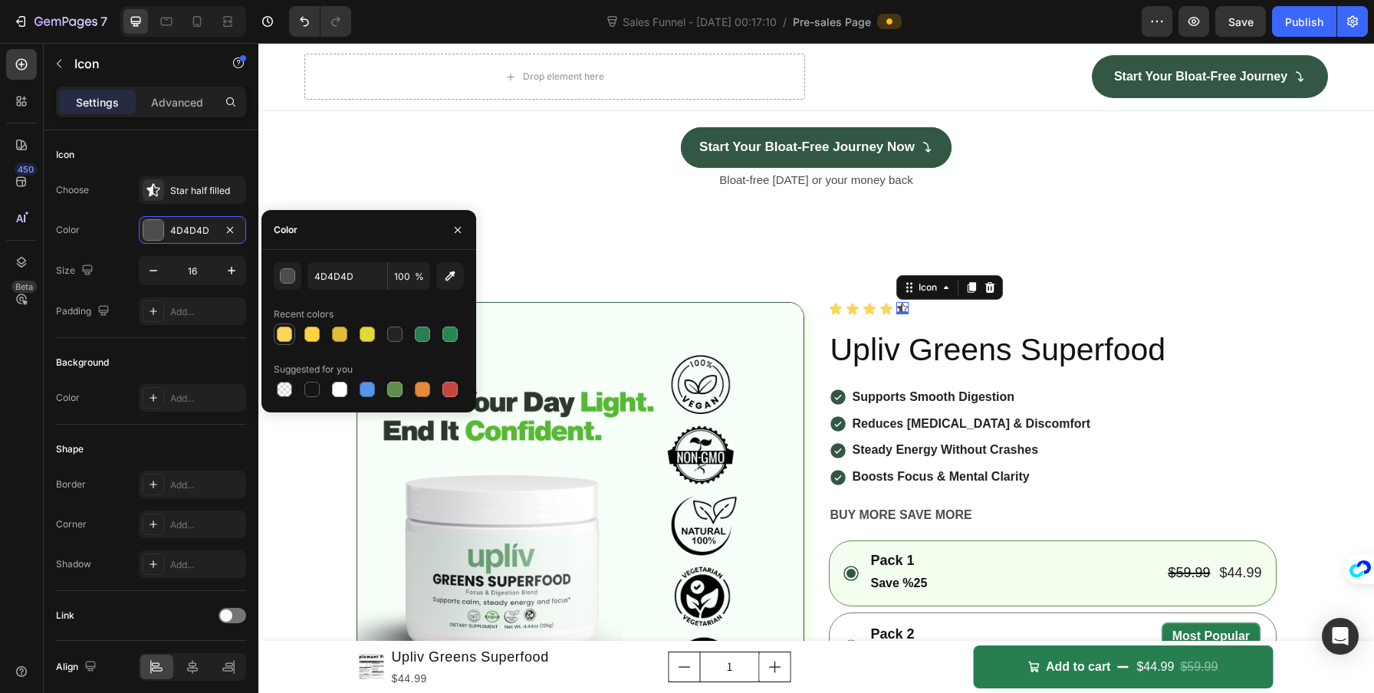
click at [278, 325] on div at bounding box center [284, 334] width 18 height 18
type input "FCD65A"
click at [229, 268] on icon "button" at bounding box center [231, 270] width 15 height 15
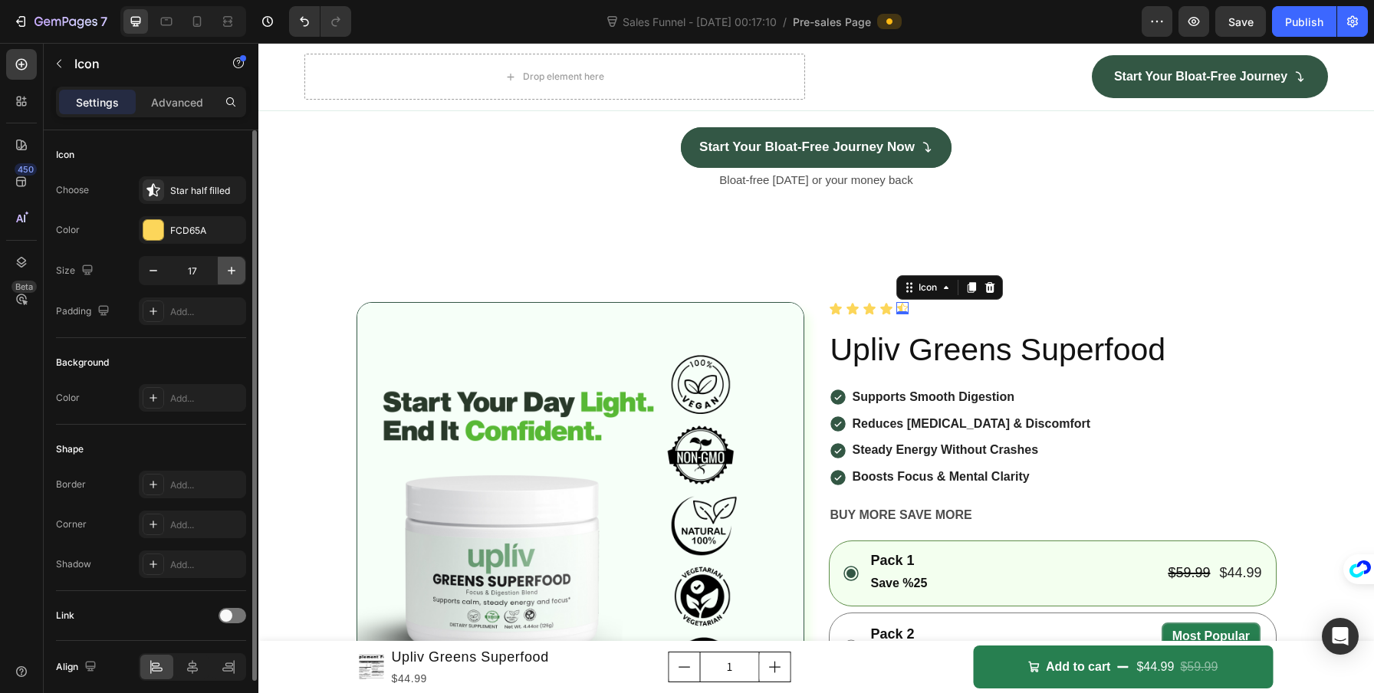
click at [229, 268] on icon "button" at bounding box center [231, 270] width 15 height 15
type input "18"
click at [73, 306] on div "Padding" at bounding box center [84, 311] width 57 height 21
click at [65, 288] on div "Choose Star half filled Color FCD65A Size 18 Padding Add..." at bounding box center [151, 250] width 190 height 149
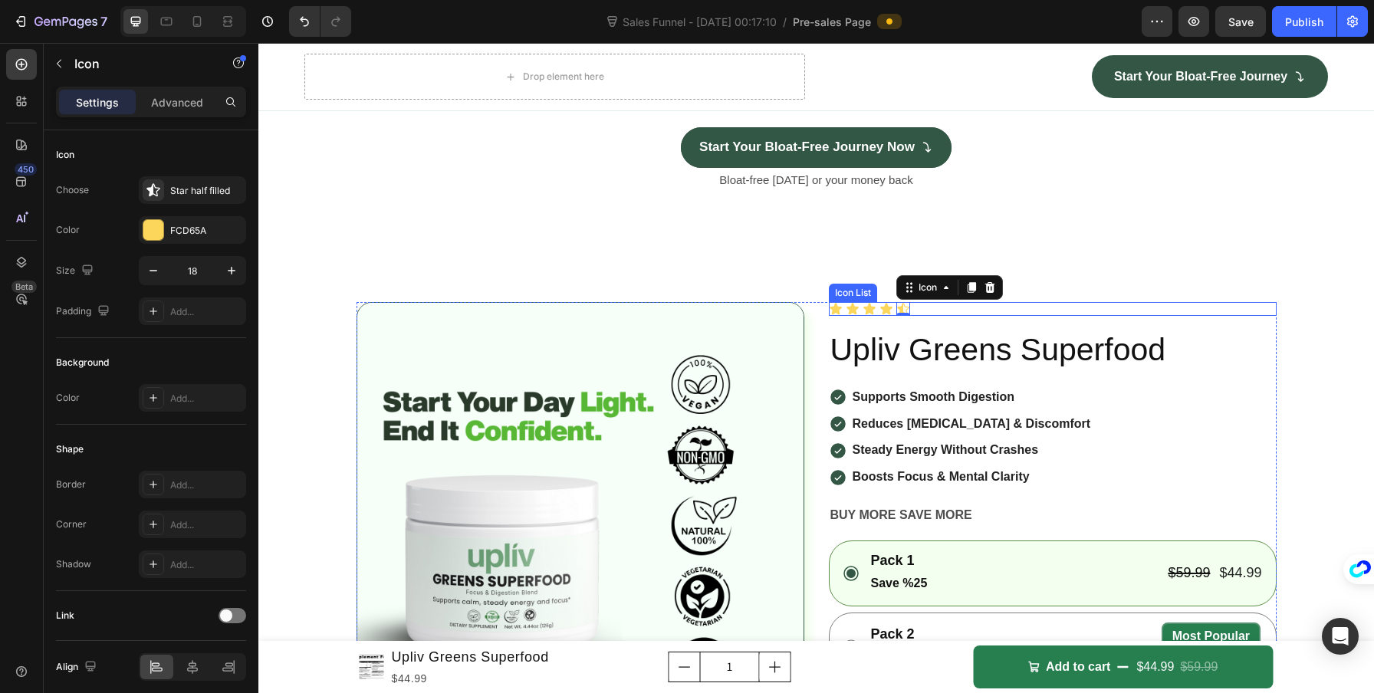
click at [924, 316] on div "Icon Icon Icon Icon Icon 0" at bounding box center [1053, 309] width 448 height 14
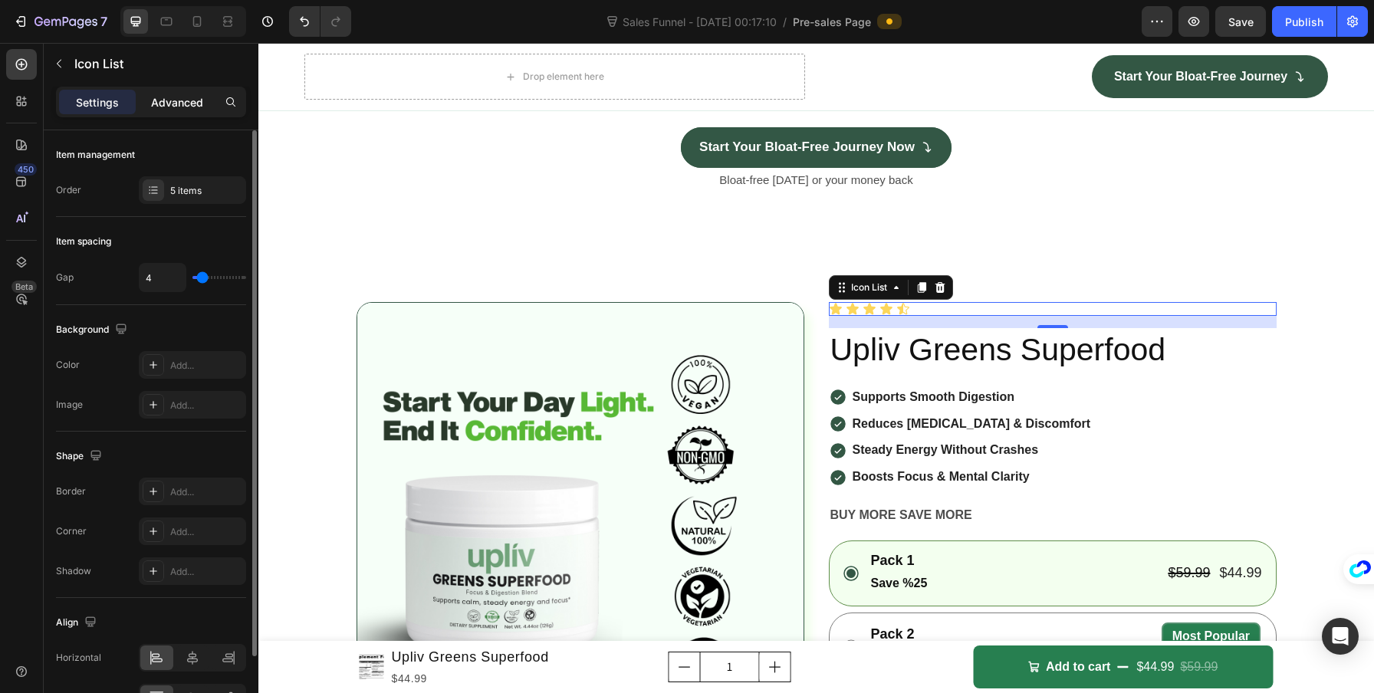
click at [177, 105] on p "Advanced" at bounding box center [177, 102] width 52 height 16
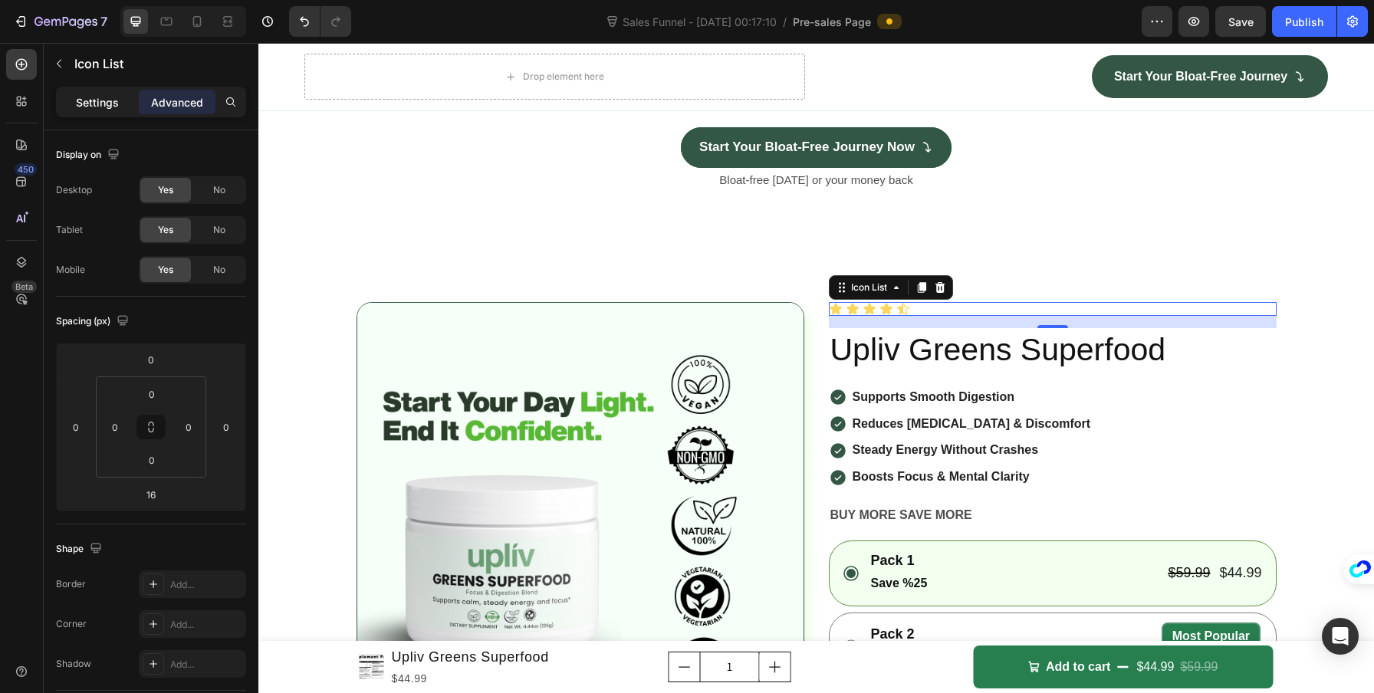
click at [95, 113] on div "Settings" at bounding box center [97, 102] width 77 height 25
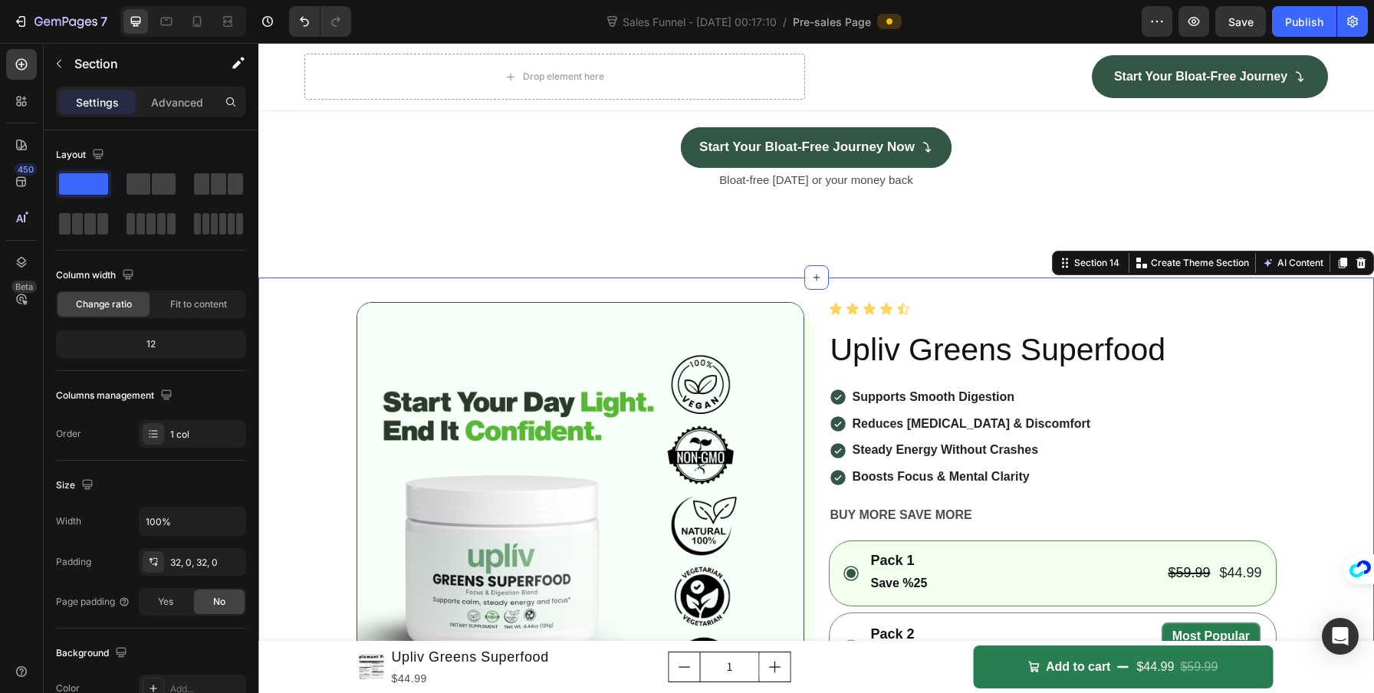
scroll to position [4390, 0]
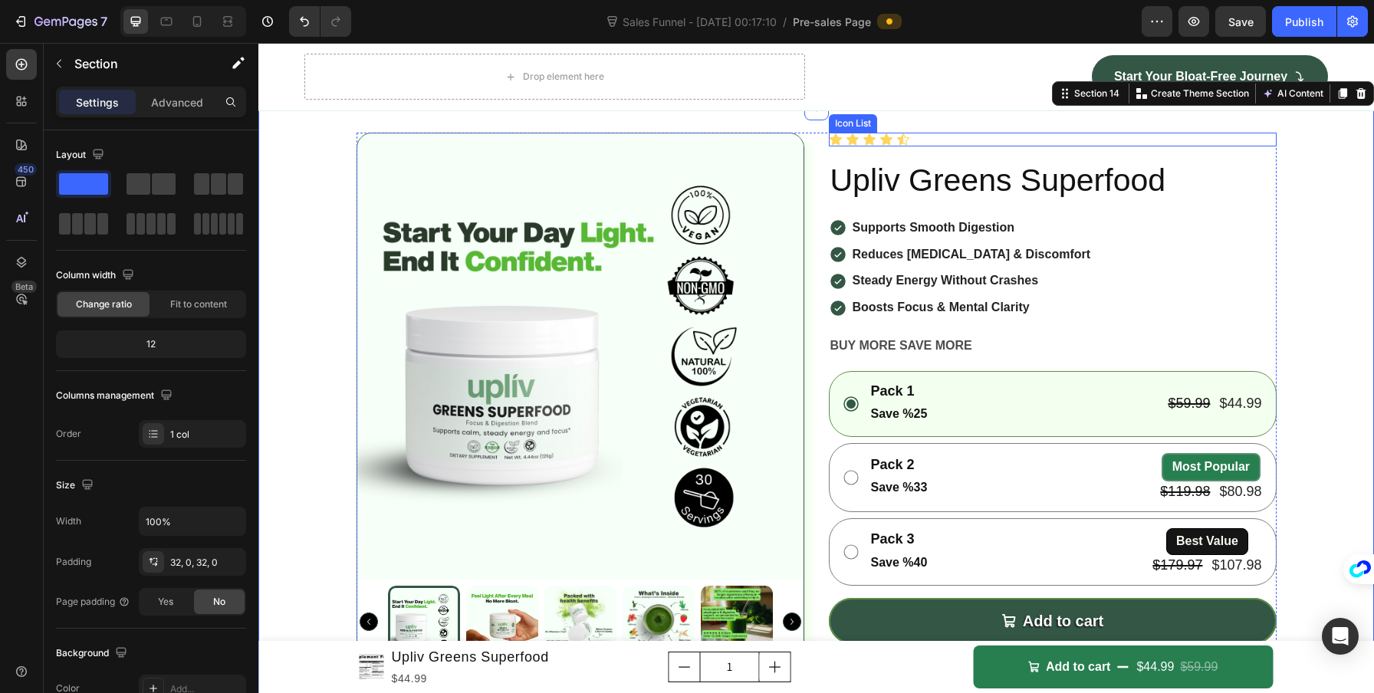
click at [983, 146] on div "Icon Icon Icon Icon Icon" at bounding box center [1053, 140] width 448 height 14
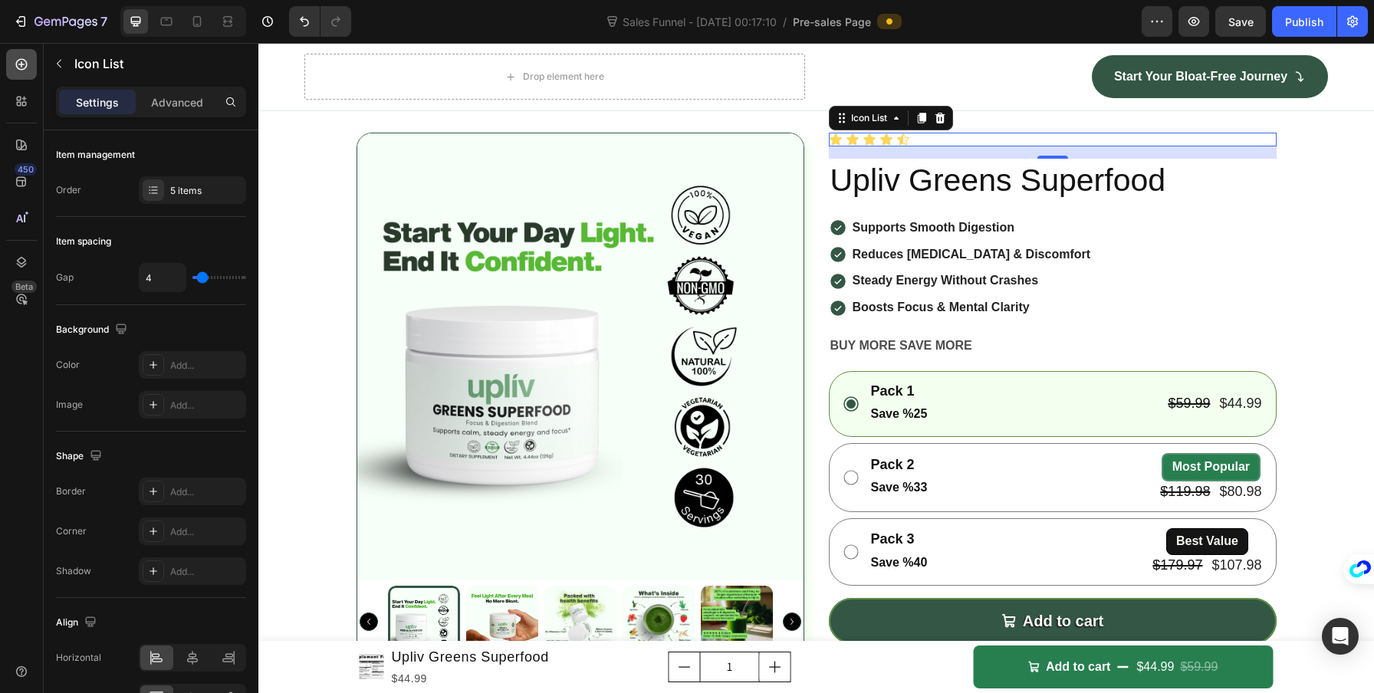
click at [25, 70] on icon at bounding box center [21, 64] width 15 height 15
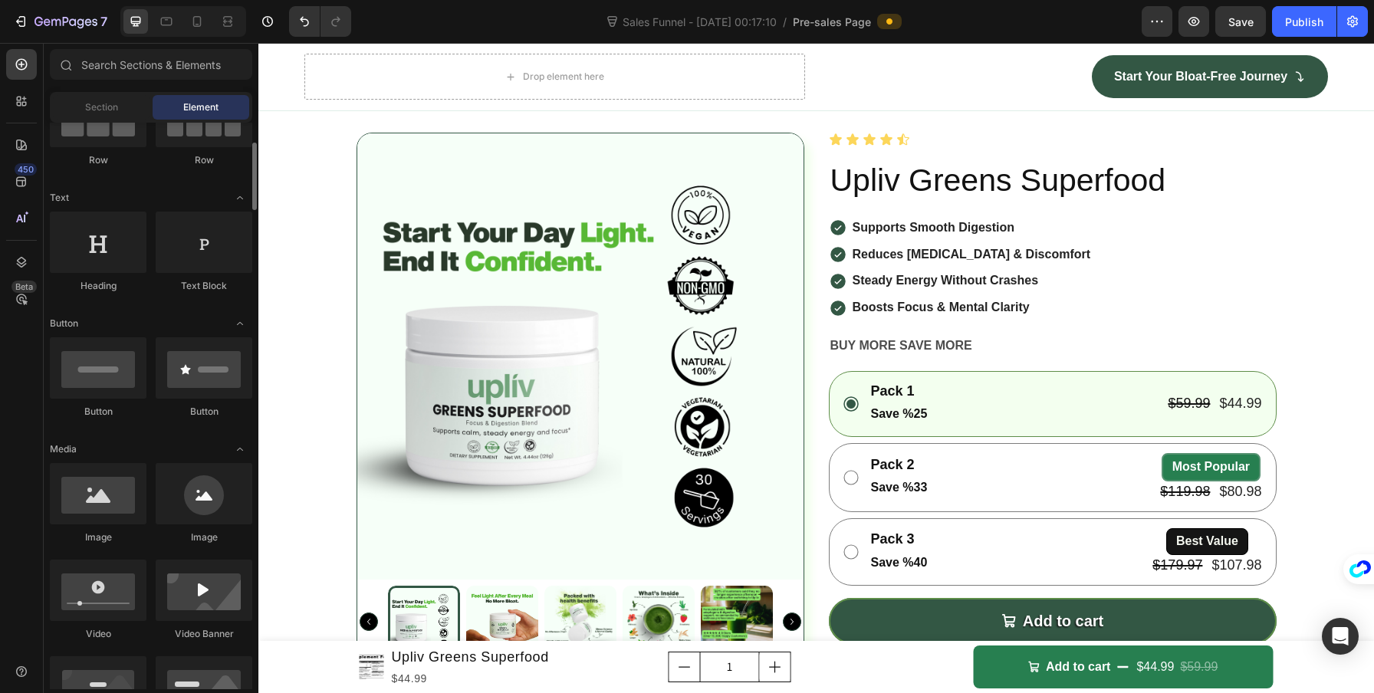
scroll to position [0, 0]
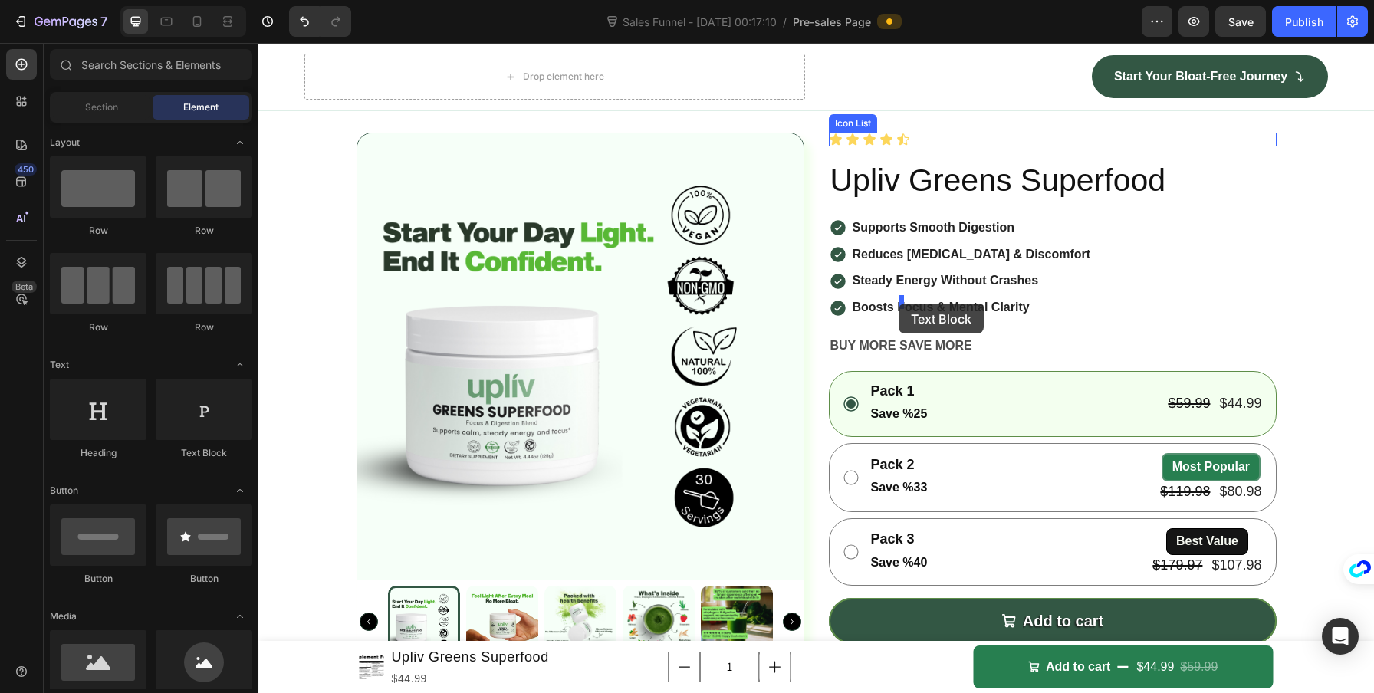
drag, startPoint x: 459, startPoint y: 429, endPoint x: 898, endPoint y: 304, distance: 456.9
click at [950, 146] on div "Icon Icon Icon Icon Icon" at bounding box center [1053, 140] width 448 height 14
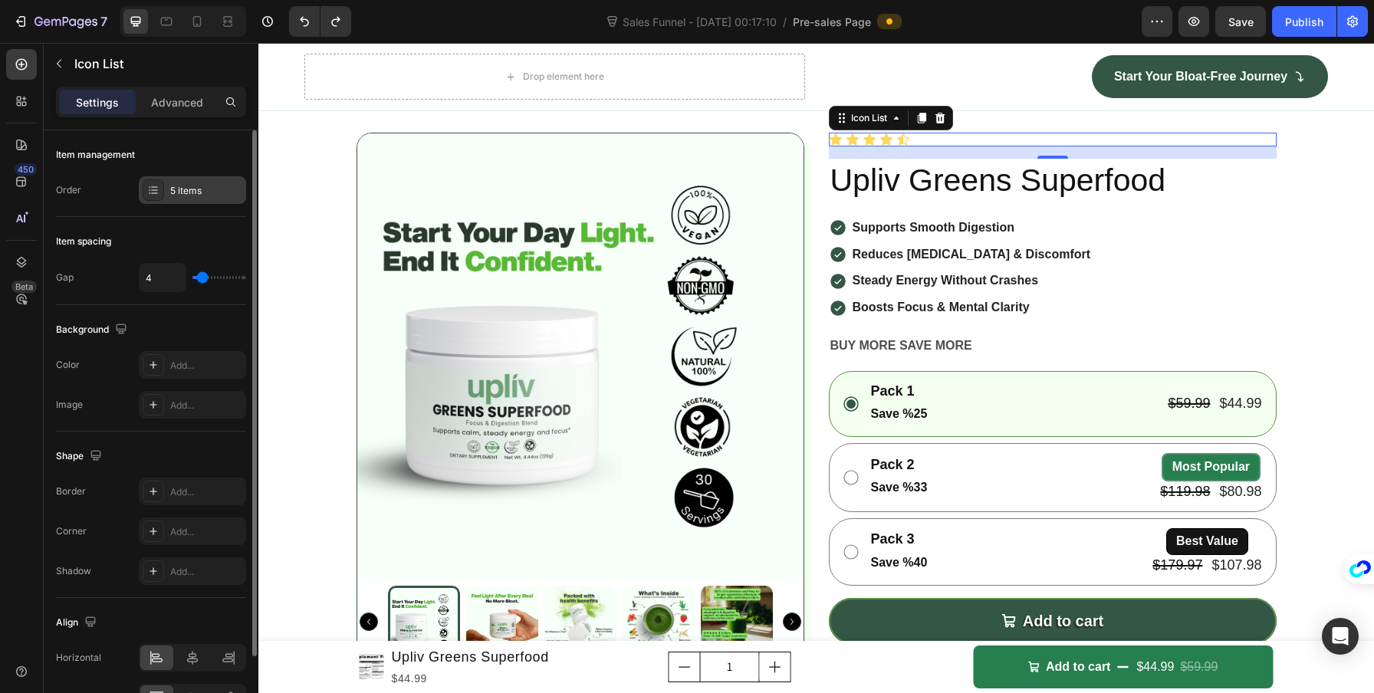
click at [181, 189] on div "5 items" at bounding box center [206, 191] width 72 height 14
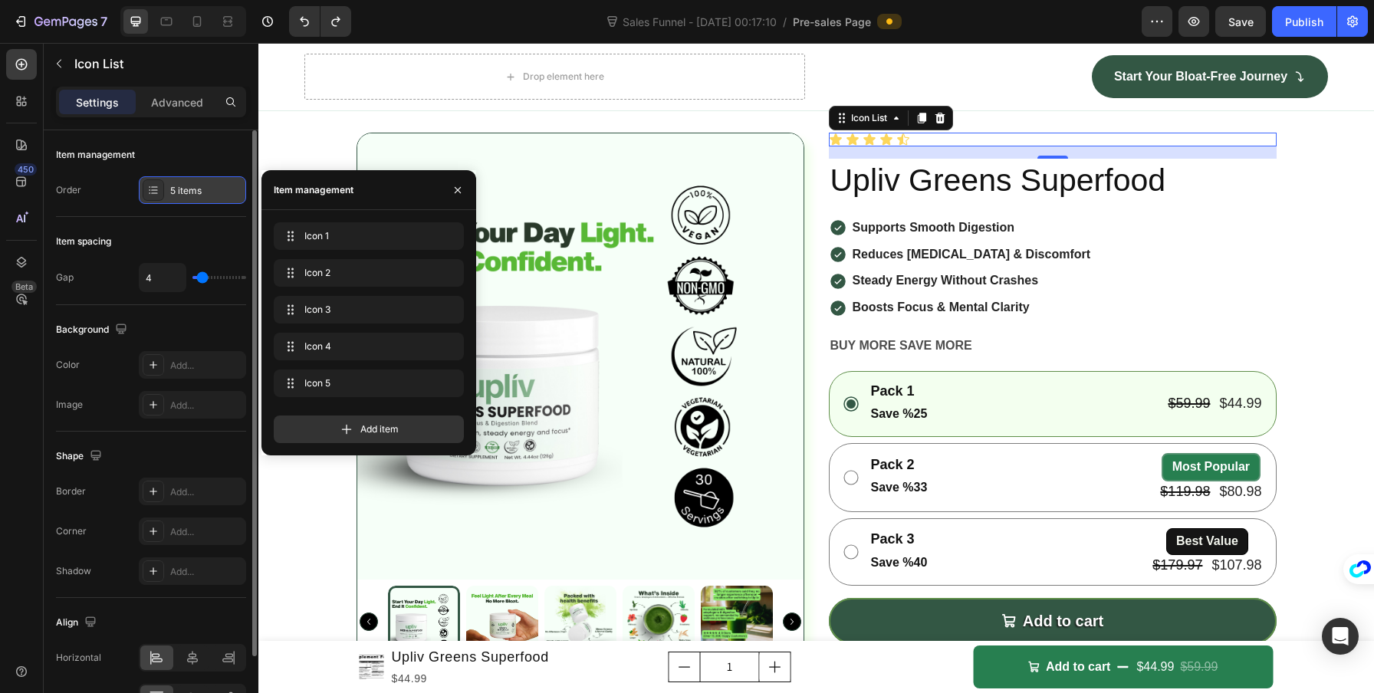
click at [181, 189] on div "5 items" at bounding box center [206, 191] width 72 height 14
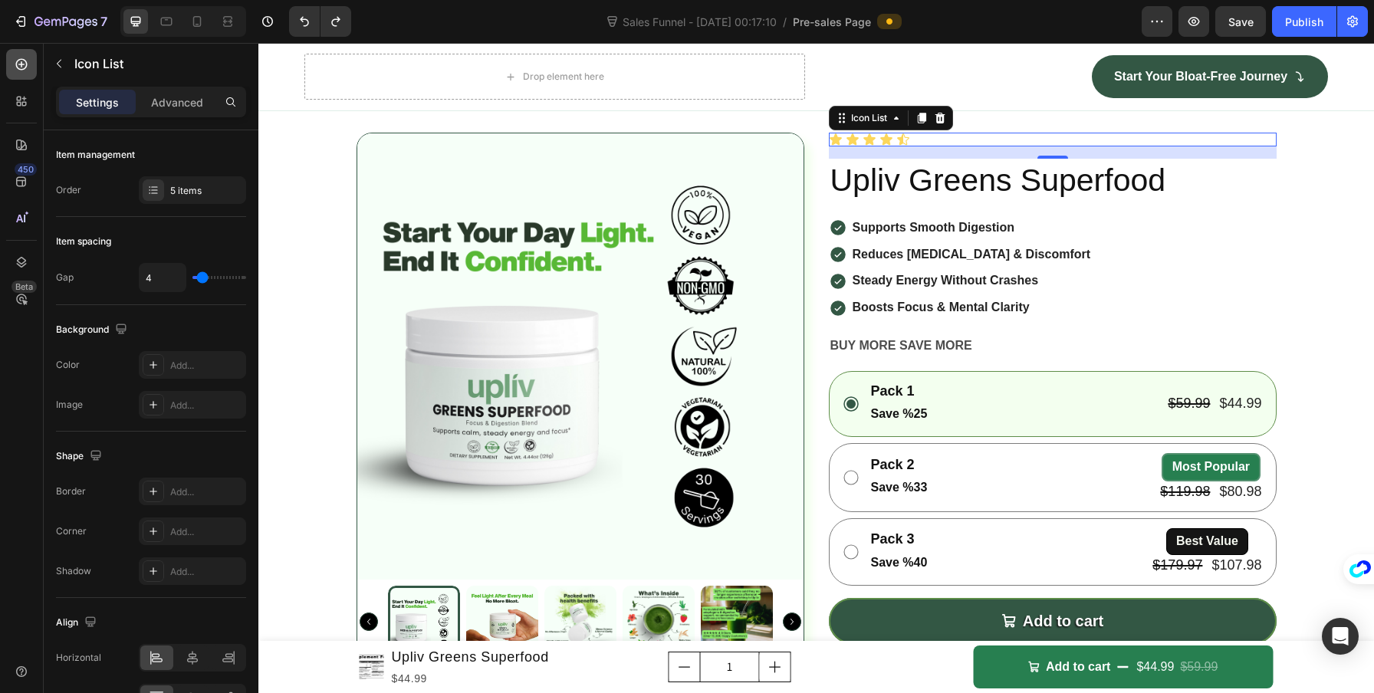
click at [21, 70] on icon at bounding box center [21, 64] width 11 height 11
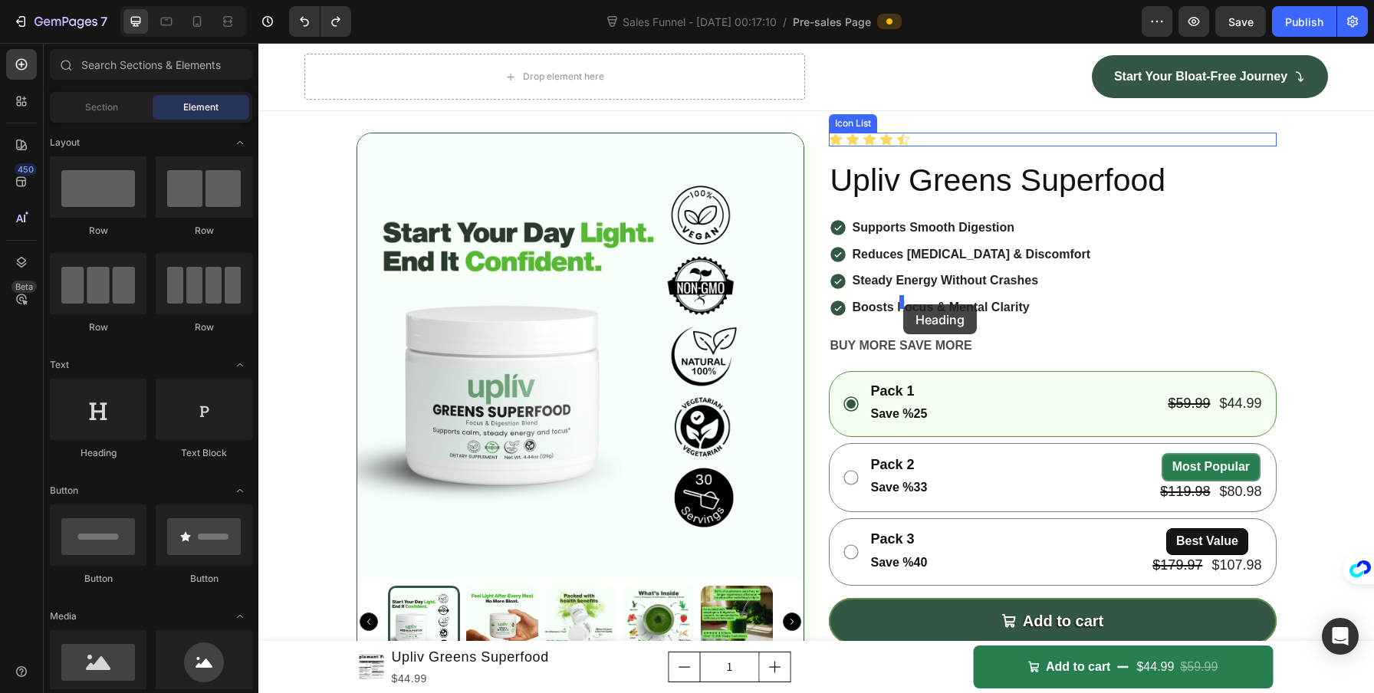
drag, startPoint x: 388, startPoint y: 473, endPoint x: 902, endPoint y: 304, distance: 541.3
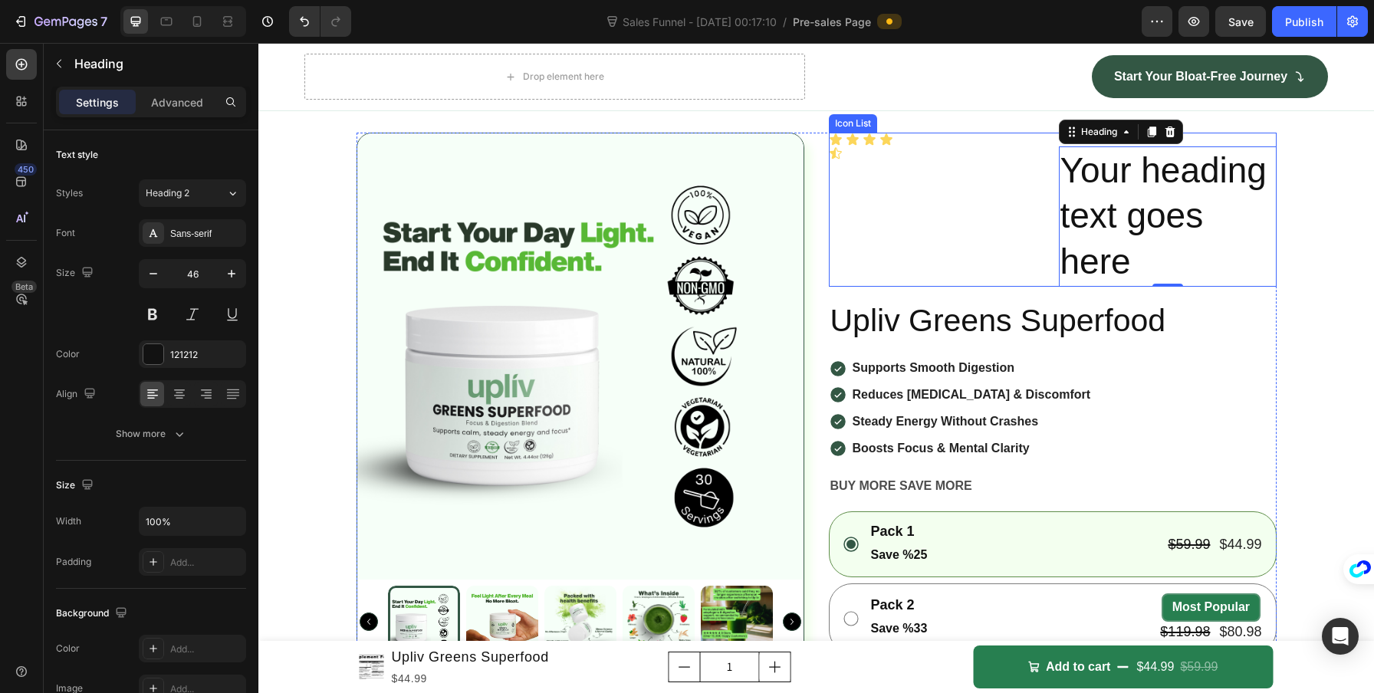
click at [1030, 287] on div "Icon Icon Icon Icon Icon Your heading text goes here Heading 0 Row" at bounding box center [1053, 210] width 448 height 154
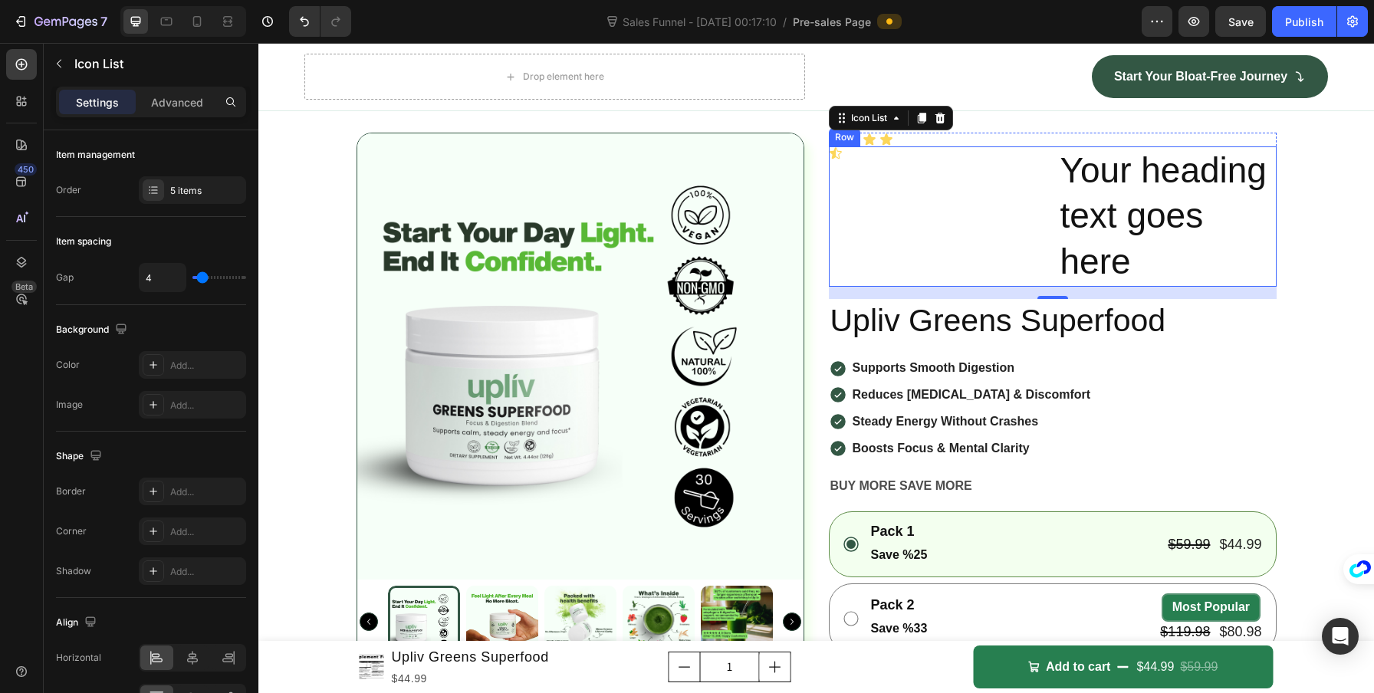
click at [1050, 287] on div "Icon Your heading text goes here Heading Row" at bounding box center [1053, 216] width 448 height 140
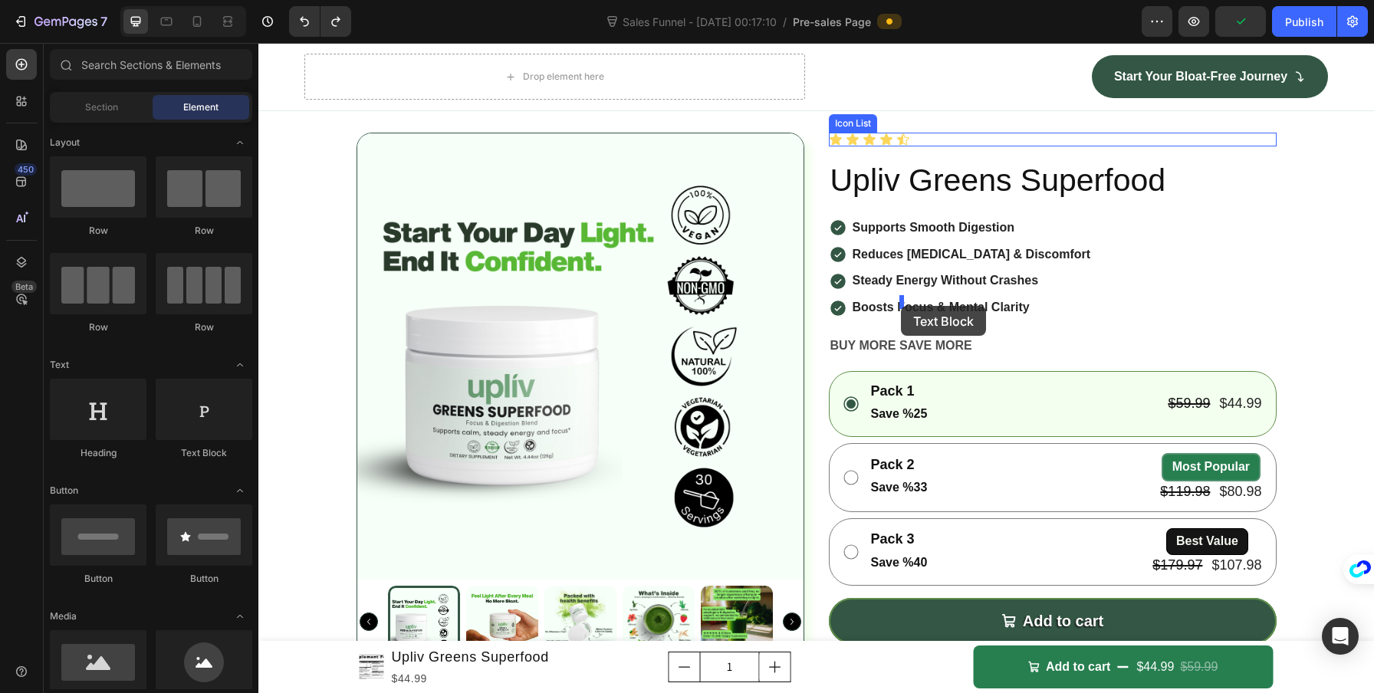
drag, startPoint x: 467, startPoint y: 465, endPoint x: 901, endPoint y: 306, distance: 462.0
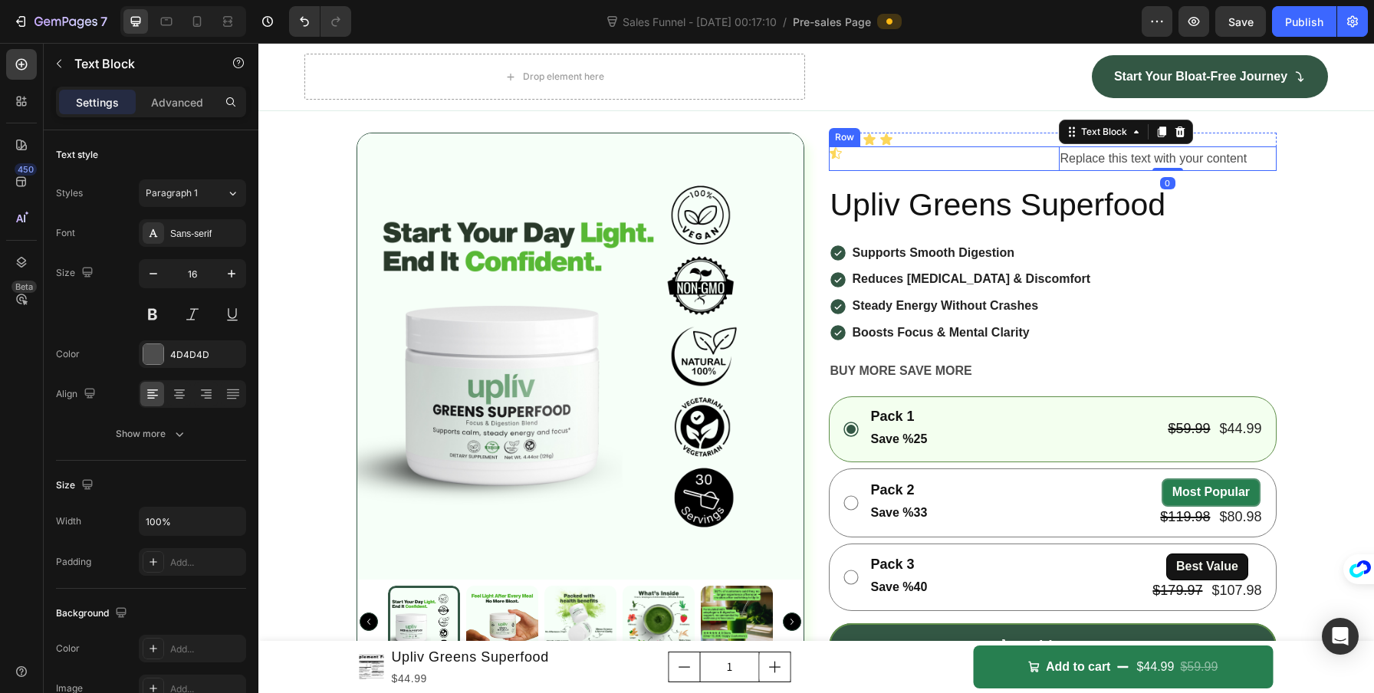
click at [1001, 172] on div "Icon" at bounding box center [938, 158] width 218 height 25
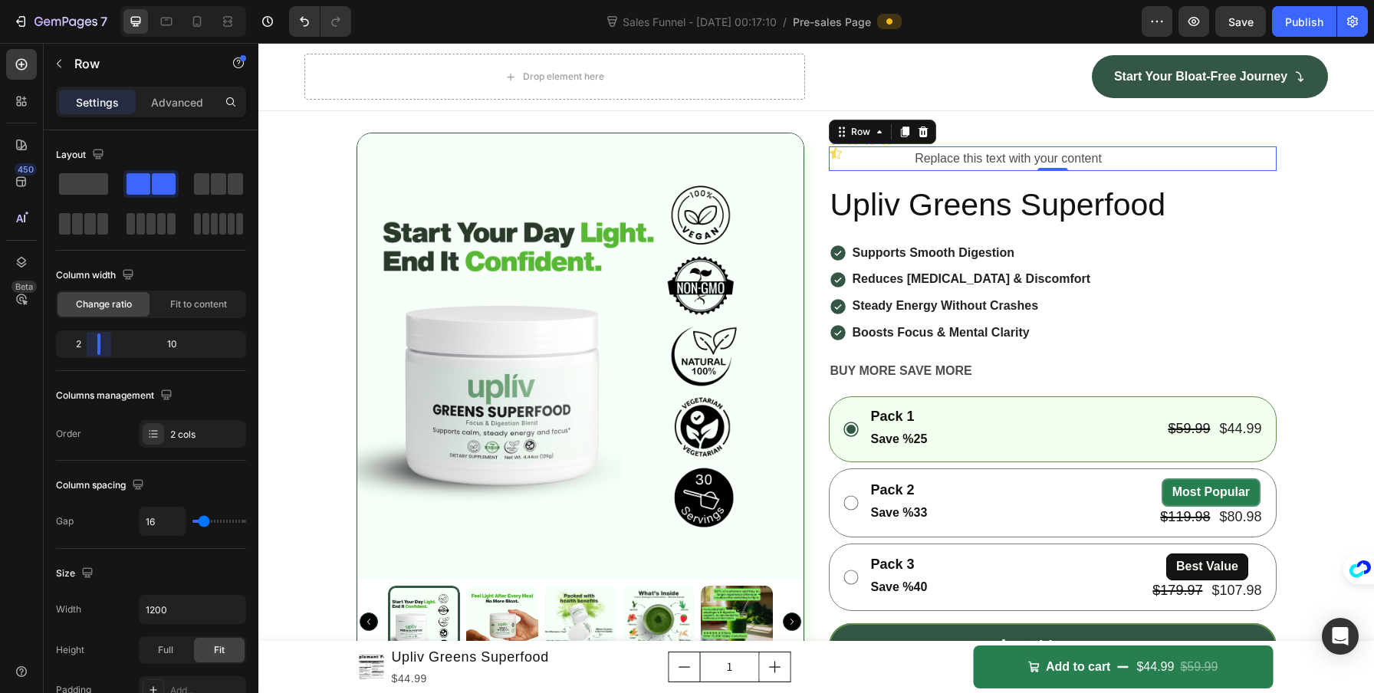
drag, startPoint x: 151, startPoint y: 343, endPoint x: 87, endPoint y: 345, distance: 63.6
click at [87, 0] on body "7 Version history Sales Funnel - [DATE] 00:17:10 / Pre-sales Page Preview Save …" at bounding box center [687, 0] width 1374 height 0
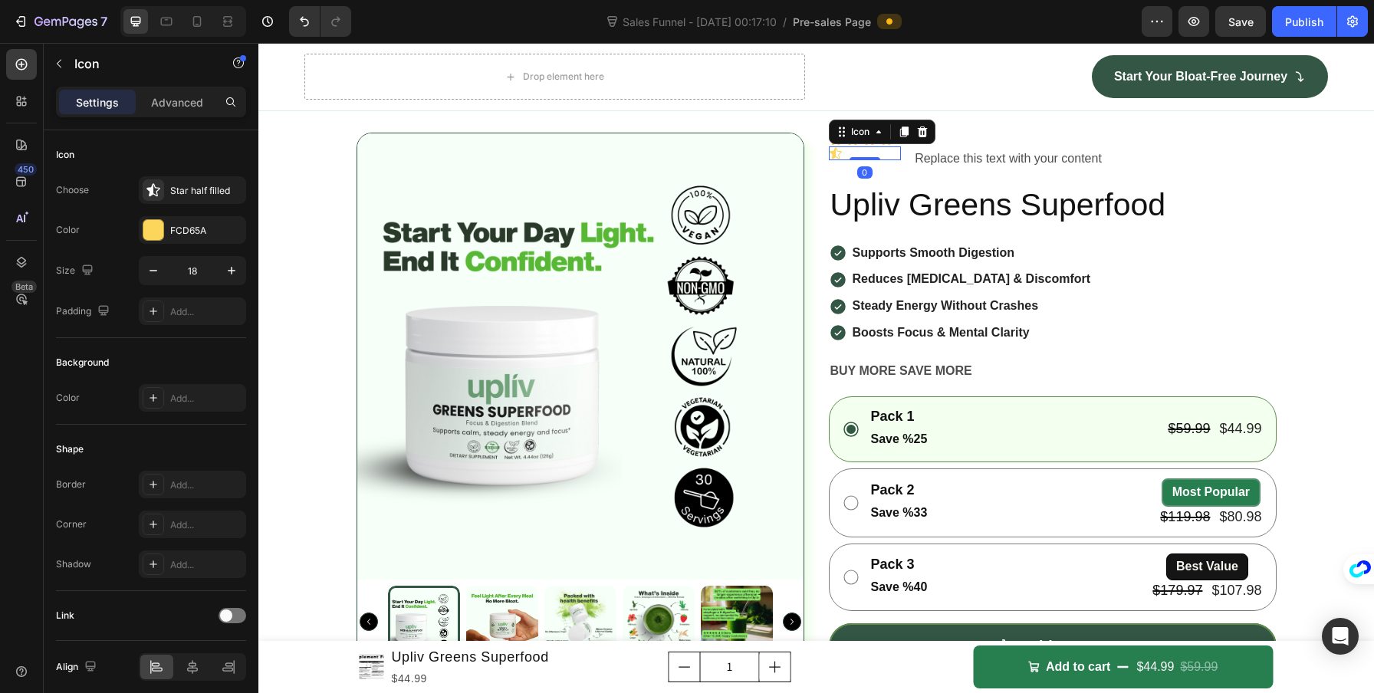
click at [830, 160] on icon at bounding box center [836, 153] width 14 height 14
click at [887, 172] on div "Icon 0" at bounding box center [865, 158] width 73 height 25
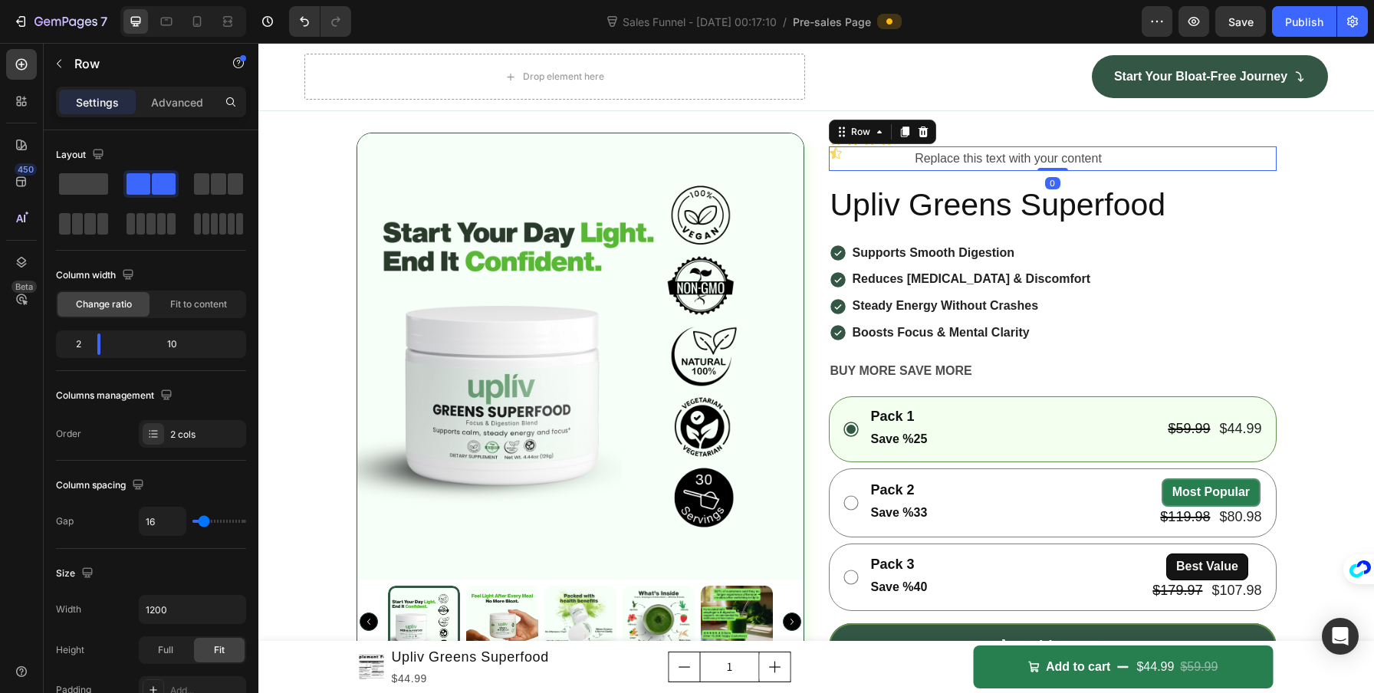
click at [884, 160] on div "Icon" at bounding box center [865, 153] width 73 height 14
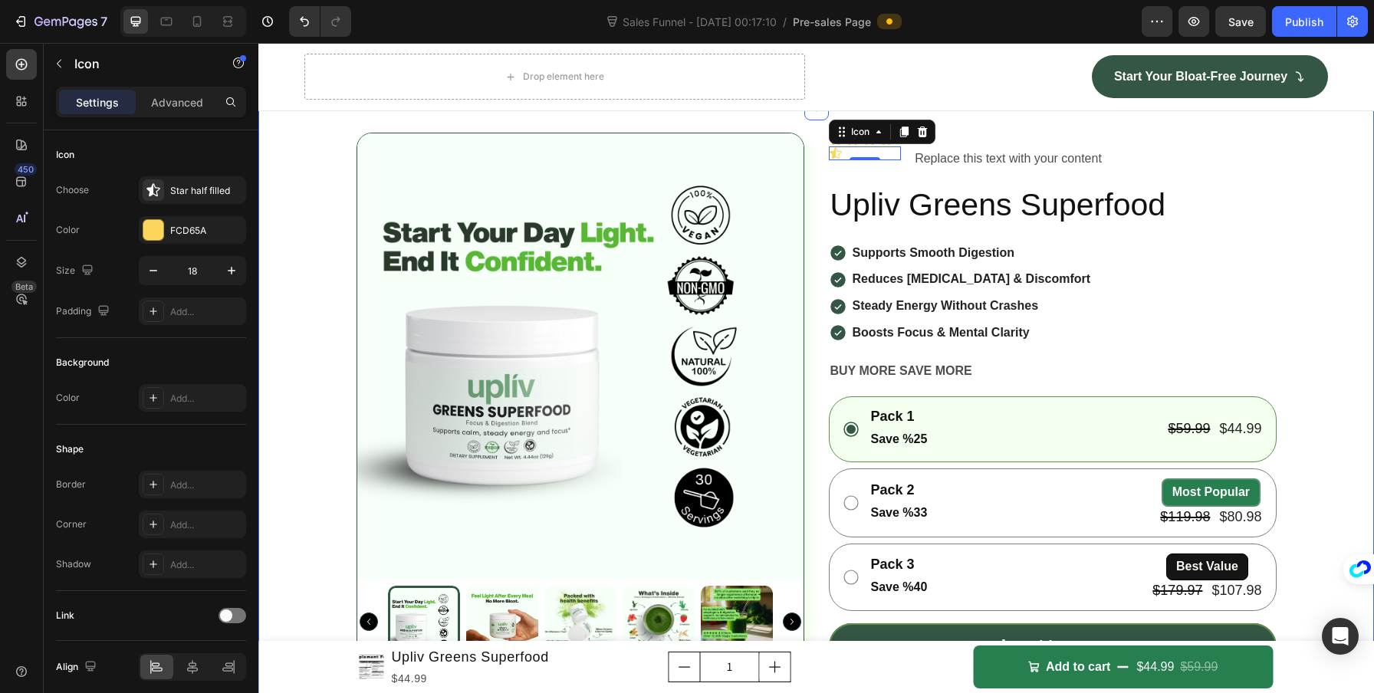
click at [951, 172] on div "Icon Icon Icon Icon Icon 0 Replace this text with your content Text Block Row" at bounding box center [1053, 152] width 448 height 39
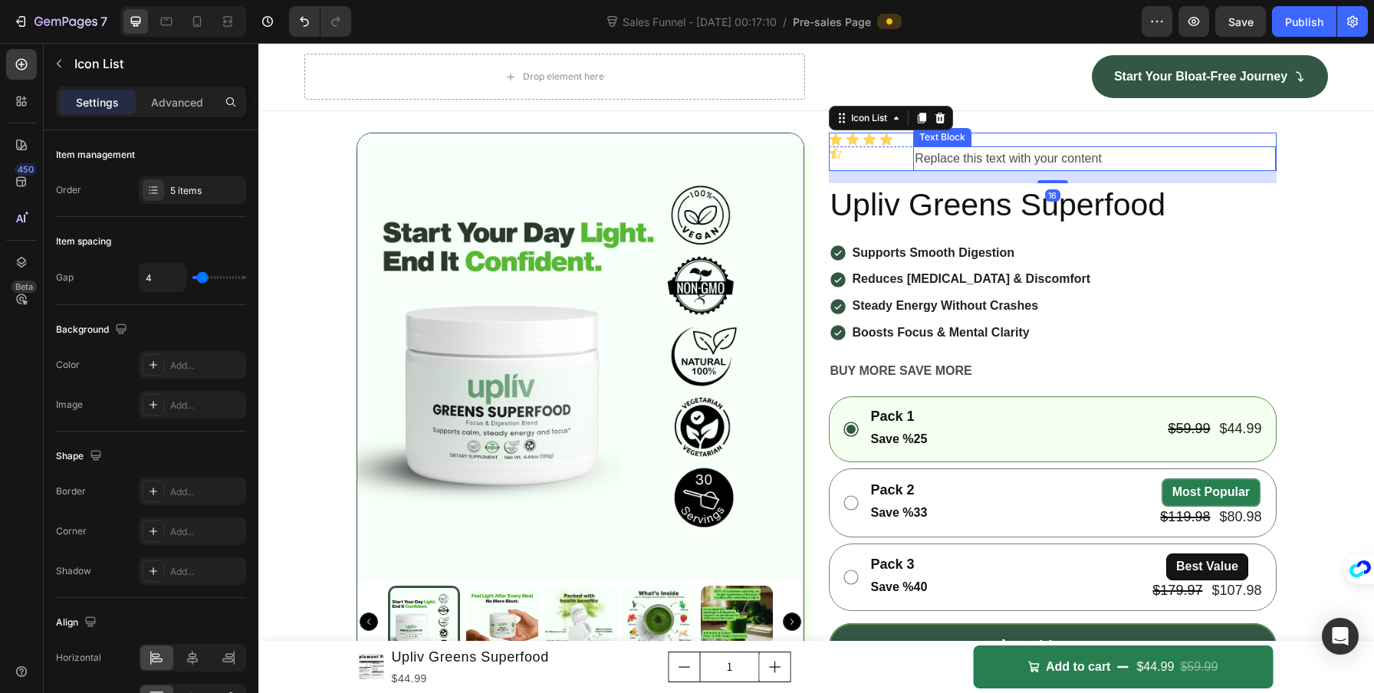
click at [941, 146] on div "Text Block" at bounding box center [942, 137] width 58 height 18
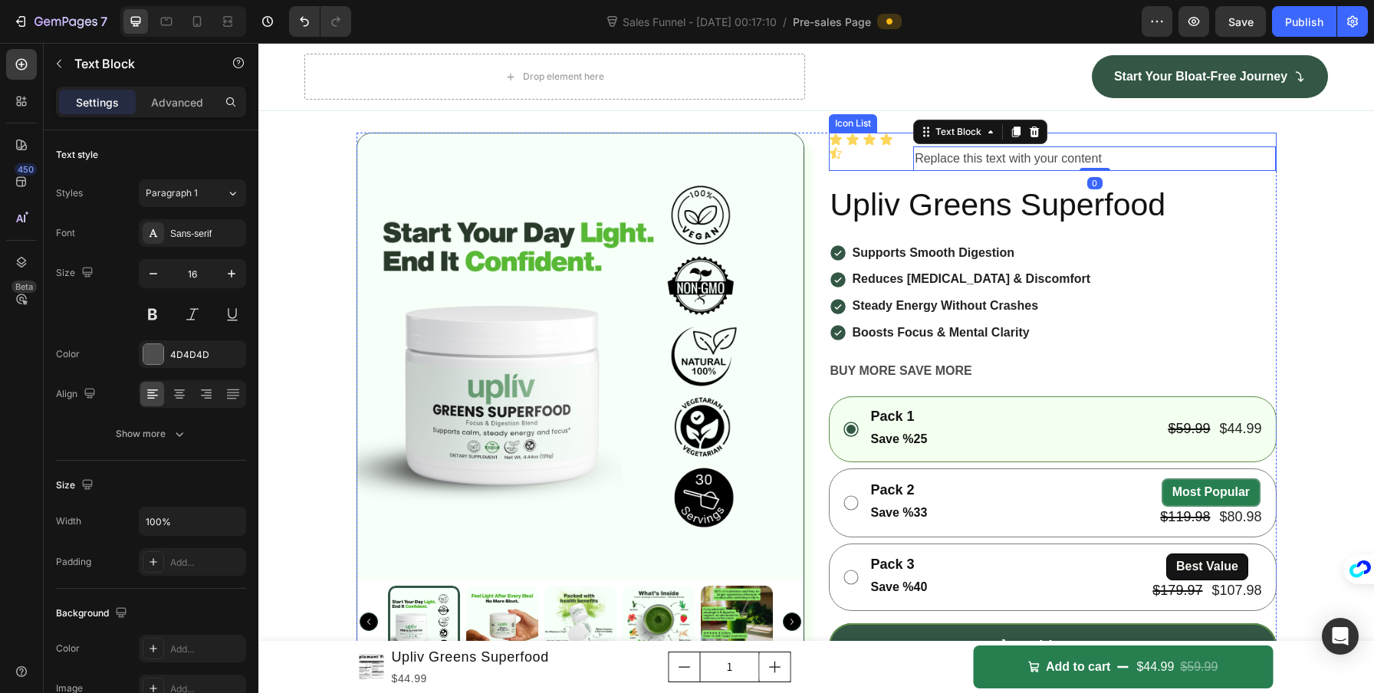
click at [895, 172] on div "Icon Icon Icon Icon Icon Replace this text with your content Text Block 0 Row" at bounding box center [1053, 152] width 448 height 39
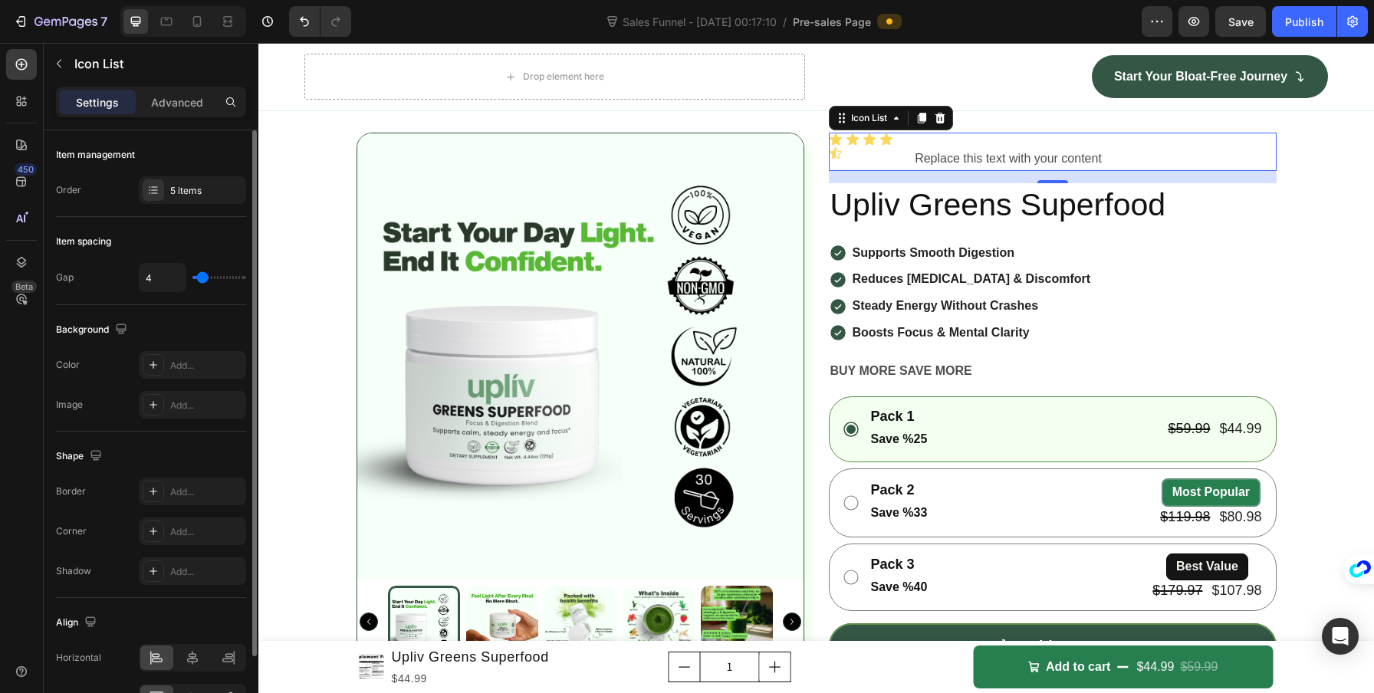
type input "18"
type input "20"
type input "19"
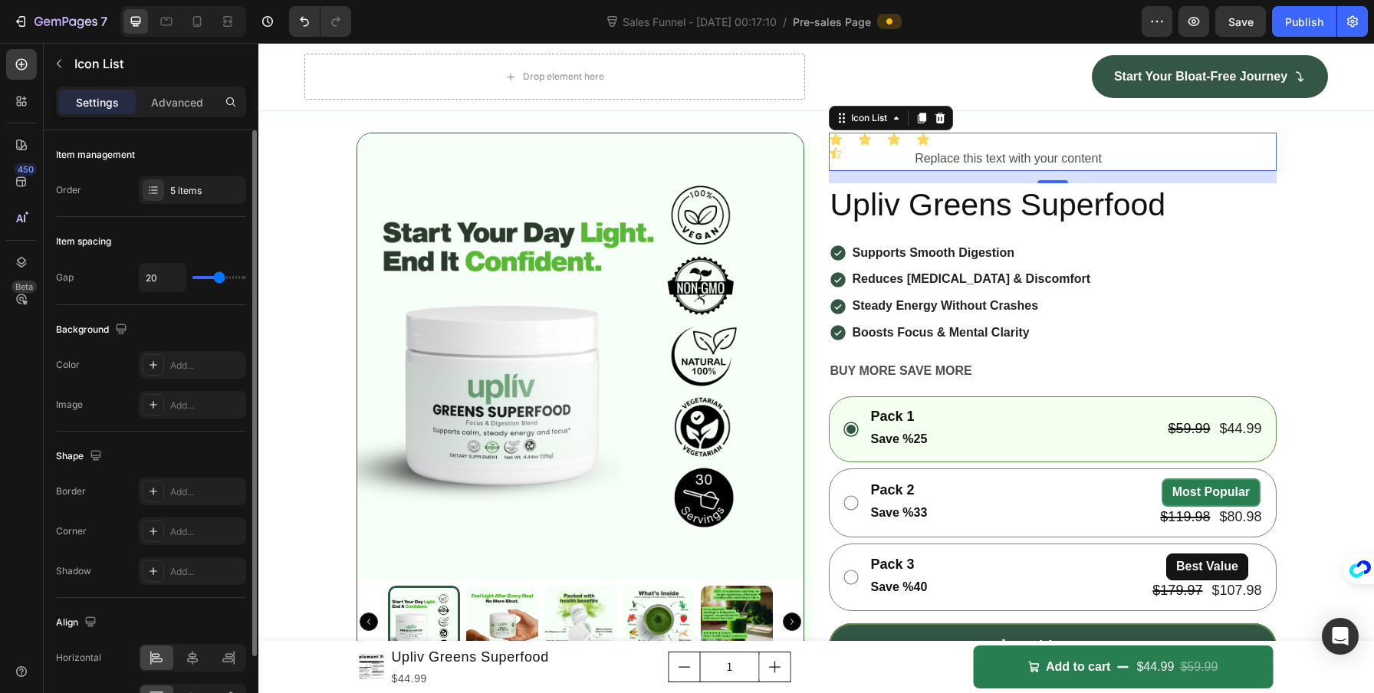
type input "19"
type input "0"
type input "1"
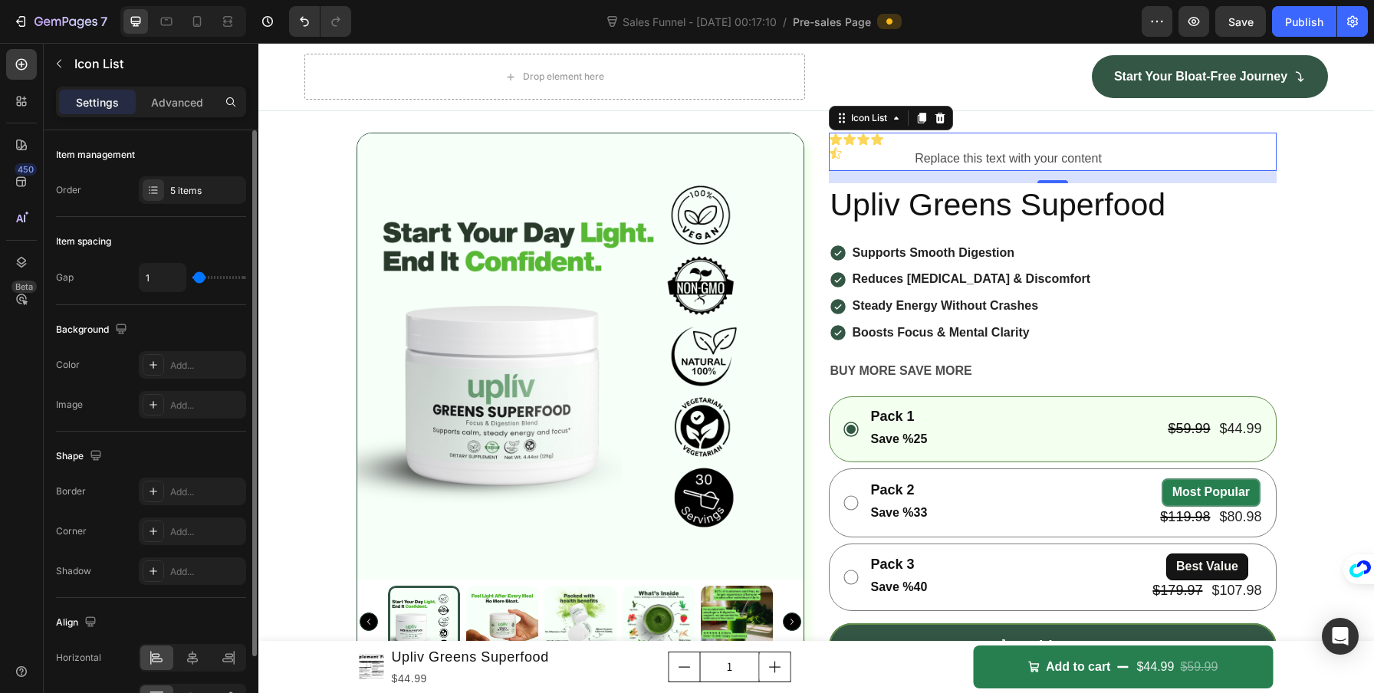
type input "4"
type input "5"
drag, startPoint x: 217, startPoint y: 274, endPoint x: 202, endPoint y: 279, distance: 16.0
type input "5"
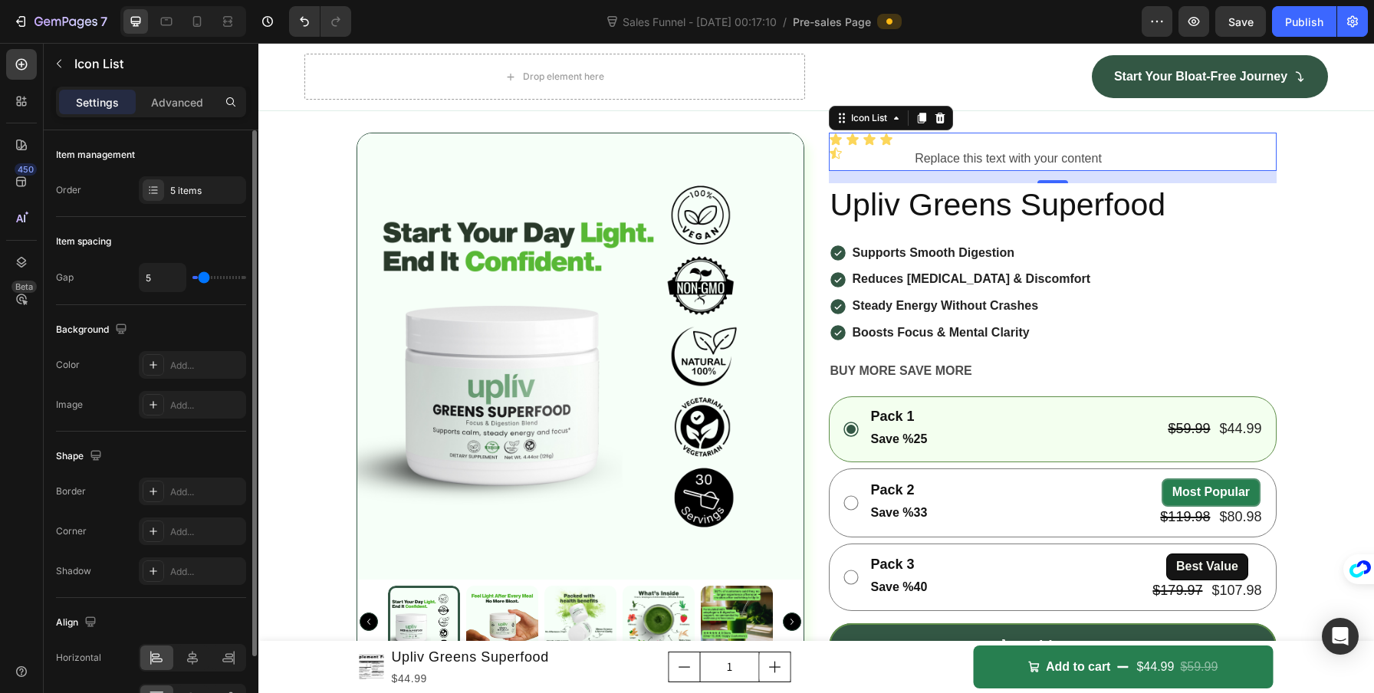
click at [203, 278] on input "range" at bounding box center [219, 277] width 54 height 3
type input "3"
type input "4"
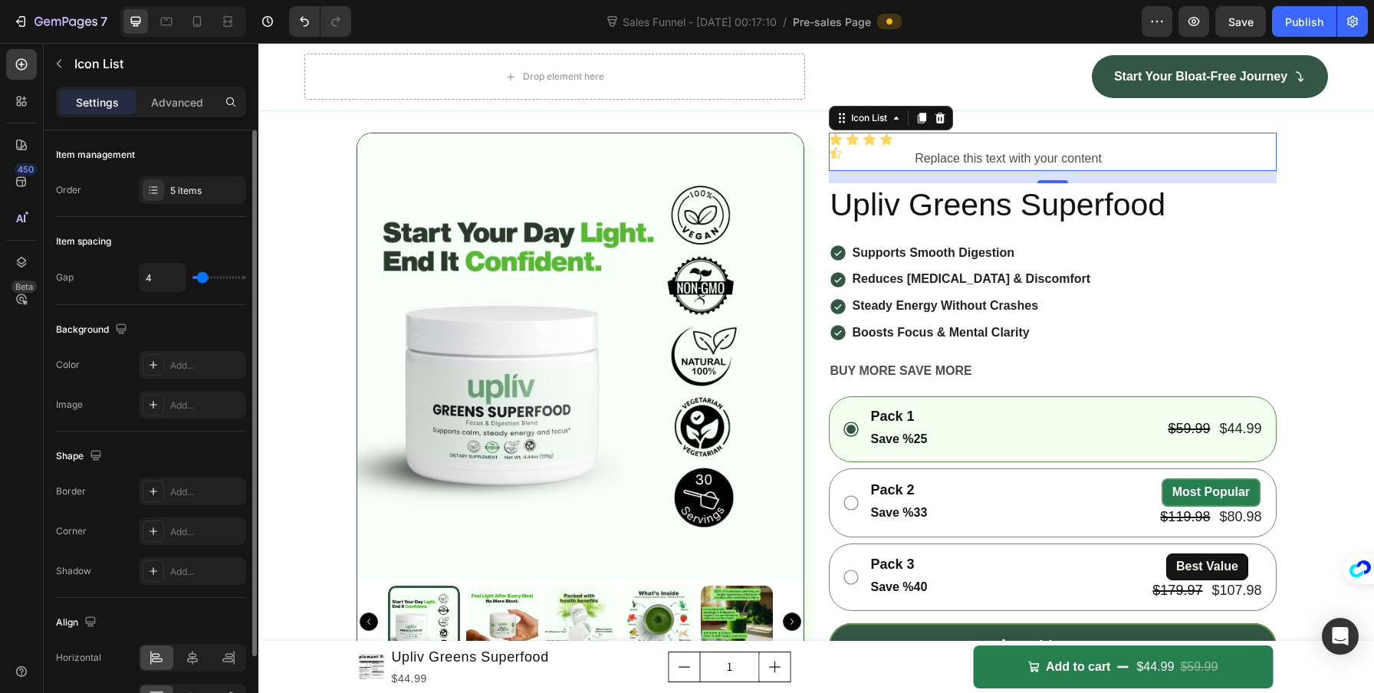
type input "5"
type input "4"
click at [202, 279] on input "range" at bounding box center [219, 277] width 54 height 3
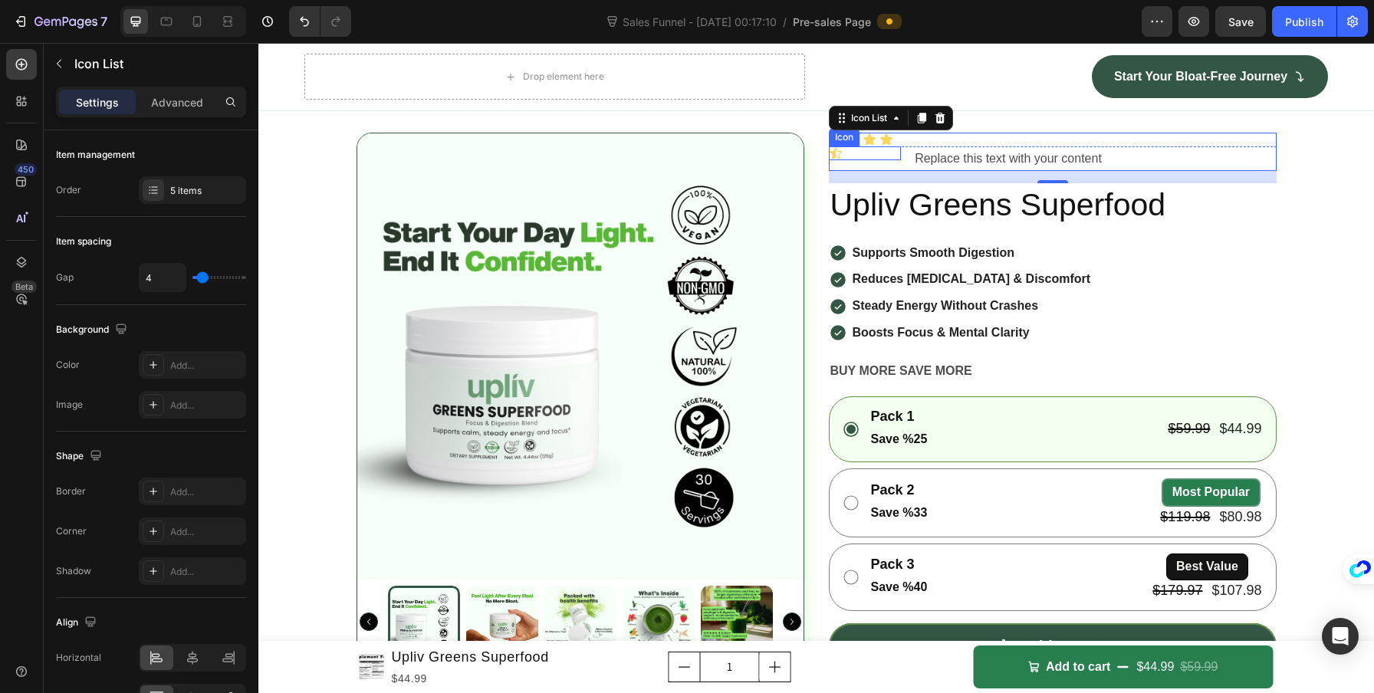
click at [841, 160] on div "Icon" at bounding box center [865, 153] width 73 height 14
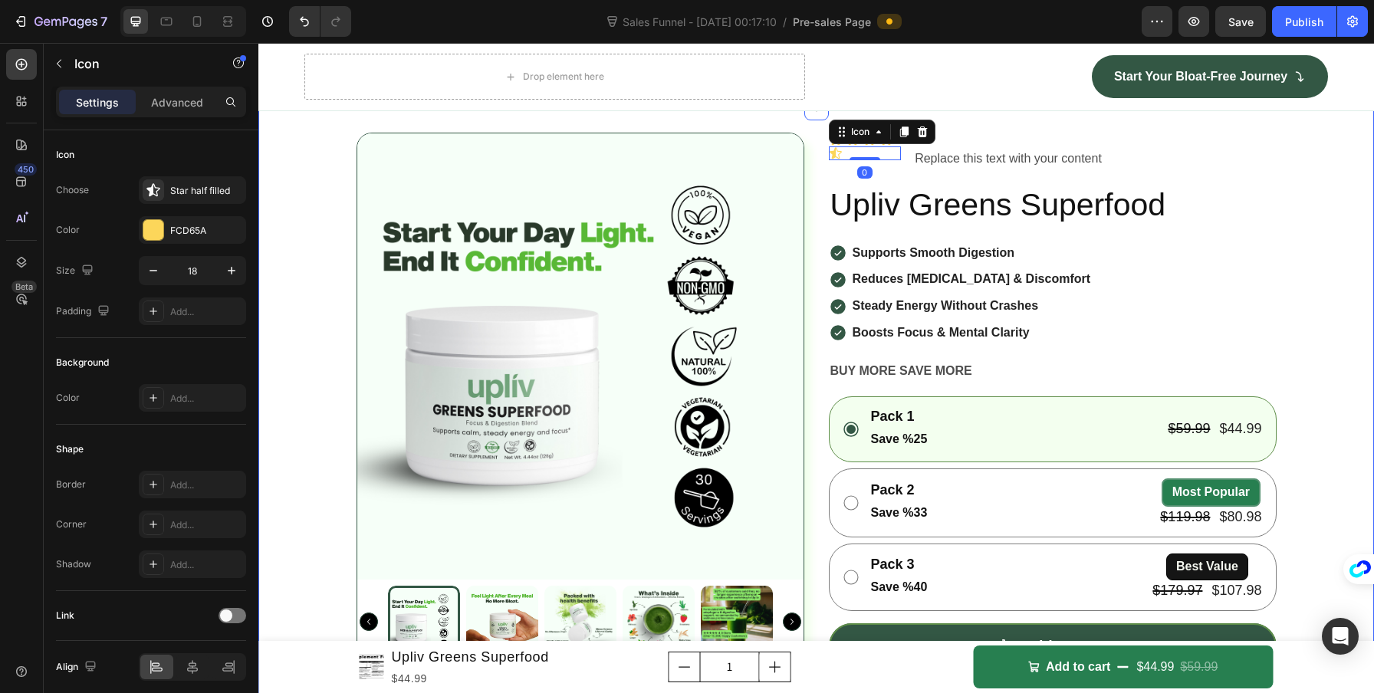
click at [918, 138] on icon at bounding box center [922, 132] width 12 height 12
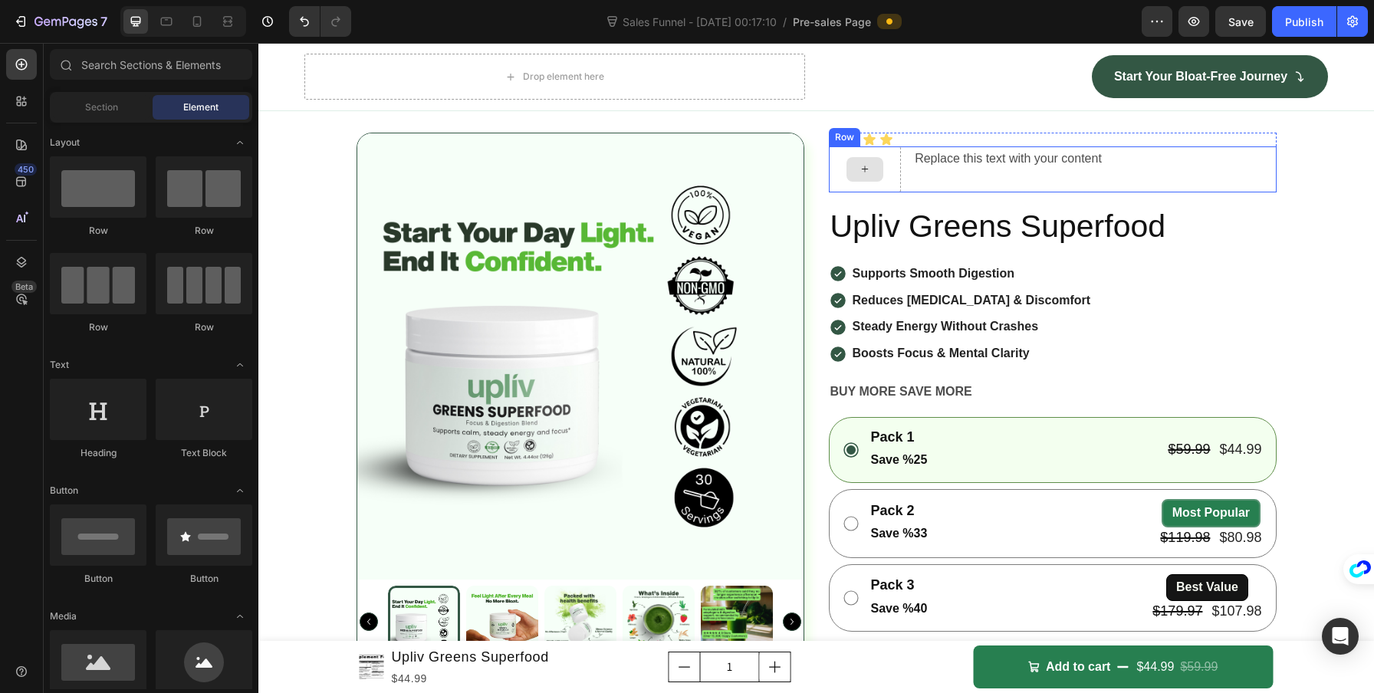
click at [879, 192] on div at bounding box center [865, 169] width 73 height 46
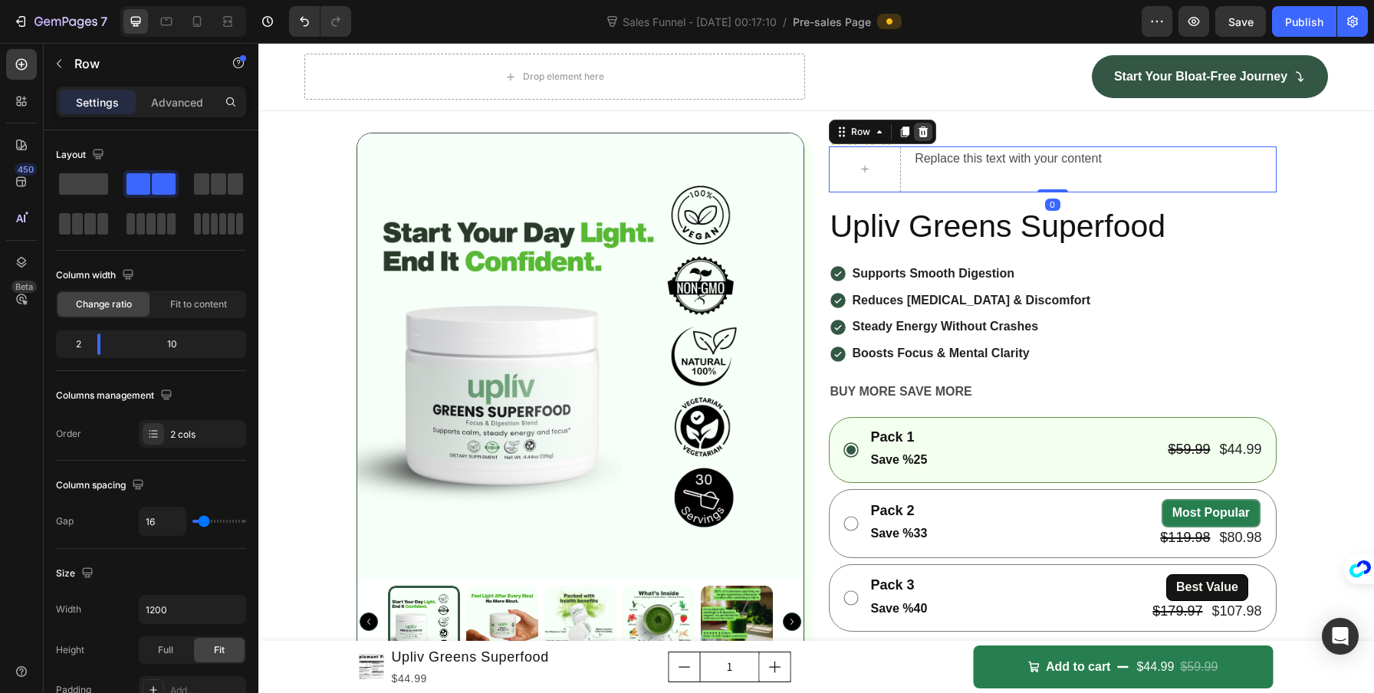
click at [920, 136] on icon at bounding box center [923, 131] width 10 height 11
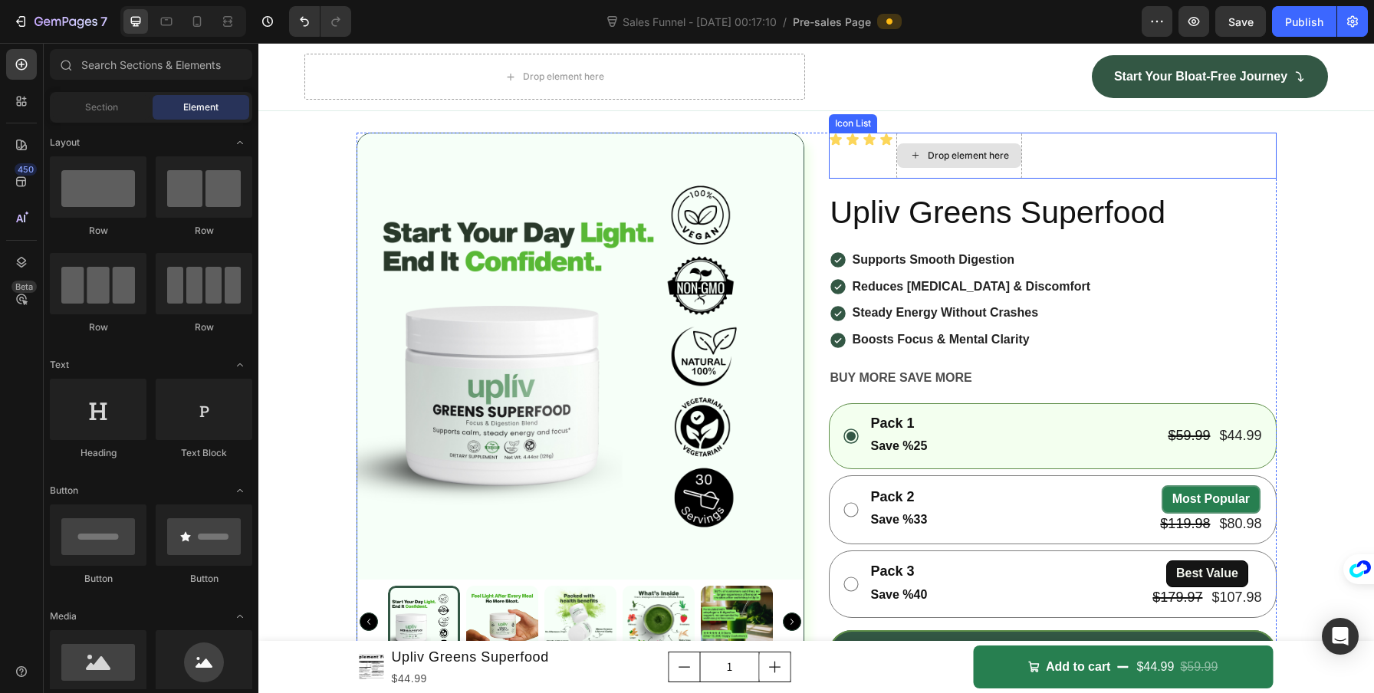
click at [929, 162] on div "Drop element here" at bounding box center [968, 155] width 81 height 12
drag, startPoint x: 508, startPoint y: 461, endPoint x: 947, endPoint y: 322, distance: 460.7
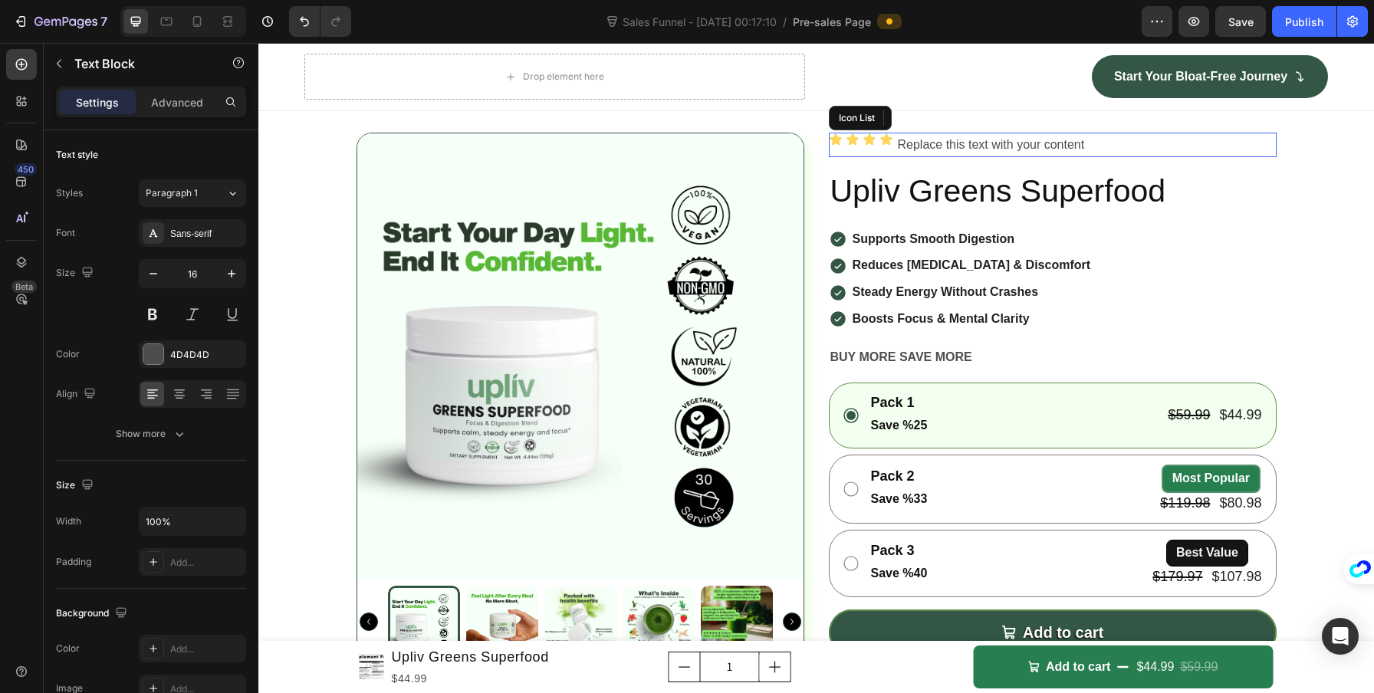
click at [863, 158] on div "Icon Icon Icon Icon Replace this text with your content Text Block 0" at bounding box center [1053, 145] width 448 height 25
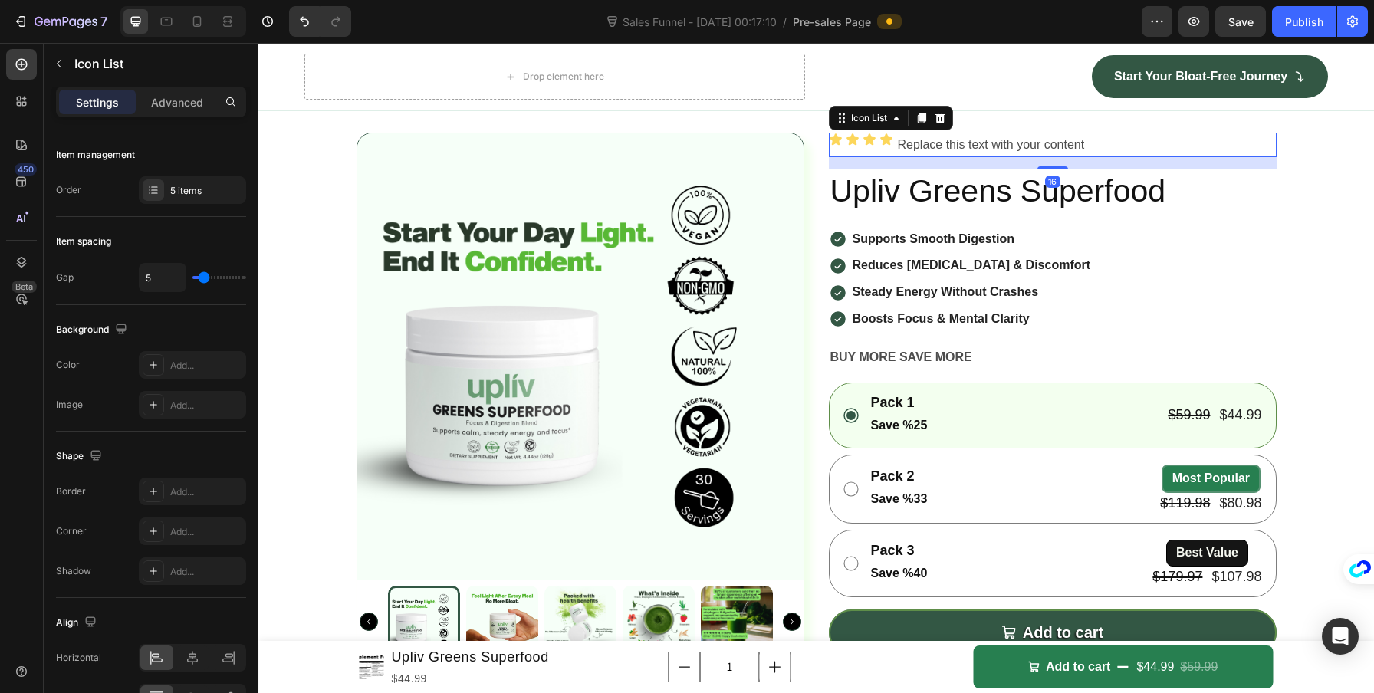
click at [887, 158] on div "Icon Icon Icon Icon Replace this text with your content Text Block" at bounding box center [1053, 145] width 448 height 25
click at [882, 145] on icon at bounding box center [886, 138] width 12 height 11
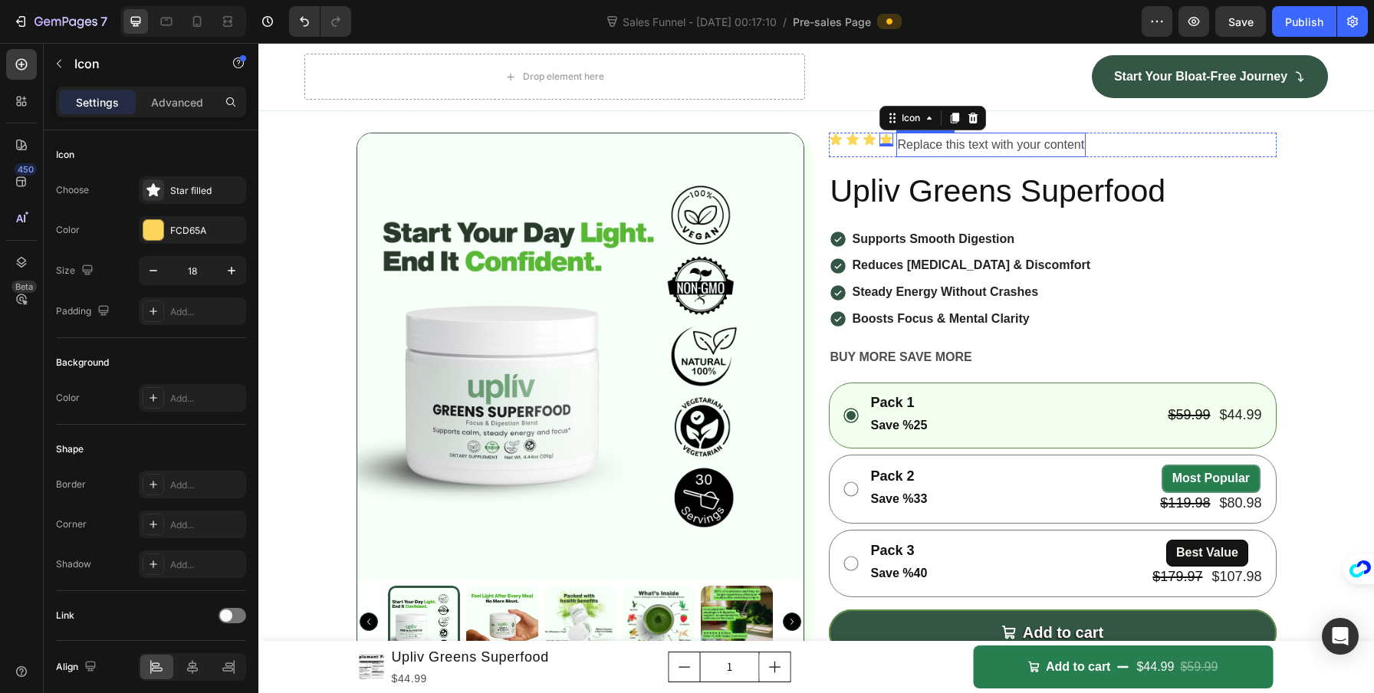
click at [896, 158] on div "Replace this text with your content" at bounding box center [991, 145] width 190 height 25
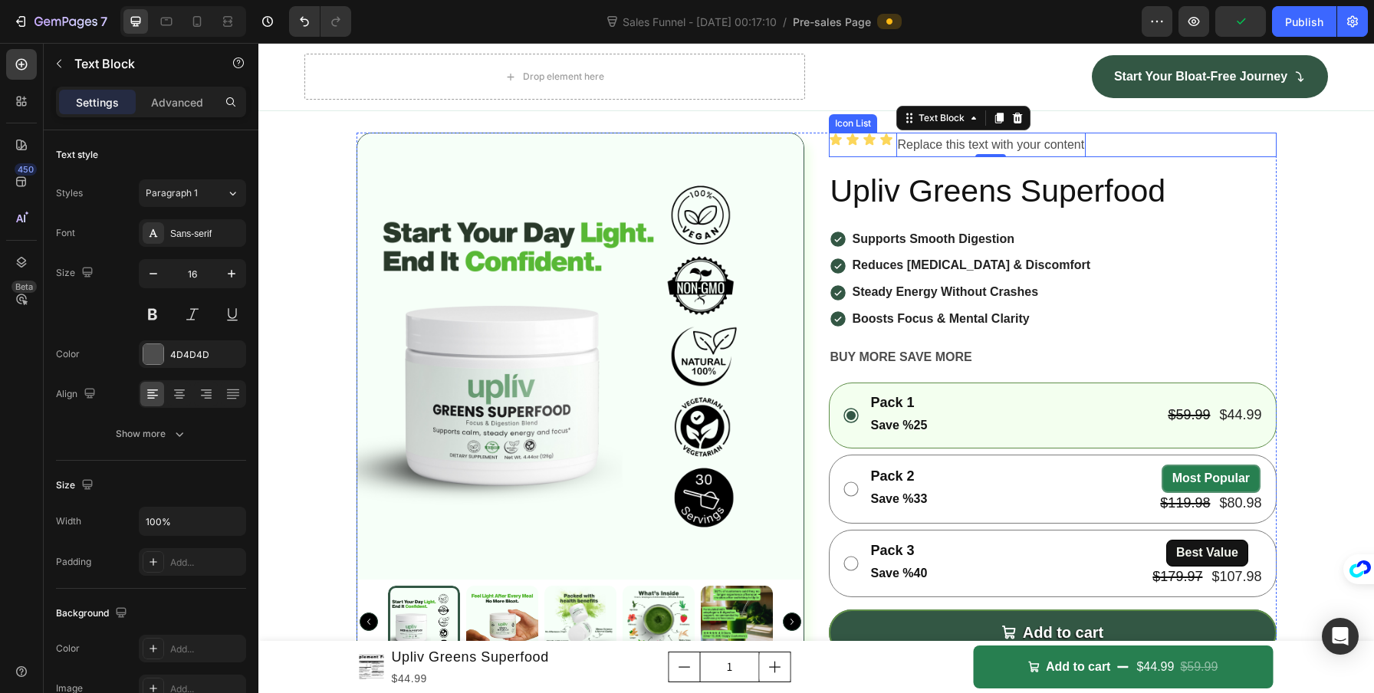
click at [845, 158] on div "Icon Icon Icon Icon Replace this text with your content Text Block 0" at bounding box center [1053, 145] width 448 height 25
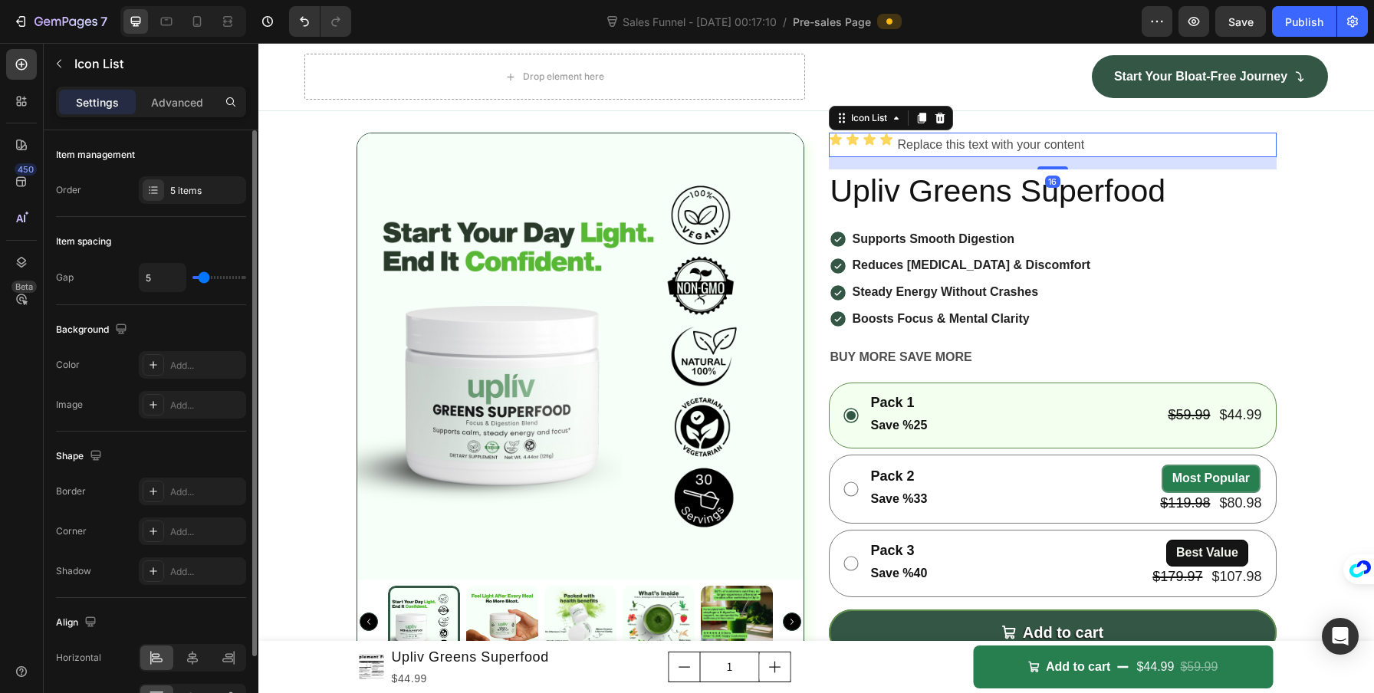
scroll to position [92, 0]
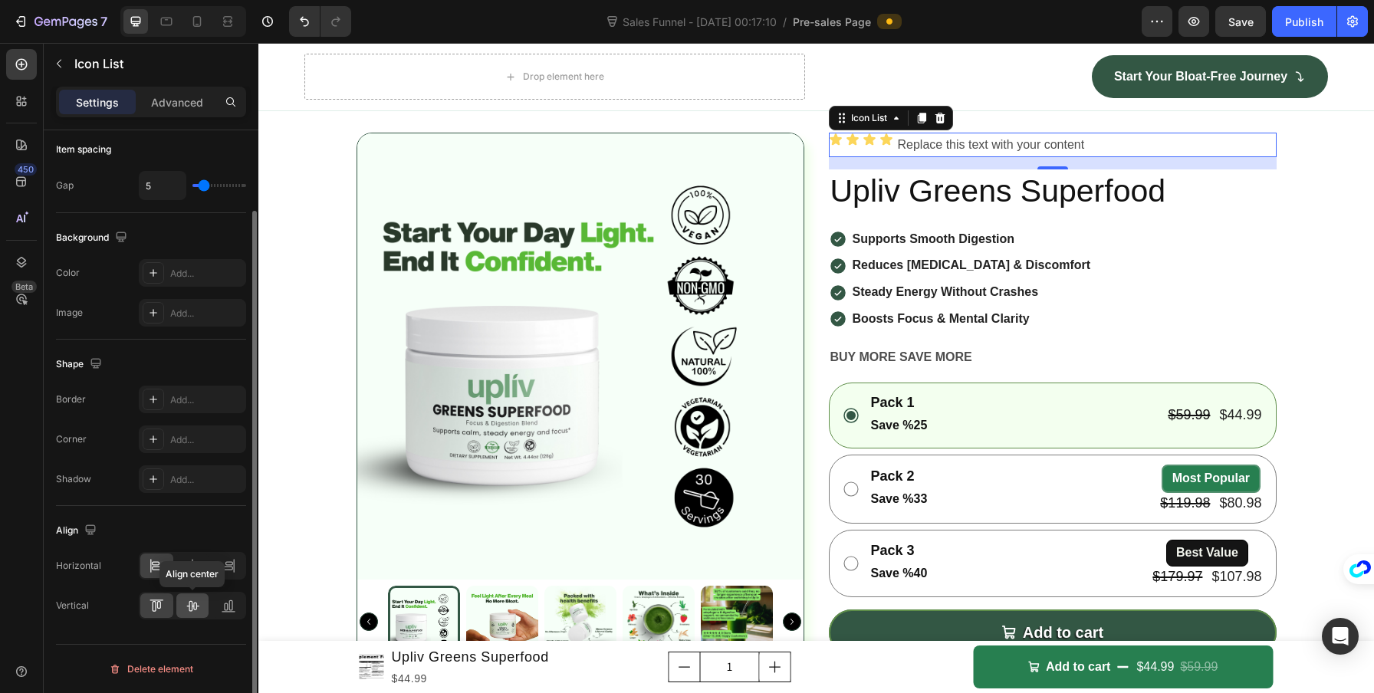
click at [195, 603] on icon at bounding box center [193, 606] width 12 height 11
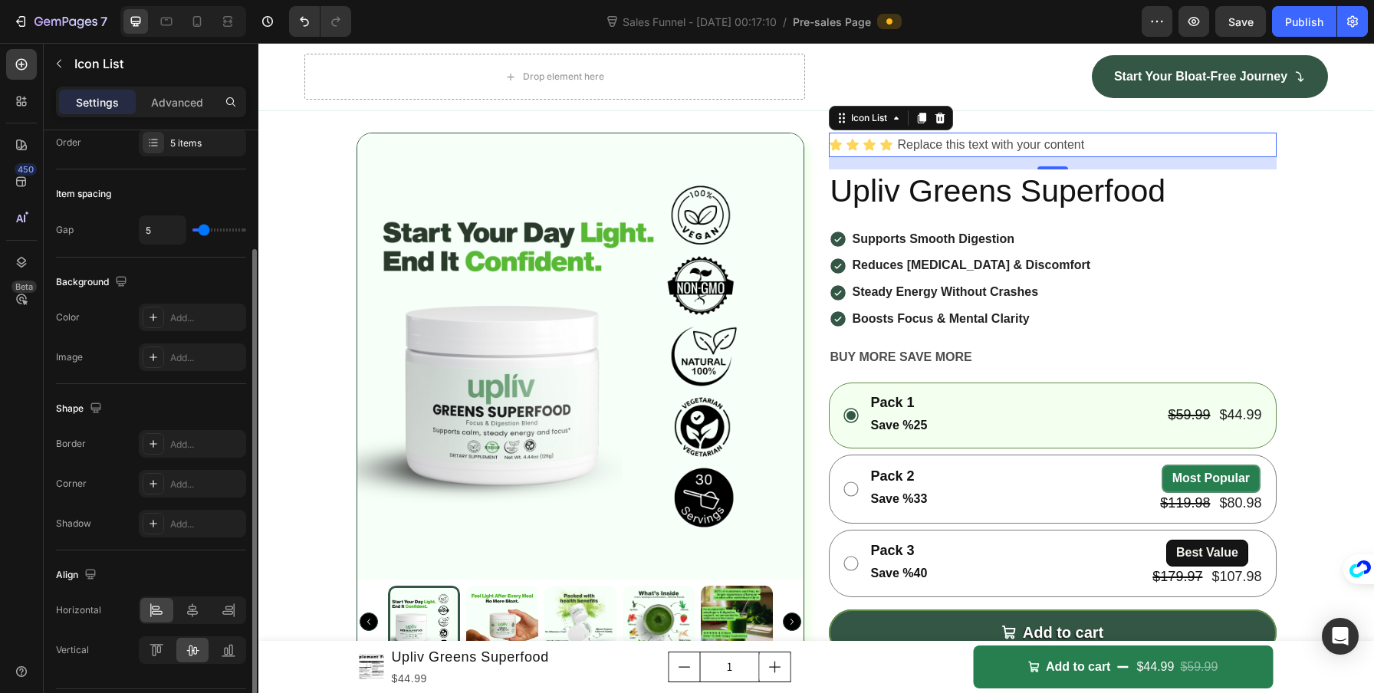
scroll to position [0, 0]
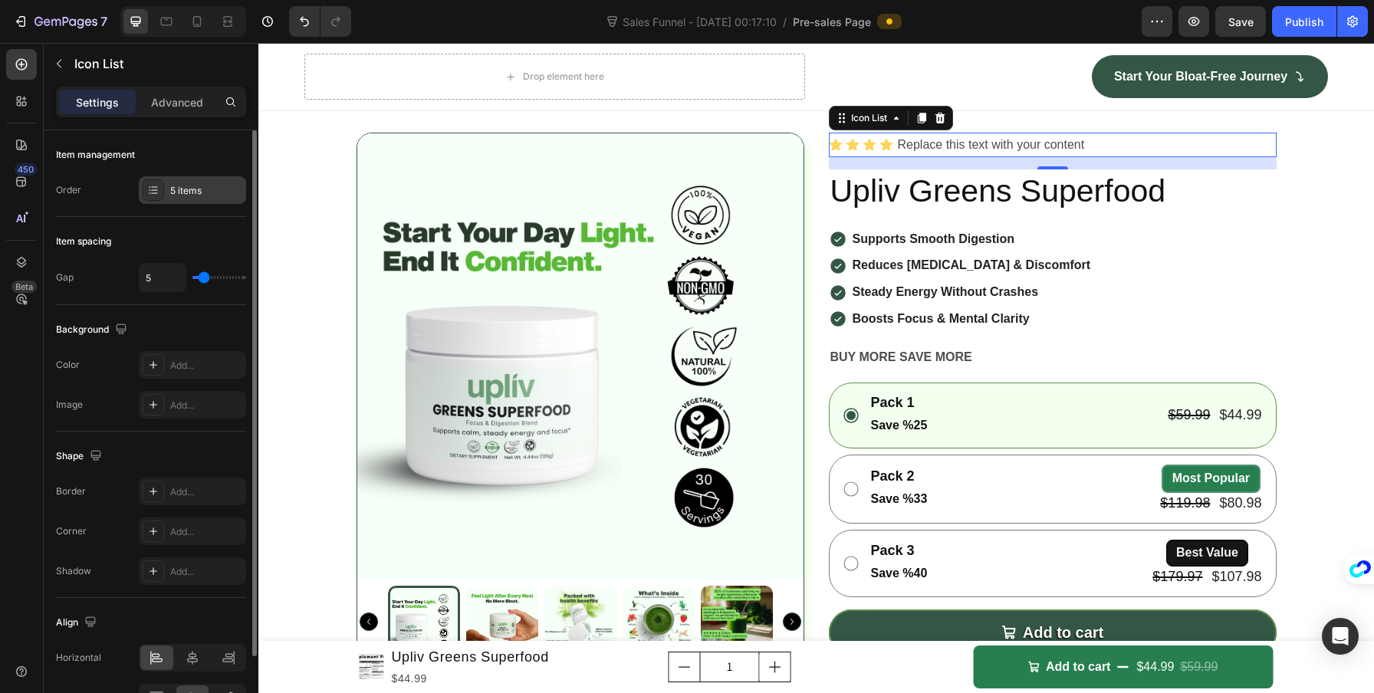
click at [176, 200] on div "5 items" at bounding box center [192, 190] width 107 height 28
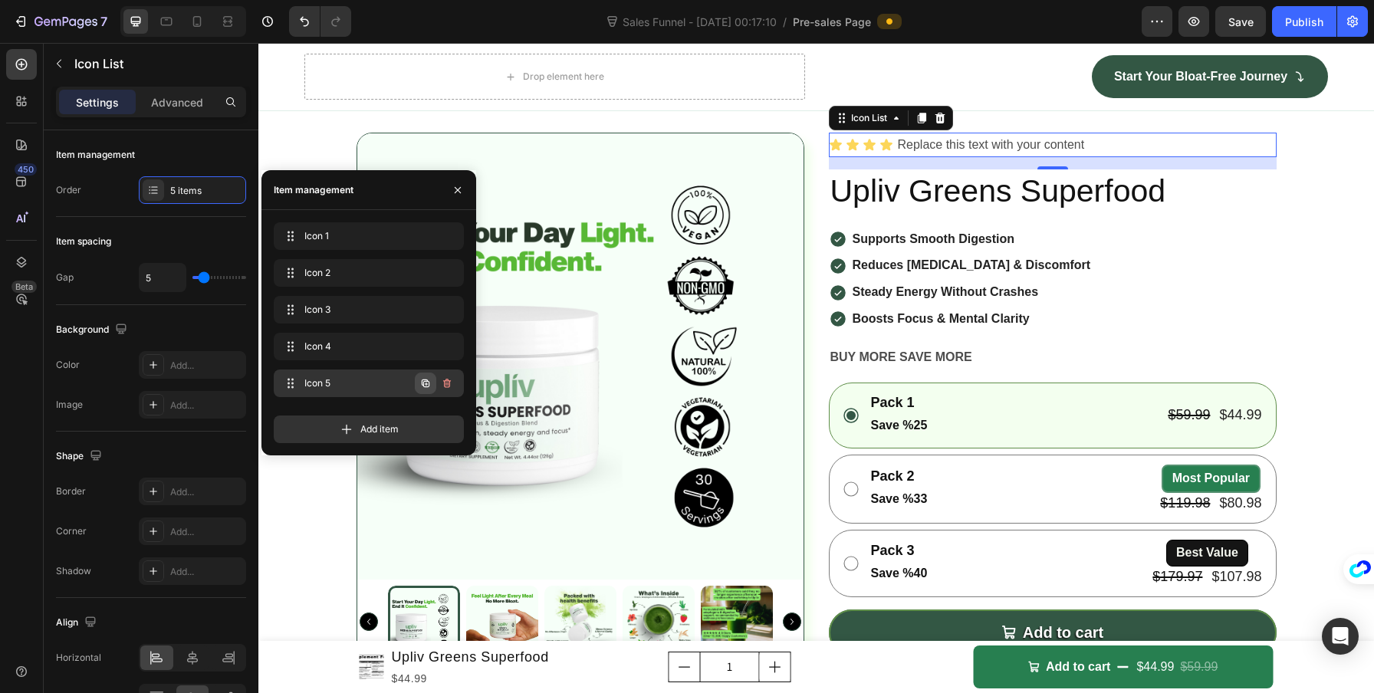
click at [421, 393] on button "button" at bounding box center [425, 383] width 21 height 21
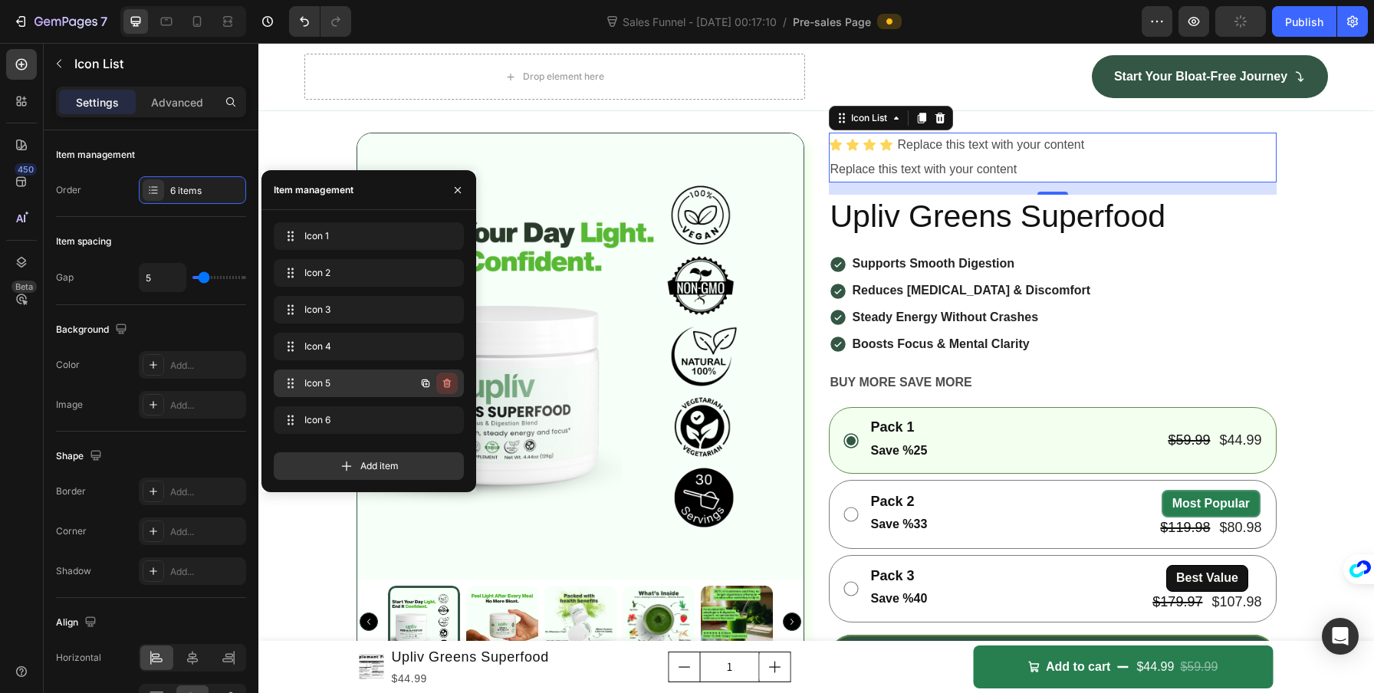
click at [446, 386] on icon "button" at bounding box center [447, 383] width 12 height 12
click at [441, 419] on icon "button" at bounding box center [447, 420] width 12 height 12
click at [440, 423] on div "Delete" at bounding box center [436, 420] width 28 height 14
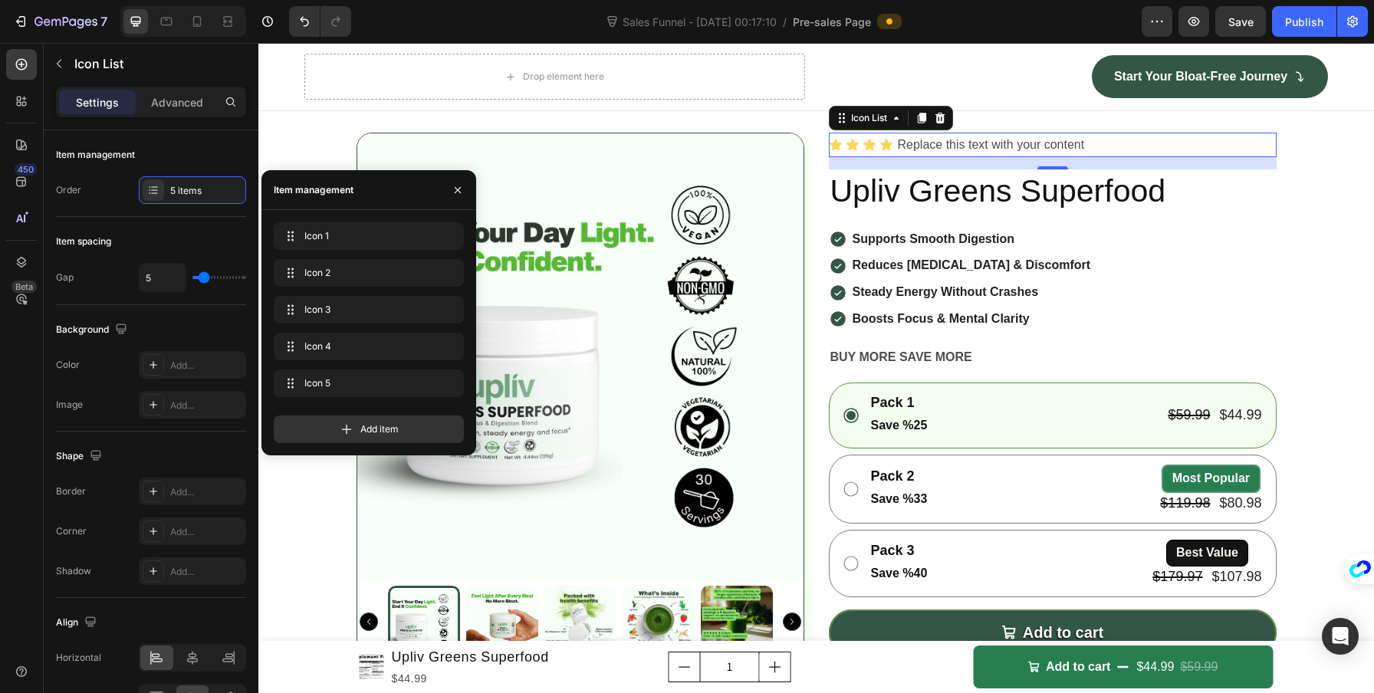
click at [1115, 158] on div "Icon Icon Icon Icon Replace this text with your content Text Block" at bounding box center [1053, 145] width 448 height 25
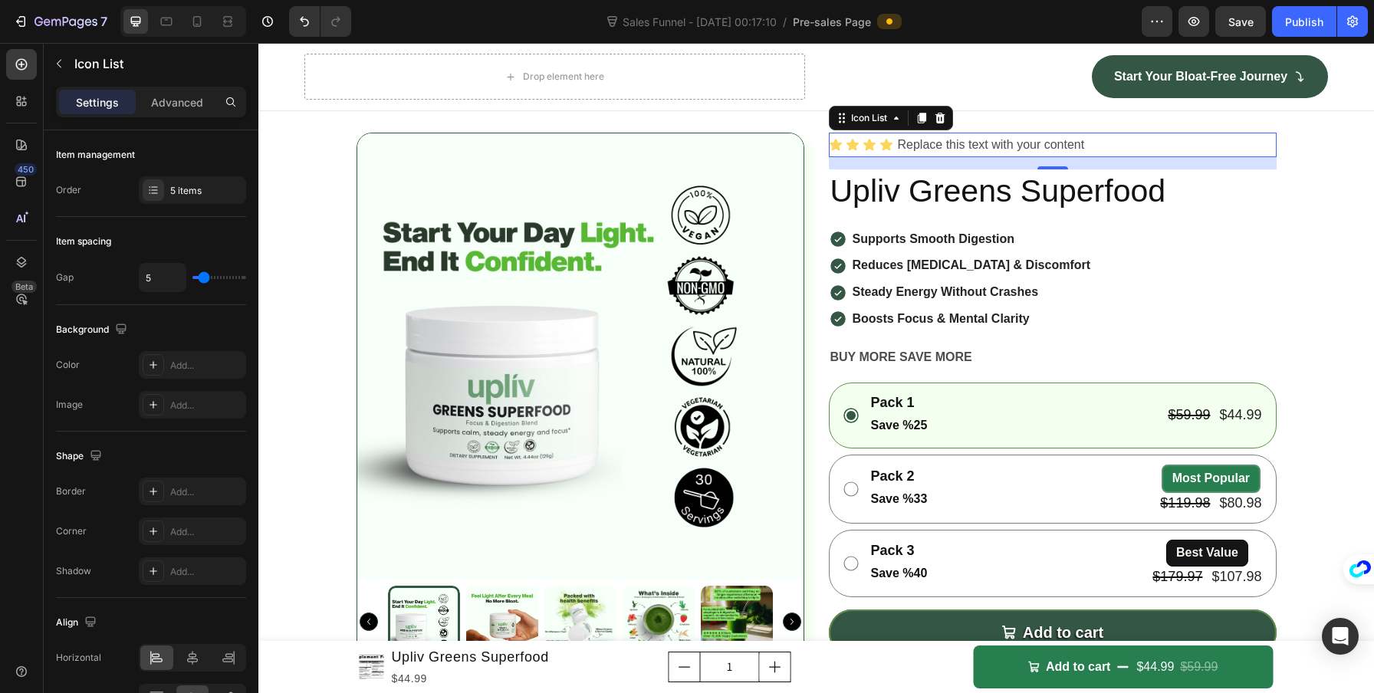
click at [1113, 158] on div "Icon Icon Icon Icon Replace this text with your content Text Block" at bounding box center [1053, 145] width 448 height 25
click at [1107, 169] on div "16" at bounding box center [1053, 163] width 448 height 12
click at [1144, 213] on h2 "Upliv Greens Superfood" at bounding box center [1053, 191] width 448 height 44
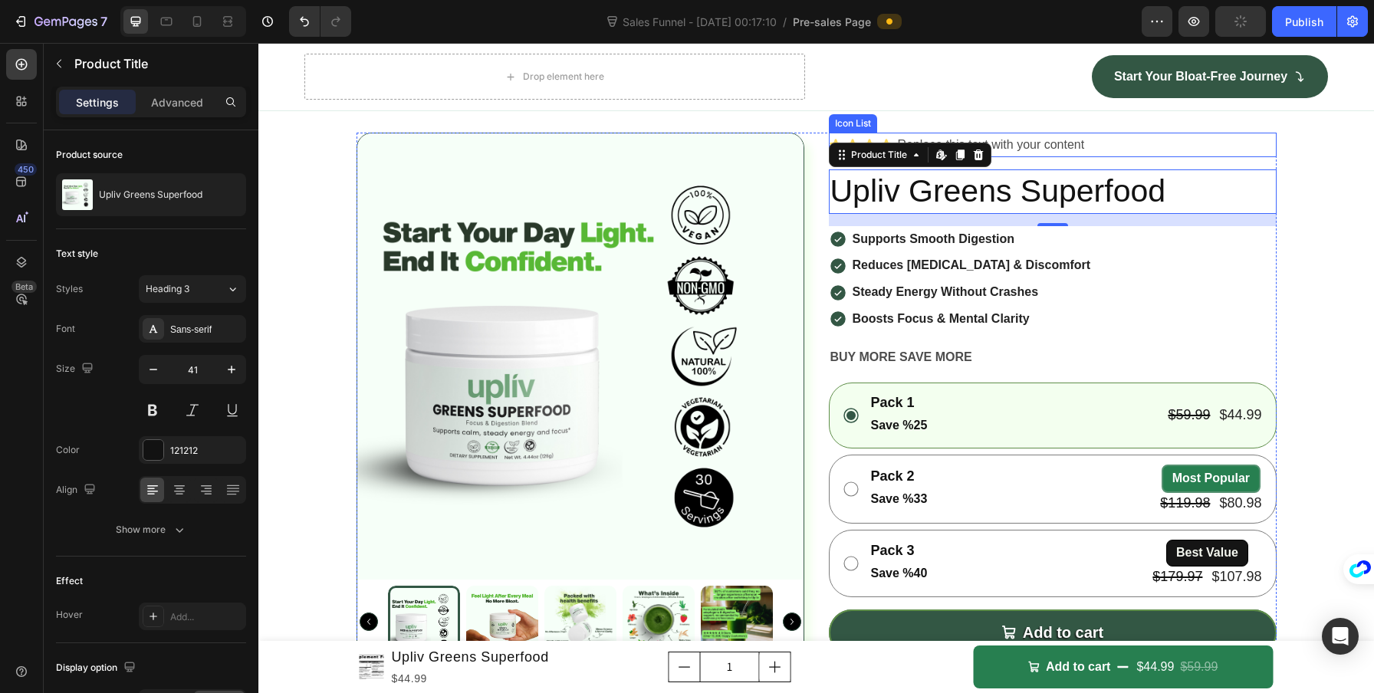
click at [836, 133] on div "Icon List" at bounding box center [853, 123] width 48 height 18
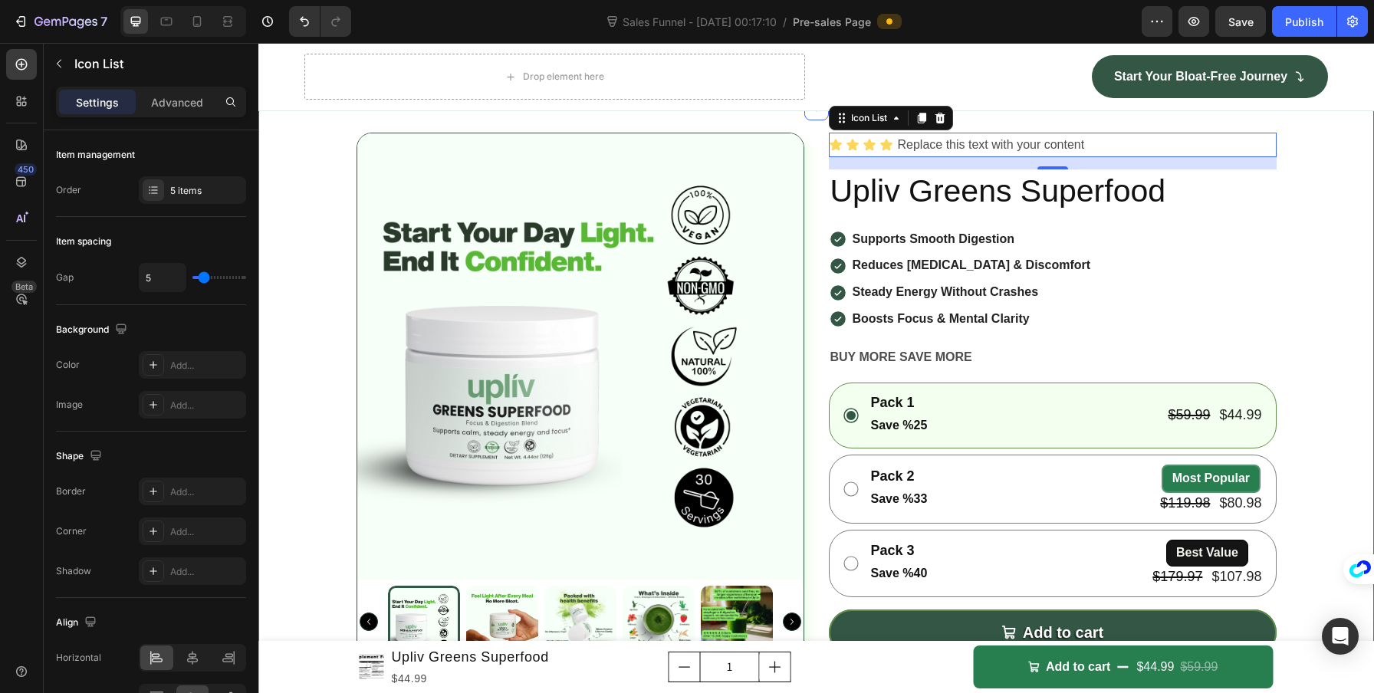
click at [1011, 158] on div "Replace this text with your content" at bounding box center [991, 145] width 190 height 25
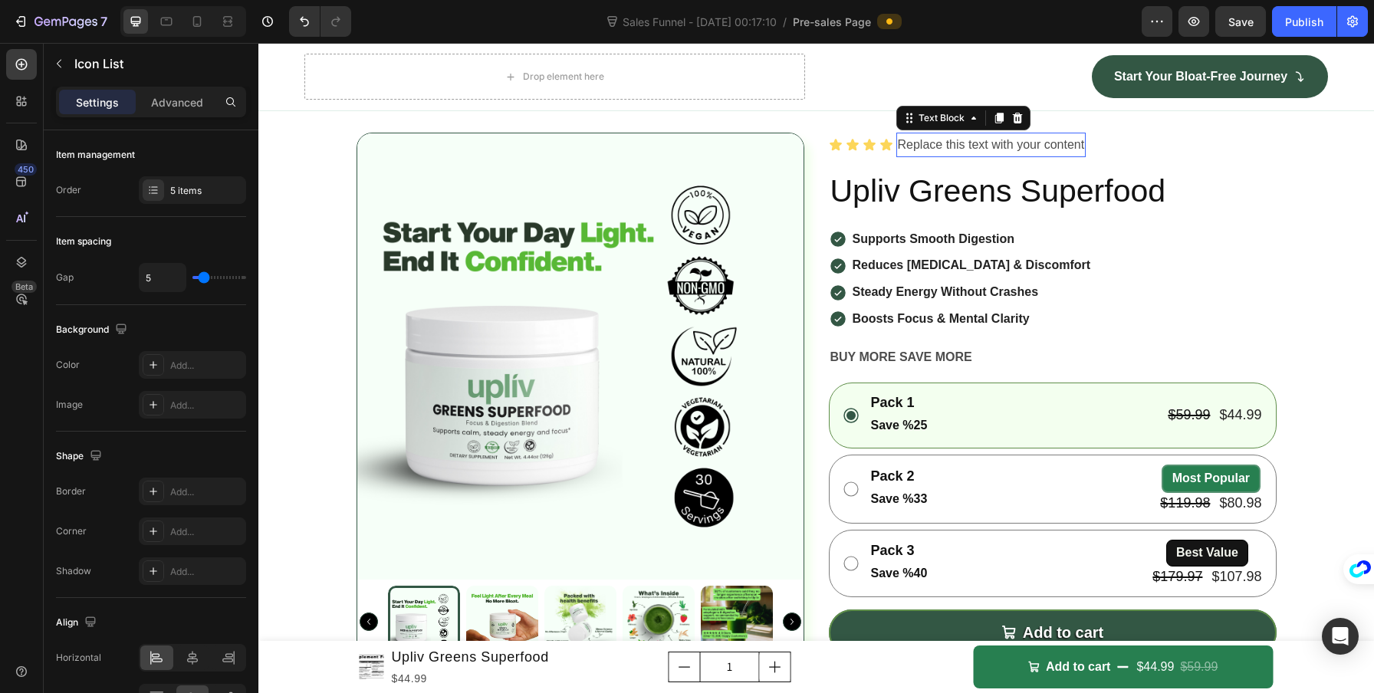
click at [1011, 158] on div "Replace this text with your content" at bounding box center [991, 145] width 190 height 25
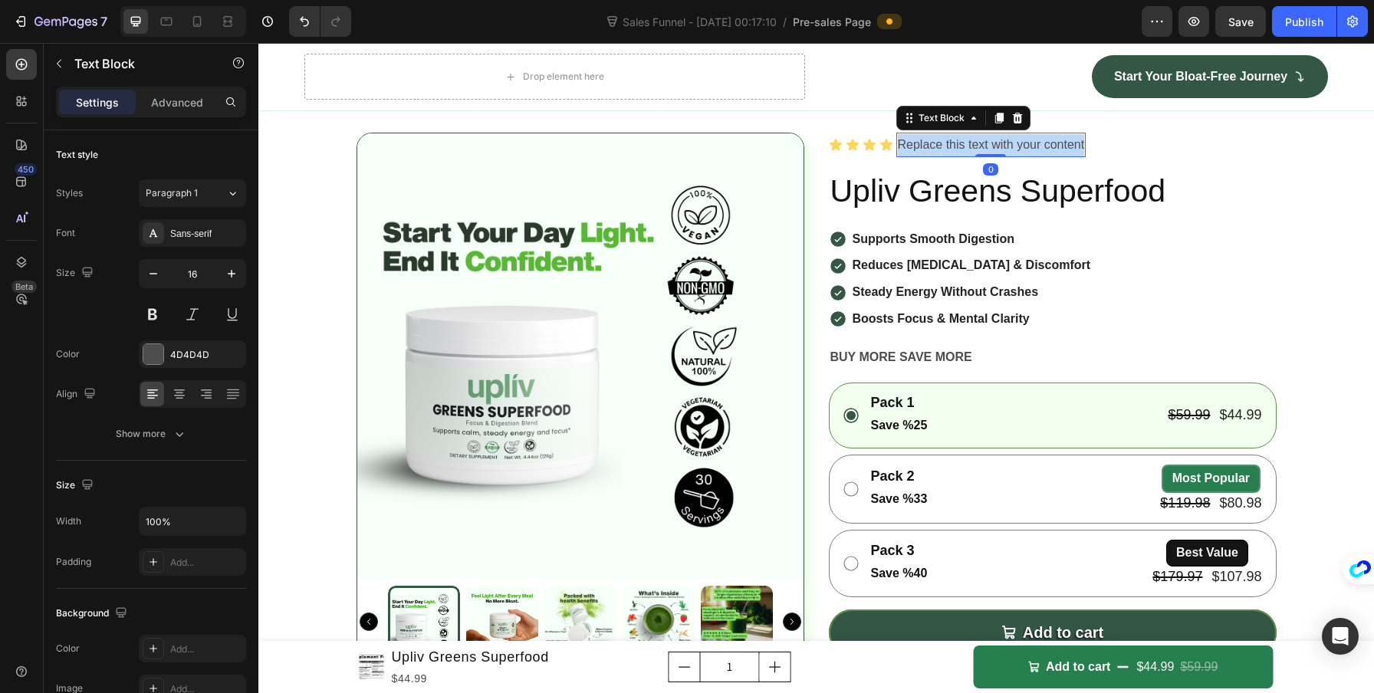
click at [1011, 156] on p "Replace this text with your content" at bounding box center [991, 145] width 187 height 22
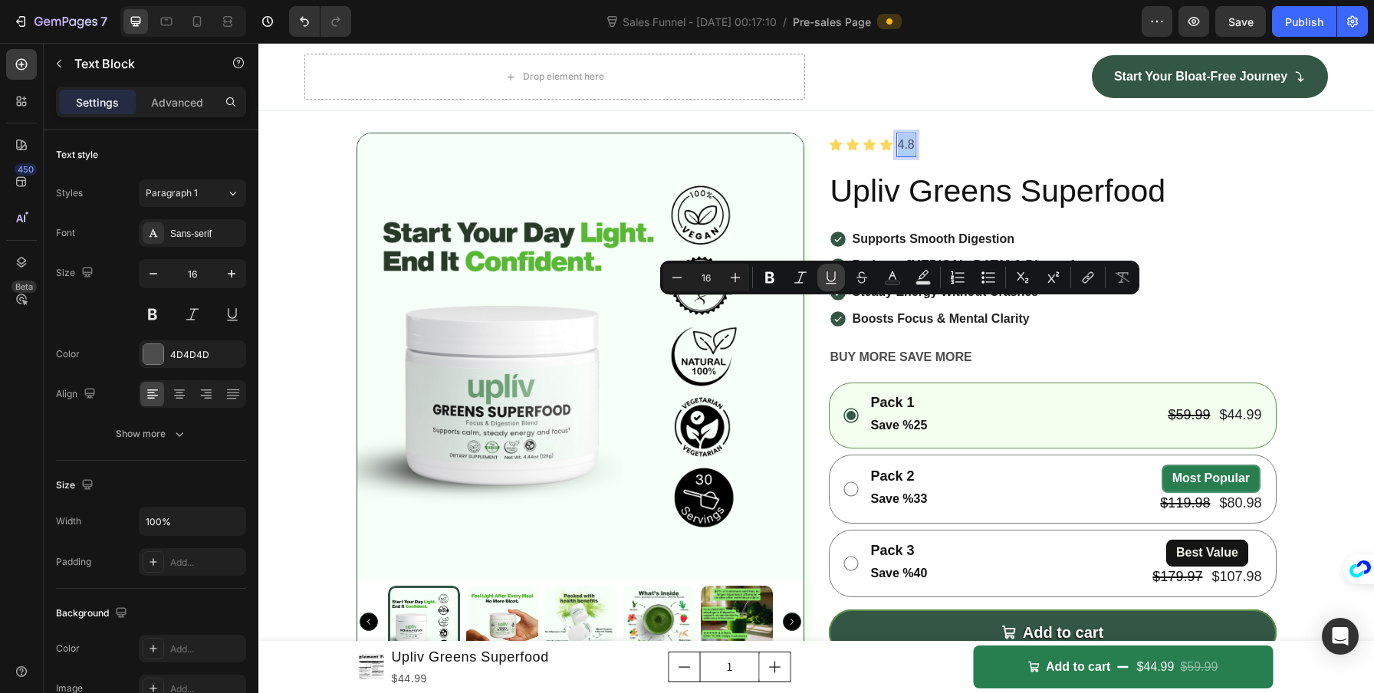
click at [823, 281] on icon "Editor contextual toolbar" at bounding box center [830, 277] width 15 height 15
click at [773, 276] on icon "Editor contextual toolbar" at bounding box center [769, 277] width 9 height 11
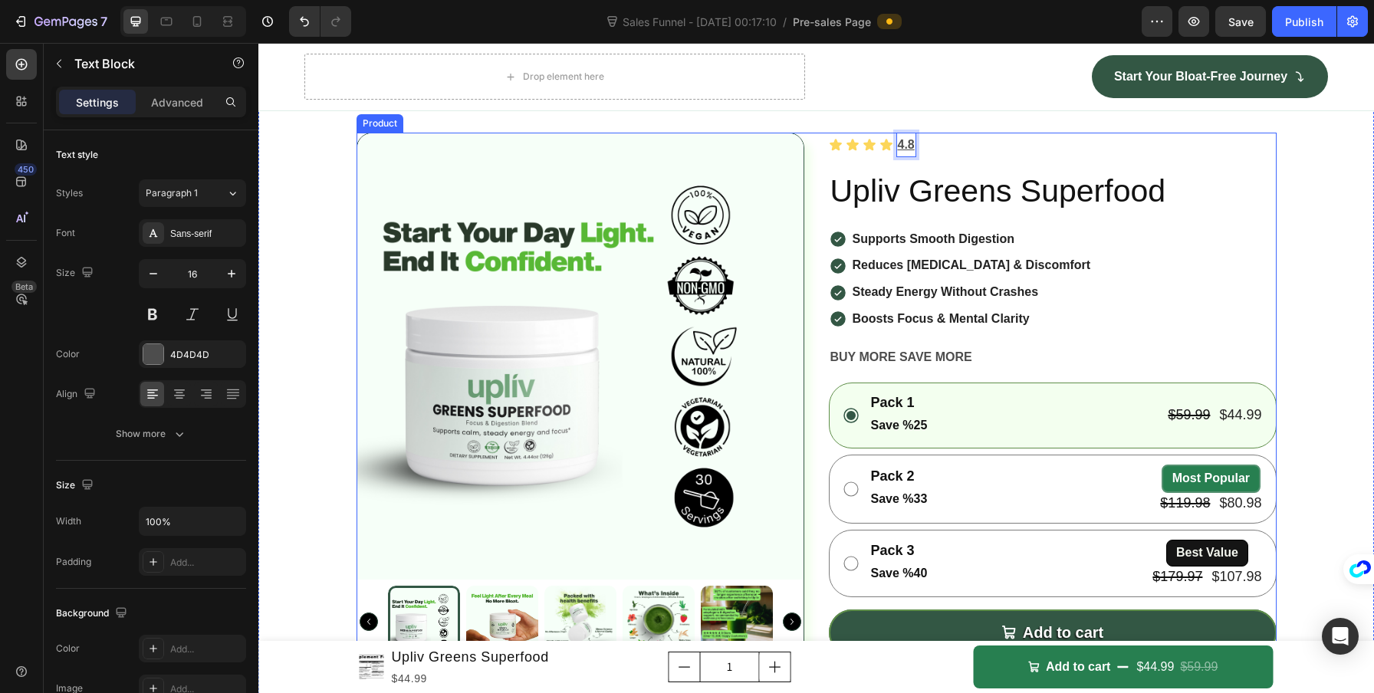
click at [1143, 213] on h2 "Upliv Greens Superfood" at bounding box center [1053, 191] width 448 height 44
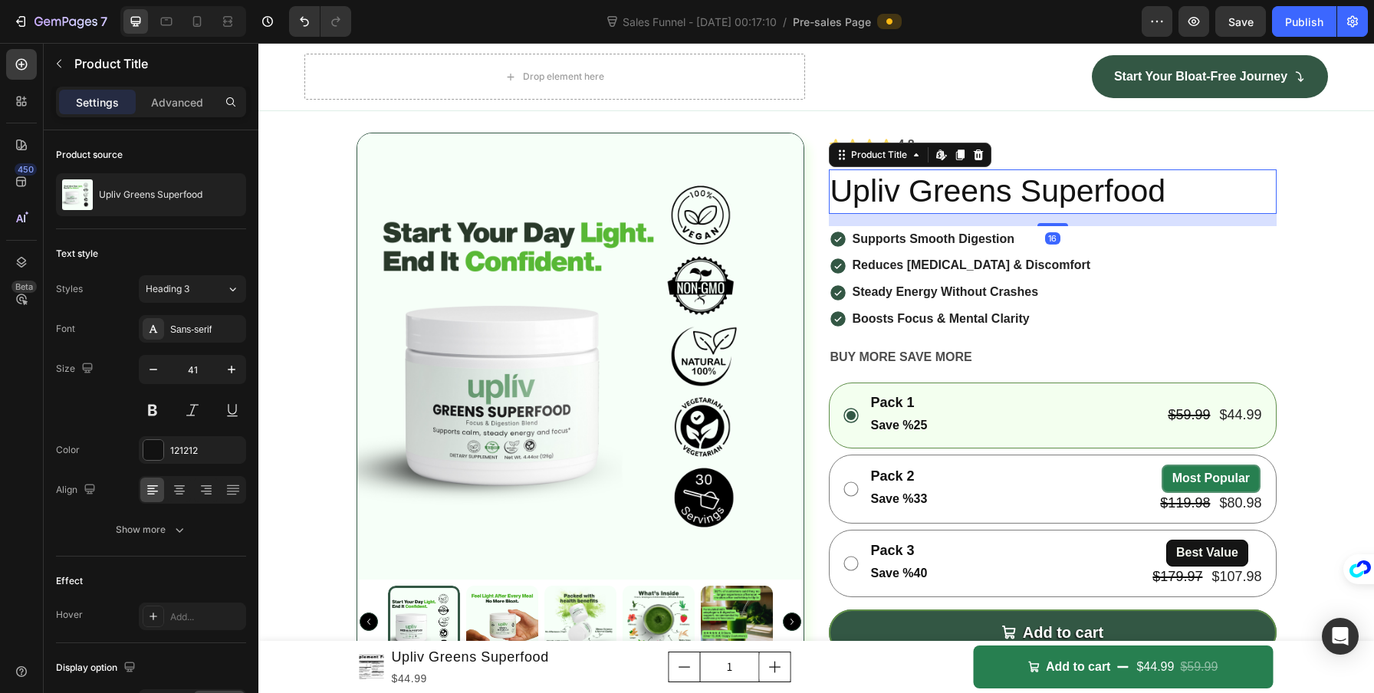
click at [1269, 322] on div "Icon Icon Icon Icon 4.8 Text Block Icon List Upliv Greens Superfood Product Tit…" at bounding box center [1053, 587] width 448 height 909
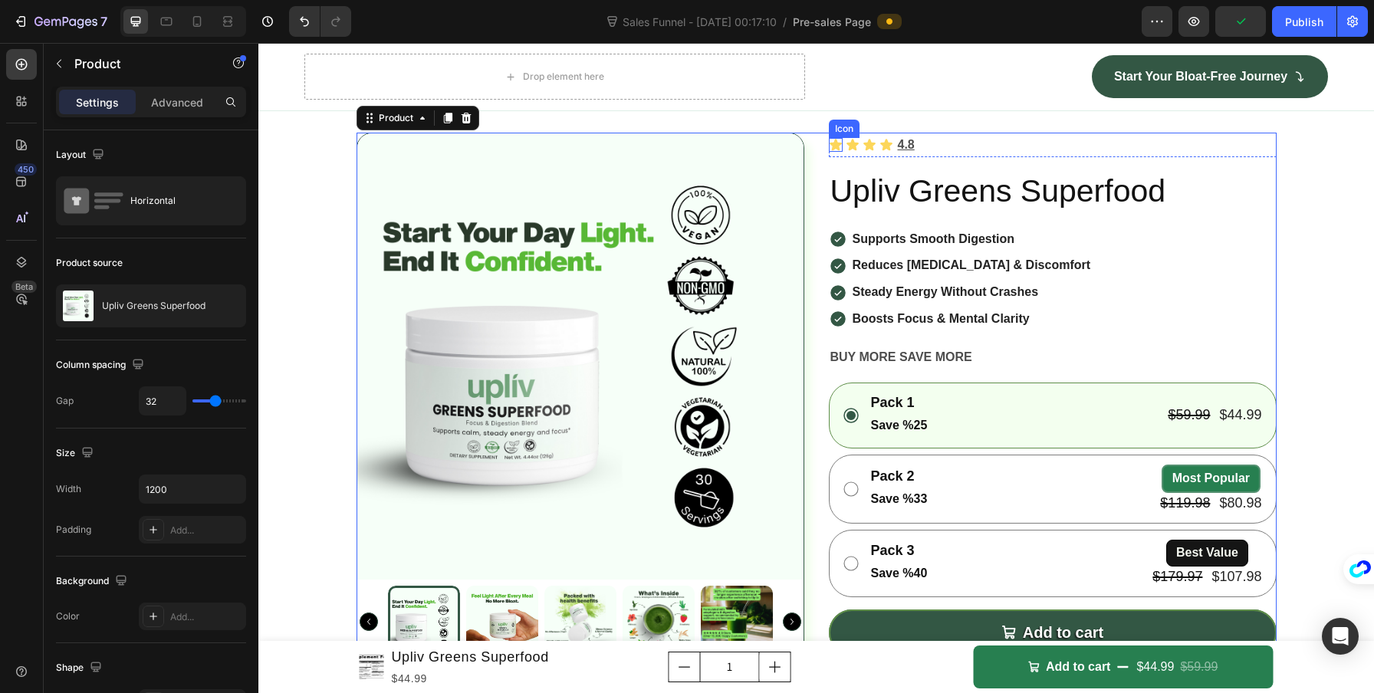
click at [837, 158] on div "Icon Icon Icon Icon 4.8 Text Block" at bounding box center [1053, 145] width 448 height 25
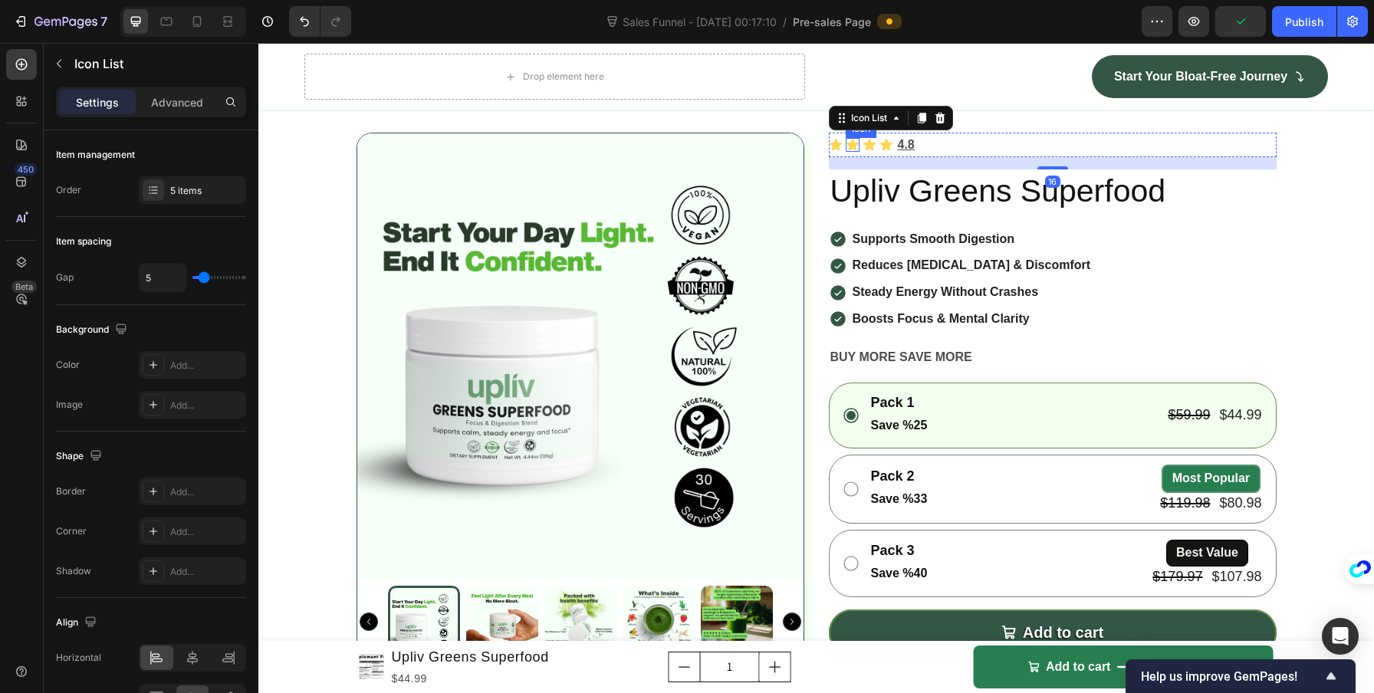
click at [846, 152] on icon at bounding box center [853, 145] width 14 height 14
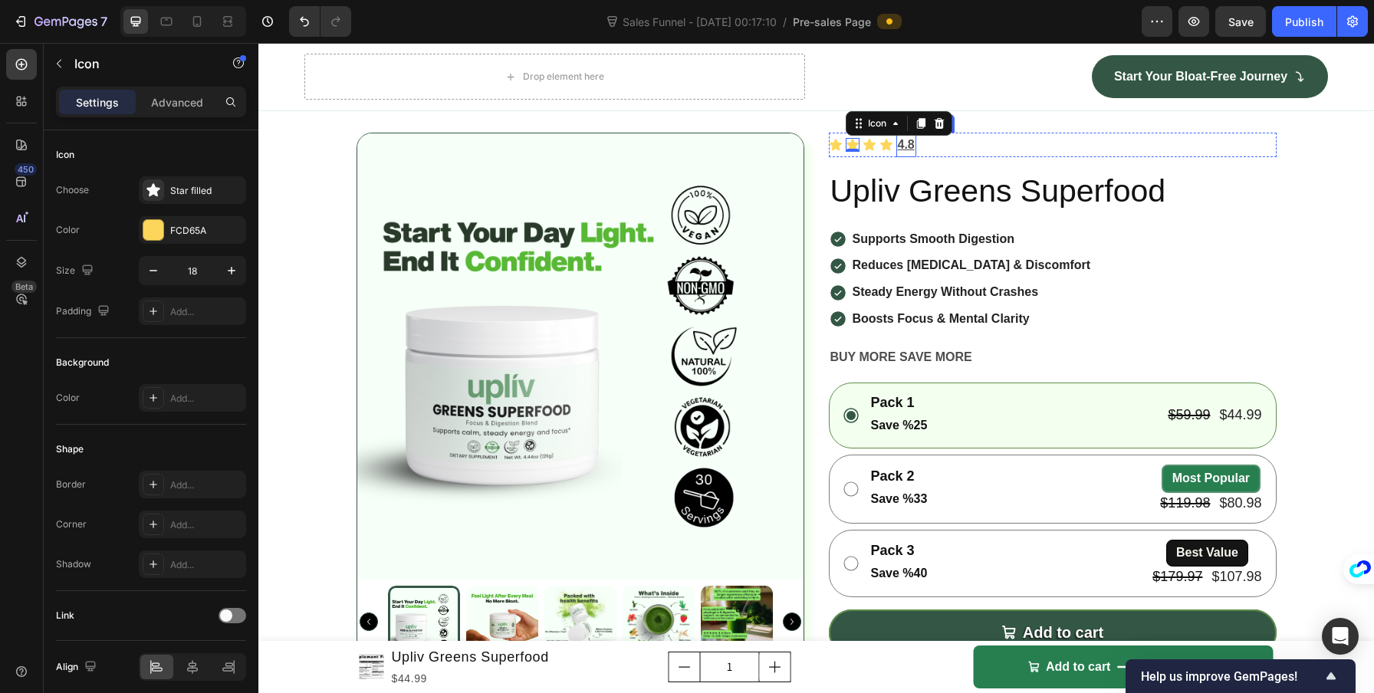
click at [905, 151] on u "4.8" at bounding box center [906, 144] width 17 height 13
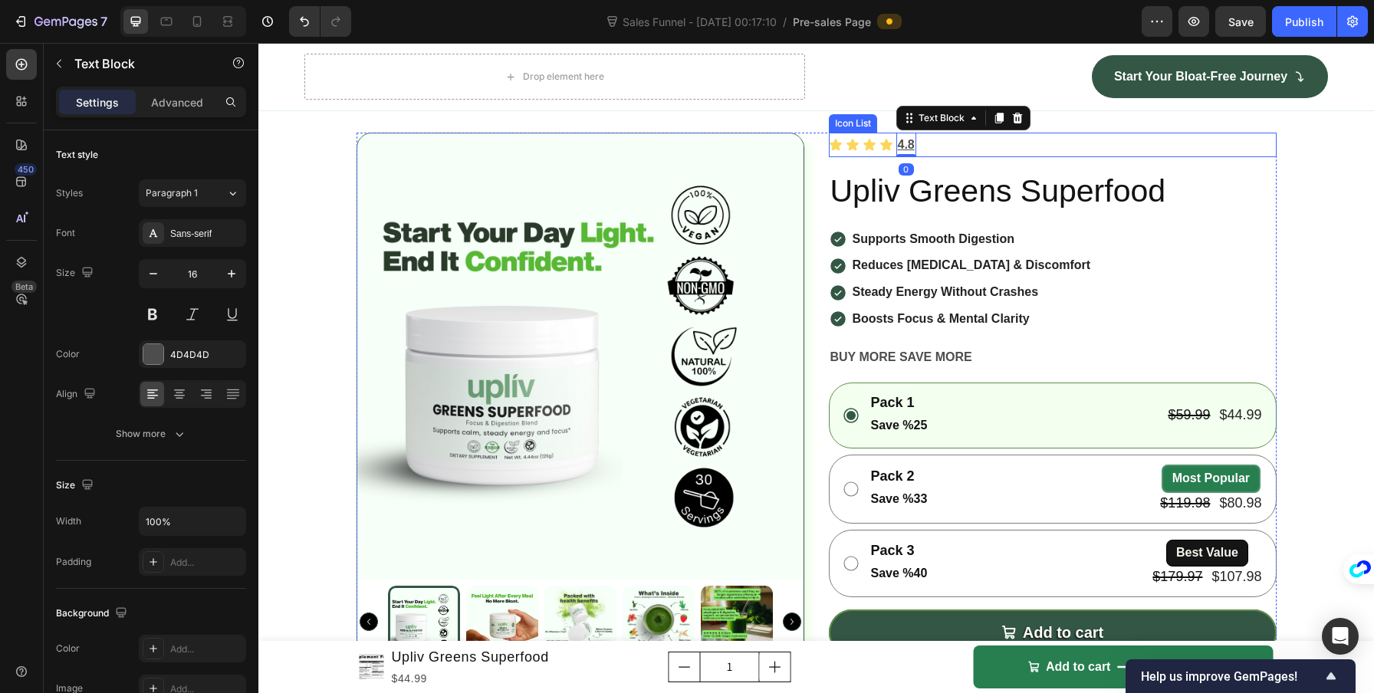
click at [1003, 158] on div "Icon Icon Icon Icon 4.8 Text Block 0" at bounding box center [1053, 145] width 448 height 25
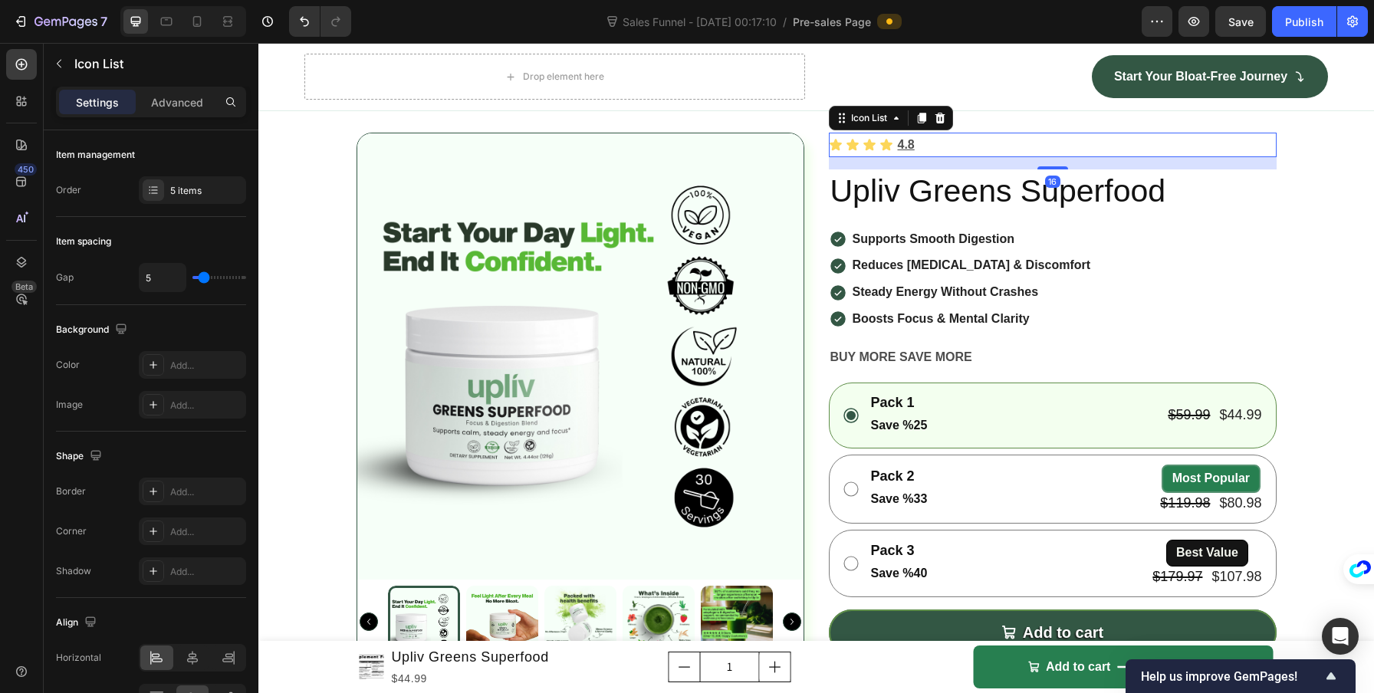
click at [1030, 169] on div "16" at bounding box center [1053, 163] width 448 height 12
click at [1300, 340] on div "Product Images Icon Icon Icon Icon 4.8 Text Block Icon List 16 Upliv Greens Sup…" at bounding box center [815, 587] width 1115 height 909
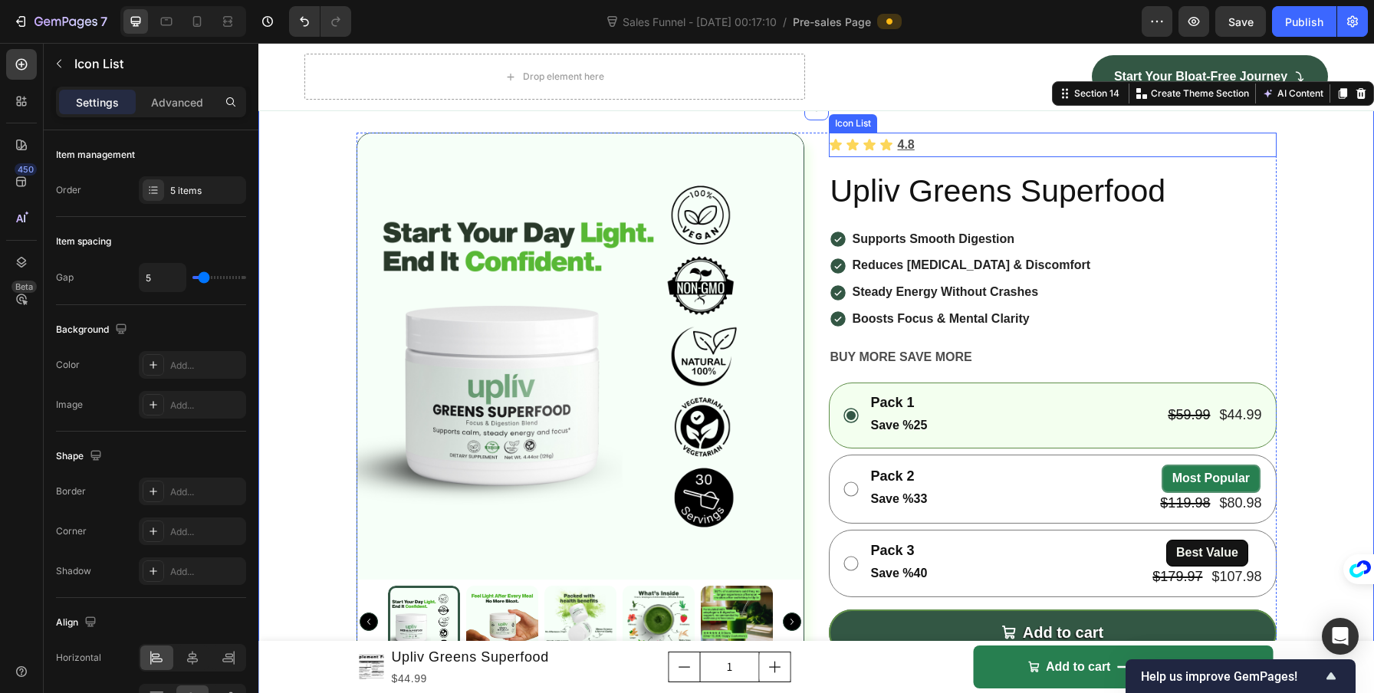
click at [1250, 158] on div "Icon Icon Icon Icon 4.8 Text Block" at bounding box center [1053, 145] width 448 height 25
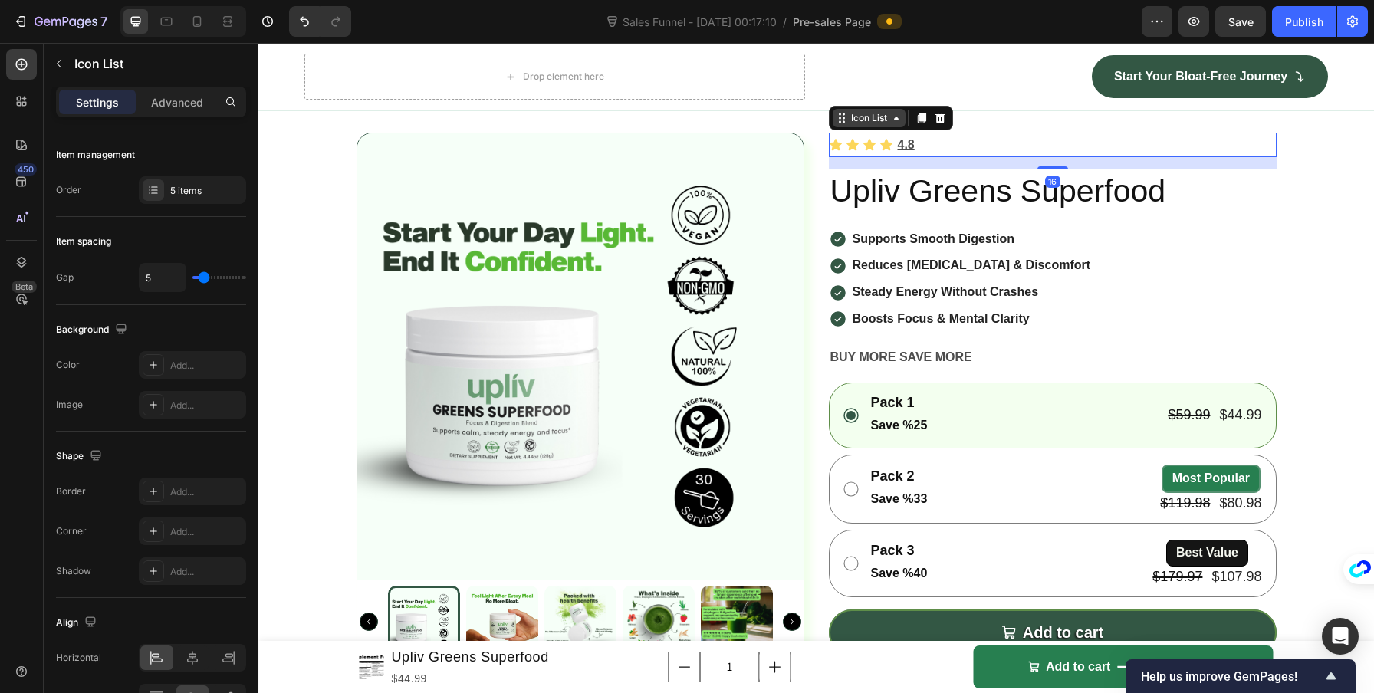
click at [848, 125] on div "Icon List" at bounding box center [869, 118] width 42 height 14
click at [843, 119] on icon at bounding box center [844, 118] width 2 height 2
click at [829, 169] on div "16" at bounding box center [1053, 163] width 448 height 12
click at [821, 336] on div "Product Images Icon Icon Icon Icon 4.8 Text Block Icon List Product Section 16 …" at bounding box center [816, 587] width 920 height 909
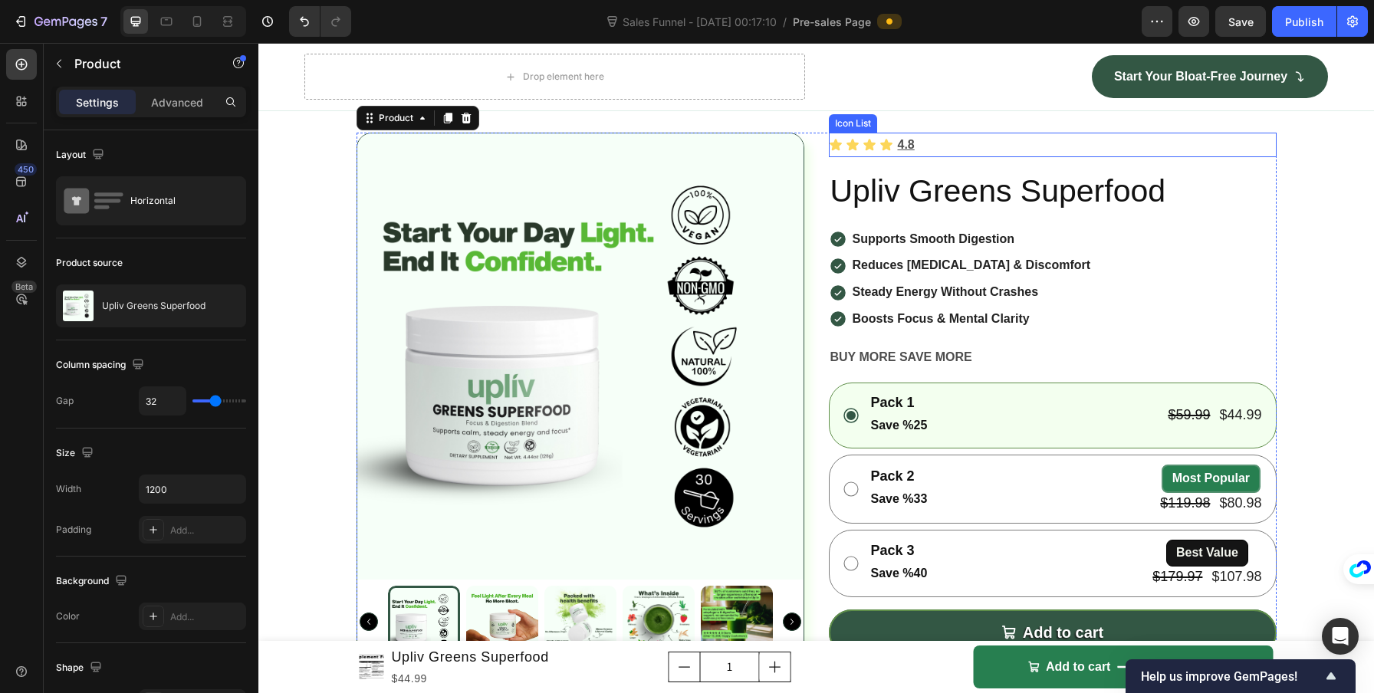
click at [833, 158] on div "Icon Icon Icon Icon 4.8 Text Block" at bounding box center [1053, 145] width 448 height 25
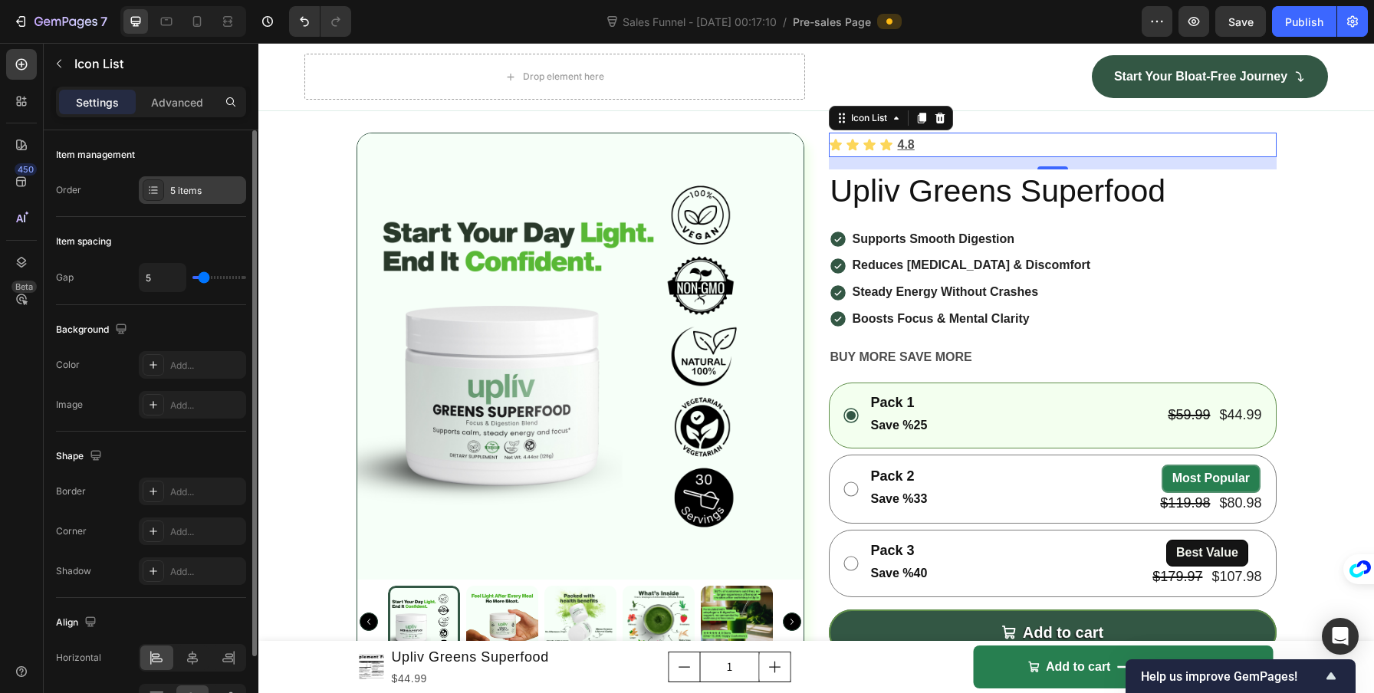
click at [152, 189] on icon at bounding box center [153, 190] width 12 height 12
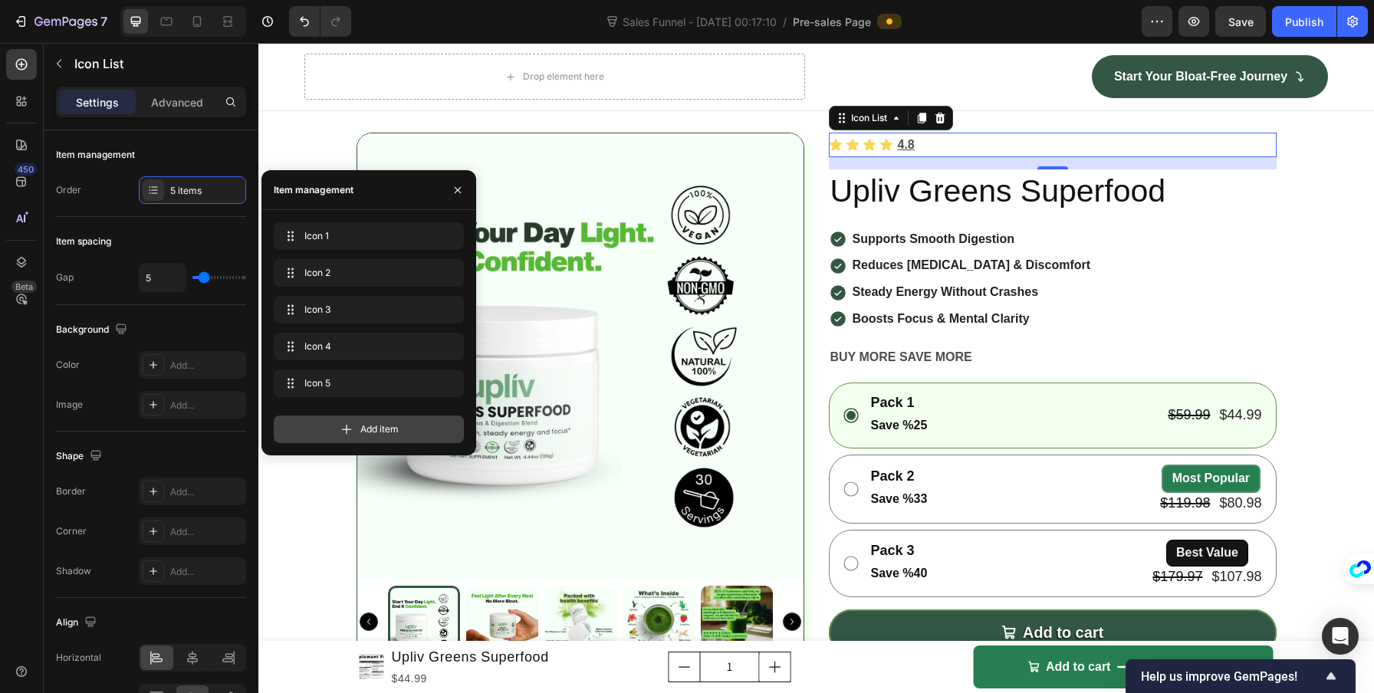
click at [376, 424] on span "Add item" at bounding box center [379, 429] width 38 height 14
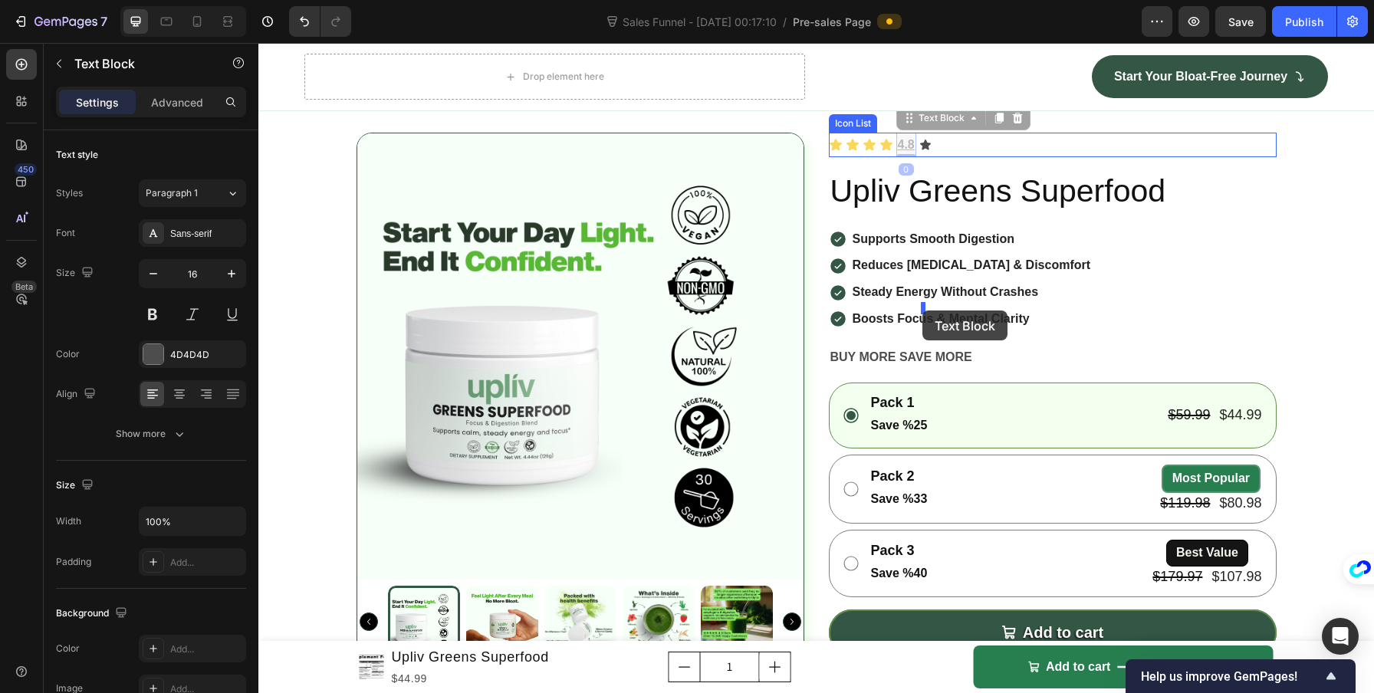
drag, startPoint x: 905, startPoint y: 310, endPoint x: 922, endPoint y: 310, distance: 16.9
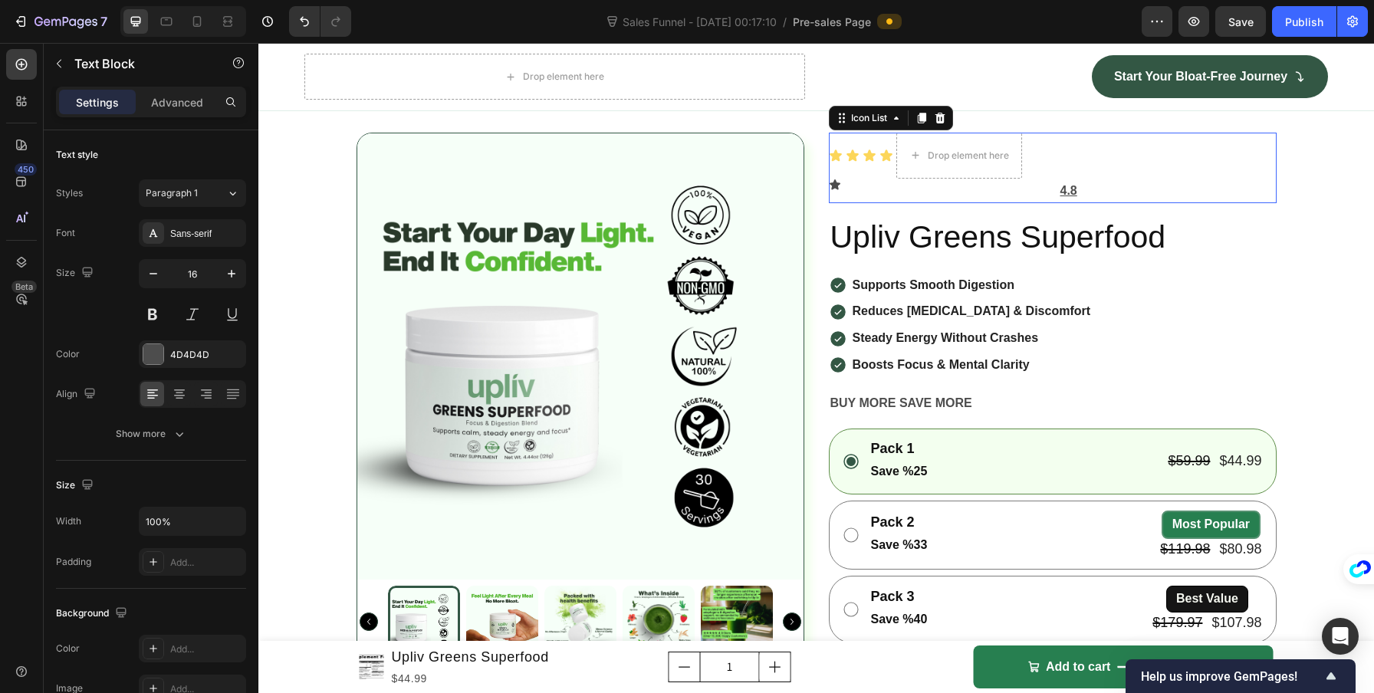
click at [1033, 204] on div "Icon Icon Icon Icon Drop element here Icon 4.8 Text Block Row" at bounding box center [1053, 168] width 448 height 71
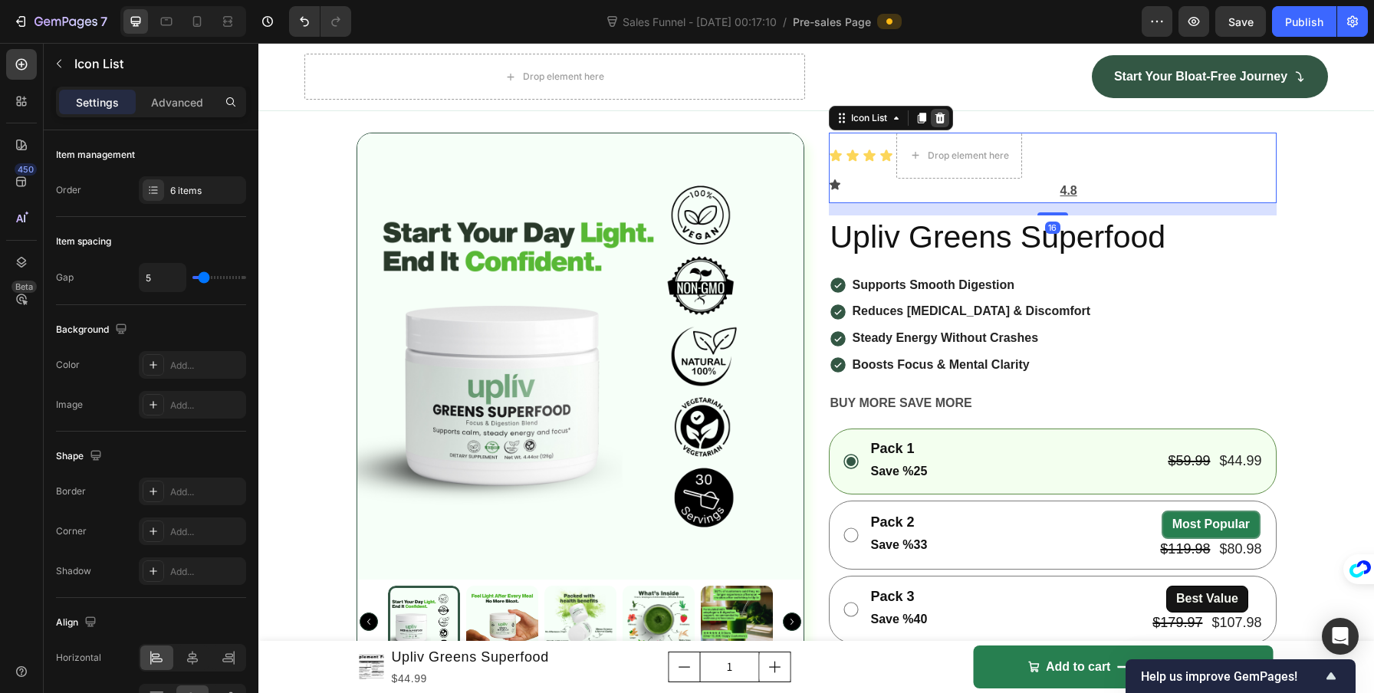
click at [935, 123] on icon at bounding box center [940, 117] width 10 height 11
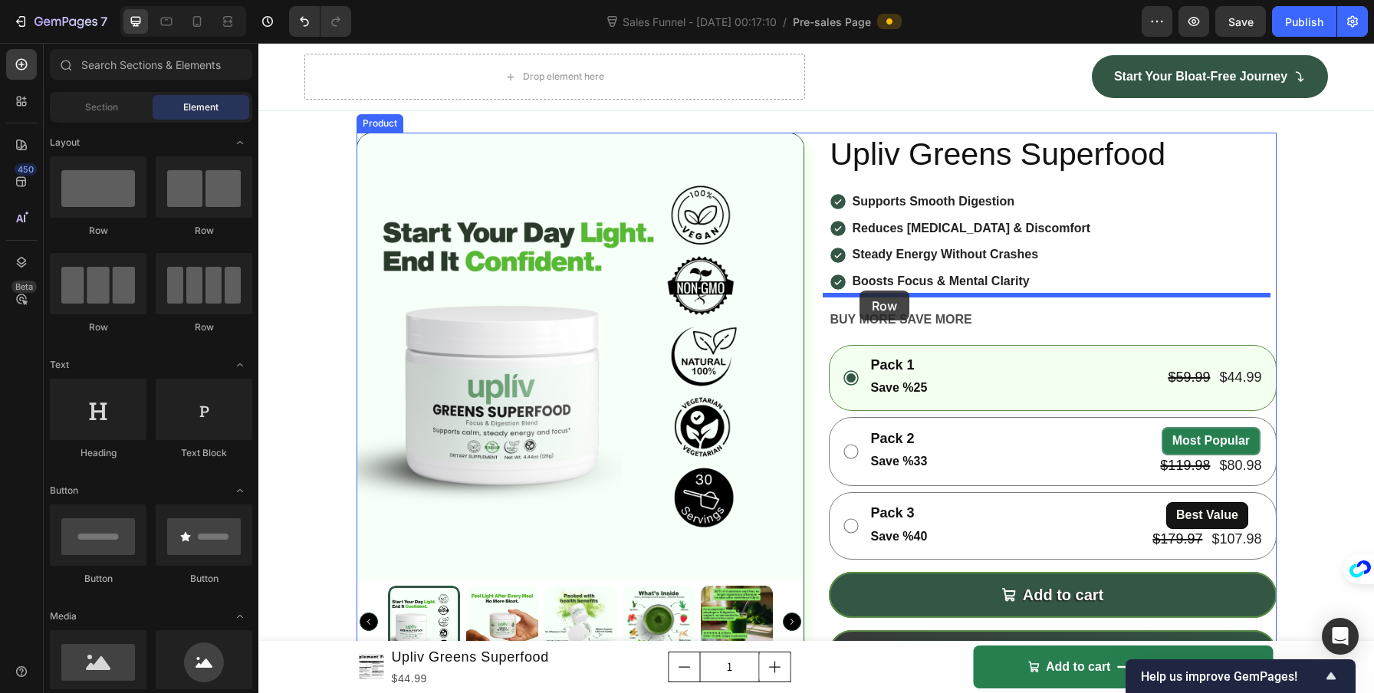
drag, startPoint x: 452, startPoint y: 248, endPoint x: 859, endPoint y: 291, distance: 409.3
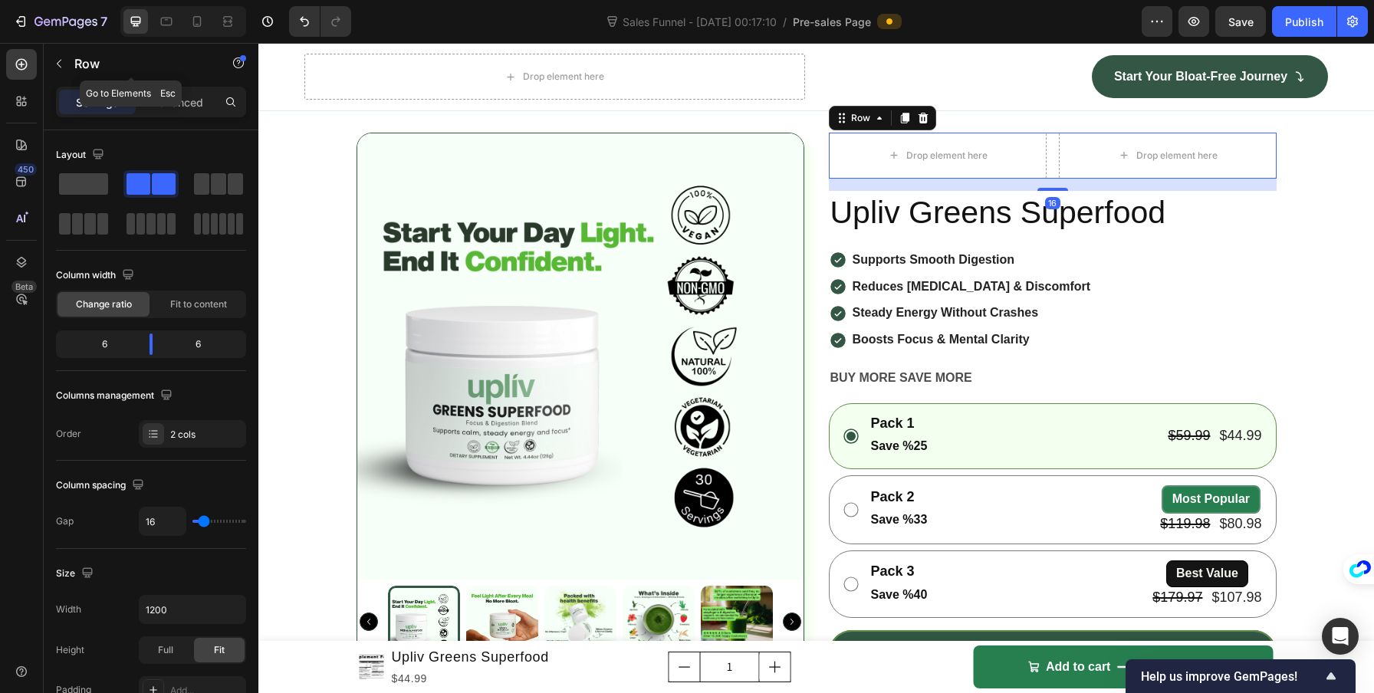
click at [69, 65] on button "button" at bounding box center [59, 63] width 25 height 25
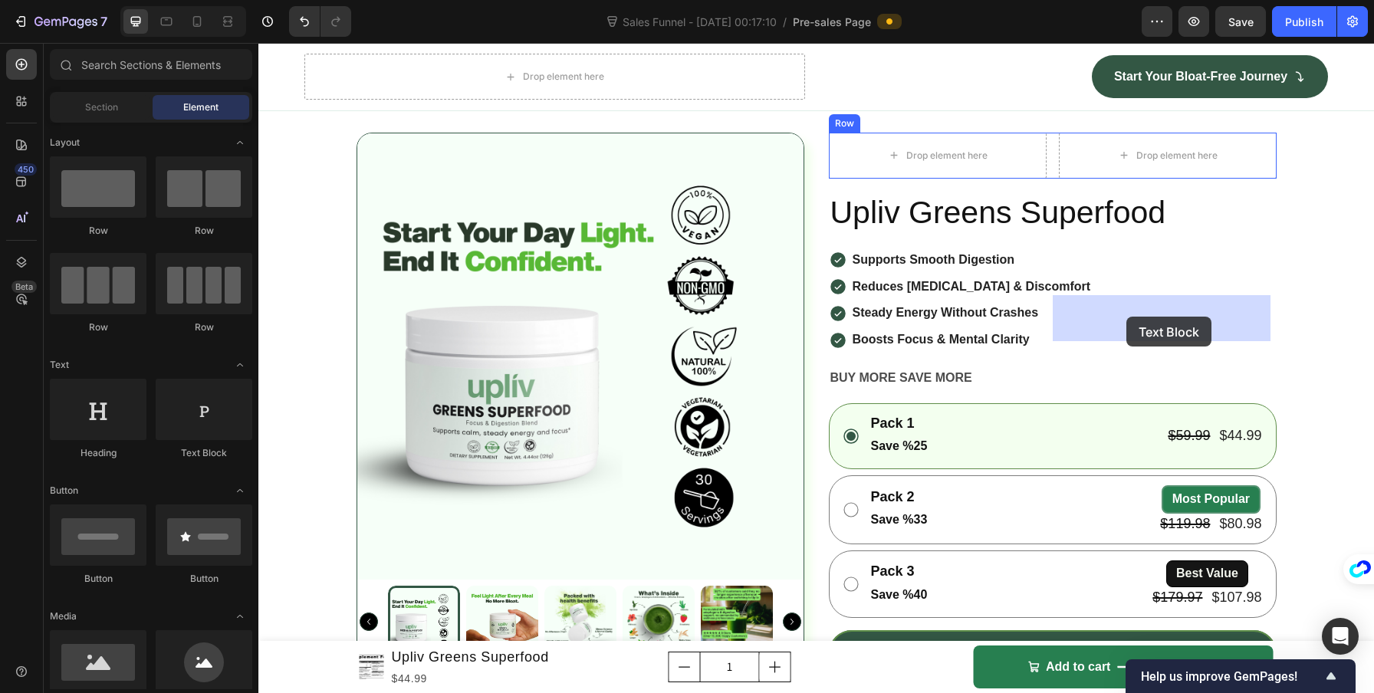
drag, startPoint x: 465, startPoint y: 459, endPoint x: 1126, endPoint y: 317, distance: 676.0
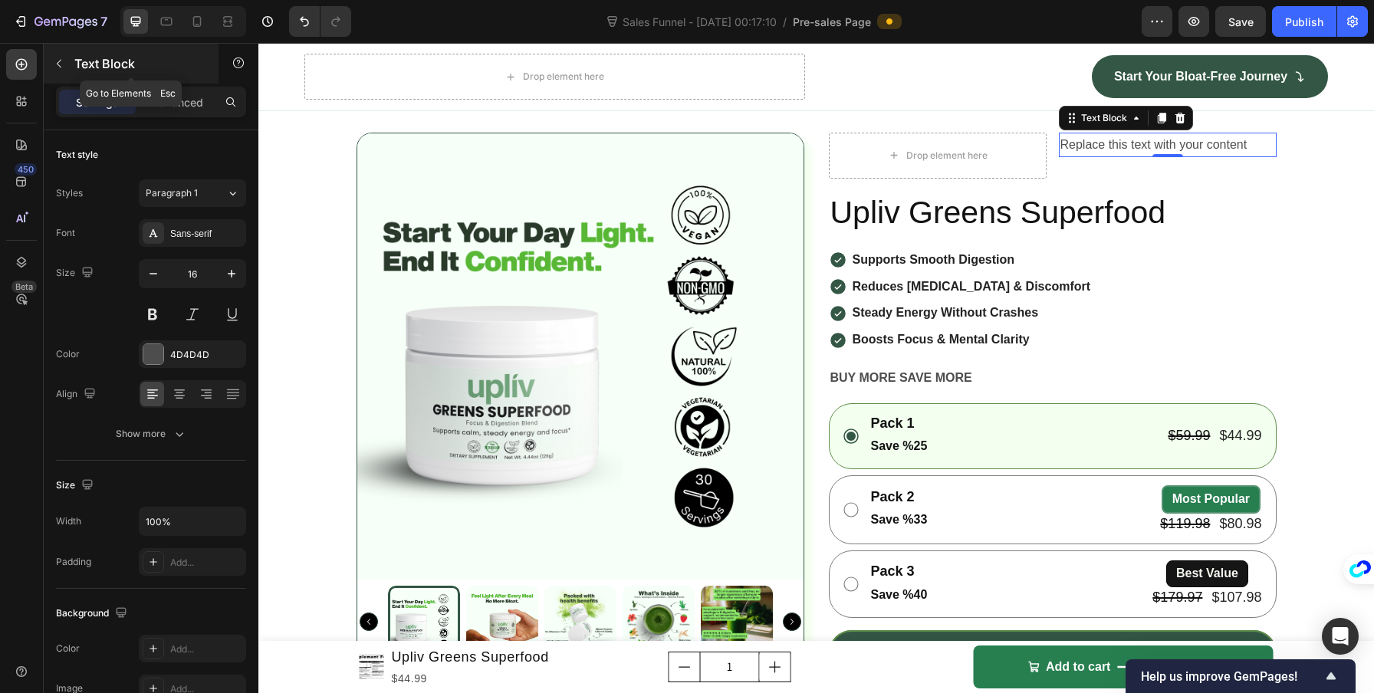
click at [61, 67] on icon "button" at bounding box center [59, 64] width 5 height 8
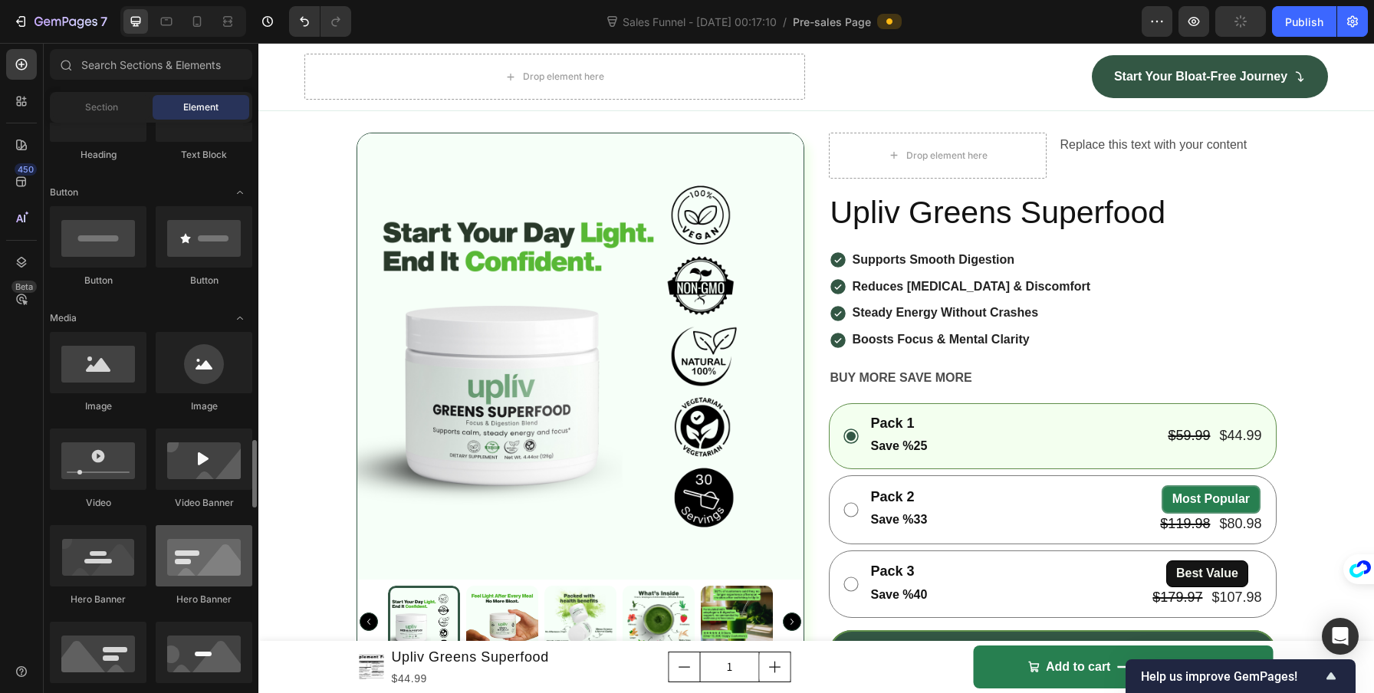
scroll to position [550, 0]
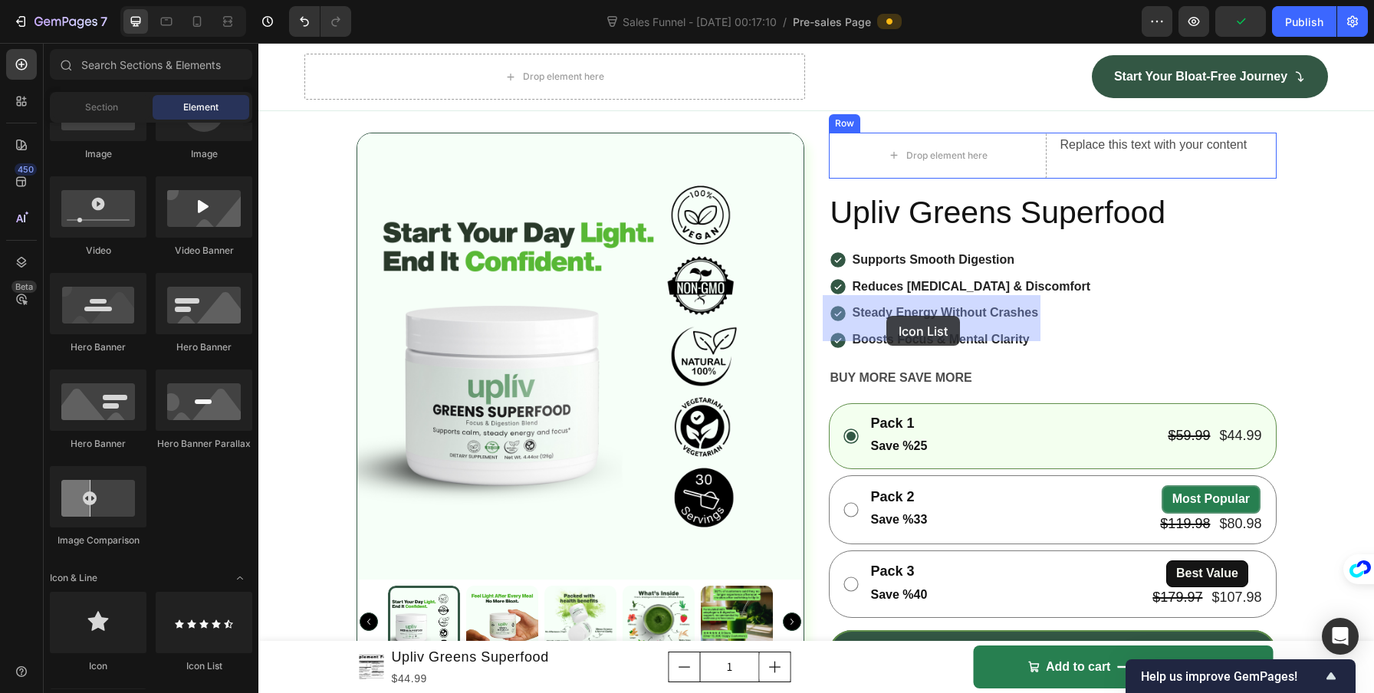
drag, startPoint x: 442, startPoint y: 651, endPoint x: 886, endPoint y: 316, distance: 556.1
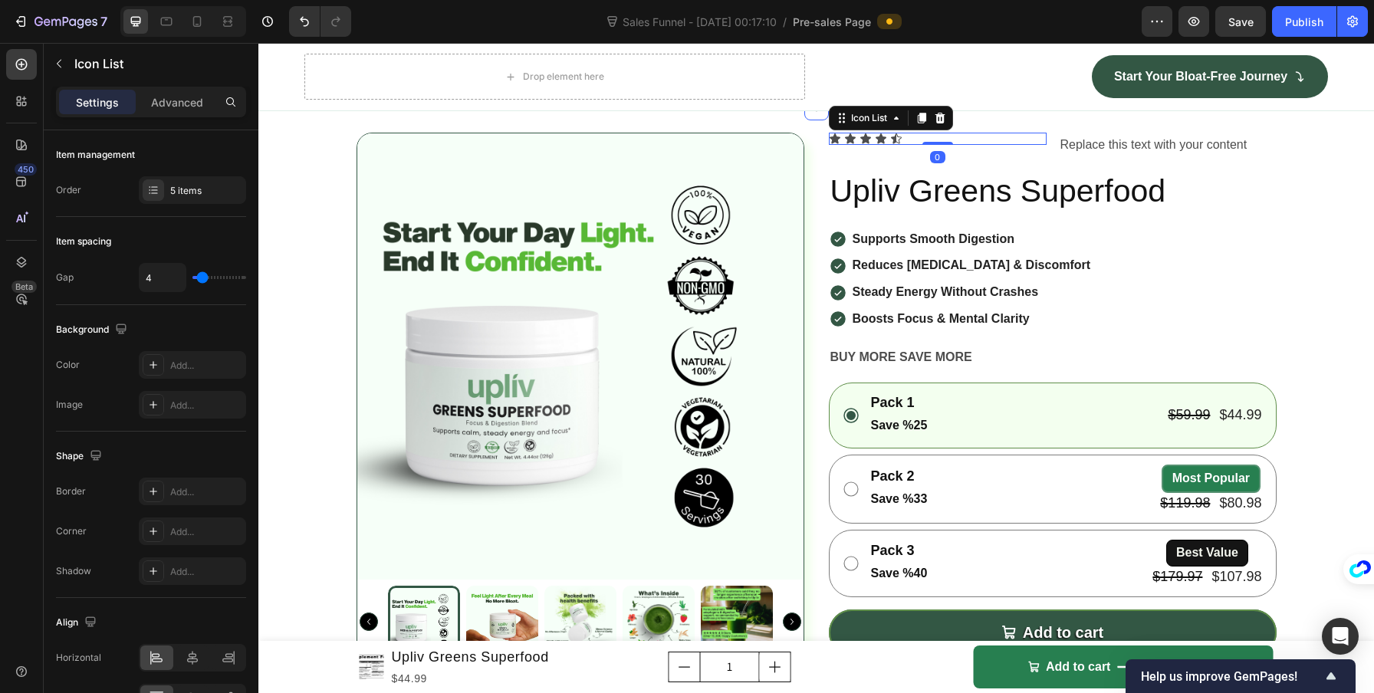
click at [1320, 280] on div "Product Images Icon Icon Icon Icon Icon Icon List 0 Replace this text with your…" at bounding box center [815, 587] width 1115 height 958
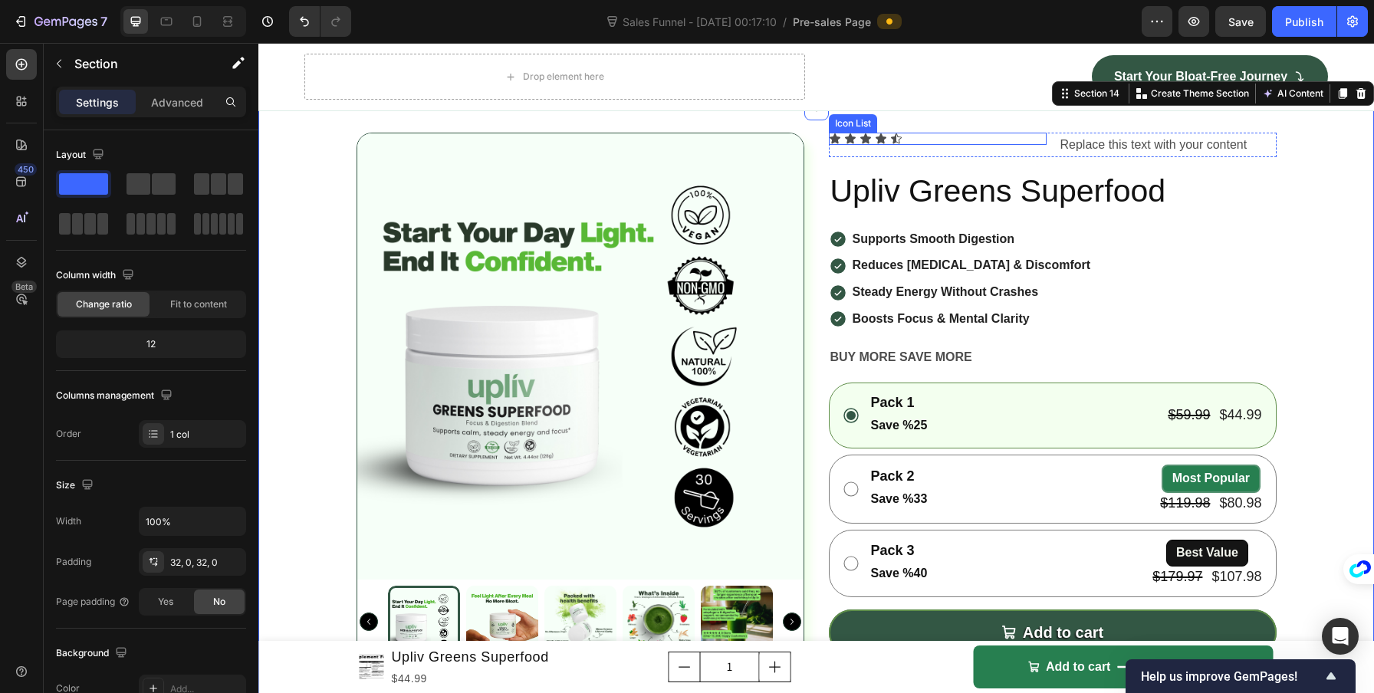
click at [980, 145] on div "Icon Icon Icon Icon Icon" at bounding box center [938, 139] width 218 height 12
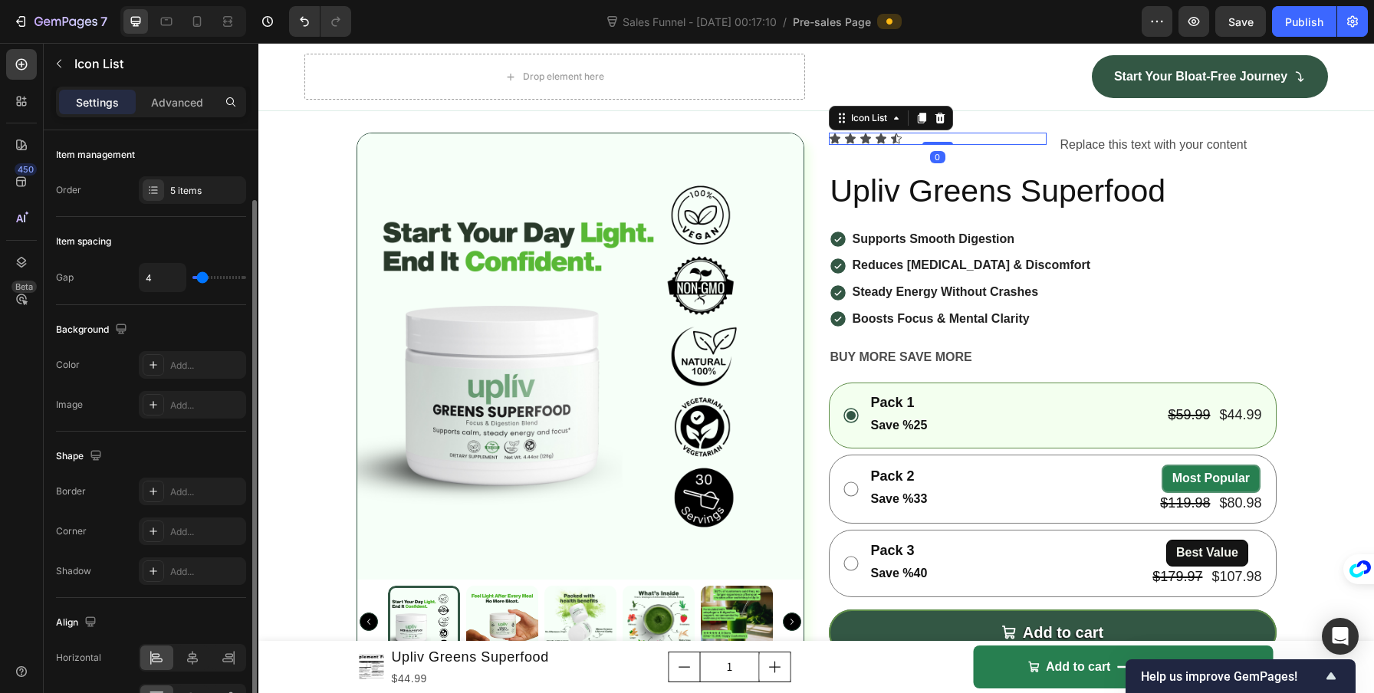
scroll to position [38, 0]
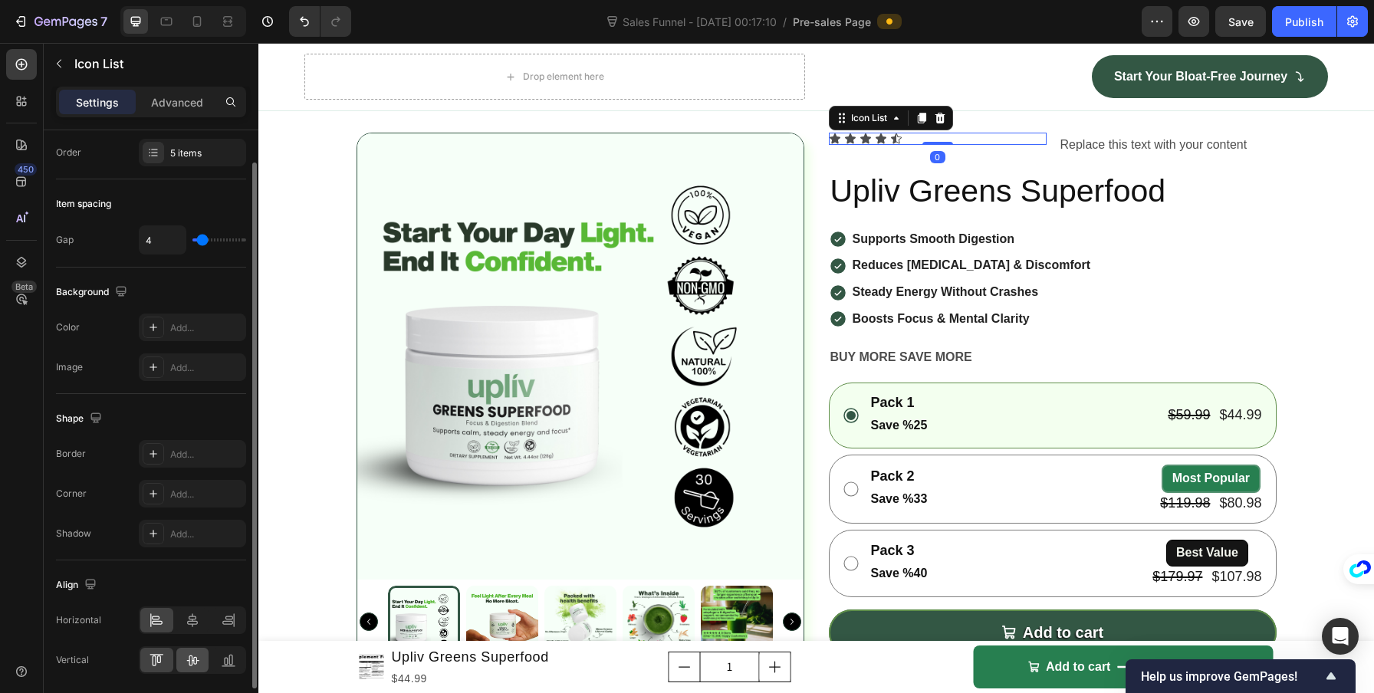
click at [197, 654] on icon at bounding box center [192, 659] width 15 height 15
click at [192, 618] on icon at bounding box center [192, 620] width 15 height 15
click at [166, 622] on div at bounding box center [156, 620] width 33 height 25
click at [193, 652] on icon at bounding box center [192, 659] width 15 height 15
click at [1109, 158] on div "Replace this text with your content" at bounding box center [1168, 145] width 218 height 25
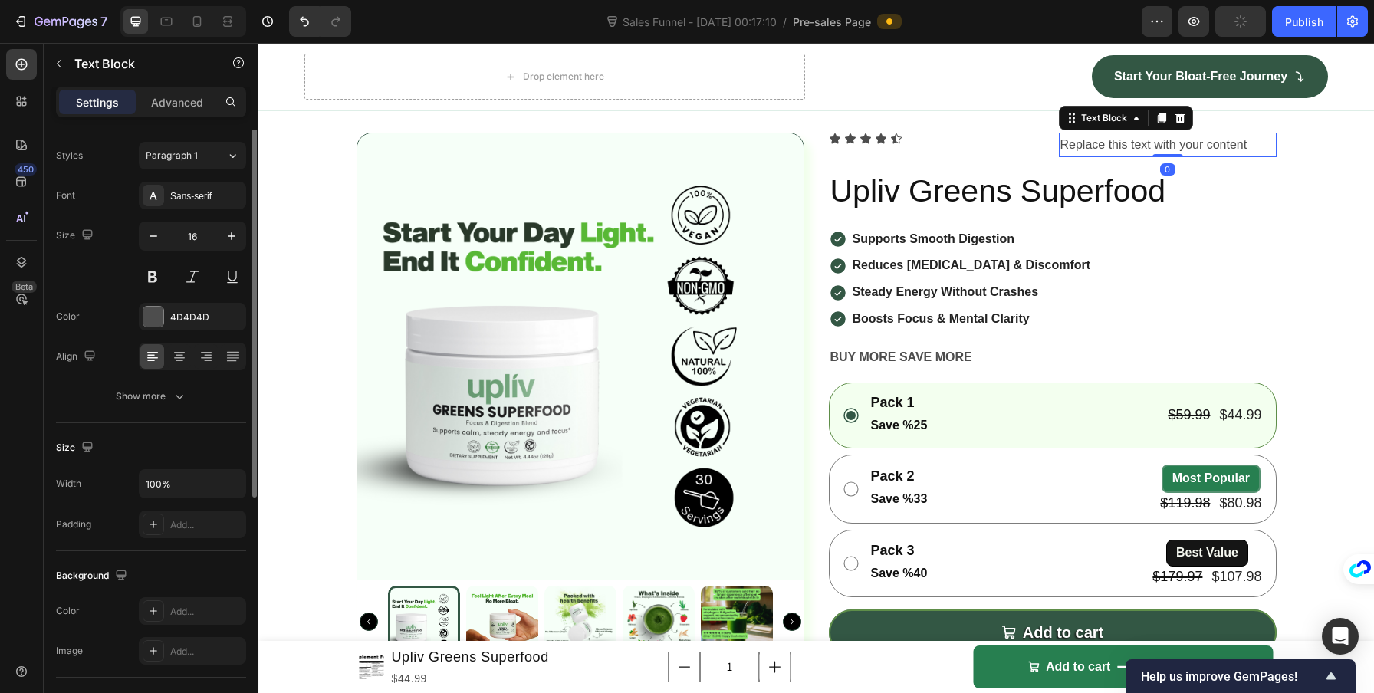
scroll to position [0, 0]
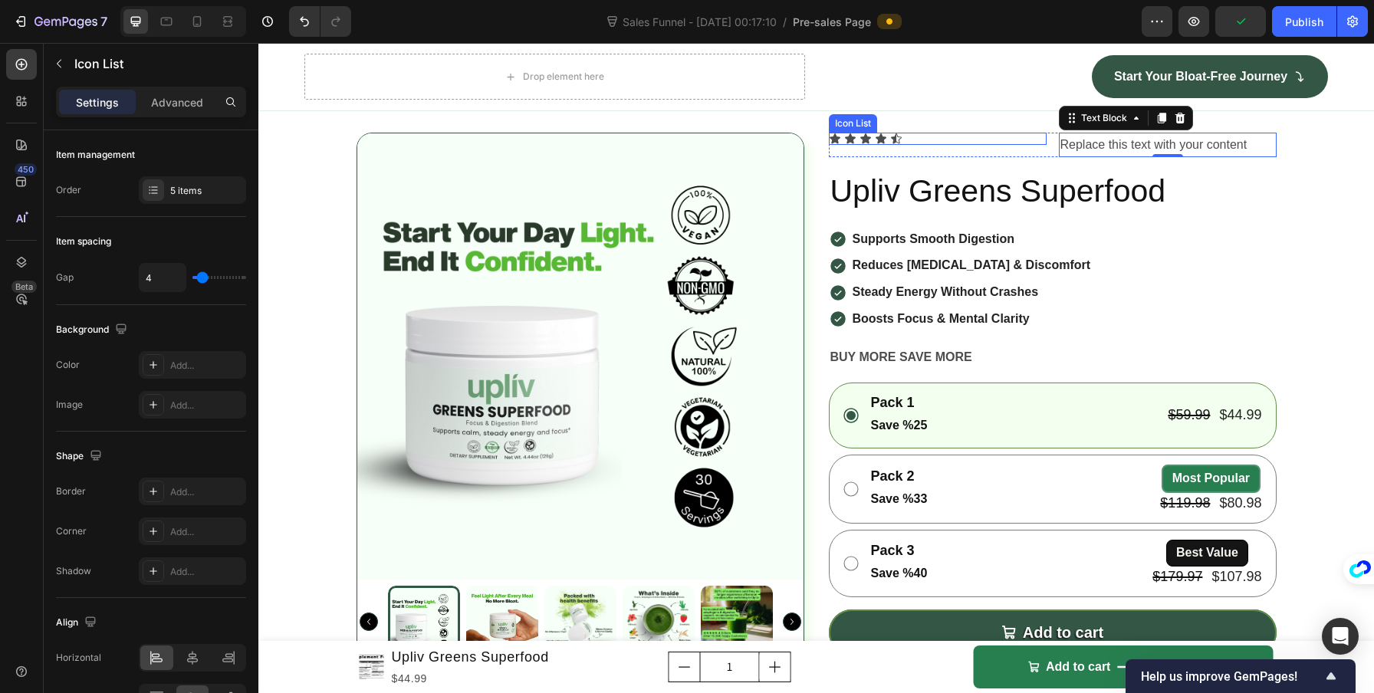
click at [914, 145] on div "Icon Icon Icon Icon Icon" at bounding box center [938, 139] width 218 height 12
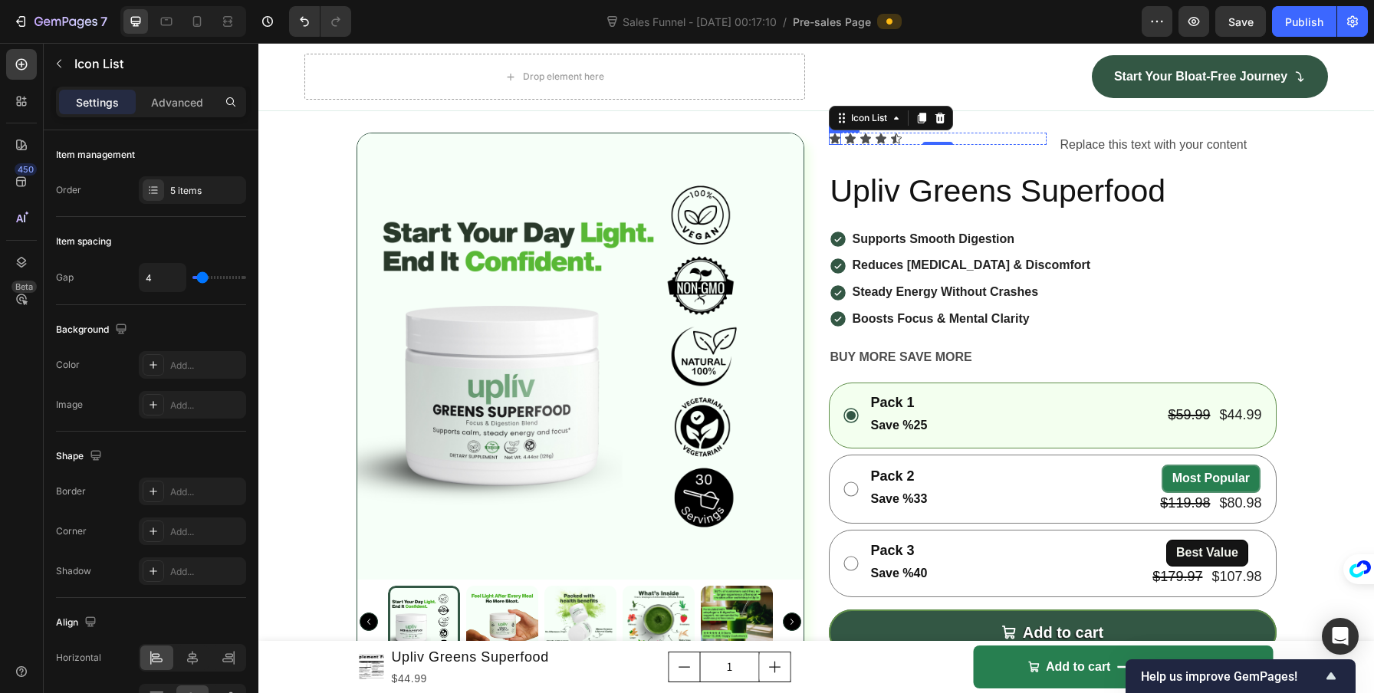
click at [829, 145] on icon at bounding box center [835, 139] width 12 height 12
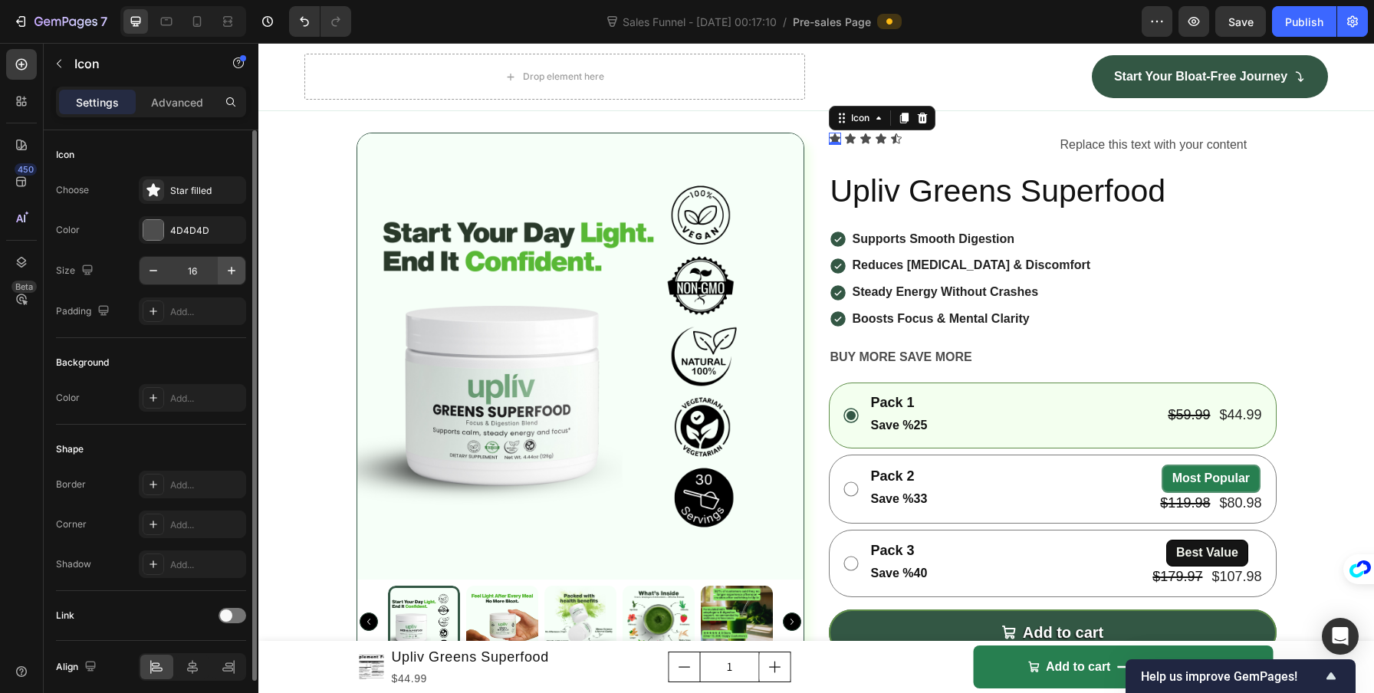
click at [234, 277] on icon "button" at bounding box center [231, 270] width 15 height 15
type input "20"
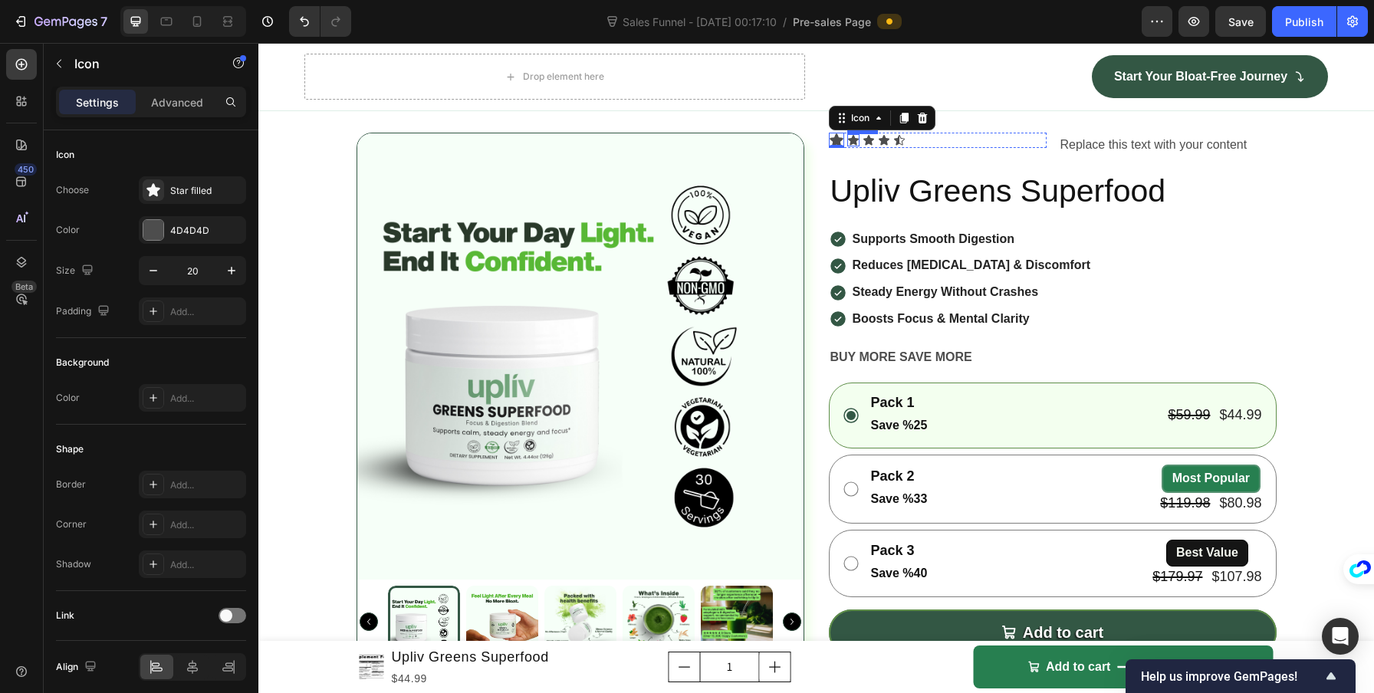
click at [848, 145] on icon at bounding box center [853, 140] width 11 height 10
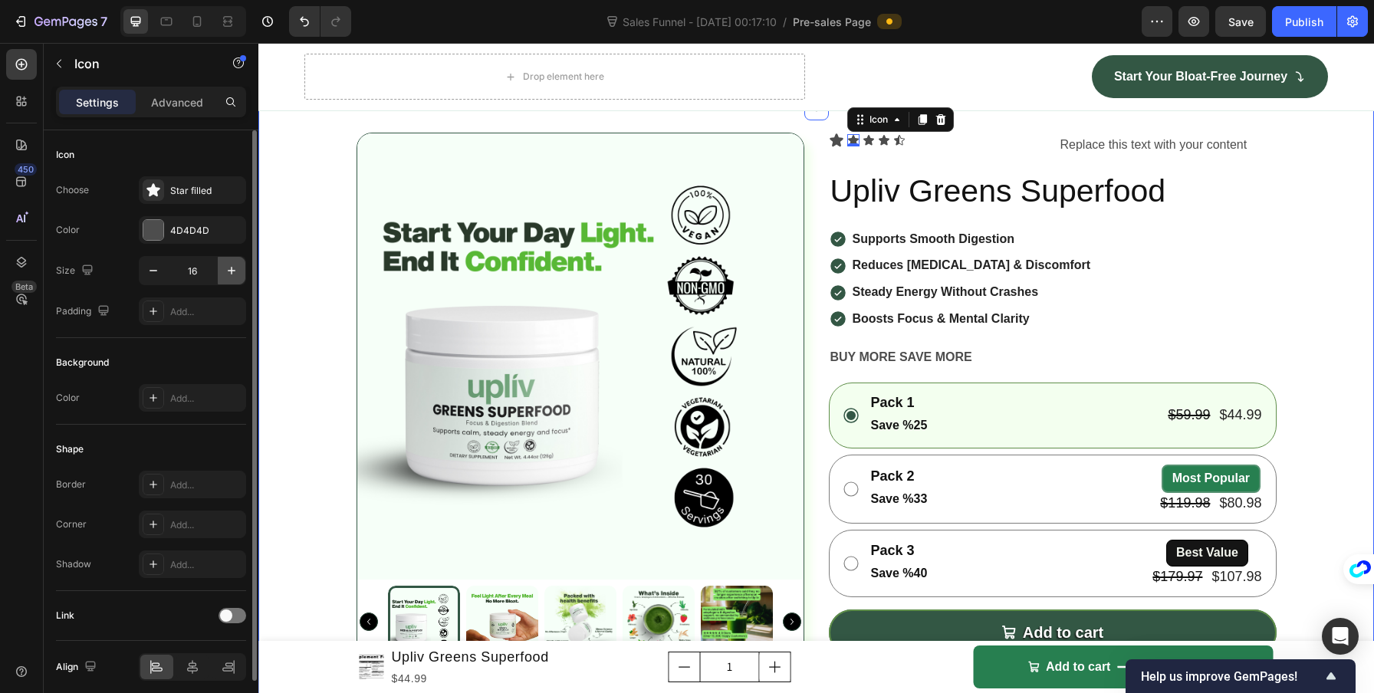
click at [245, 268] on button "button" at bounding box center [232, 271] width 28 height 28
type input "20"
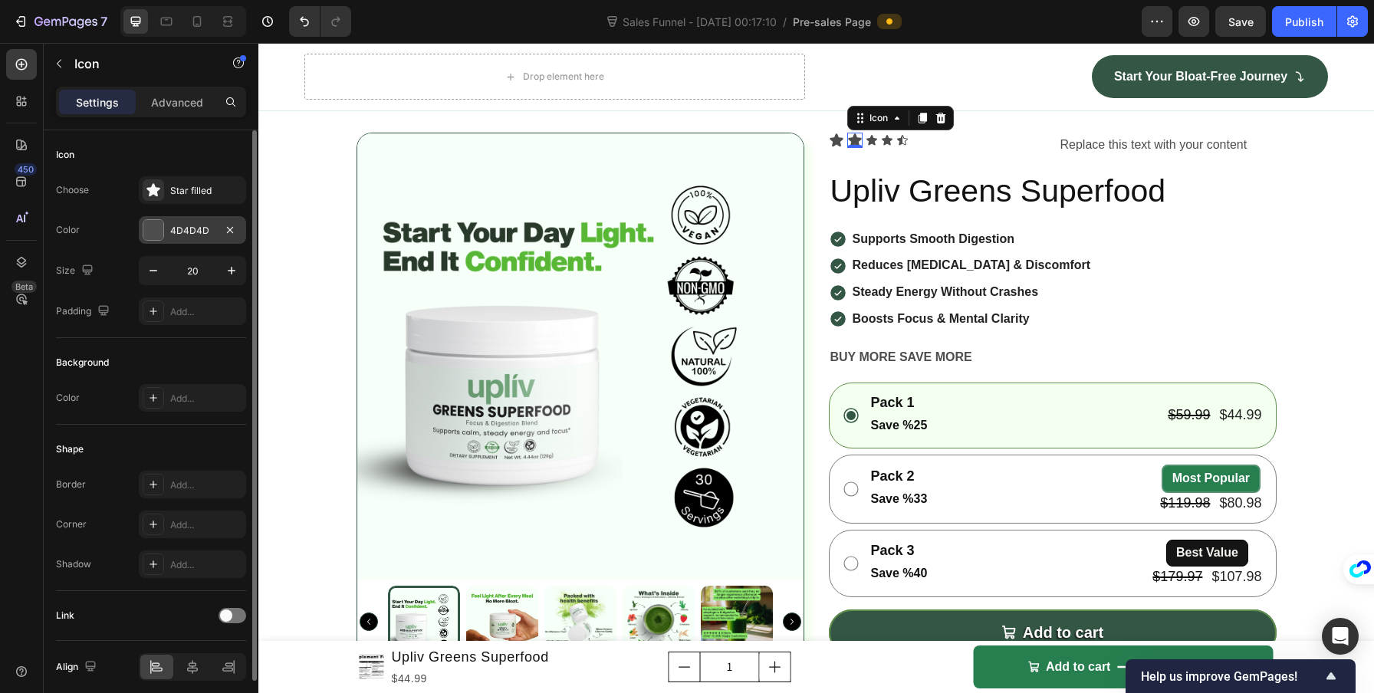
click at [182, 227] on div "4D4D4D" at bounding box center [192, 231] width 44 height 14
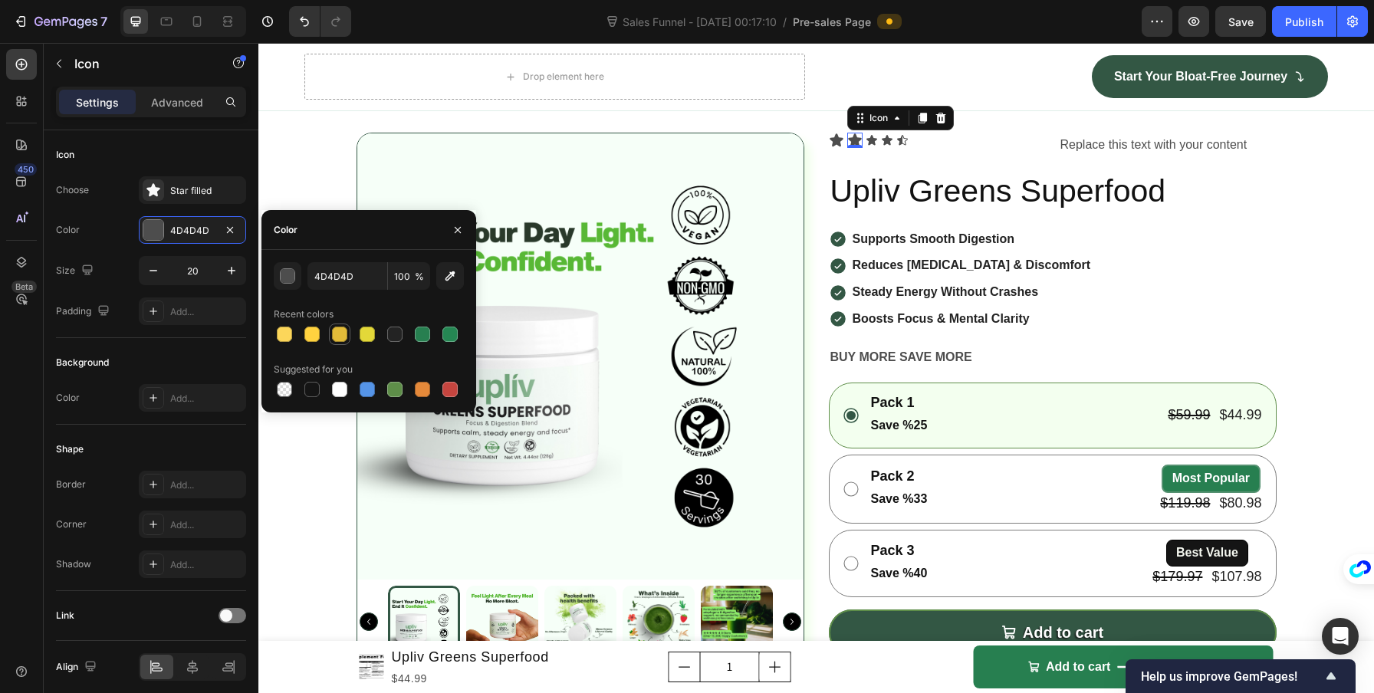
click at [333, 338] on div at bounding box center [339, 334] width 15 height 15
click at [309, 340] on div at bounding box center [311, 334] width 15 height 15
click at [292, 278] on div "button" at bounding box center [288, 276] width 15 height 15
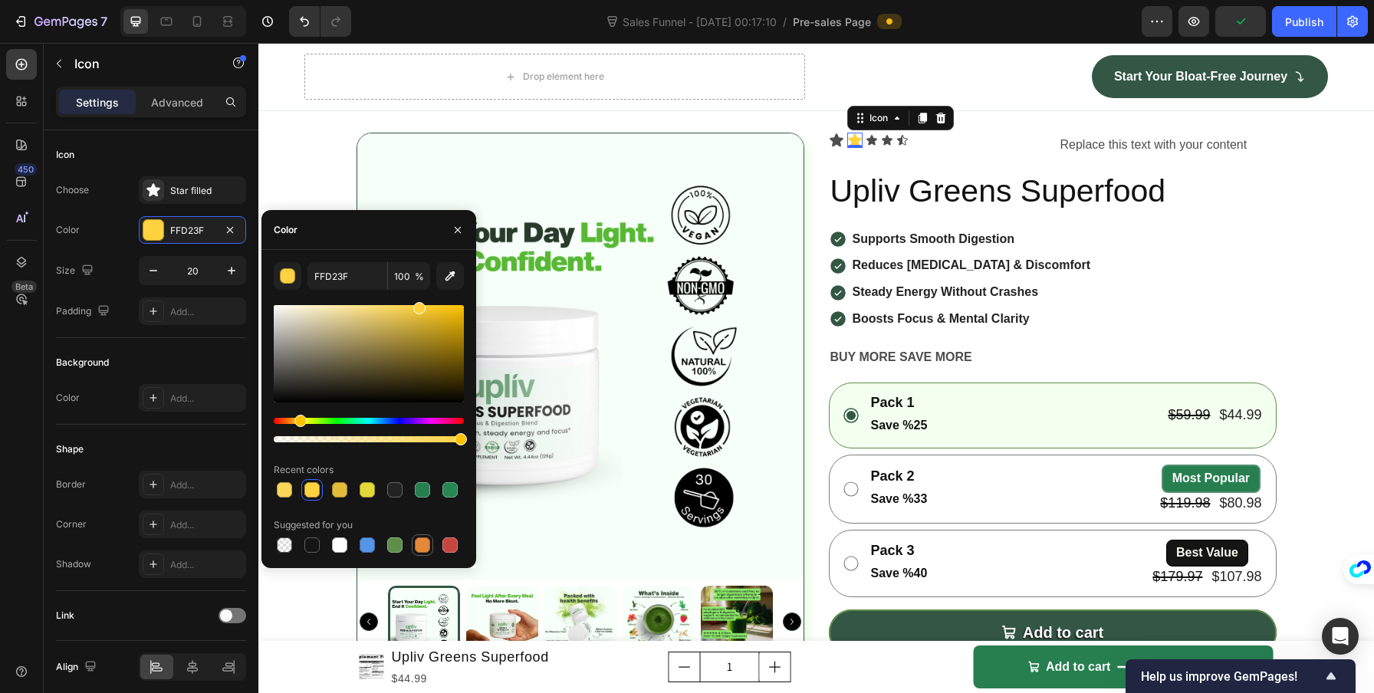
click at [421, 538] on div at bounding box center [422, 544] width 15 height 15
click at [295, 422] on div "Hue" at bounding box center [369, 421] width 190 height 6
click at [441, 544] on div at bounding box center [450, 545] width 18 height 18
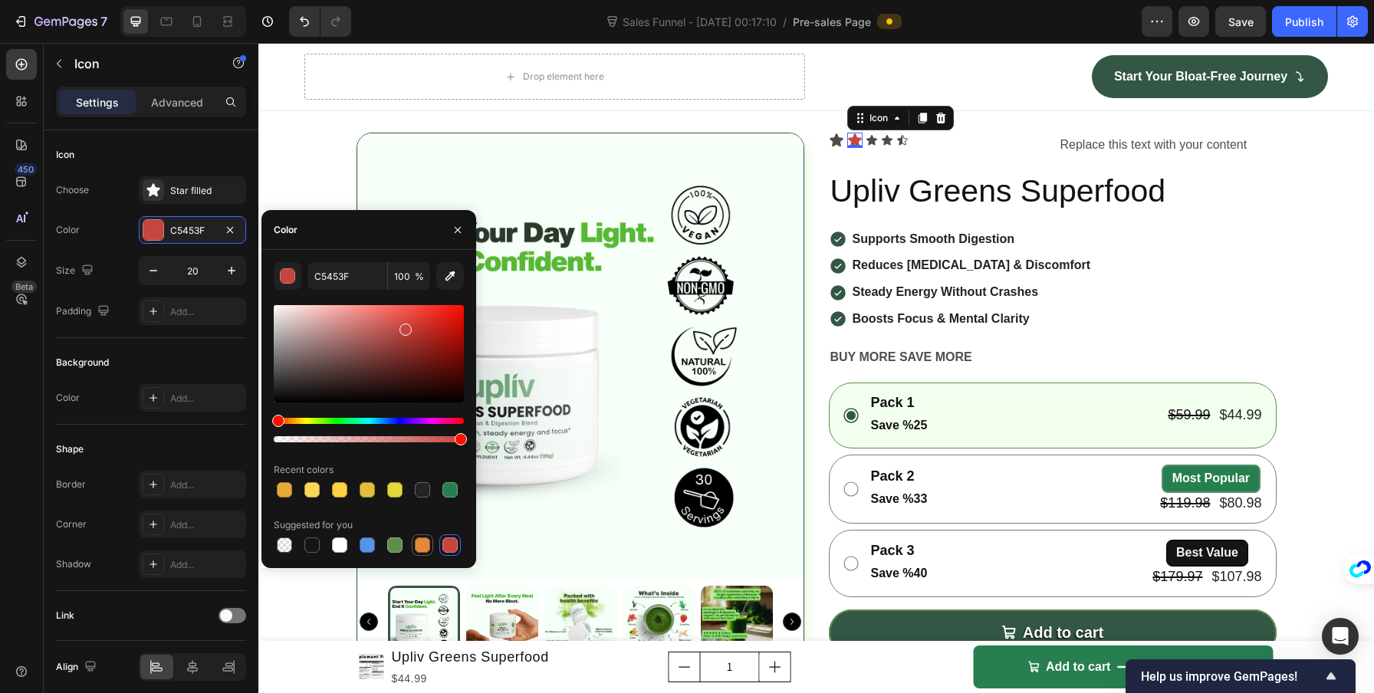
click at [425, 547] on div at bounding box center [422, 544] width 15 height 15
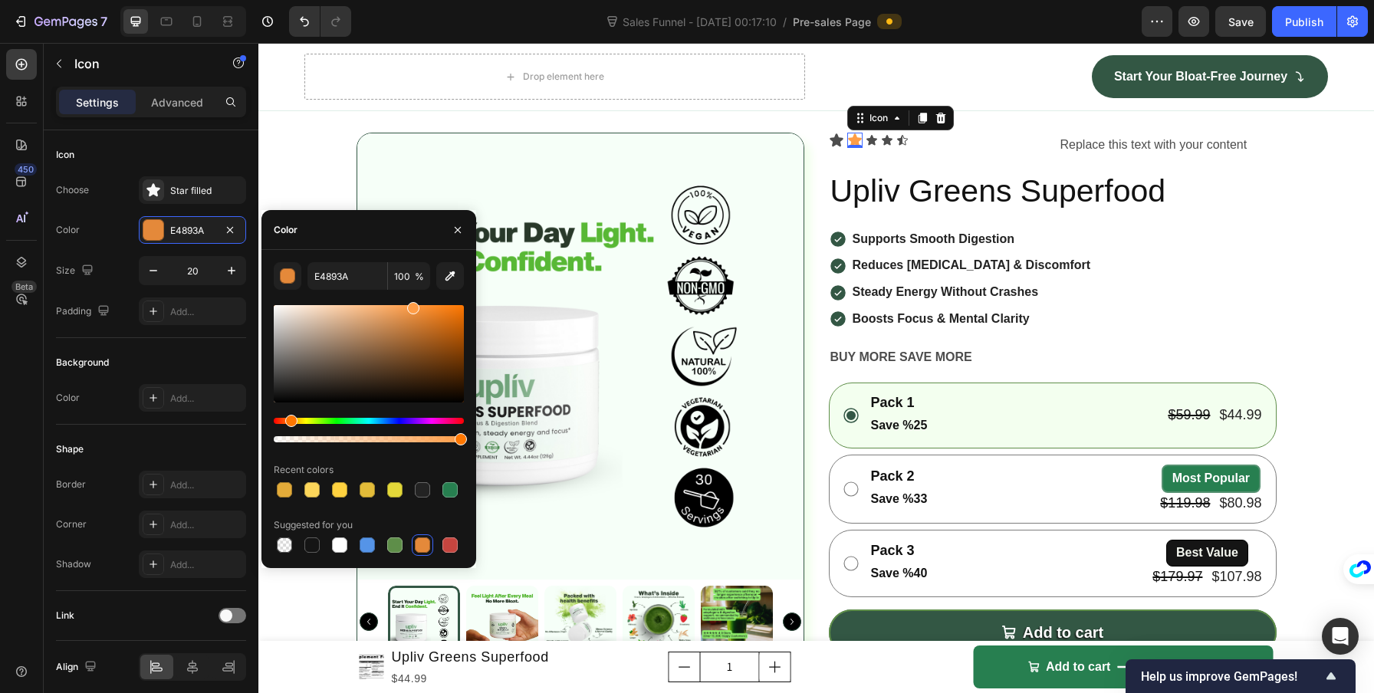
drag, startPoint x: 418, startPoint y: 313, endPoint x: 412, endPoint y: 300, distance: 14.4
click at [412, 300] on div "E4893A 100 % Recent colors Suggested for you" at bounding box center [369, 409] width 190 height 294
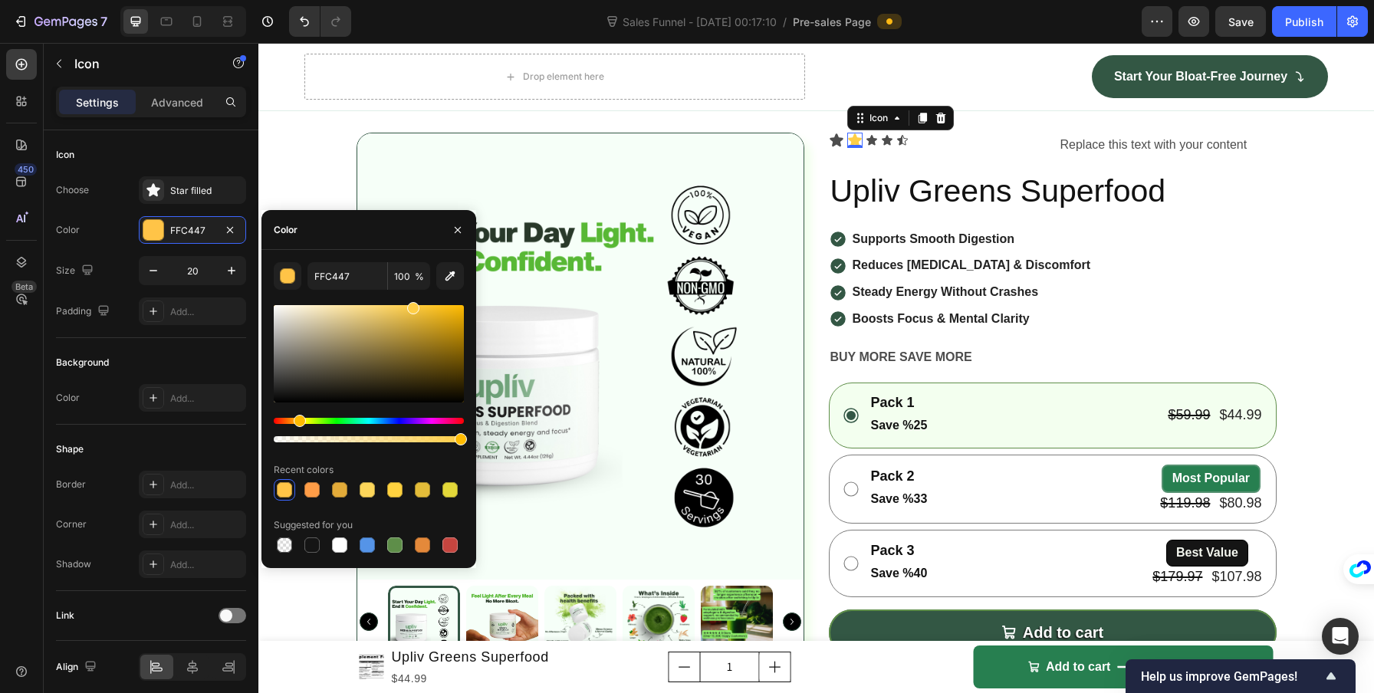
click at [297, 420] on div "Hue" at bounding box center [300, 421] width 12 height 12
type input "FFCE47"
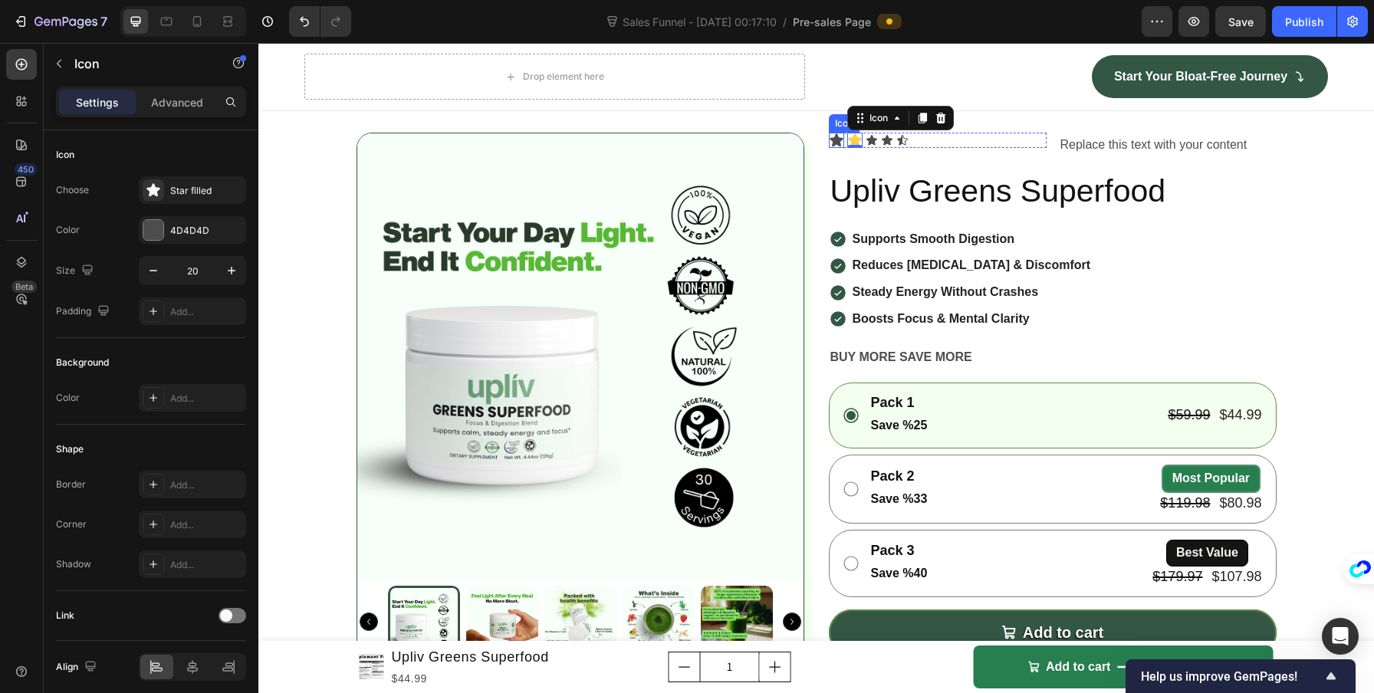
click at [829, 148] on div "Icon" at bounding box center [836, 140] width 15 height 15
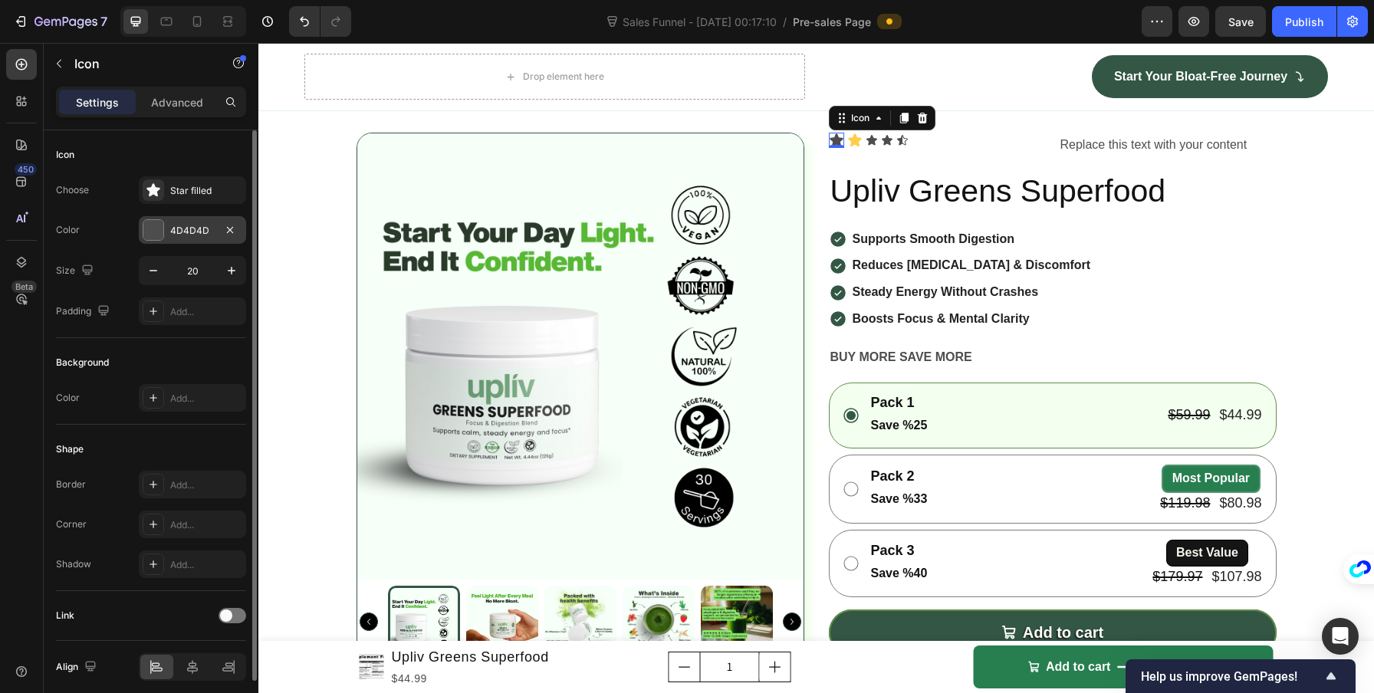
click at [172, 230] on div "4D4D4D" at bounding box center [192, 231] width 44 height 14
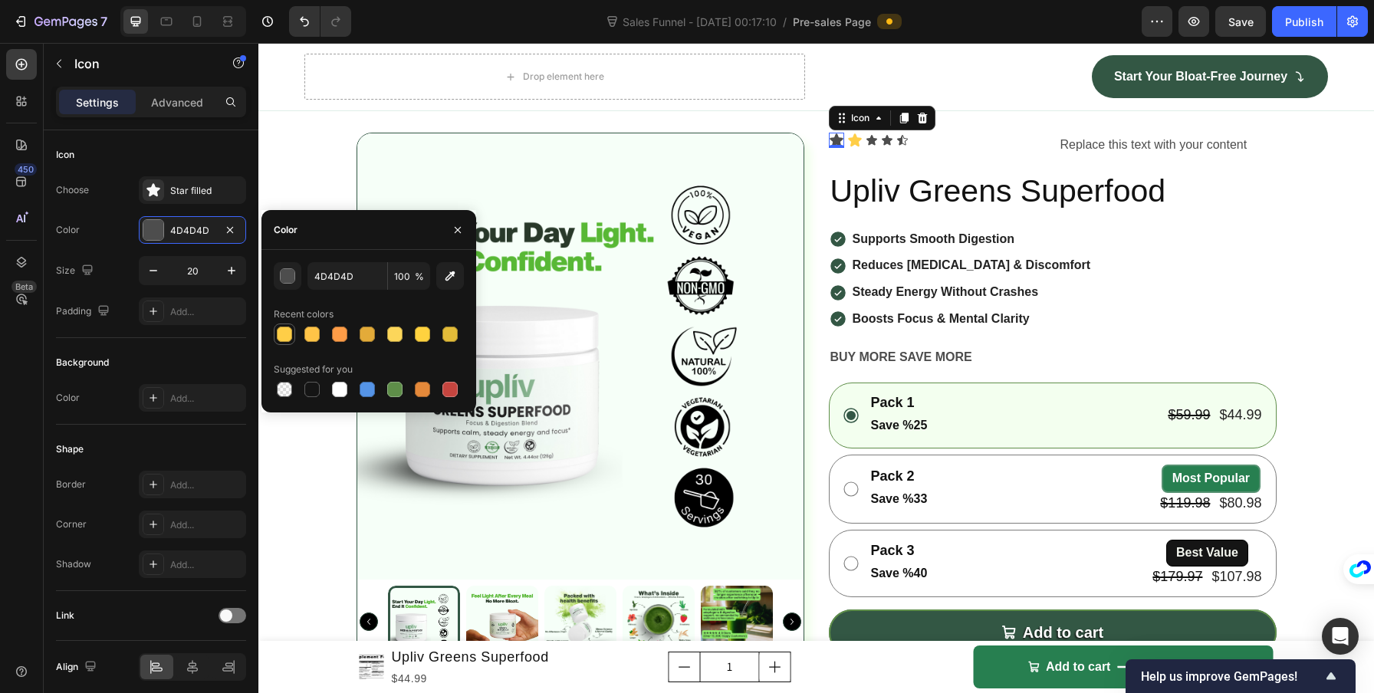
click at [278, 328] on div at bounding box center [284, 334] width 15 height 15
type input "FFCE47"
click at [866, 146] on icon at bounding box center [872, 140] width 12 height 12
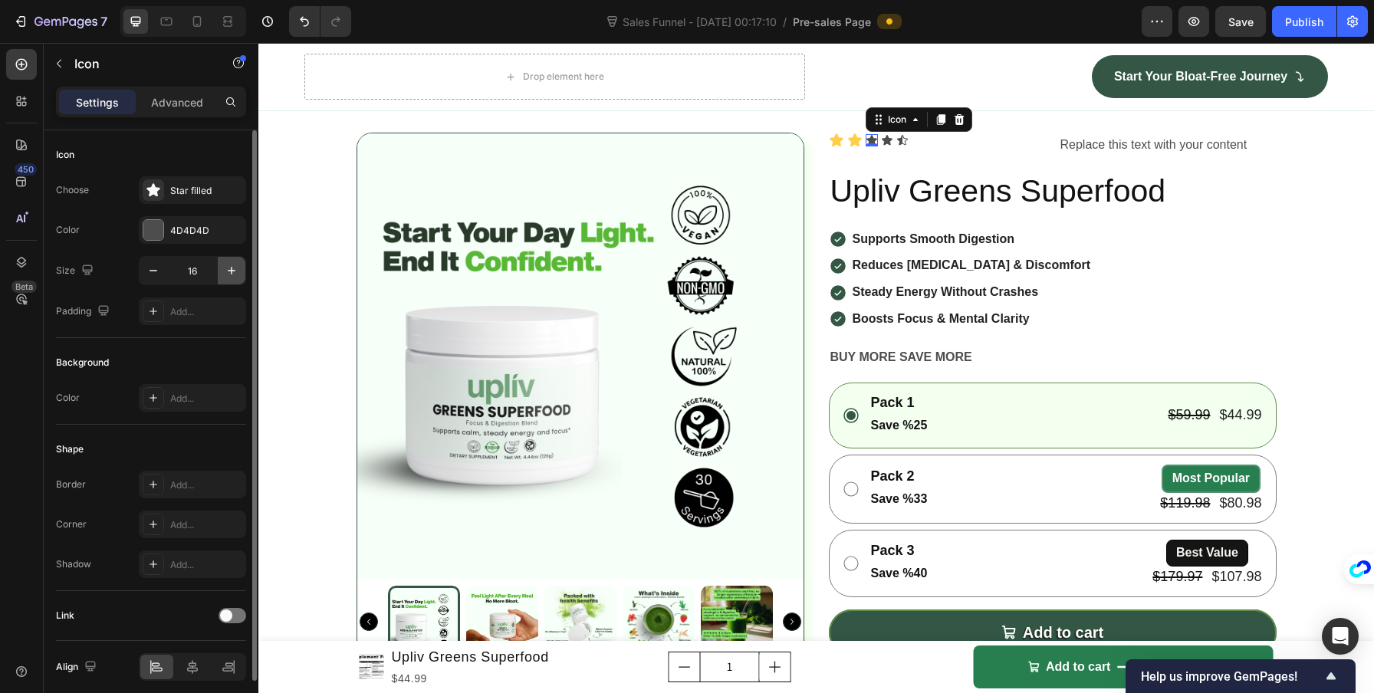
click at [222, 262] on button "button" at bounding box center [232, 271] width 28 height 28
drag, startPoint x: 8, startPoint y: 223, endPoint x: 222, endPoint y: 262, distance: 217.4
click at [222, 262] on button "button" at bounding box center [232, 271] width 28 height 28
click at [223, 262] on button "button" at bounding box center [232, 271] width 28 height 28
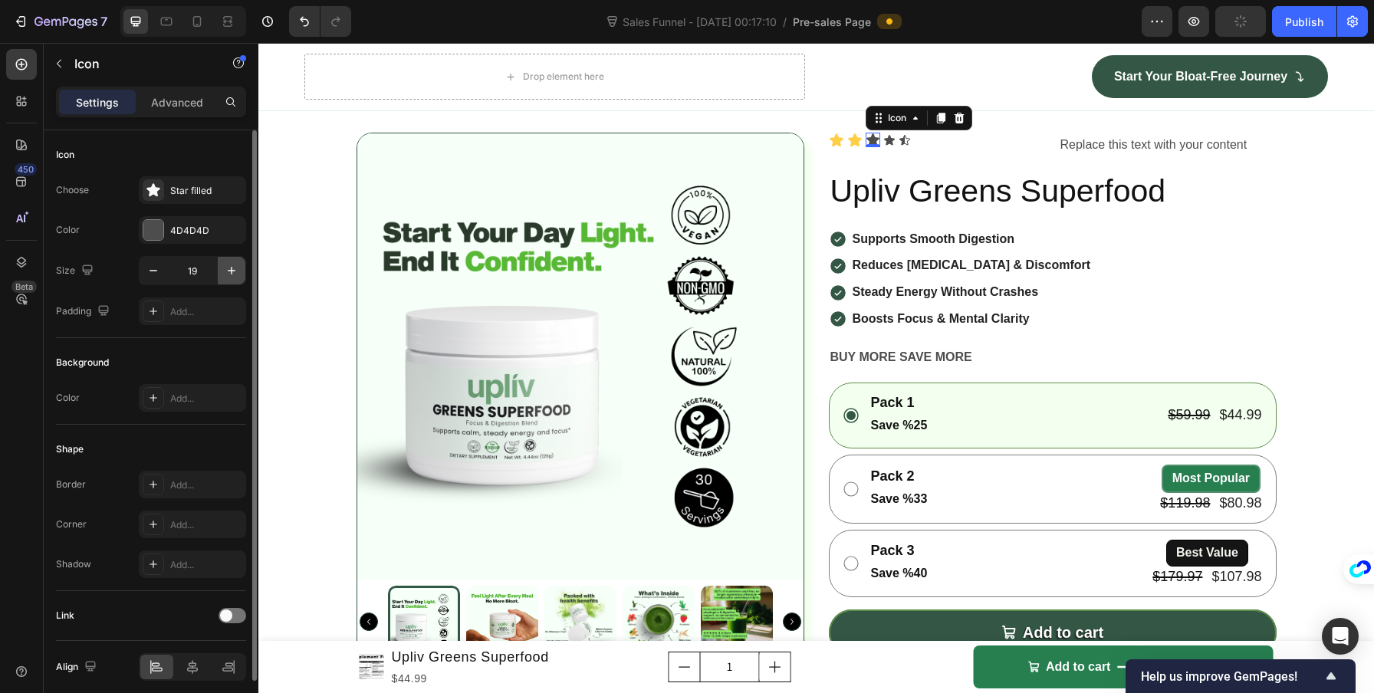
type input "20"
click at [188, 235] on div "4D4D4D" at bounding box center [192, 231] width 44 height 14
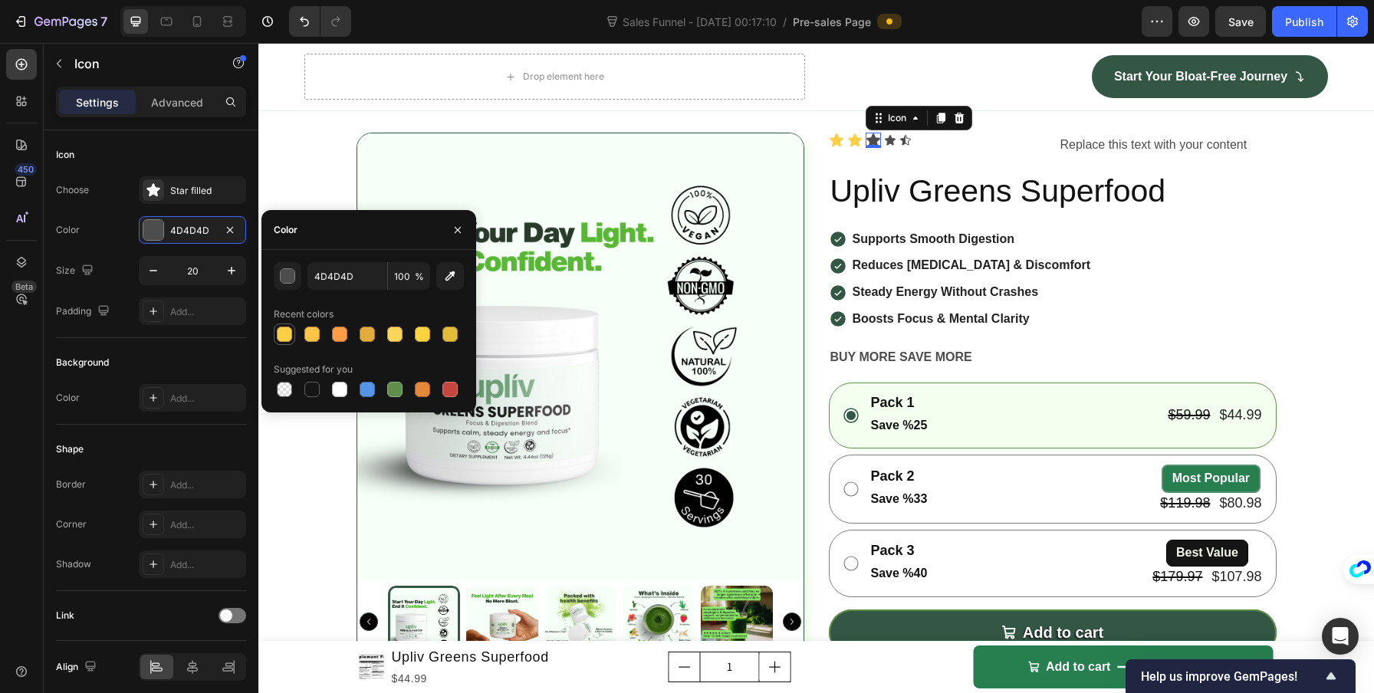
click at [291, 331] on div at bounding box center [284, 334] width 15 height 15
type input "FFCE47"
click at [885, 145] on icon at bounding box center [890, 140] width 11 height 10
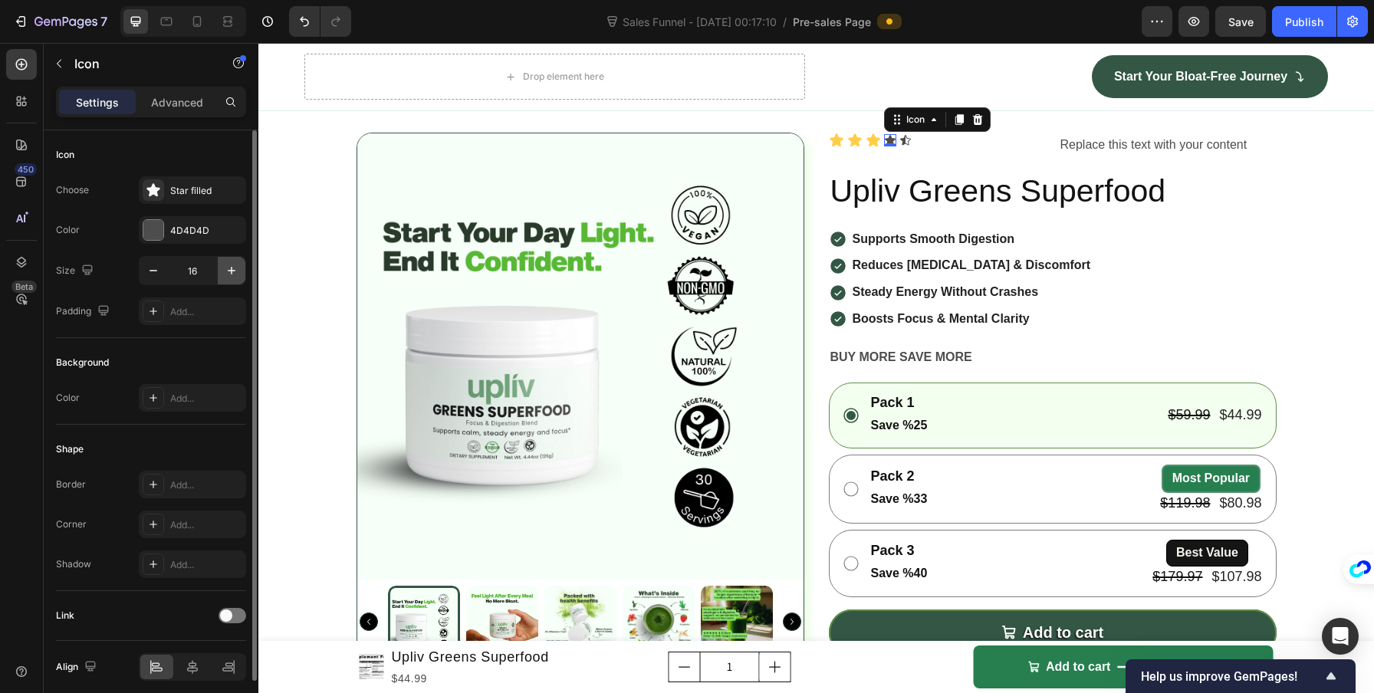
click at [238, 266] on icon "button" at bounding box center [231, 270] width 15 height 15
type input "20"
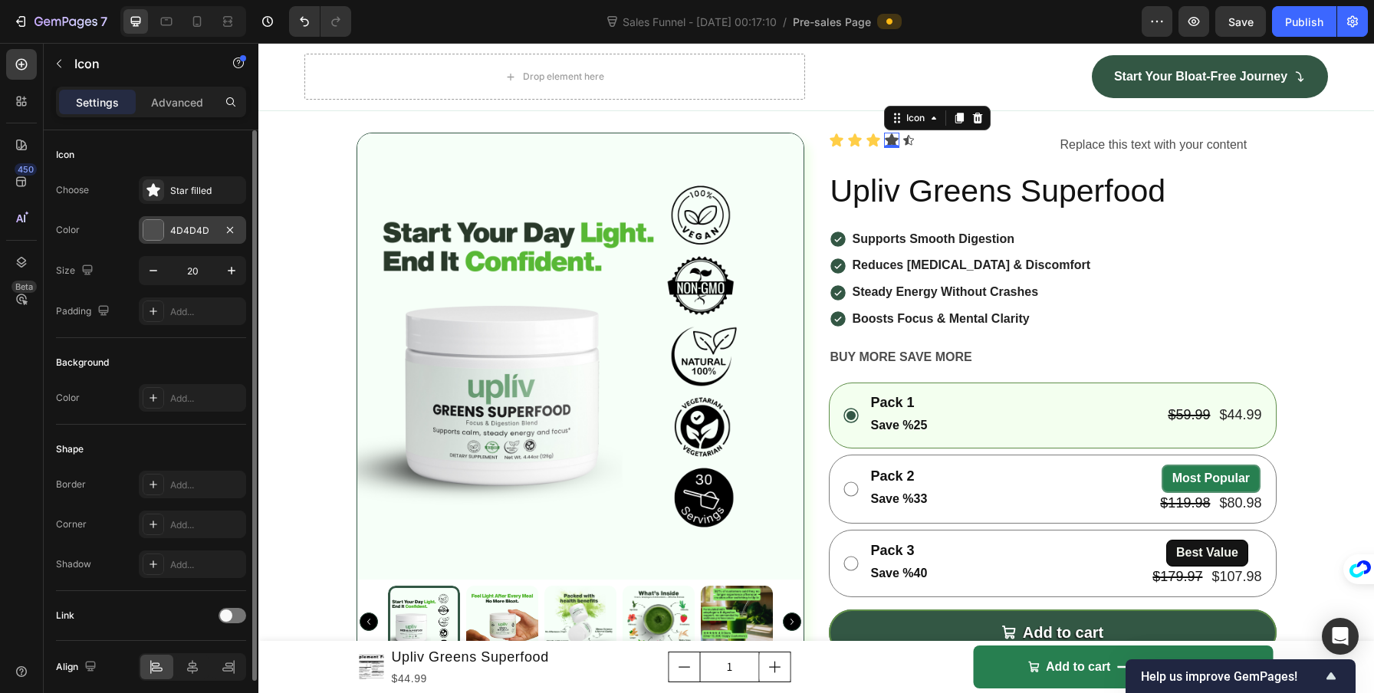
click at [200, 224] on div "4D4D4D" at bounding box center [192, 231] width 44 height 14
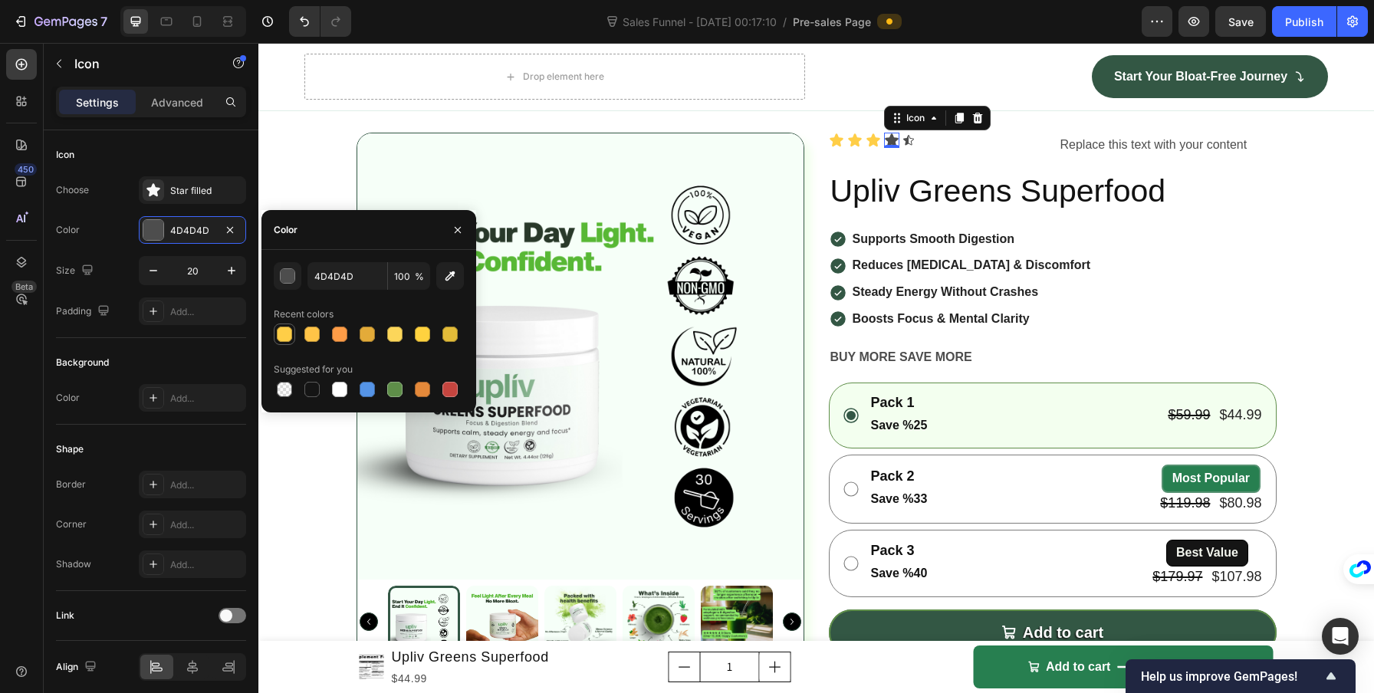
click at [281, 340] on div at bounding box center [284, 334] width 15 height 15
type input "FFCE47"
click at [903, 145] on icon at bounding box center [908, 140] width 11 height 10
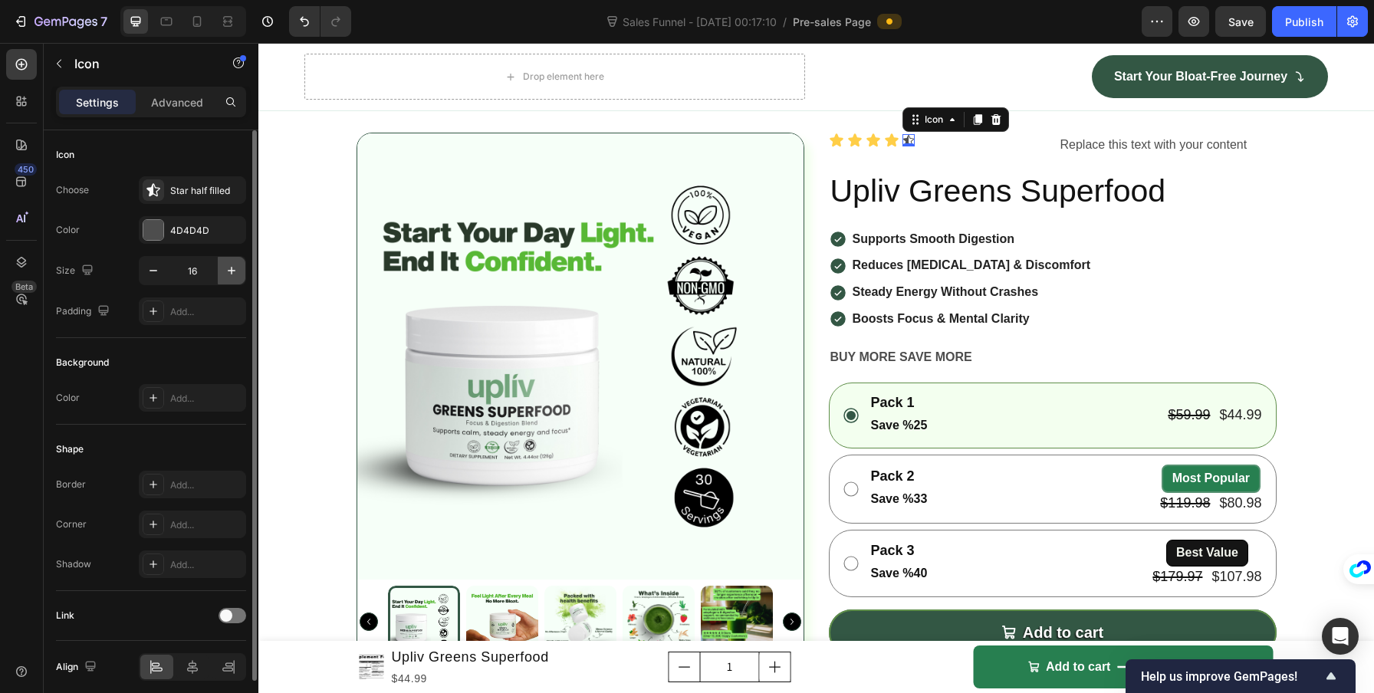
click at [234, 268] on icon "button" at bounding box center [231, 270] width 15 height 15
type input "20"
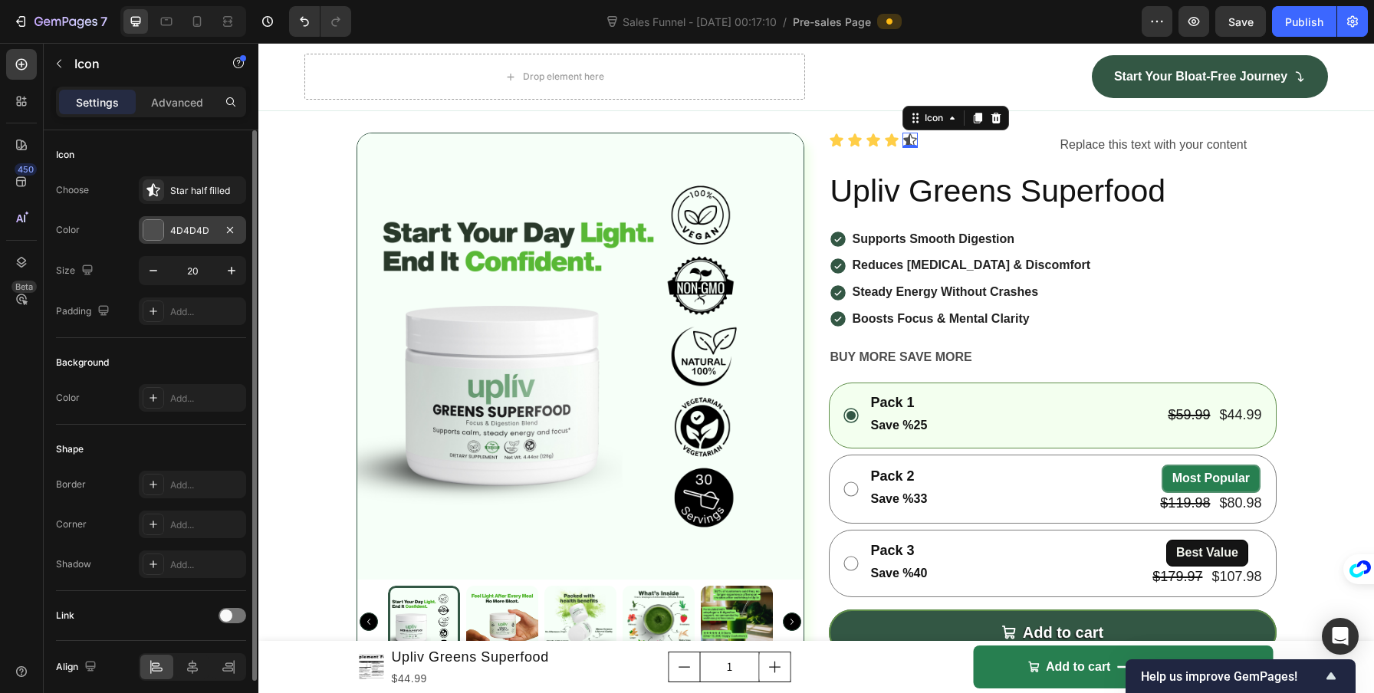
click at [155, 225] on div at bounding box center [153, 230] width 20 height 20
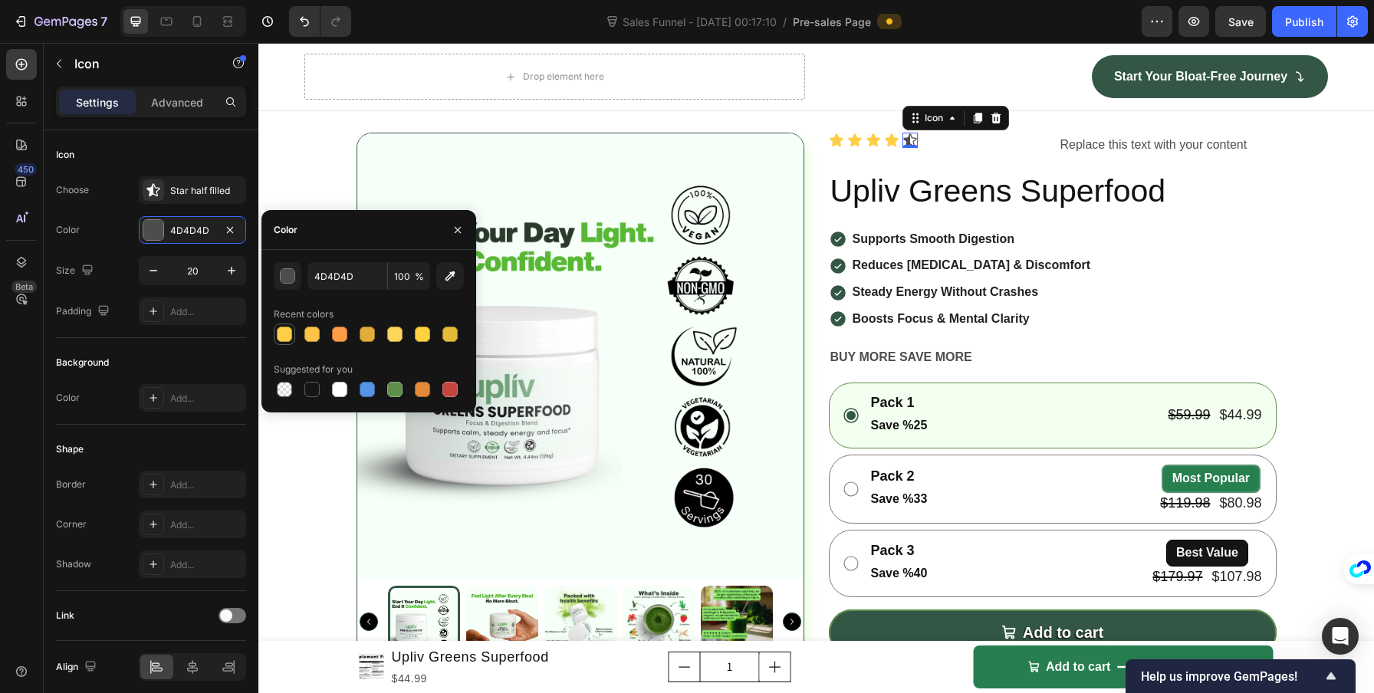
click at [278, 327] on div at bounding box center [284, 334] width 15 height 15
type input "FFCE47"
click at [297, 447] on div "Product Images Icon Icon Icon Icon Icon 0 Icon List Replace this text with your…" at bounding box center [815, 587] width 1115 height 909
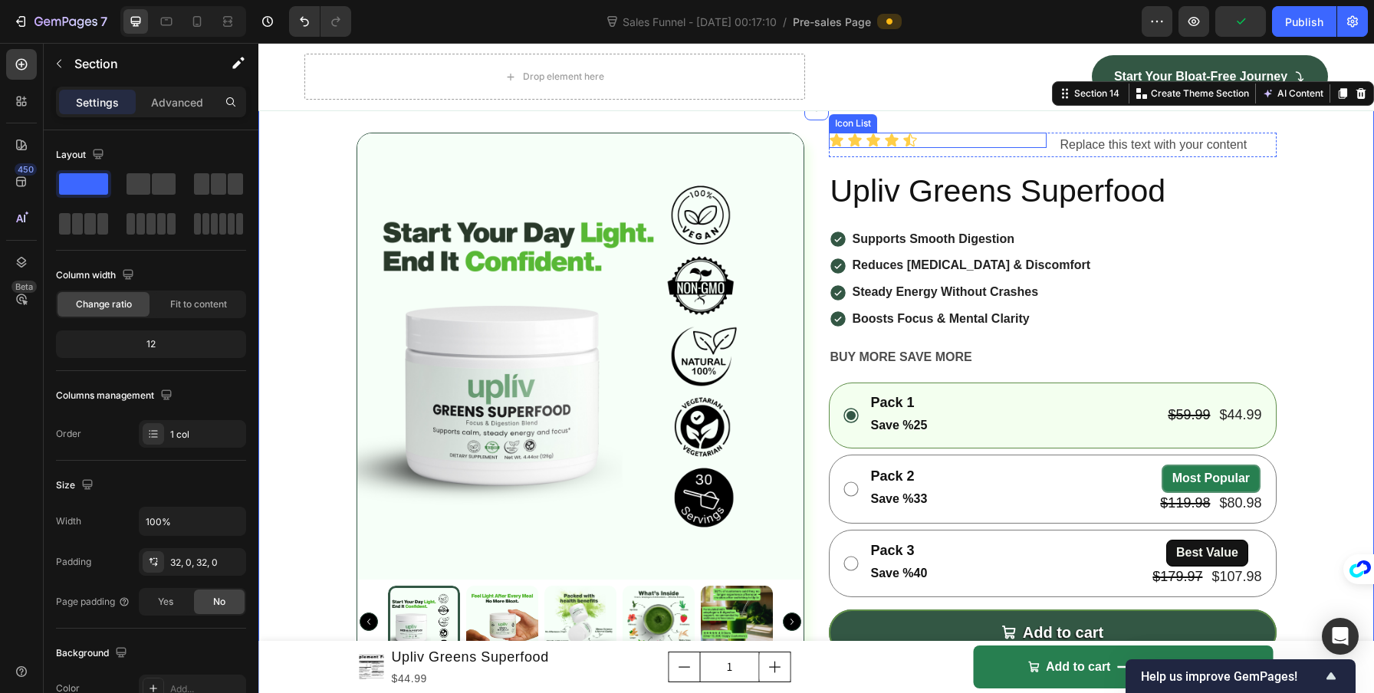
click at [967, 148] on div "Icon Icon Icon Icon Icon" at bounding box center [938, 140] width 218 height 15
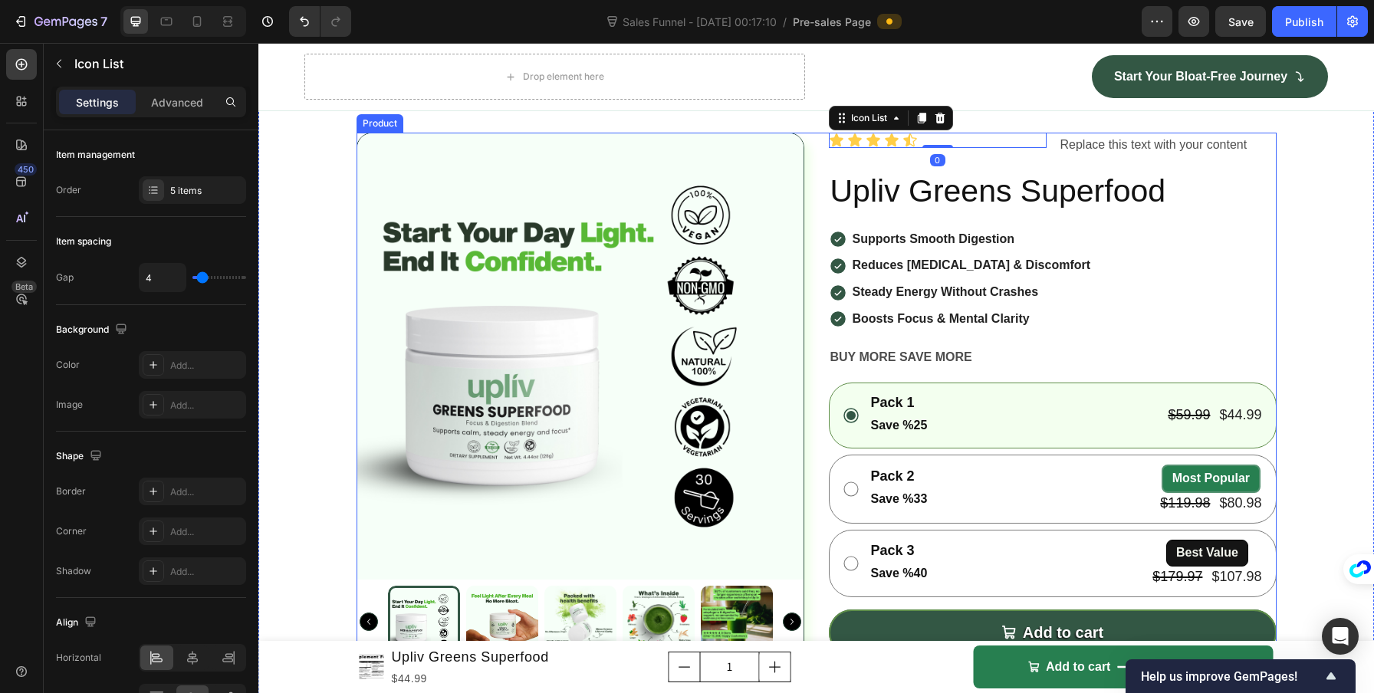
click at [977, 158] on div "Icon Icon Icon Icon Icon Icon List 0" at bounding box center [938, 145] width 218 height 25
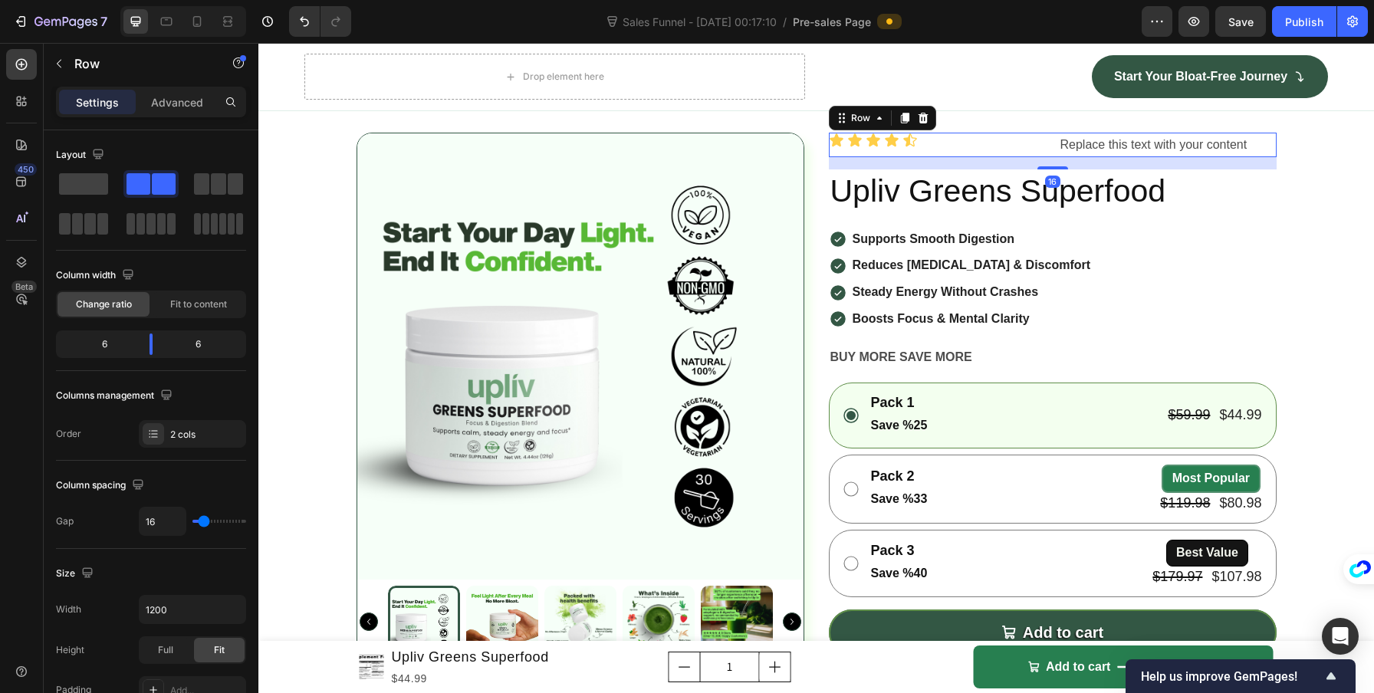
click at [977, 158] on div "Icon Icon Icon Icon Icon Icon List" at bounding box center [938, 145] width 218 height 25
click at [1339, 363] on div "Product Images Icon Icon Icon Icon Icon Icon List Replace this text with your c…" at bounding box center [815, 587] width 1115 height 909
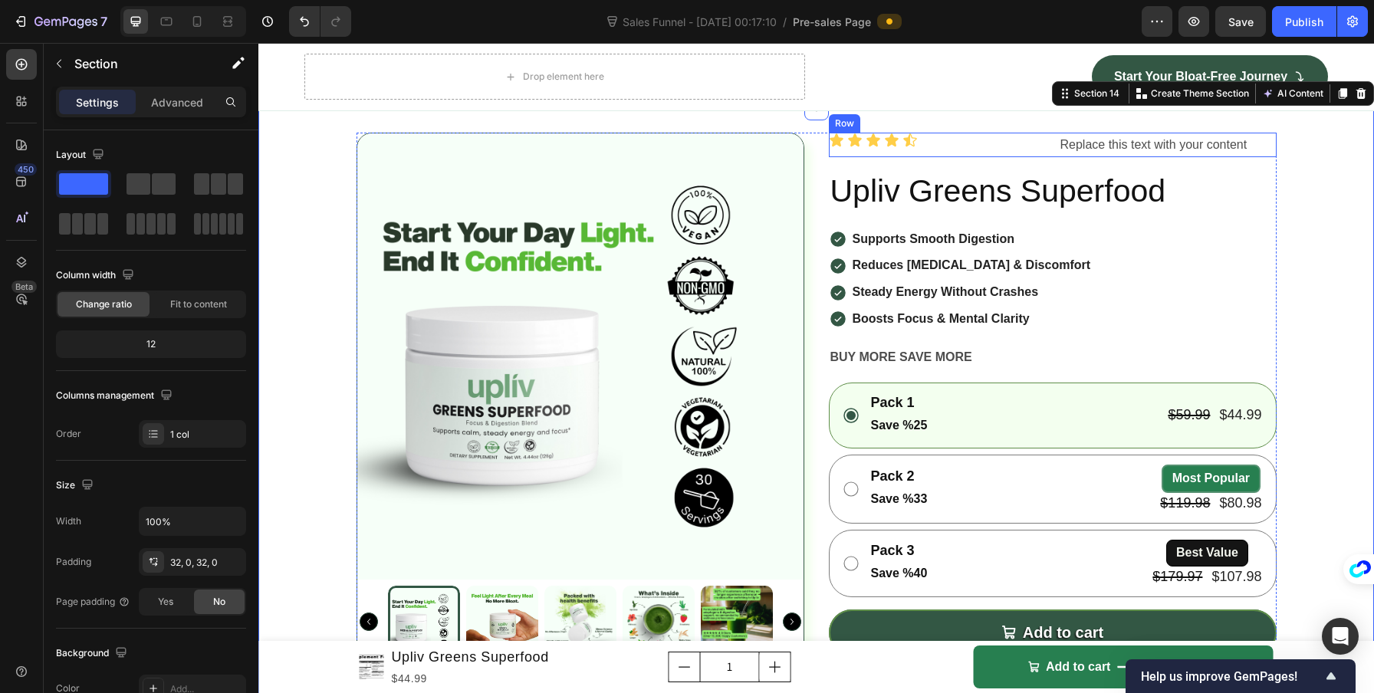
click at [1030, 158] on div "Icon Icon Icon Icon Icon Icon List" at bounding box center [938, 145] width 218 height 25
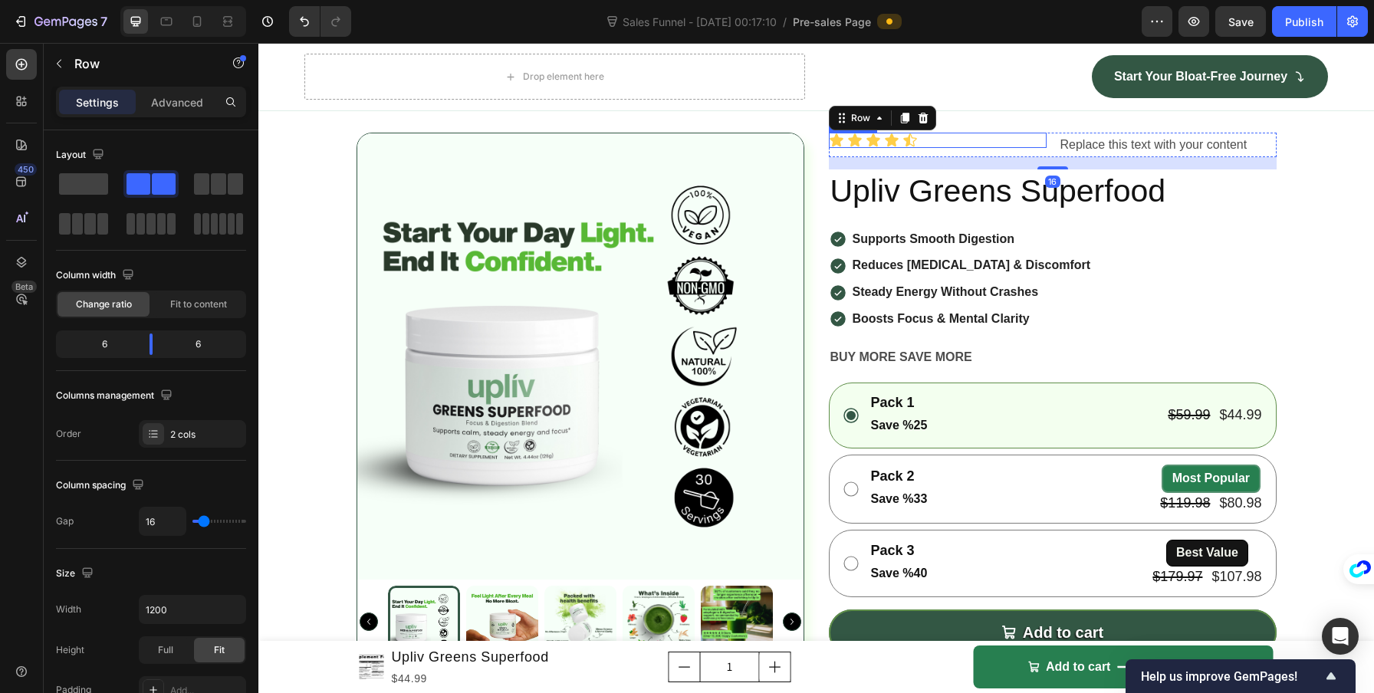
click at [974, 148] on div "Icon Icon Icon Icon Icon" at bounding box center [938, 140] width 218 height 15
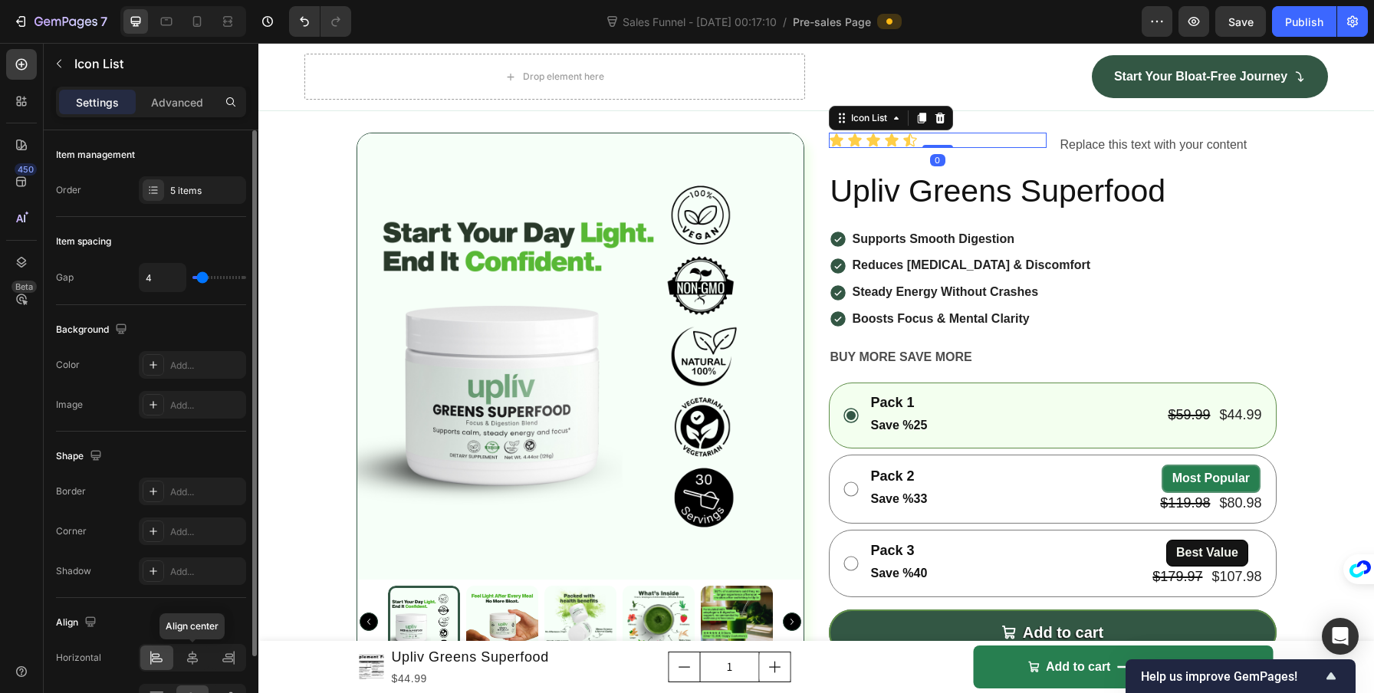
scroll to position [43, 0]
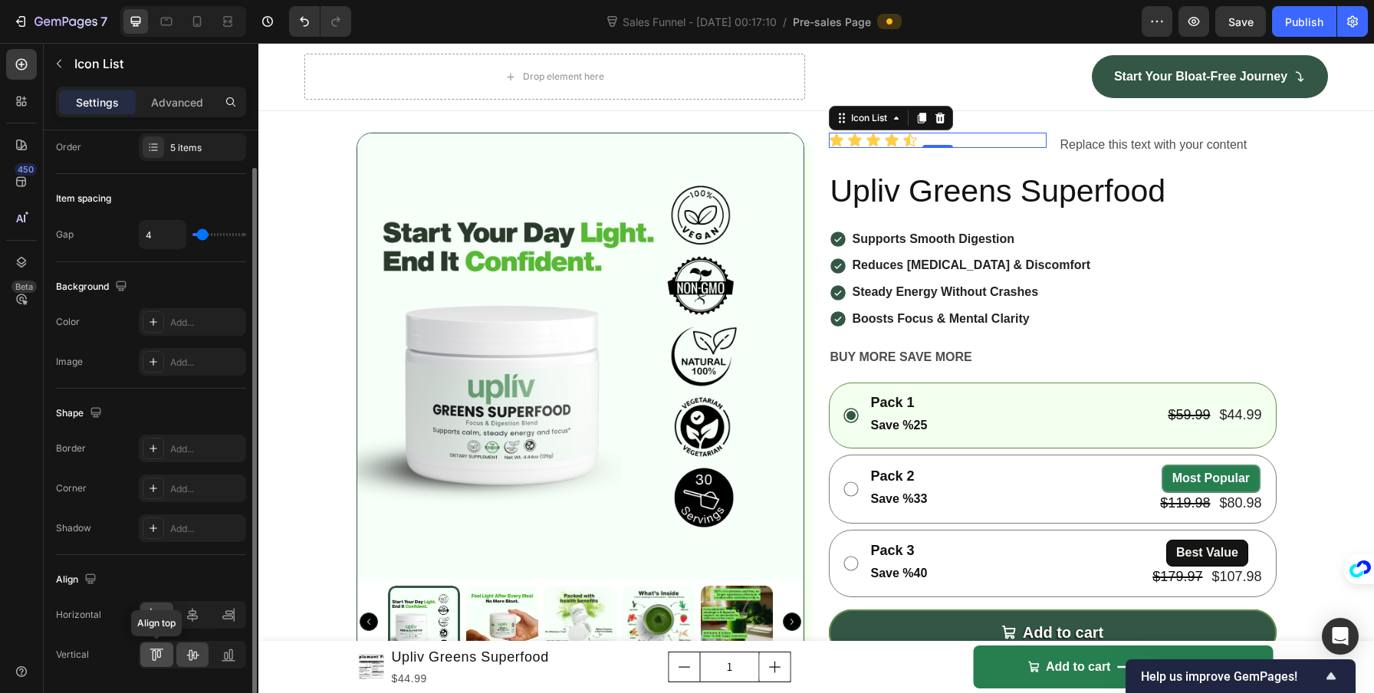
click at [160, 655] on icon at bounding box center [159, 654] width 4 height 8
click at [179, 658] on div at bounding box center [192, 654] width 33 height 25
click at [1047, 158] on div "Icon Icon Icon Icon Icon Icon List 0 Replace this text with your content Text B…" at bounding box center [1053, 145] width 448 height 25
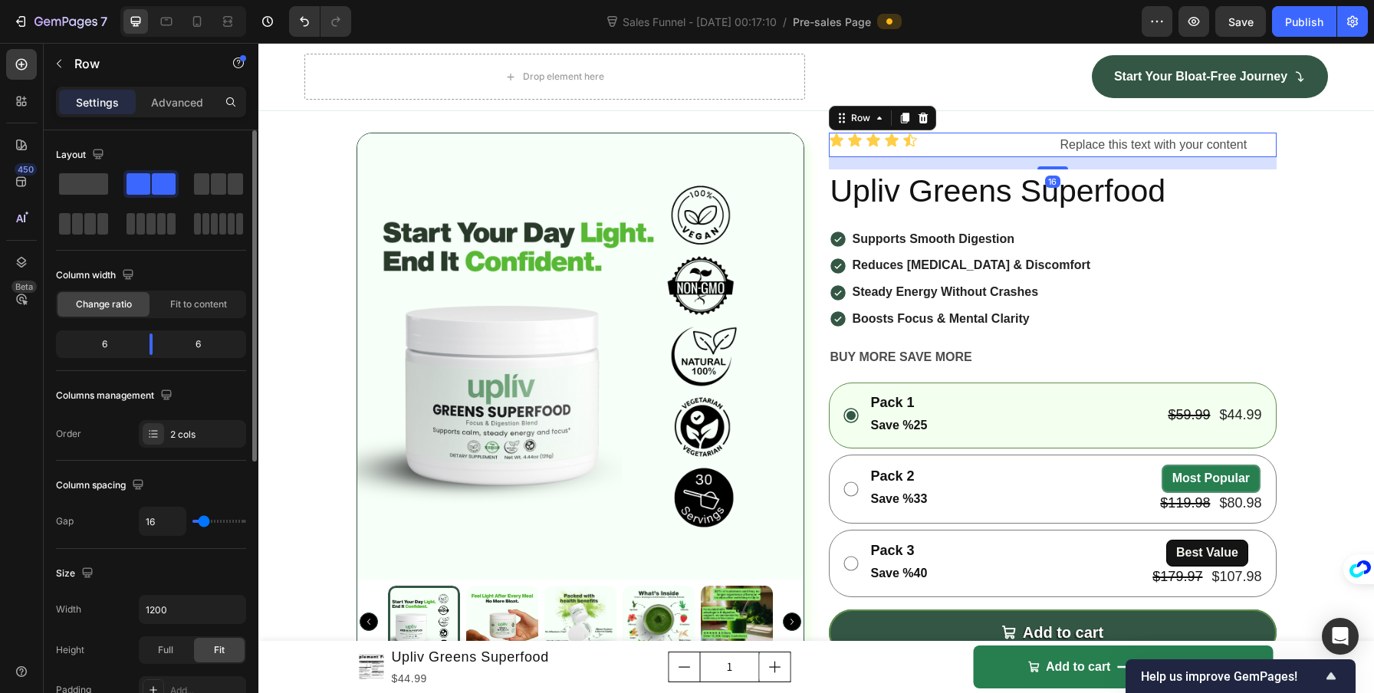
scroll to position [504, 0]
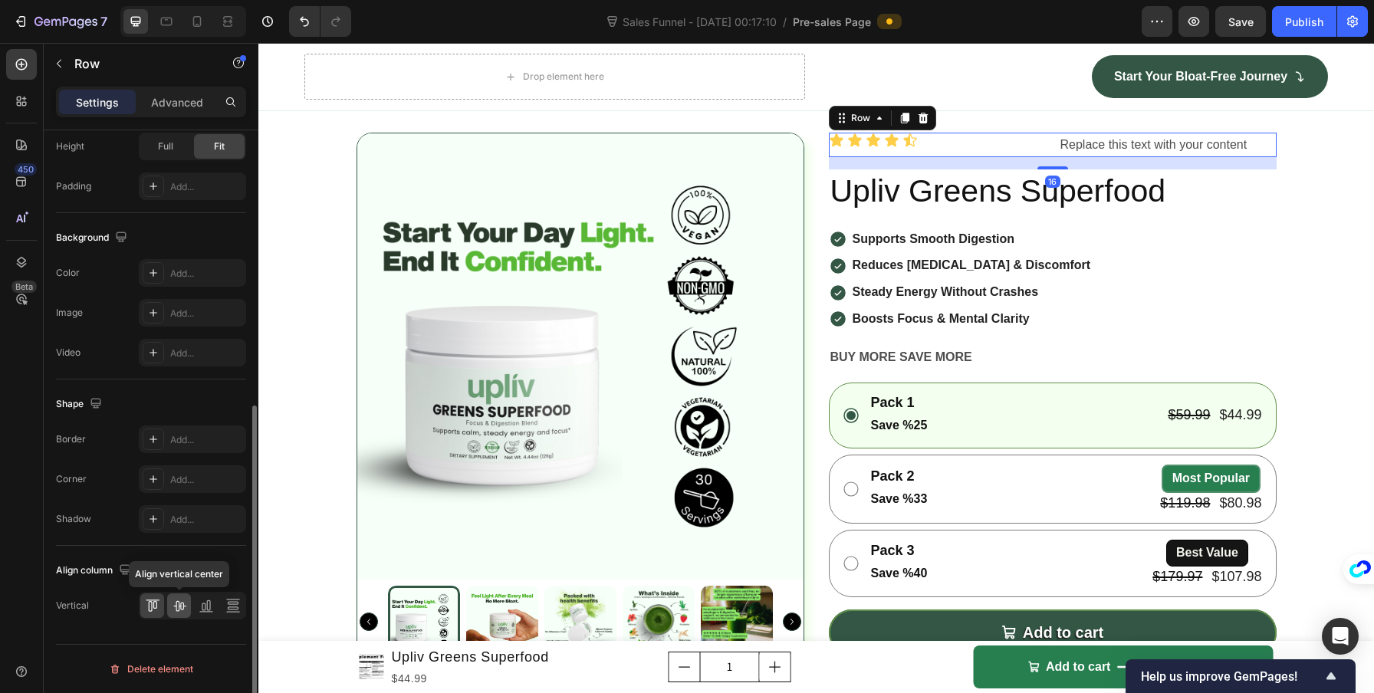
click at [179, 609] on icon at bounding box center [179, 606] width 12 height 11
click at [1071, 158] on div "Replace this text with your content" at bounding box center [1168, 145] width 218 height 25
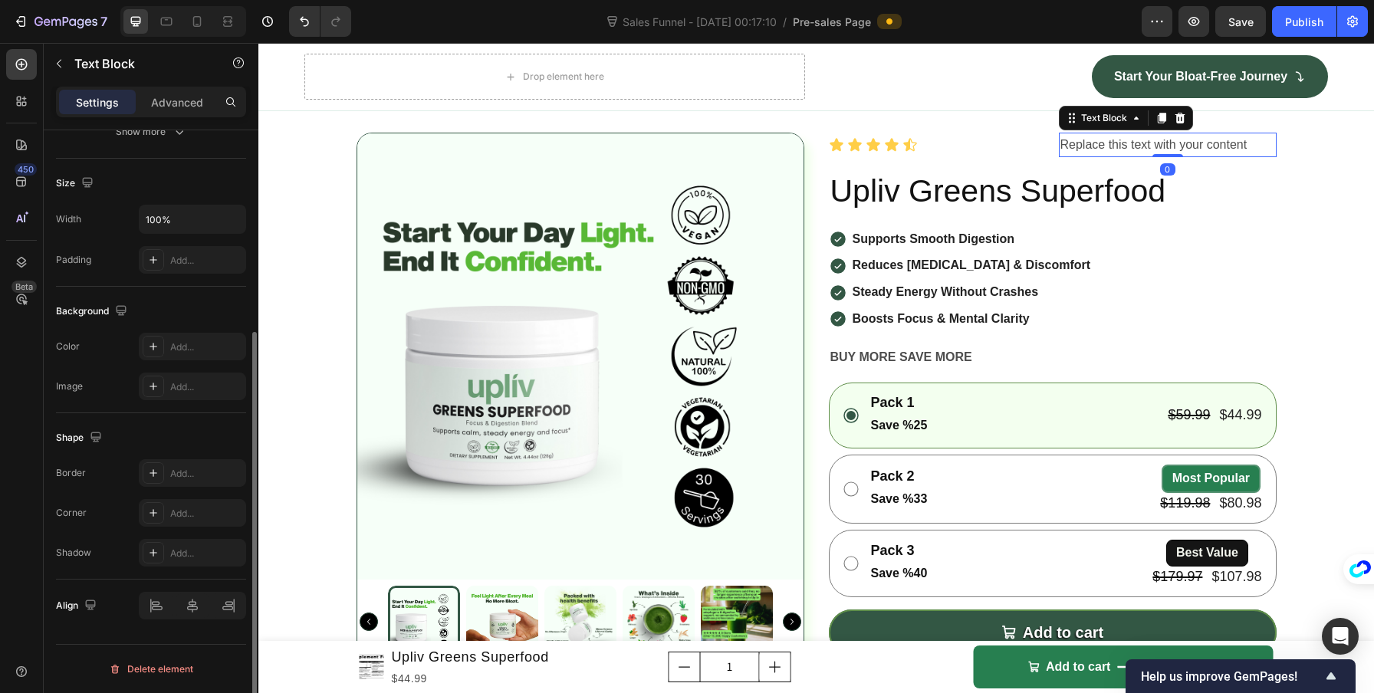
scroll to position [0, 0]
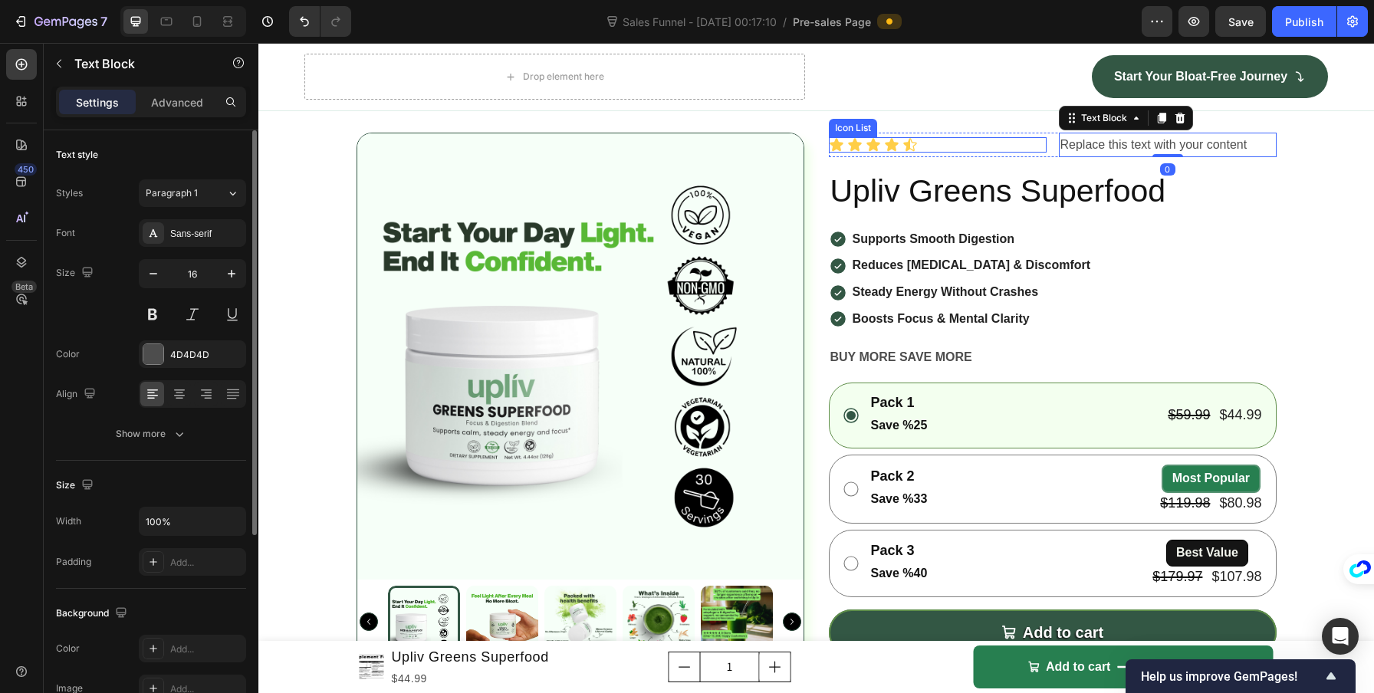
click at [997, 153] on div "Icon Icon Icon Icon Icon" at bounding box center [938, 144] width 218 height 15
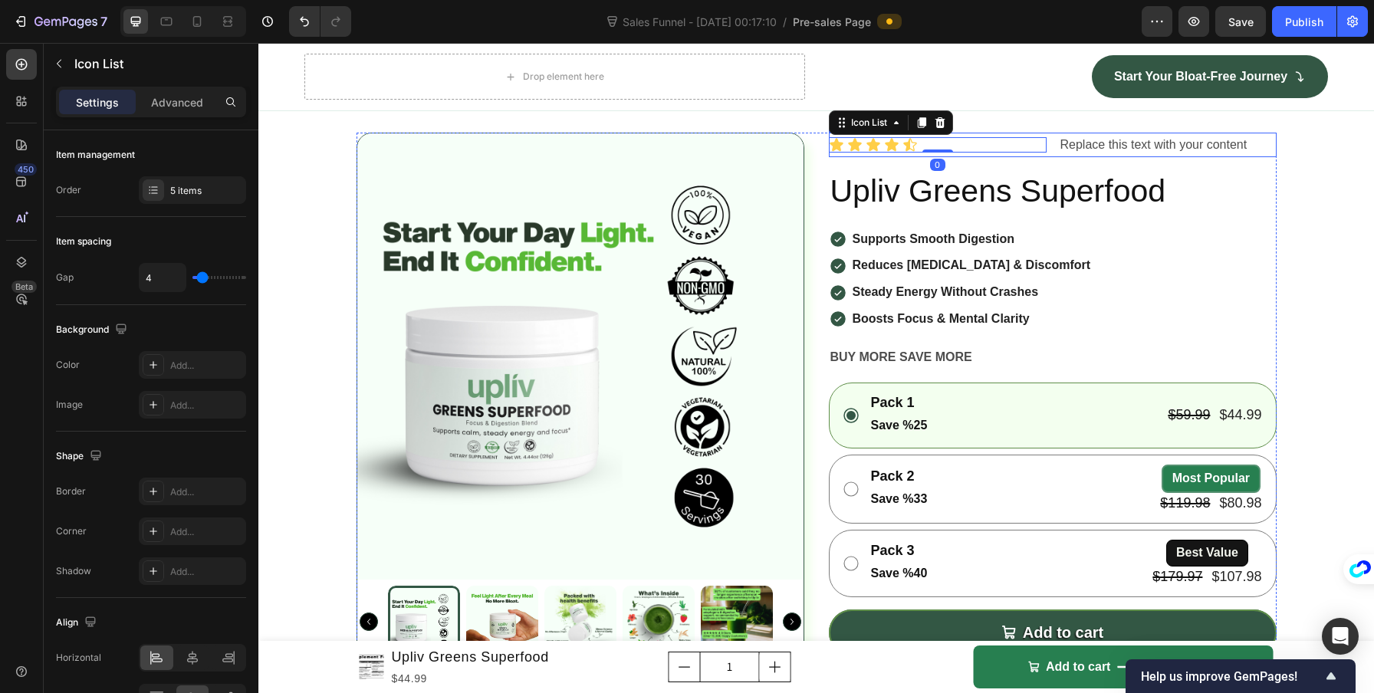
click at [1044, 158] on div "Icon Icon Icon Icon Icon Icon List 0 Replace this text with your content Text B…" at bounding box center [1053, 145] width 448 height 25
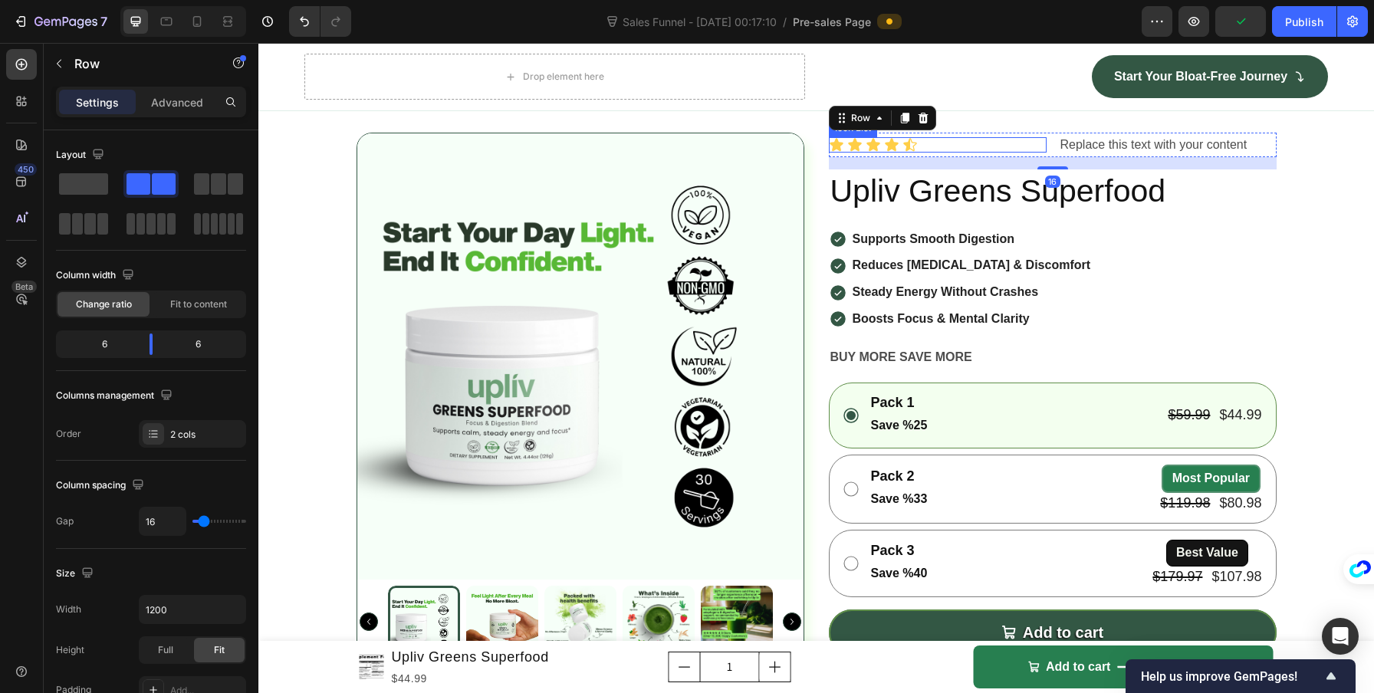
click at [1004, 153] on div "Icon Icon Icon Icon Icon" at bounding box center [938, 144] width 218 height 15
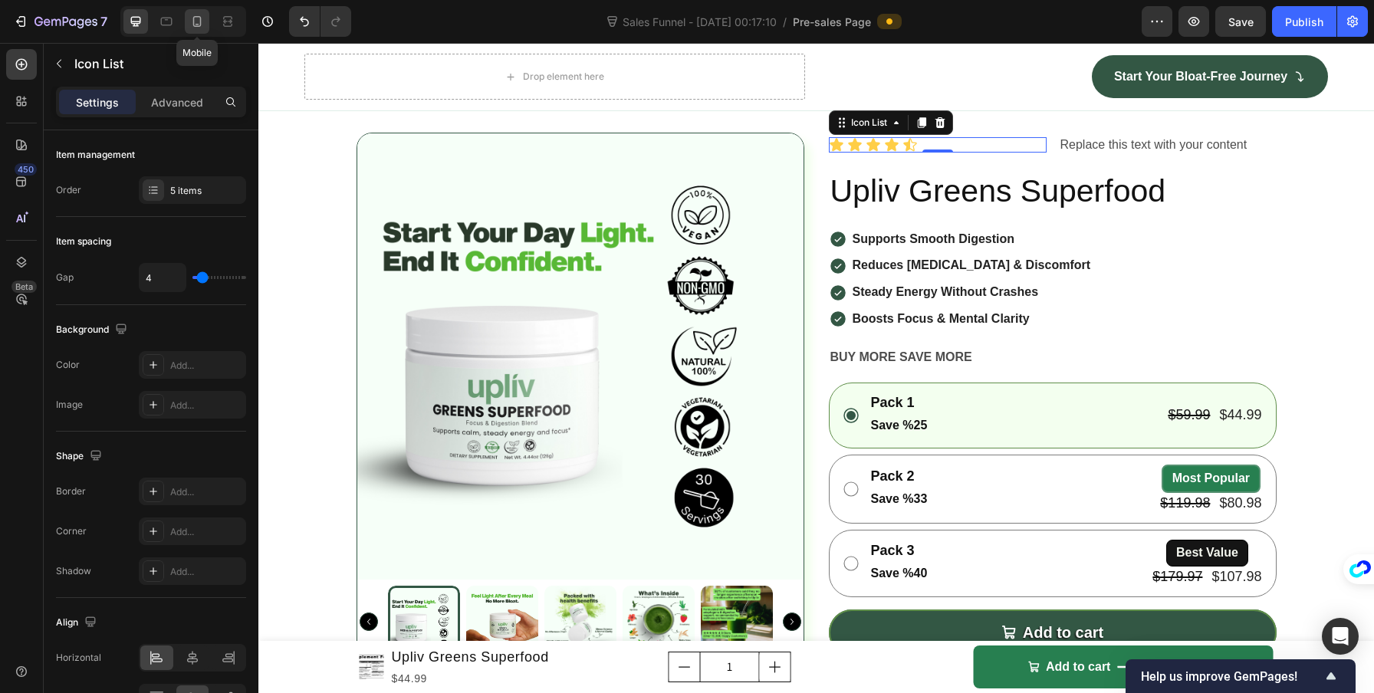
click at [199, 18] on icon at bounding box center [196, 21] width 15 height 15
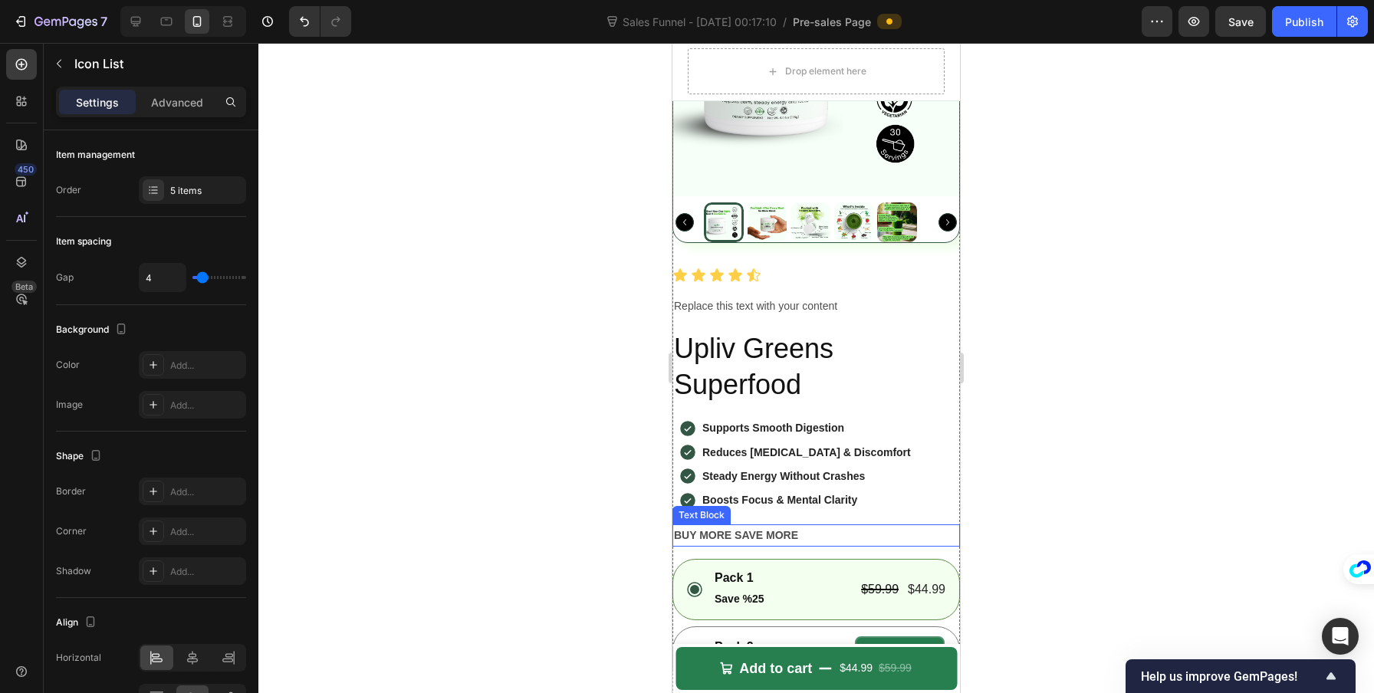
scroll to position [4748, 0]
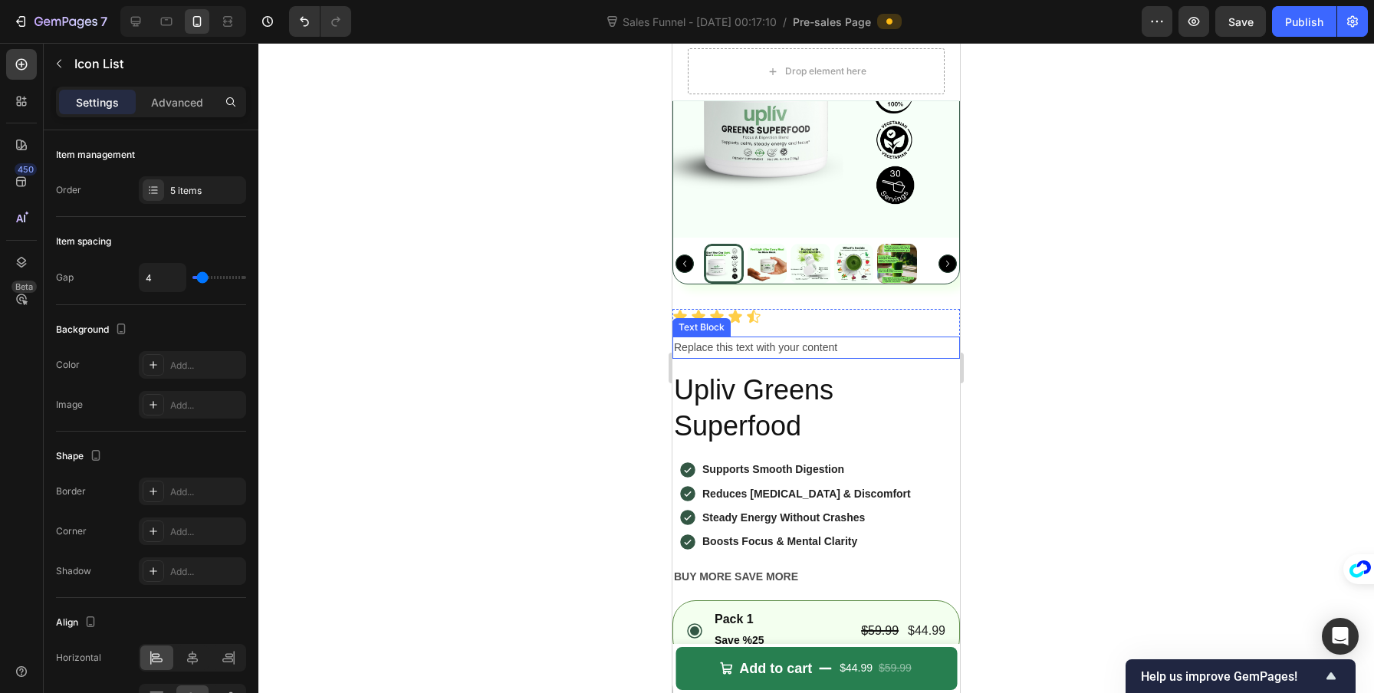
click at [781, 337] on div "Replace this text with your content" at bounding box center [815, 348] width 287 height 22
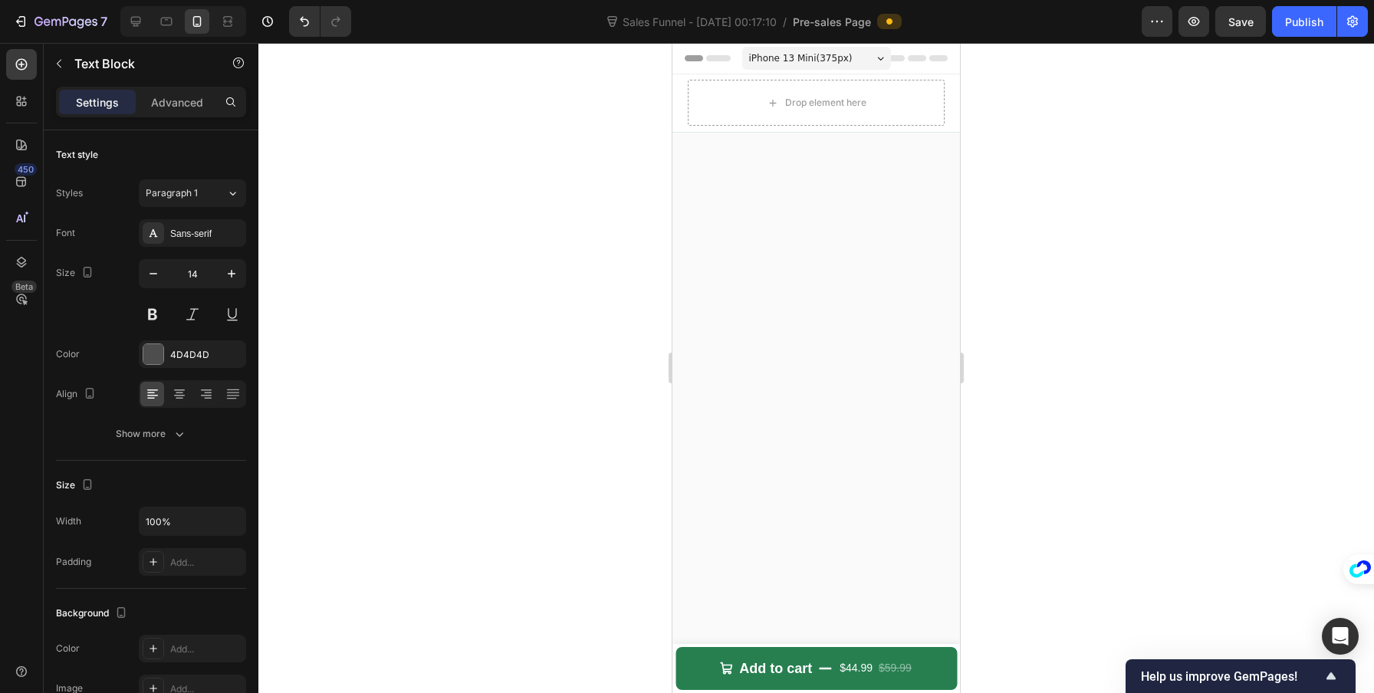
scroll to position [4748, 0]
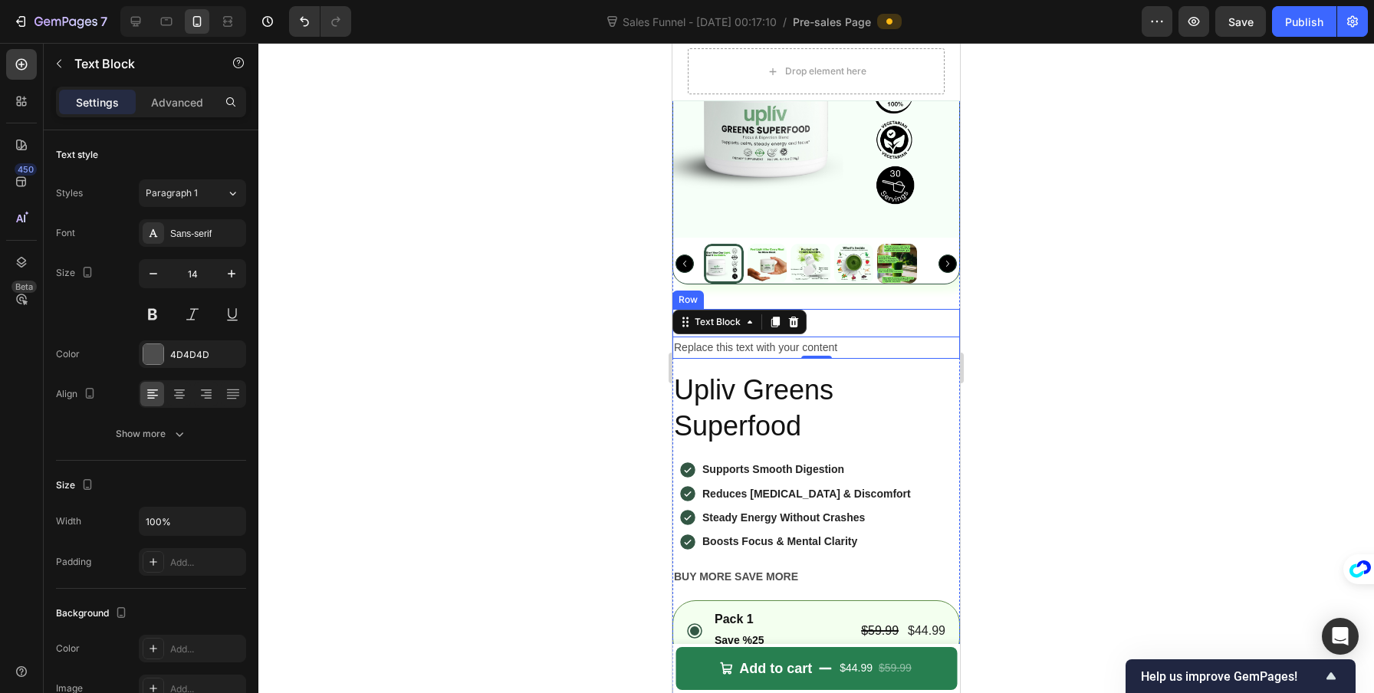
click at [930, 317] on div "Icon Icon Icon Icon Icon Icon List Replace this text with your content Text Blo…" at bounding box center [815, 334] width 287 height 50
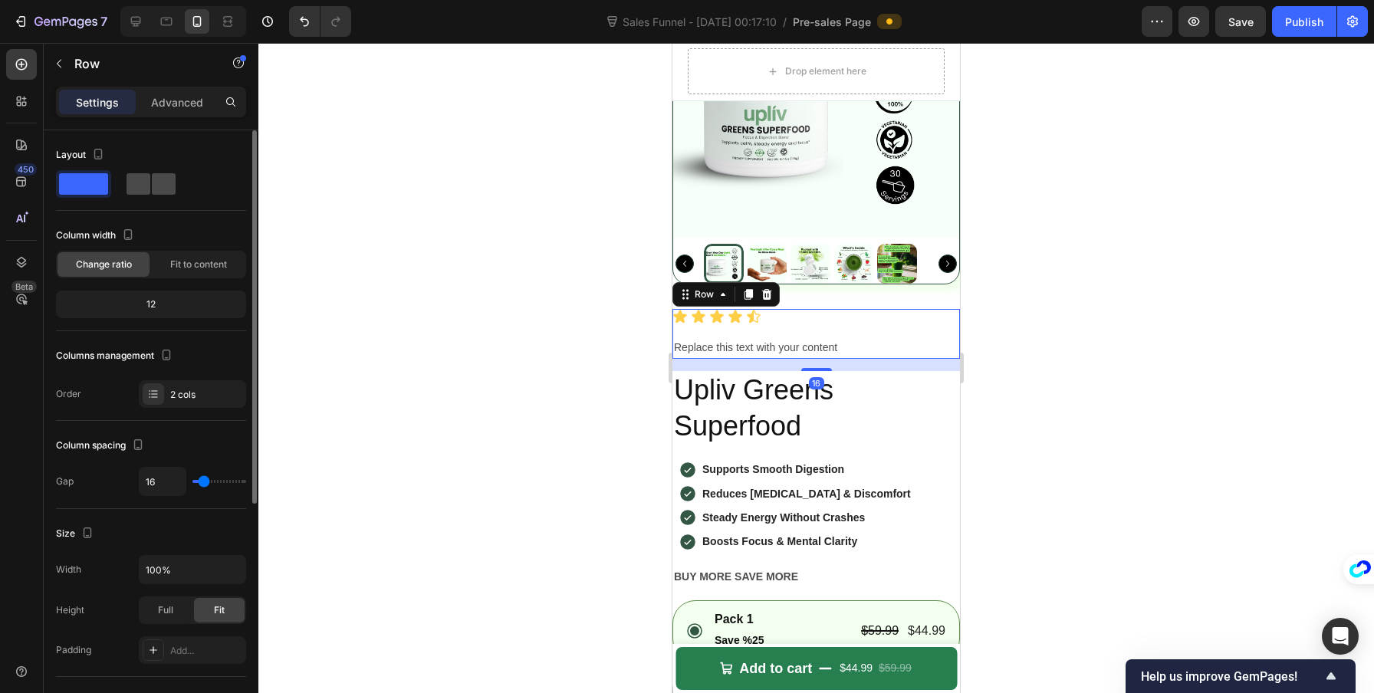
click at [165, 183] on span at bounding box center [164, 183] width 24 height 21
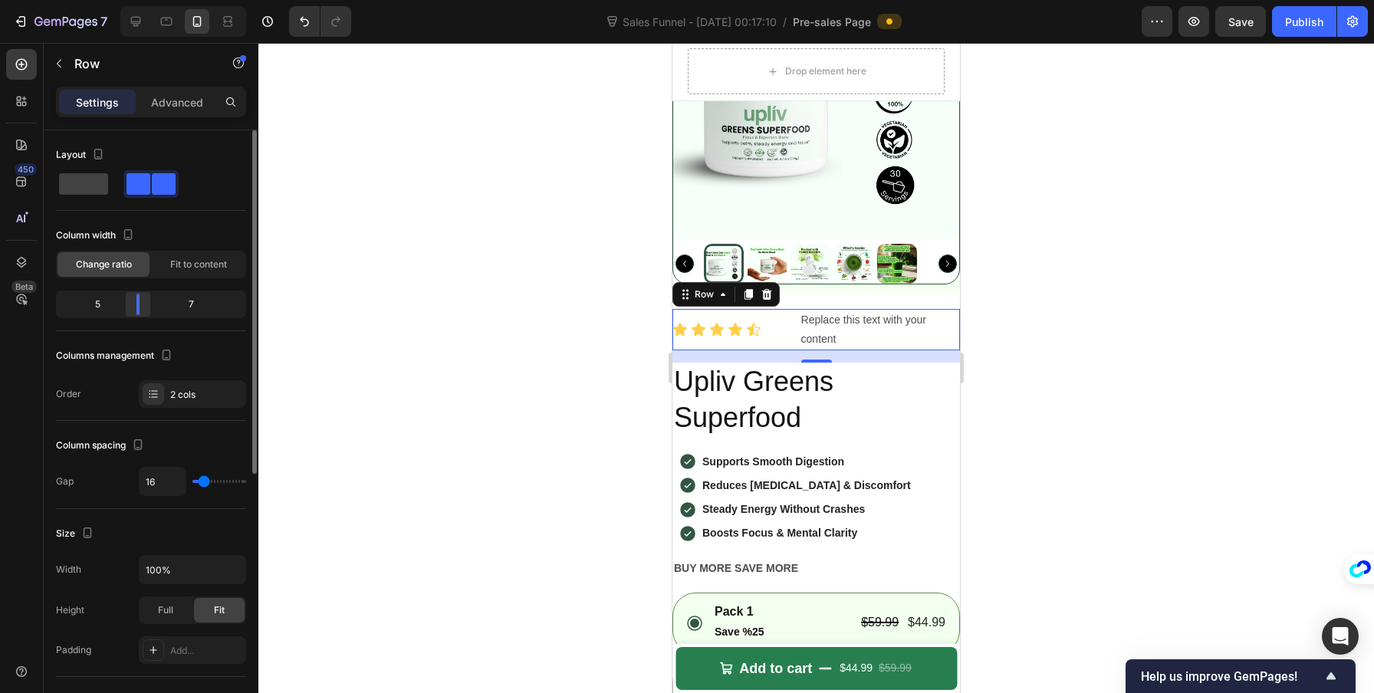
drag, startPoint x: 151, startPoint y: 303, endPoint x: 133, endPoint y: 300, distance: 18.7
click at [133, 0] on body "7 Version history Sales Funnel - [DATE] 00:17:10 / Pre-sales Page Preview Save …" at bounding box center [687, 0] width 1374 height 0
click at [132, 28] on icon at bounding box center [135, 21] width 15 height 15
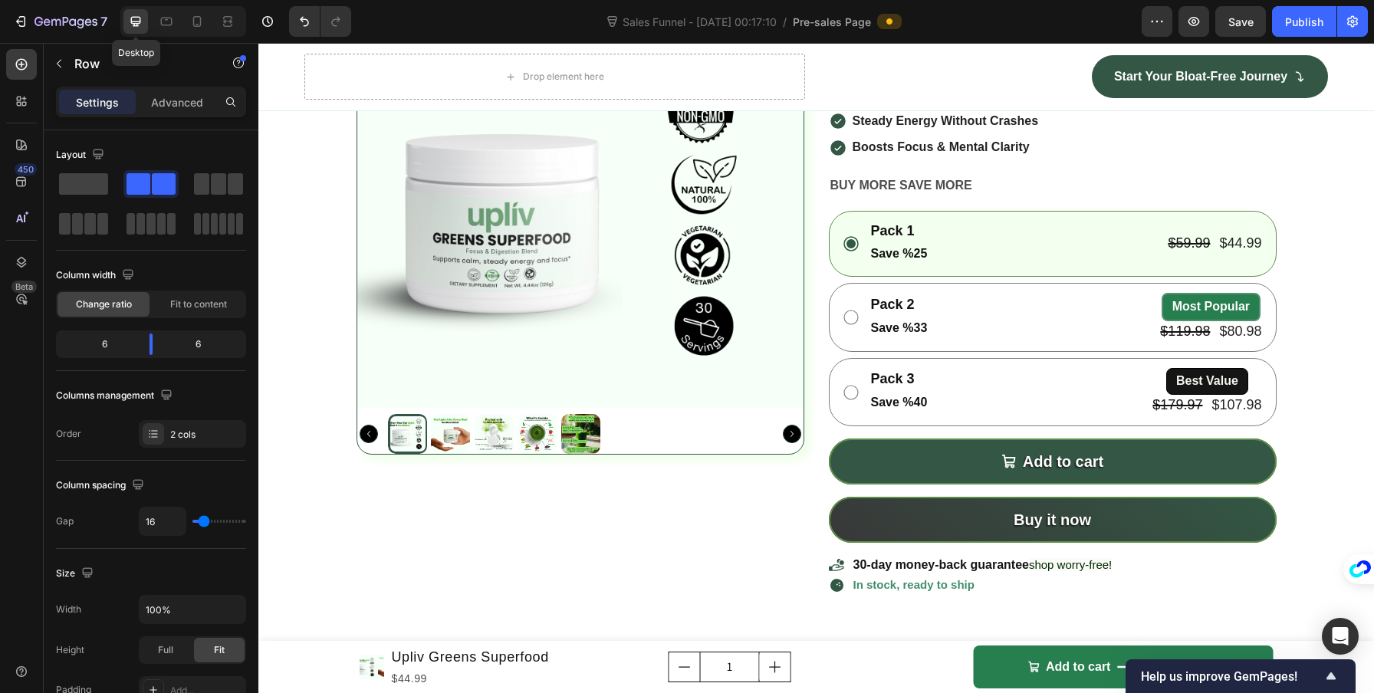
type input "1200"
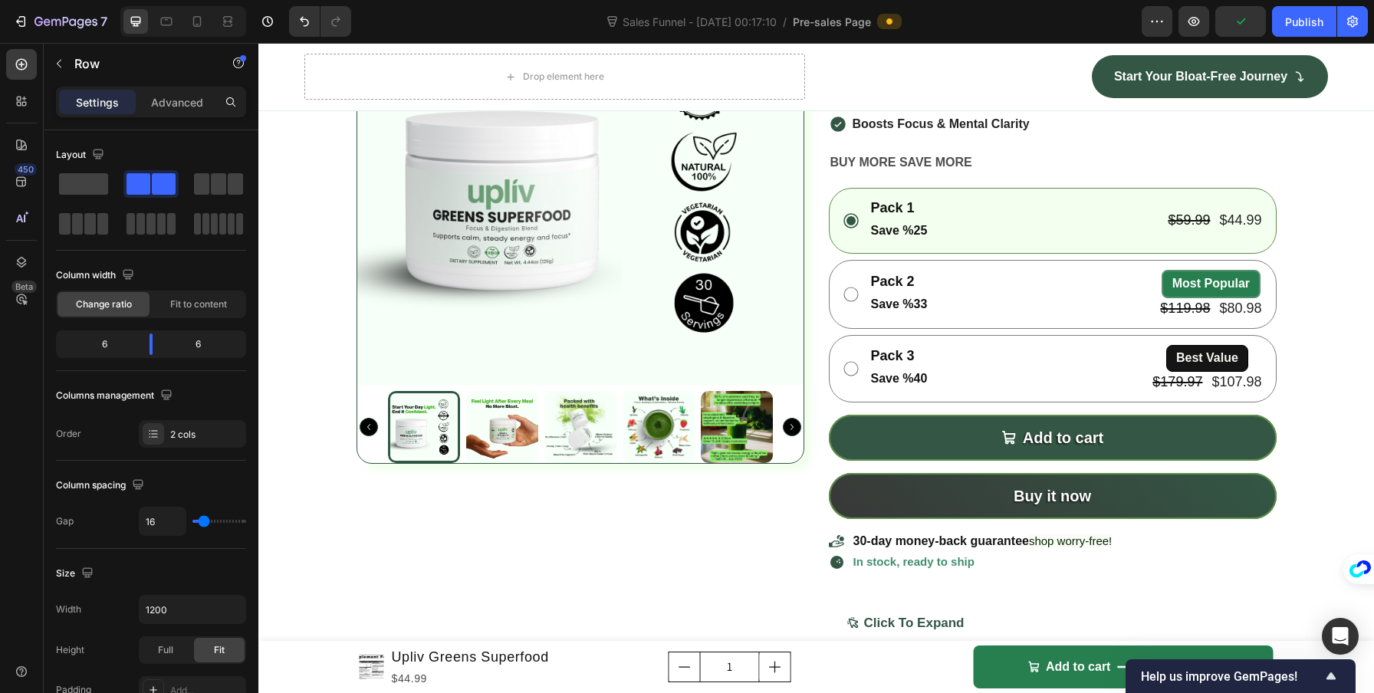
scroll to position [4361, 0]
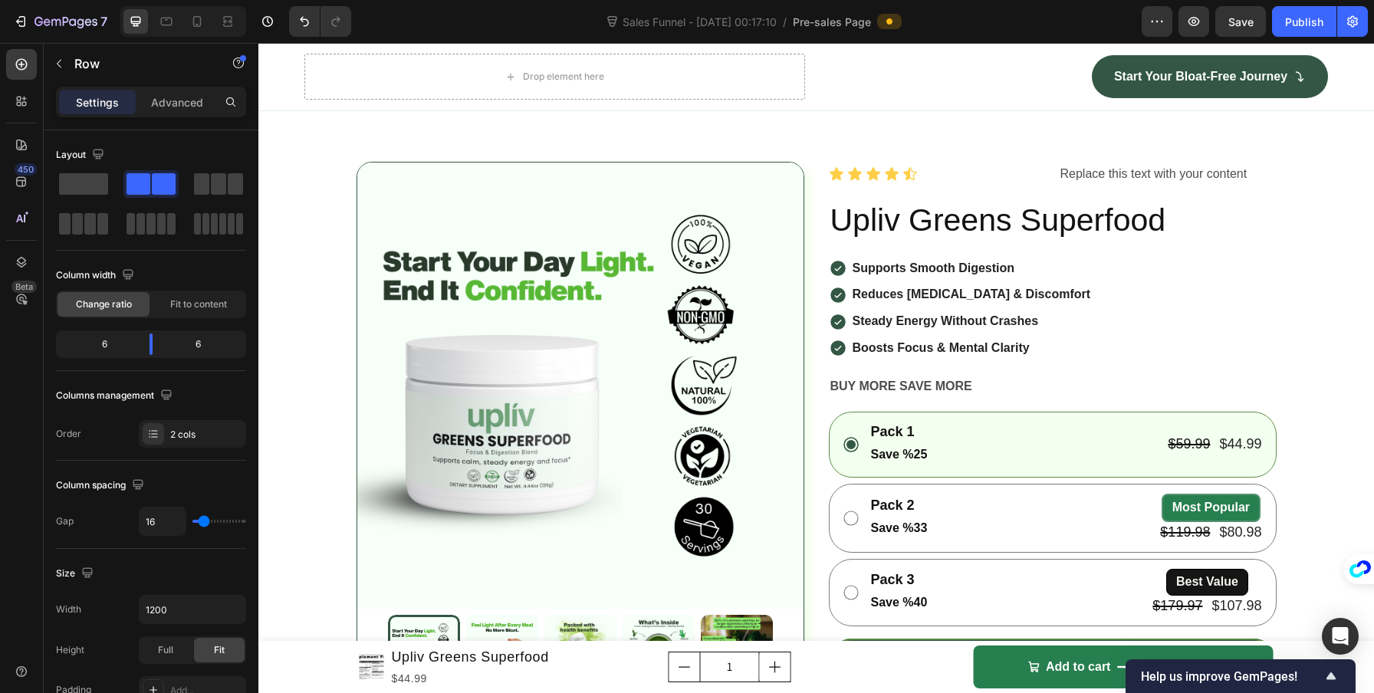
click at [1046, 187] on div "Icon Icon Icon Icon Icon Icon List Replace this text with your content Text Blo…" at bounding box center [1053, 174] width 448 height 25
click at [1063, 187] on div "Replace this text with your content" at bounding box center [1168, 174] width 218 height 25
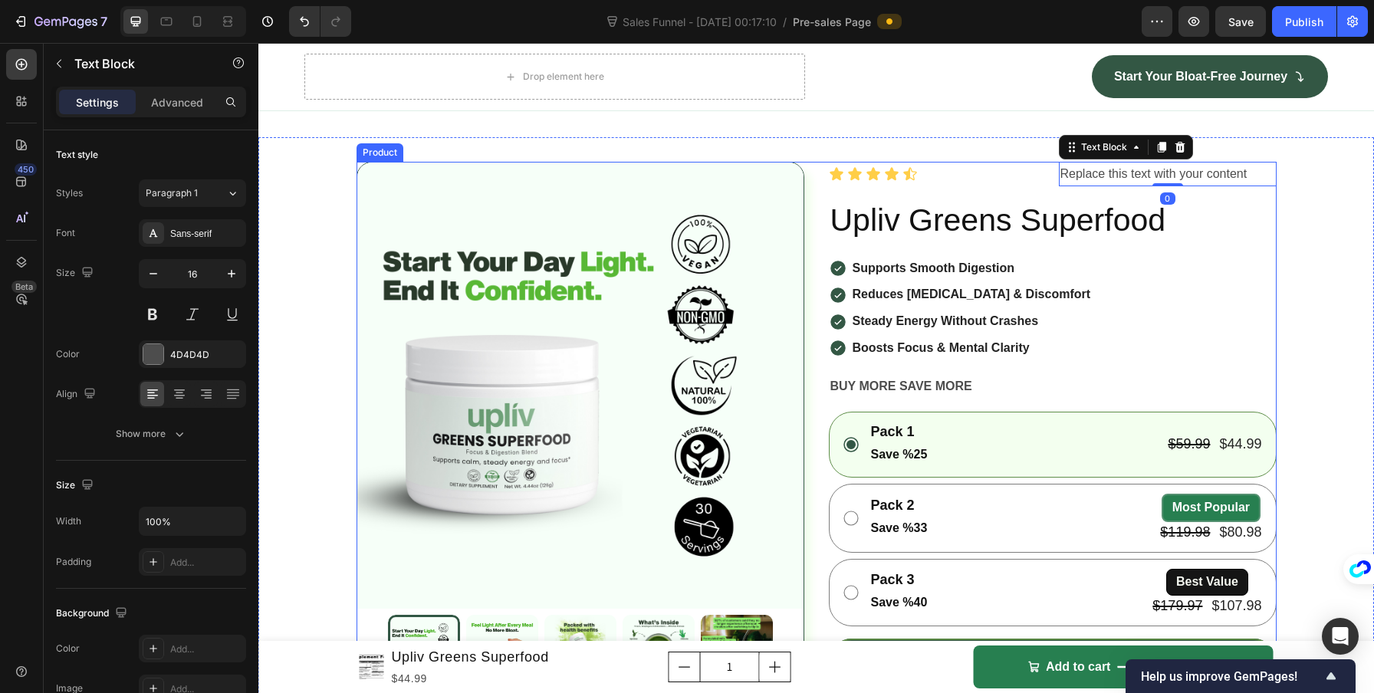
click at [1043, 350] on div "Icon Icon Icon Icon Icon Icon List Replace this text with your content Text Blo…" at bounding box center [1053, 616] width 448 height 909
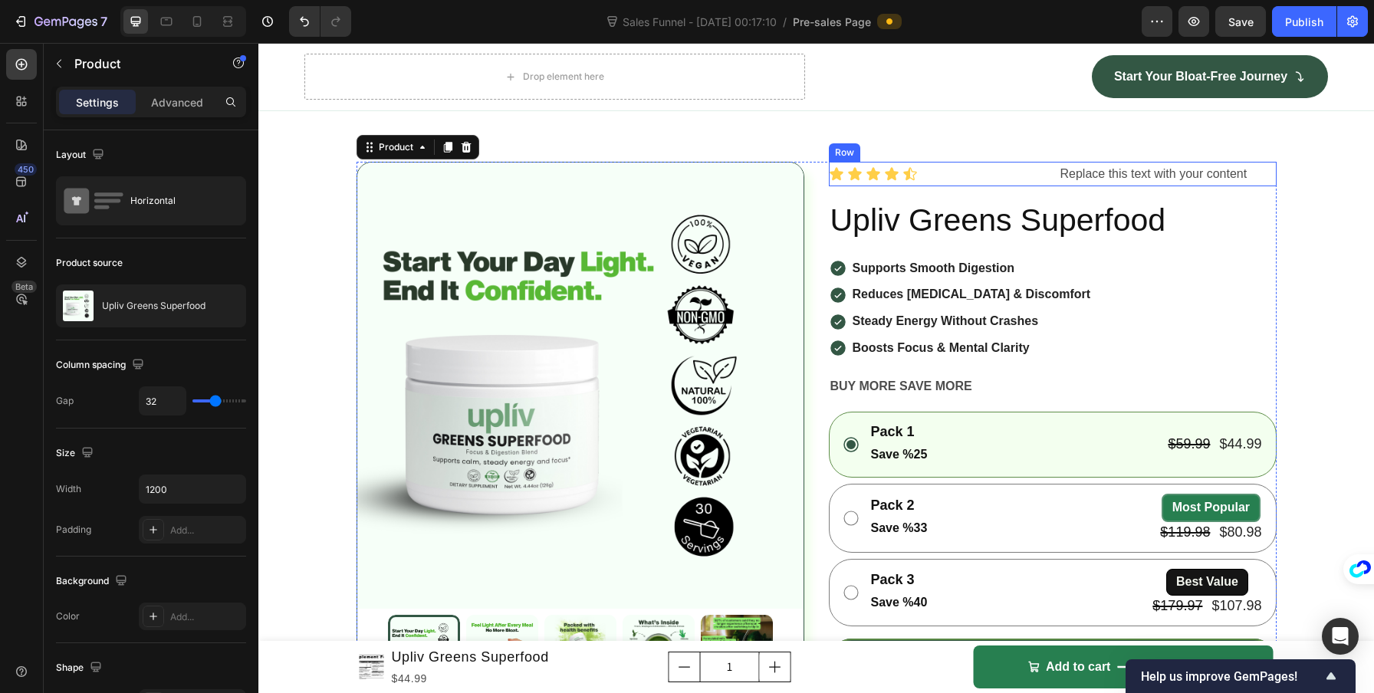
click at [1042, 187] on div "Icon Icon Icon Icon Icon Icon List Replace this text with your content Text Blo…" at bounding box center [1053, 174] width 448 height 25
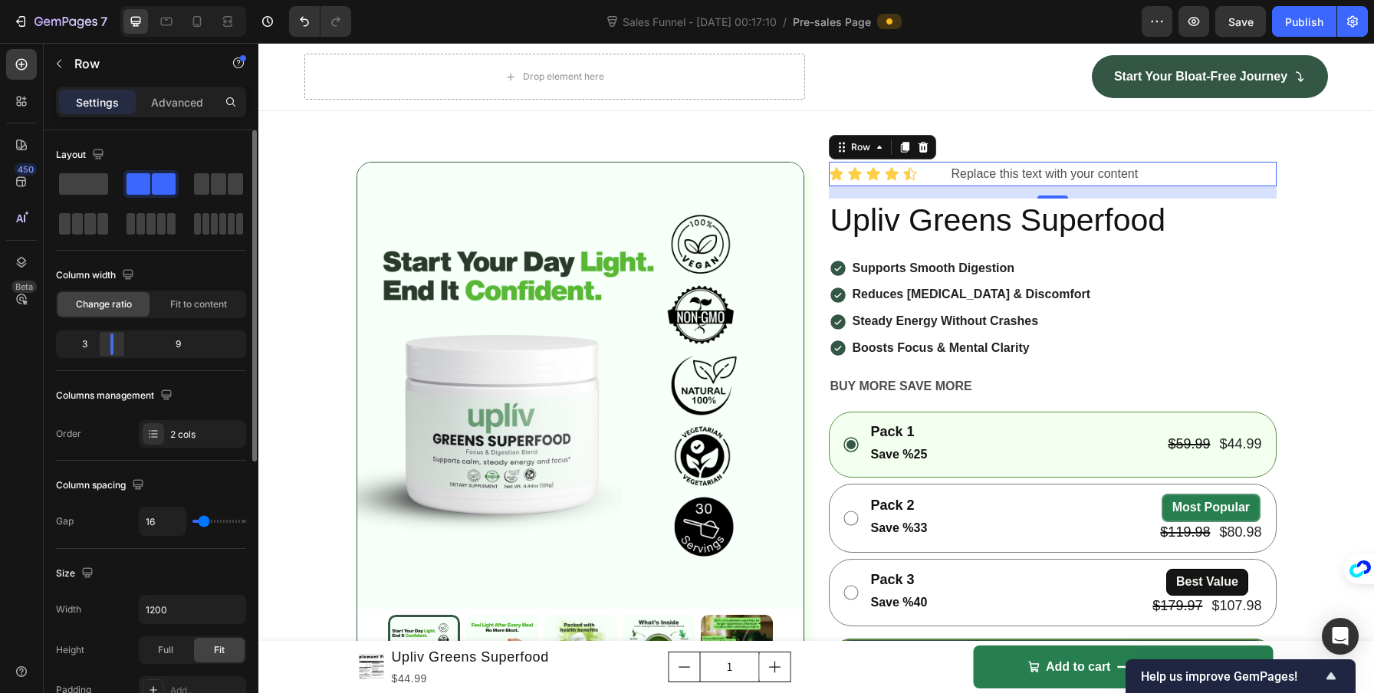
drag, startPoint x: 149, startPoint y: 347, endPoint x: 100, endPoint y: 344, distance: 49.2
click at [100, 0] on body "7 Version history Sales Funnel - [DATE] 00:17:10 / Pre-sales Page Preview Save …" at bounding box center [687, 0] width 1374 height 0
click at [985, 187] on div "Replace this text with your content" at bounding box center [1113, 174] width 327 height 25
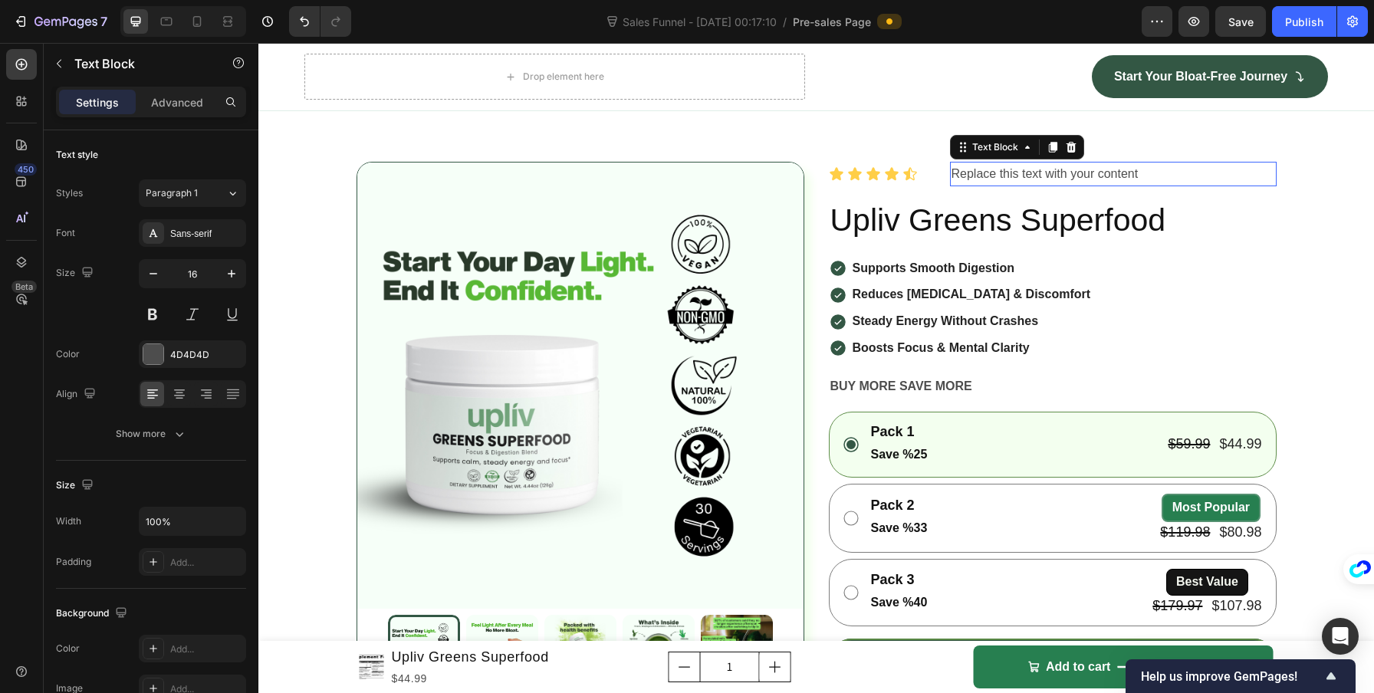
click at [985, 187] on div "Replace this text with your content" at bounding box center [1113, 174] width 327 height 25
click at [985, 186] on p "Replace this text with your content" at bounding box center [1113, 174] width 324 height 22
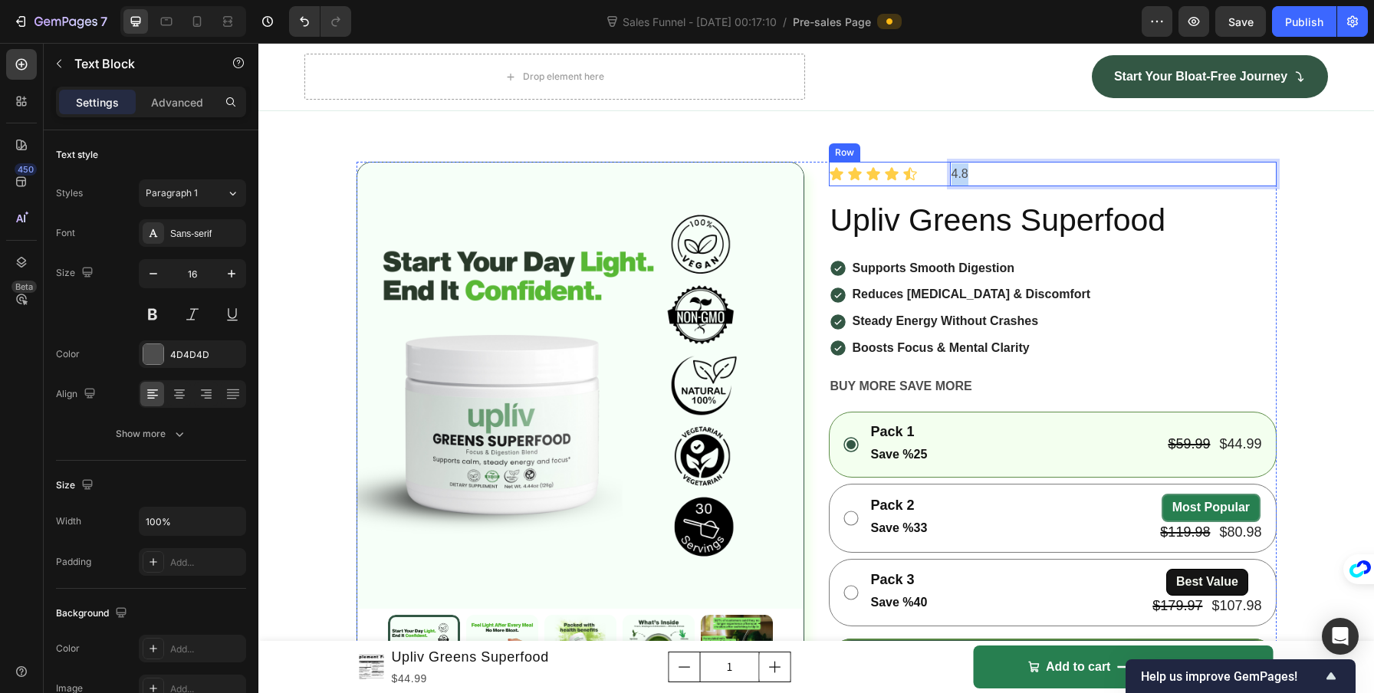
drag, startPoint x: 967, startPoint y: 333, endPoint x: 941, endPoint y: 333, distance: 25.3
click at [941, 187] on div "Icon Icon Icon Icon Icon Icon List 4.8 Text Block 0 Row" at bounding box center [1053, 174] width 448 height 25
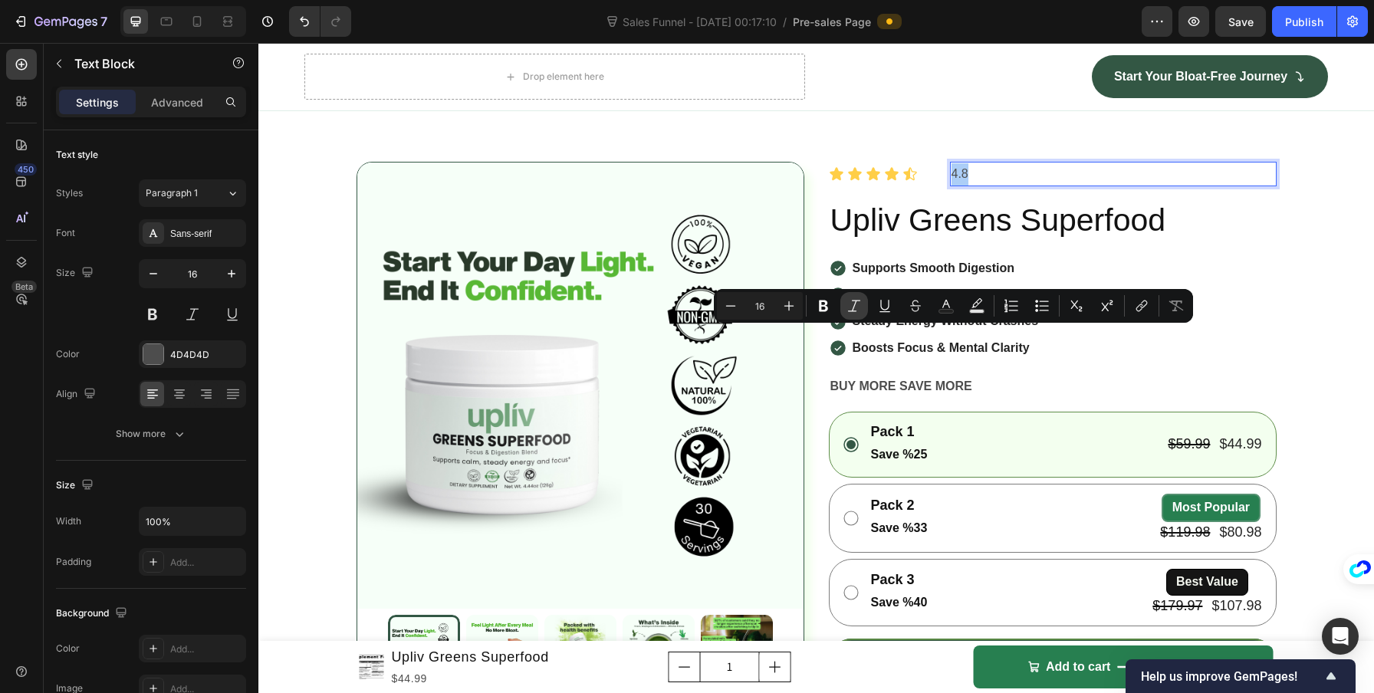
click at [826, 304] on icon "Editor contextual toolbar" at bounding box center [823, 306] width 9 height 11
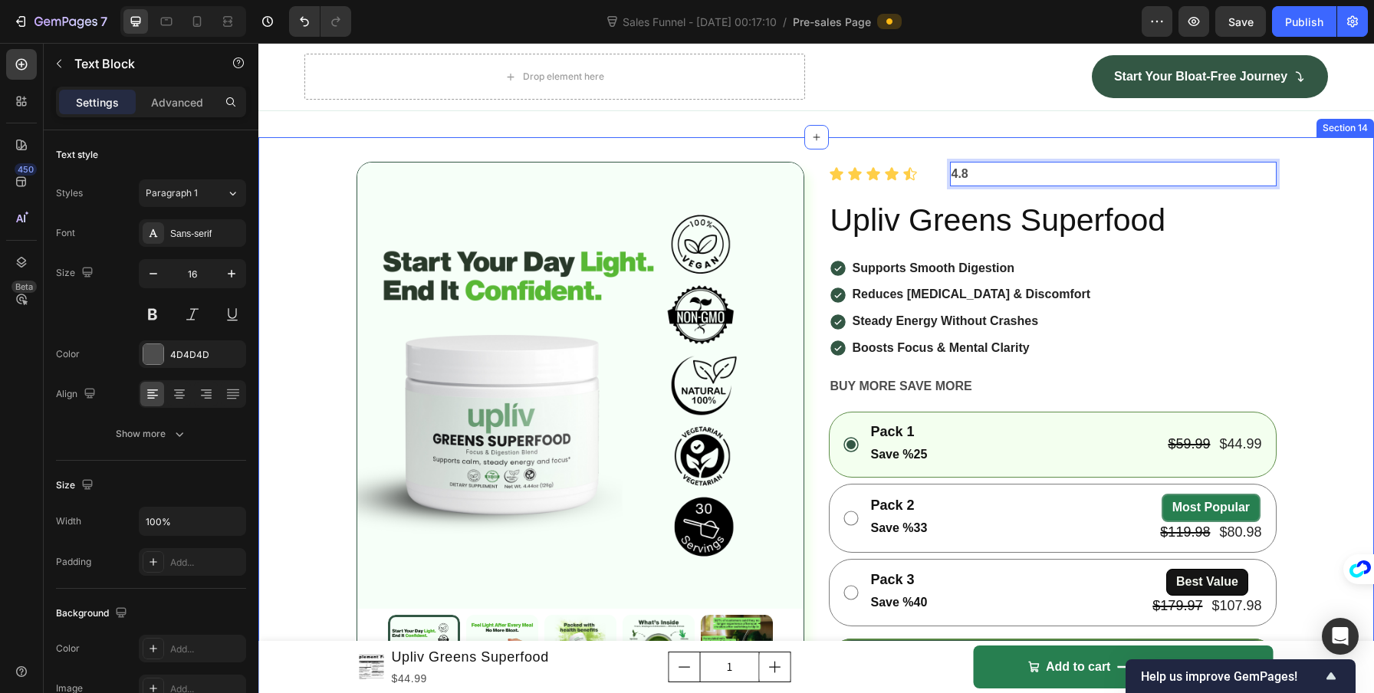
click at [885, 304] on div "Product Images Icon Icon Icon Icon Icon Icon List 4.8 Text Block 0 Row Upliv Gr…" at bounding box center [815, 616] width 1115 height 958
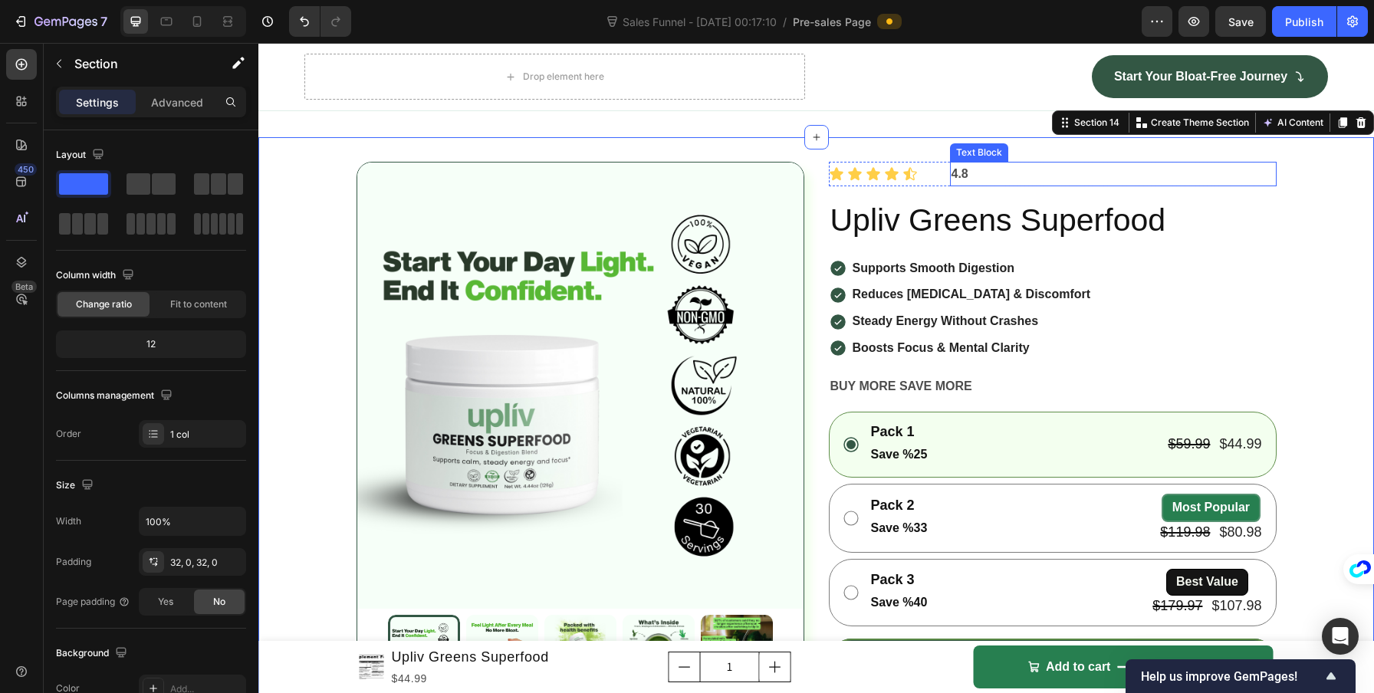
click at [951, 180] on strong "4.8" at bounding box center [959, 173] width 17 height 13
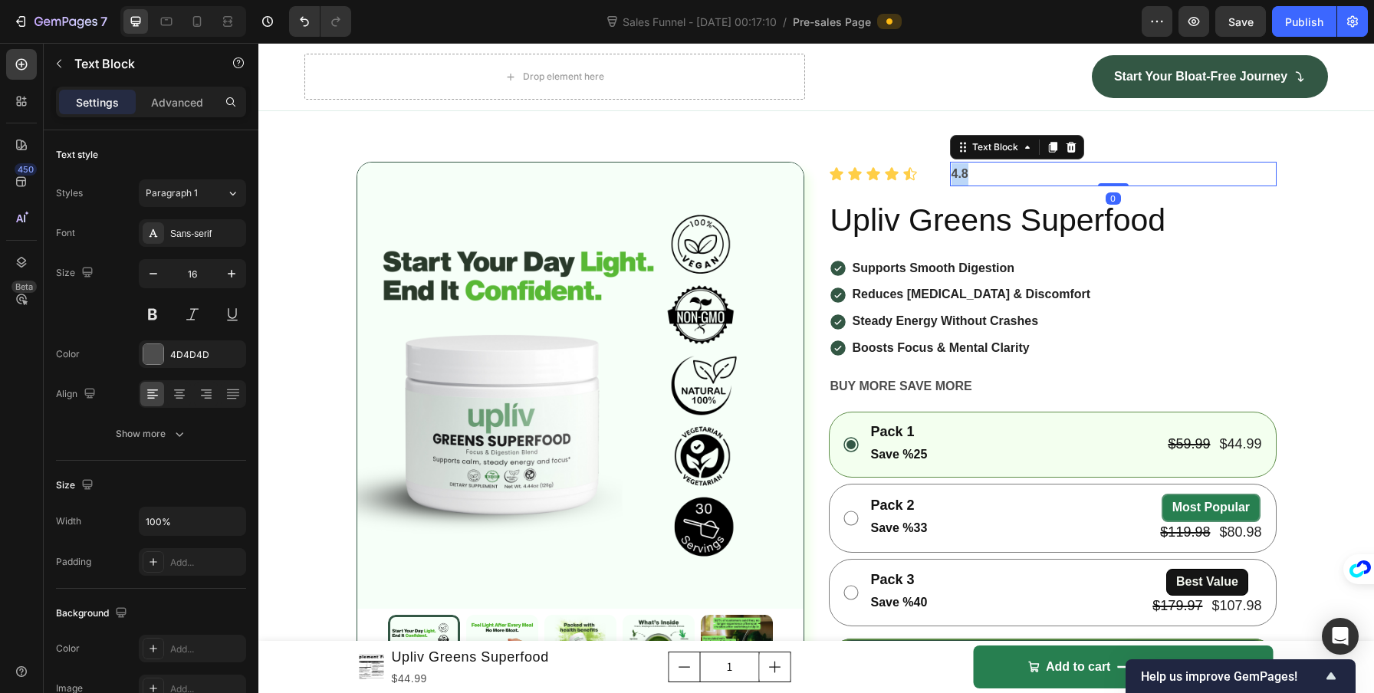
click at [951, 180] on strong "4.8" at bounding box center [959, 173] width 17 height 13
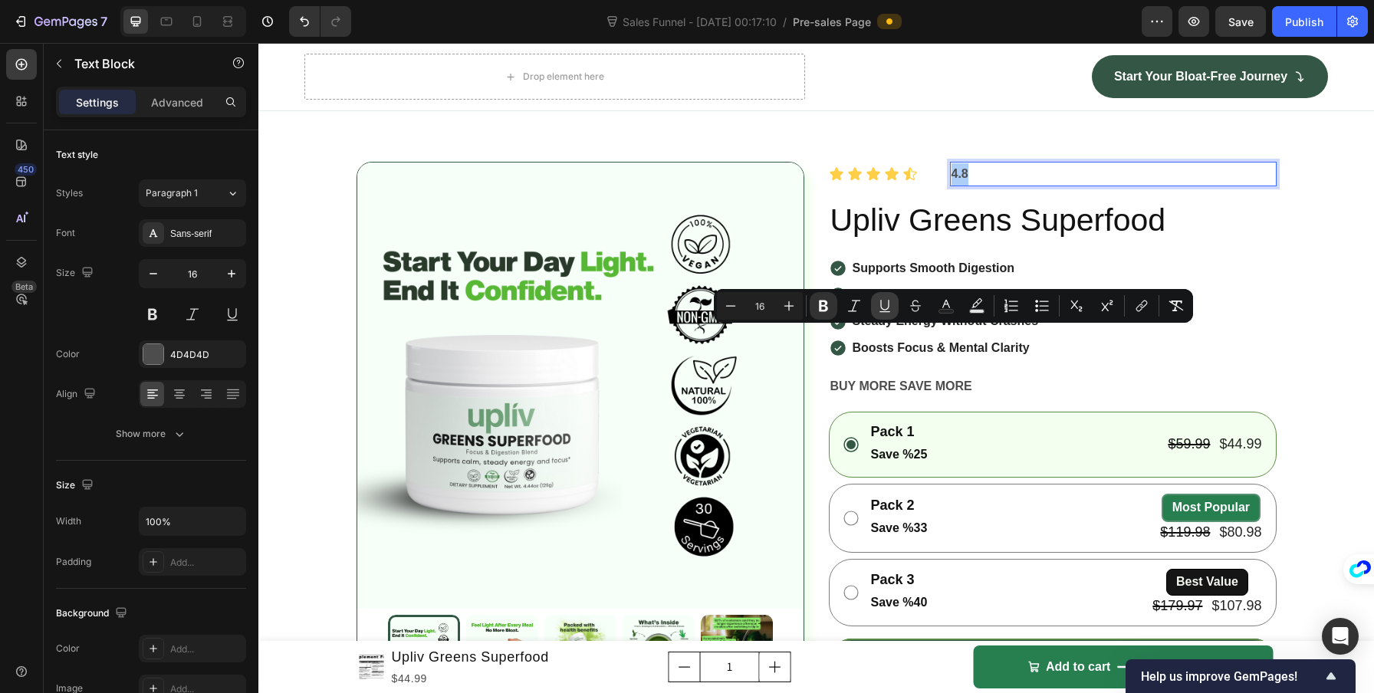
click at [889, 306] on icon "Editor contextual toolbar" at bounding box center [884, 305] width 8 height 11
click at [987, 186] on p "4.8" at bounding box center [1113, 174] width 324 height 22
click at [993, 186] on p "4.8" at bounding box center [1113, 174] width 324 height 22
click at [995, 186] on p "4.8" at bounding box center [1113, 174] width 324 height 22
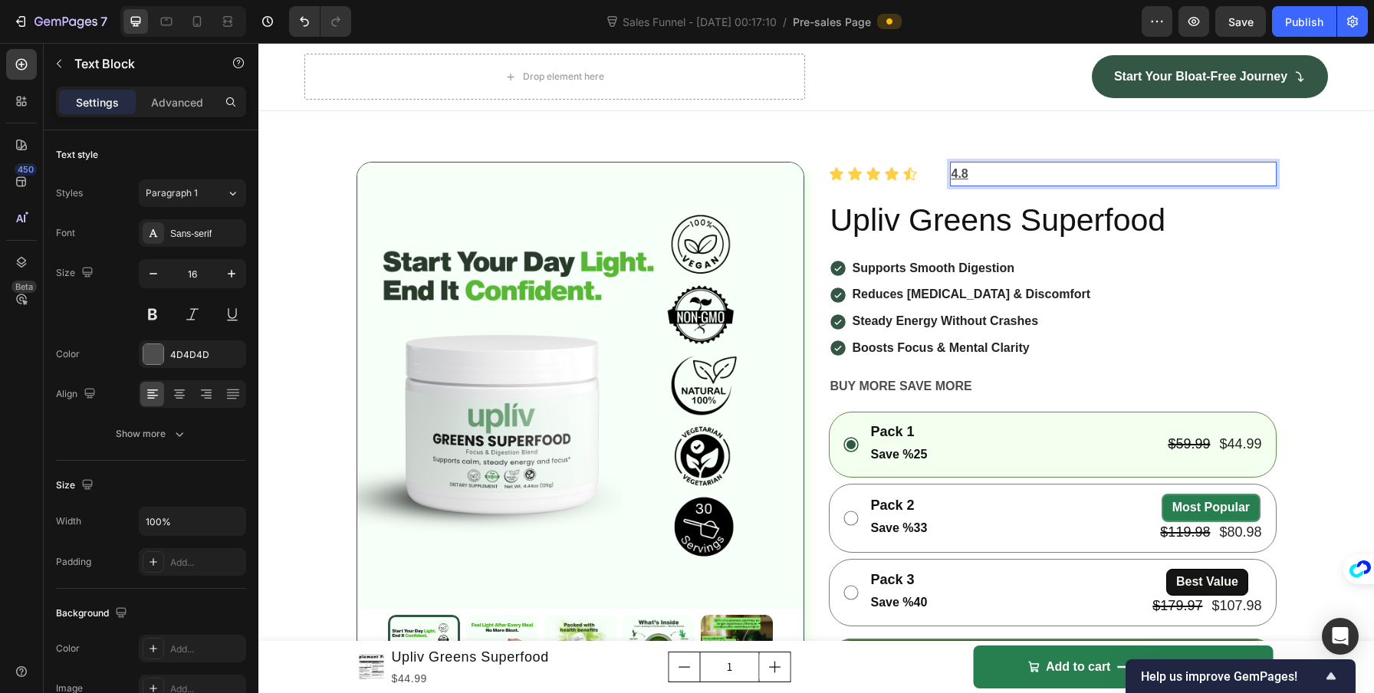
click at [1058, 186] on p "4.8" at bounding box center [1113, 174] width 324 height 22
click at [1299, 348] on div "Product Images Icon Icon Icon Icon Icon Icon List 4.8 Text Block 0 Row Upliv Gr…" at bounding box center [815, 616] width 1115 height 909
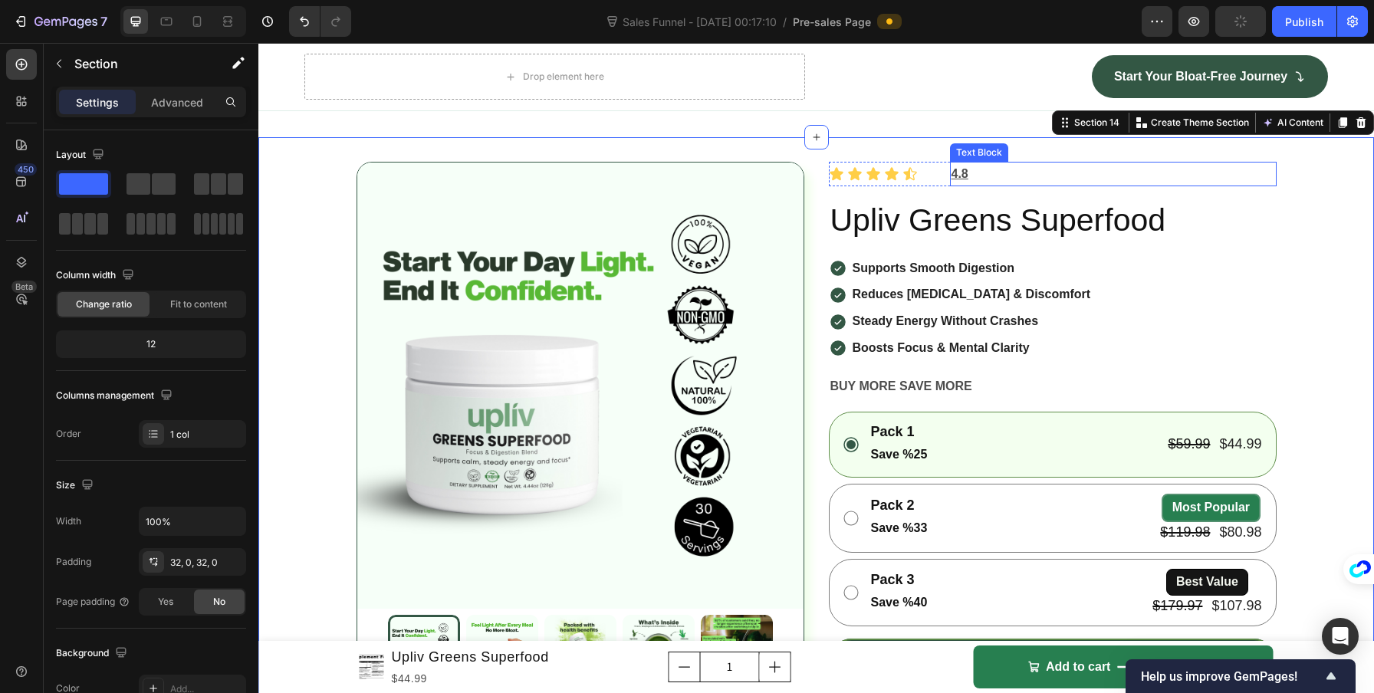
click at [1053, 186] on p "4.8" at bounding box center [1113, 174] width 324 height 22
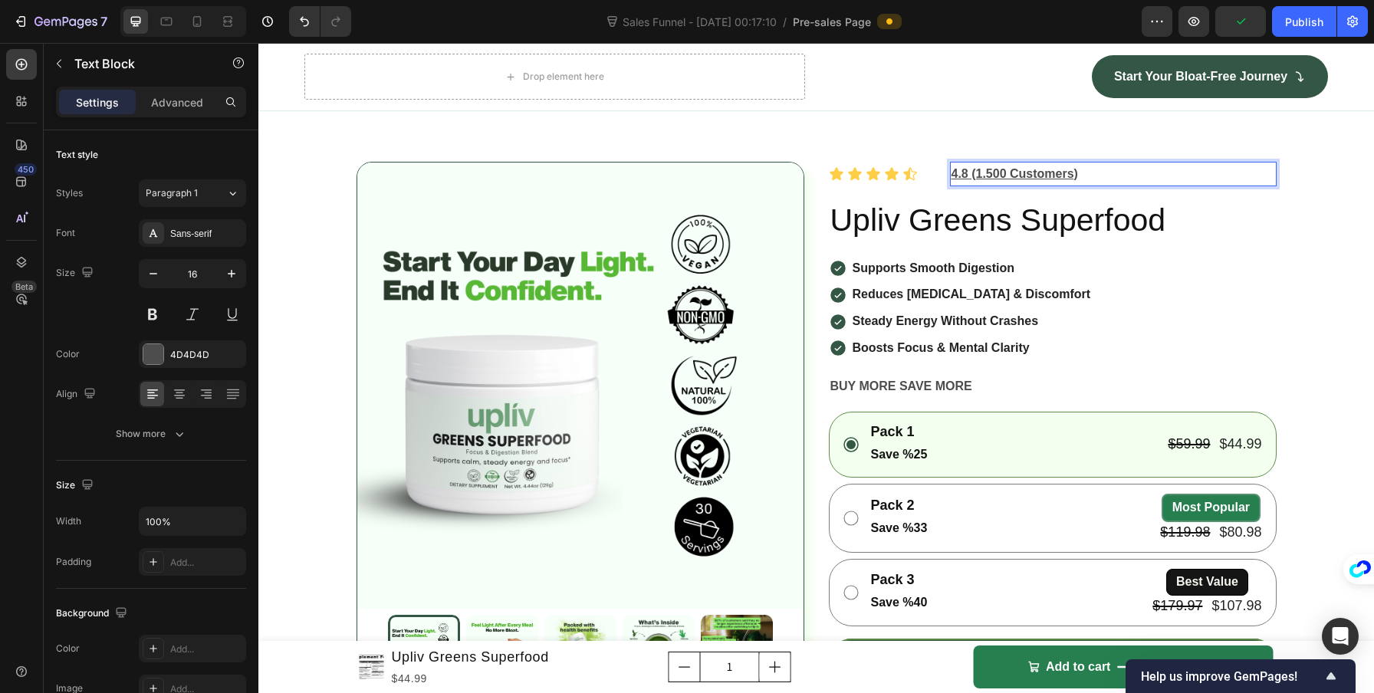
click at [962, 180] on u "4.8 (1.500 Customers)" at bounding box center [1014, 173] width 126 height 13
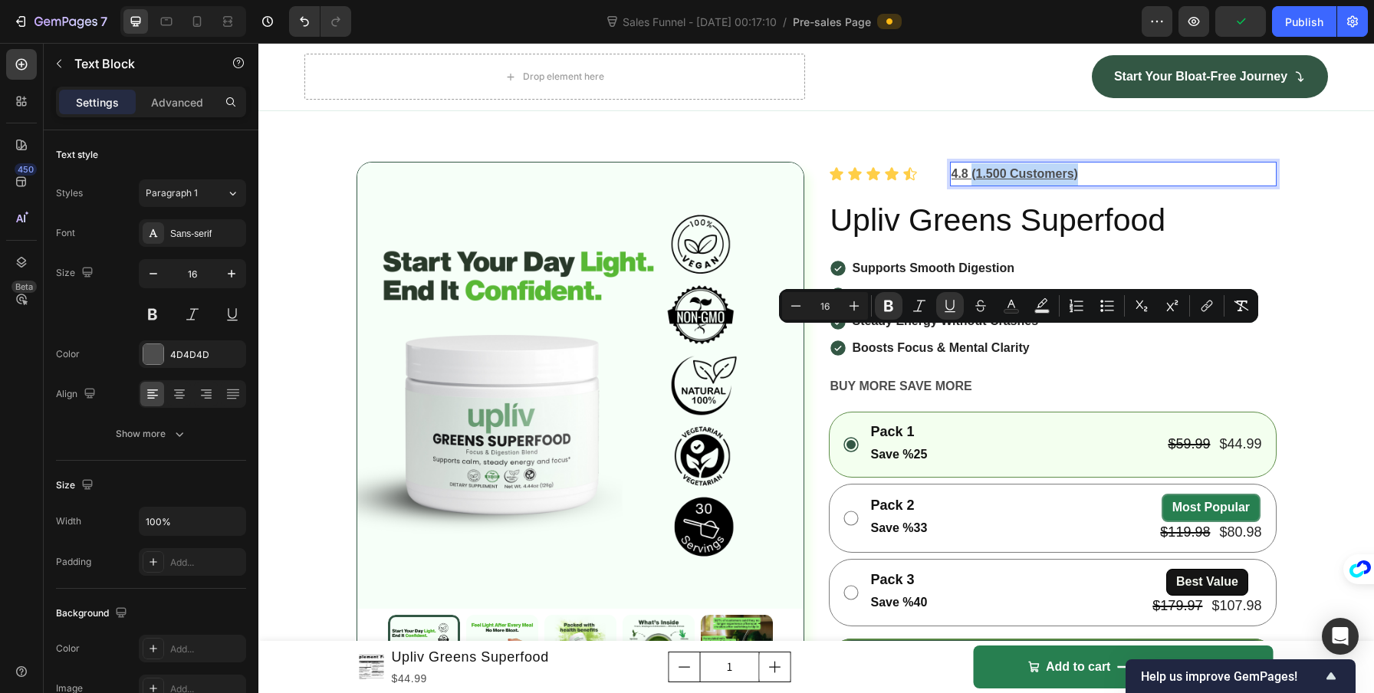
drag, startPoint x: 964, startPoint y: 338, endPoint x: 1076, endPoint y: 347, distance: 111.5
click at [1076, 186] on p "4.8 (1.500 Customers)" at bounding box center [1113, 174] width 324 height 22
click at [1079, 186] on p "4.8 (1.500 Customers)" at bounding box center [1113, 174] width 324 height 22
drag, startPoint x: 1072, startPoint y: 332, endPoint x: 961, endPoint y: 339, distance: 112.1
click at [961, 186] on p "4.8 (1.500 Customers)" at bounding box center [1113, 174] width 324 height 22
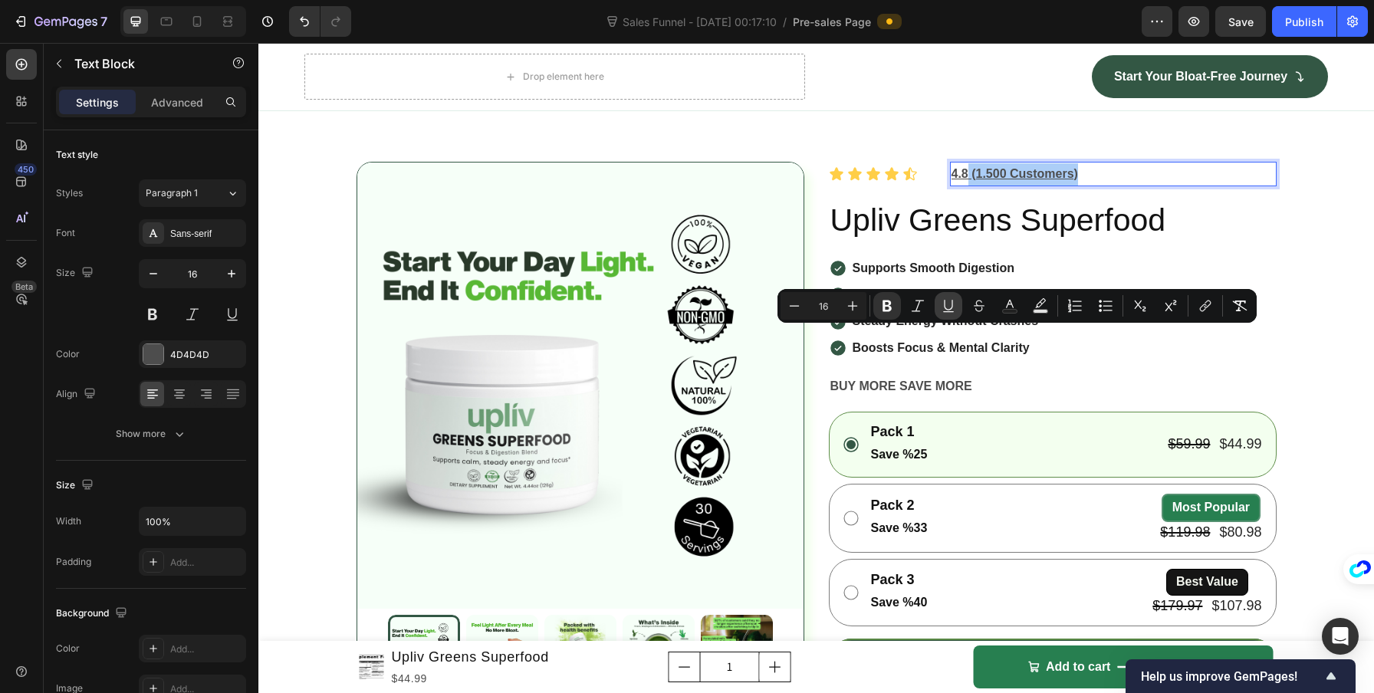
click at [943, 309] on icon "Editor contextual toolbar" at bounding box center [948, 305] width 15 height 15
click at [886, 307] on icon "Editor contextual toolbar" at bounding box center [886, 305] width 15 height 15
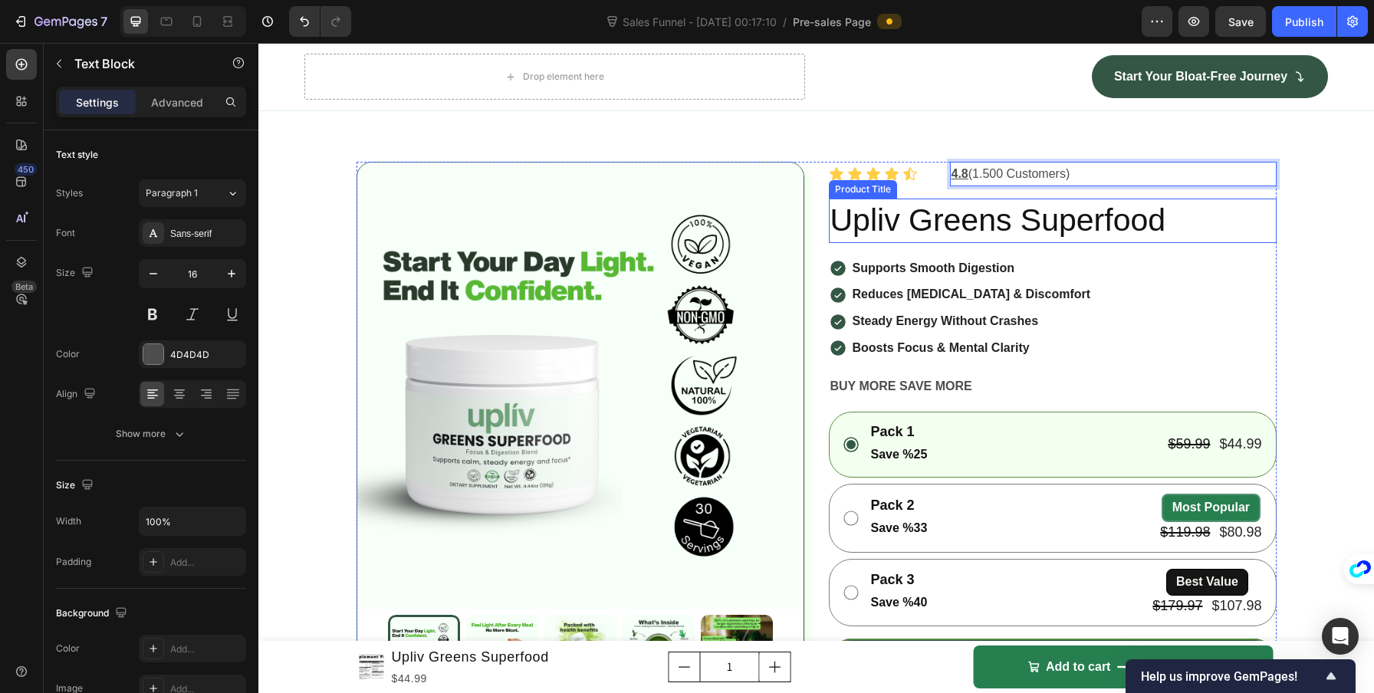
click at [1271, 373] on div "Product Images Icon Icon Icon Icon Icon Icon List 4.8 (1.500 Customers) Text Bl…" at bounding box center [815, 616] width 1115 height 909
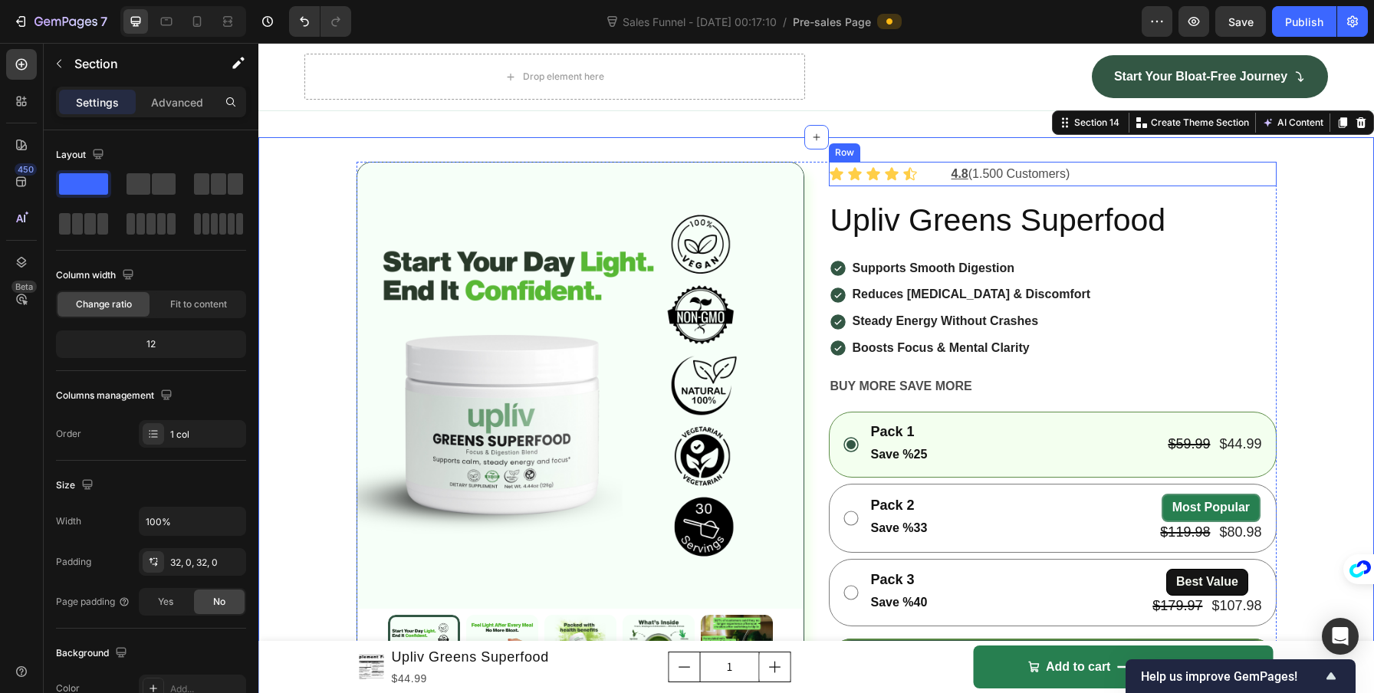
click at [932, 187] on div "Icon Icon Icon Icon Icon Icon List 4.8 (1.500 Customers) Text Block Row" at bounding box center [1053, 174] width 448 height 25
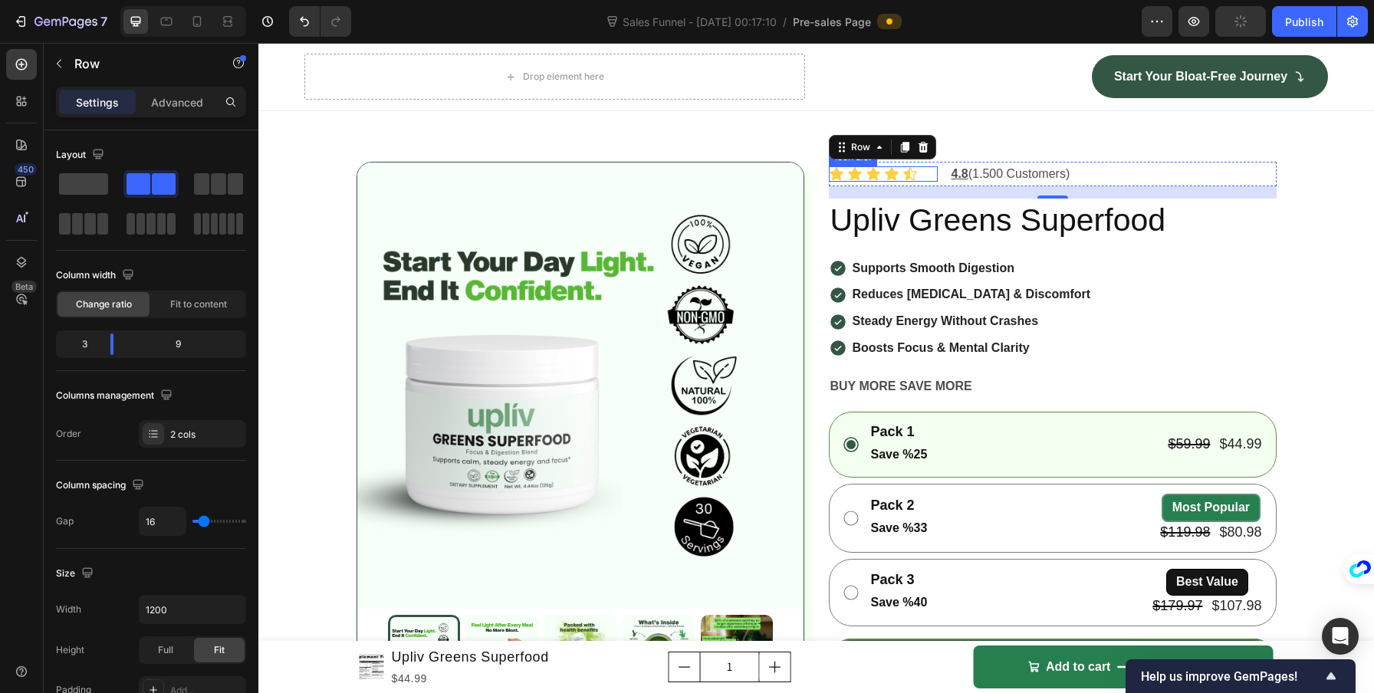
click at [920, 182] on div "Icon Icon Icon Icon Icon" at bounding box center [883, 173] width 109 height 15
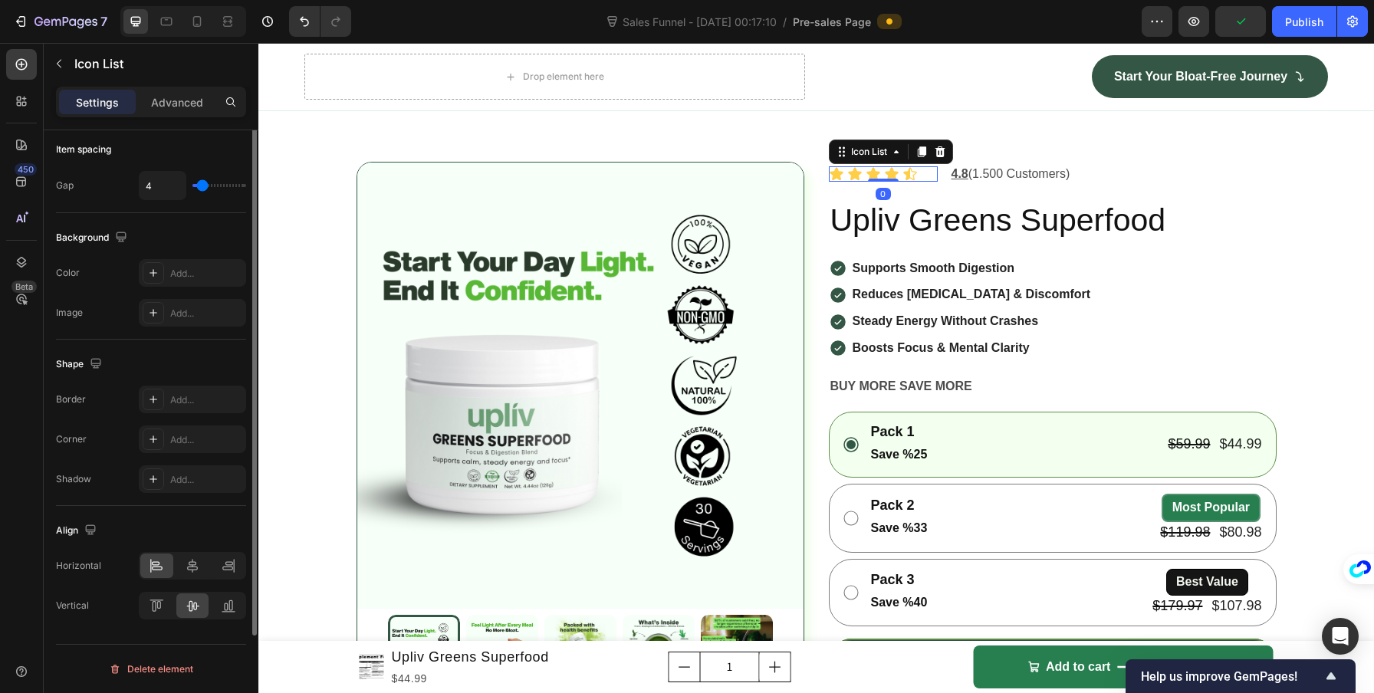
scroll to position [0, 0]
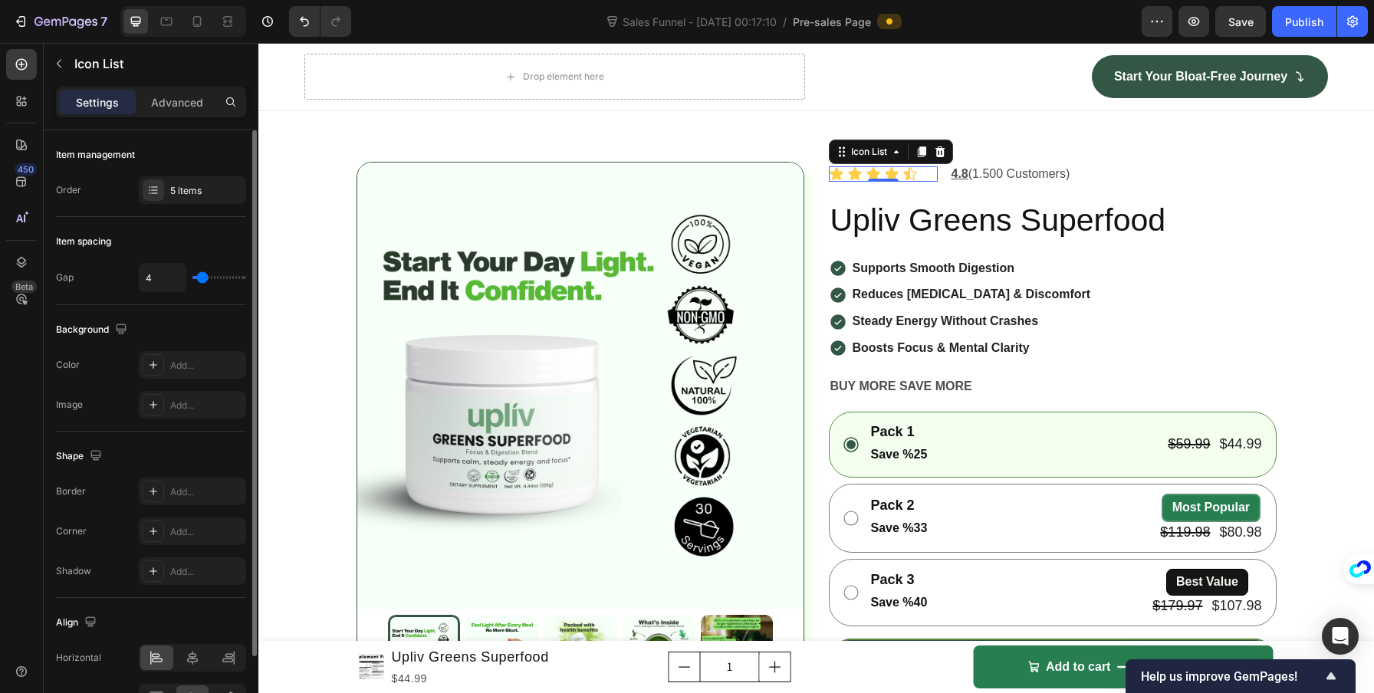
type input "7"
type input "6"
type input "5"
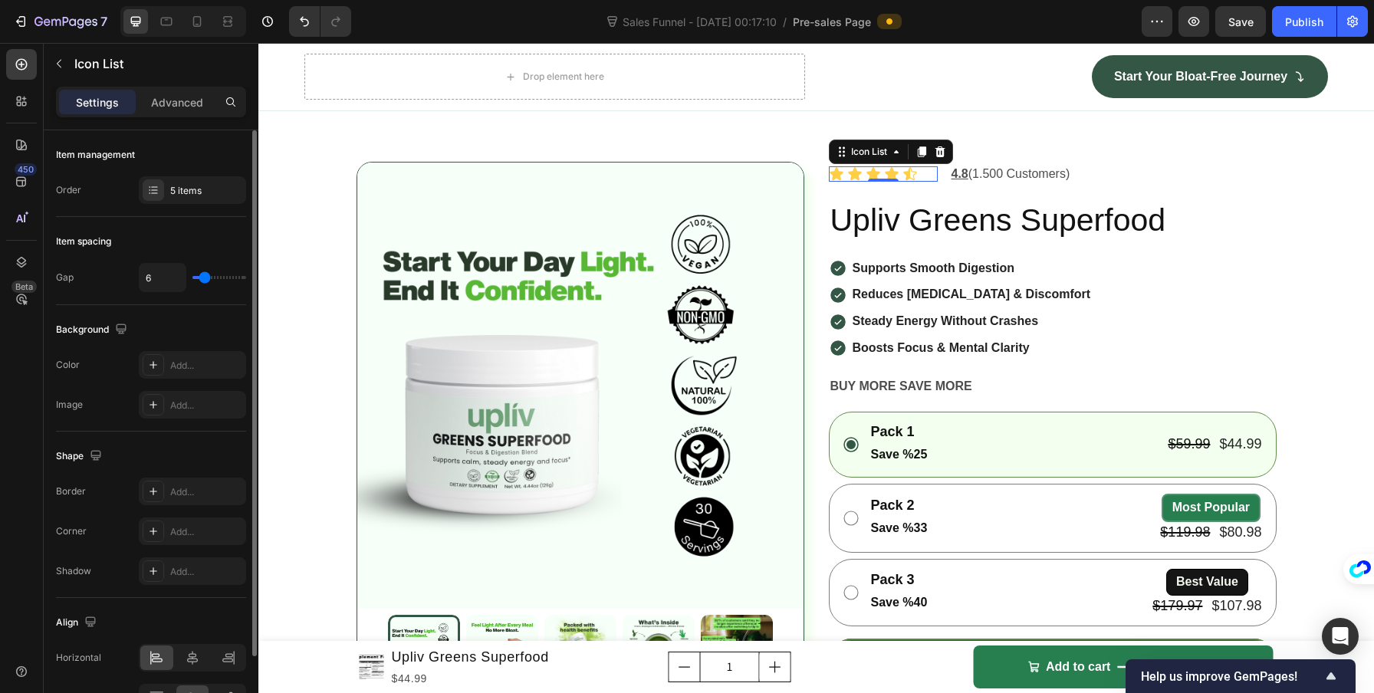
type input "5"
type input "4"
type input "3"
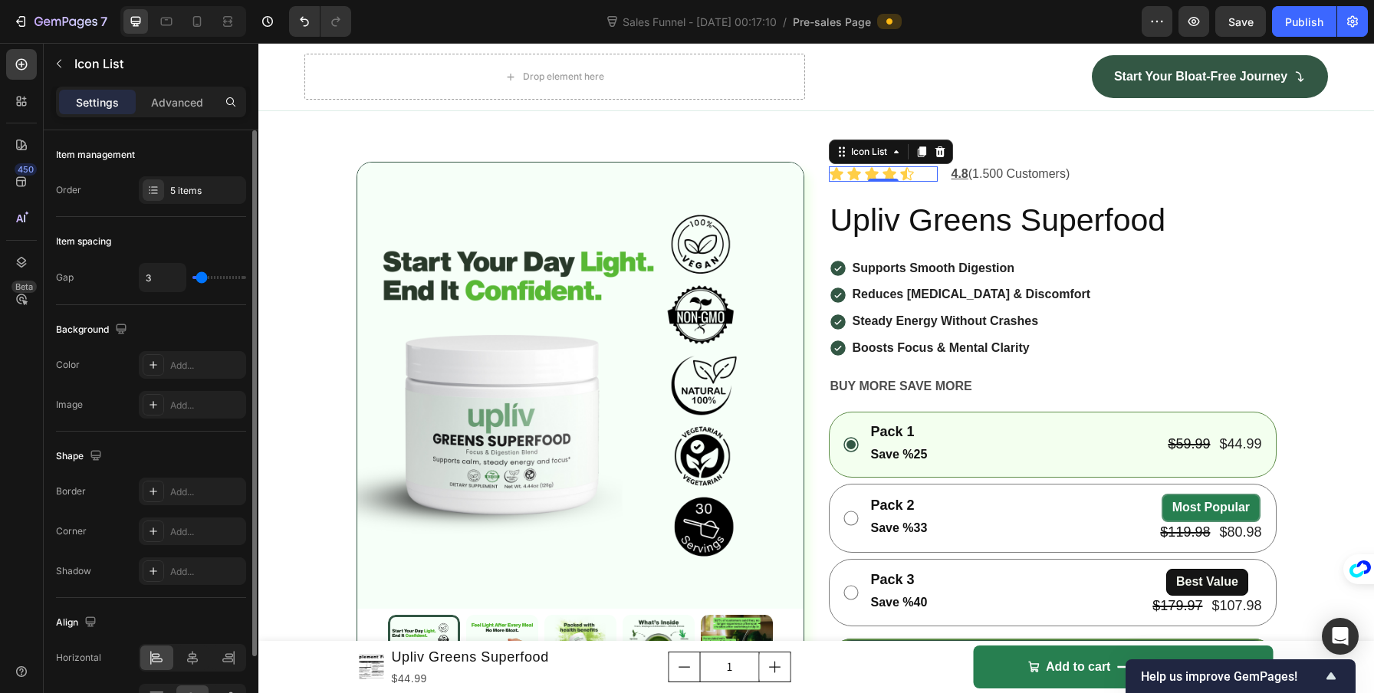
type input "2"
type input "1"
type input "0"
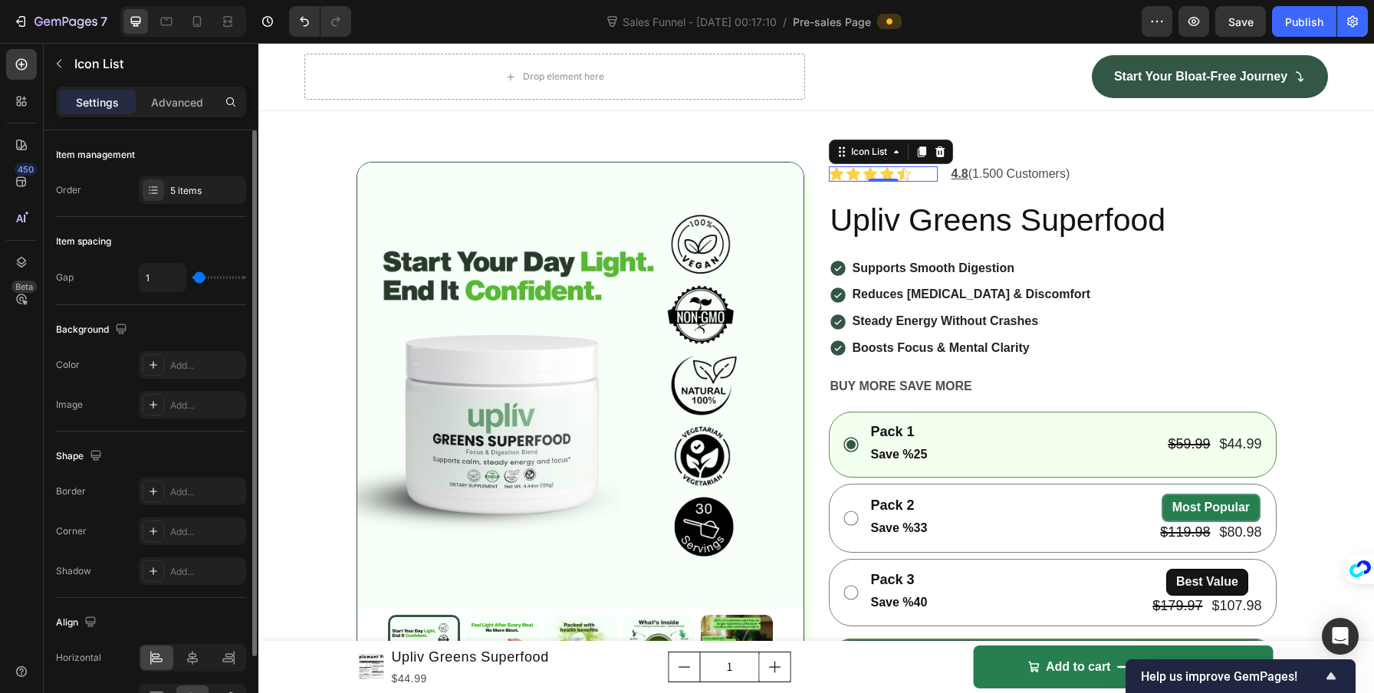
type input "0"
type input "1"
type input "2"
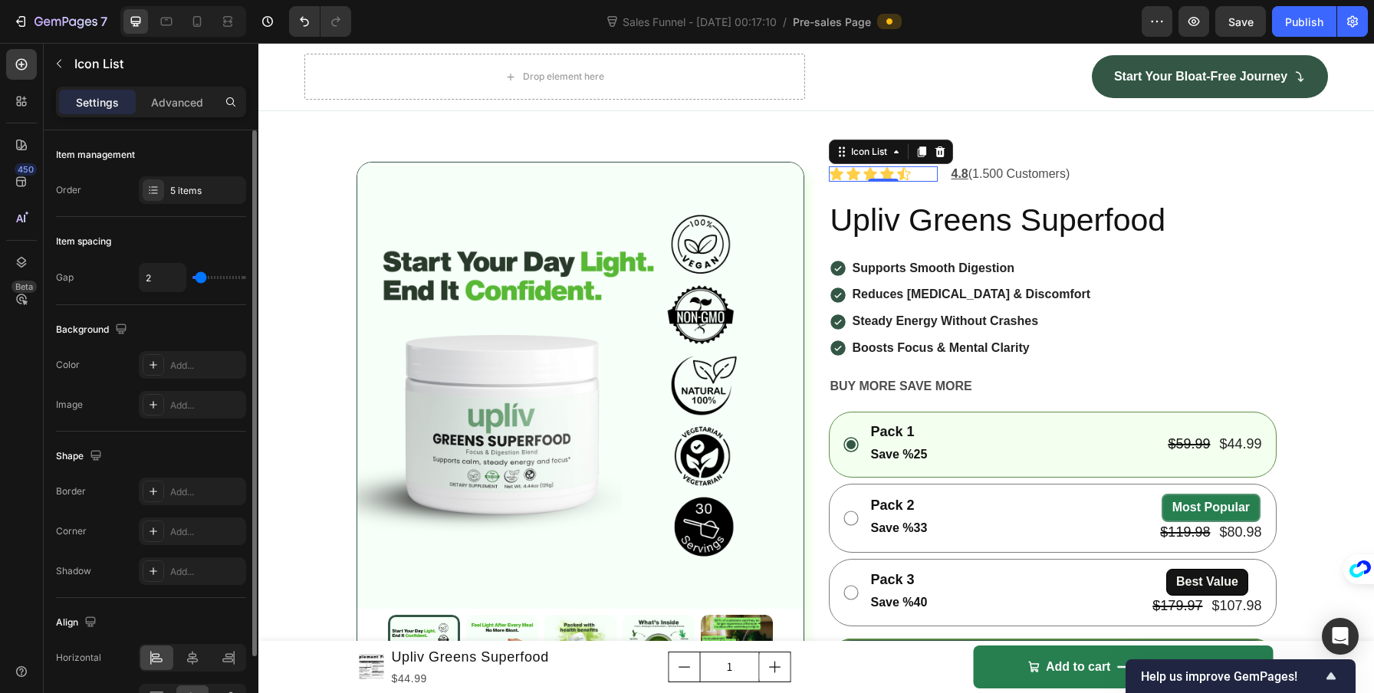
type input "3"
type input "4"
type input "5"
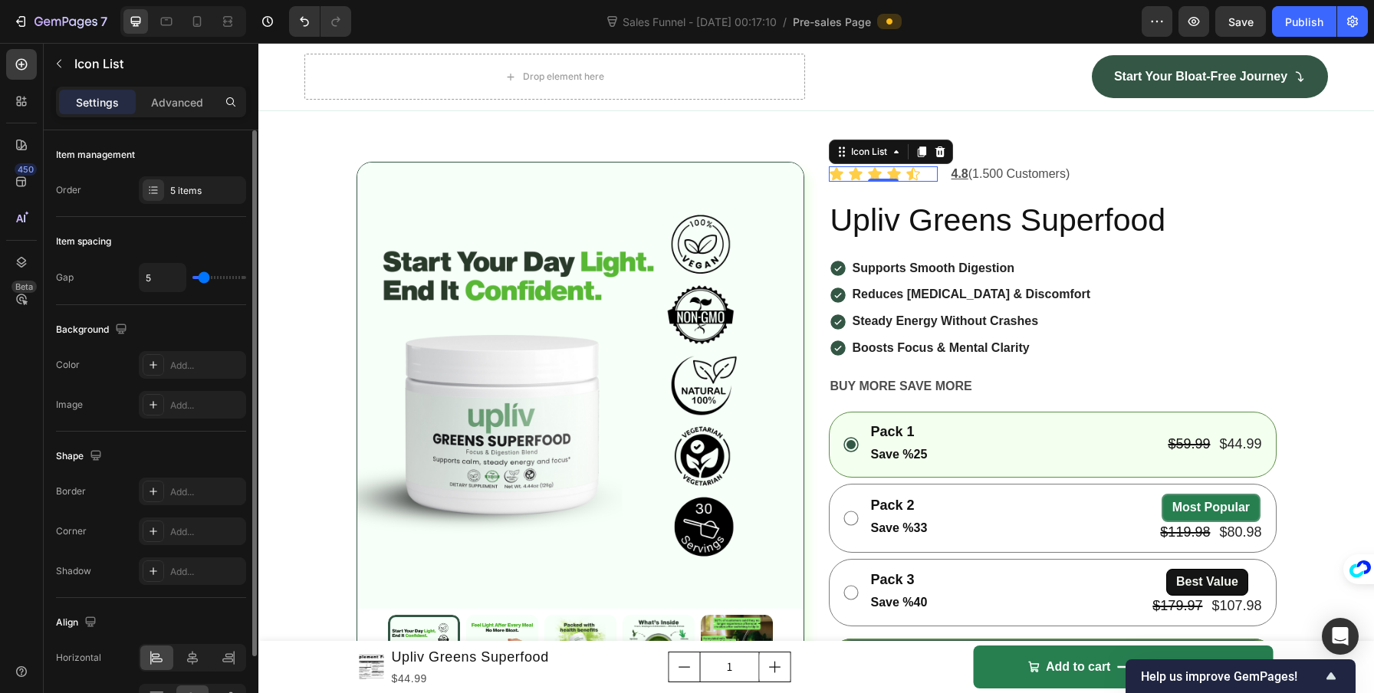
type input "5"
click at [203, 276] on input "range" at bounding box center [219, 277] width 54 height 3
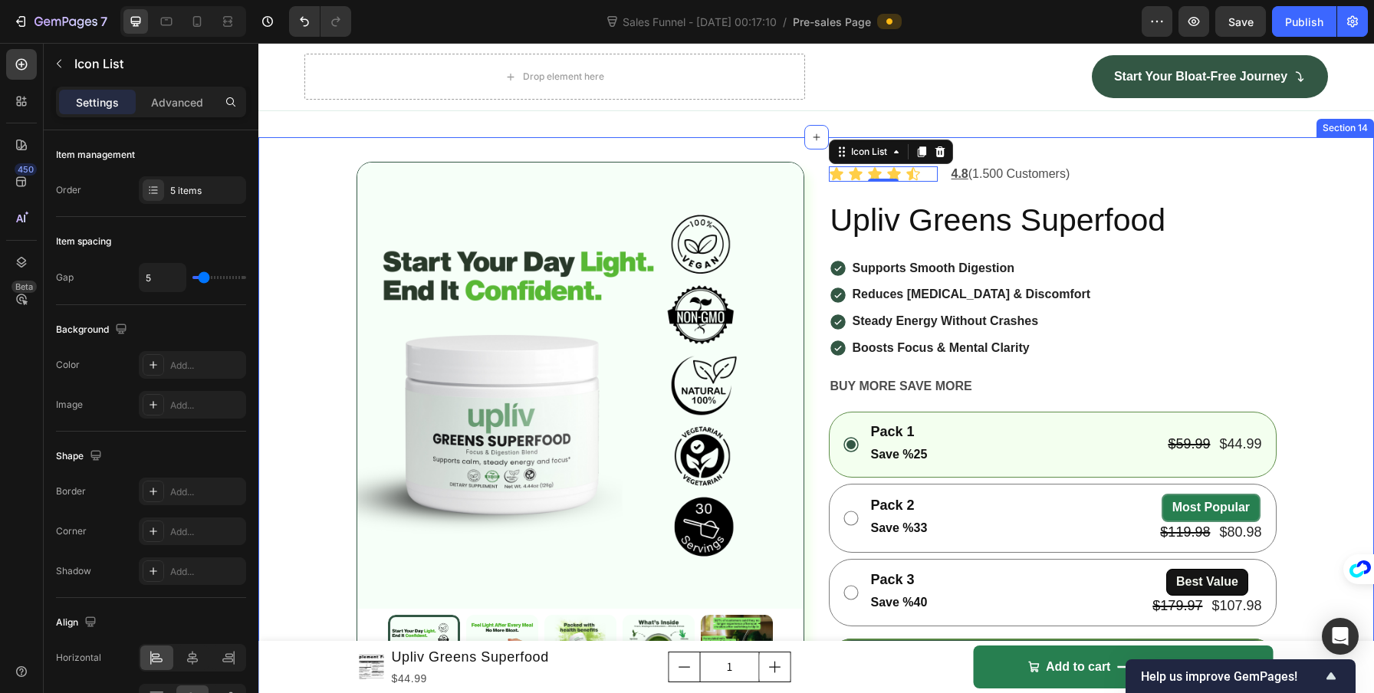
click at [301, 351] on div "Product Images Icon Icon Icon Icon Icon Icon List 0 4.8 (1.500 Customers) Text …" at bounding box center [815, 616] width 1115 height 909
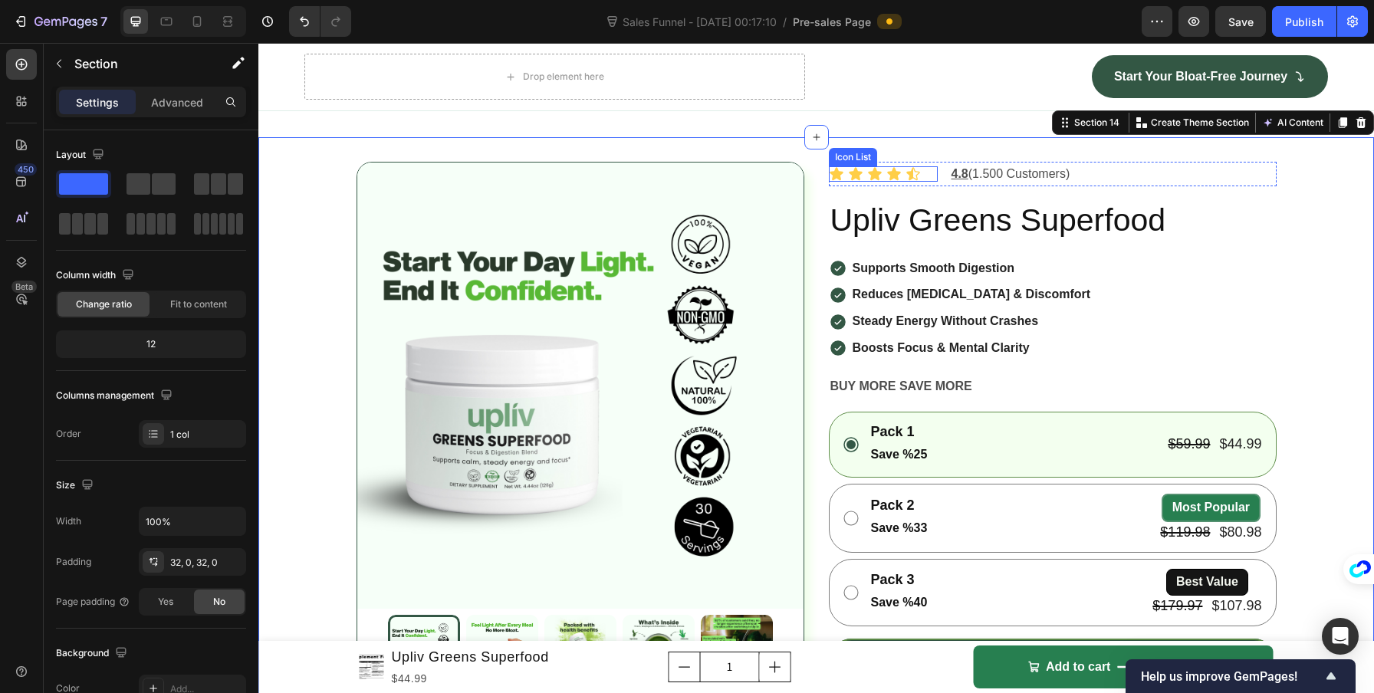
click at [931, 182] on div "Icon Icon Icon Icon Icon" at bounding box center [883, 173] width 109 height 15
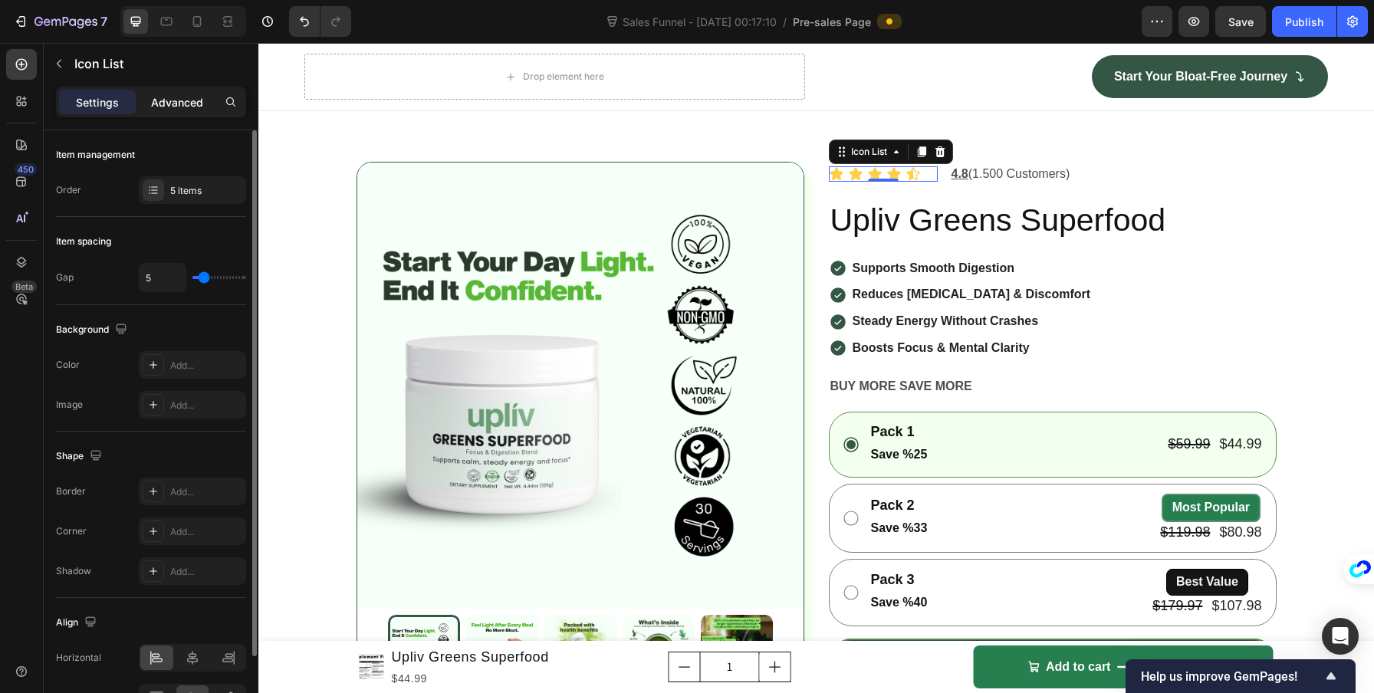
click at [174, 103] on p "Advanced" at bounding box center [177, 102] width 52 height 16
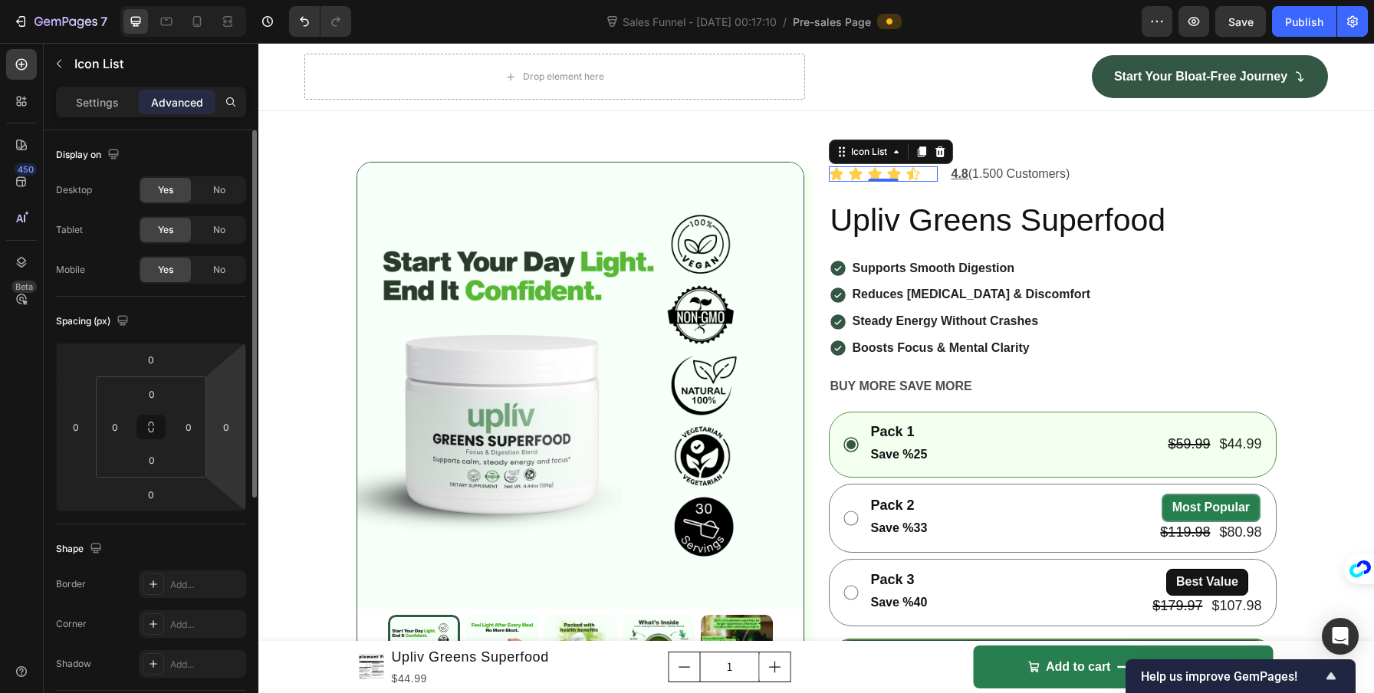
click at [245, 0] on html "7 Version history Sales Funnel - [DATE] 00:17:10 / Pre-sales Page Preview Save …" at bounding box center [687, 0] width 1374 height 0
click at [226, 0] on html "7 Version history Sales Funnel - [DATE] 00:17:10 / Pre-sales Page Preview Save …" at bounding box center [687, 0] width 1374 height 0
click at [226, 425] on input "0" at bounding box center [226, 427] width 23 height 23
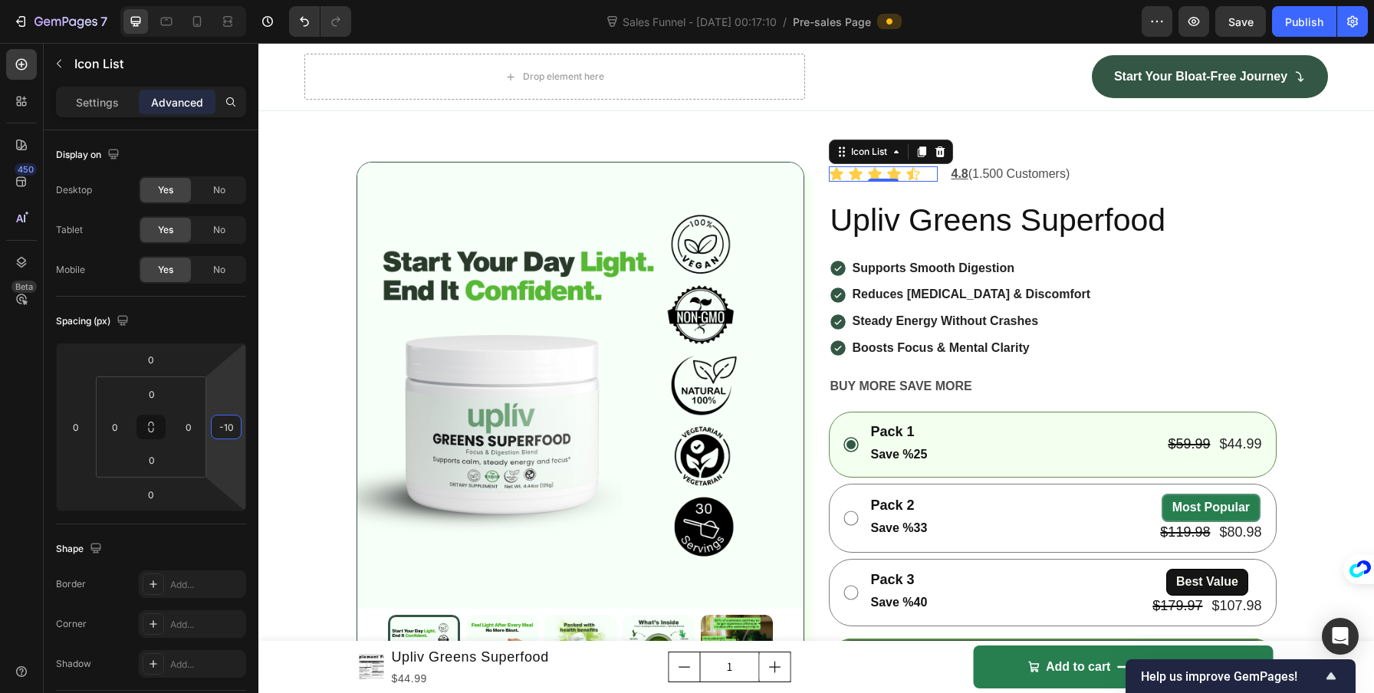
type input "-10"
click at [199, 525] on div "Shape Border Add... Corner Add... Shadow Add..." at bounding box center [151, 607] width 190 height 166
click at [238, 424] on div "-10" at bounding box center [226, 427] width 31 height 25
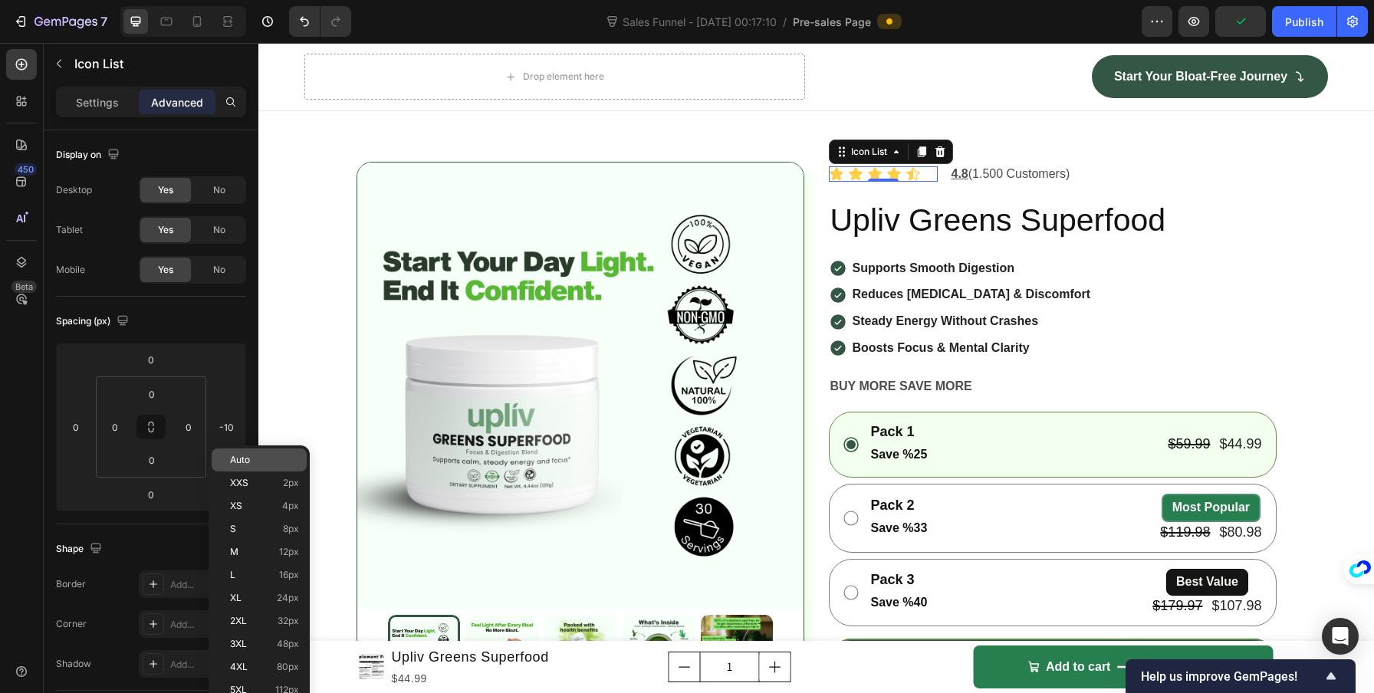
click at [241, 456] on span "Auto" at bounding box center [240, 460] width 20 height 11
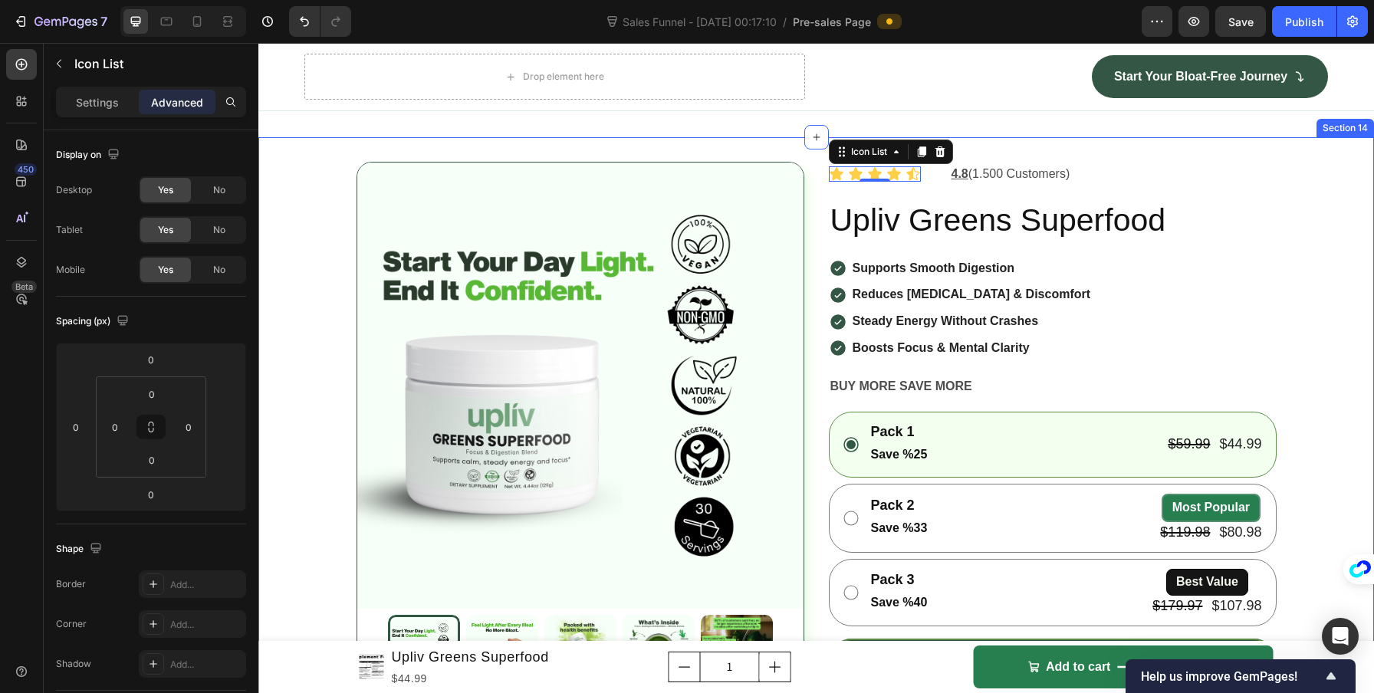
click at [289, 420] on div "Product Images Icon Icon Icon Icon Icon Icon List 0 4.8 (1.500 Customers) Text …" at bounding box center [815, 616] width 1115 height 909
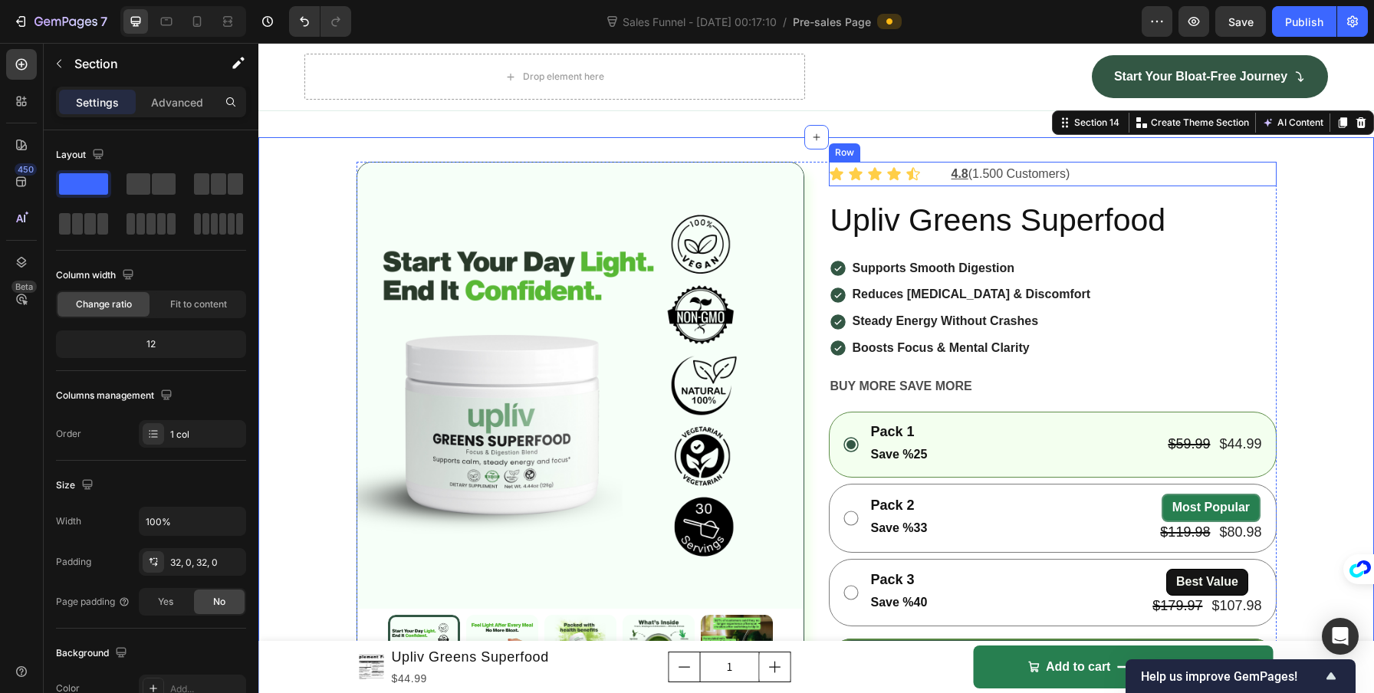
click at [931, 187] on div "Icon Icon Icon Icon Icon Icon List 4.8 (1.500 Customers) Text Block Row" at bounding box center [1053, 174] width 448 height 25
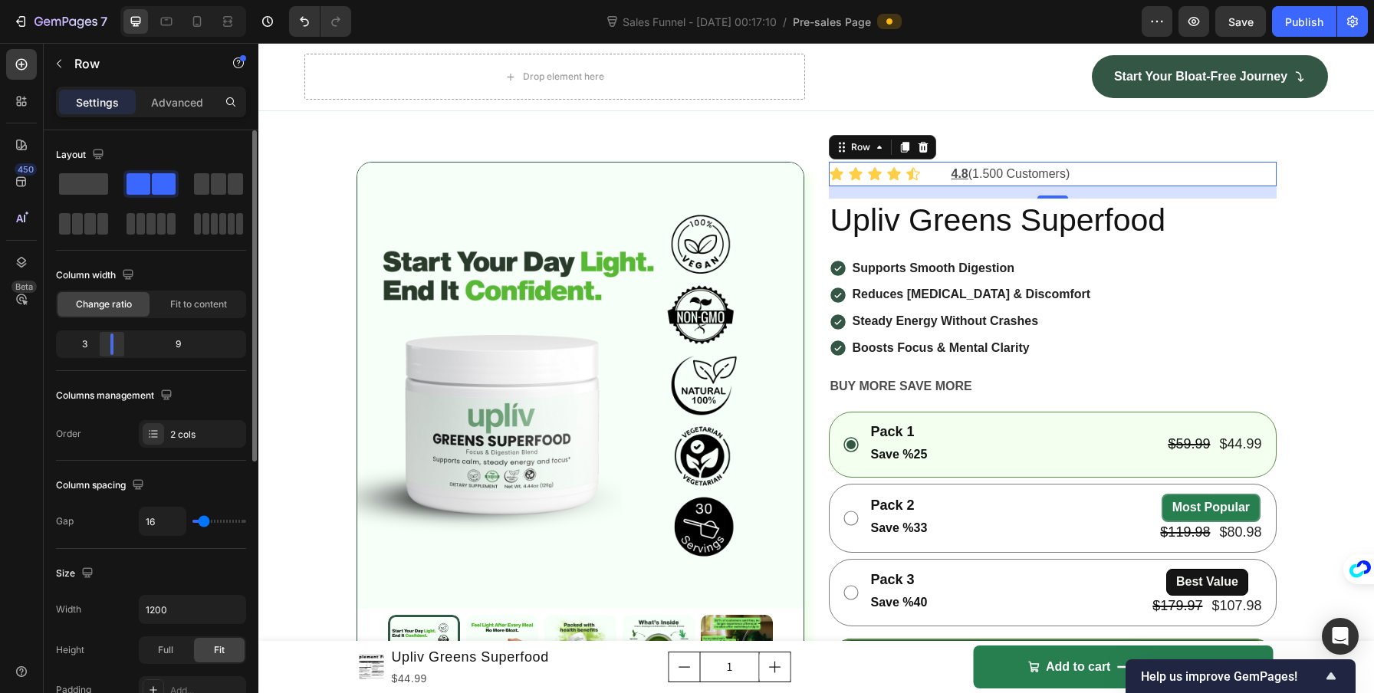
drag, startPoint x: 110, startPoint y: 341, endPoint x: 446, endPoint y: 283, distance: 341.6
click at [98, 338] on div at bounding box center [112, 343] width 28 height 21
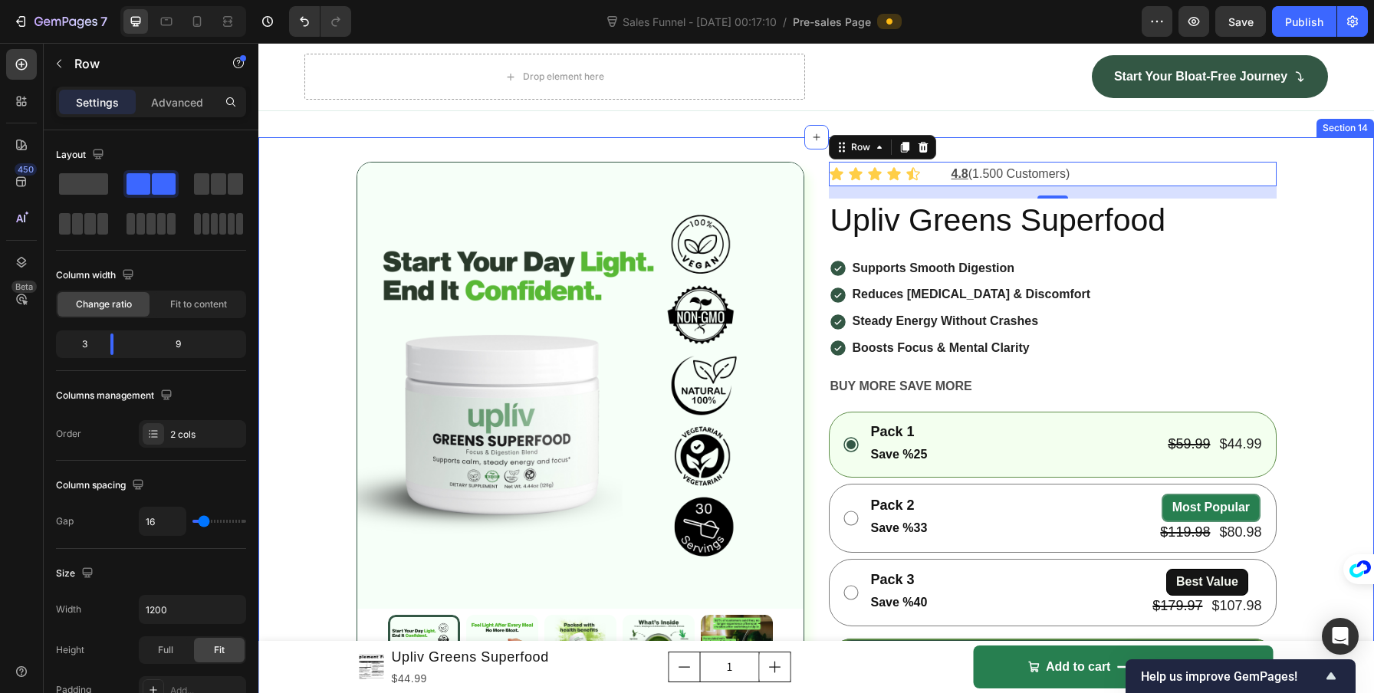
click at [1359, 378] on div "Product Images Icon Icon Icon Icon Icon Icon List 4.8 (1.500 Customers) Text Bl…" at bounding box center [815, 616] width 1115 height 909
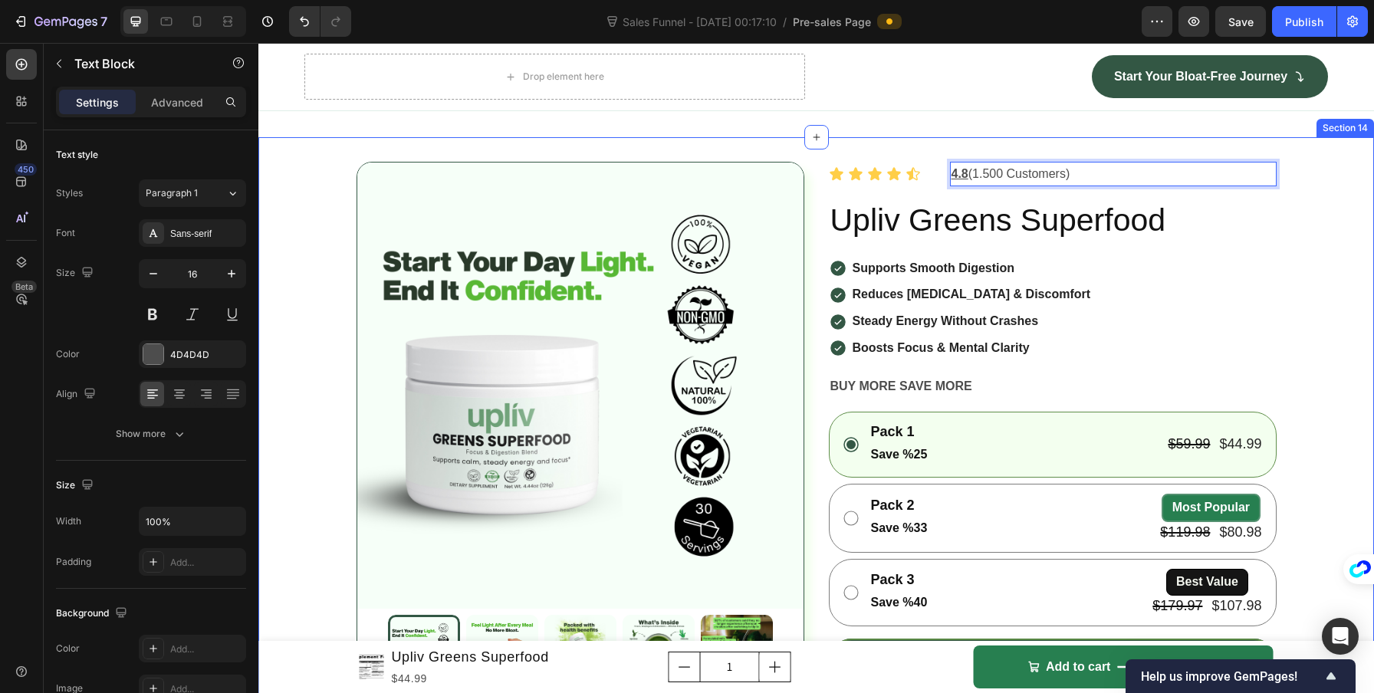
click at [1327, 347] on div "Product Images Icon Icon Icon Icon Icon Icon List 4.8 (1.500 Customers) Text Bl…" at bounding box center [815, 616] width 1115 height 909
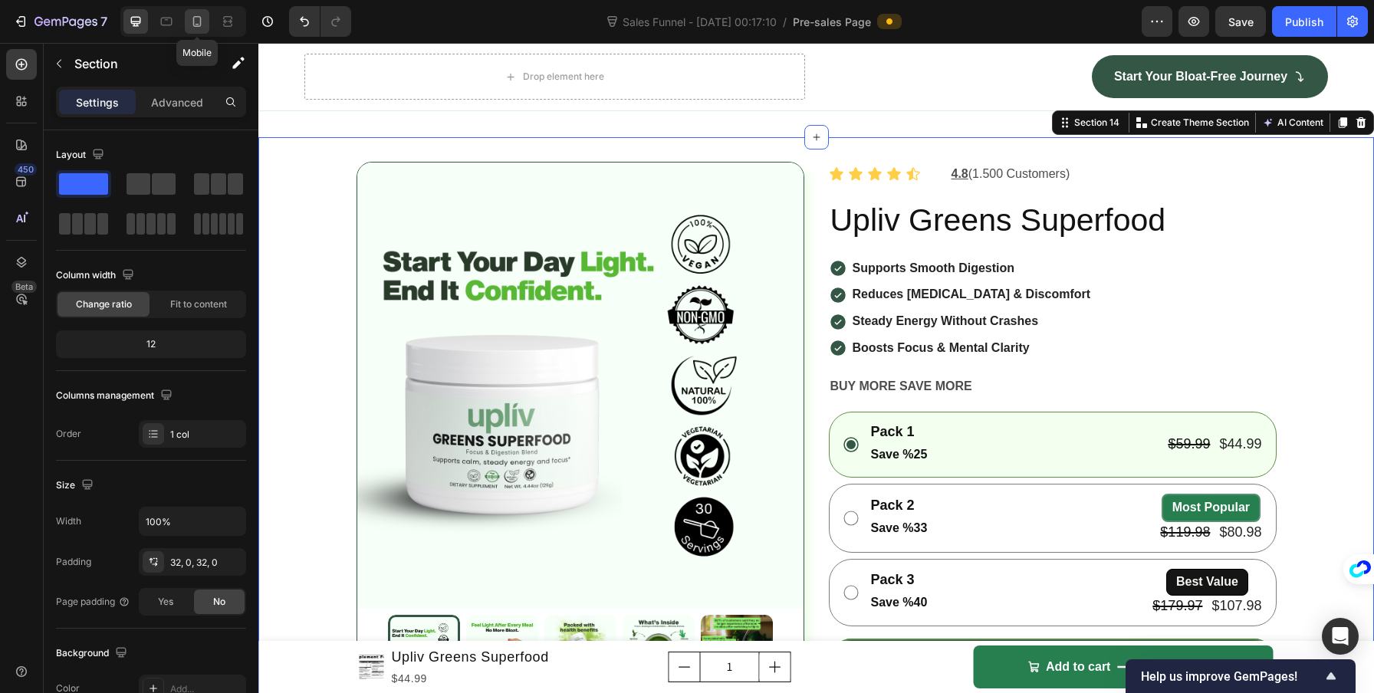
click at [207, 25] on div at bounding box center [197, 21] width 25 height 25
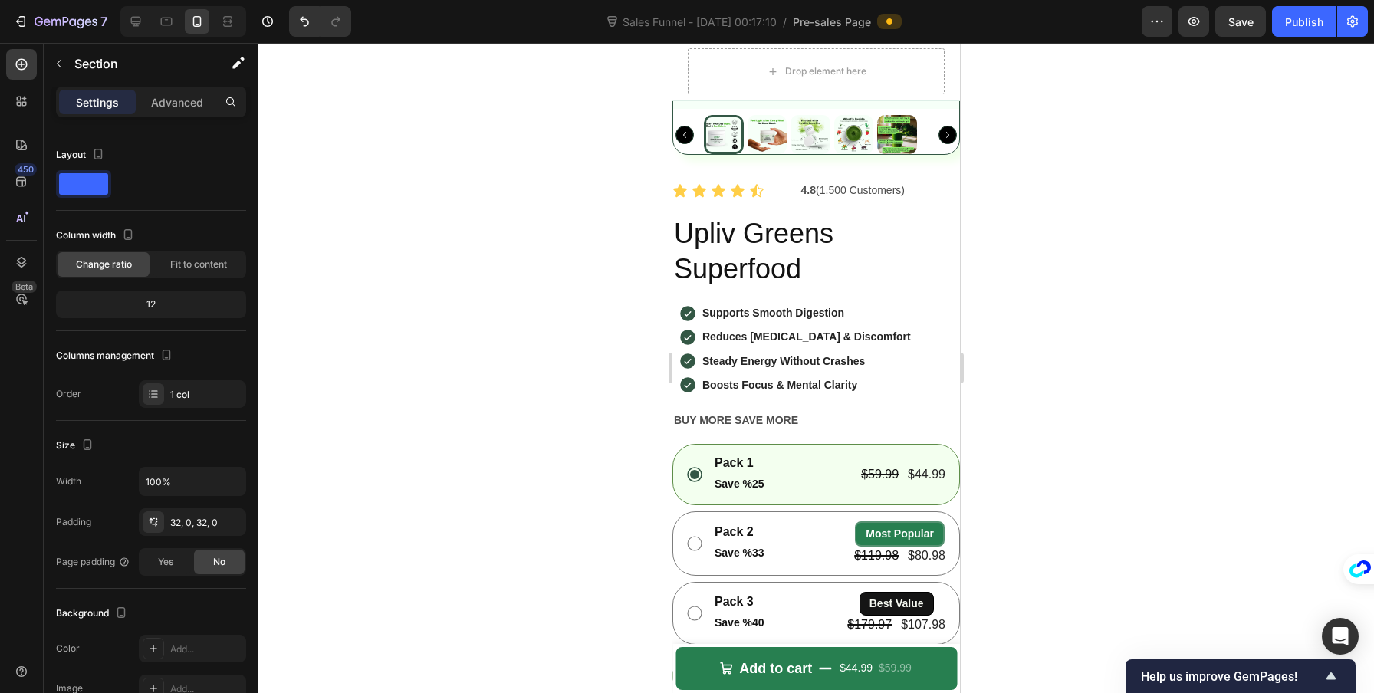
scroll to position [5147, 0]
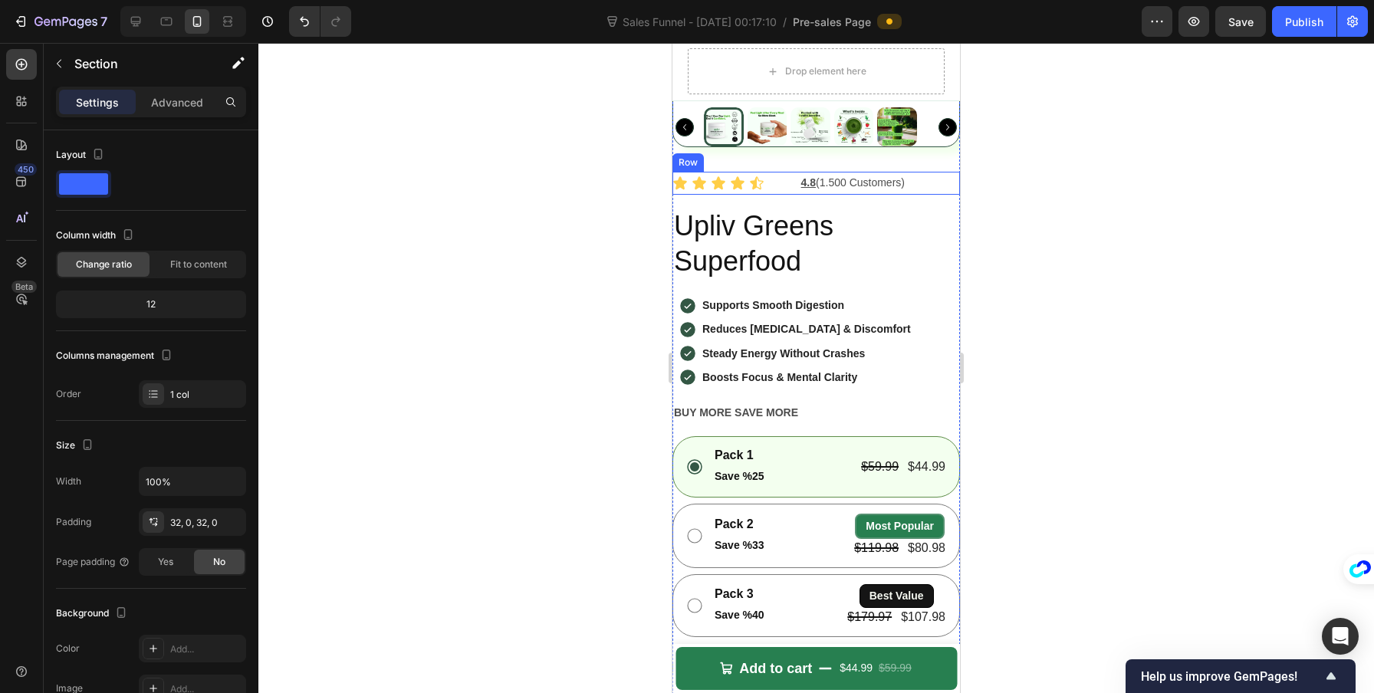
click at [775, 194] on div "Icon Icon Icon Icon Icon Icon List" at bounding box center [729, 183] width 115 height 22
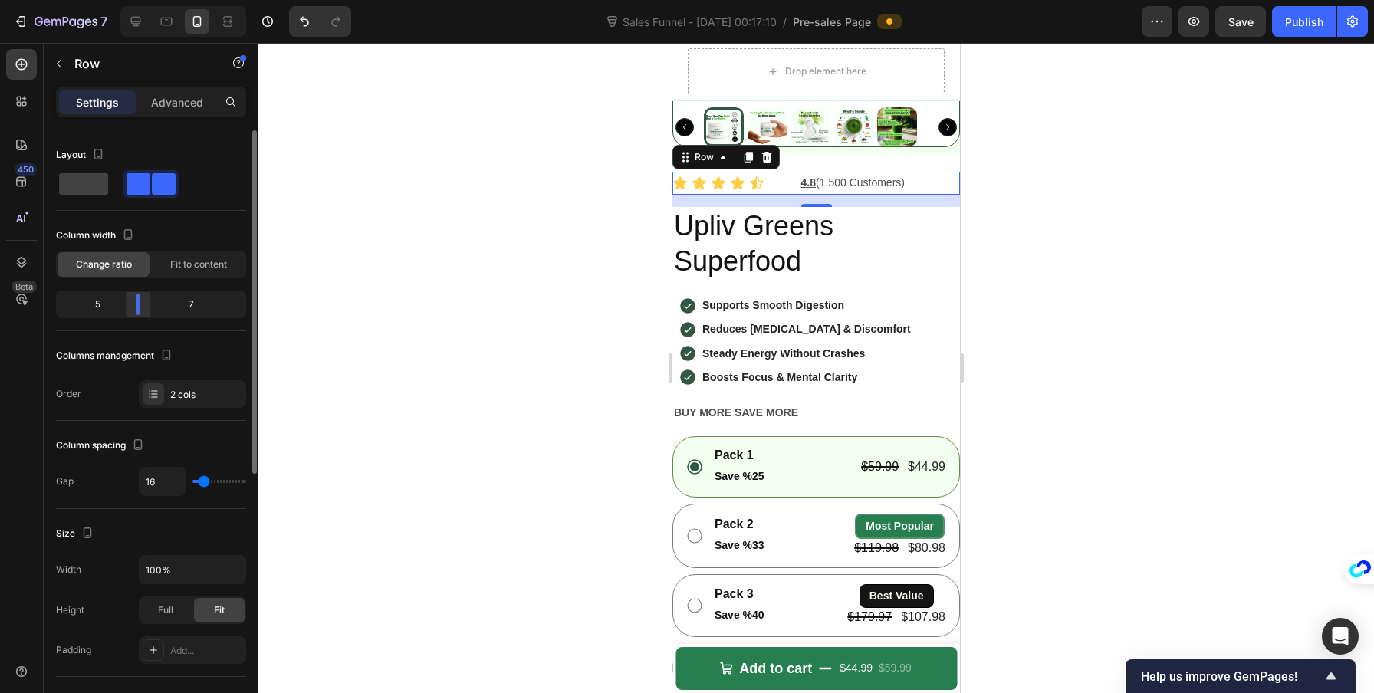
click at [133, 304] on div at bounding box center [138, 304] width 28 height 21
click at [535, 423] on div at bounding box center [815, 368] width 1115 height 650
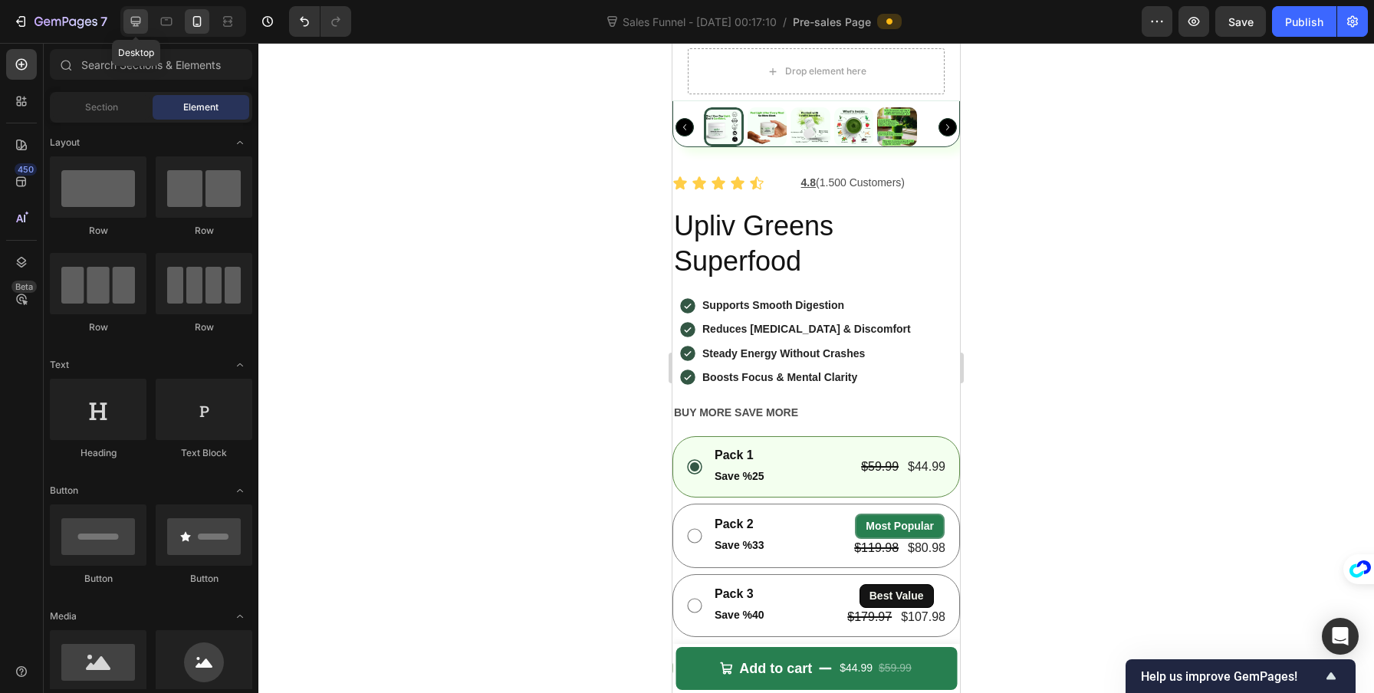
click at [133, 30] on div at bounding box center [135, 21] width 25 height 25
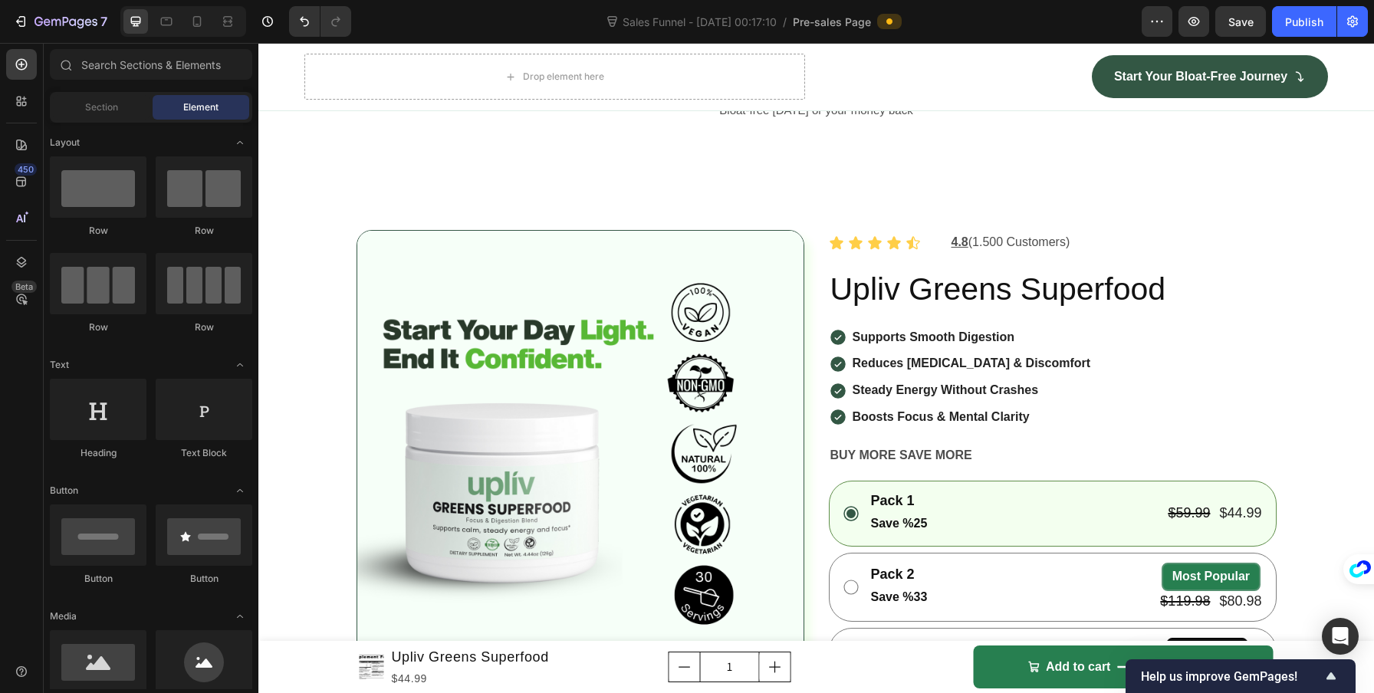
scroll to position [4445, 0]
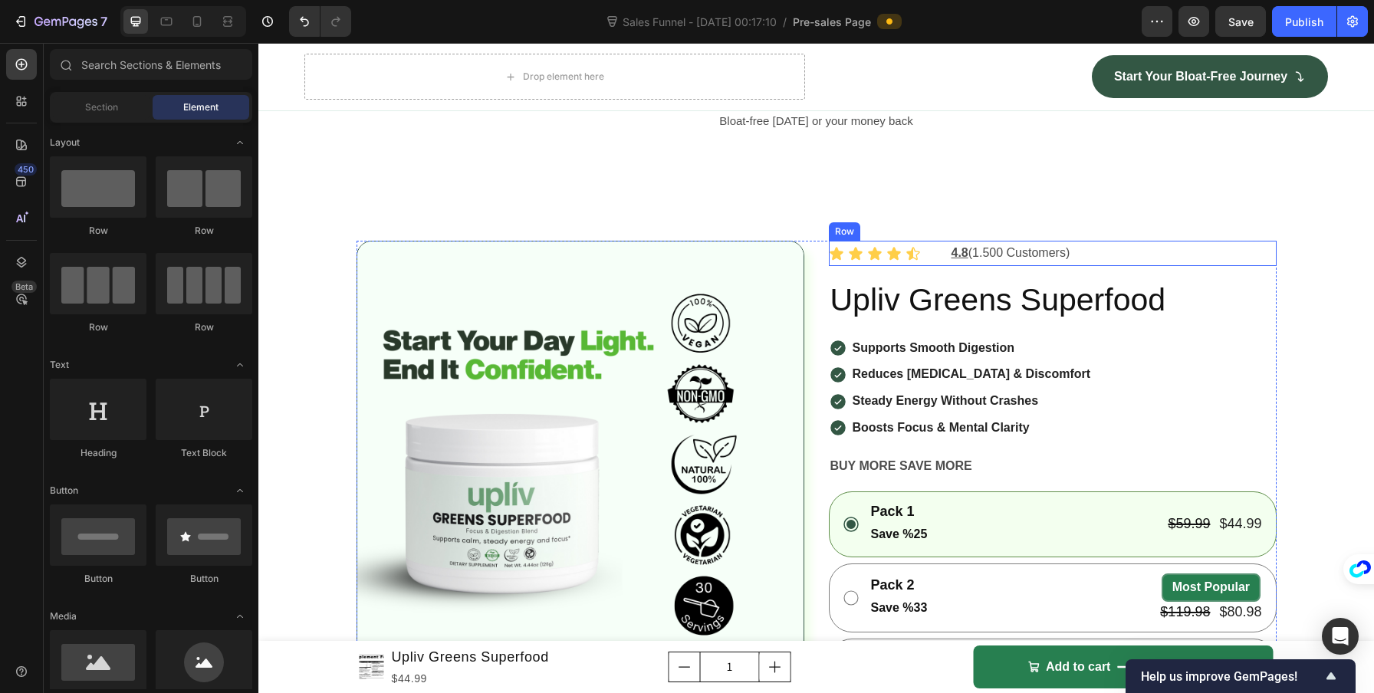
click at [928, 250] on div "Icon Icon Icon Icon Icon Icon List" at bounding box center [883, 253] width 109 height 25
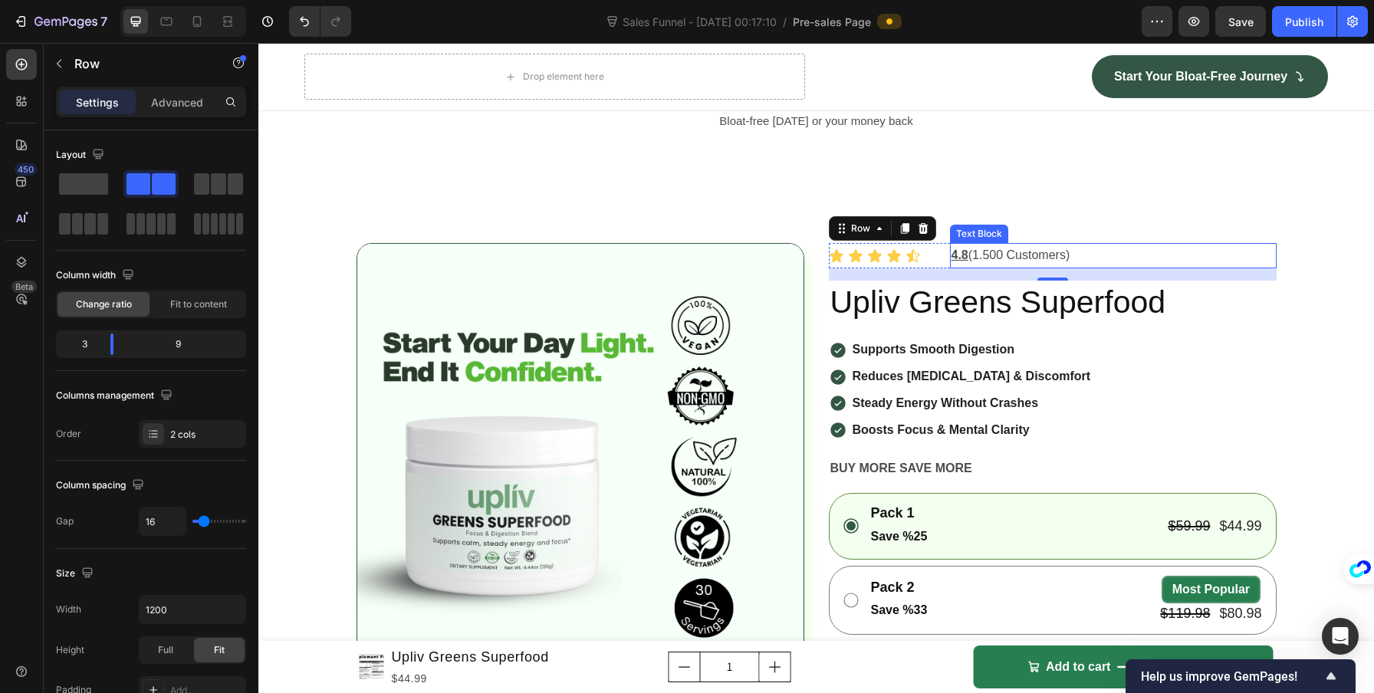
click at [1069, 256] on p "4.8 (1.500 Customers)" at bounding box center [1113, 256] width 324 height 22
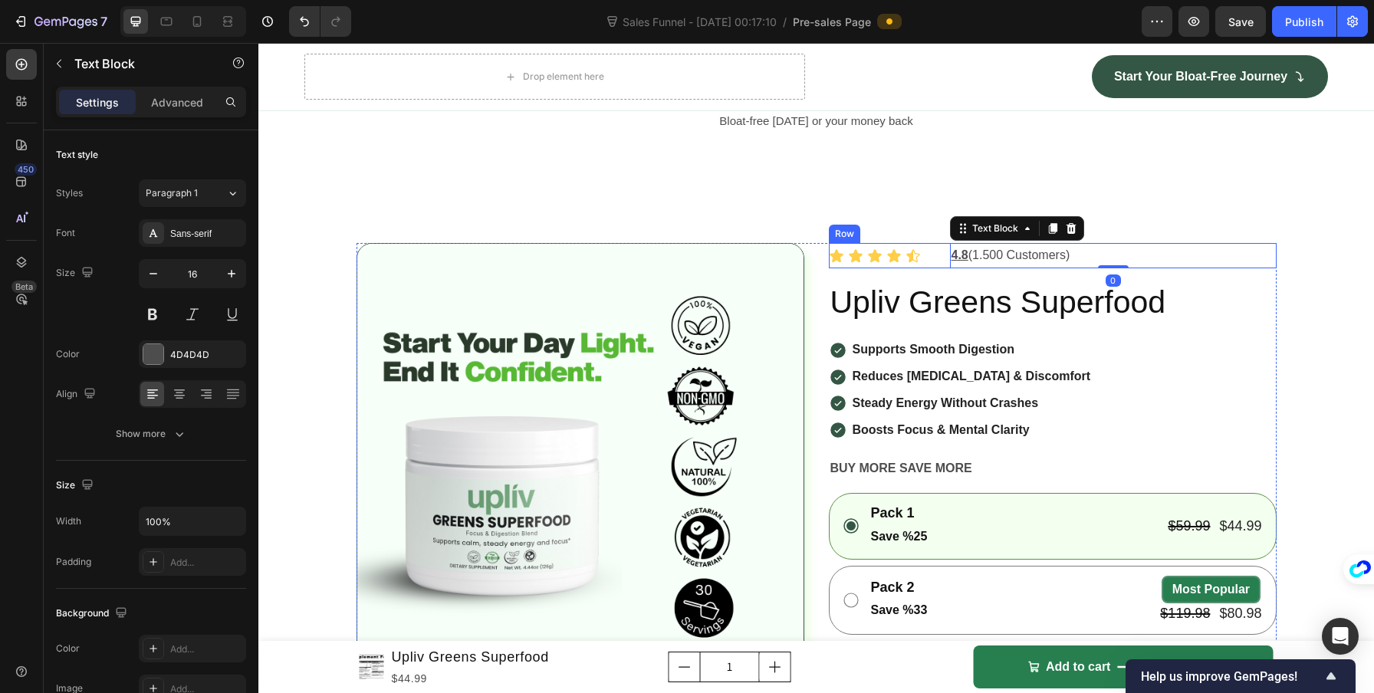
click at [942, 250] on div "Icon Icon Icon Icon Icon Icon List 4.8 (1.500 Customers) Text Block 0 Row" at bounding box center [1053, 255] width 448 height 25
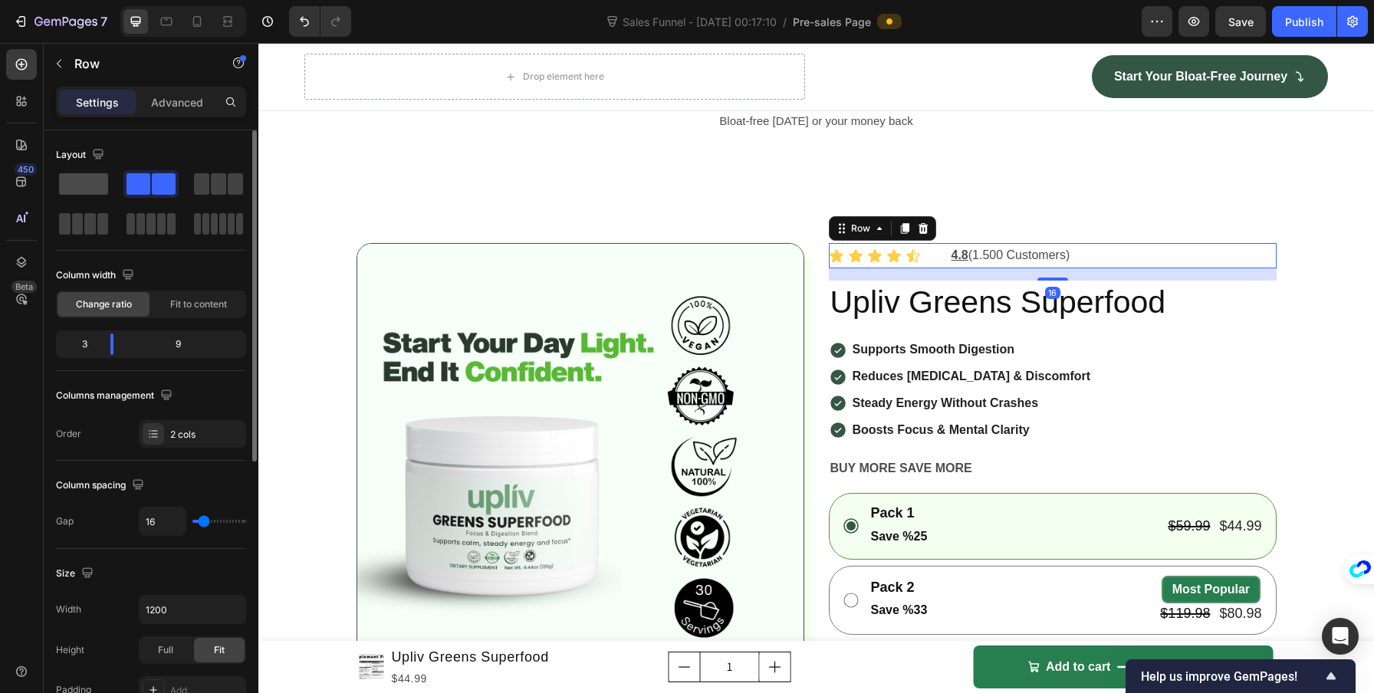
click at [88, 186] on span at bounding box center [83, 183] width 49 height 21
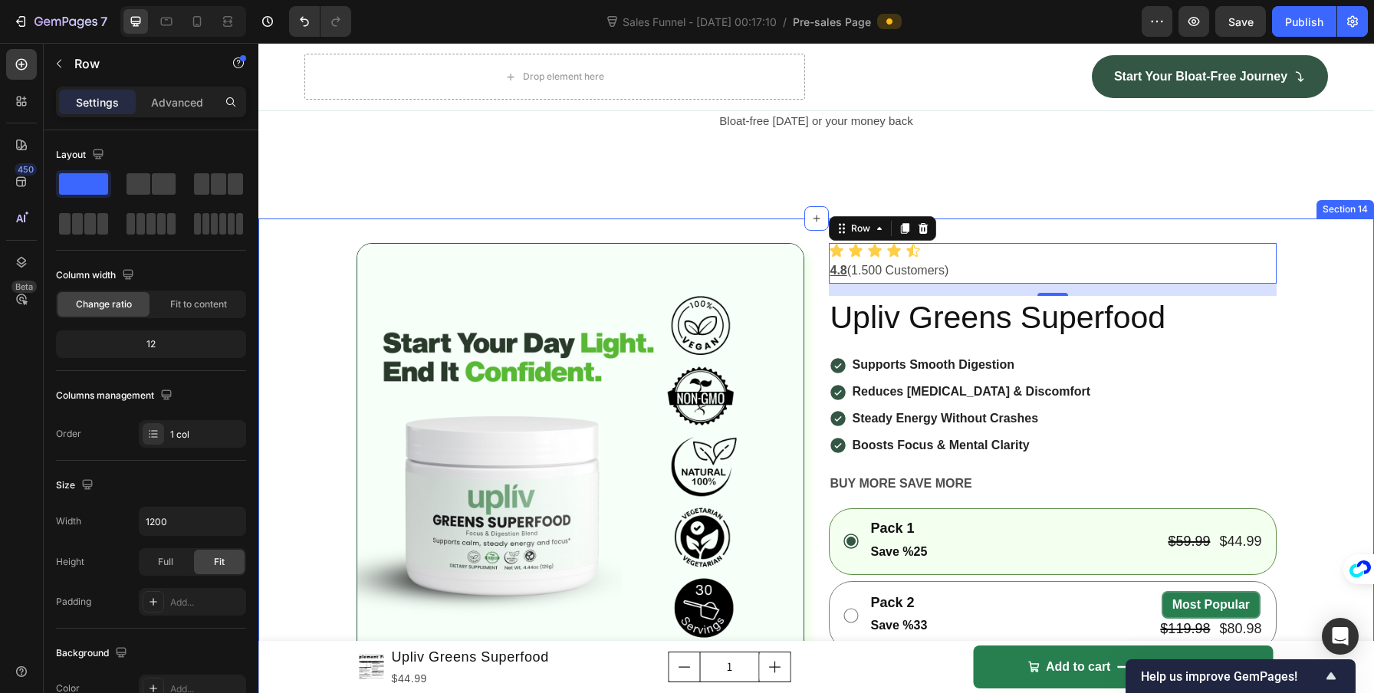
click at [1340, 294] on div "Product Images Icon Icon Icon Icon Icon Icon List 4.8 (1.500 Customers) Text Bl…" at bounding box center [815, 705] width 1115 height 925
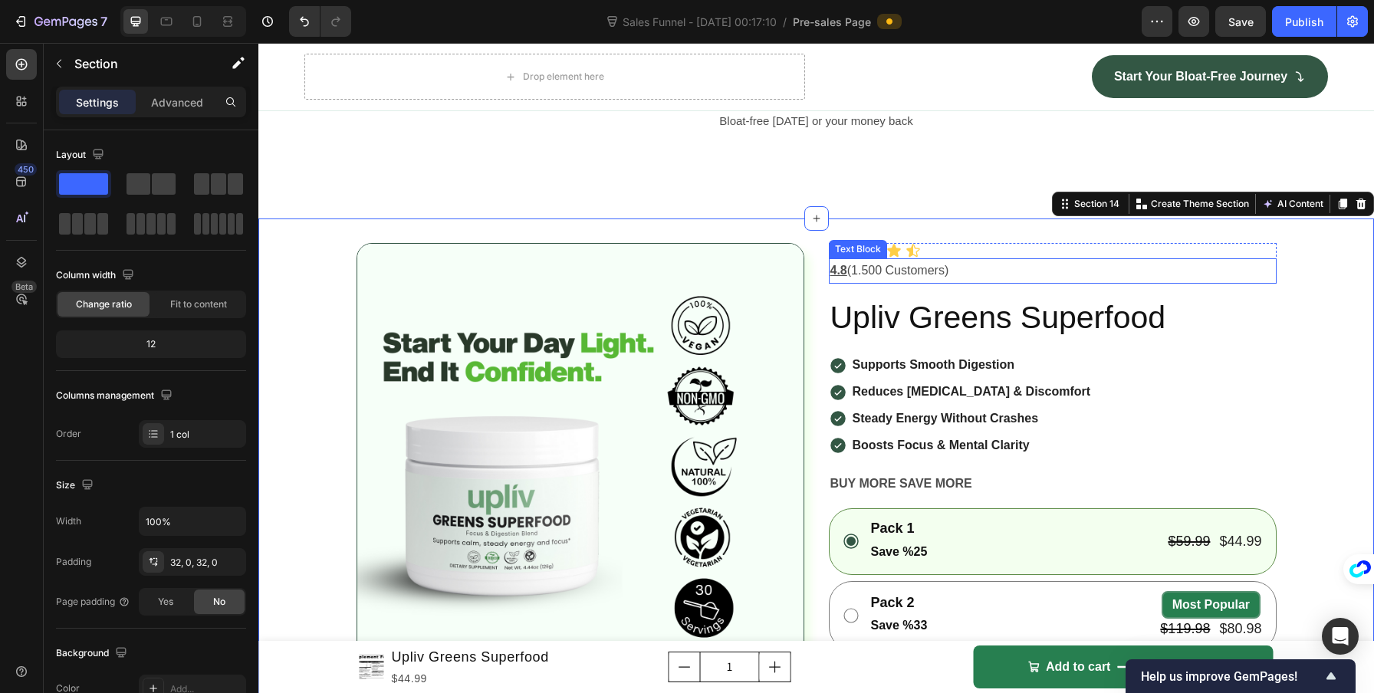
click at [990, 264] on p "4.8 (1.500 Customers)" at bounding box center [1052, 271] width 445 height 22
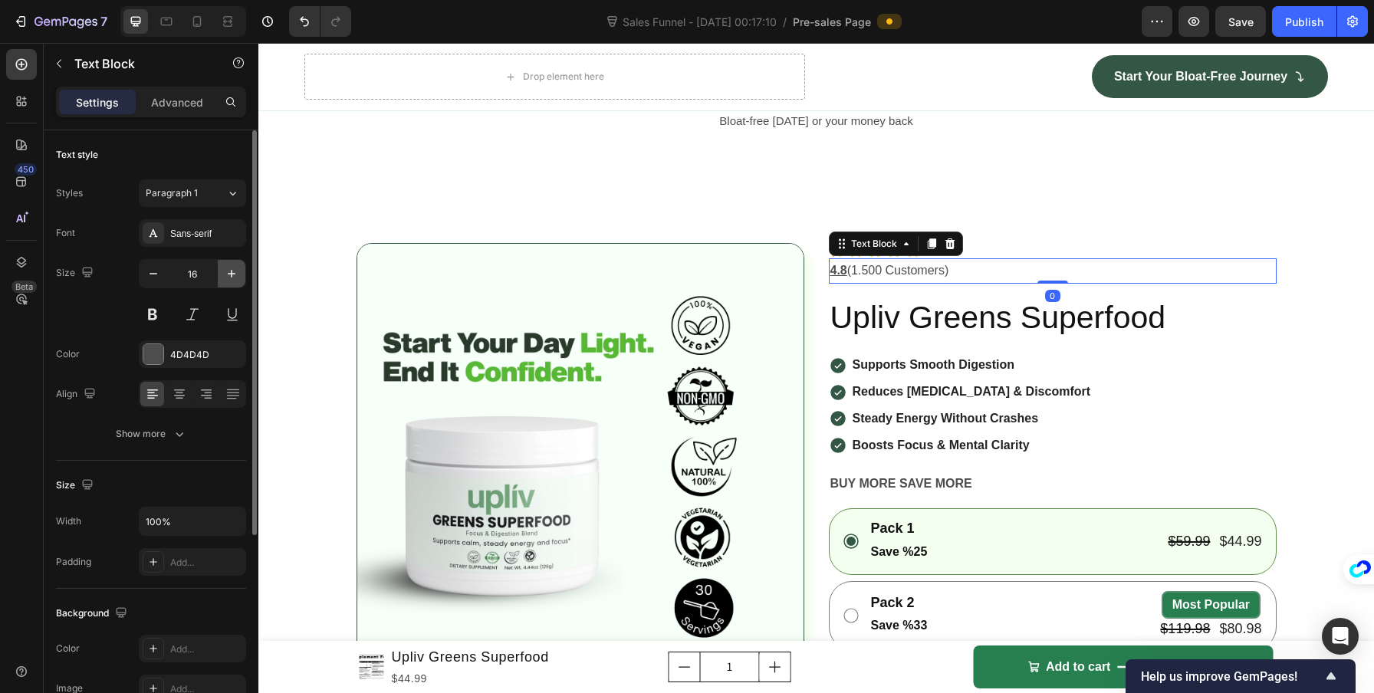
click at [227, 267] on icon "button" at bounding box center [231, 273] width 15 height 15
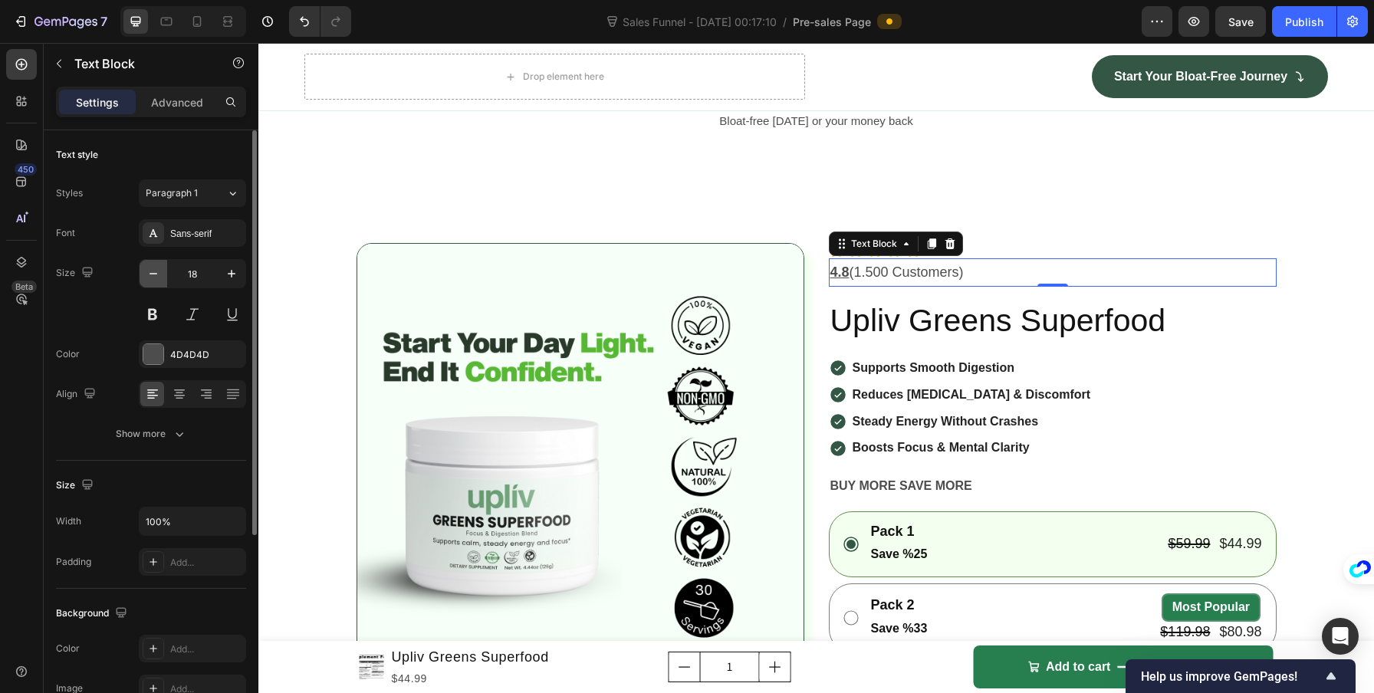
click at [164, 274] on button "button" at bounding box center [154, 274] width 28 height 28
type input "17"
click at [859, 272] on p "4.8 (1.500 Customers)" at bounding box center [1052, 272] width 445 height 24
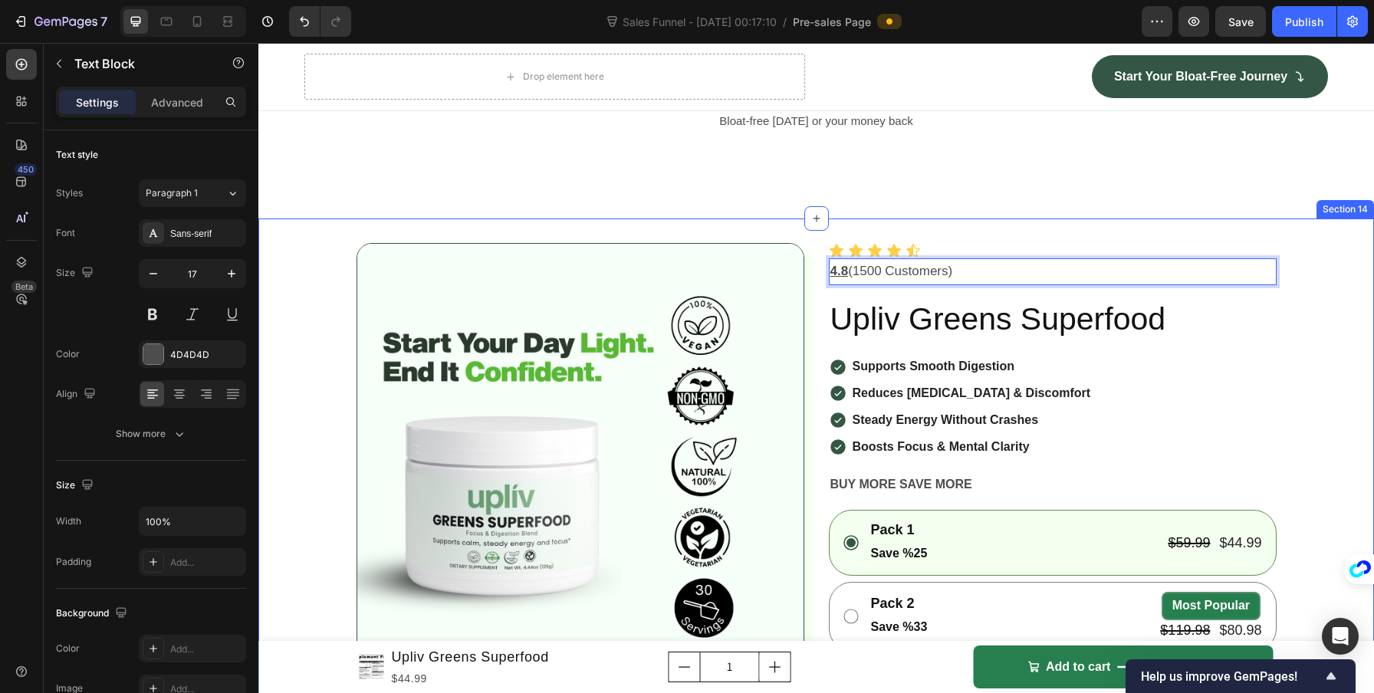
click at [1351, 361] on div "Product Images Icon Icon Icon Icon Icon Icon List 4.8 (1500 Customers) Text Blo…" at bounding box center [815, 706] width 1115 height 926
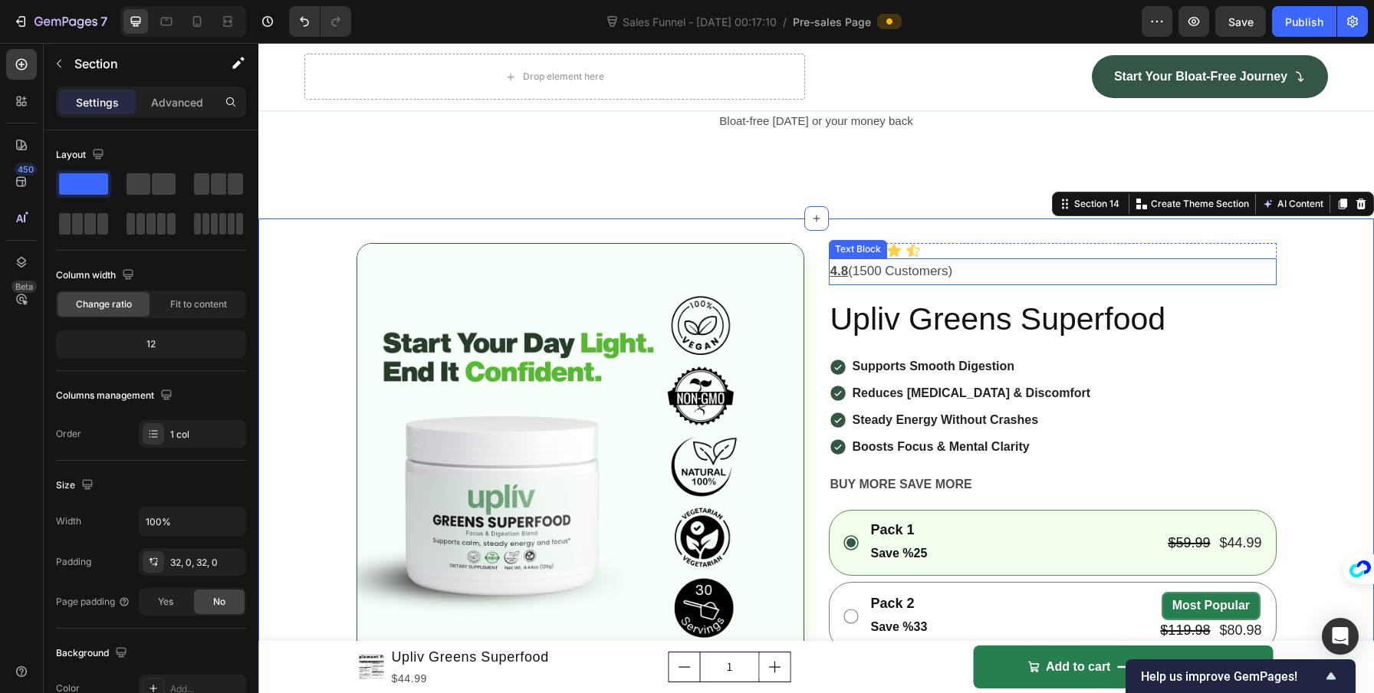
click at [902, 270] on p "4.8 (1500 Customers)" at bounding box center [1052, 272] width 445 height 24
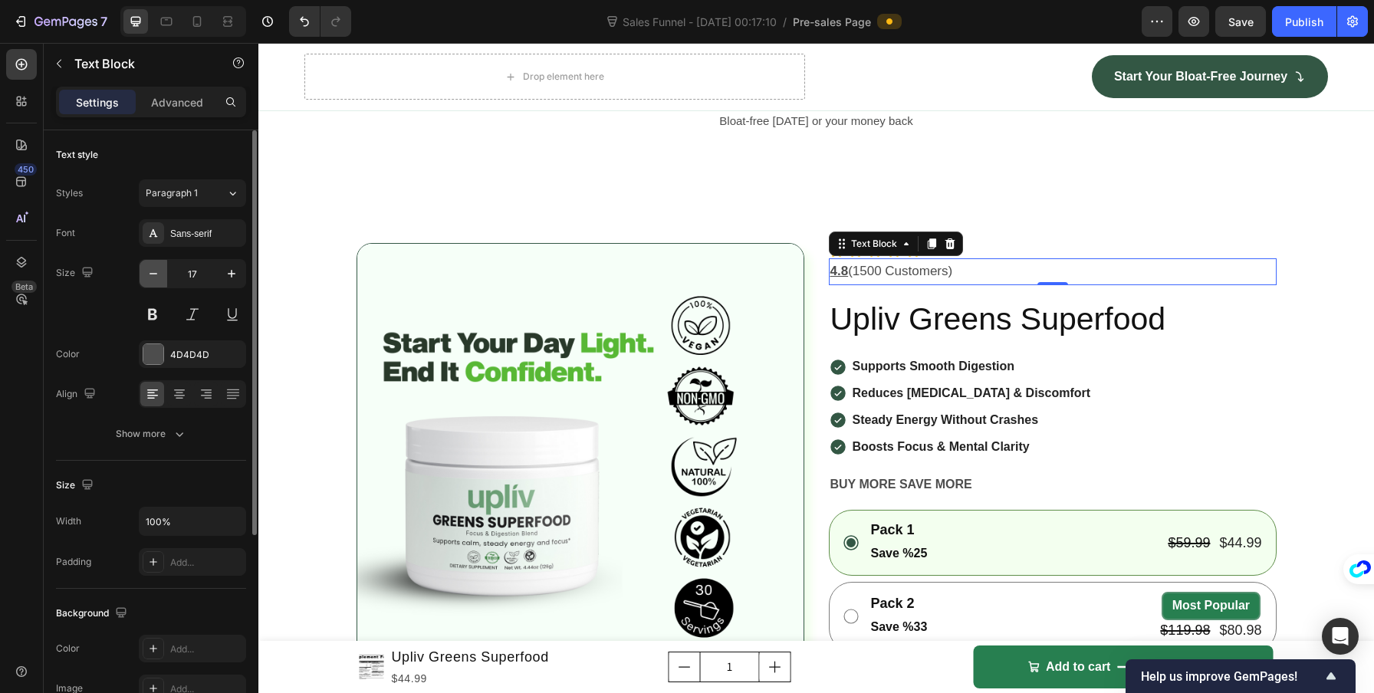
click at [152, 270] on icon "button" at bounding box center [153, 273] width 15 height 15
type input "16"
click at [221, 307] on button at bounding box center [232, 315] width 28 height 28
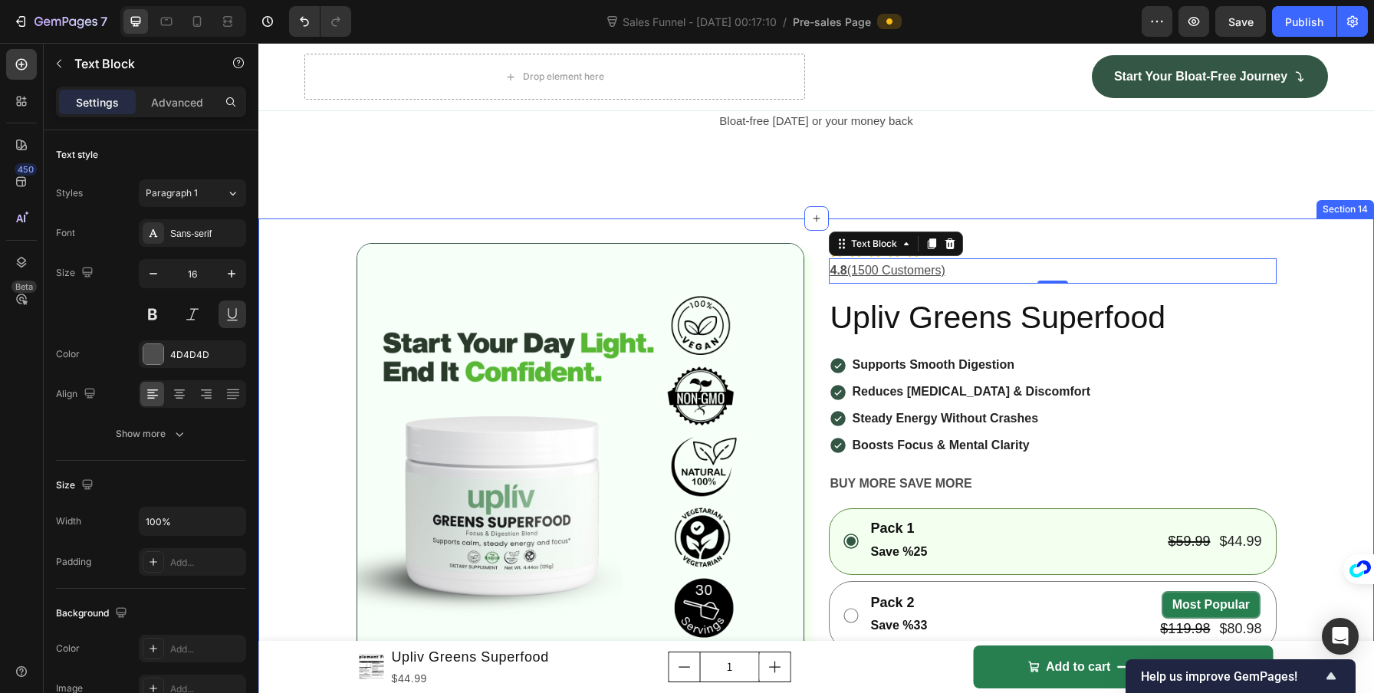
click at [291, 301] on div "Product Images Icon Icon Icon Icon Icon Icon List 4.8 (1500 Customers) Text Blo…" at bounding box center [815, 705] width 1115 height 925
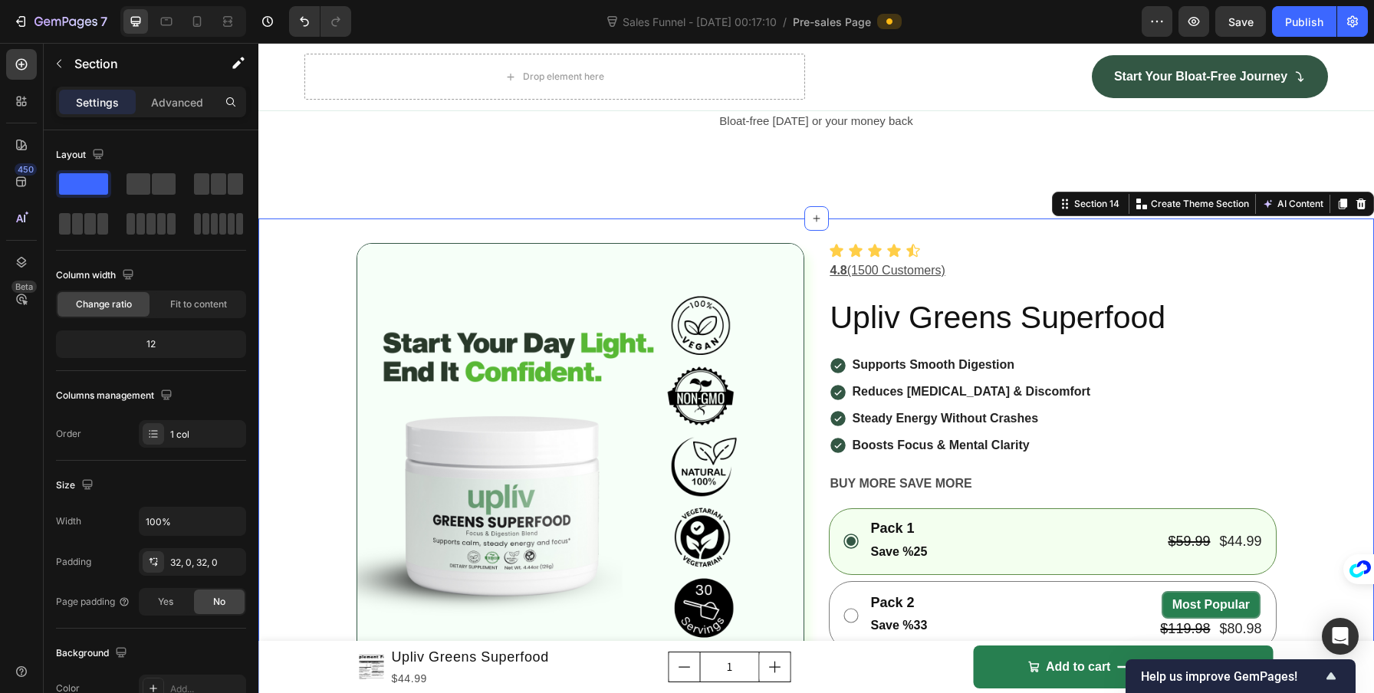
click at [211, 27] on div at bounding box center [183, 21] width 126 height 31
click at [200, 25] on icon at bounding box center [197, 21] width 8 height 11
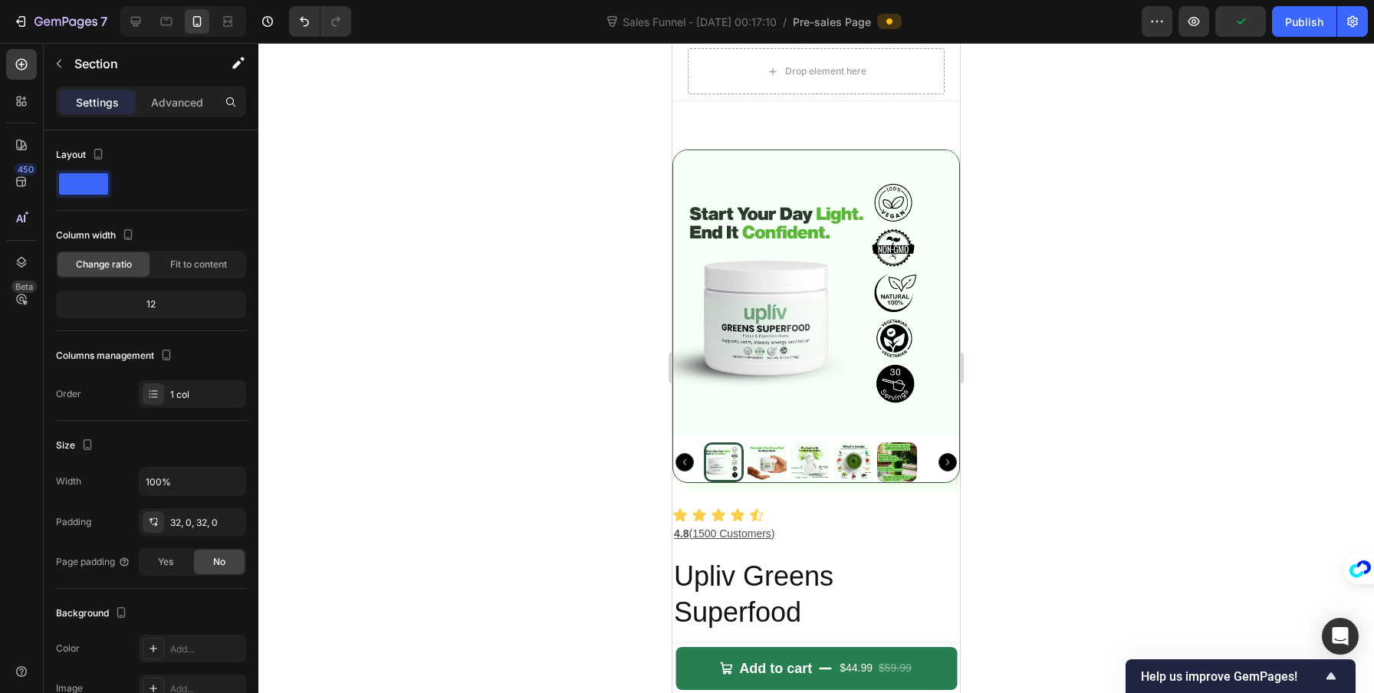
scroll to position [5228, 0]
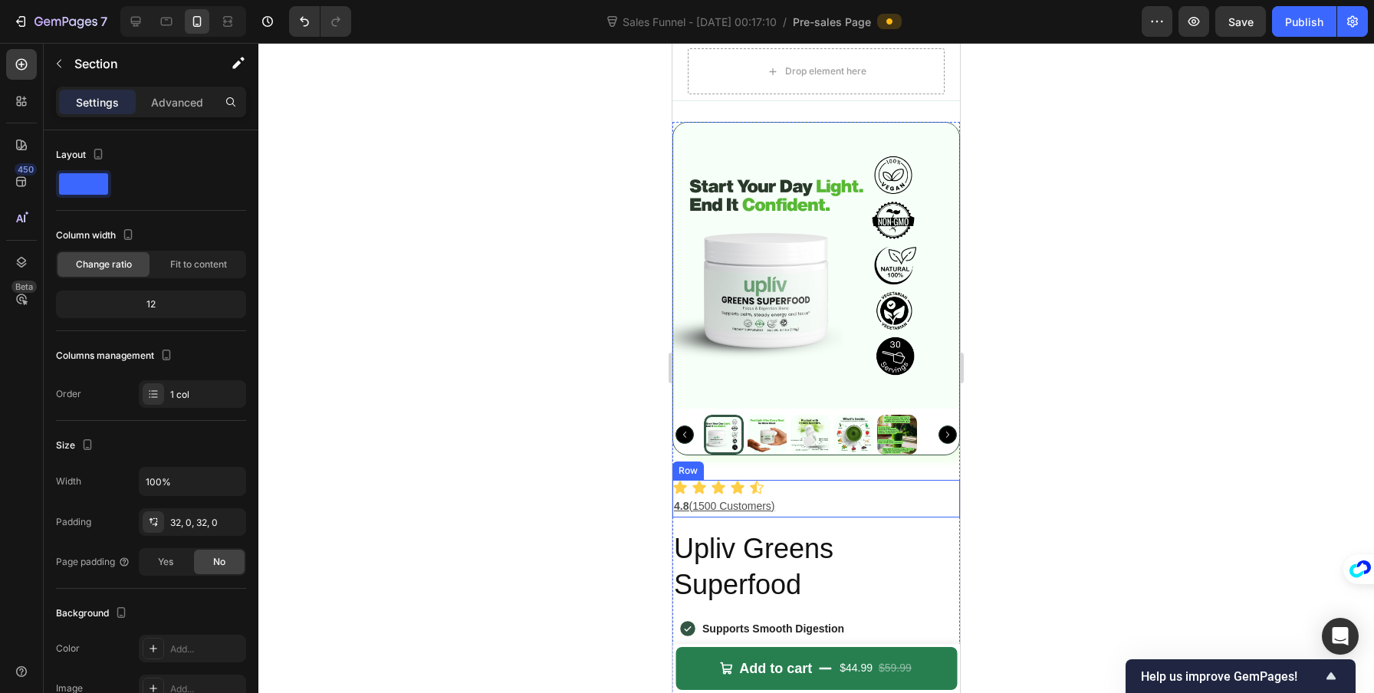
click at [783, 480] on div "Icon Icon Icon Icon Icon Icon List 4.8 (1500 Customers) Text Block" at bounding box center [815, 499] width 287 height 38
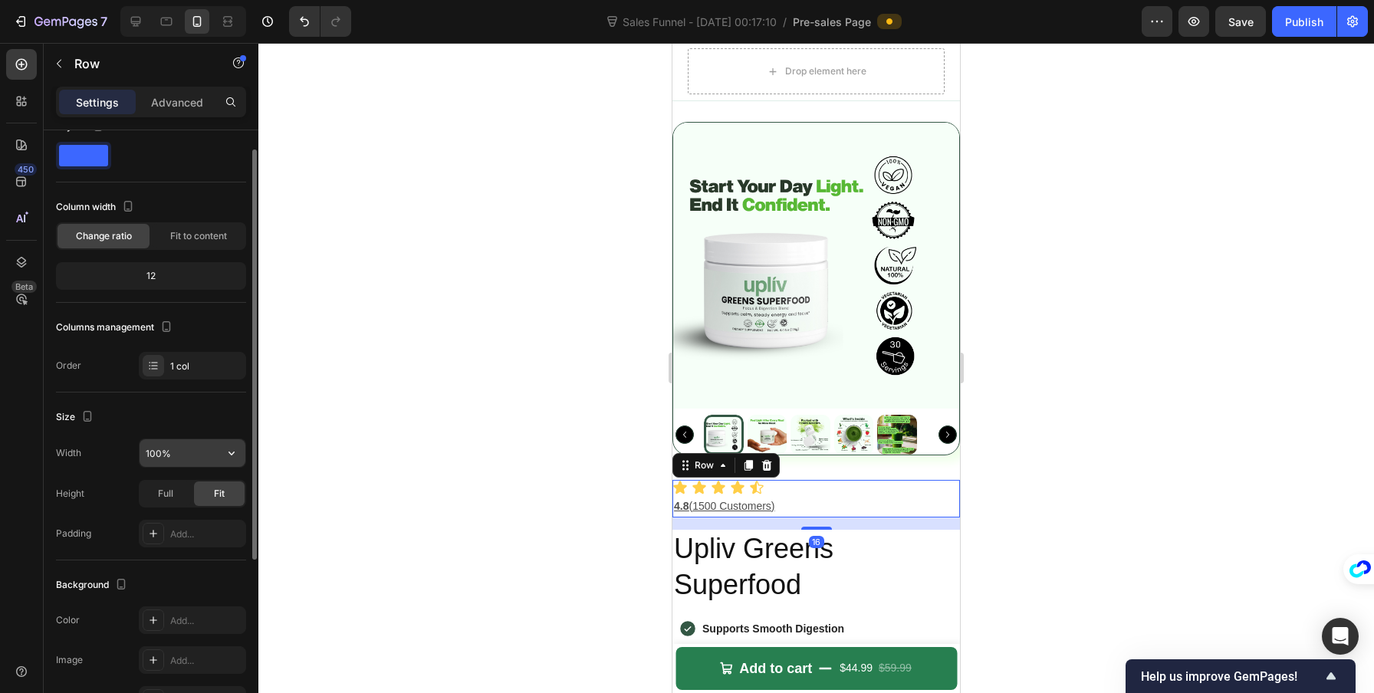
scroll to position [68, 0]
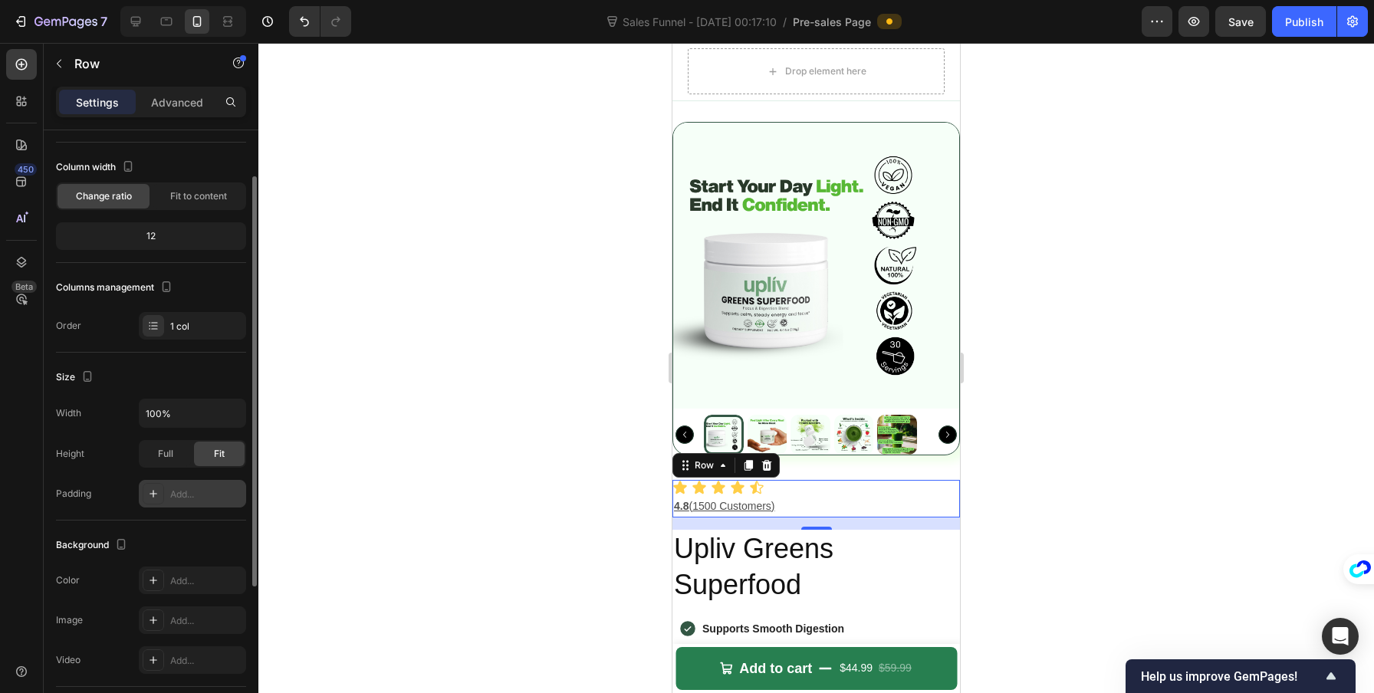
click at [174, 504] on div "Add..." at bounding box center [192, 494] width 107 height 28
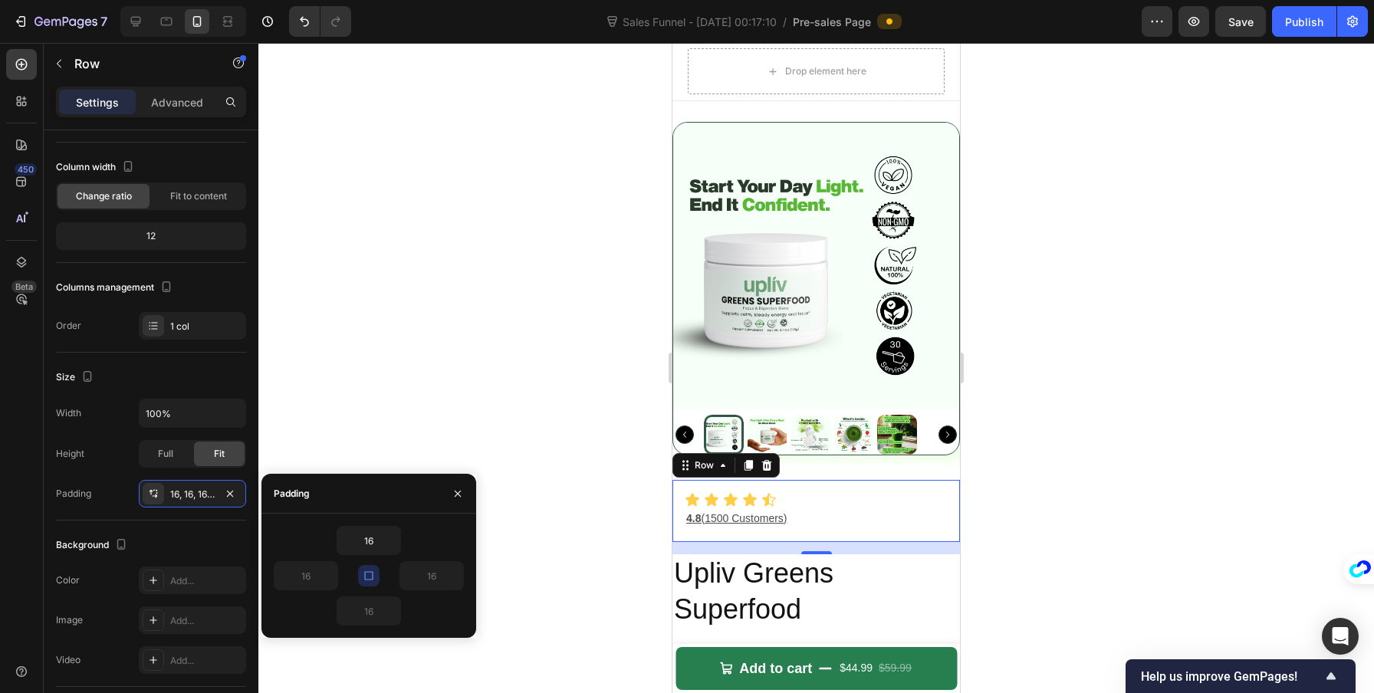
click at [385, 576] on div "16" at bounding box center [416, 575] width 95 height 29
click at [373, 578] on icon "button" at bounding box center [369, 576] width 12 height 12
click at [235, 493] on icon "button" at bounding box center [230, 494] width 12 height 12
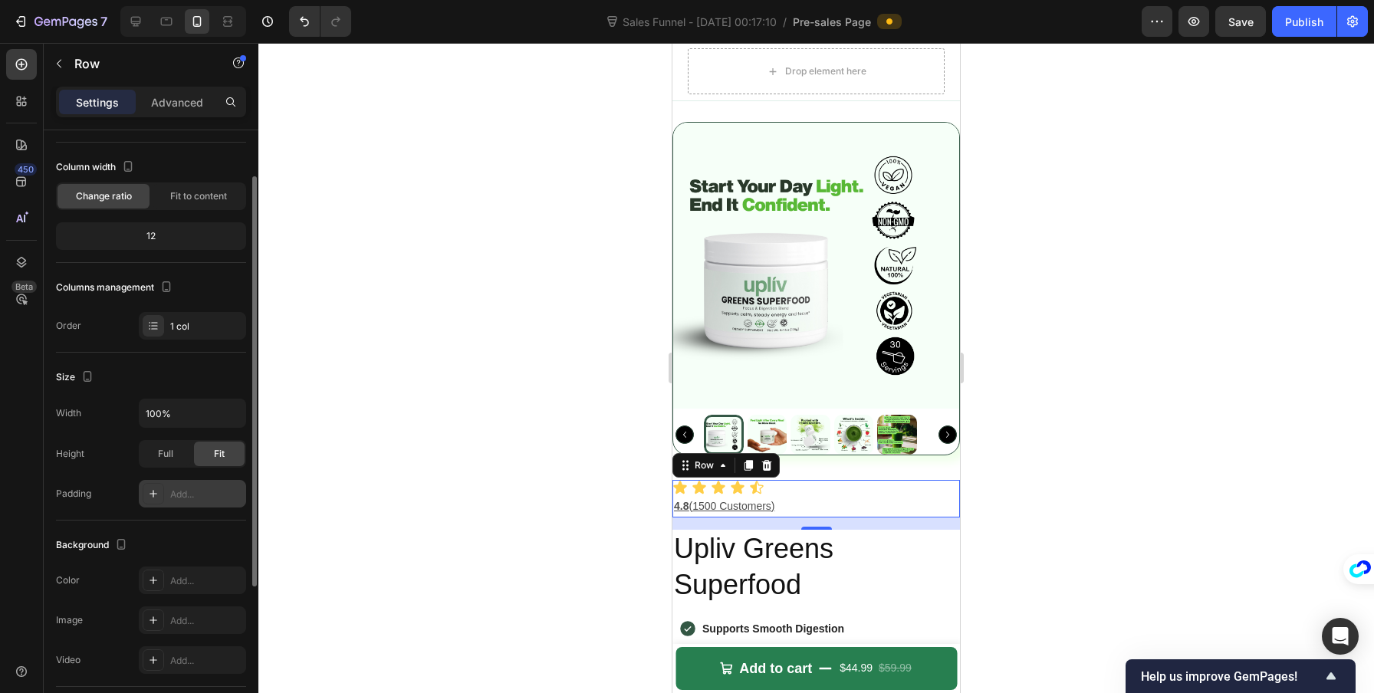
click at [195, 491] on div "Add..." at bounding box center [206, 495] width 72 height 14
type input "16"
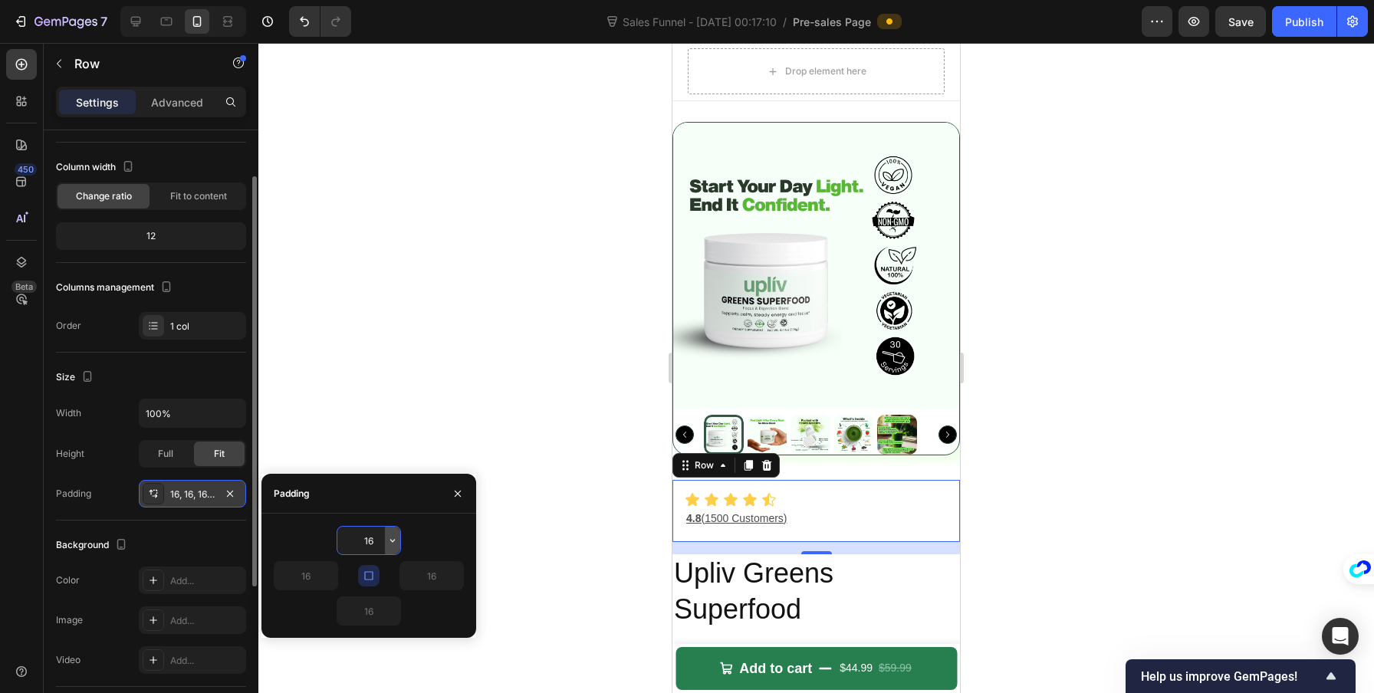
click at [385, 542] on button "button" at bounding box center [392, 541] width 15 height 28
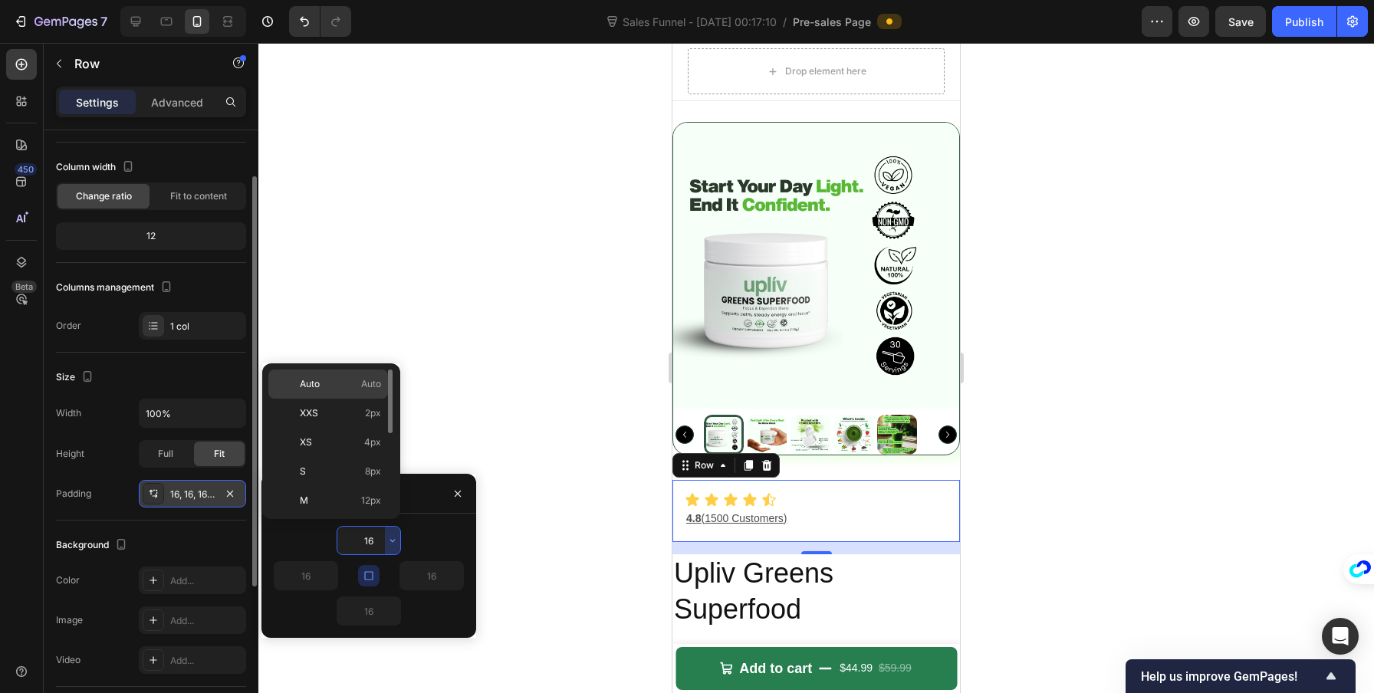
click at [343, 386] on p "Auto Auto" at bounding box center [340, 384] width 81 height 14
type input "Auto"
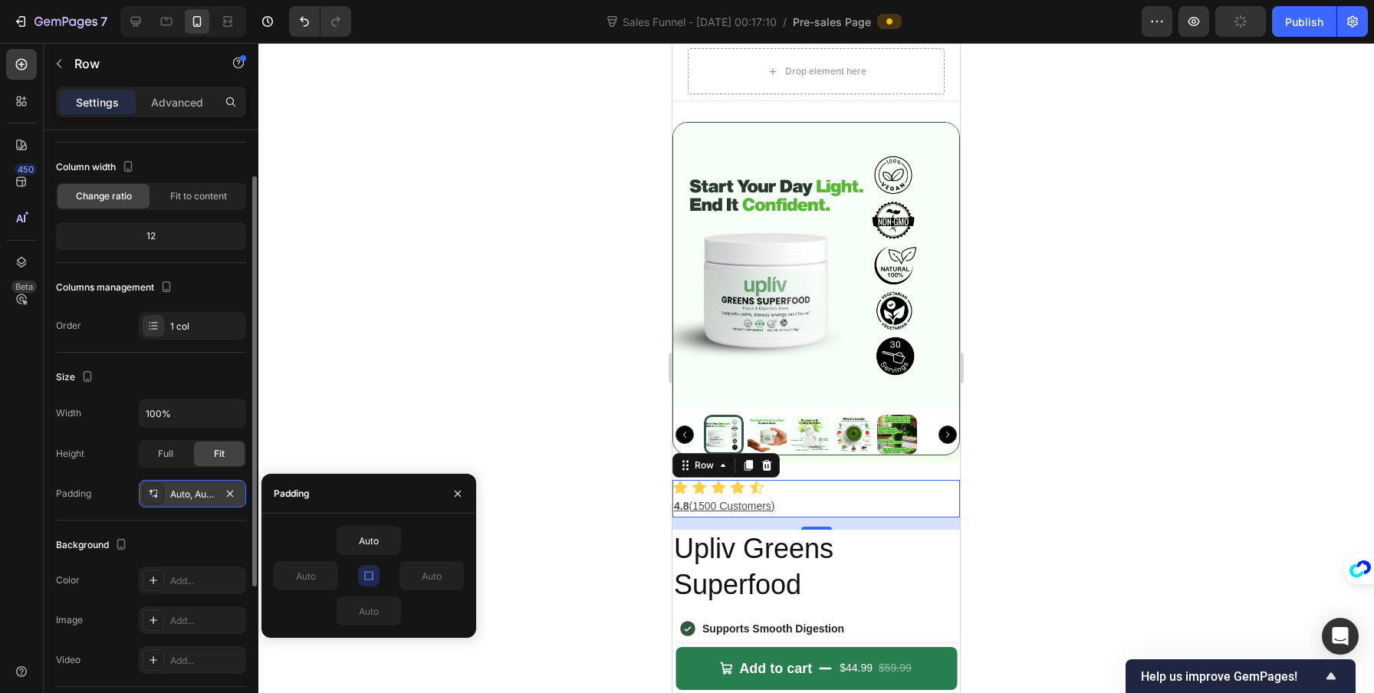
click at [363, 576] on icon "button" at bounding box center [369, 576] width 12 height 12
click at [301, 576] on input "Auto" at bounding box center [305, 576] width 63 height 28
click at [331, 576] on icon "button" at bounding box center [330, 576] width 12 height 12
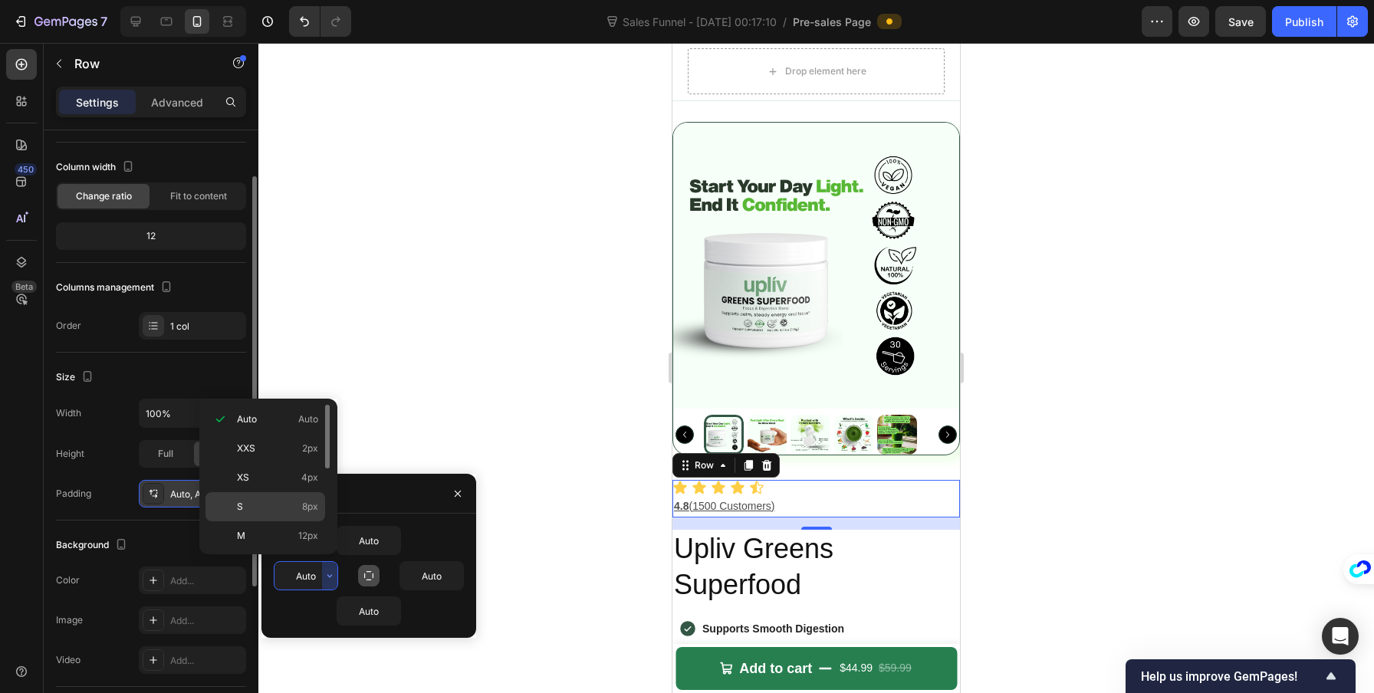
click at [301, 512] on p "S 8px" at bounding box center [277, 507] width 81 height 14
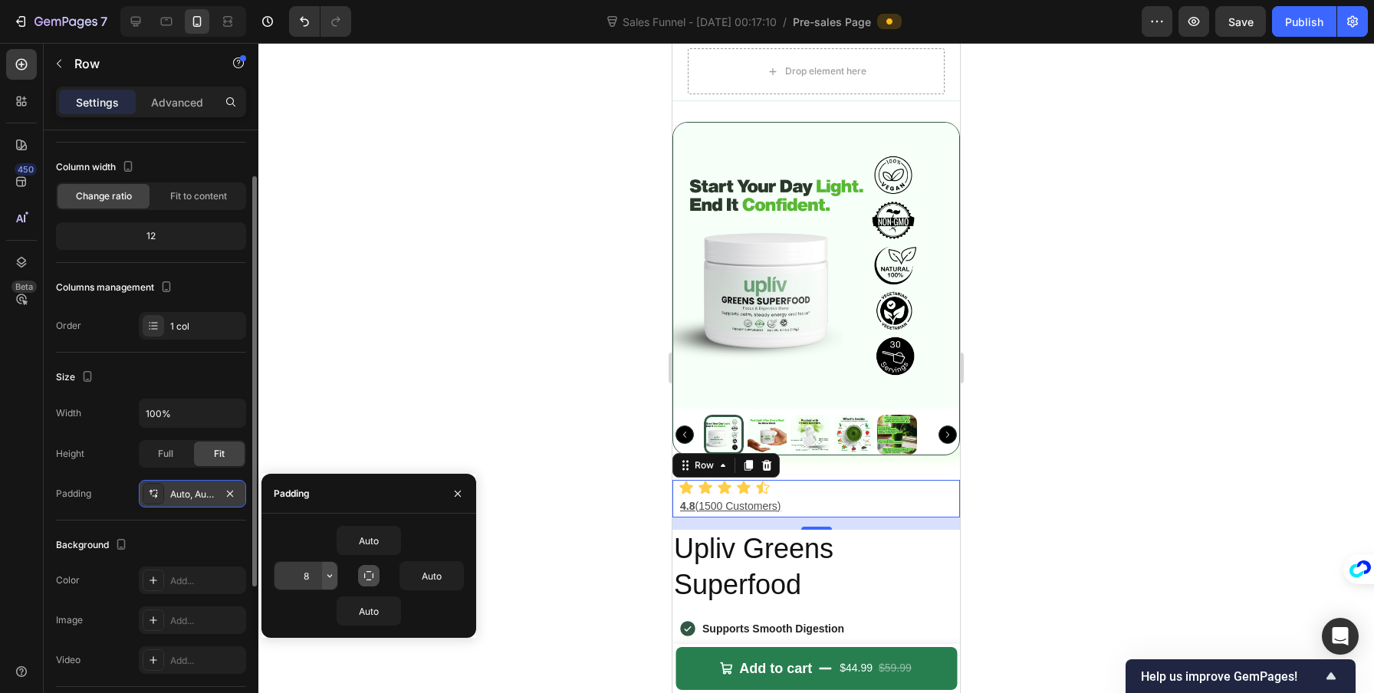
click at [333, 576] on icon "button" at bounding box center [330, 576] width 12 height 12
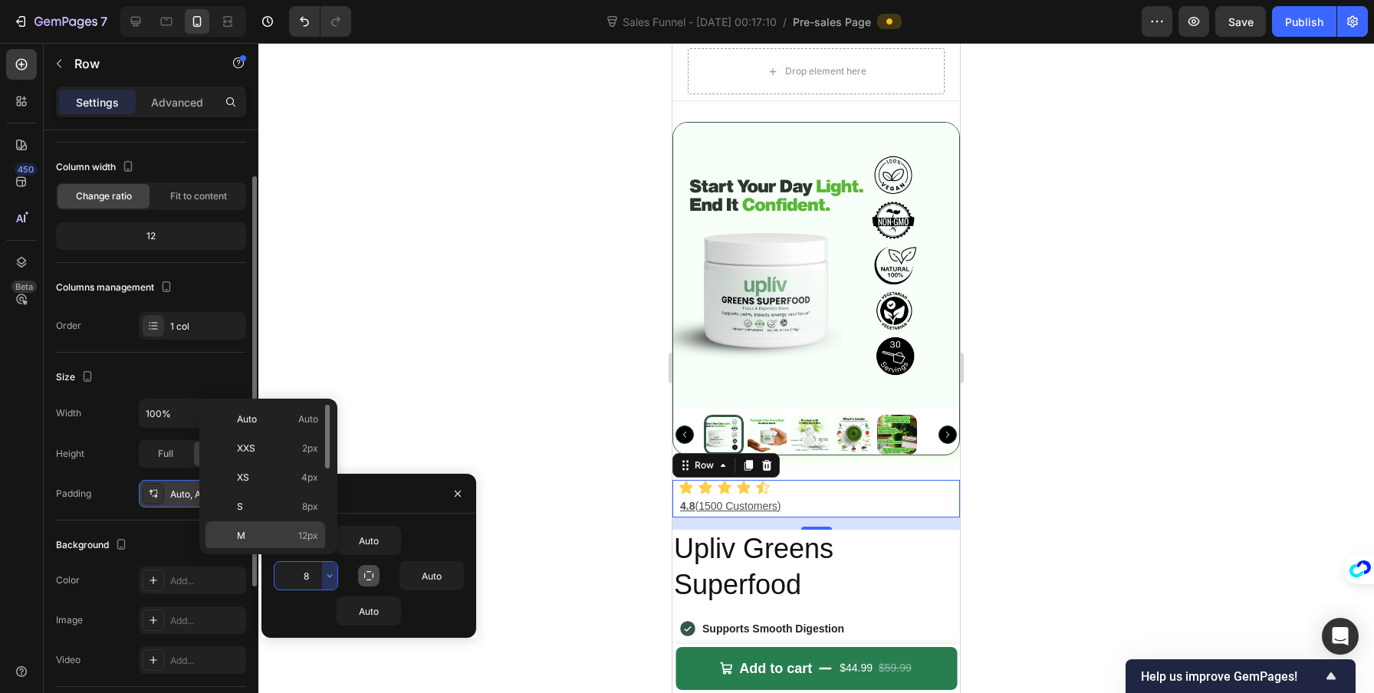
click at [291, 546] on div "M 12px" at bounding box center [265, 535] width 120 height 29
type input "12"
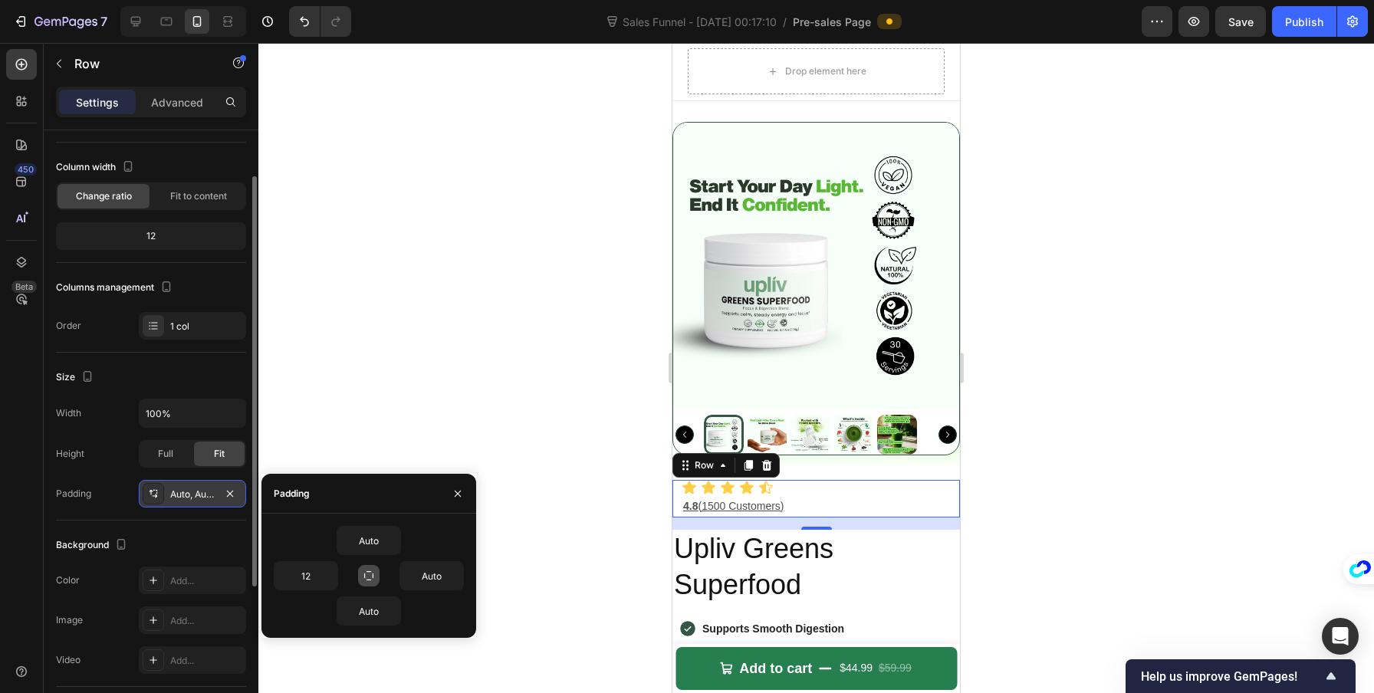
click at [497, 561] on div at bounding box center [815, 368] width 1115 height 650
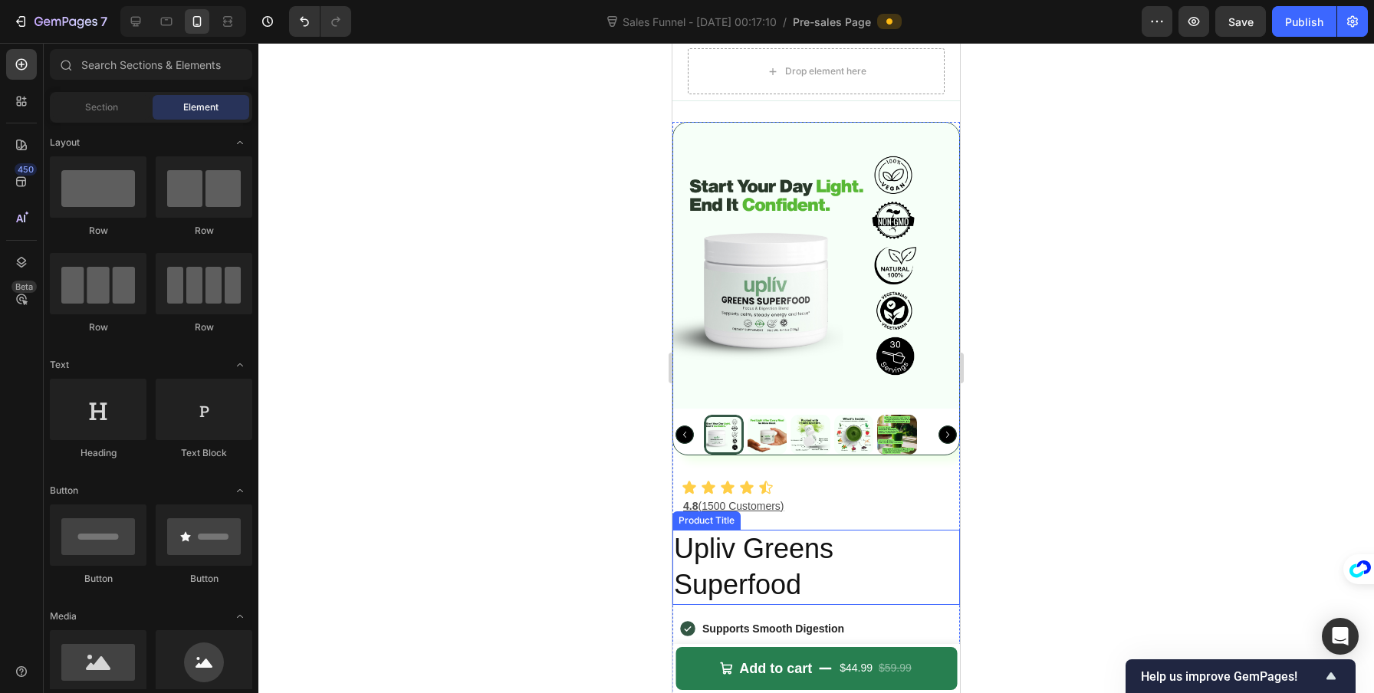
click at [862, 537] on h2 "Upliv Greens Superfood" at bounding box center [815, 567] width 287 height 75
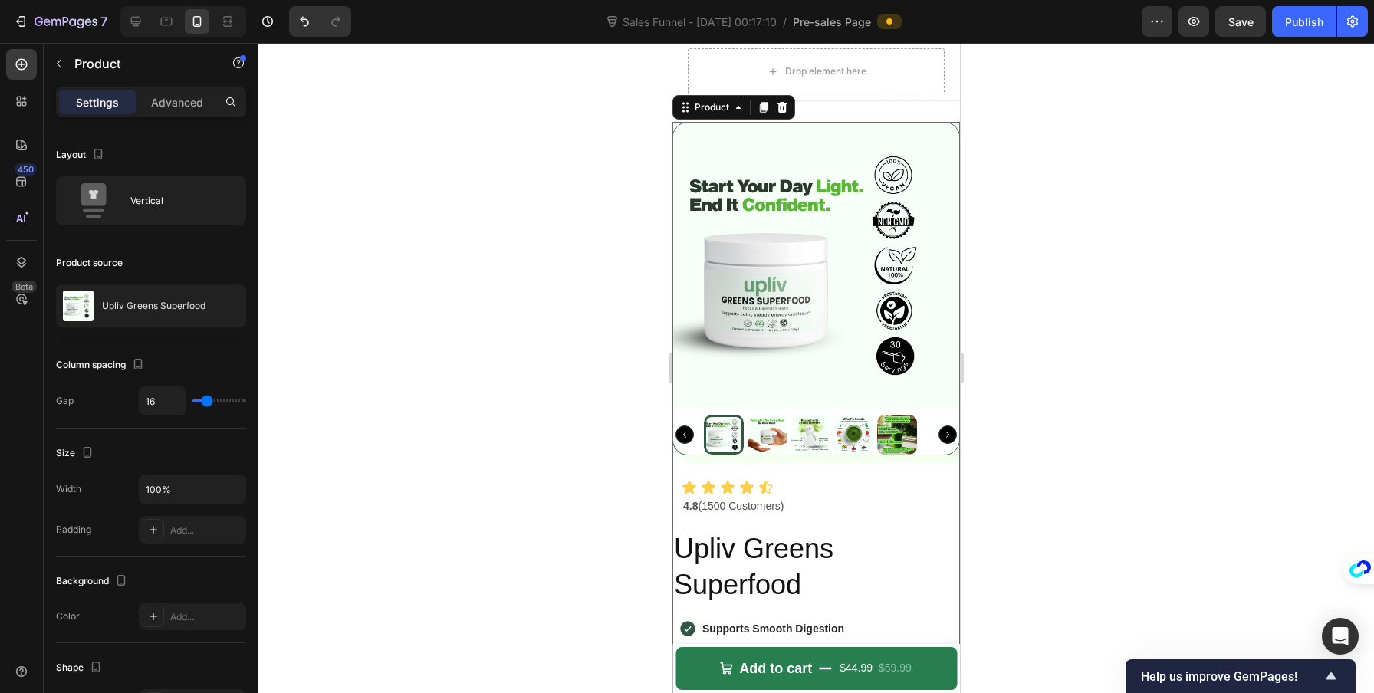
click at [1230, 23] on span "Save" at bounding box center [1240, 21] width 25 height 13
click at [1289, 19] on div "Publish" at bounding box center [1304, 22] width 38 height 16
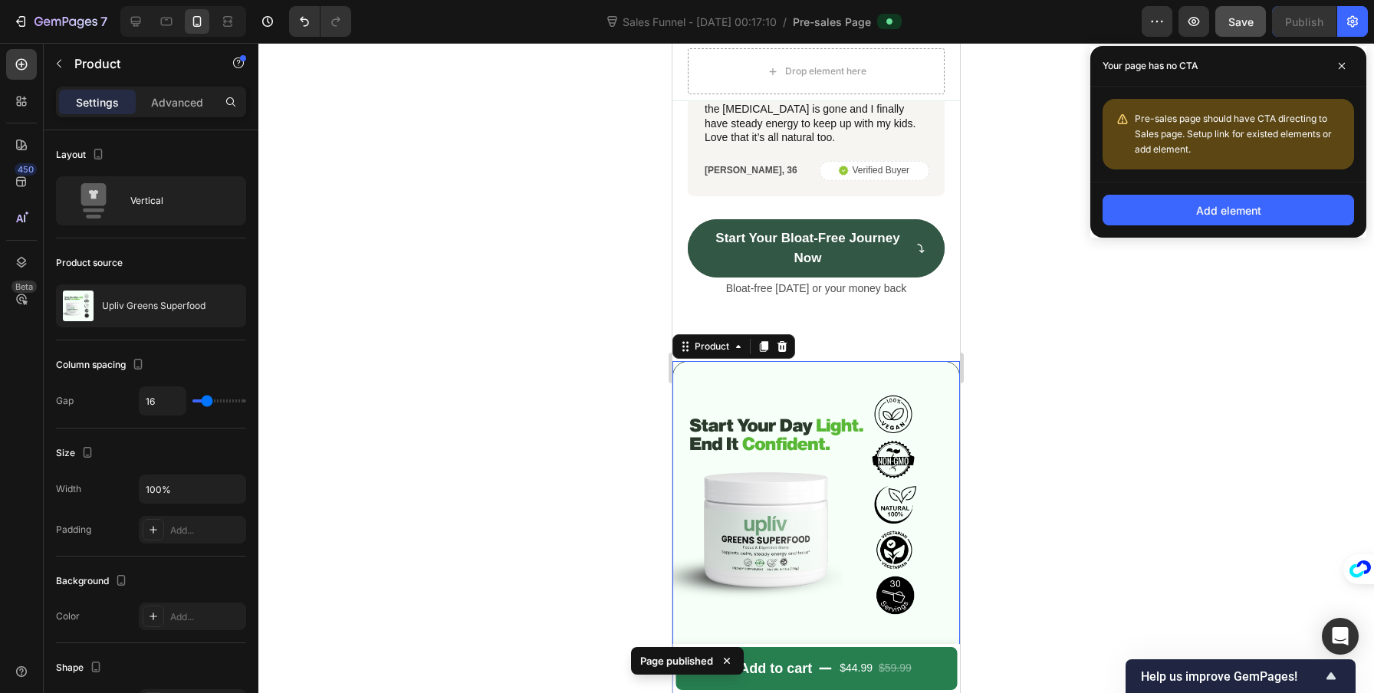
click at [508, 201] on div at bounding box center [815, 368] width 1115 height 650
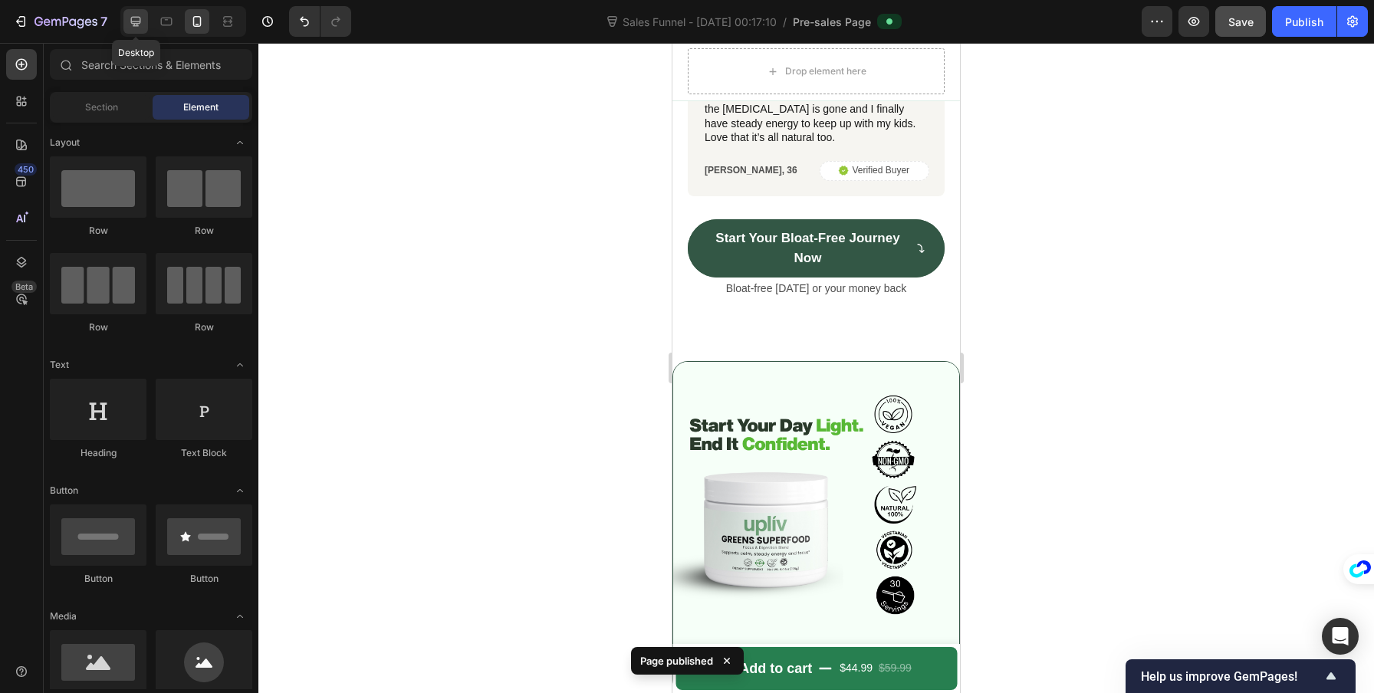
click at [127, 18] on div at bounding box center [135, 21] width 25 height 25
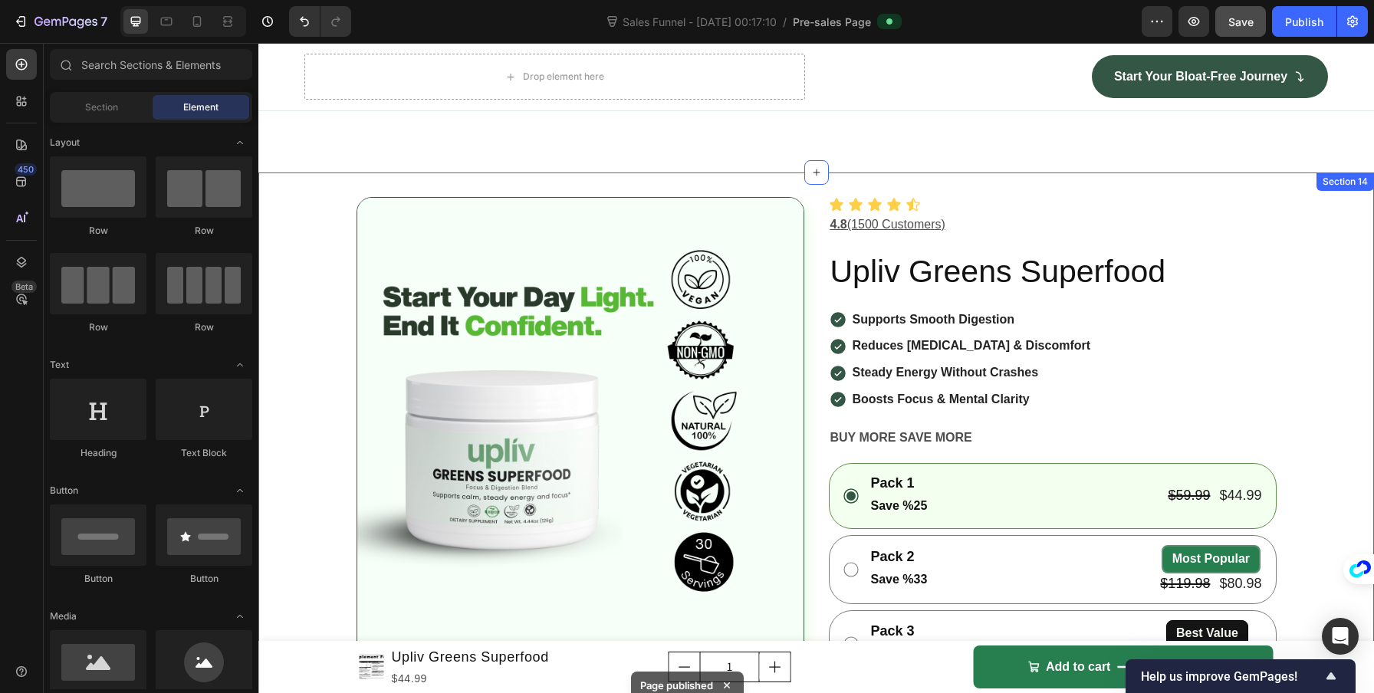
scroll to position [4485, 0]
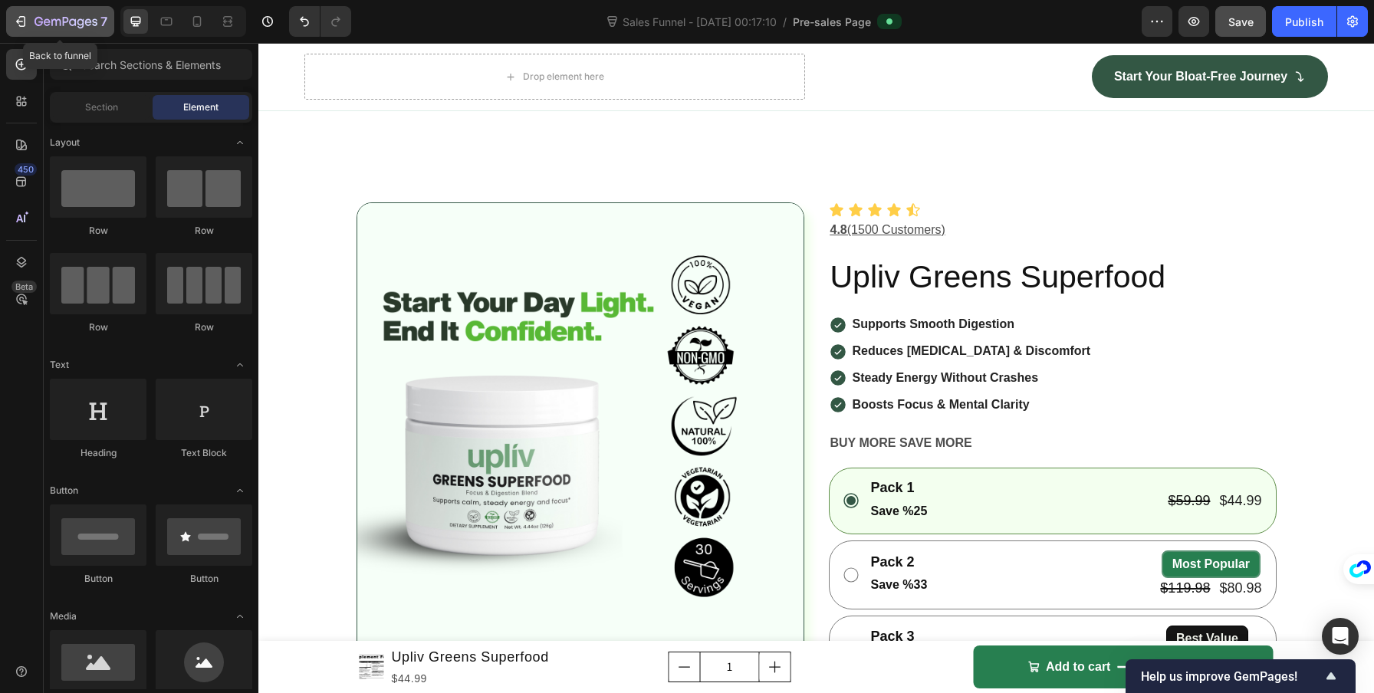
click at [13, 18] on icon "button" at bounding box center [20, 21] width 15 height 15
